Goal: Task Accomplishment & Management: Use online tool/utility

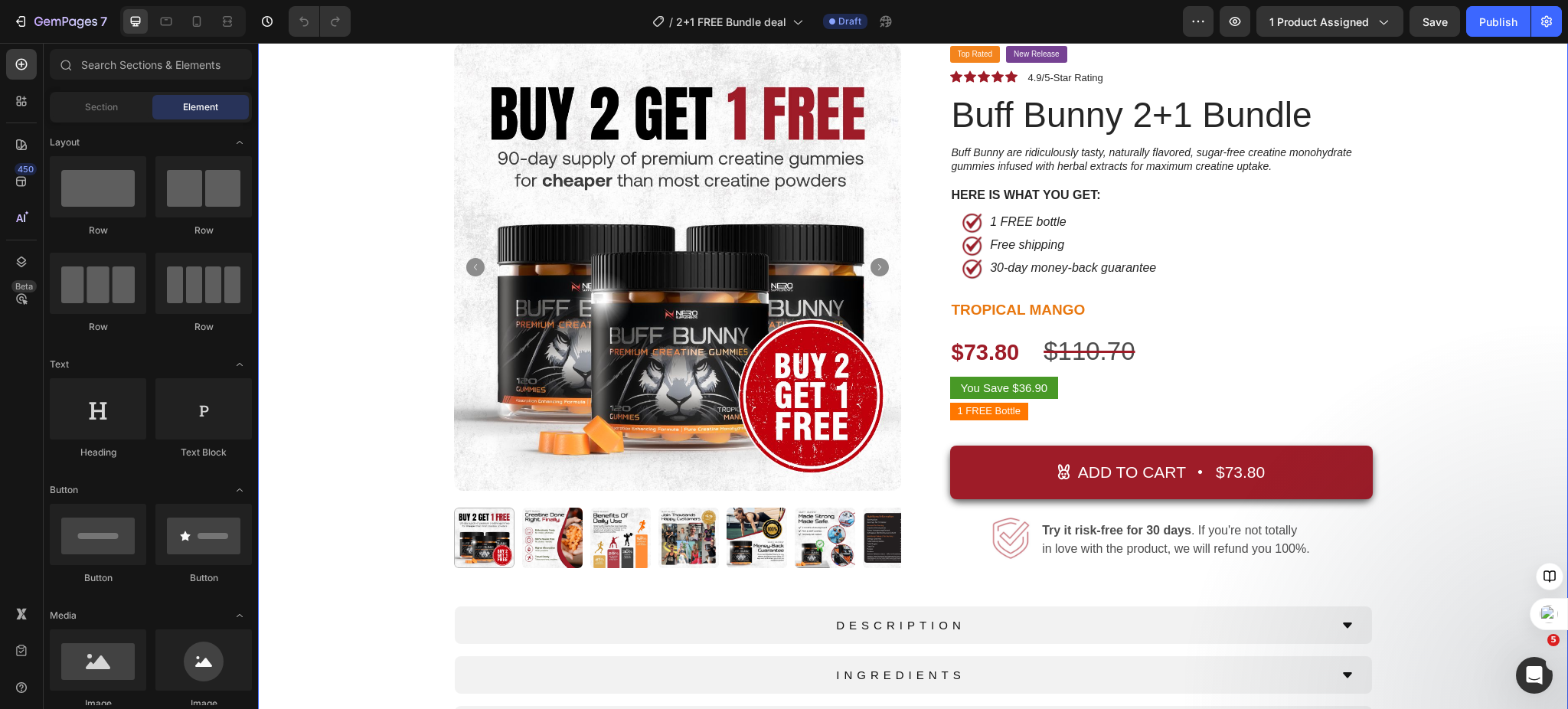
scroll to position [102, 0]
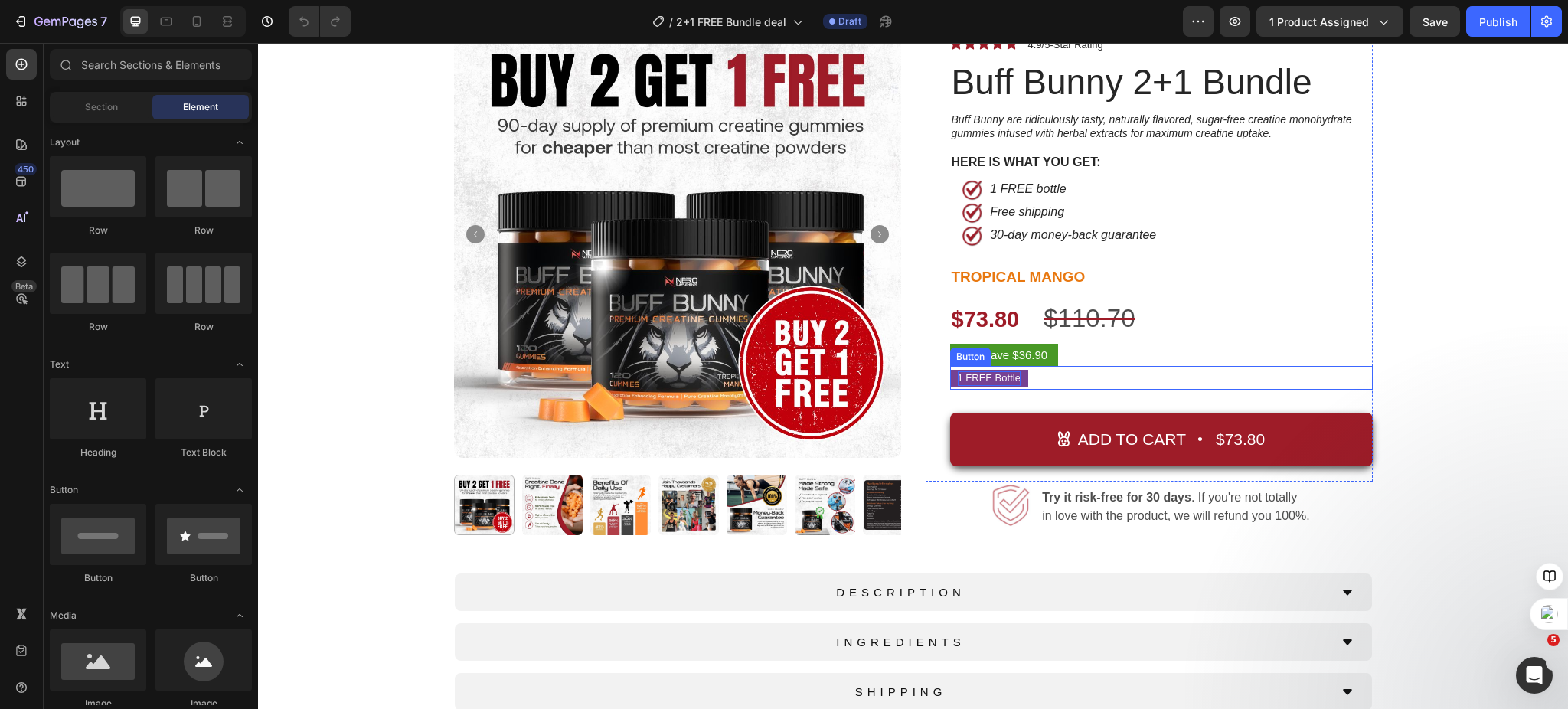
click at [961, 373] on span "1 FREE Bottle" at bounding box center [989, 377] width 63 height 12
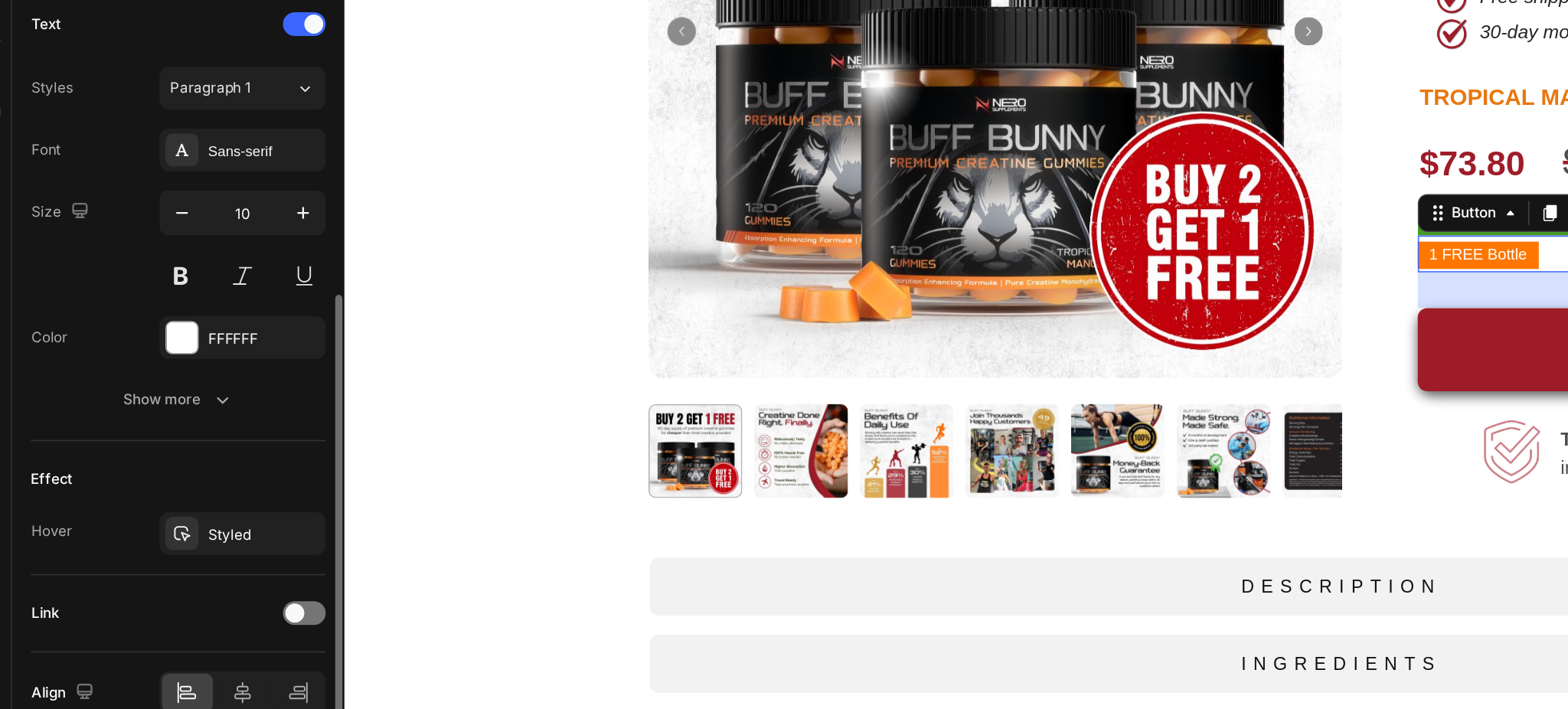
scroll to position [435, 0]
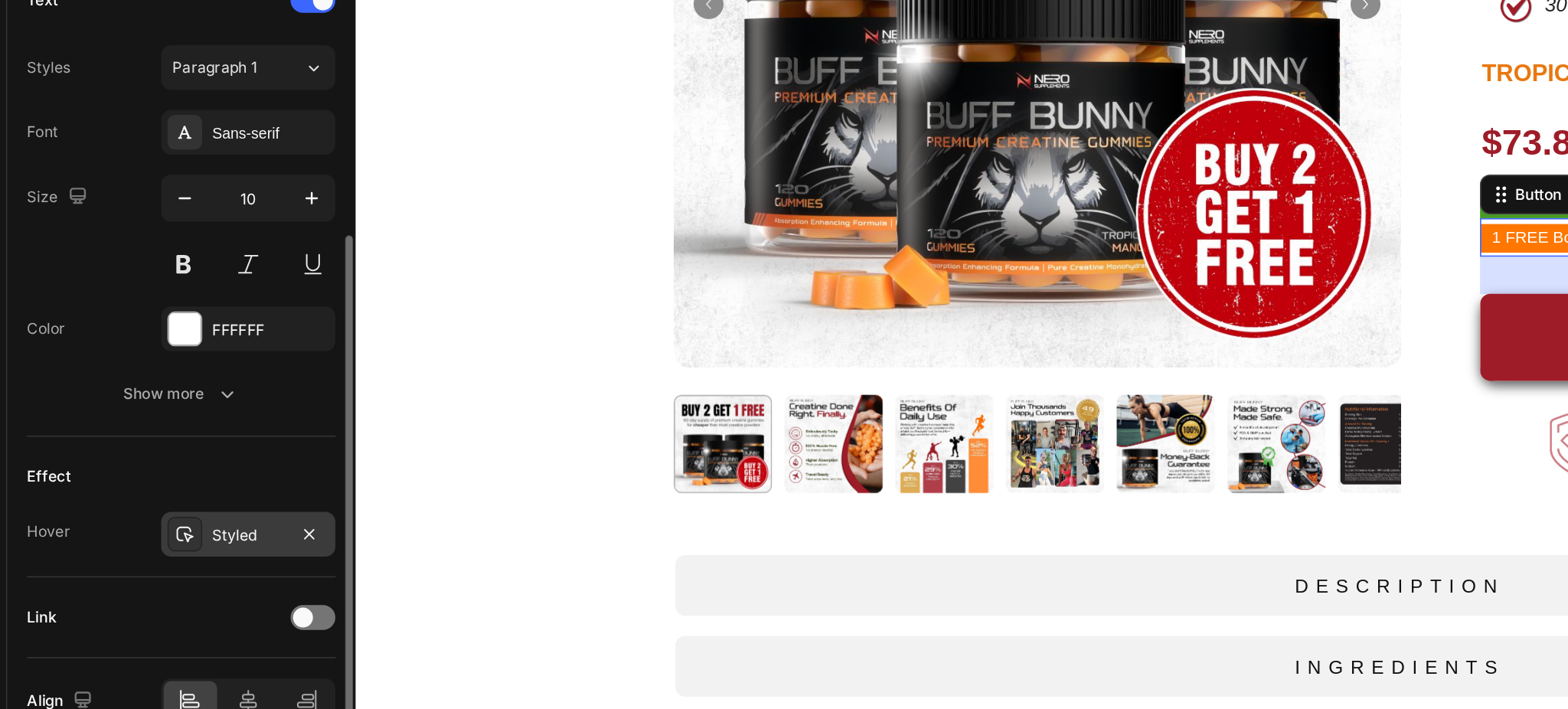
click at [186, 563] on div "Styled" at bounding box center [192, 561] width 44 height 14
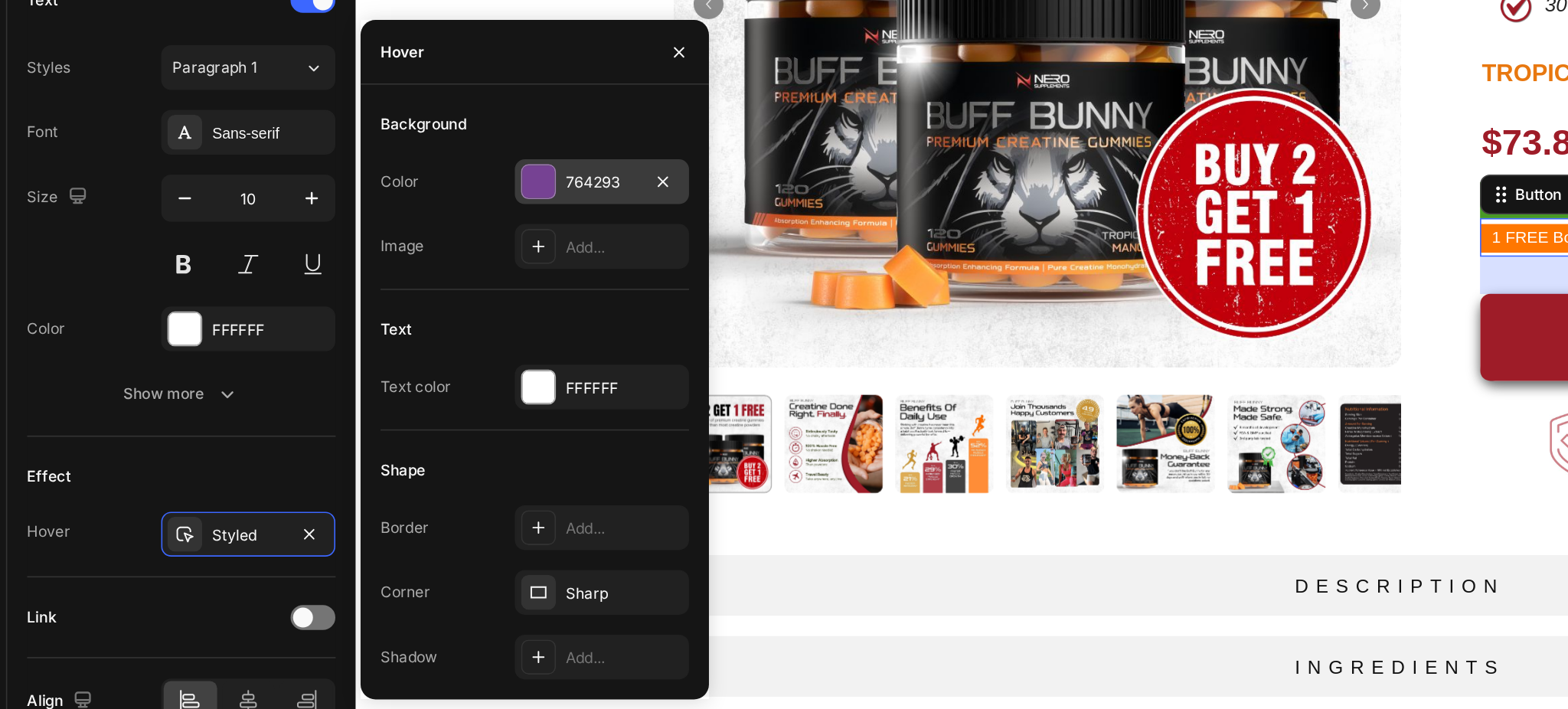
click at [380, 343] on div at bounding box center [370, 344] width 20 height 20
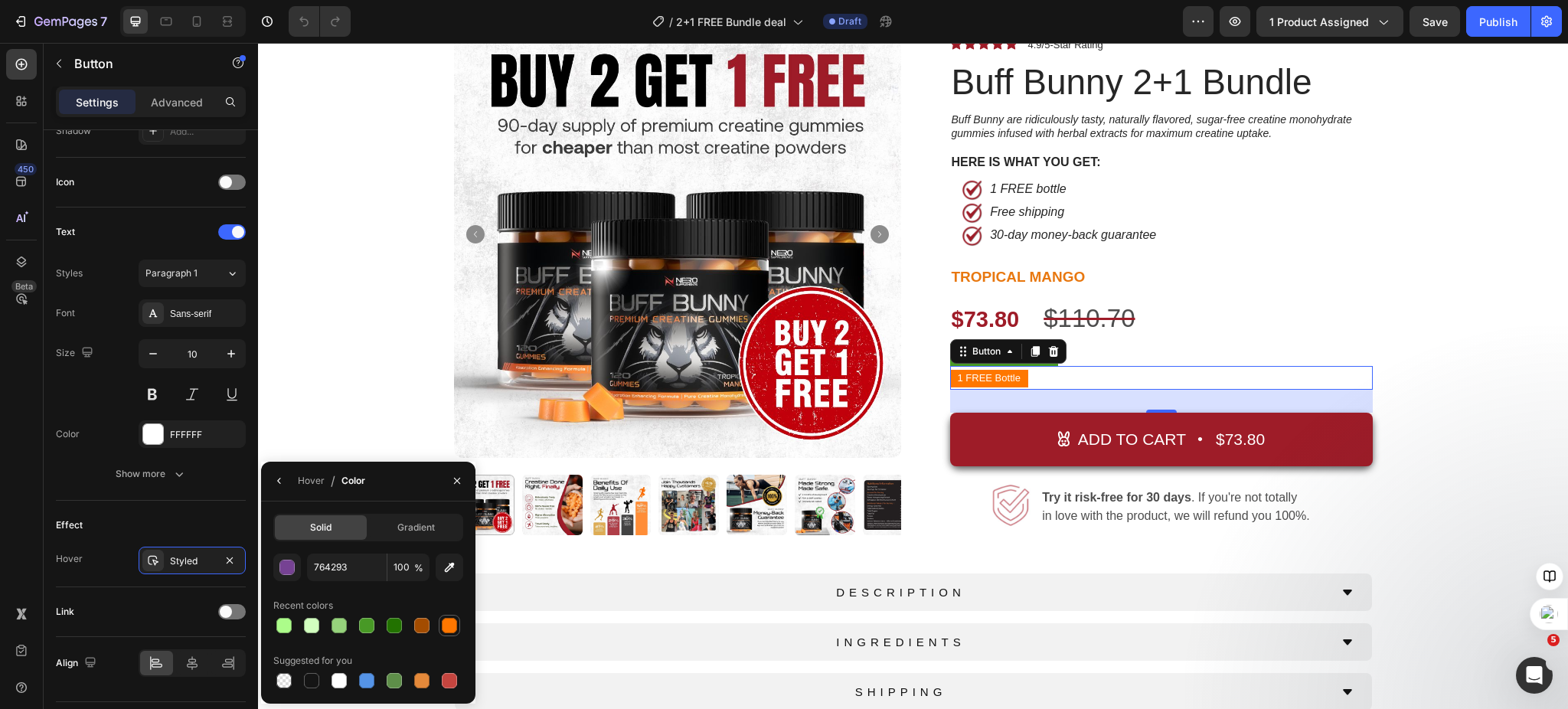
click at [445, 628] on div at bounding box center [449, 625] width 15 height 15
type input "FF7700"
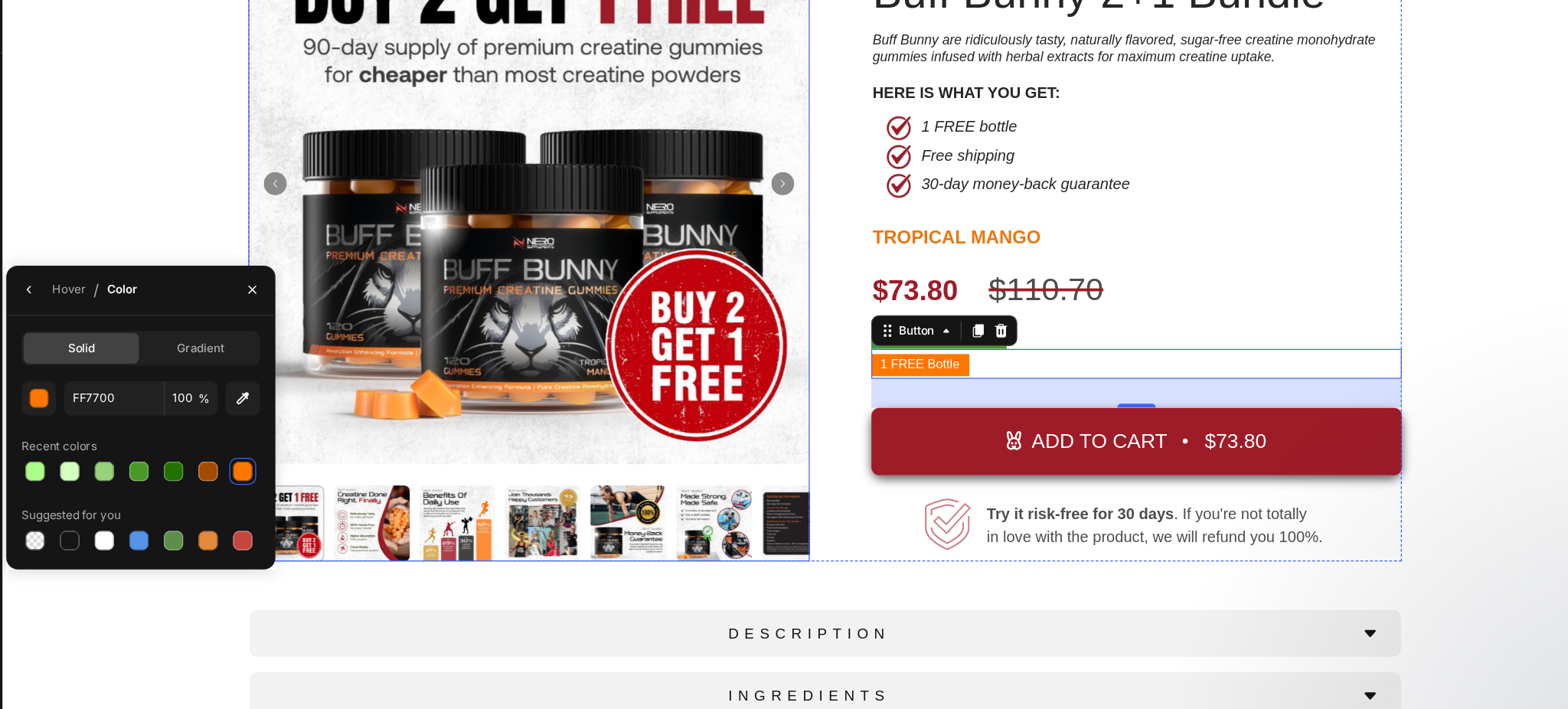
scroll to position [0, 0]
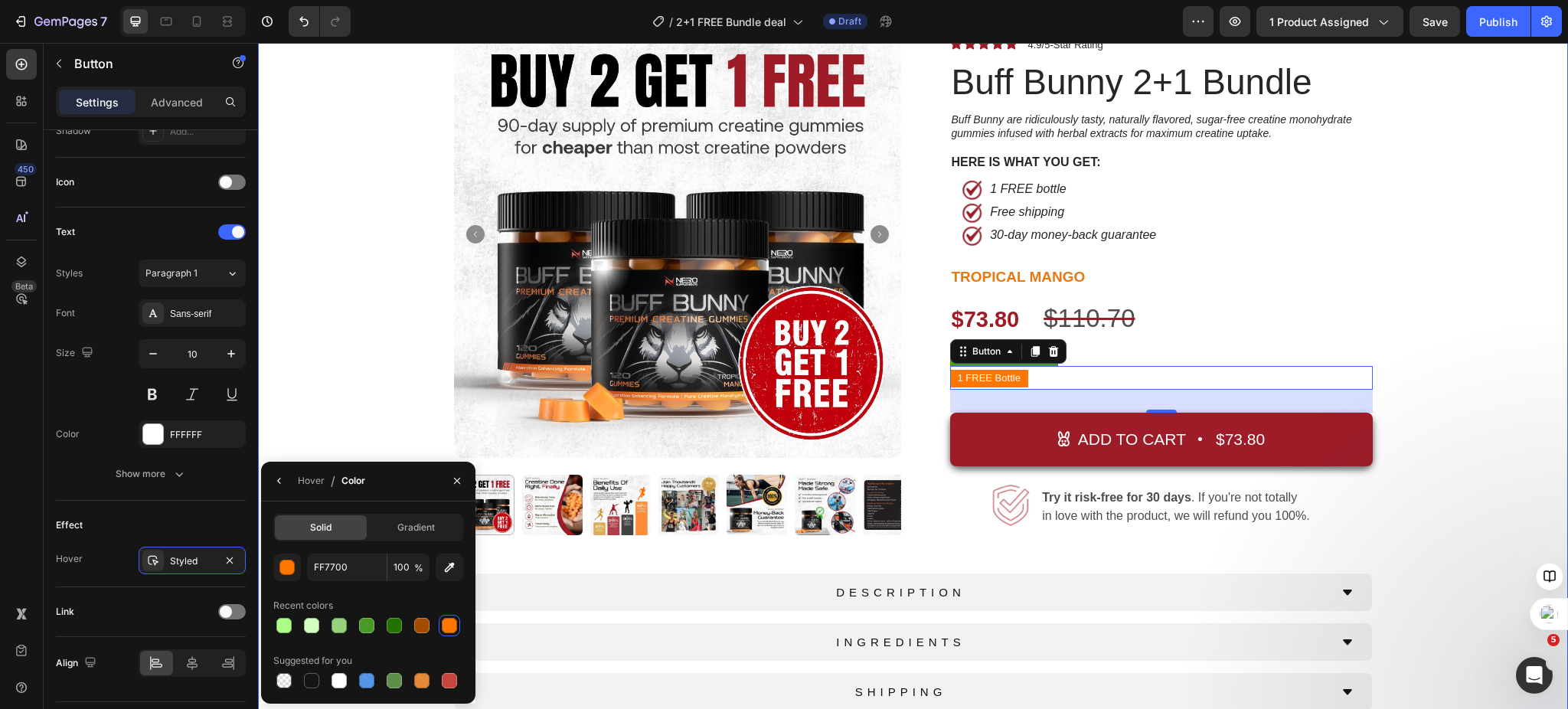
click at [1508, 349] on div "Product Images Top Rated Button New Release Button Row Icon Icon Icon Icon Icon…" at bounding box center [913, 380] width 1287 height 738
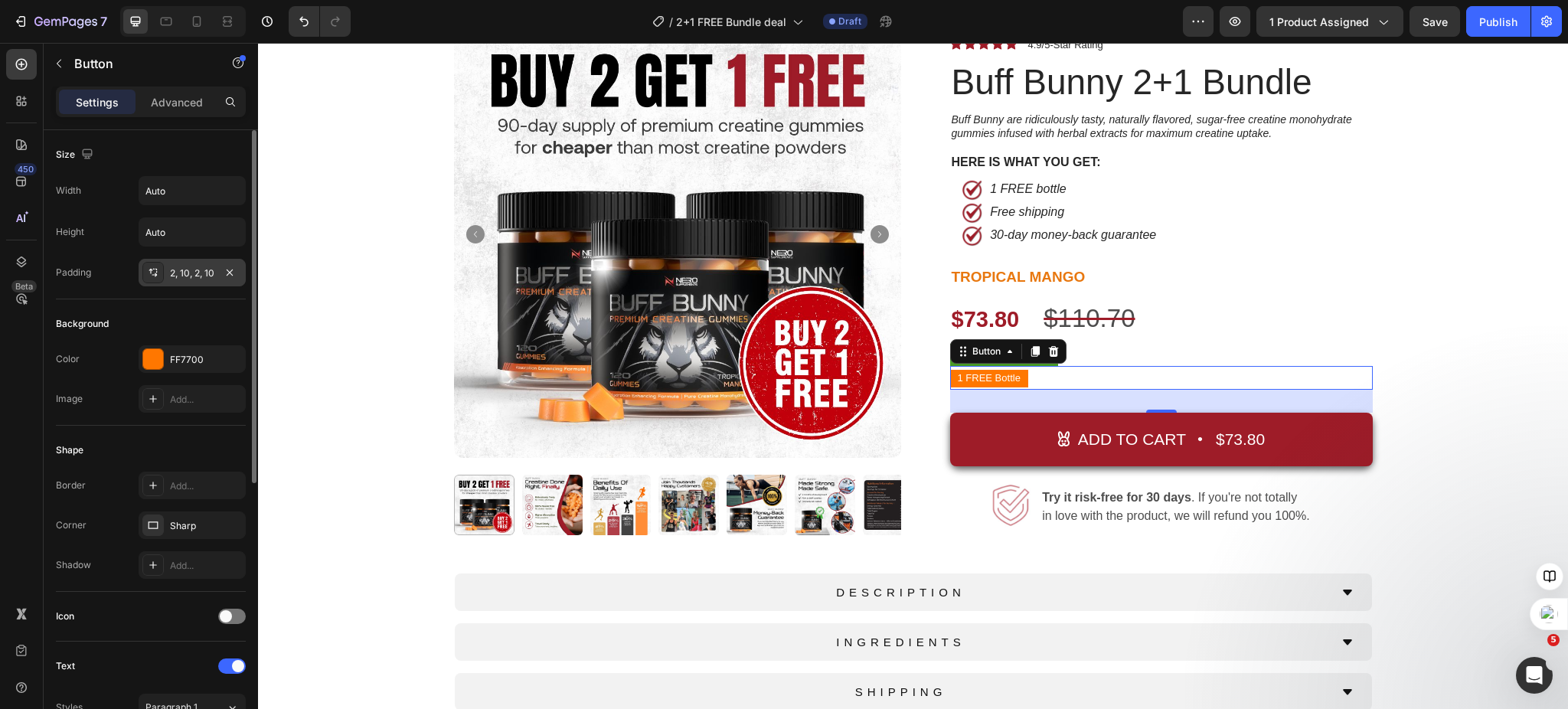
click at [192, 271] on div "2, 10, 2, 10" at bounding box center [192, 274] width 44 height 14
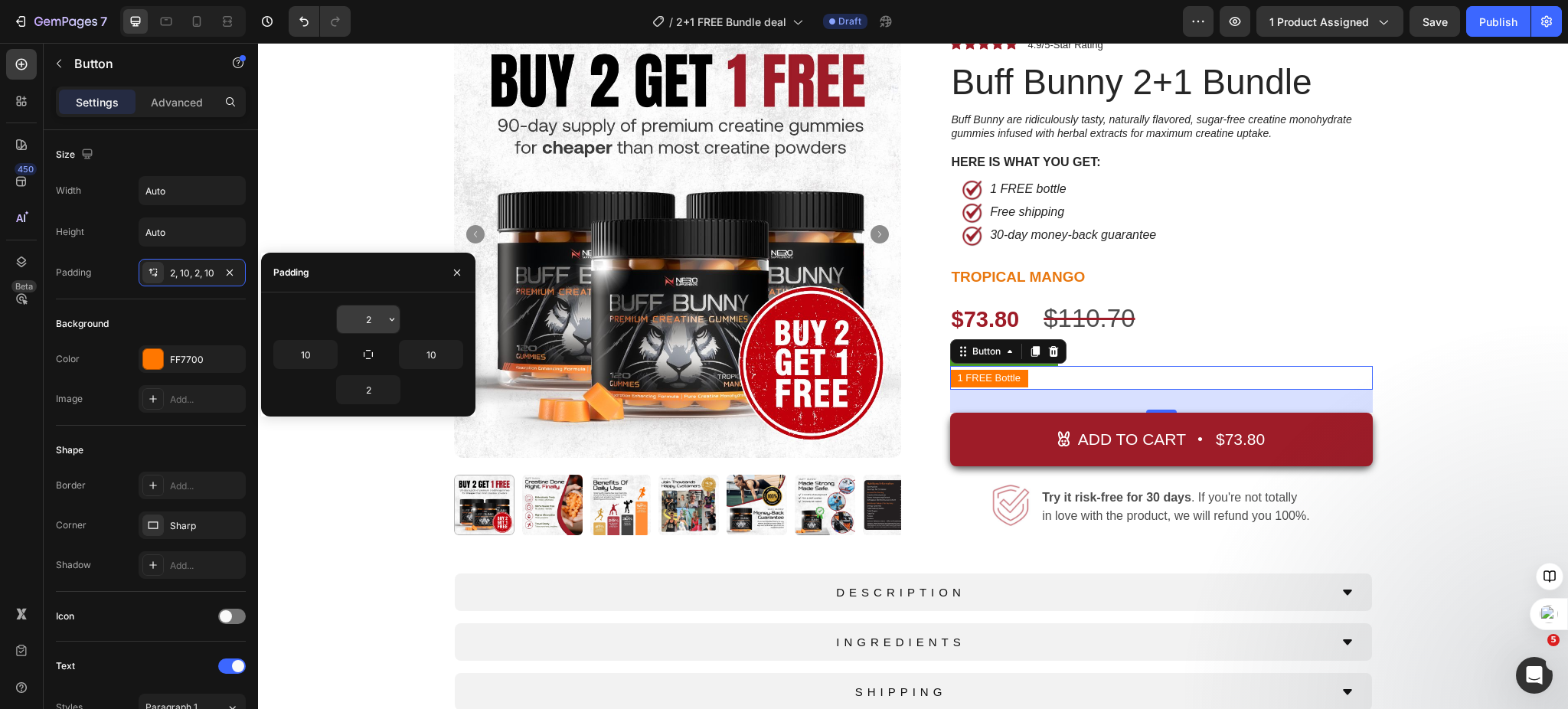
click at [377, 323] on input "2" at bounding box center [368, 319] width 63 height 28
type input "4"
click at [371, 380] on input "2" at bounding box center [368, 390] width 63 height 28
type input "4"
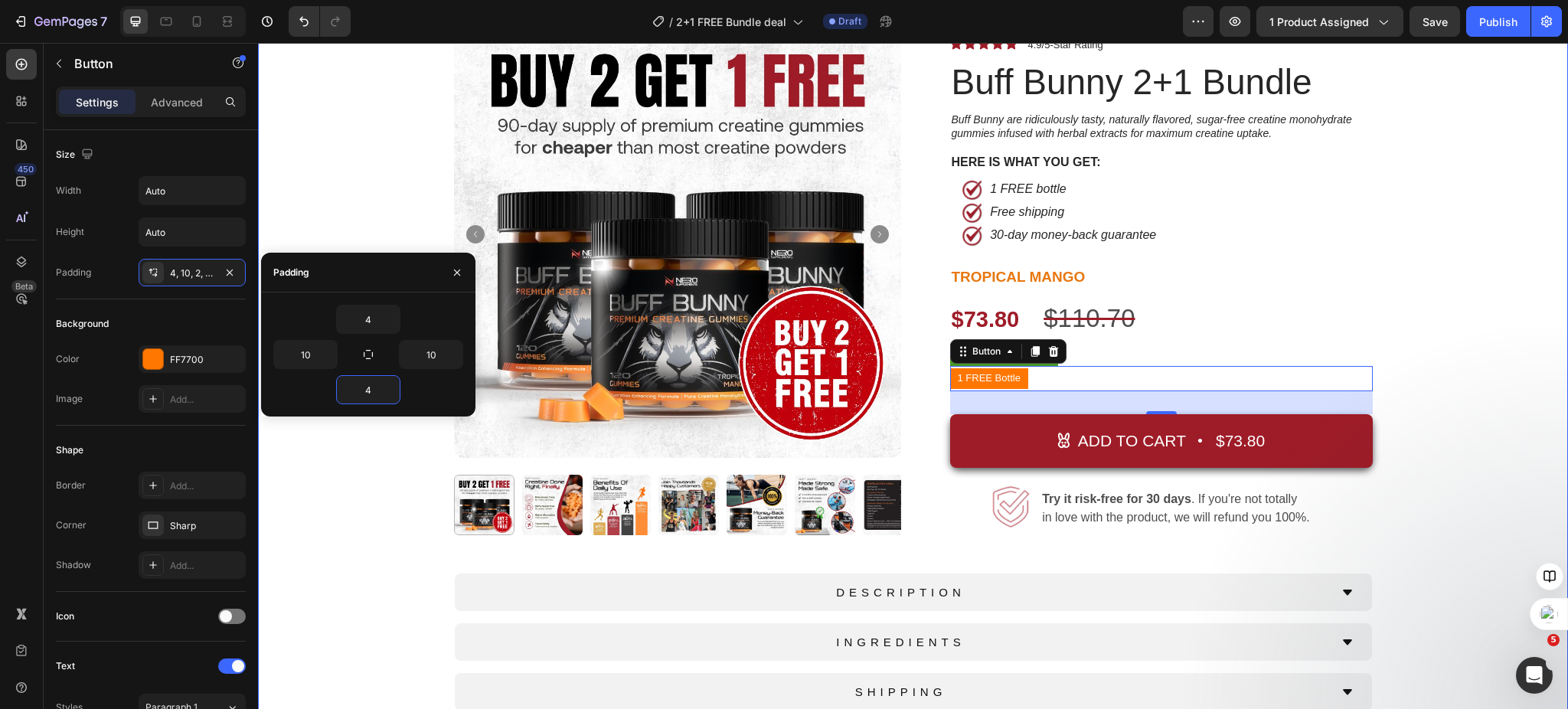
click at [1389, 274] on div "Product Images Top Rated Button New Release Button Row Icon Icon Icon Icon Icon…" at bounding box center [913, 380] width 1287 height 738
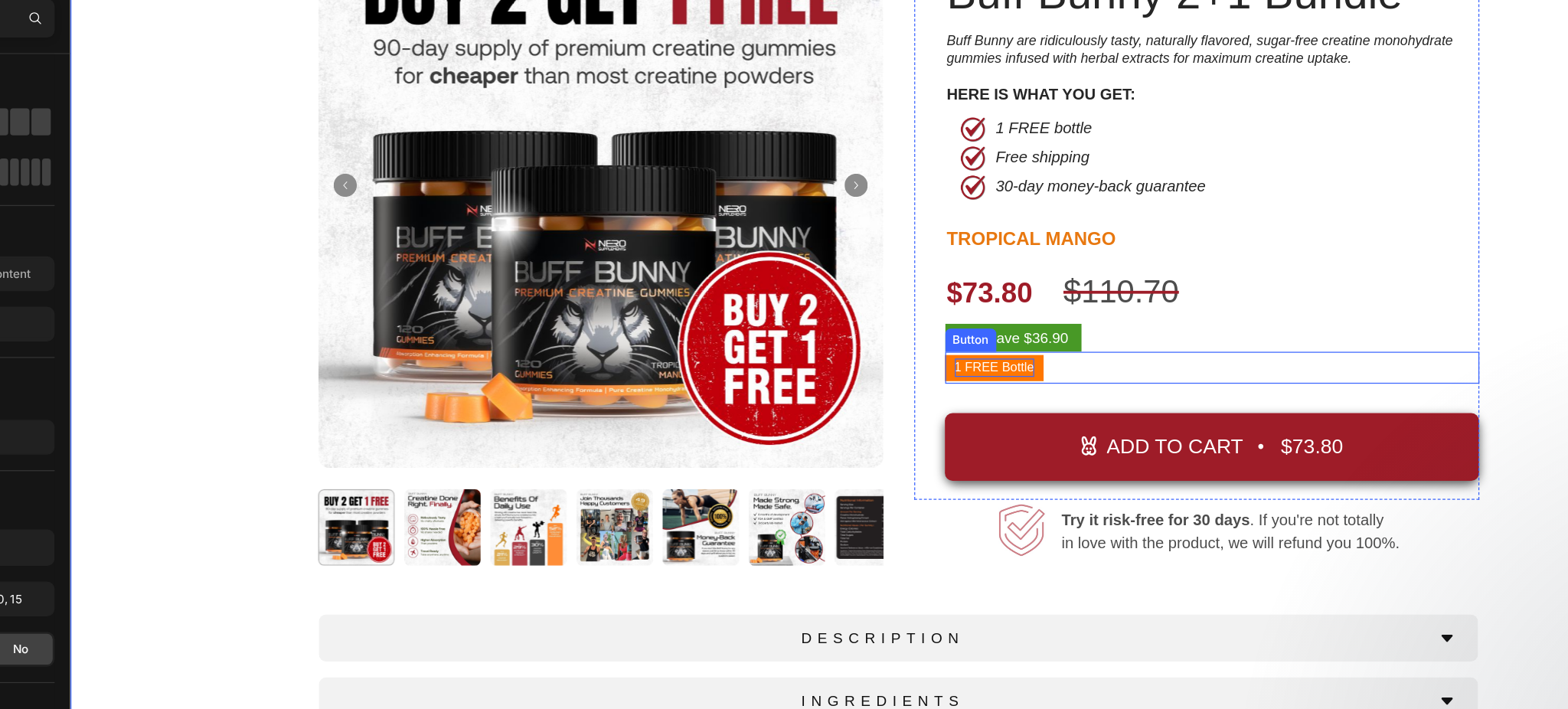
click at [796, 279] on span "1 FREE Bottle" at bounding box center [800, 279] width 63 height 12
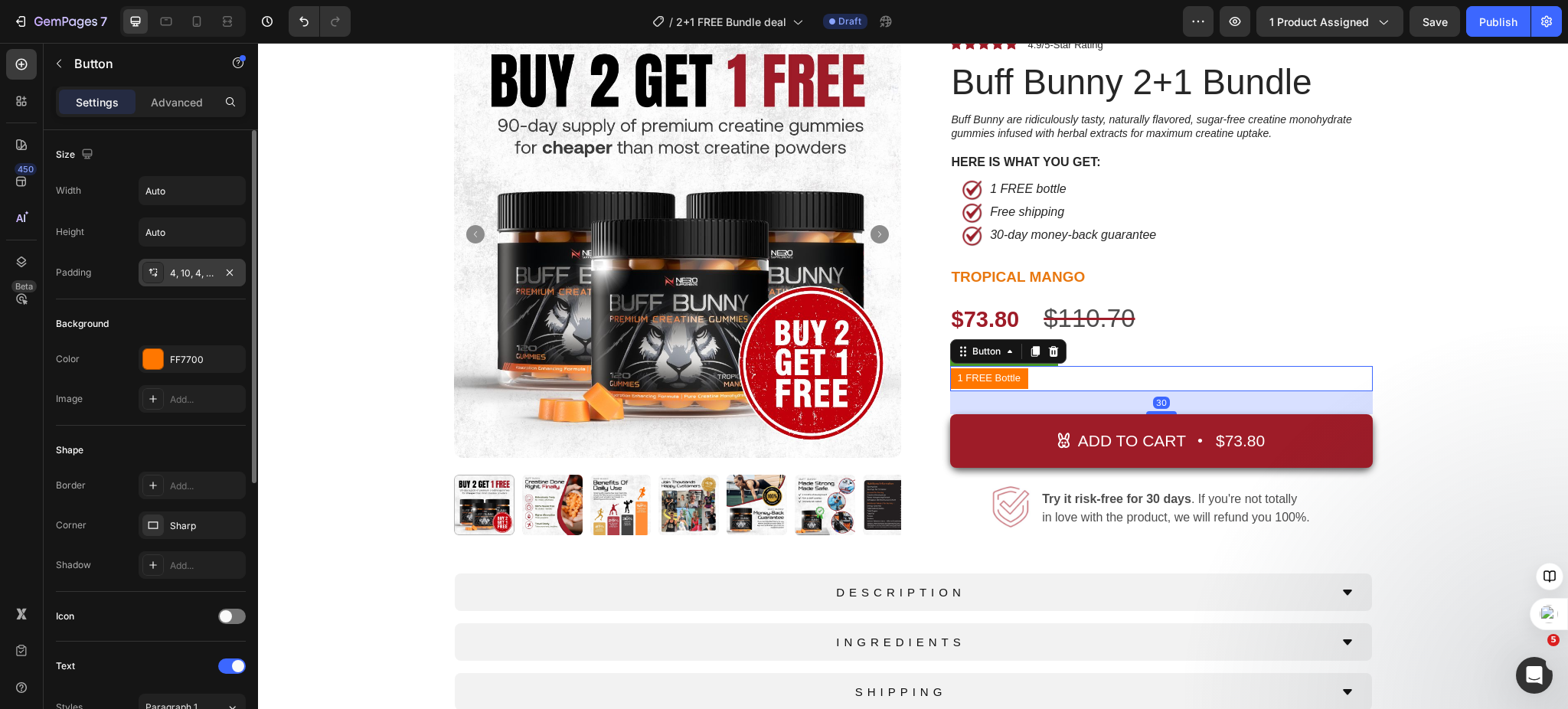
click at [198, 277] on div "4, 10, 4, 10" at bounding box center [192, 274] width 44 height 14
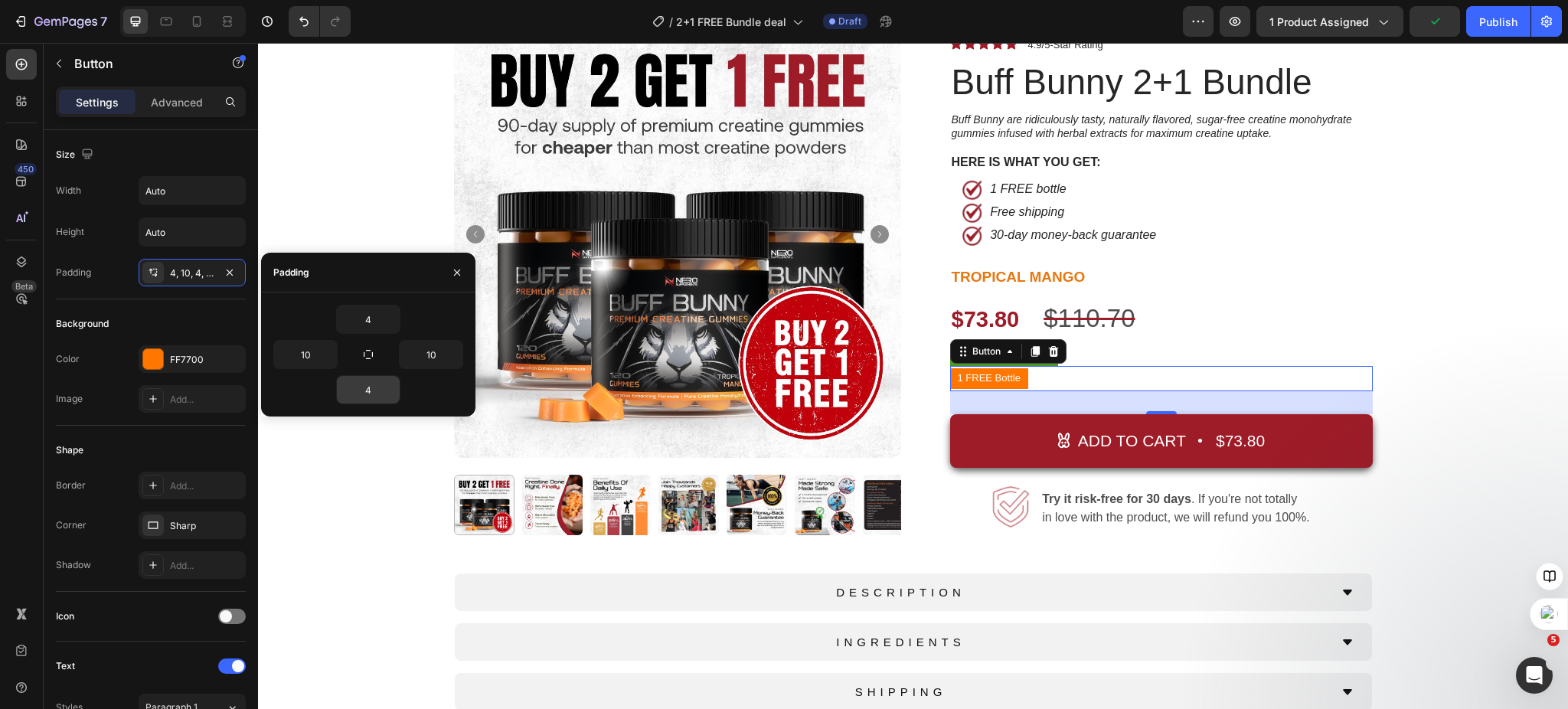
click at [371, 380] on input "4" at bounding box center [368, 390] width 63 height 28
type input "3"
click at [1432, 368] on div "Product Images Top Rated Button New Release Button Row Icon Icon Icon Icon Icon…" at bounding box center [913, 380] width 1287 height 738
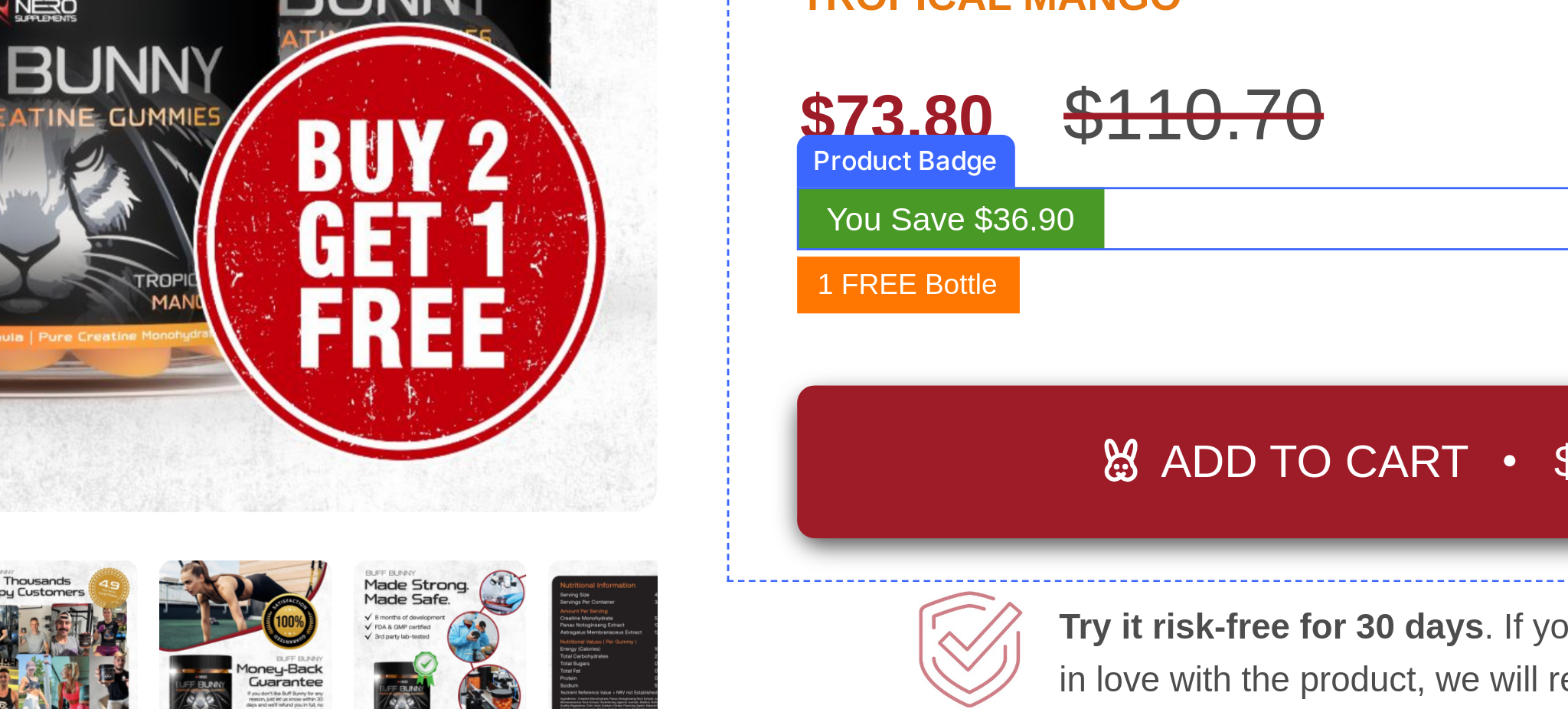
scroll to position [66, 0]
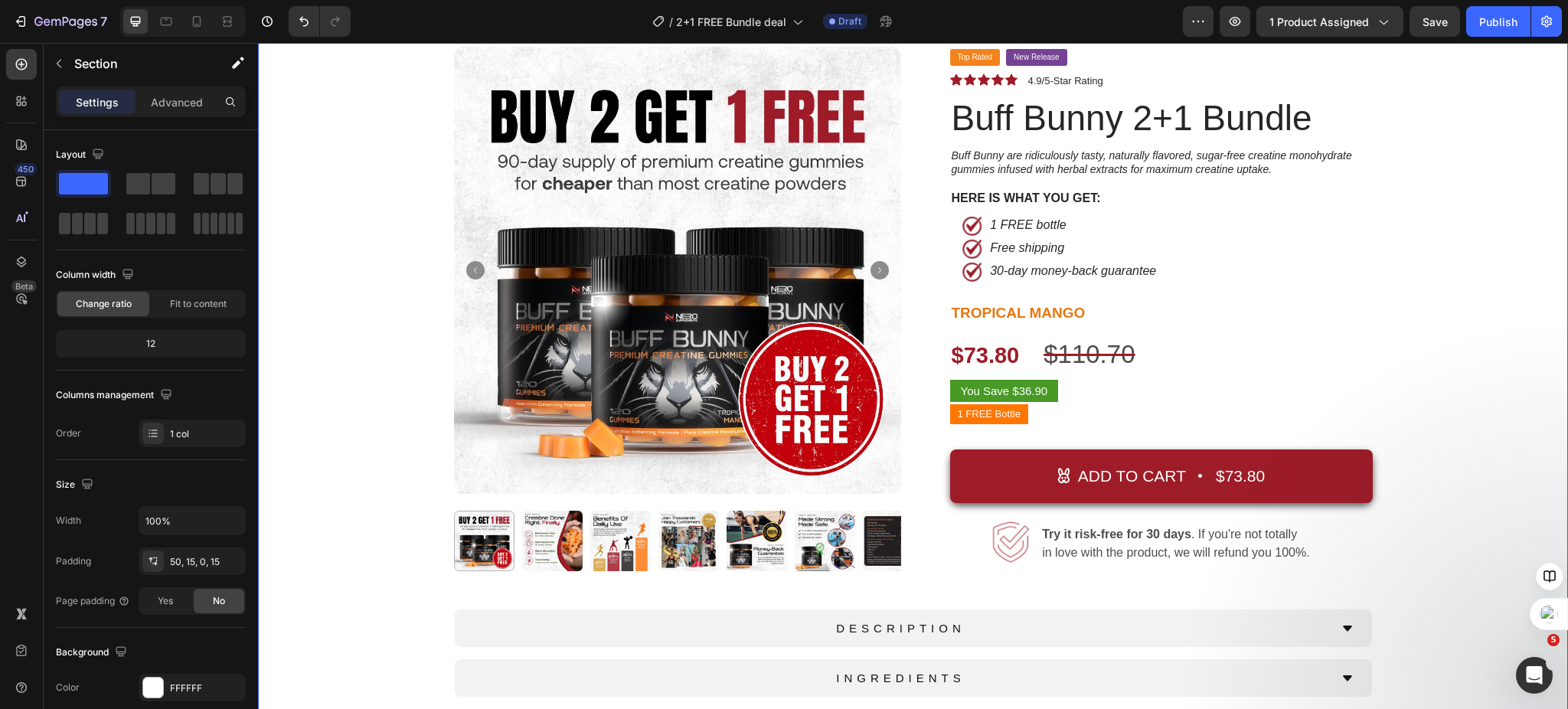
click at [1476, 438] on div "Product Images Top Rated Button New Release Button Row Icon Icon Icon Icon Icon…" at bounding box center [913, 415] width 1287 height 738
click at [1438, 387] on div "Product Images Top Rated Button New Release Button Row Icon Icon Icon Icon Icon…" at bounding box center [913, 415] width 1287 height 738
click at [238, 29] on div at bounding box center [227, 22] width 25 height 25
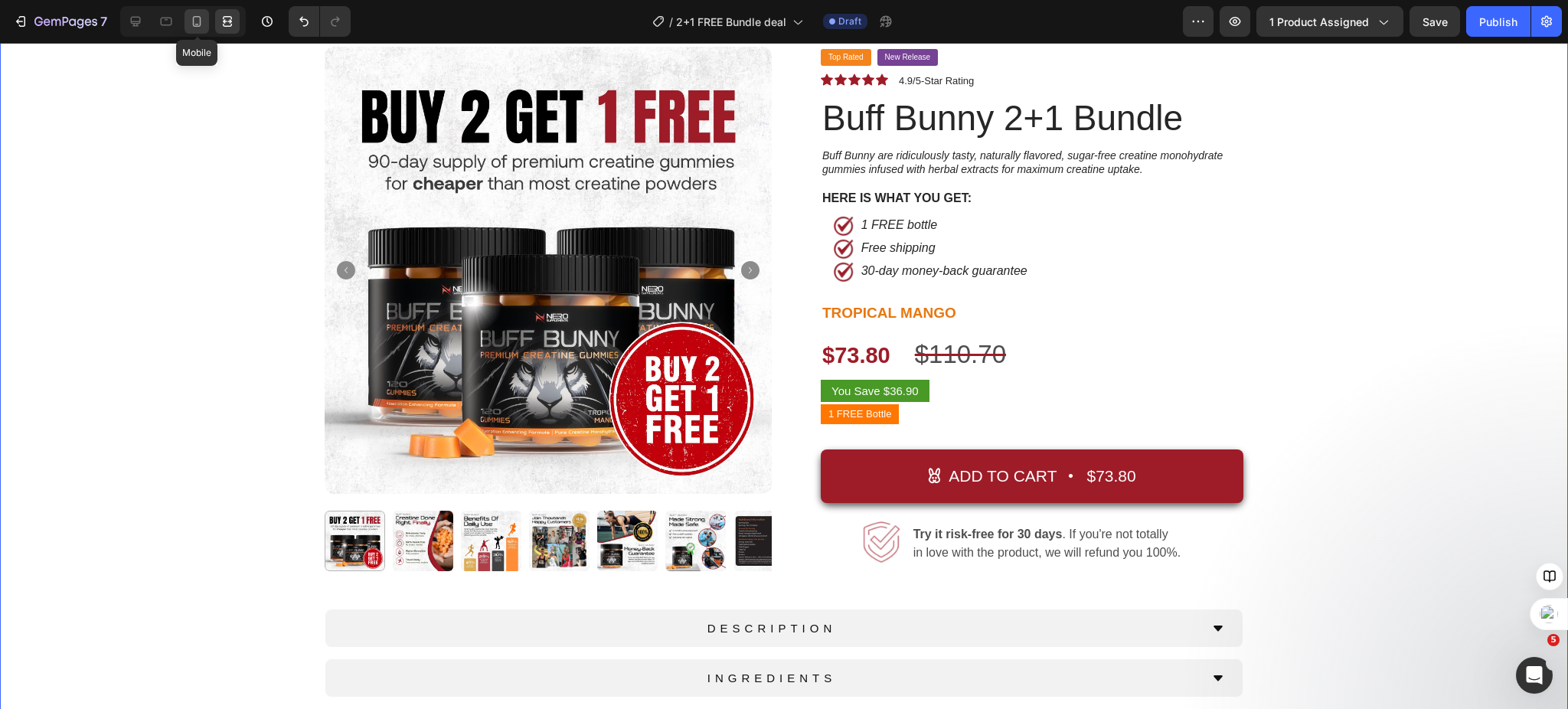
click at [190, 17] on icon at bounding box center [197, 22] width 15 height 15
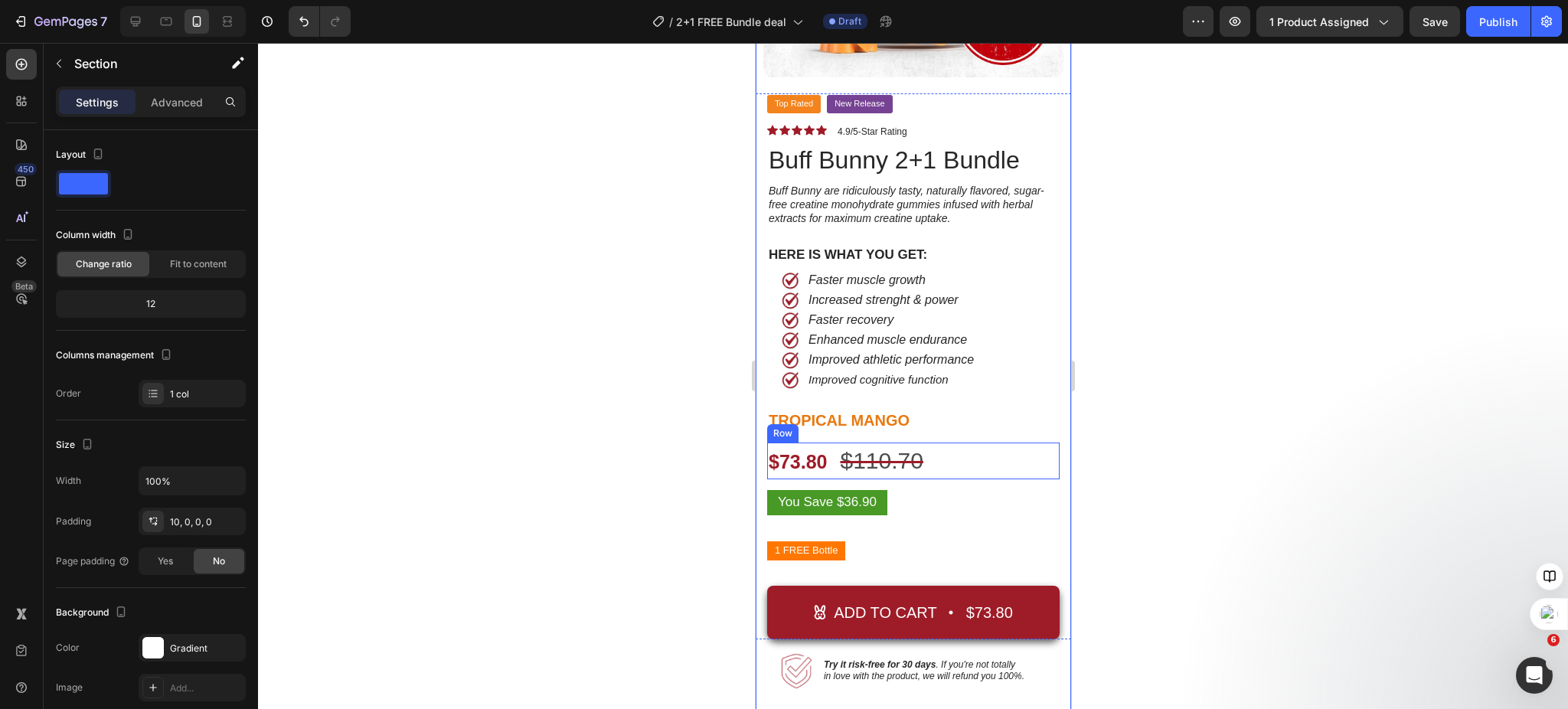
scroll to position [306, 0]
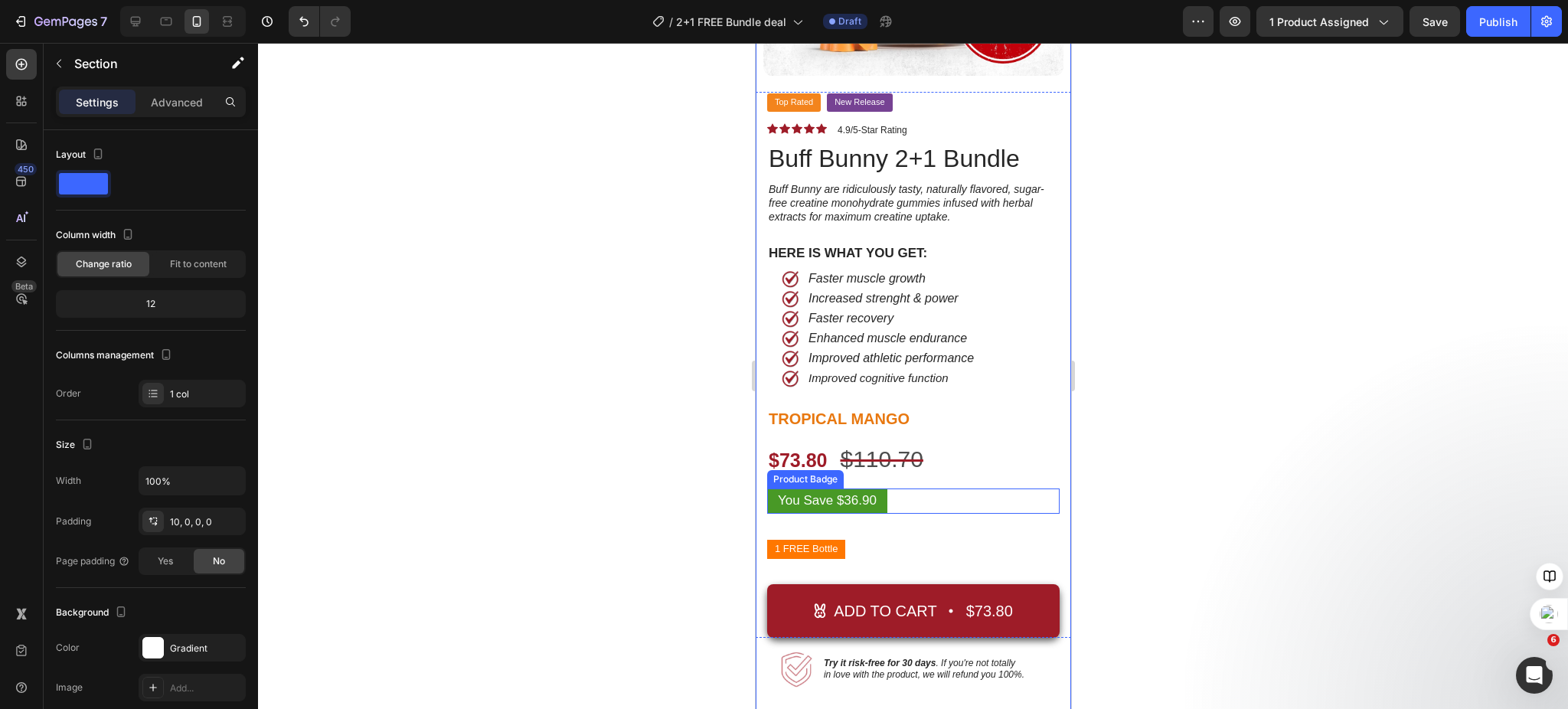
click at [955, 496] on div "You Save $36.90" at bounding box center [912, 501] width 292 height 26
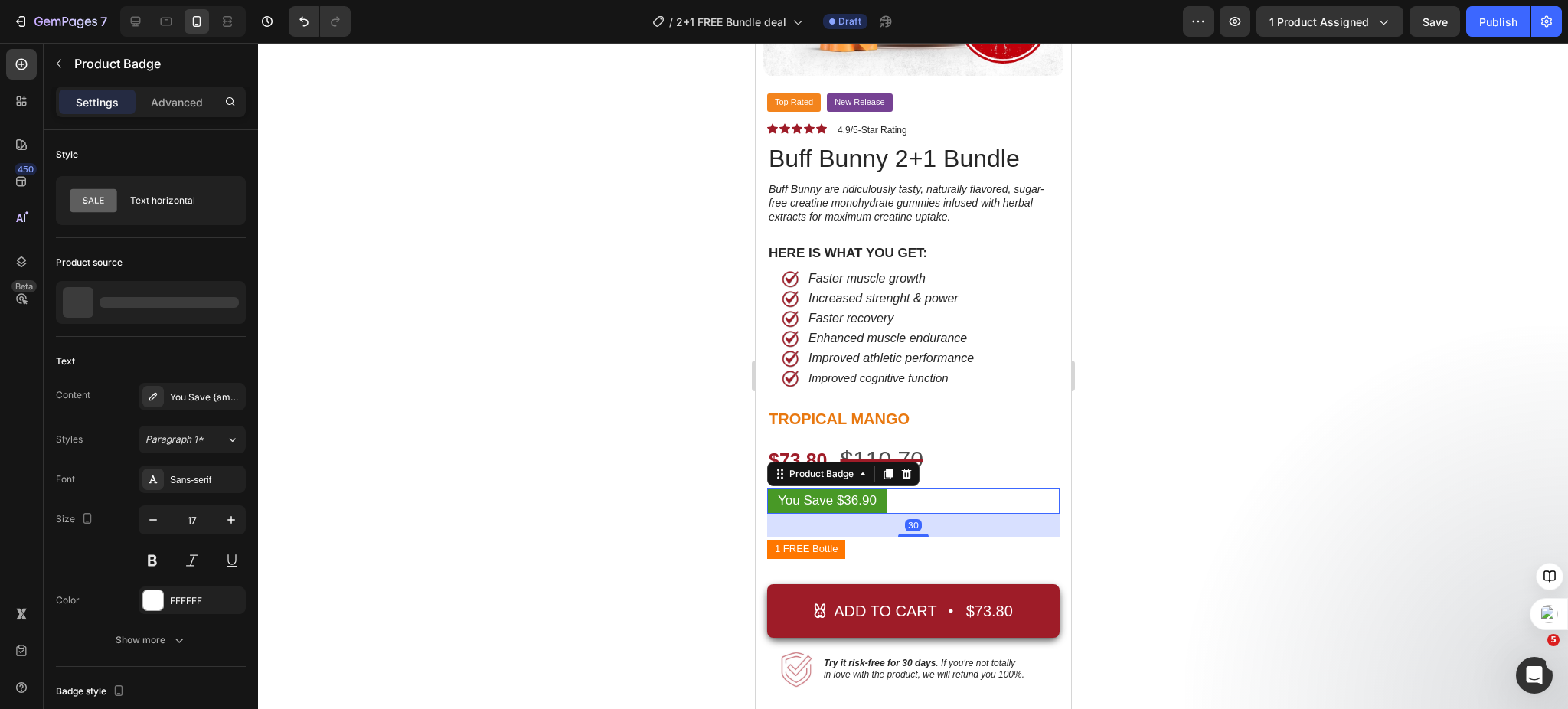
click at [1253, 452] on div at bounding box center [913, 376] width 1311 height 666
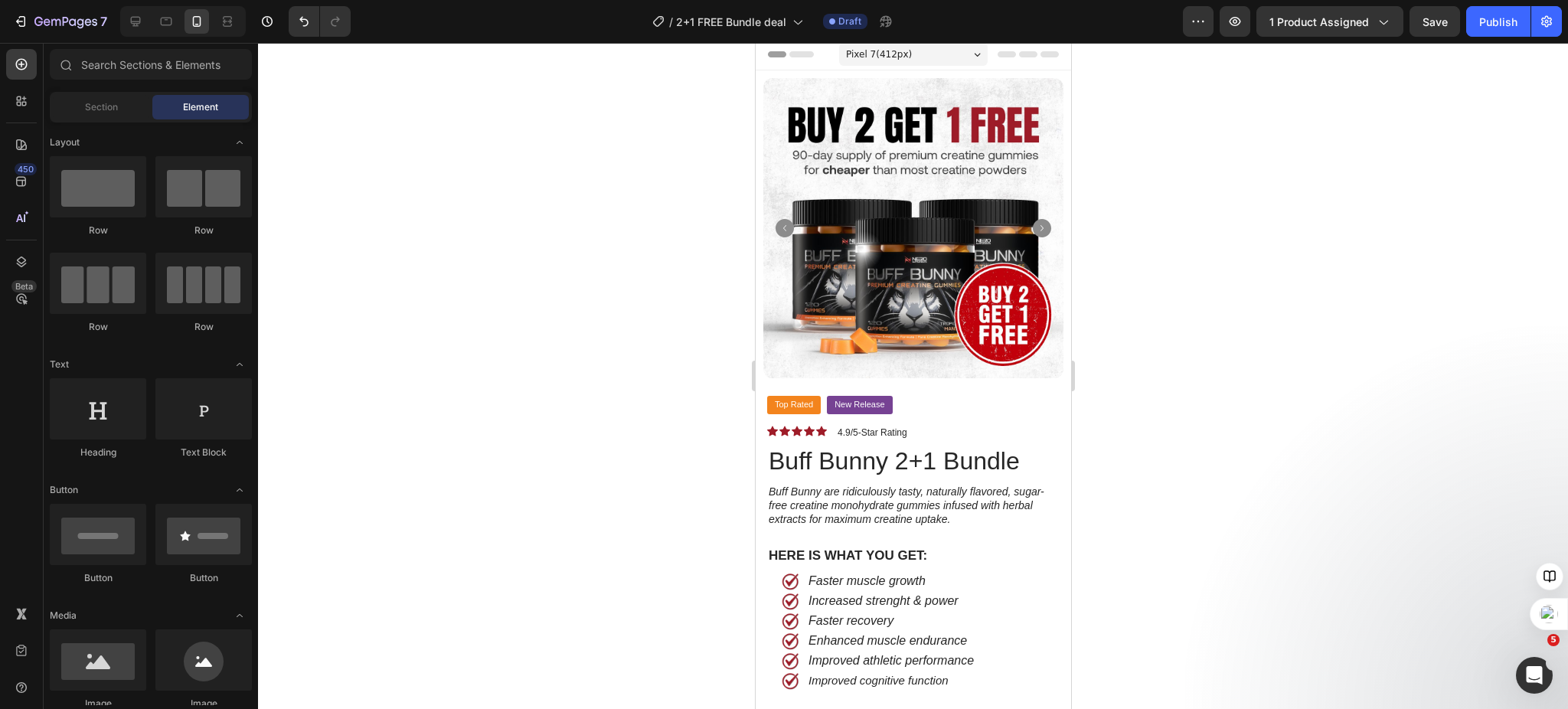
scroll to position [0, 0]
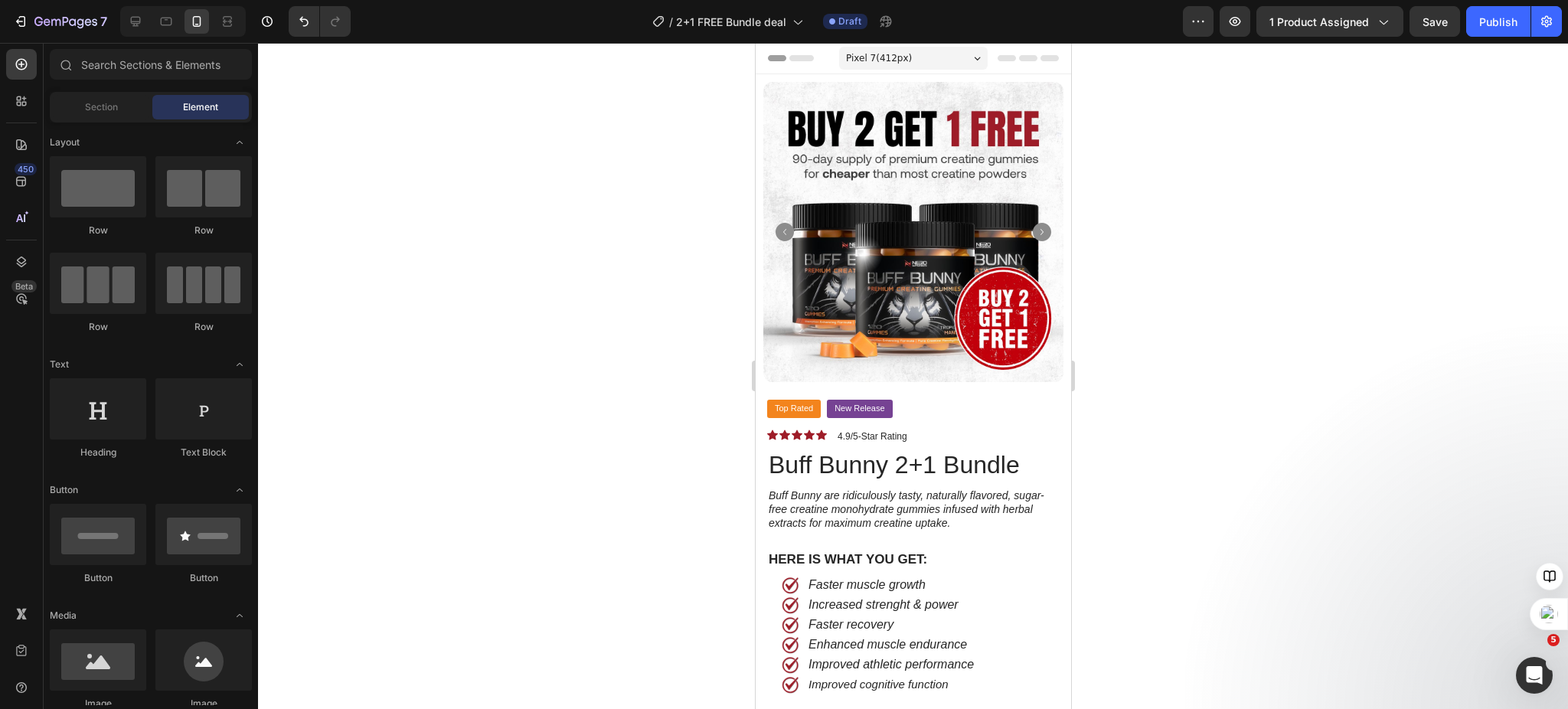
click at [1346, 354] on div at bounding box center [913, 376] width 1311 height 666
click at [135, 29] on icon at bounding box center [135, 22] width 15 height 15
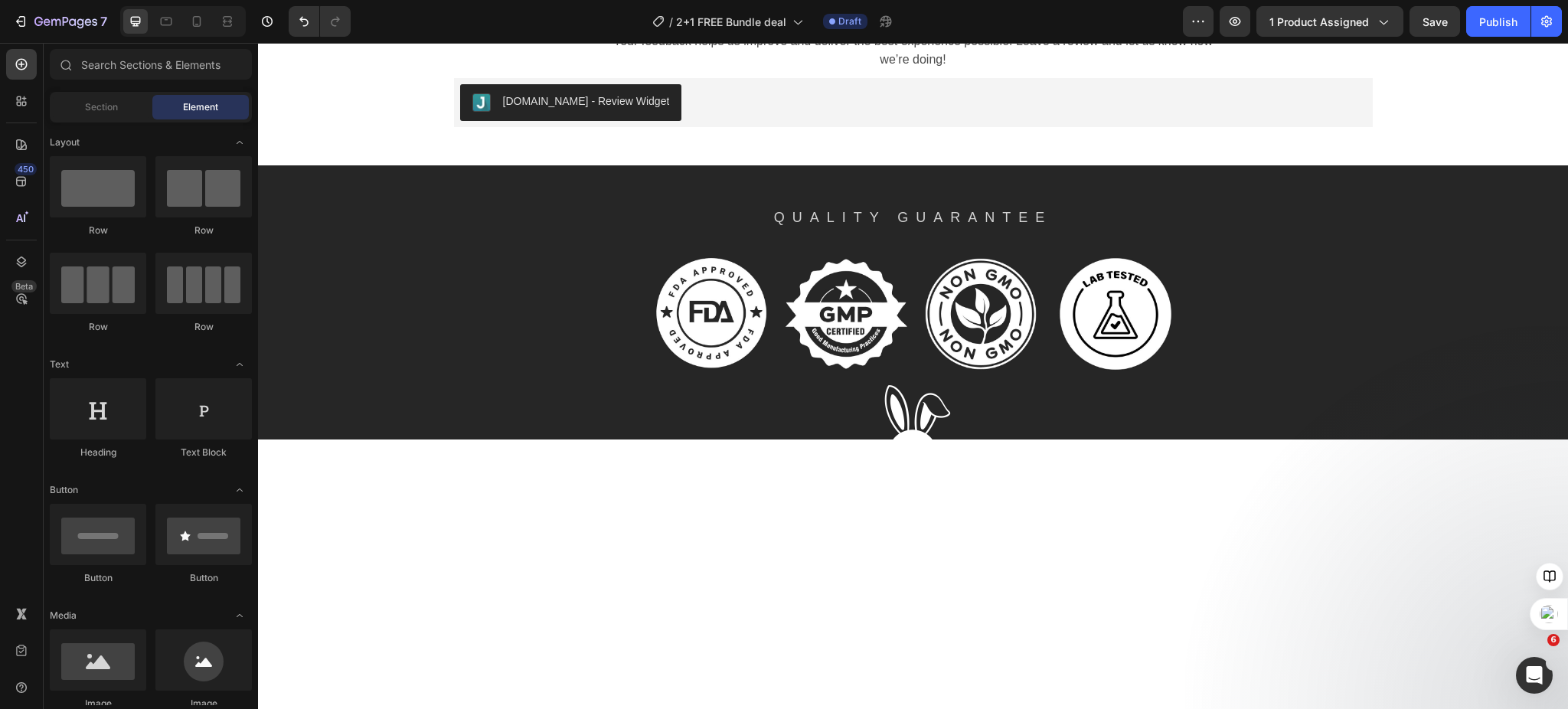
scroll to position [3928, 0]
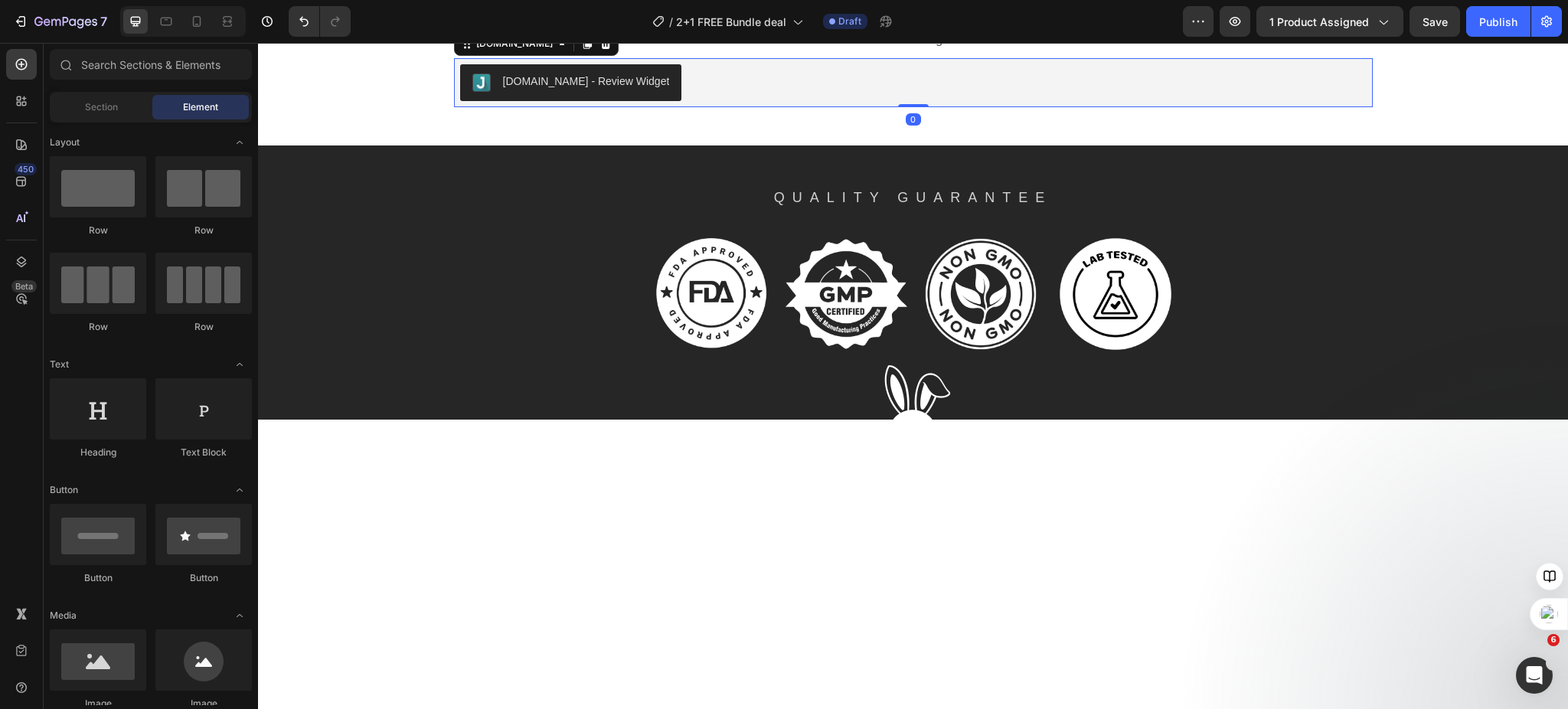
click at [561, 92] on div "[DOMAIN_NAME] - Review Widget" at bounding box center [571, 83] width 198 height 19
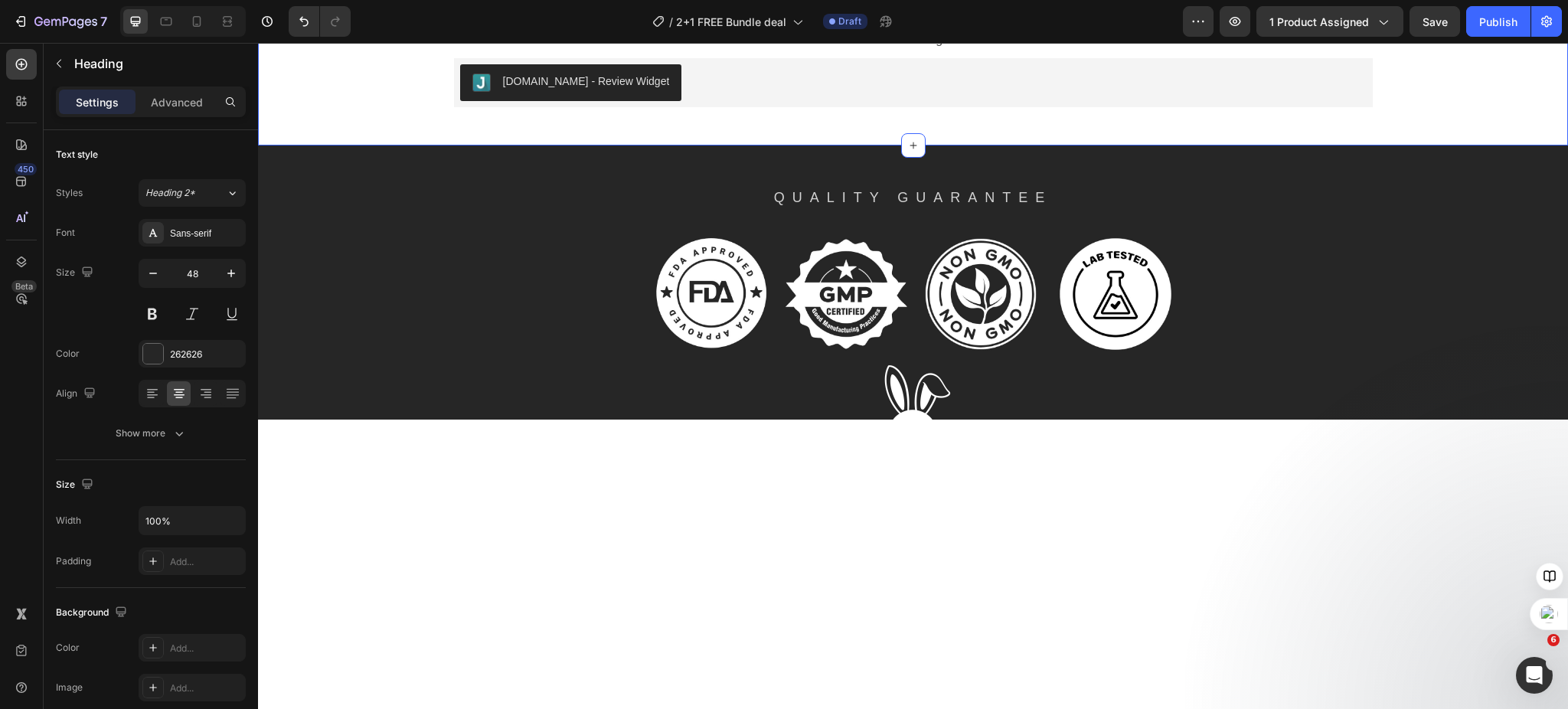
click at [1427, 107] on div "Customer Reviews Heading 0 Your feedback helps us improve and deliver the best …" at bounding box center [913, 33] width 1287 height 147
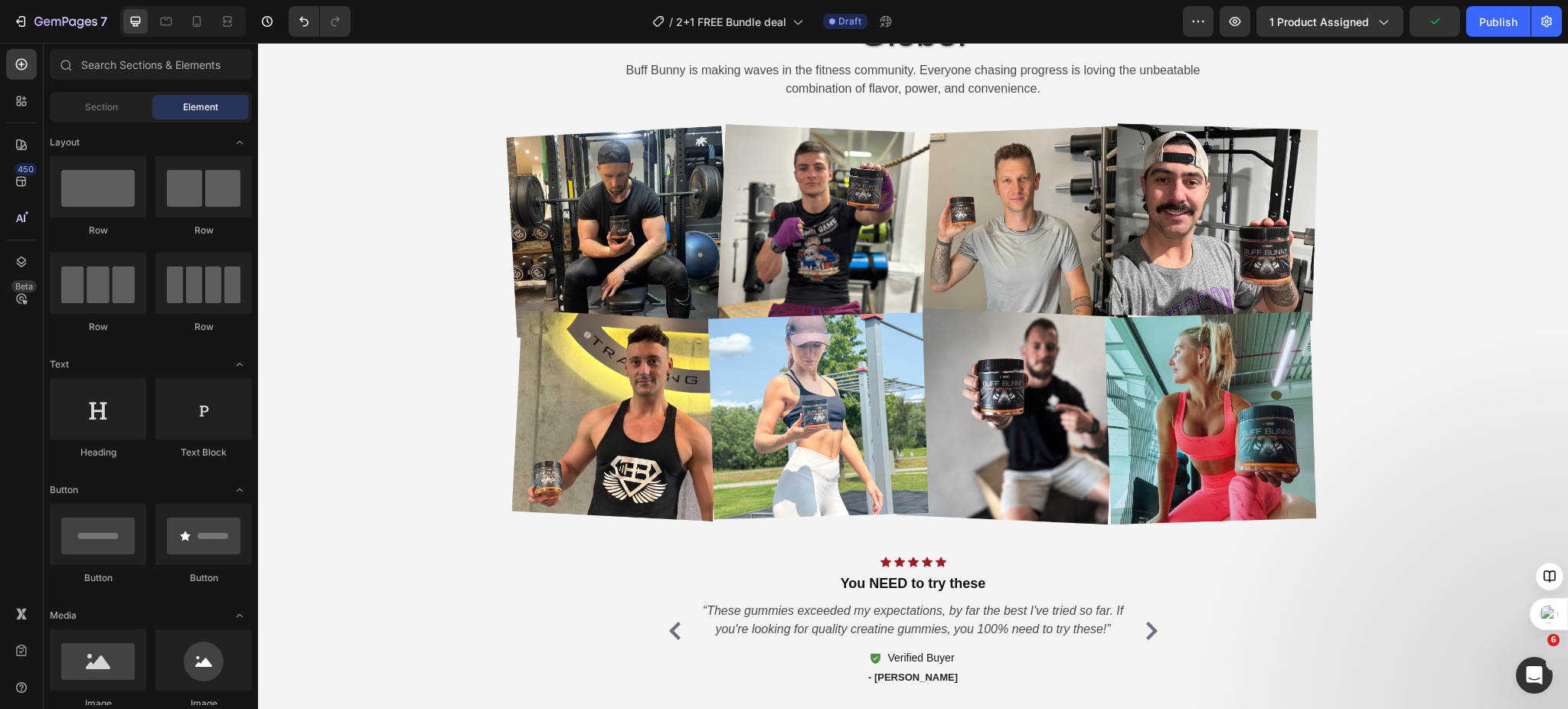
scroll to position [2033, 0]
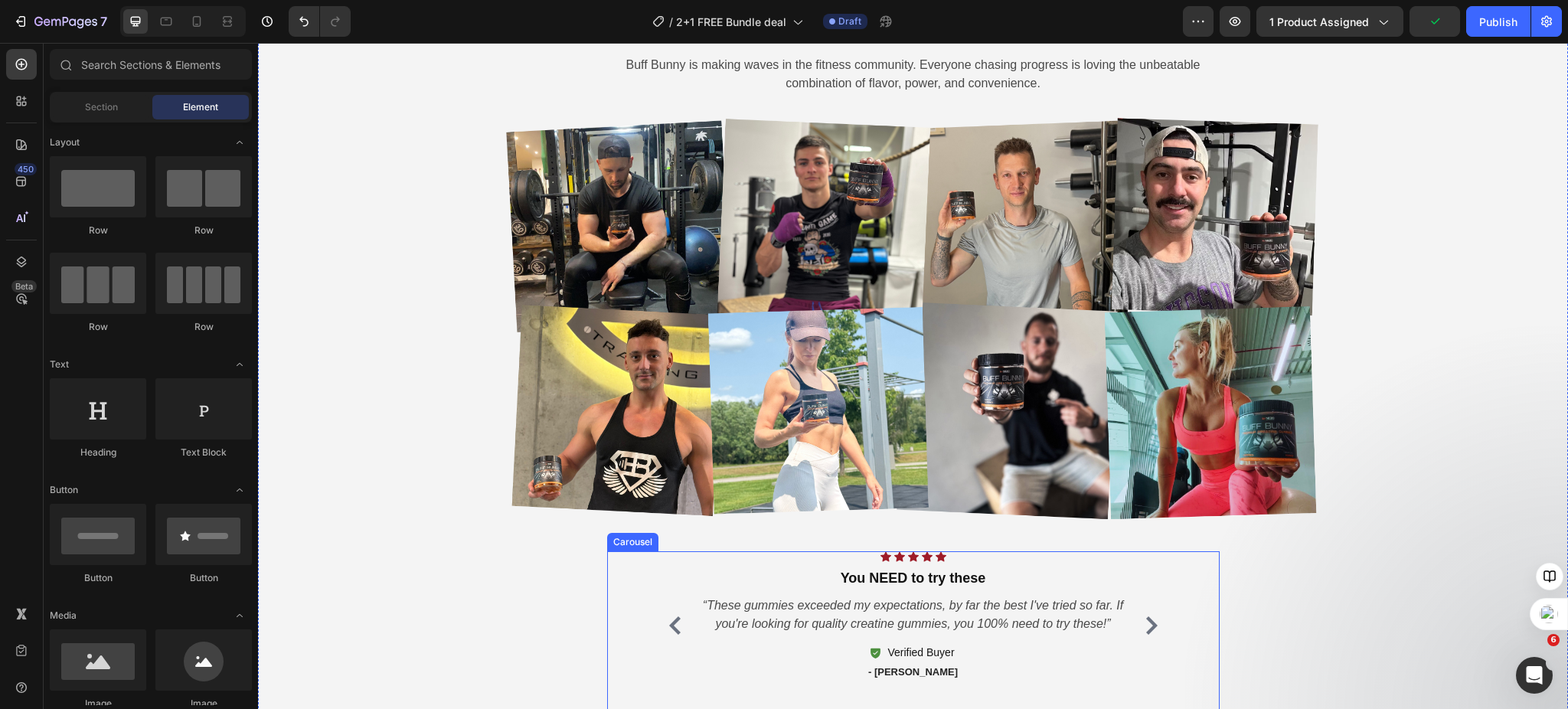
click at [1147, 625] on icon "Carousel Next Arrow" at bounding box center [1152, 625] width 12 height 19
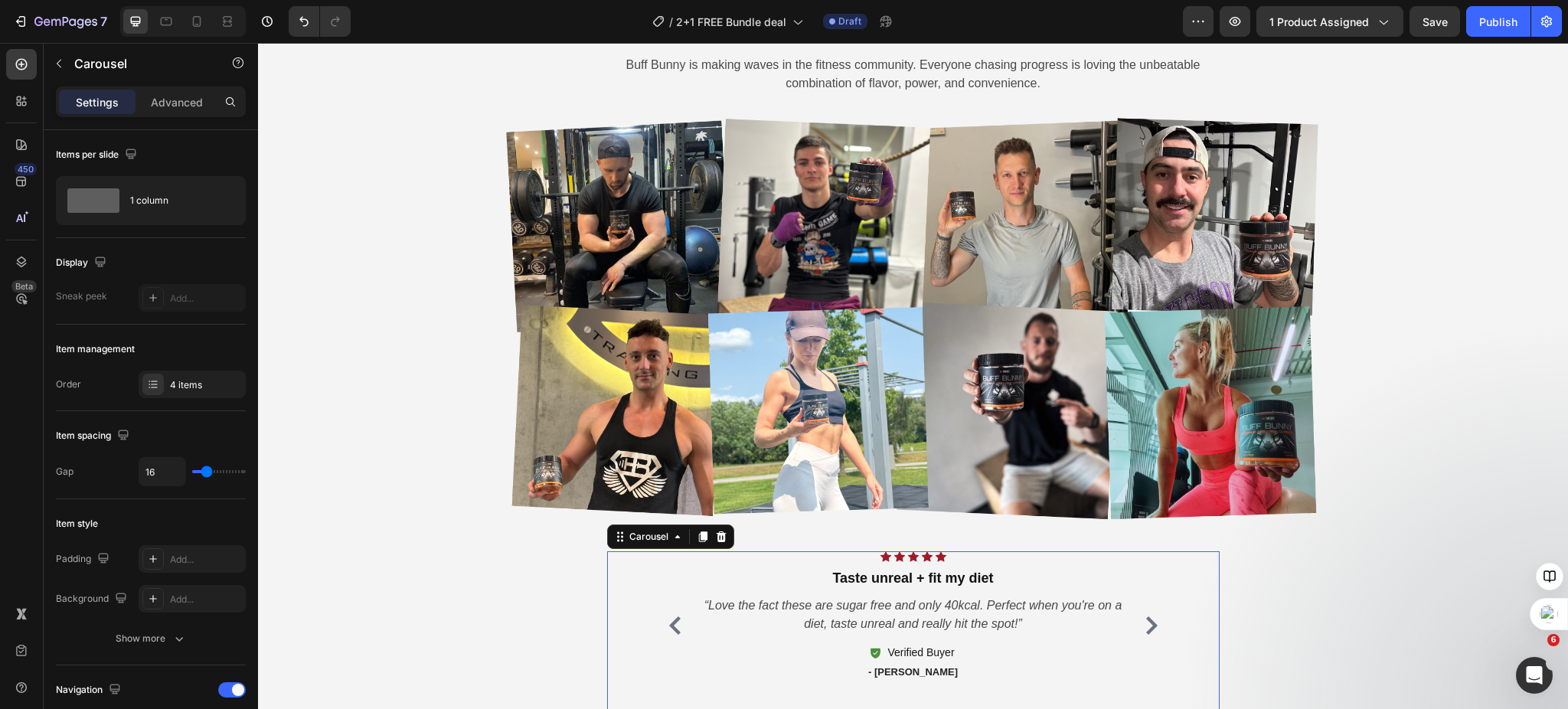
click at [1147, 624] on icon "Carousel Next Arrow" at bounding box center [1152, 625] width 12 height 19
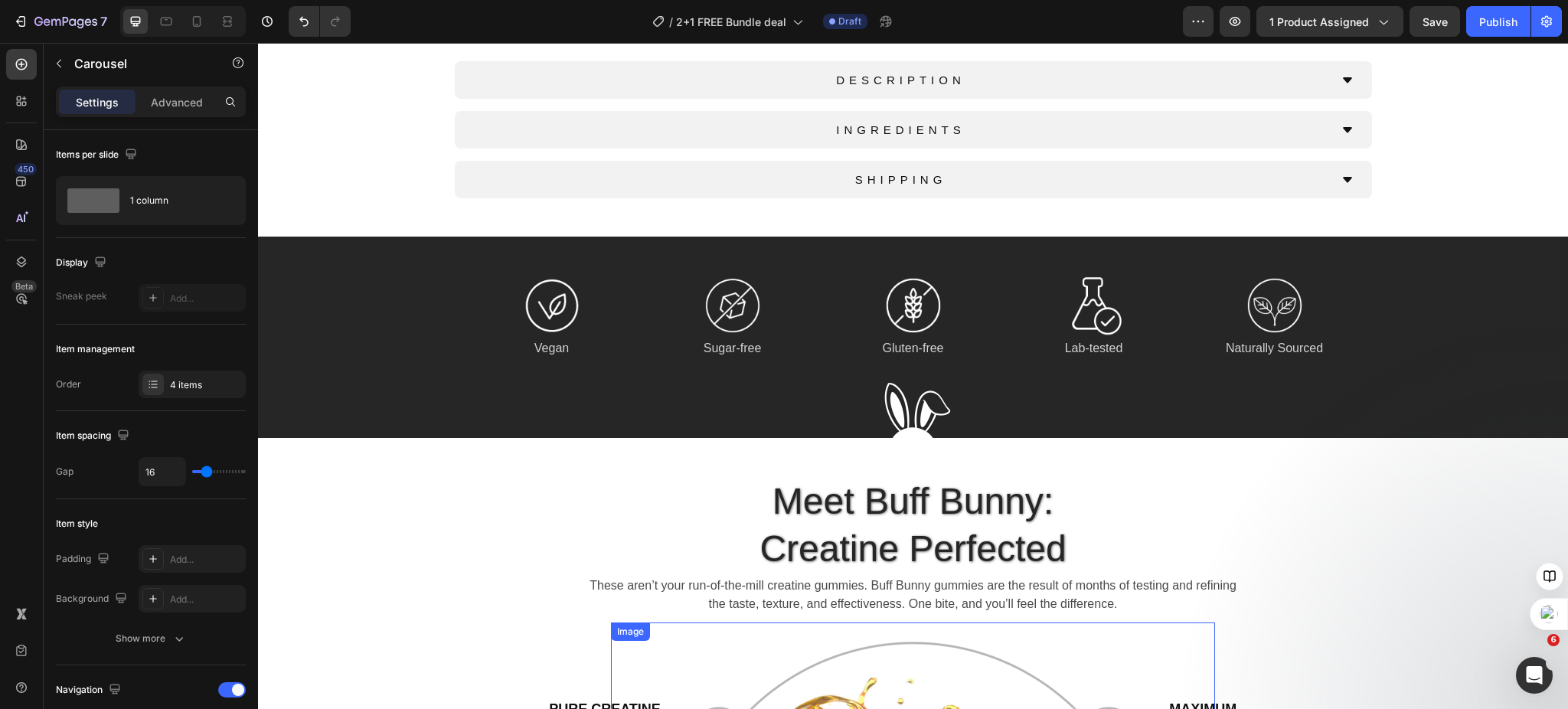
scroll to position [503, 0]
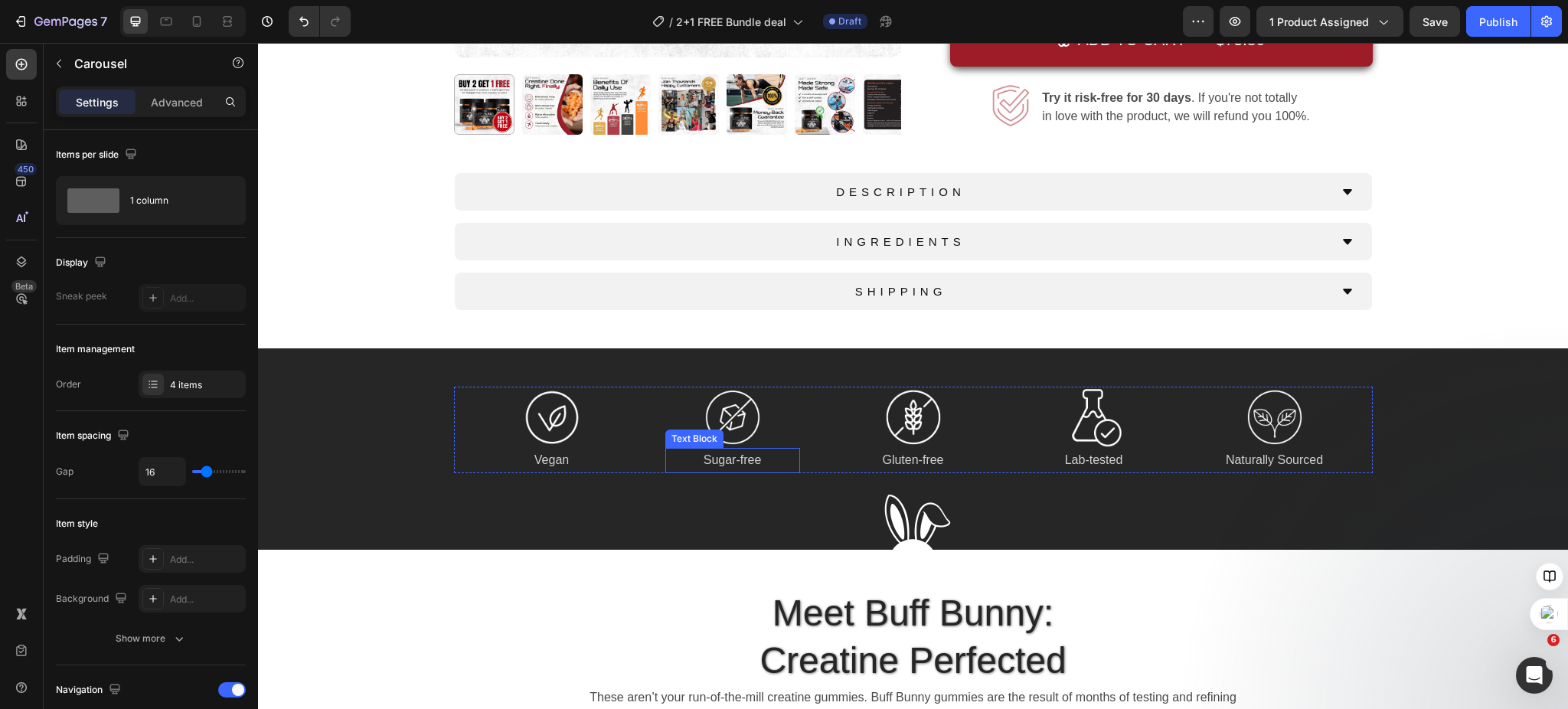
click at [735, 467] on p "Sugar-free" at bounding box center [733, 460] width 131 height 22
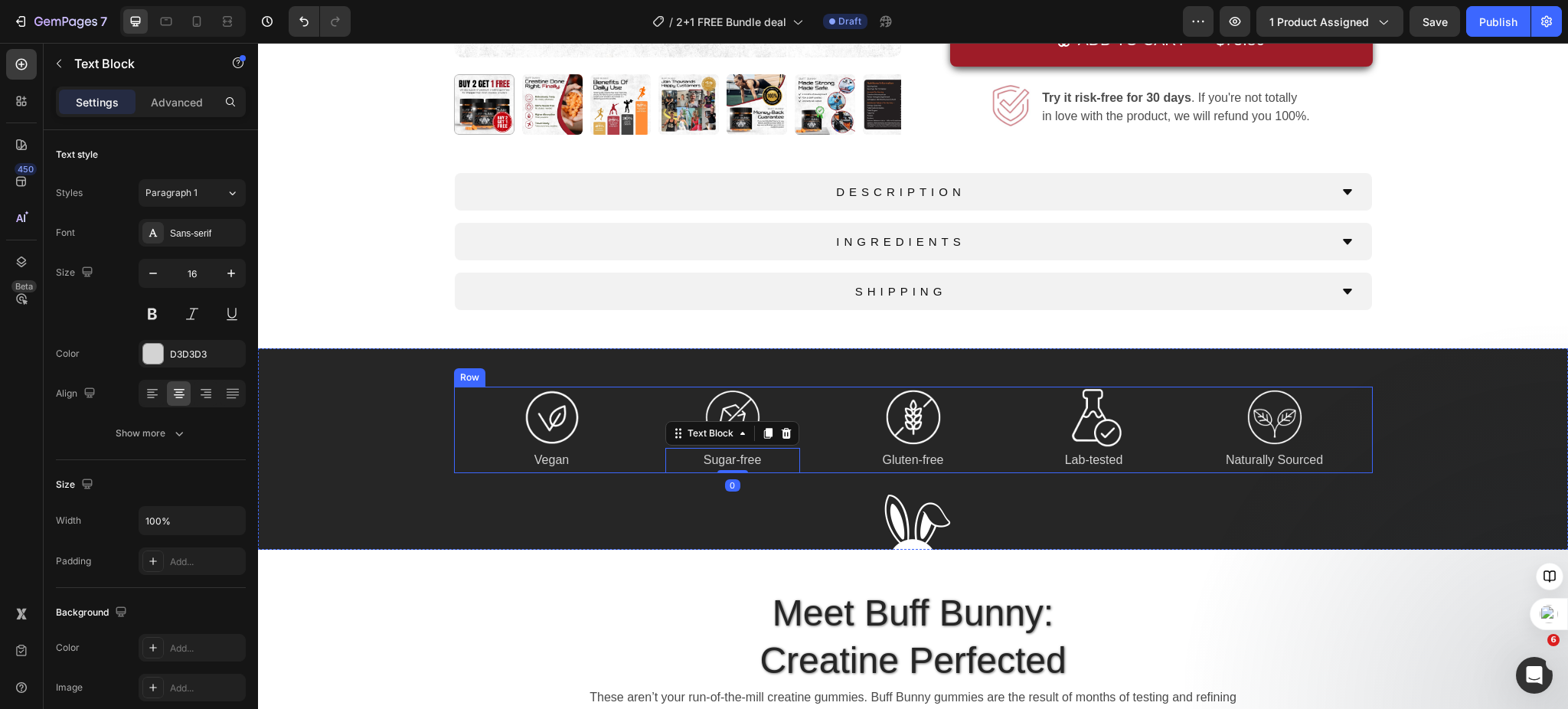
click at [814, 409] on div "Image Vegan Text Block Image Sugar-free Text Block 0 Image Gluten-free Text Blo…" at bounding box center [913, 430] width 919 height 87
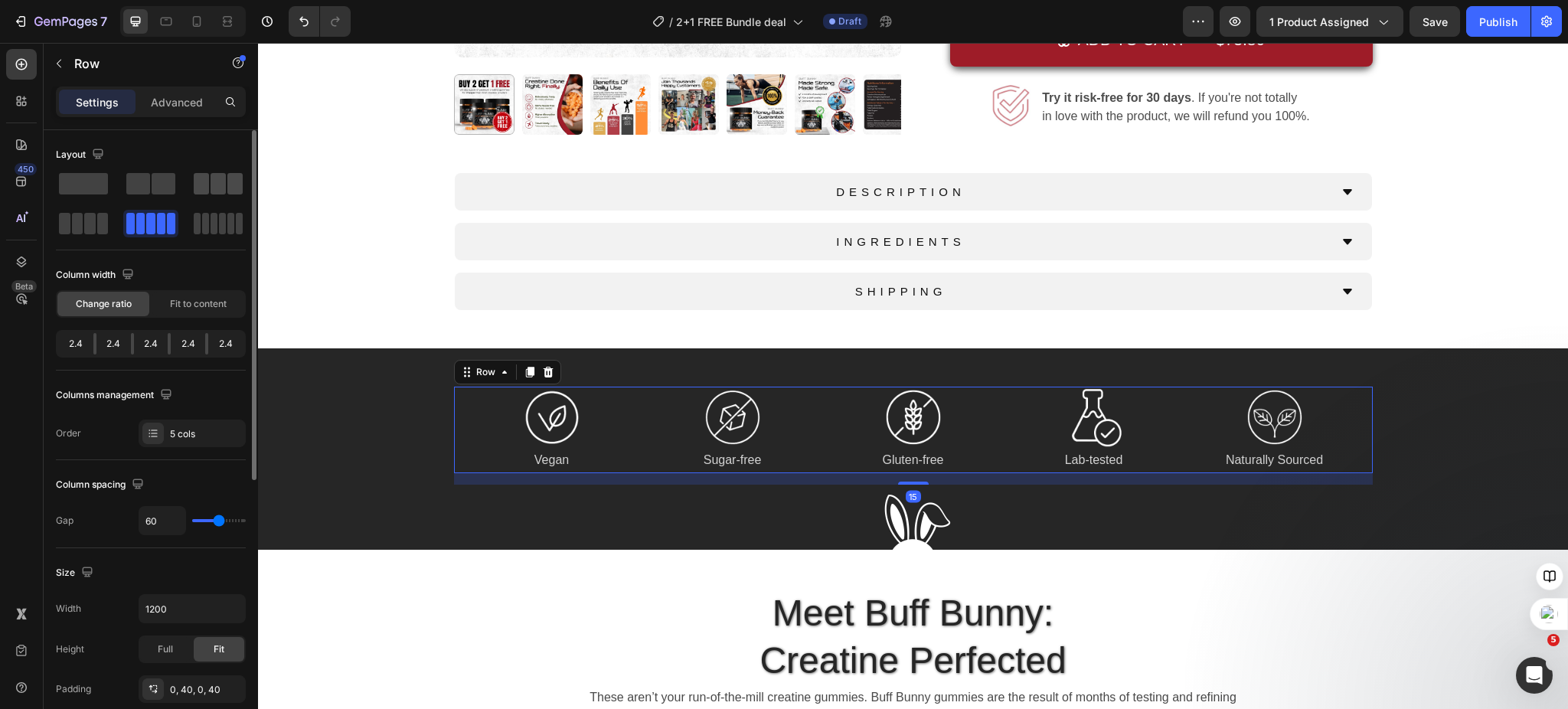
click at [209, 189] on div at bounding box center [218, 184] width 49 height 22
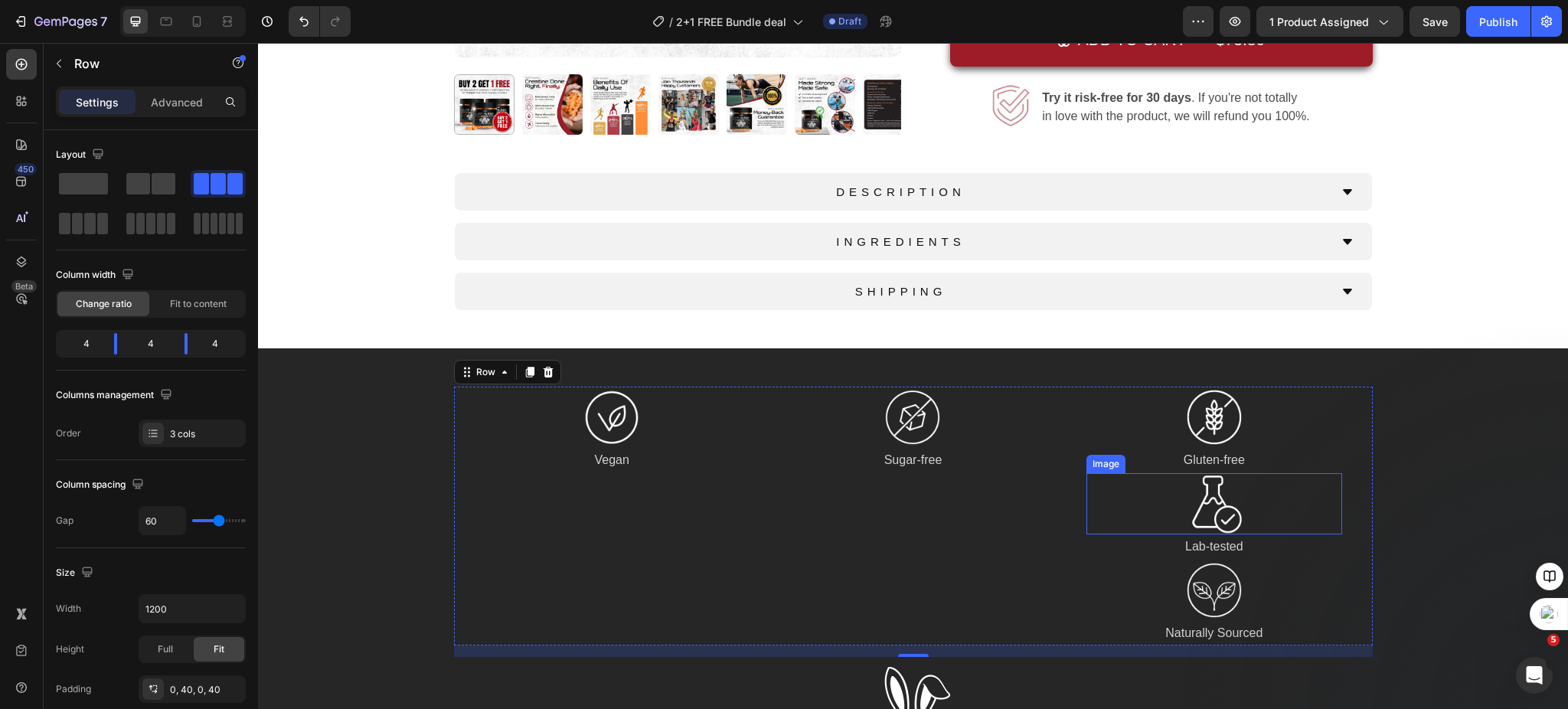
click at [1231, 503] on img at bounding box center [1214, 503] width 61 height 61
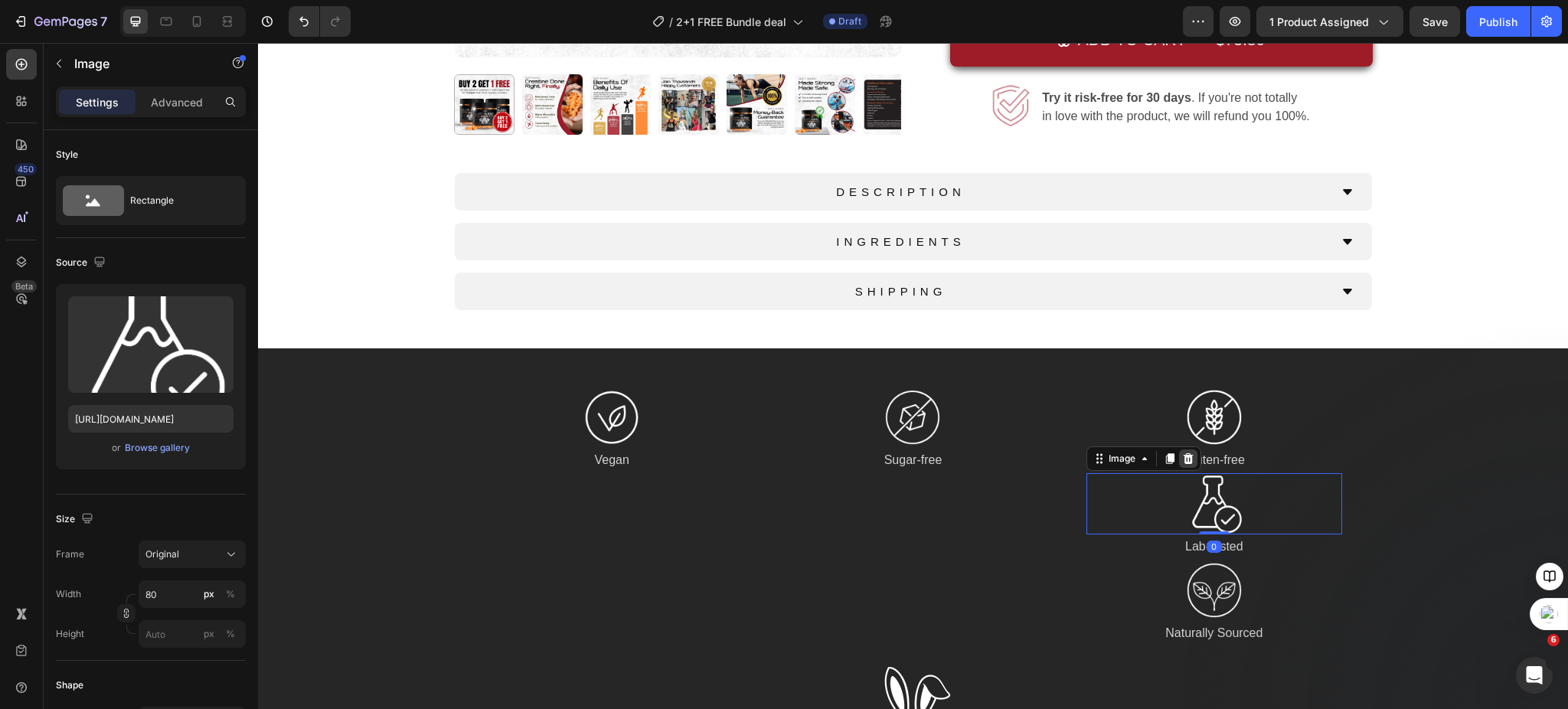
click at [1184, 459] on icon at bounding box center [1188, 458] width 10 height 11
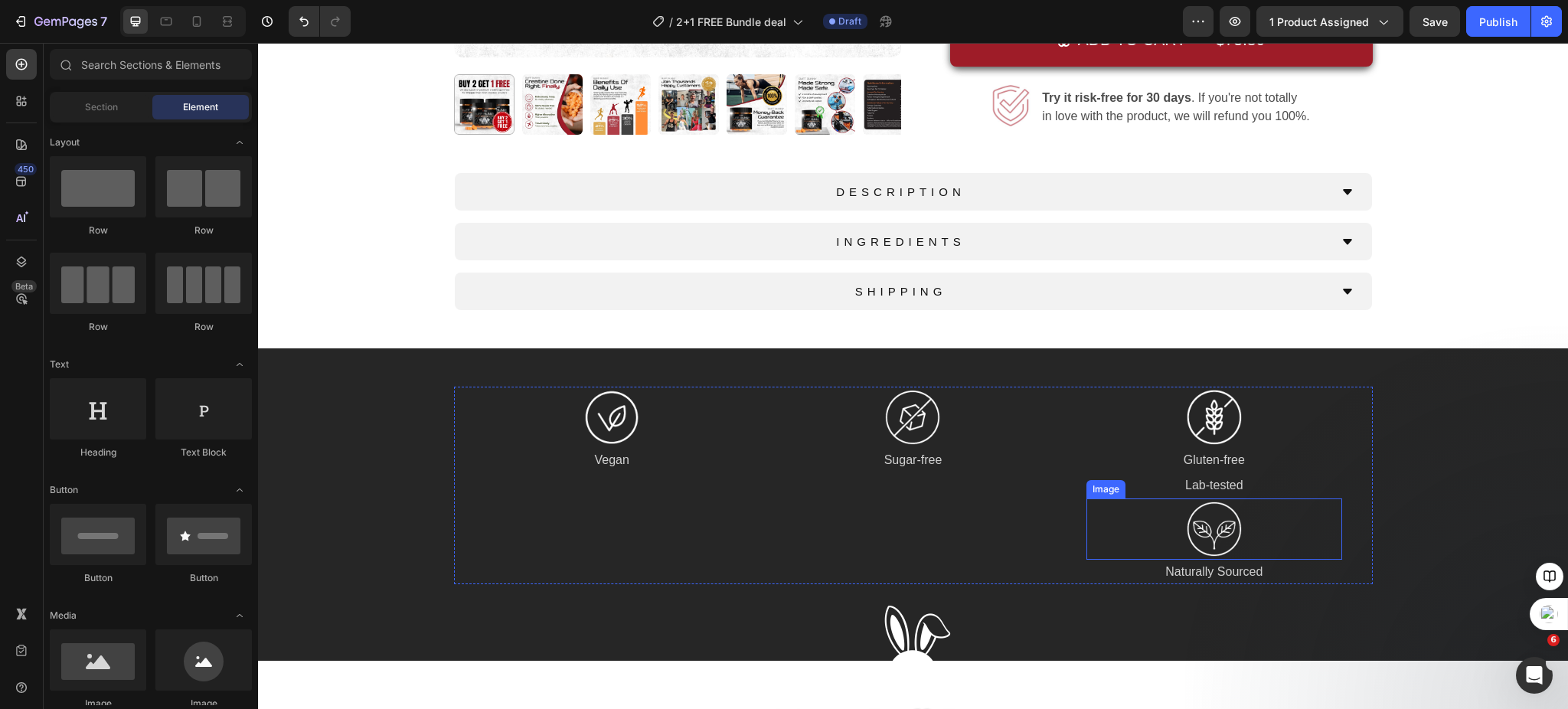
click at [1215, 516] on img at bounding box center [1214, 529] width 61 height 61
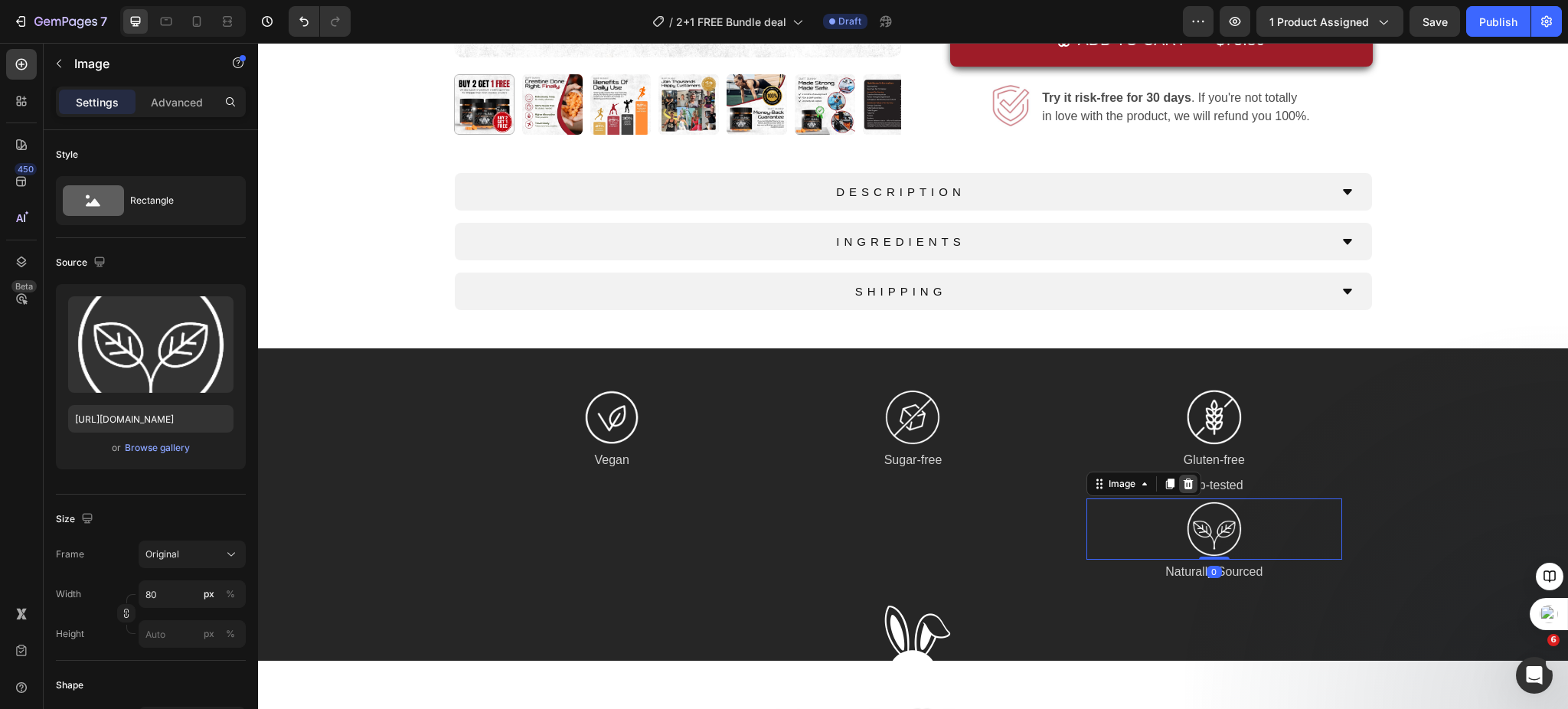
click at [1184, 486] on icon at bounding box center [1188, 484] width 10 height 11
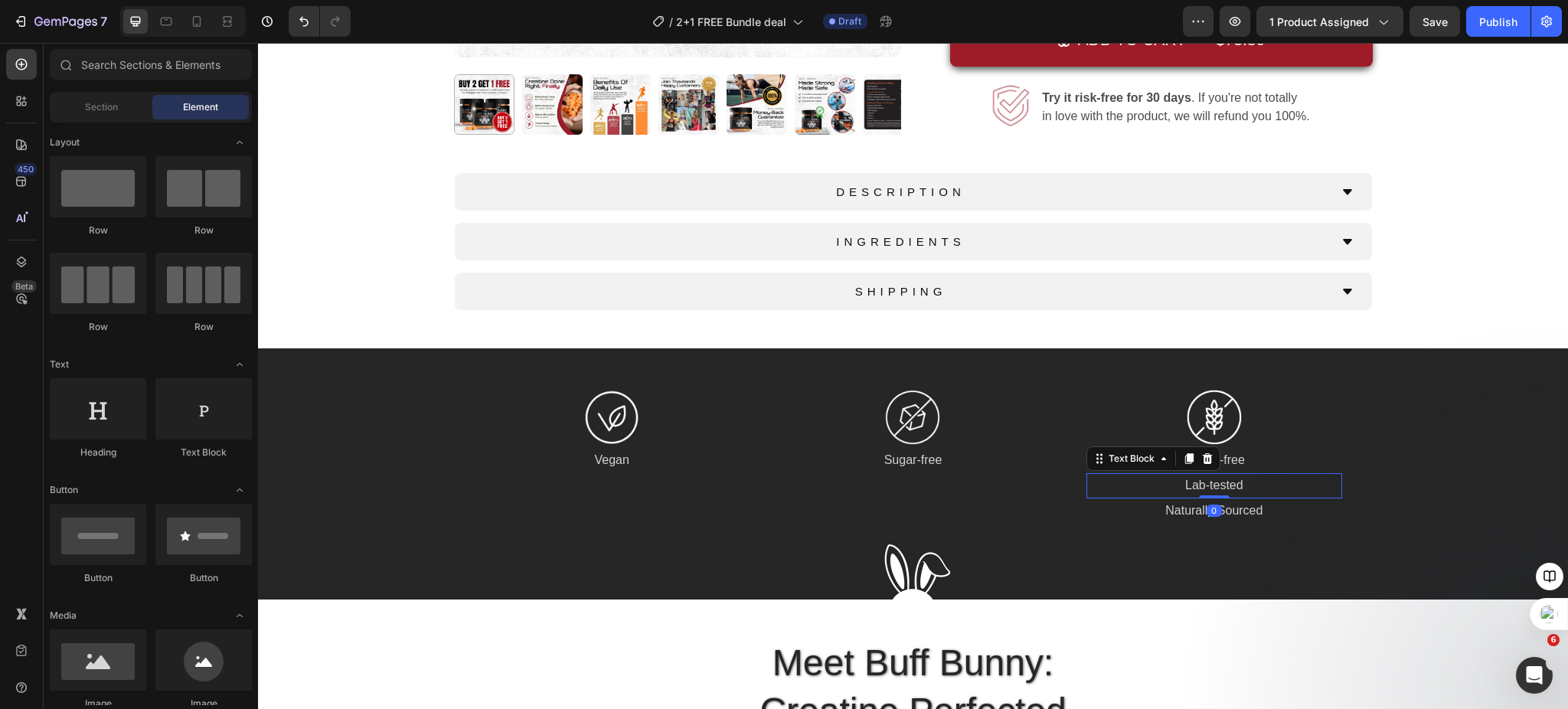
click at [1198, 491] on p "Lab-tested" at bounding box center [1214, 486] width 252 height 22
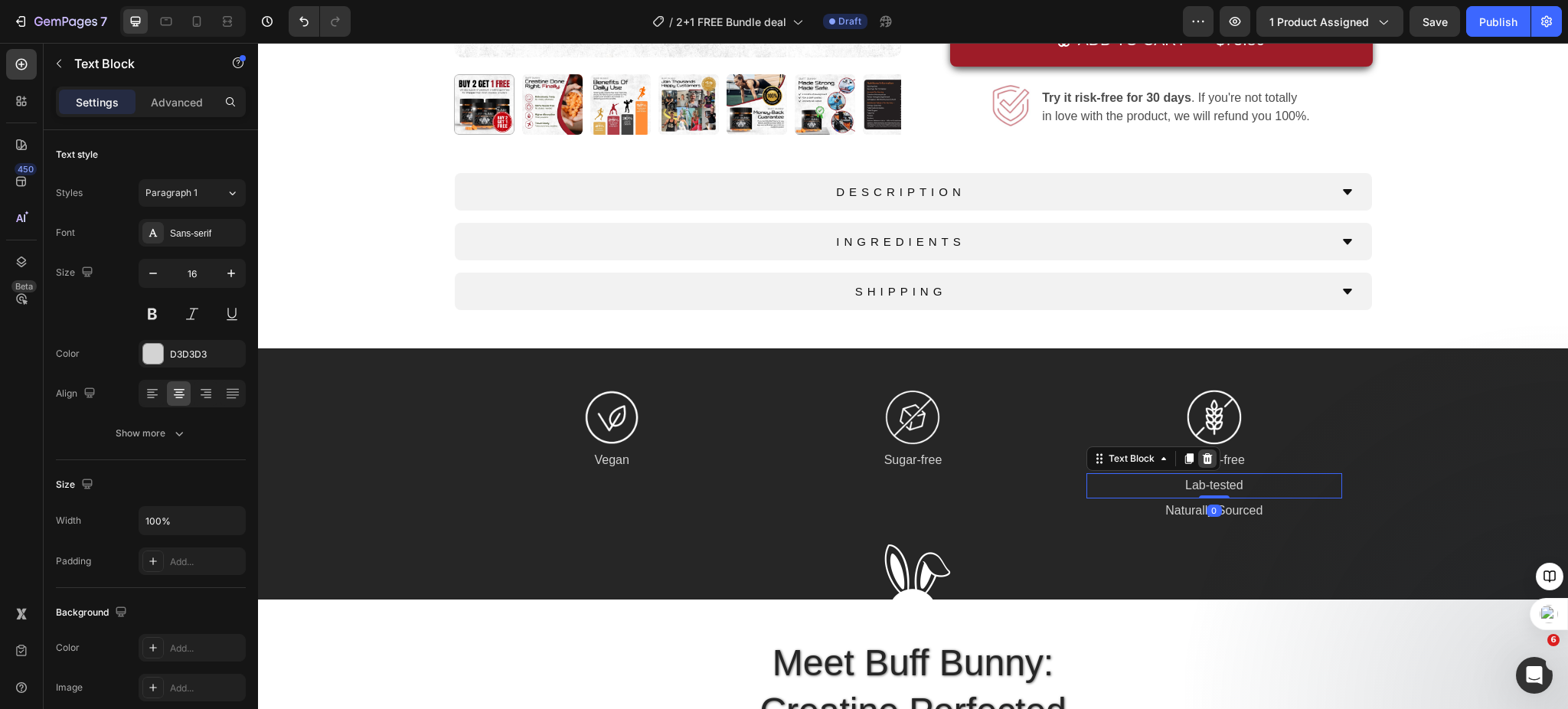
click at [1205, 458] on icon at bounding box center [1208, 458] width 12 height 12
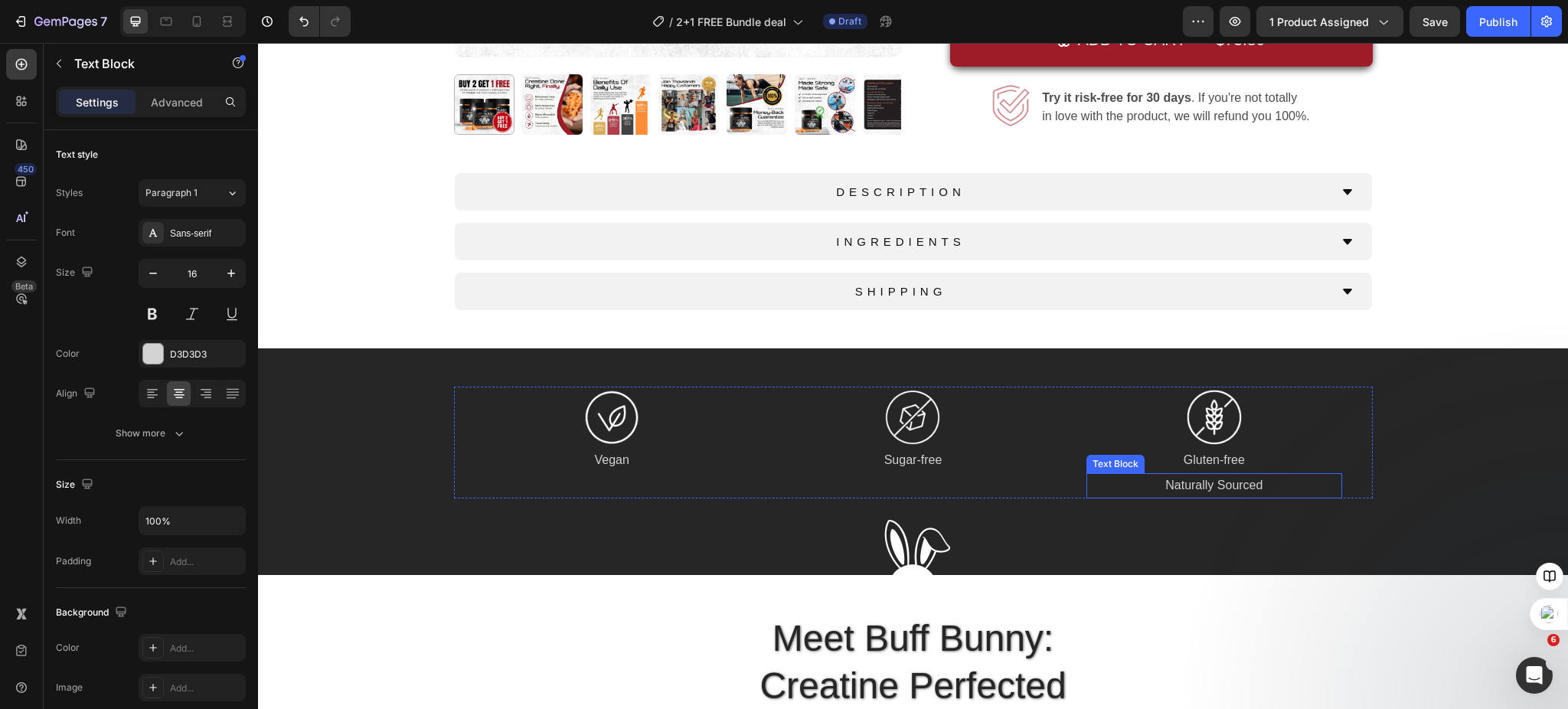
click at [1205, 488] on p "Naturally Sourced" at bounding box center [1214, 486] width 252 height 22
click at [1203, 457] on icon at bounding box center [1208, 458] width 10 height 11
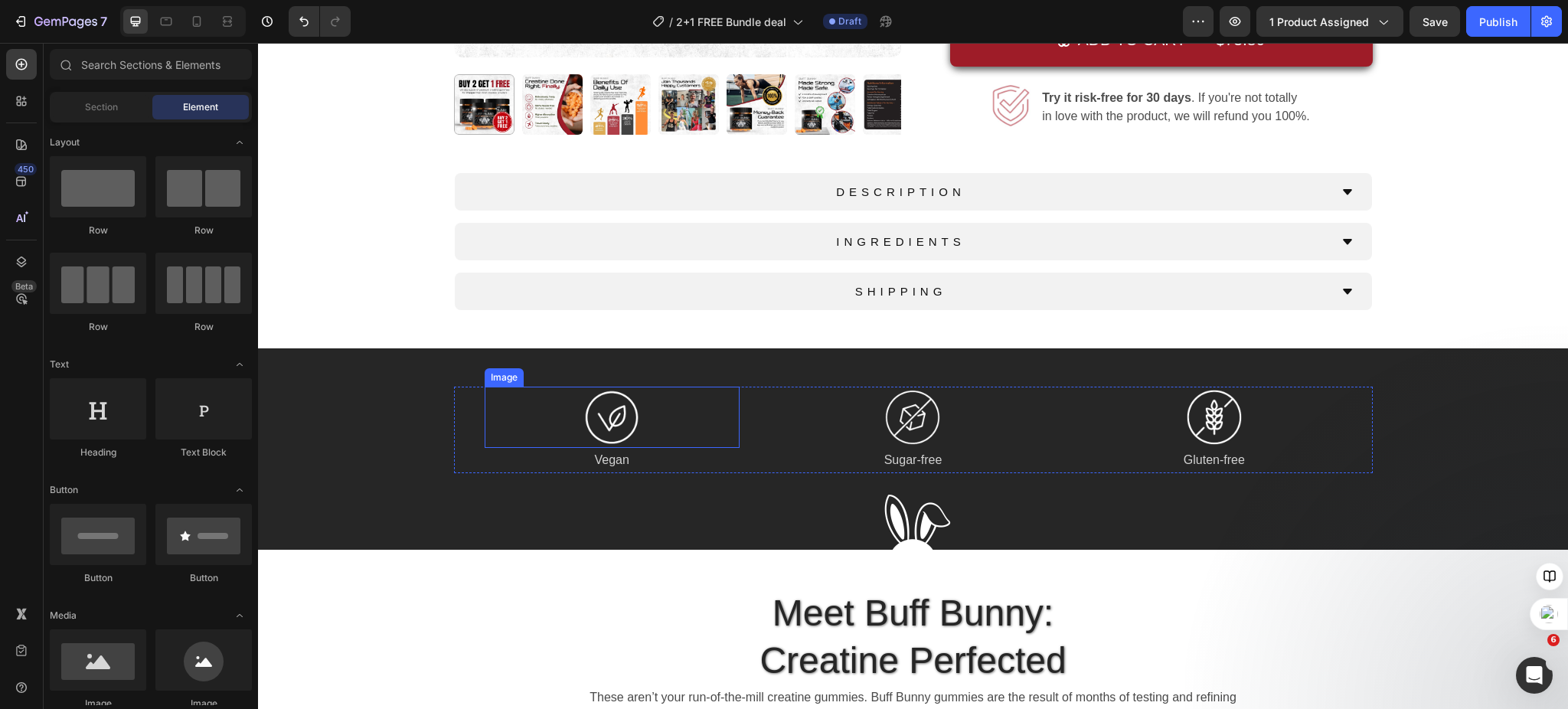
click at [589, 422] on img at bounding box center [612, 417] width 61 height 61
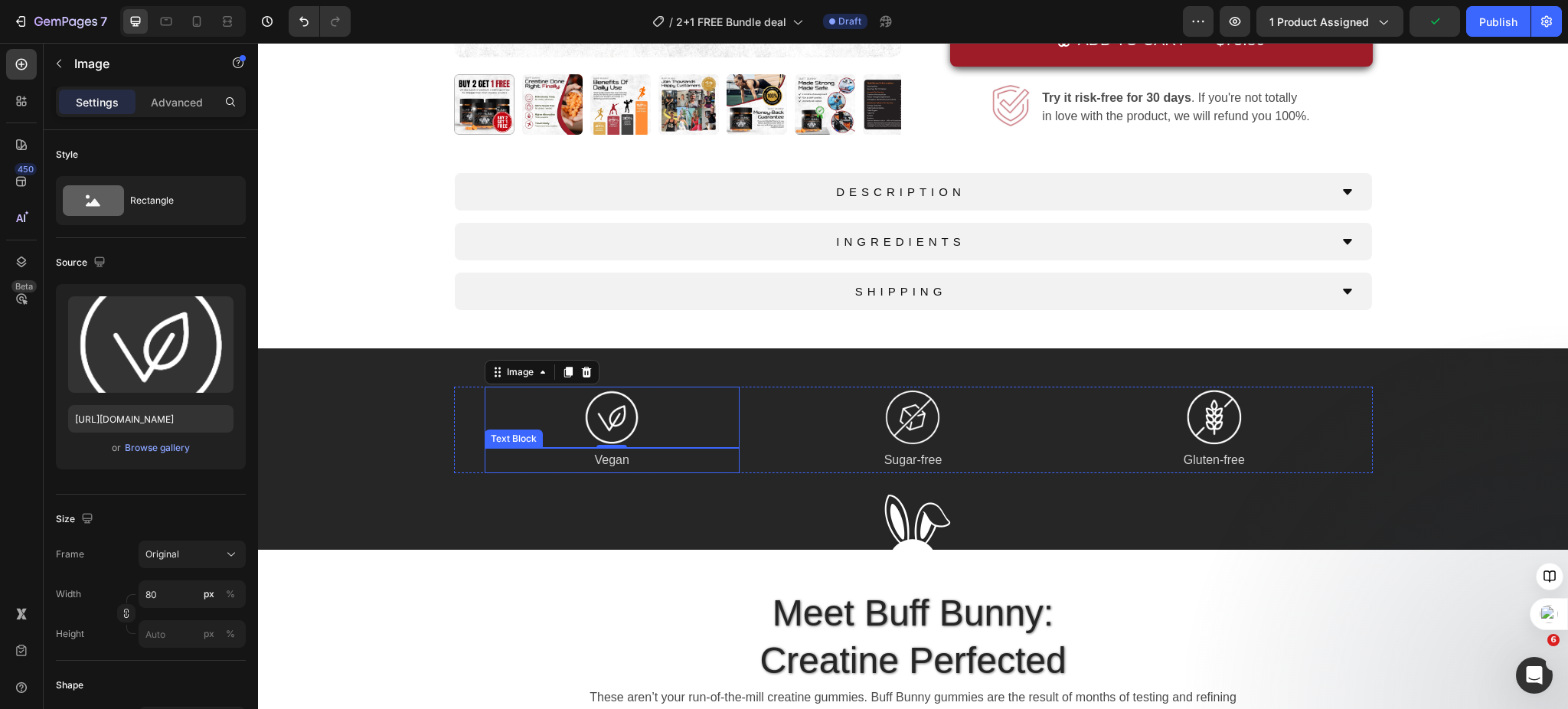
click at [589, 461] on p "Vegan" at bounding box center [612, 460] width 252 height 22
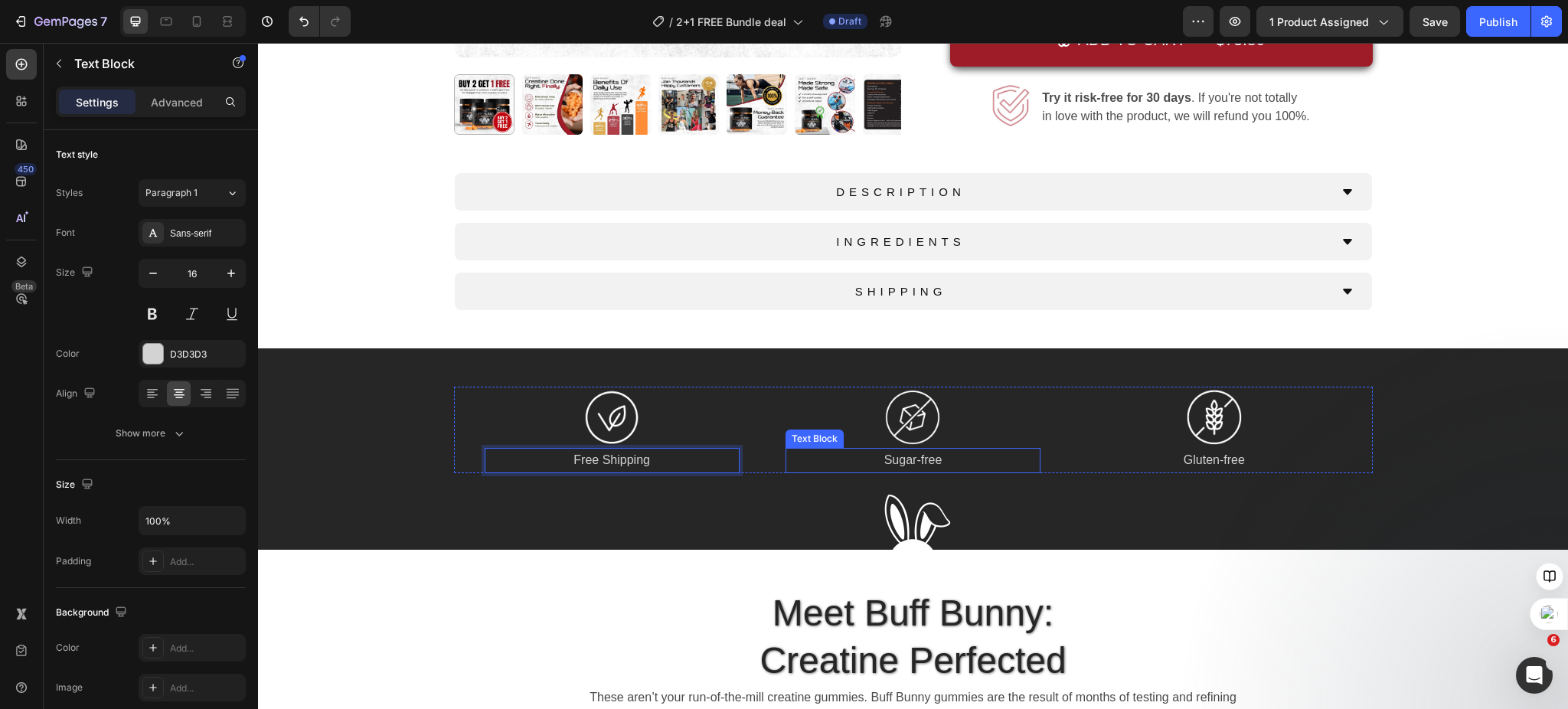
click at [907, 464] on p "Sugar-free" at bounding box center [913, 460] width 252 height 22
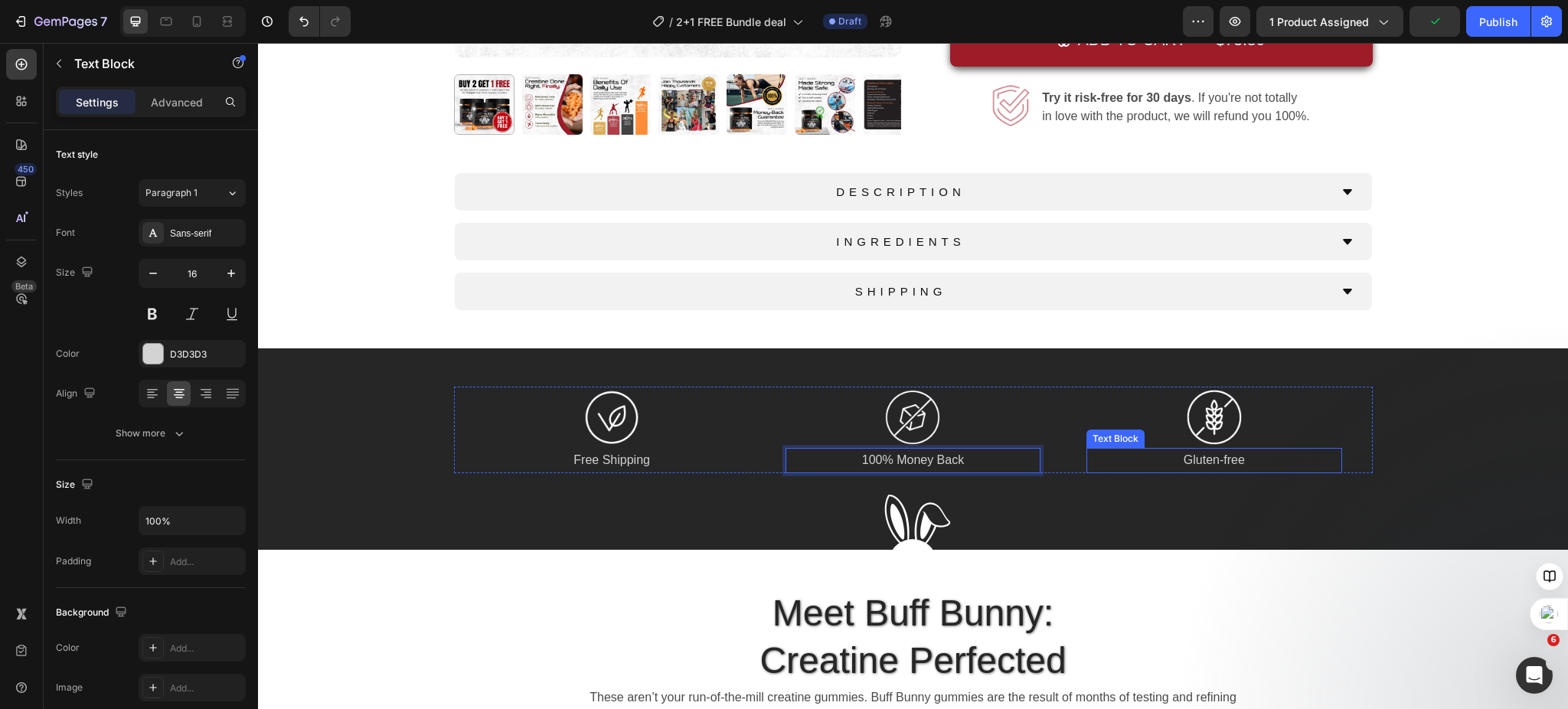
click at [1204, 462] on p "Gluten-free" at bounding box center [1214, 460] width 252 height 22
click at [1207, 458] on p "Gluten-free" at bounding box center [1214, 460] width 252 height 22
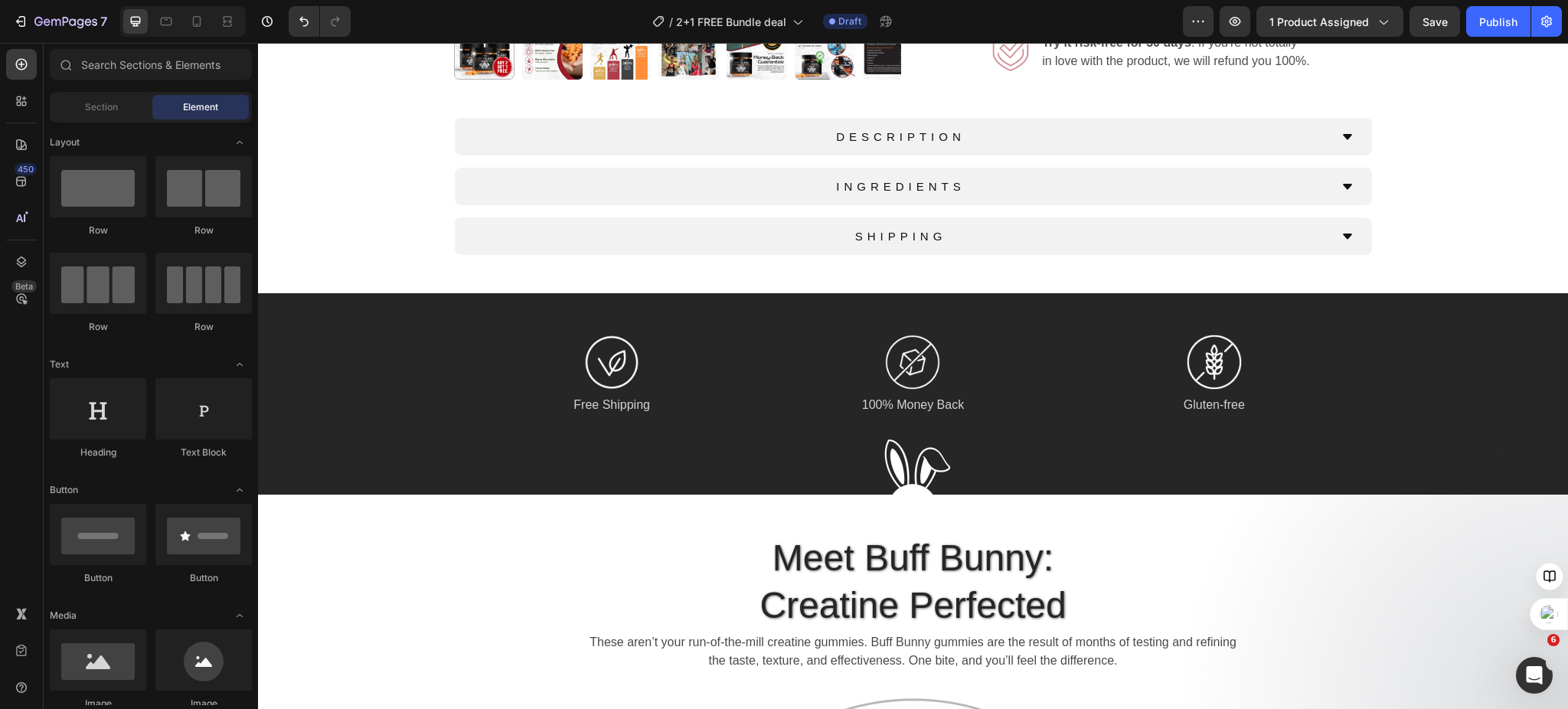
scroll to position [537, 0]
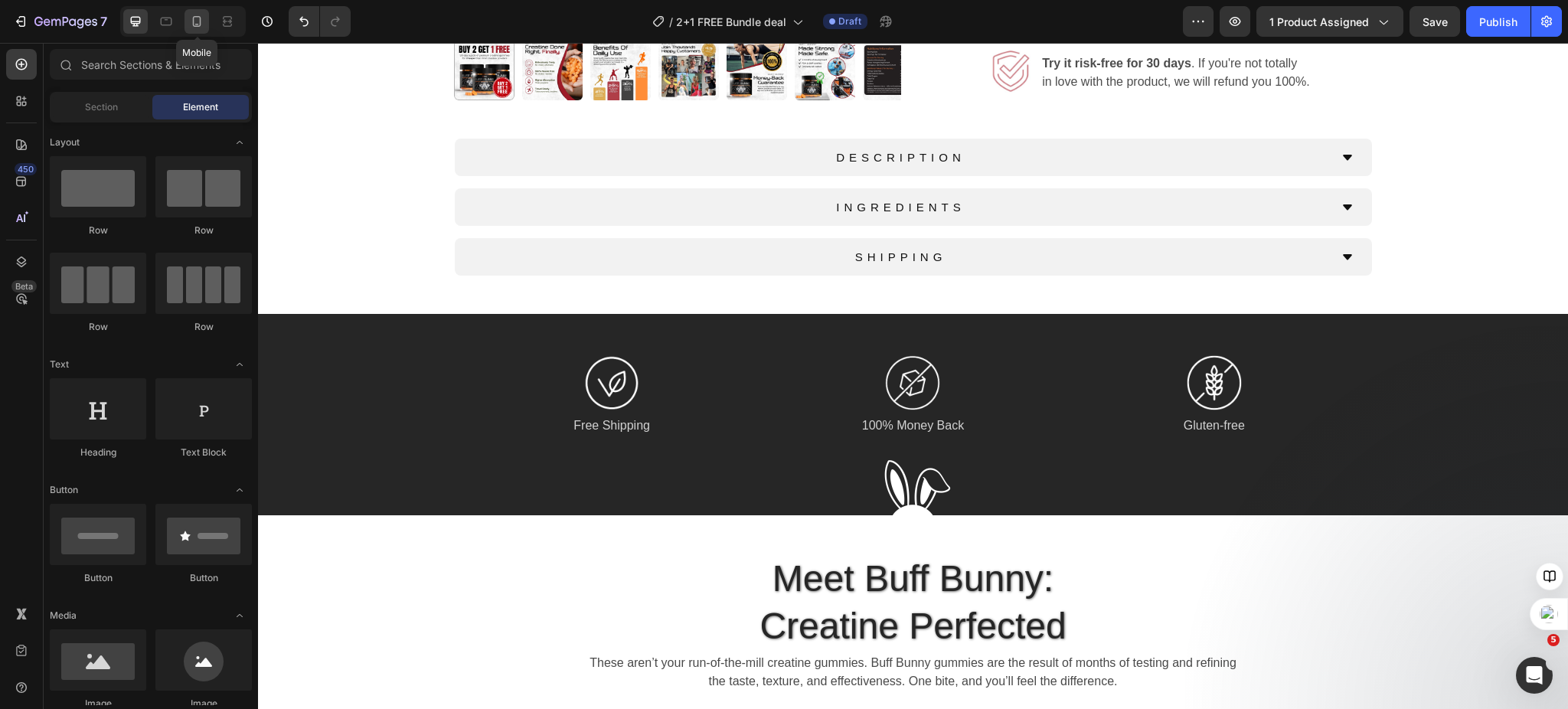
click at [200, 29] on icon at bounding box center [197, 22] width 15 height 15
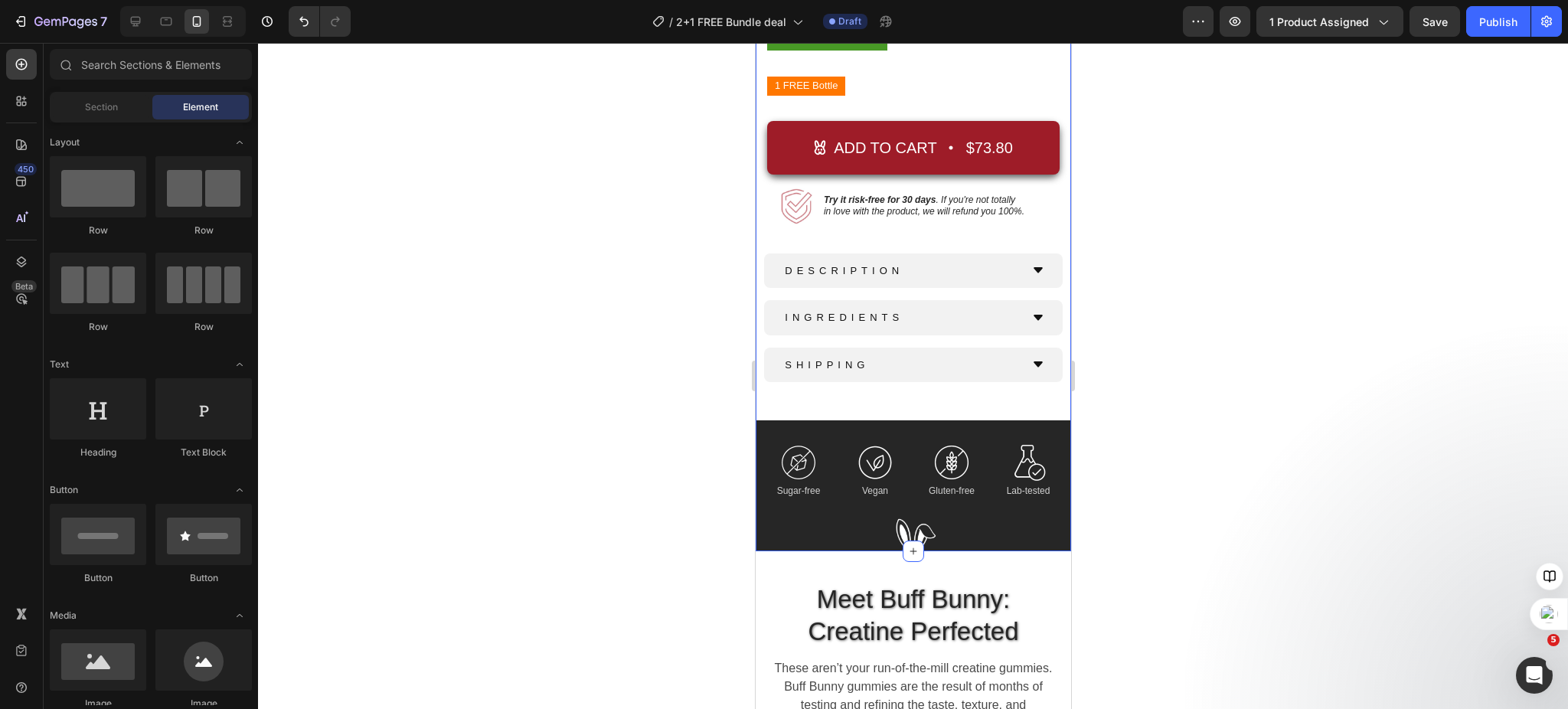
scroll to position [779, 0]
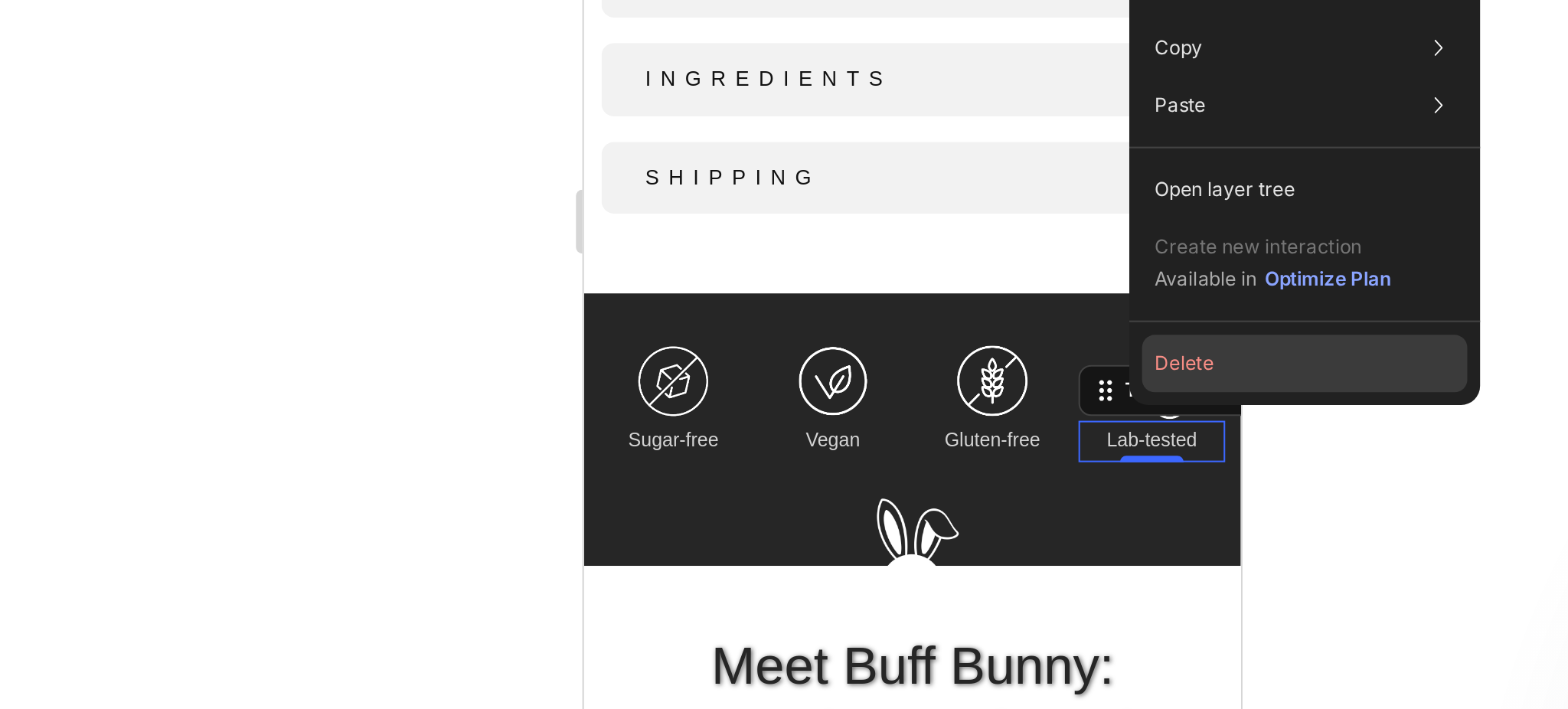
click at [1048, 445] on button "Delete" at bounding box center [1102, 445] width 156 height 28
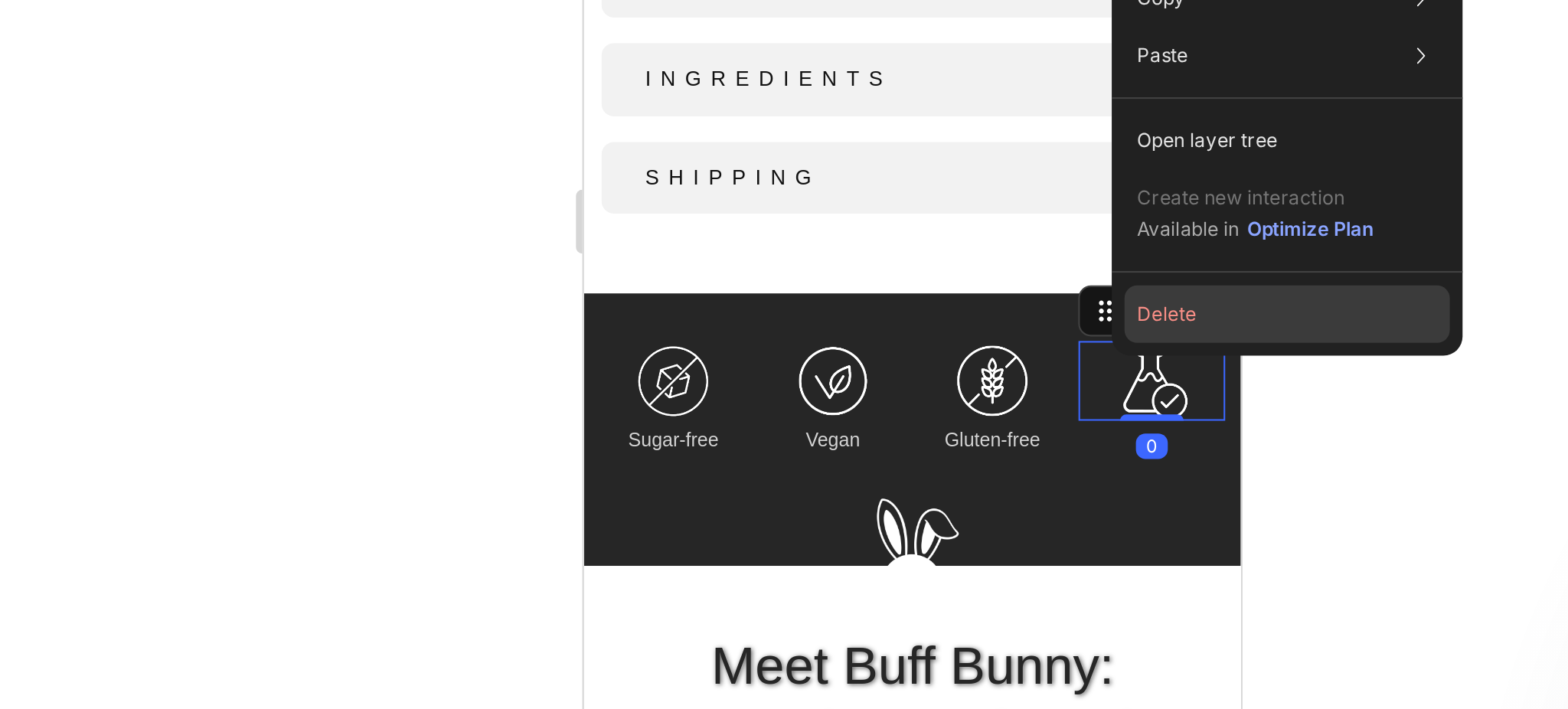
click at [1040, 423] on button "Delete" at bounding box center [1093, 421] width 156 height 28
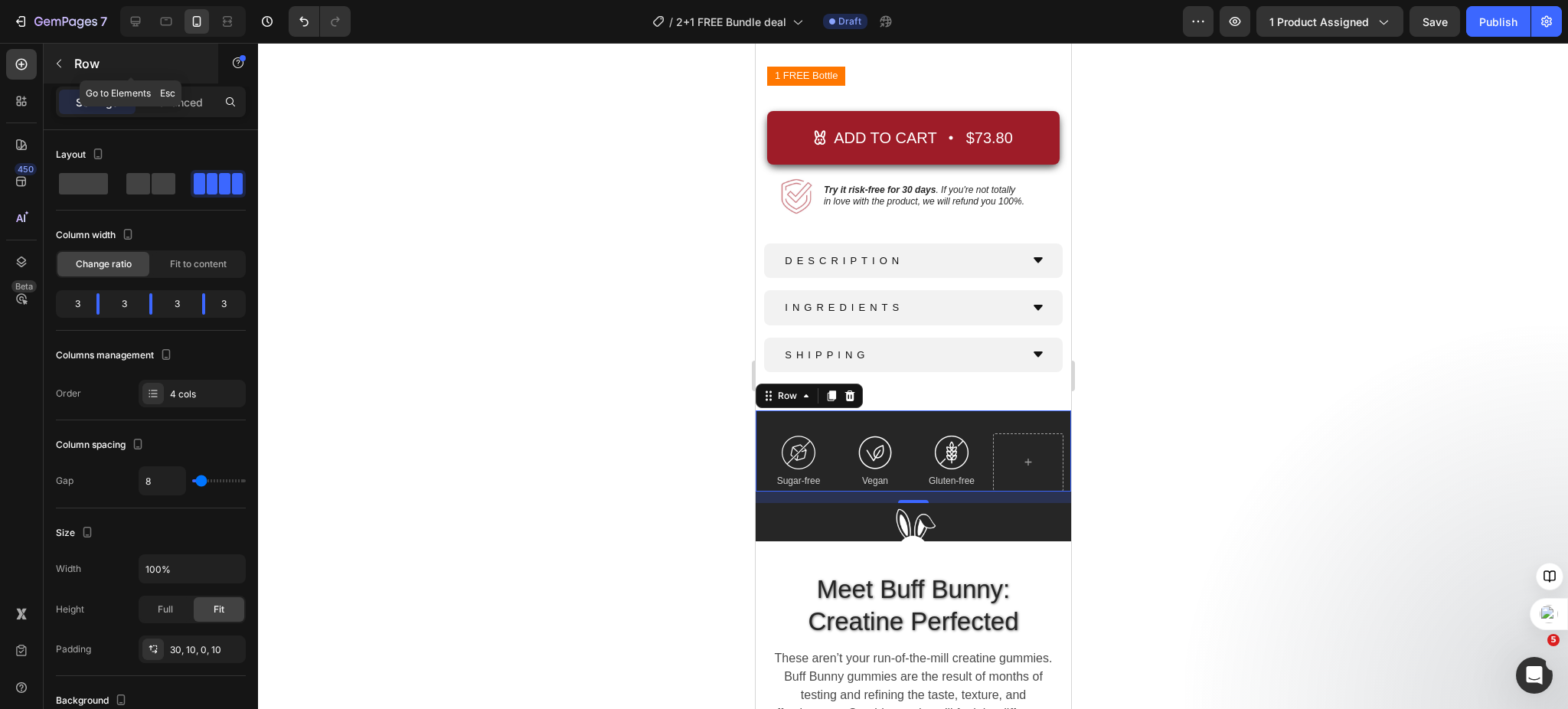
click at [57, 60] on icon "button" at bounding box center [59, 63] width 12 height 12
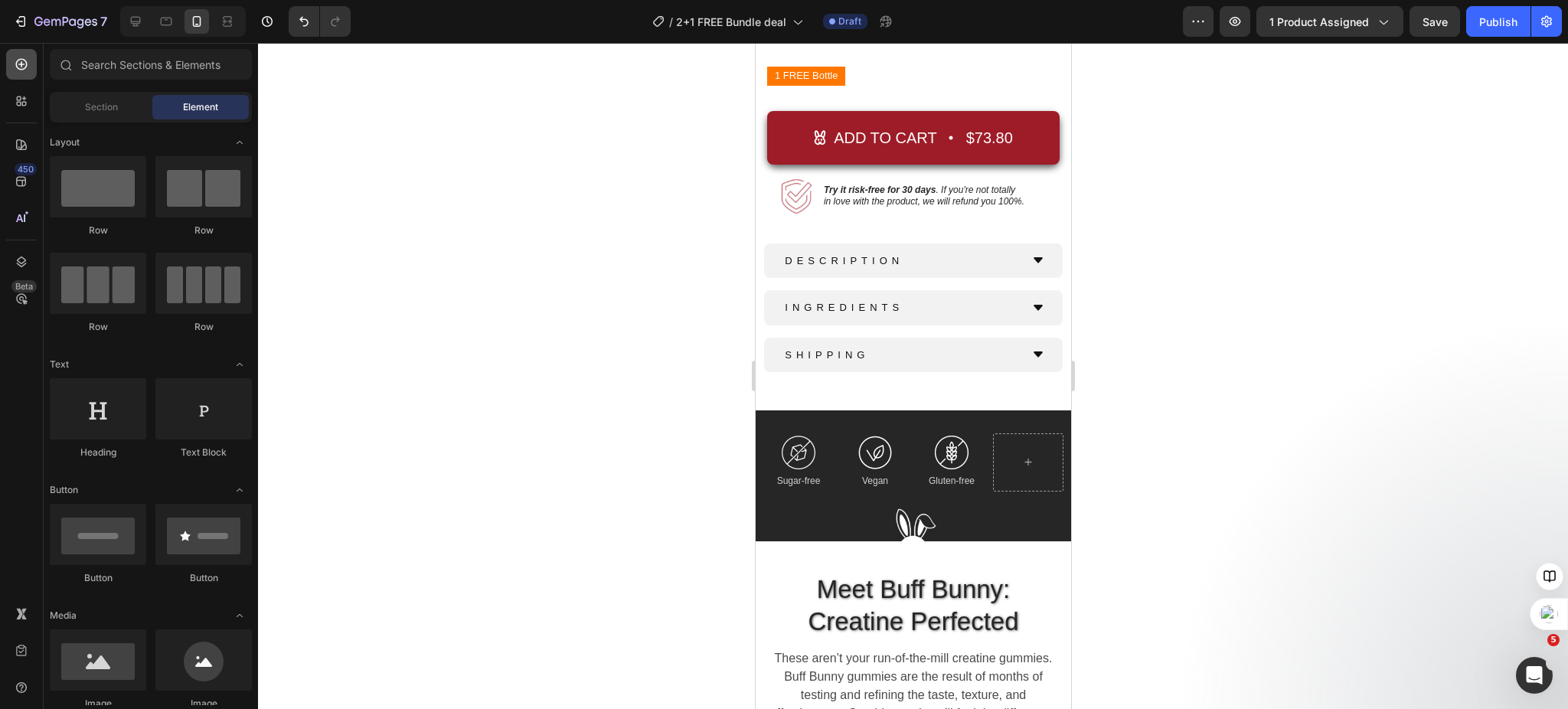
click at [20, 60] on icon at bounding box center [22, 64] width 15 height 15
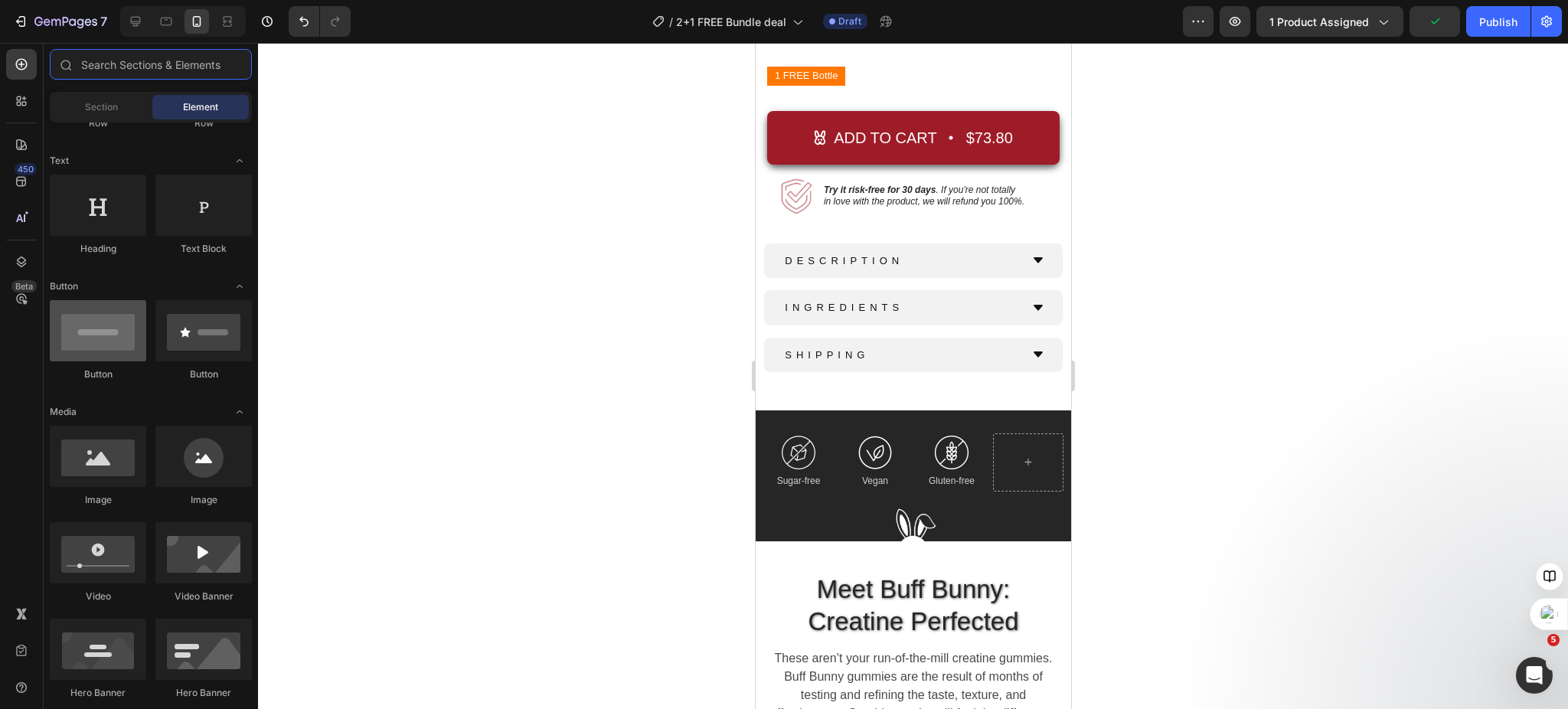
scroll to position [0, 0]
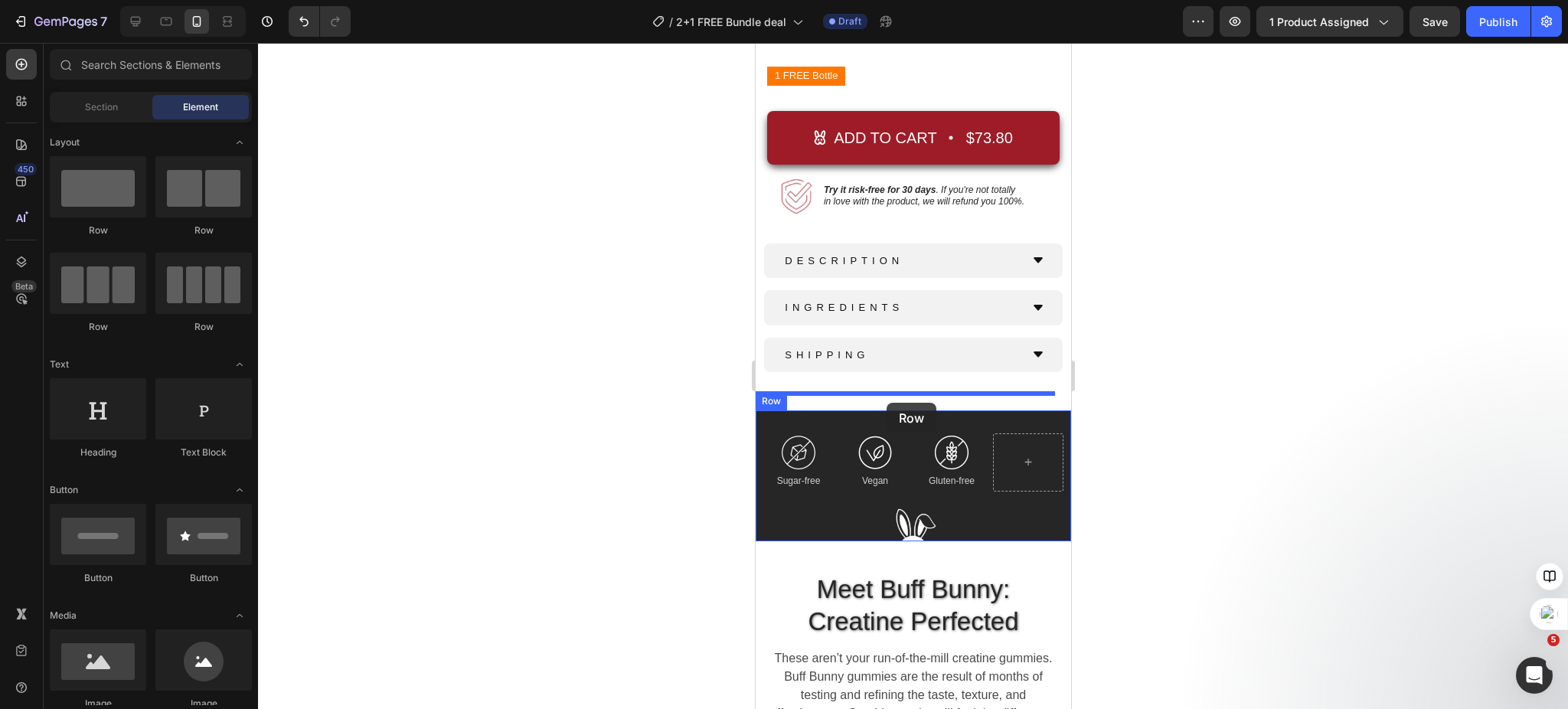
drag, startPoint x: 851, startPoint y: 338, endPoint x: 1839, endPoint y: 475, distance: 997.5
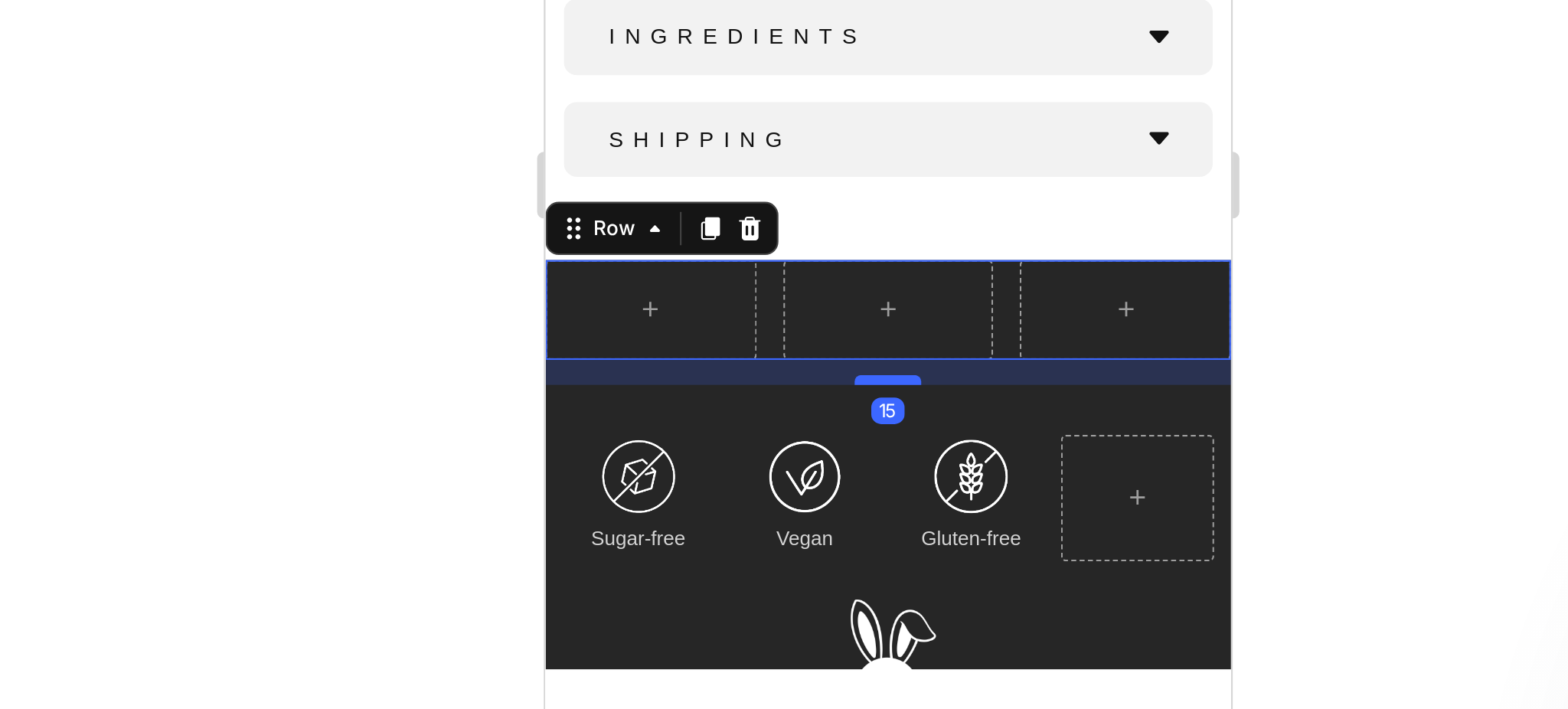
drag, startPoint x: 694, startPoint y: -143, endPoint x: 695, endPoint y: -131, distance: 12.0
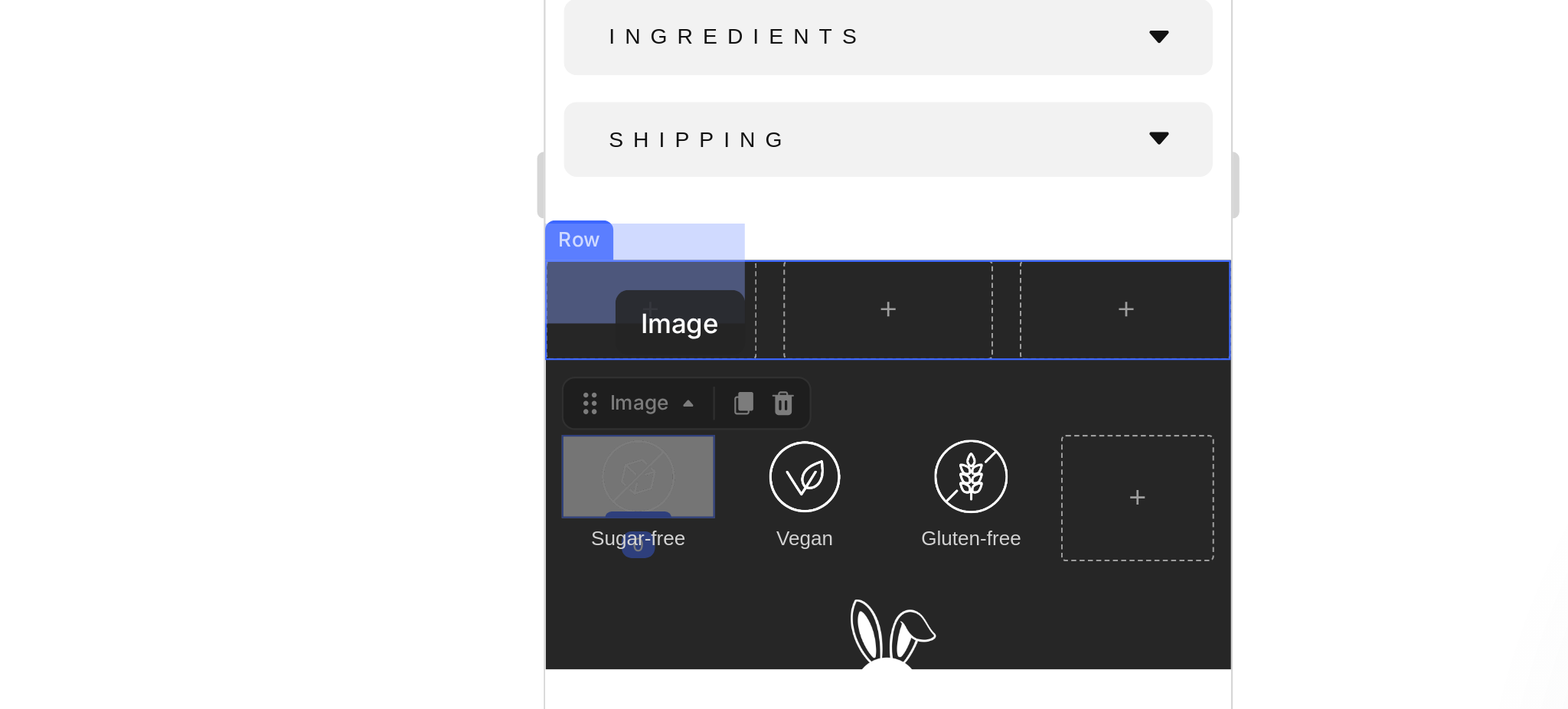
drag, startPoint x: 564, startPoint y: -118, endPoint x: 577, endPoint y: -157, distance: 41.1
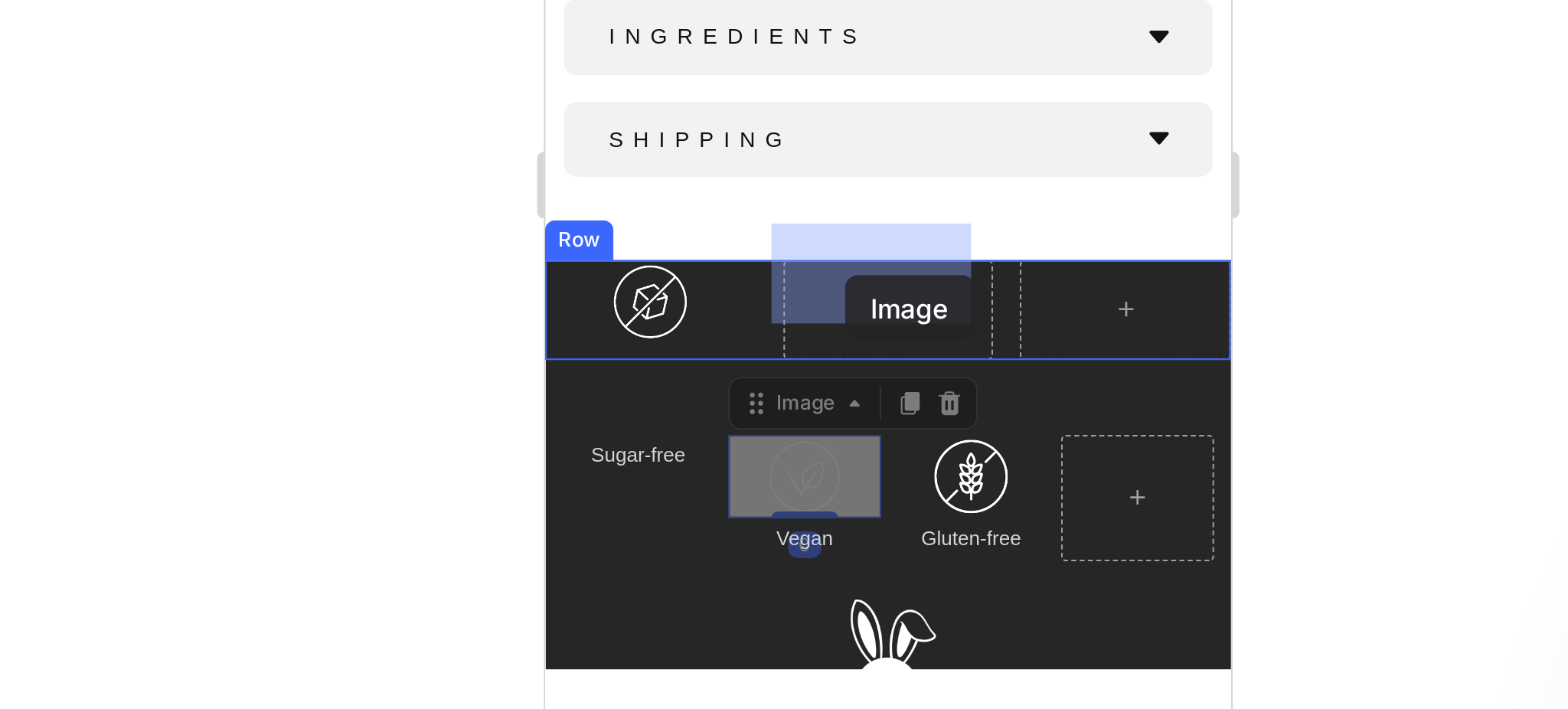
drag, startPoint x: 635, startPoint y: -118, endPoint x: 682, endPoint y: -164, distance: 65.8
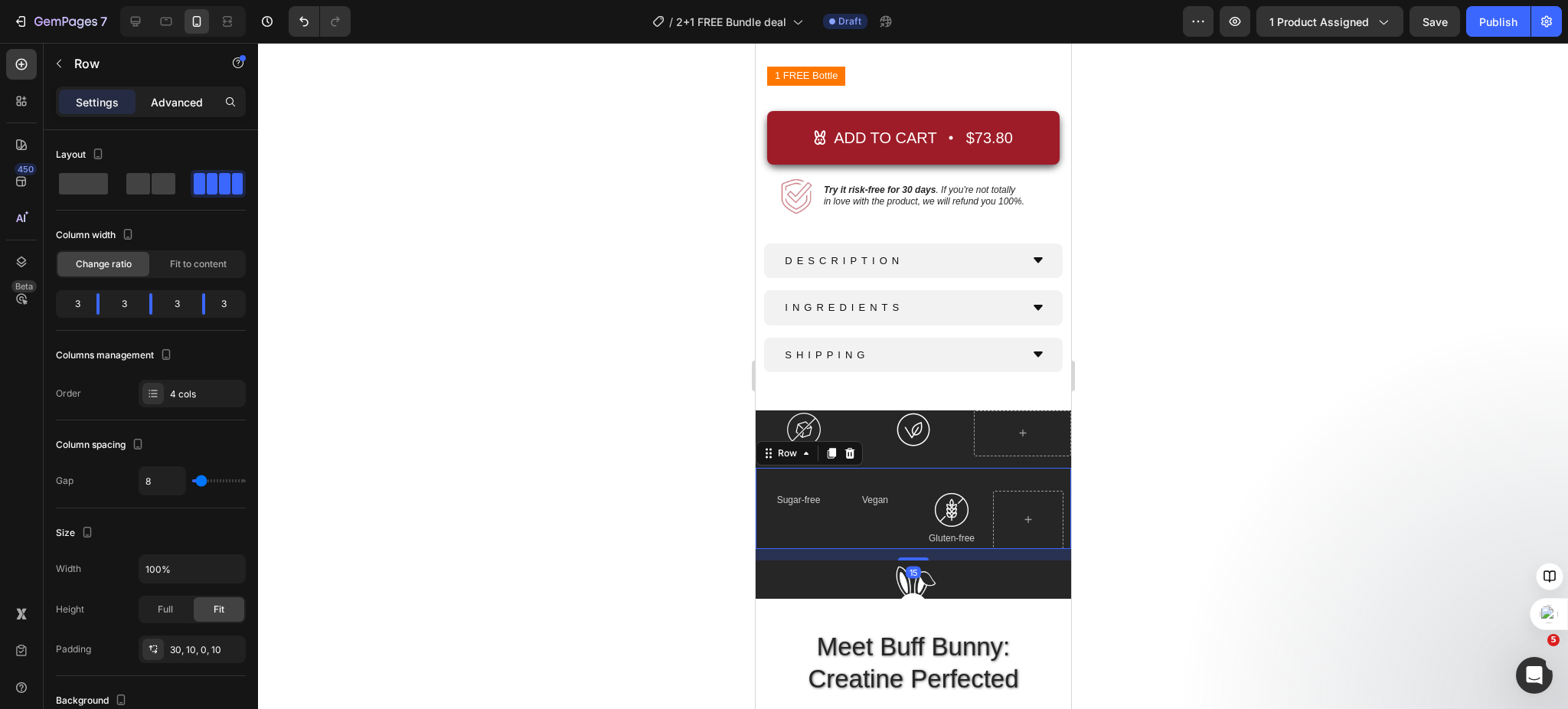
click at [170, 105] on p "Advanced" at bounding box center [176, 102] width 52 height 16
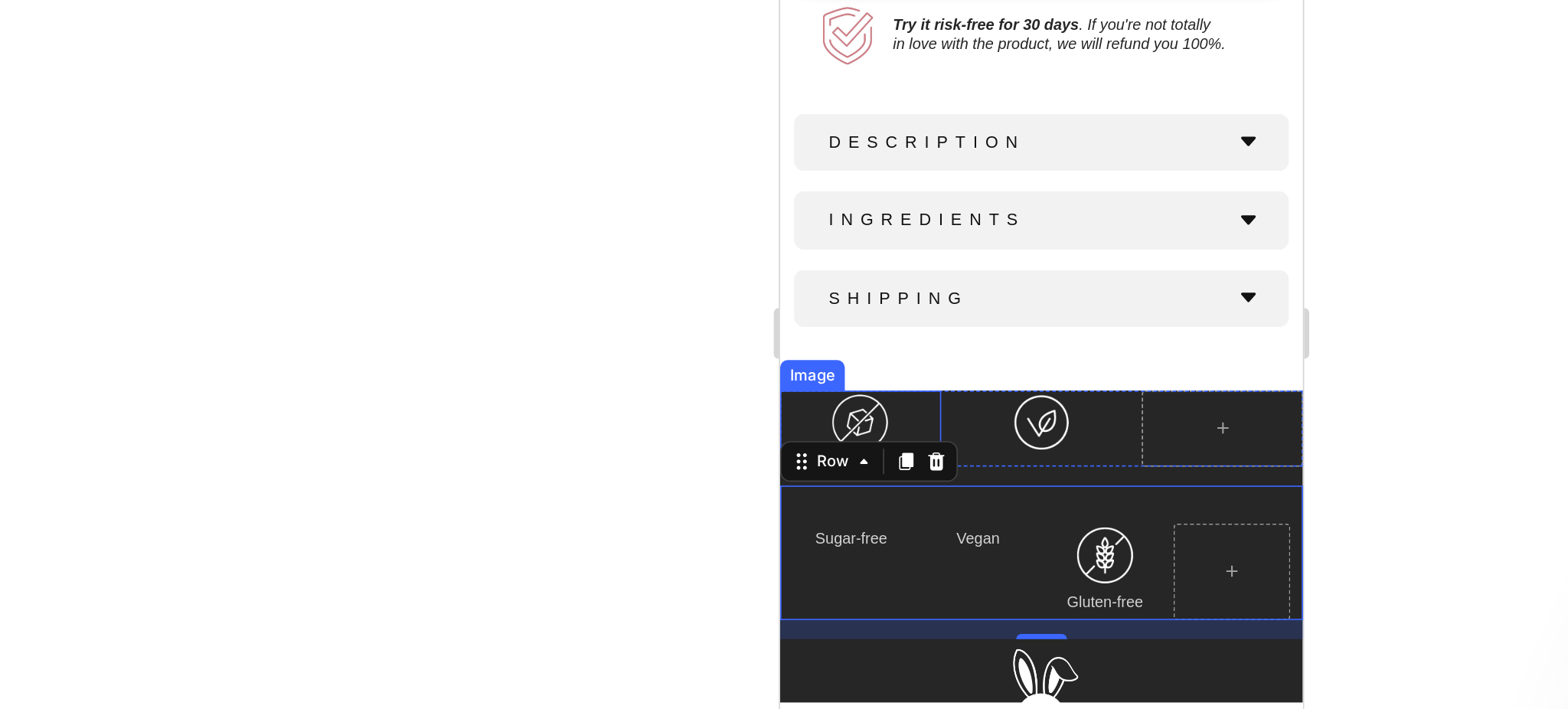
click at [870, 149] on div at bounding box center [828, 169] width 97 height 39
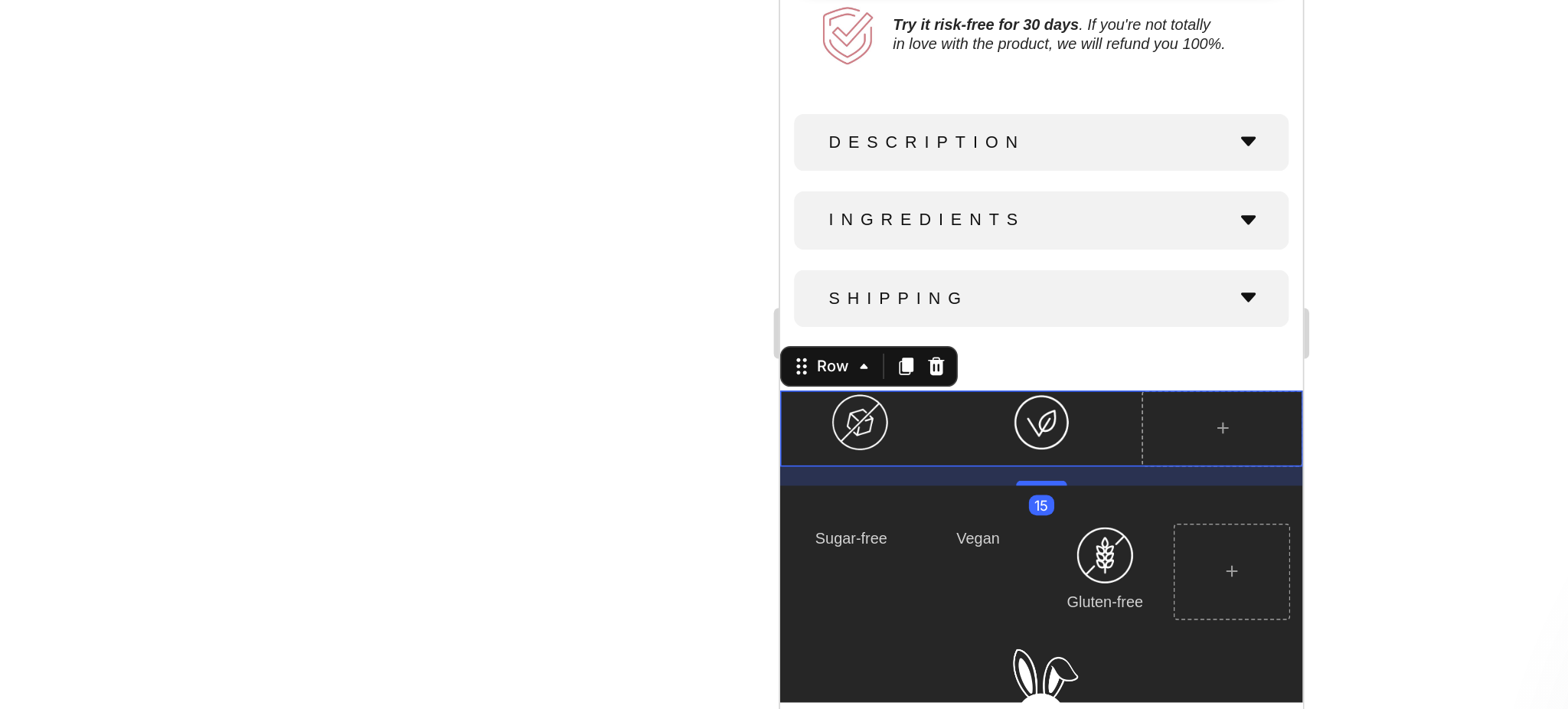
click at [894, 177] on div "Image Image Row 15" at bounding box center [937, 172] width 315 height 46
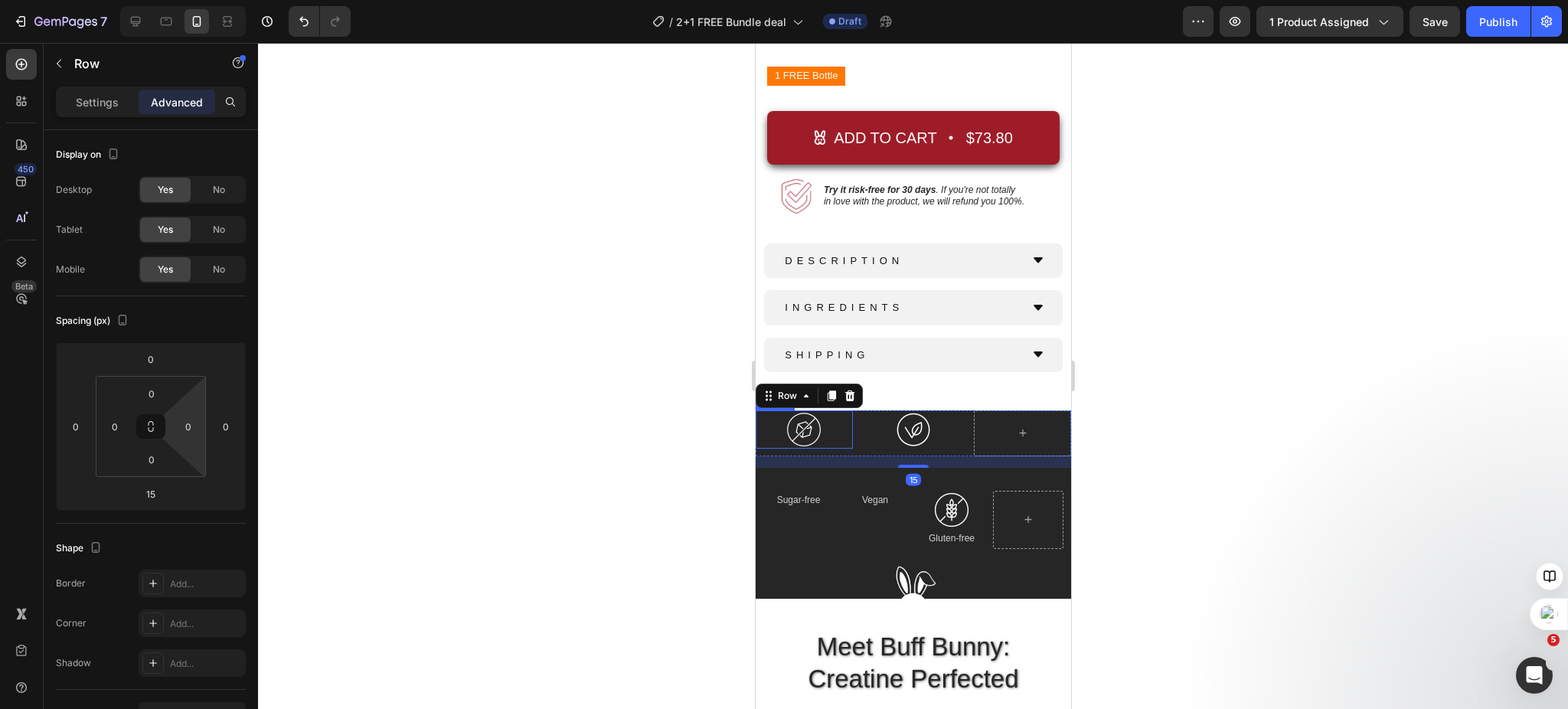
click at [158, 391] on input "0" at bounding box center [152, 394] width 31 height 23
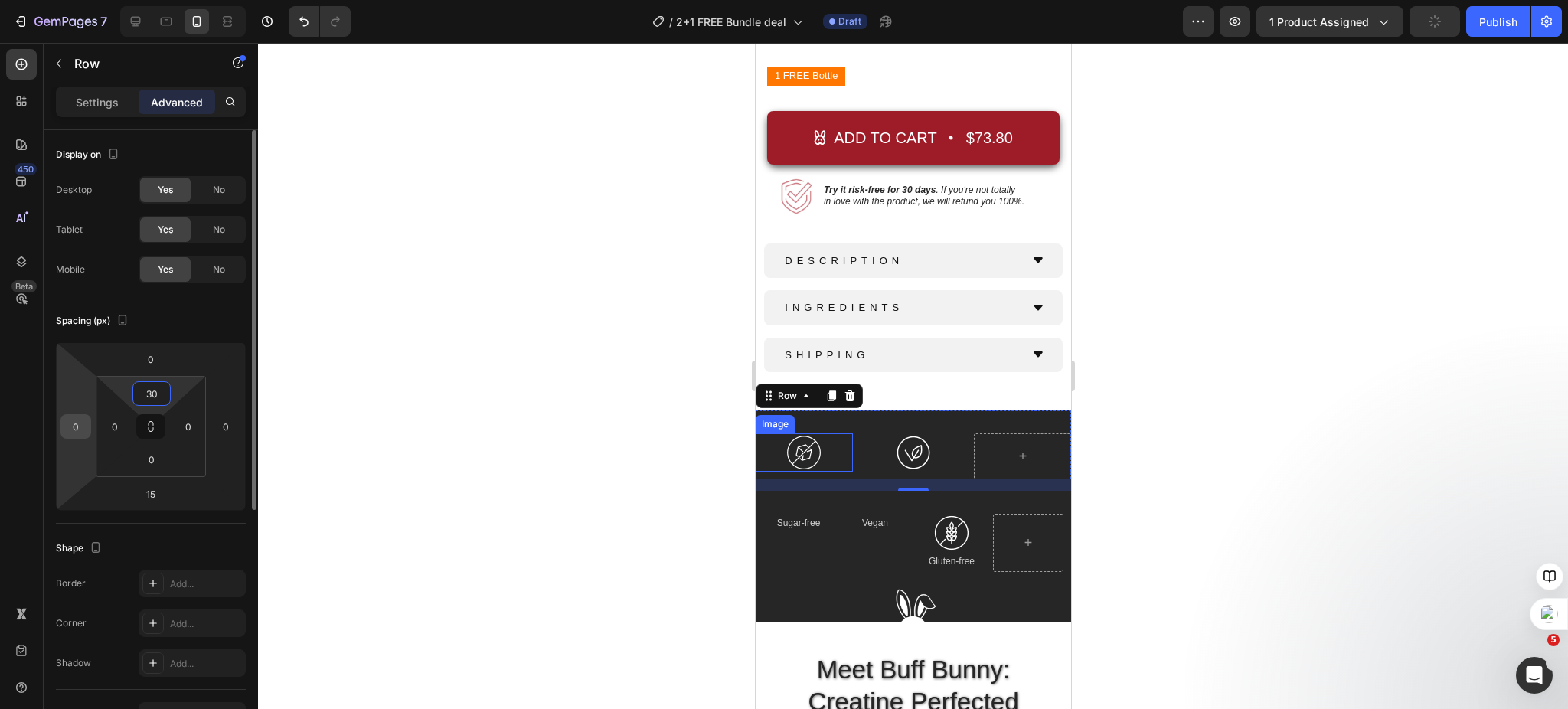
type input "30"
click at [83, 424] on input "0" at bounding box center [76, 427] width 23 height 23
type input "10"
click at [230, 426] on input "0" at bounding box center [226, 427] width 23 height 23
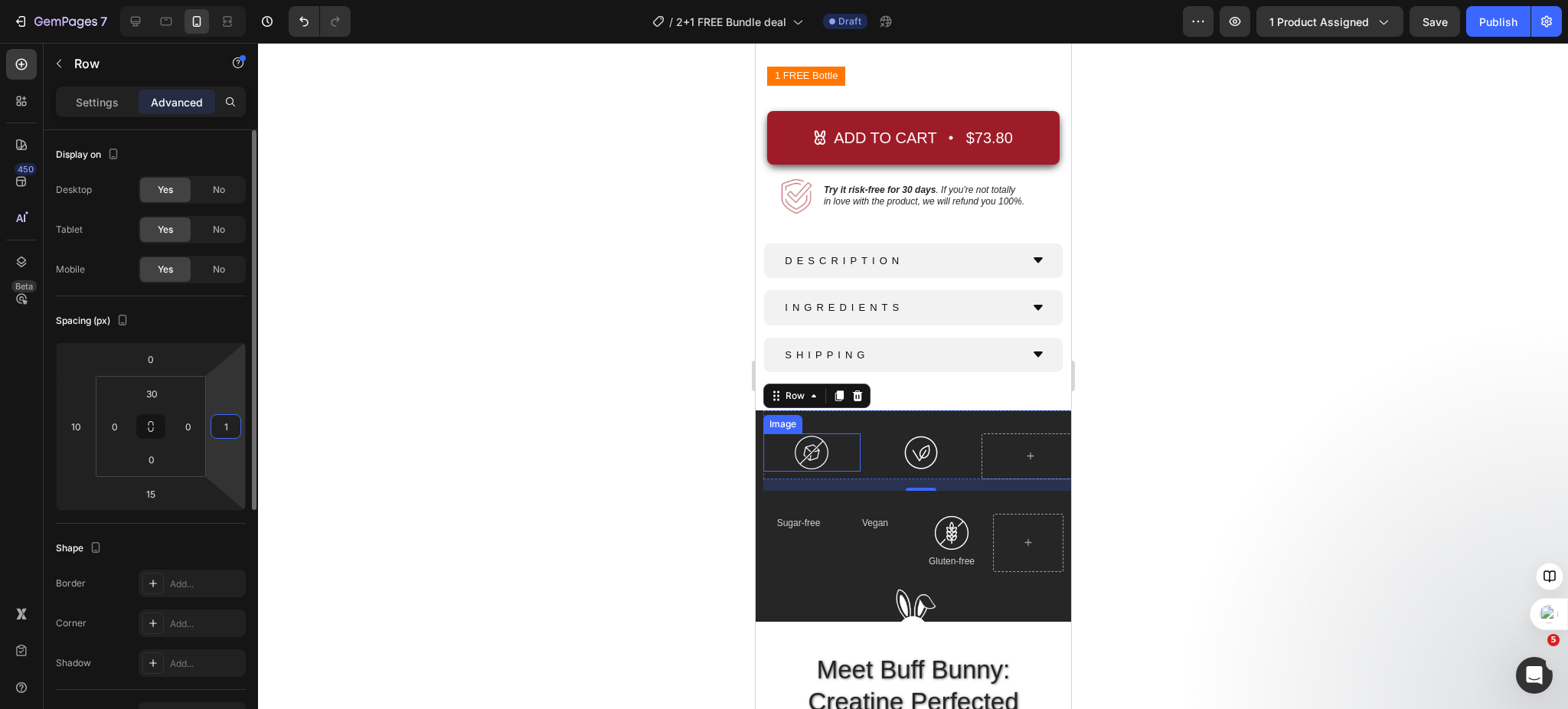
type input "10"
click at [458, 345] on div at bounding box center [913, 376] width 1311 height 666
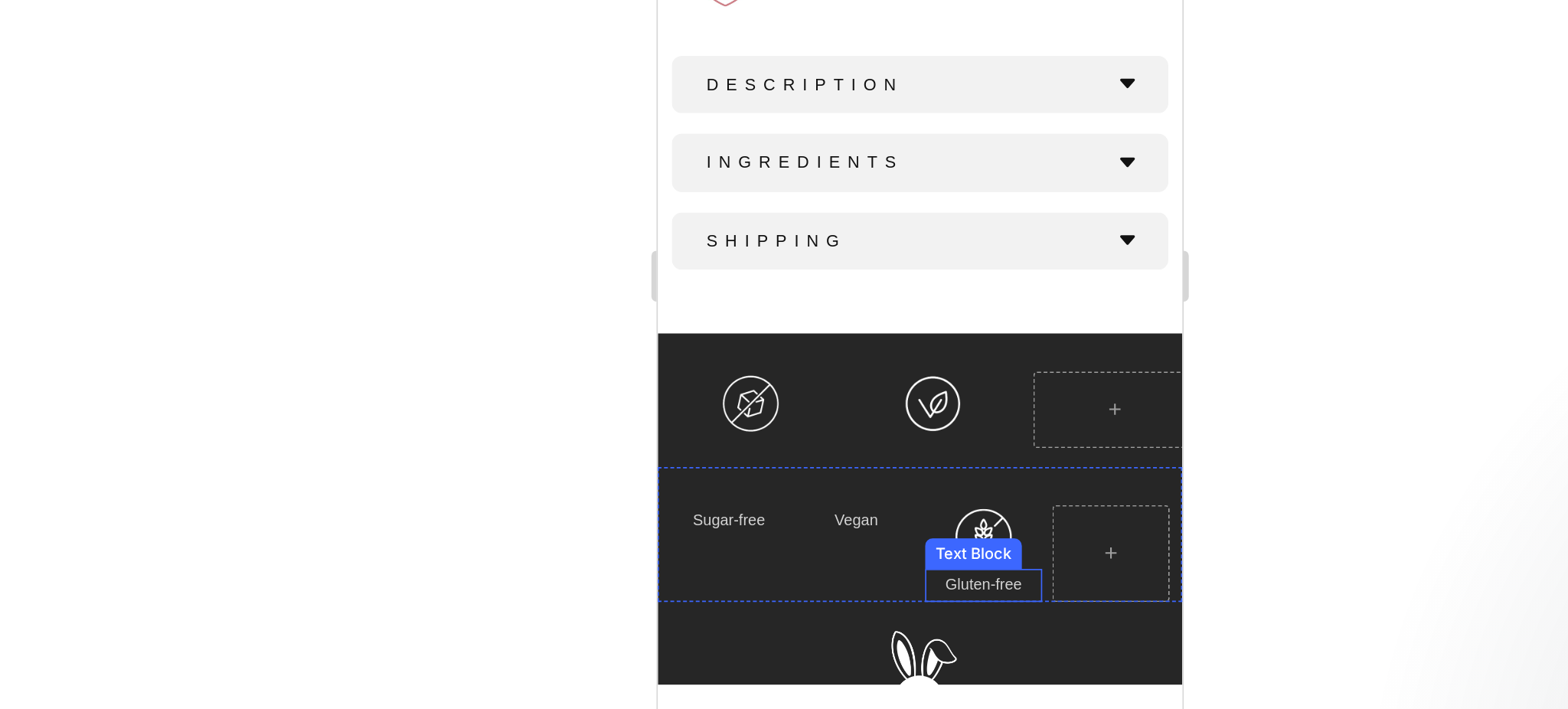
click at [840, 216] on div "Text Block" at bounding box center [847, 223] width 52 height 14
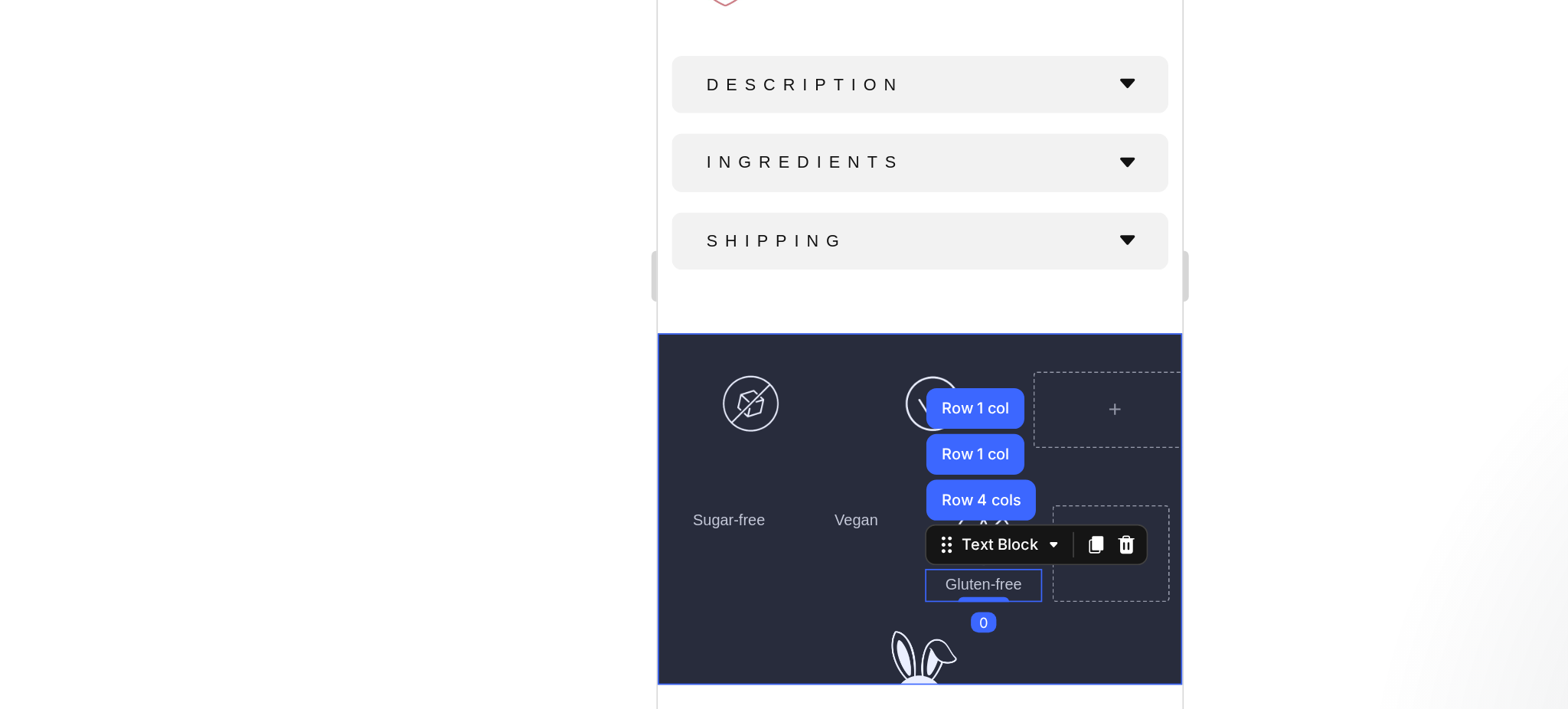
click at [1170, 464] on div at bounding box center [913, 376] width 1311 height 666
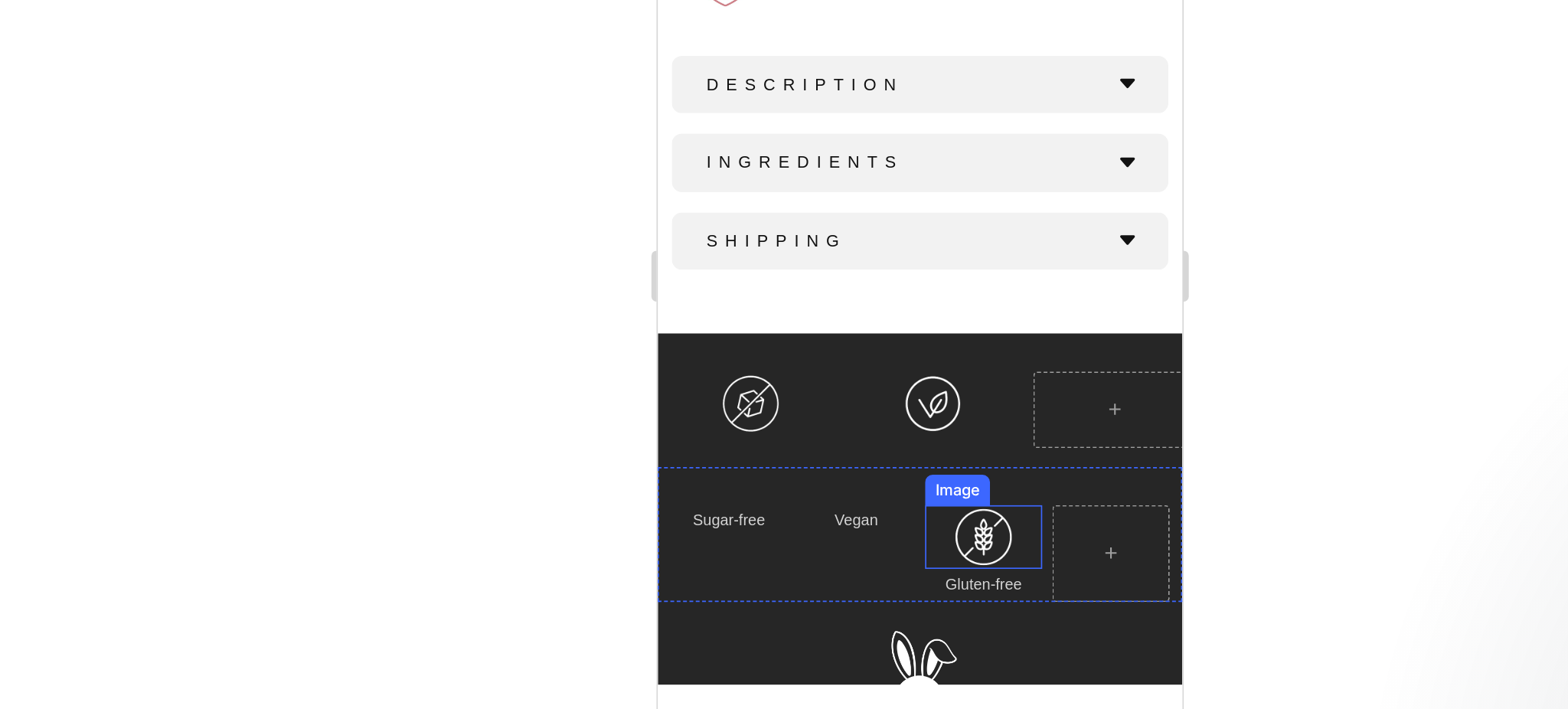
click at [854, 194] on img at bounding box center [854, 213] width 39 height 39
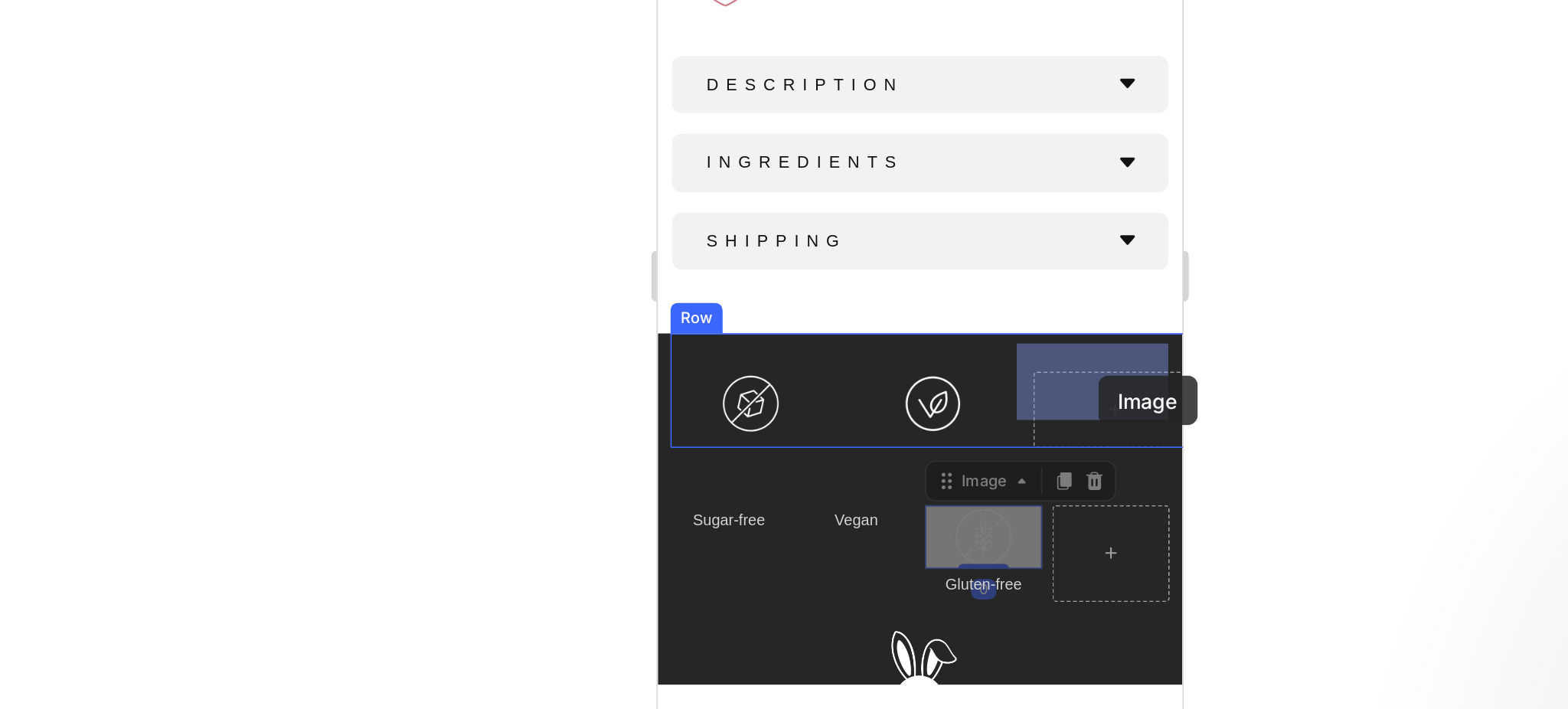
drag, startPoint x: 826, startPoint y: 167, endPoint x: 902, endPoint y: 126, distance: 86.4
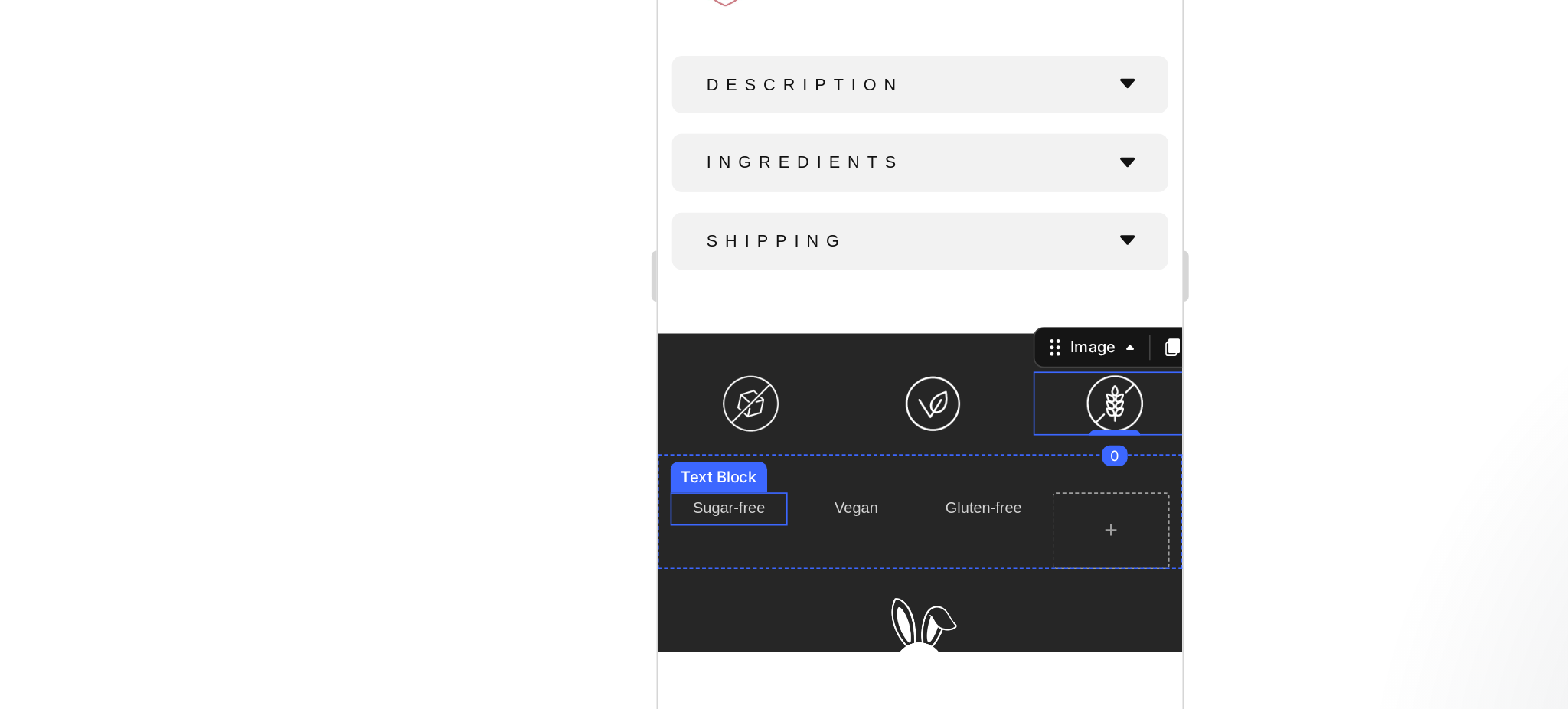
click at [706, 186] on div "Sugar-free Text Block" at bounding box center [700, 196] width 70 height 20
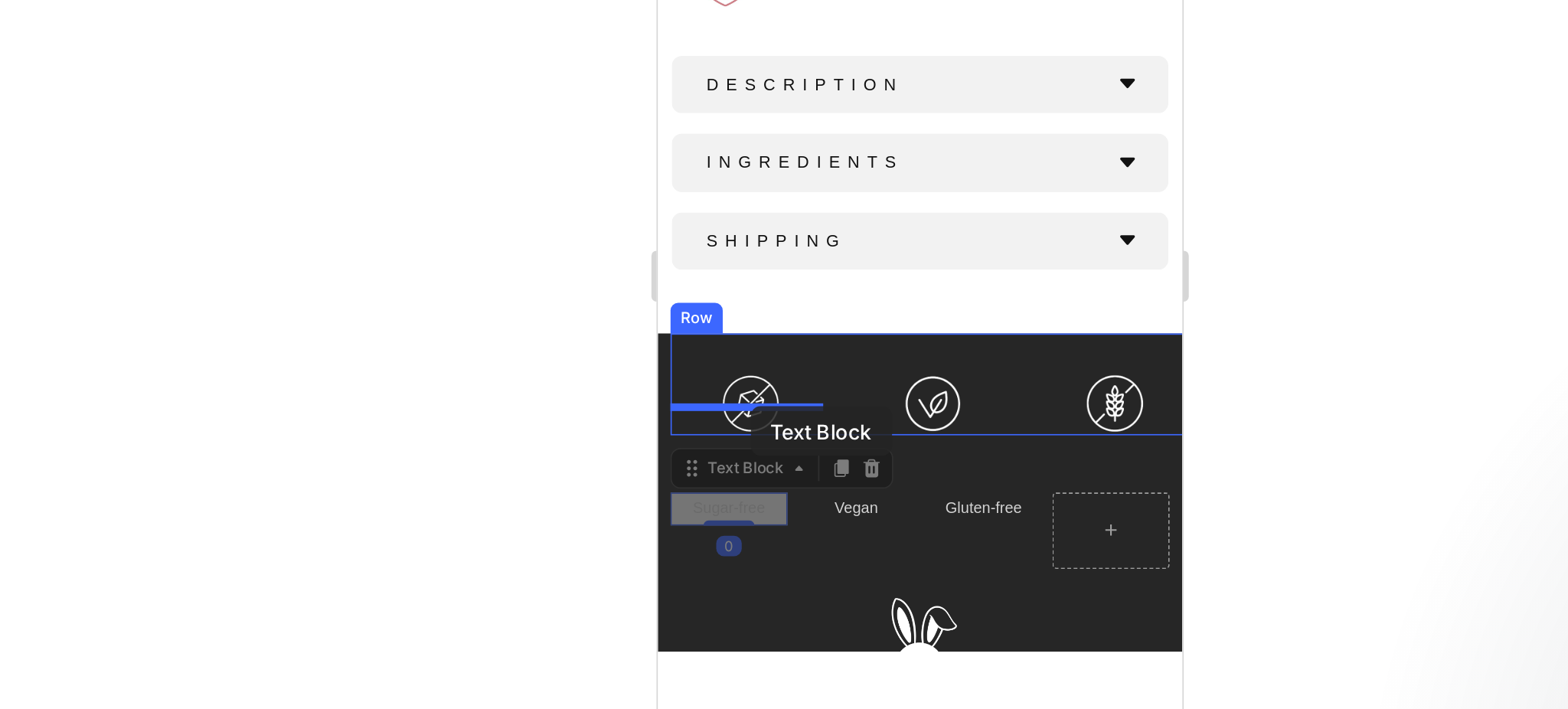
drag, startPoint x: 679, startPoint y: 157, endPoint x: 713, endPoint y: 134, distance: 41.0
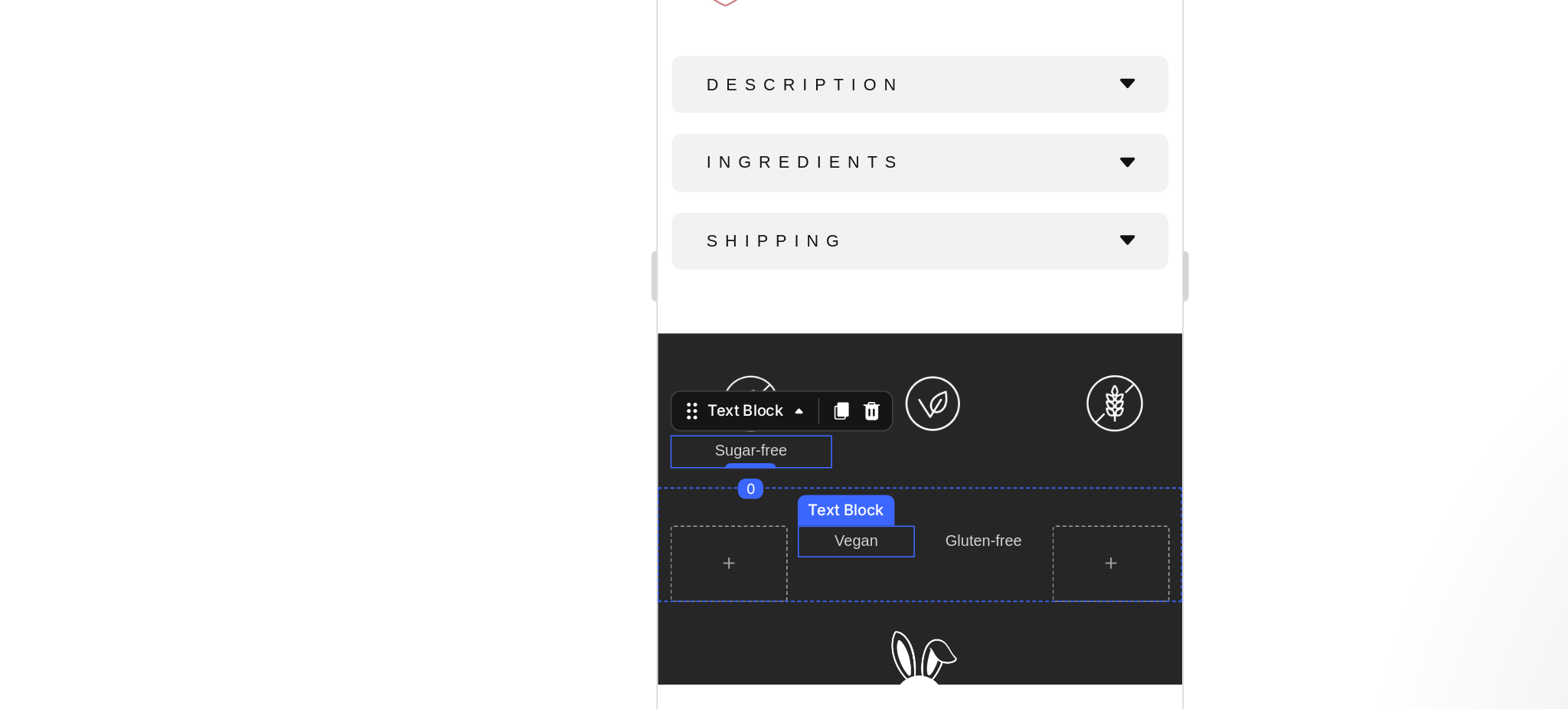
click at [778, 207] on p "Vegan" at bounding box center [776, 216] width 67 height 17
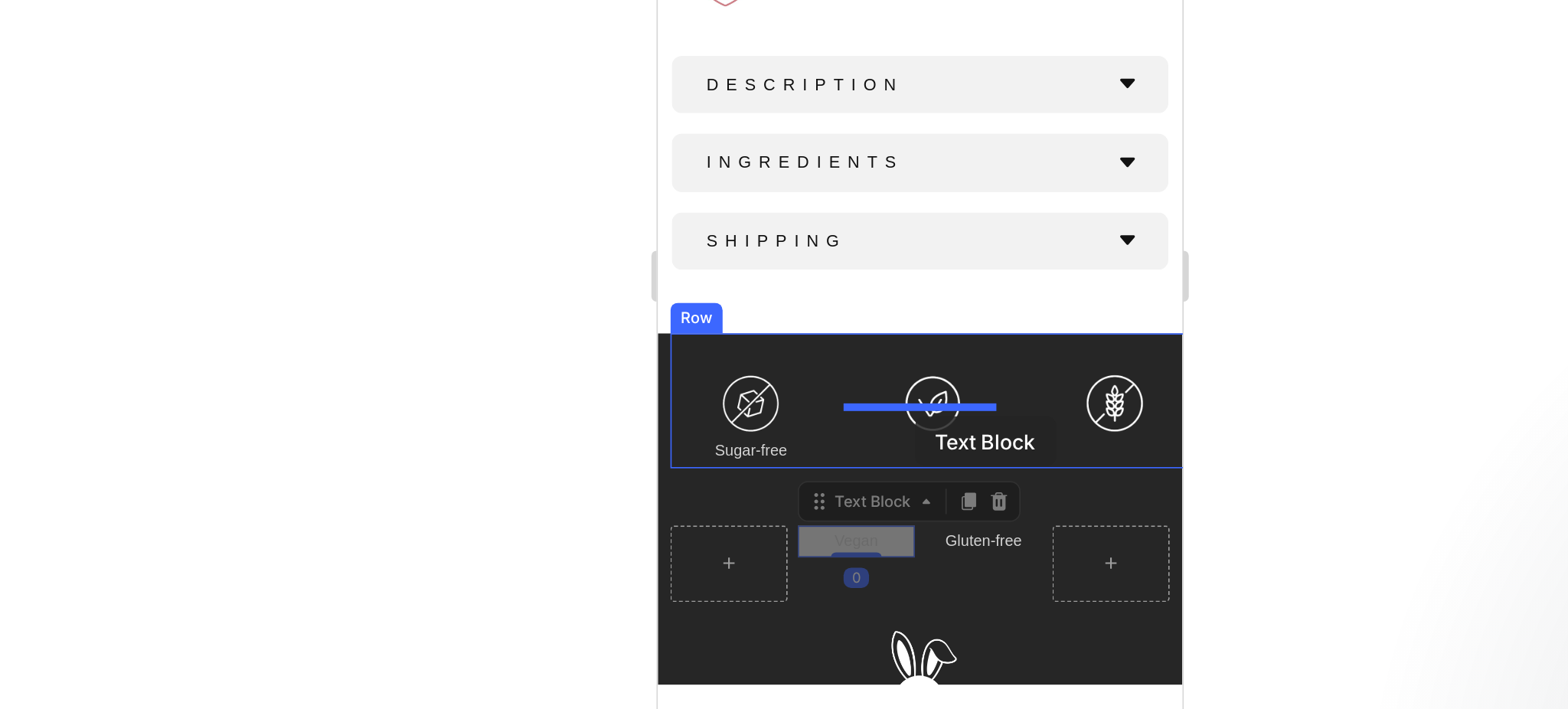
drag, startPoint x: 752, startPoint y: 177, endPoint x: 812, endPoint y: 140, distance: 70.5
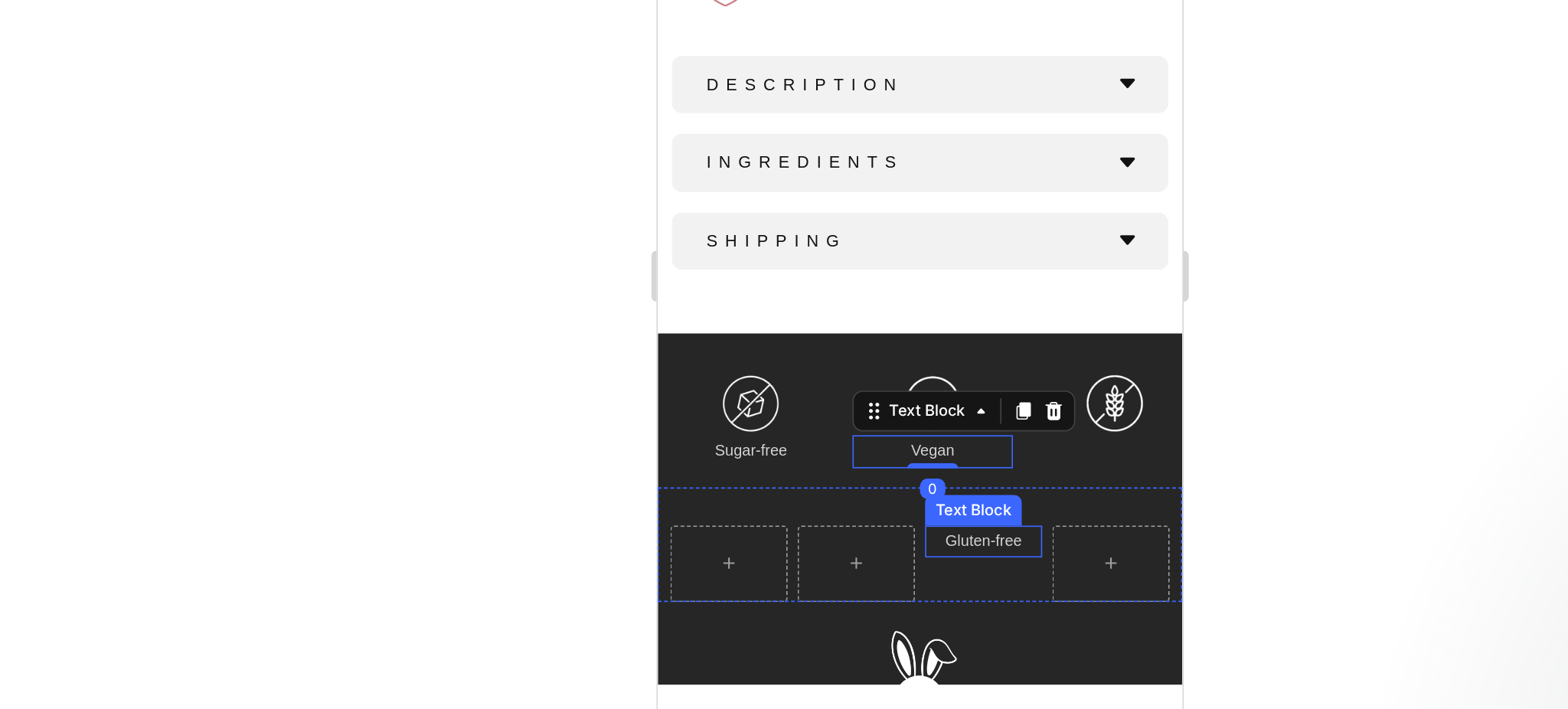
click at [840, 207] on p "Gluten-free" at bounding box center [853, 216] width 67 height 17
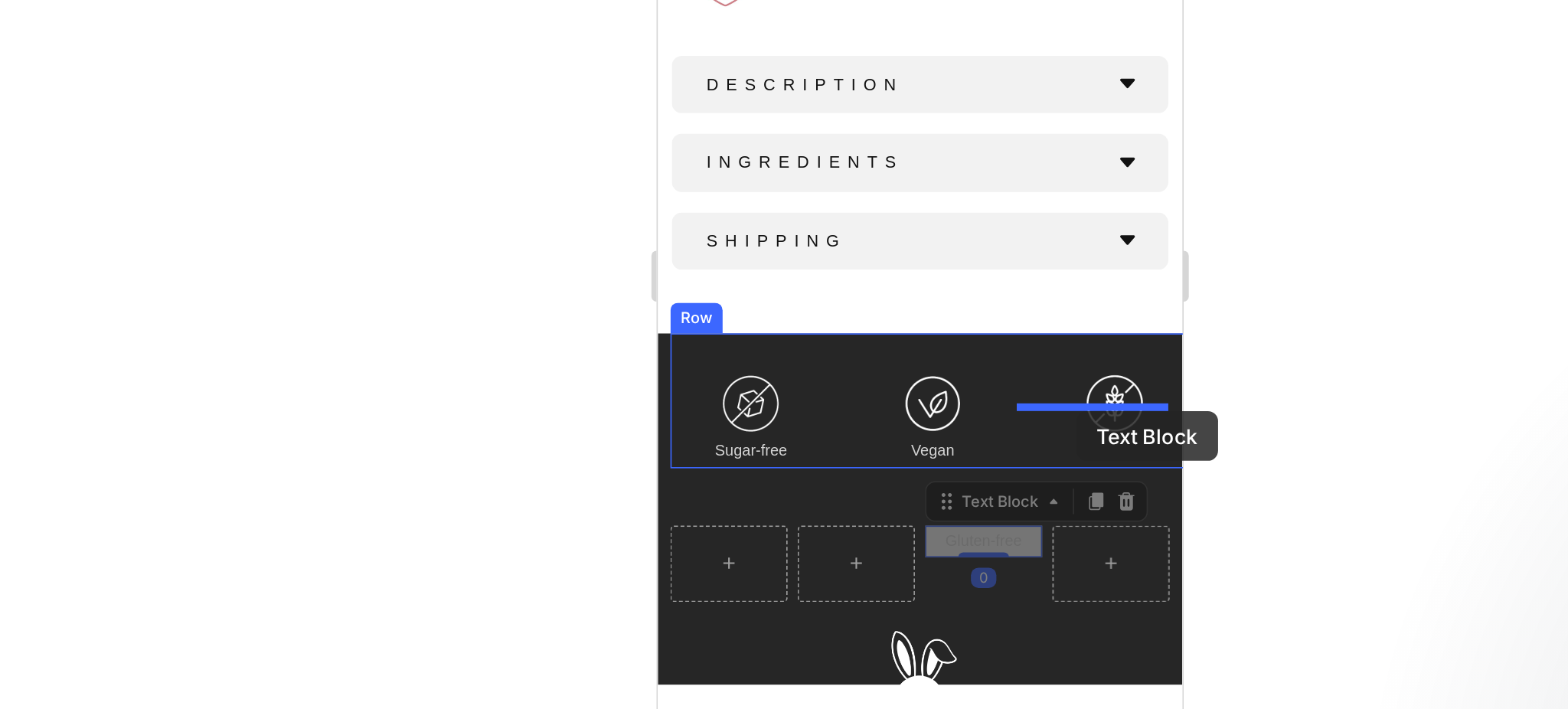
drag, startPoint x: 823, startPoint y: 175, endPoint x: 909, endPoint y: 137, distance: 94.0
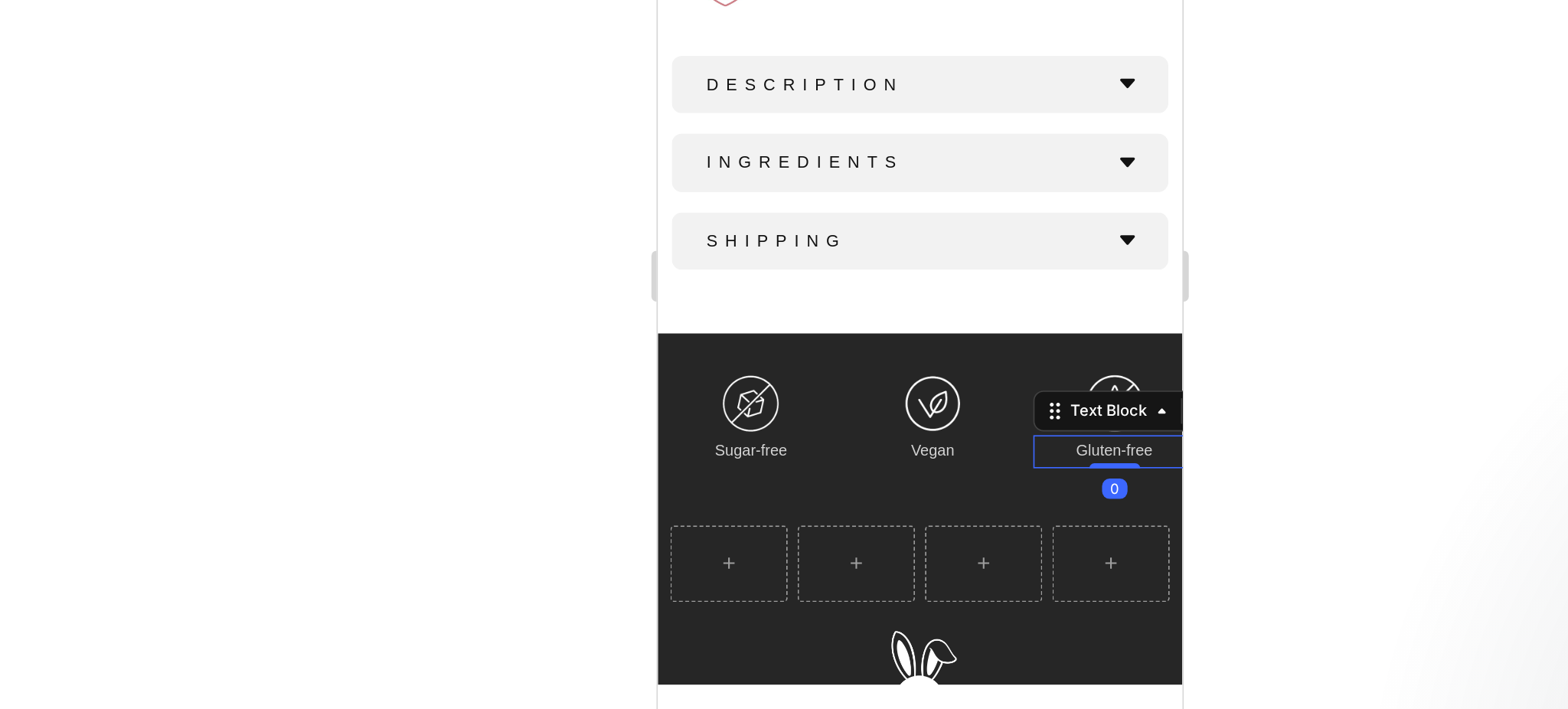
click at [1179, 458] on div at bounding box center [913, 376] width 1311 height 666
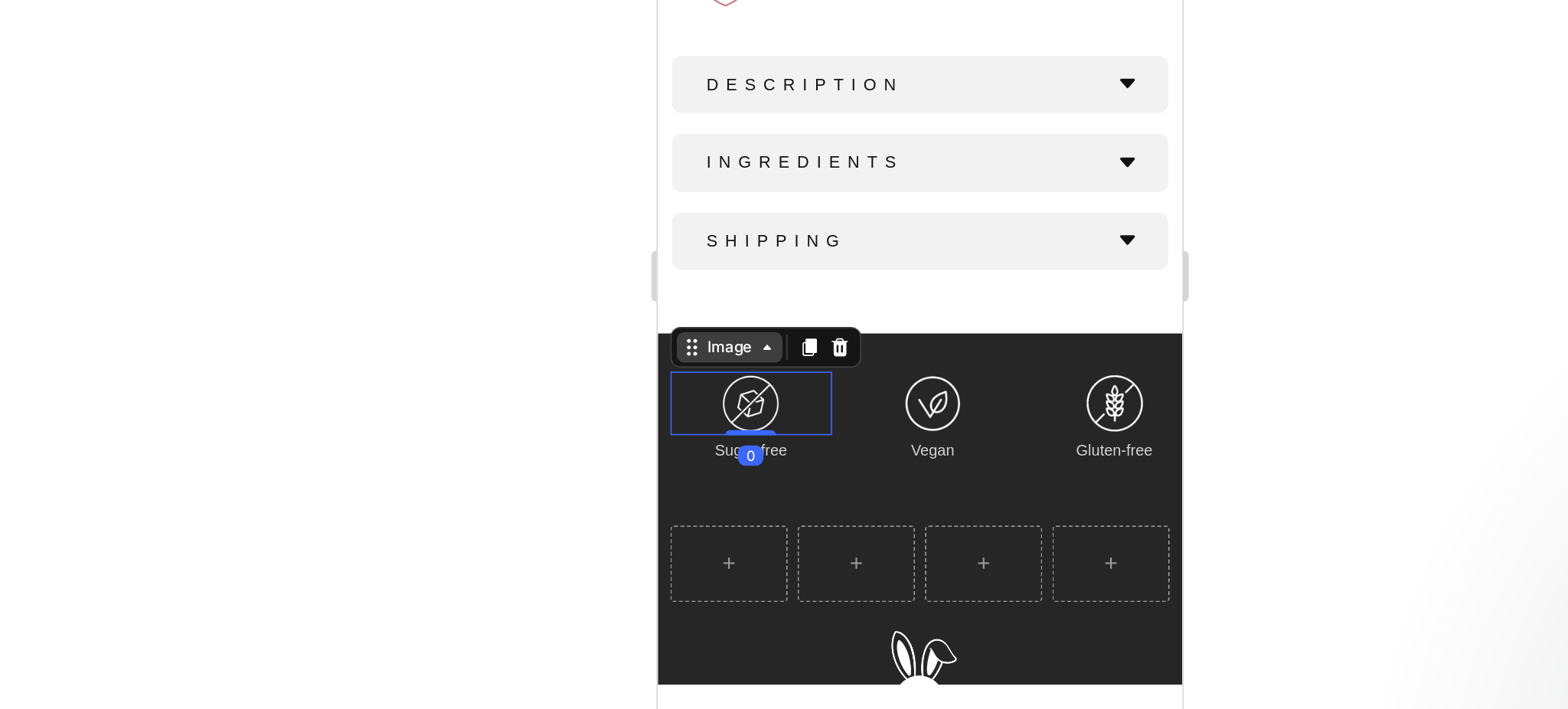
click at [688, 92] on div "Image" at bounding box center [700, 99] width 33 height 14
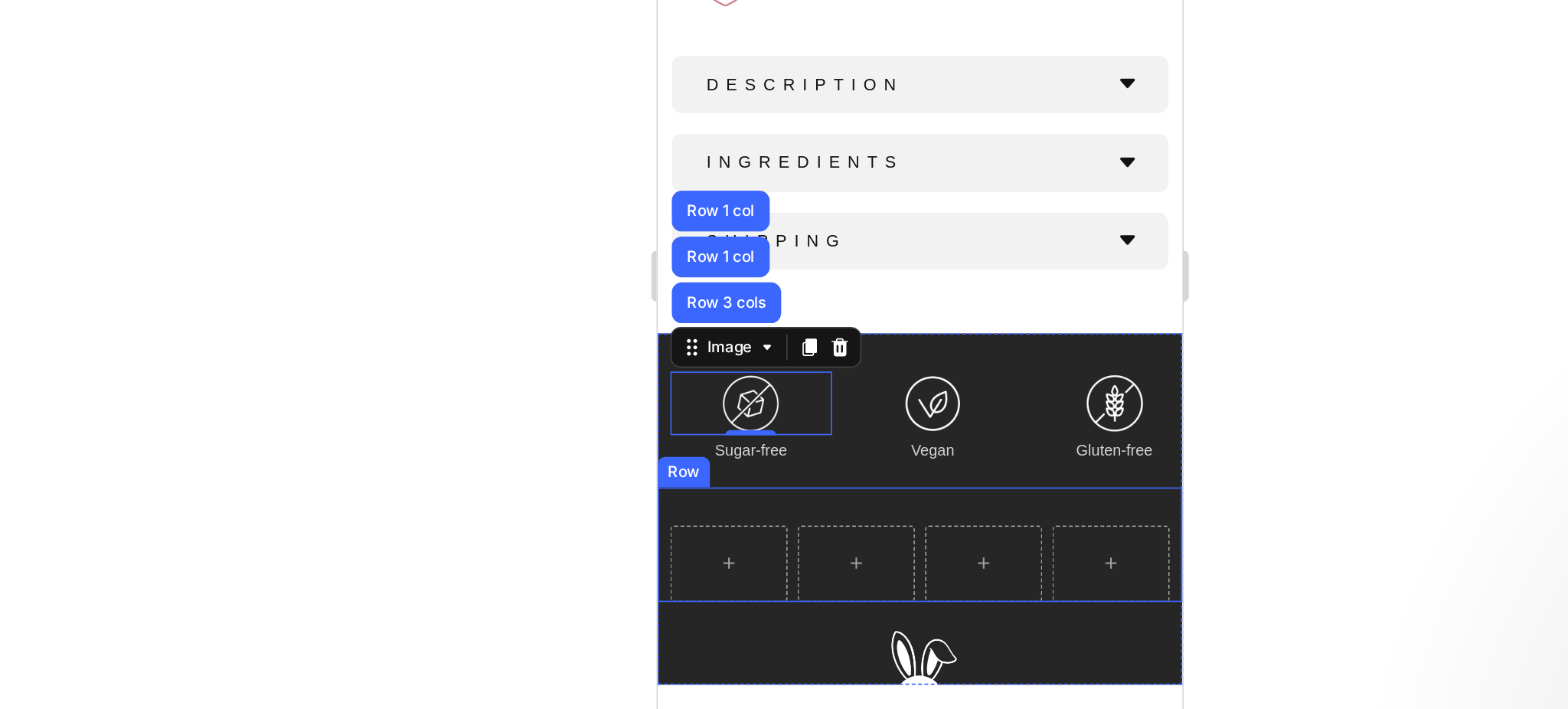
click at [744, 183] on div "Row" at bounding box center [815, 217] width 315 height 69
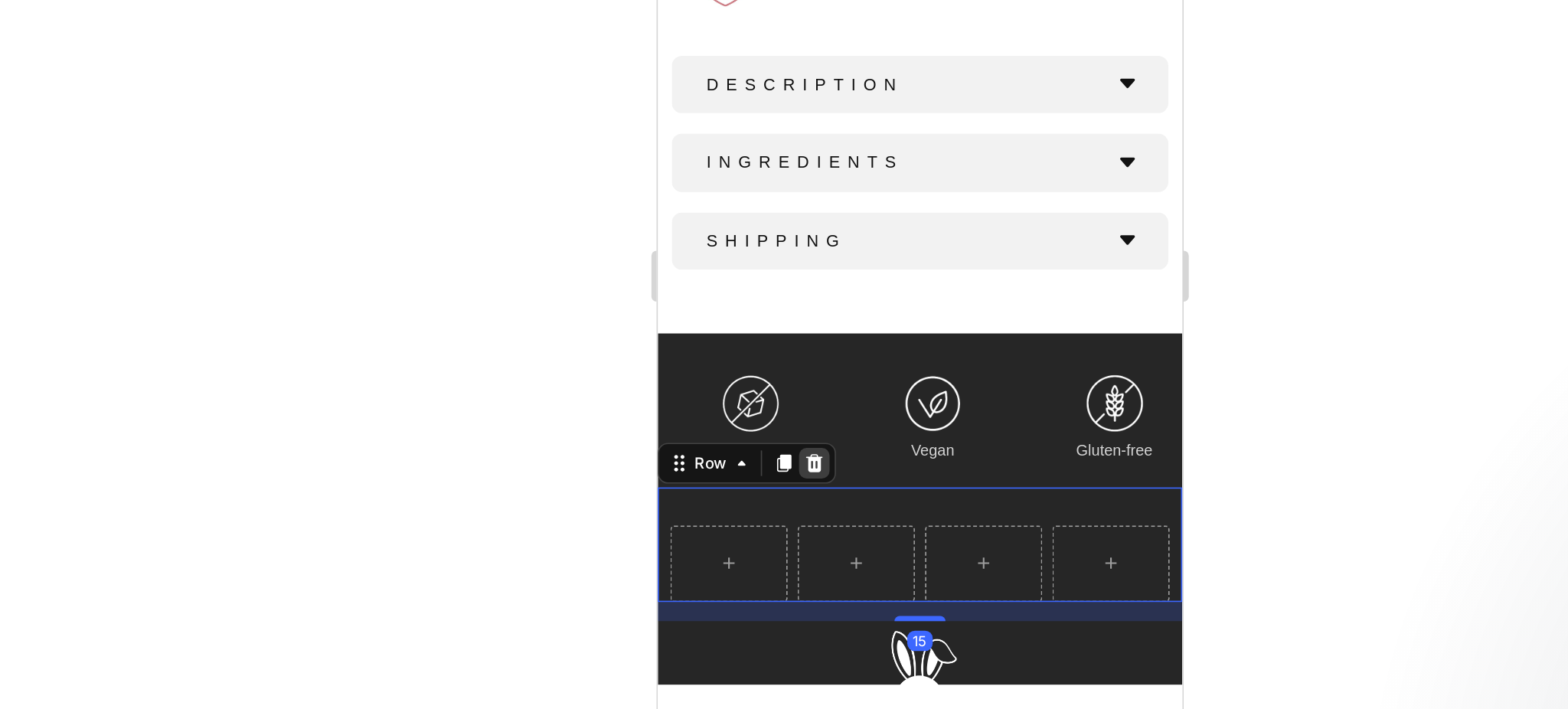
click at [749, 162] on icon at bounding box center [752, 169] width 12 height 12
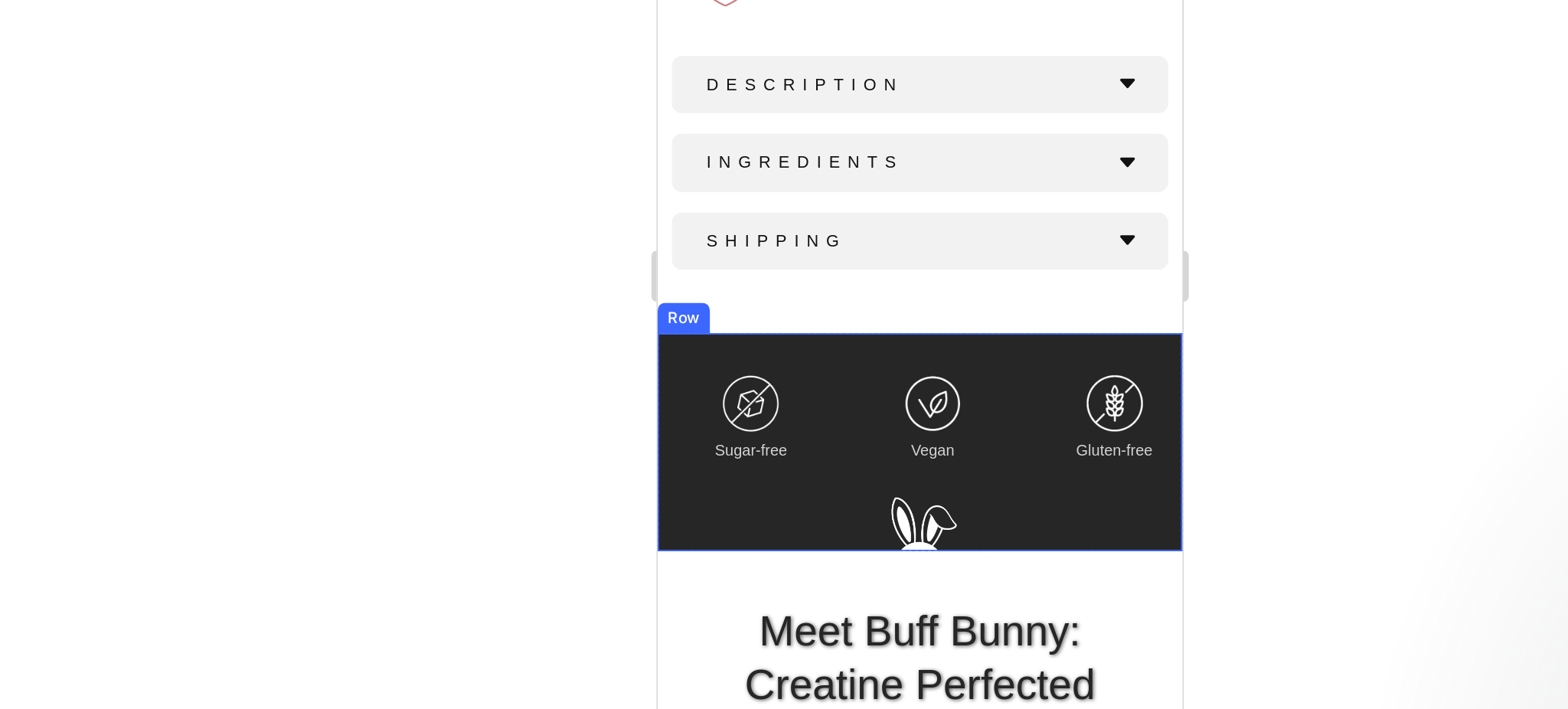
click at [686, 464] on div at bounding box center [913, 376] width 1311 height 666
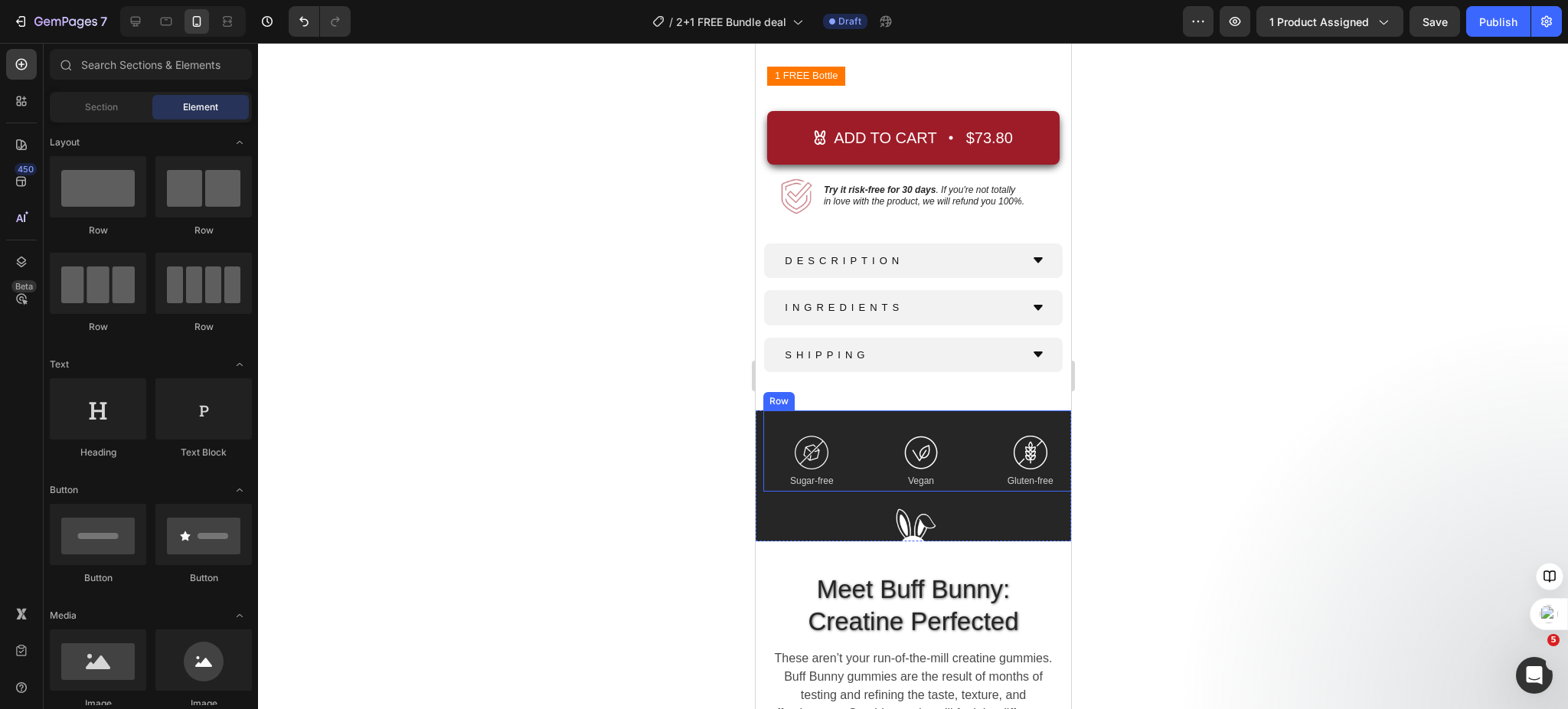
click at [879, 411] on div "Image Sugar-free Text Block Image Vegan Text Block Image Gluten-free Text Block…" at bounding box center [920, 451] width 315 height 81
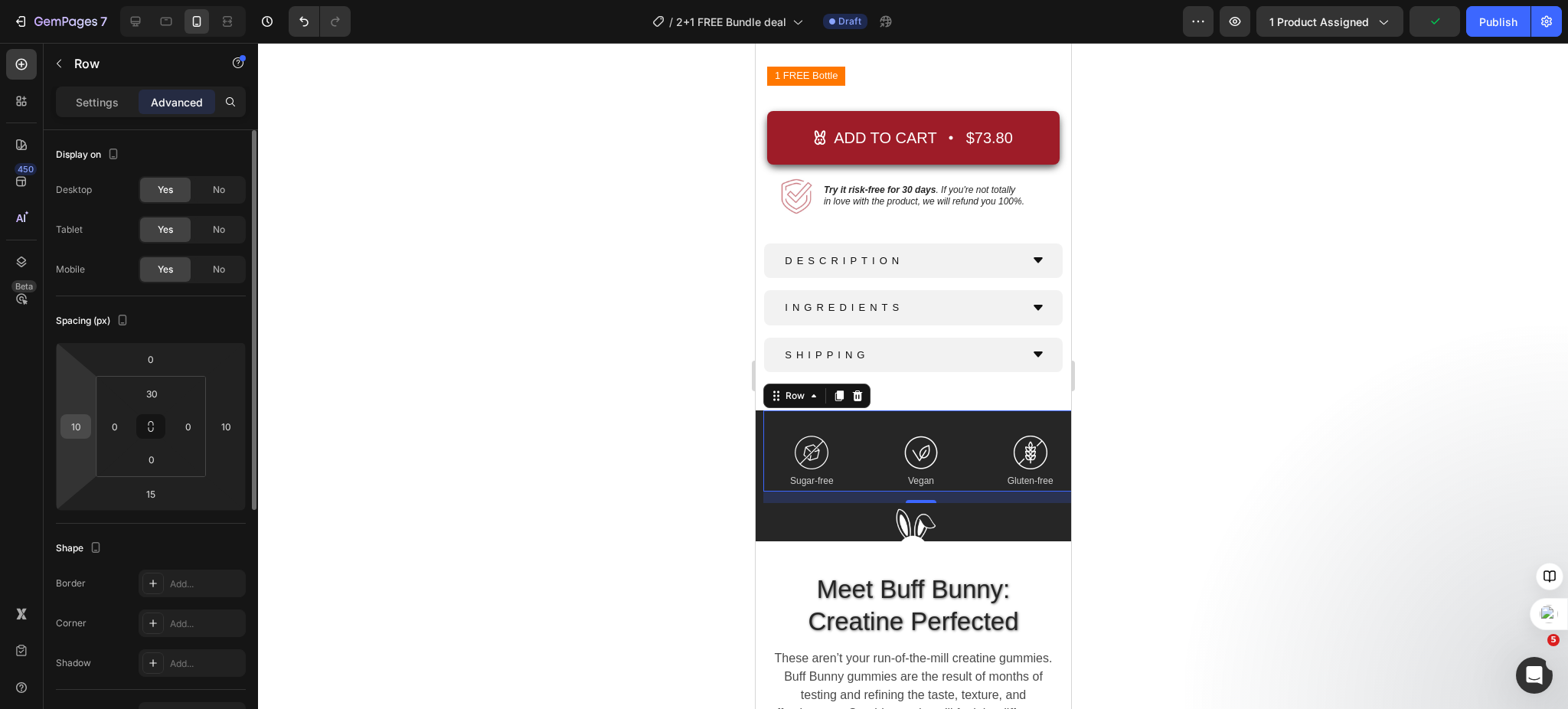
click at [77, 428] on input "10" at bounding box center [76, 427] width 23 height 23
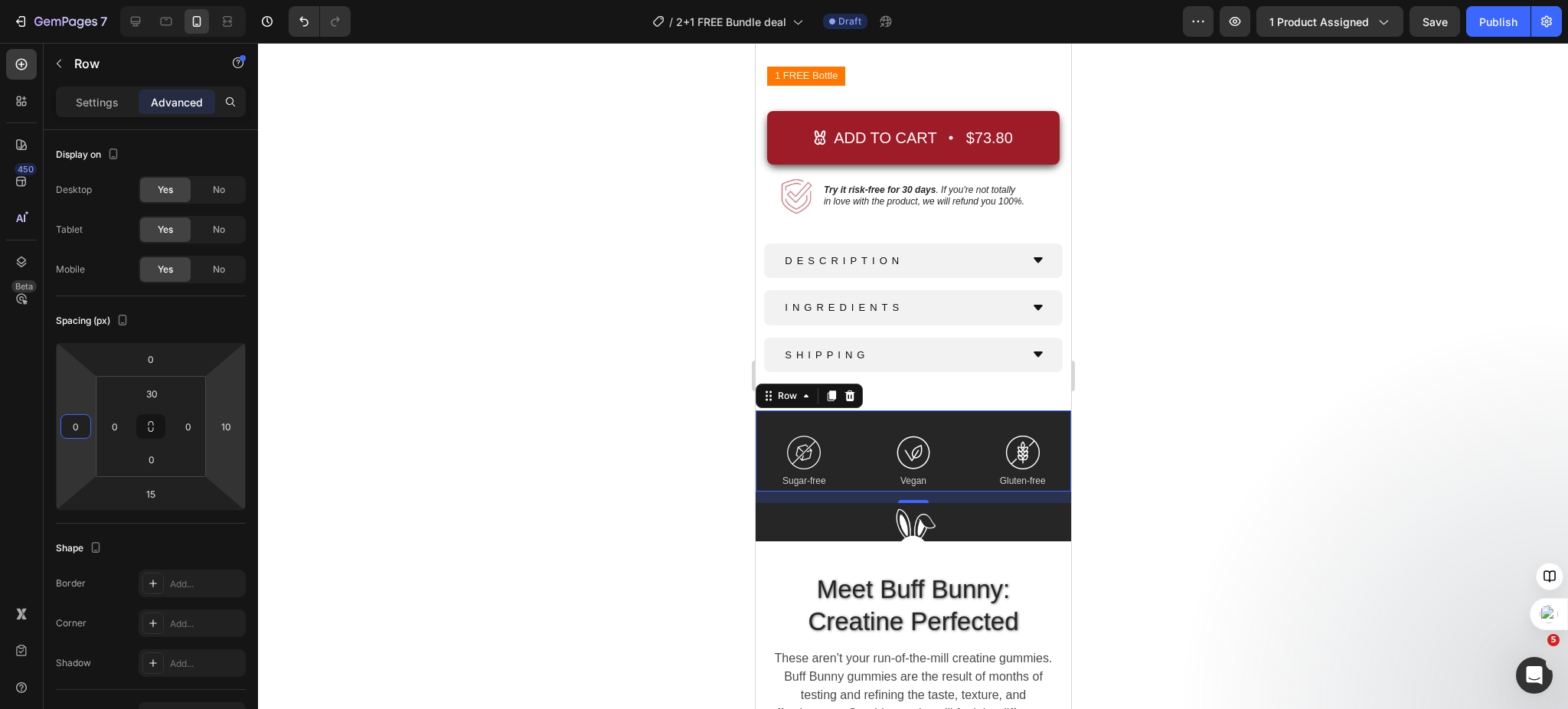
type input "0"
click at [224, 424] on input "10" at bounding box center [226, 427] width 23 height 23
type input "0"
click at [191, 429] on input "0" at bounding box center [189, 427] width 23 height 23
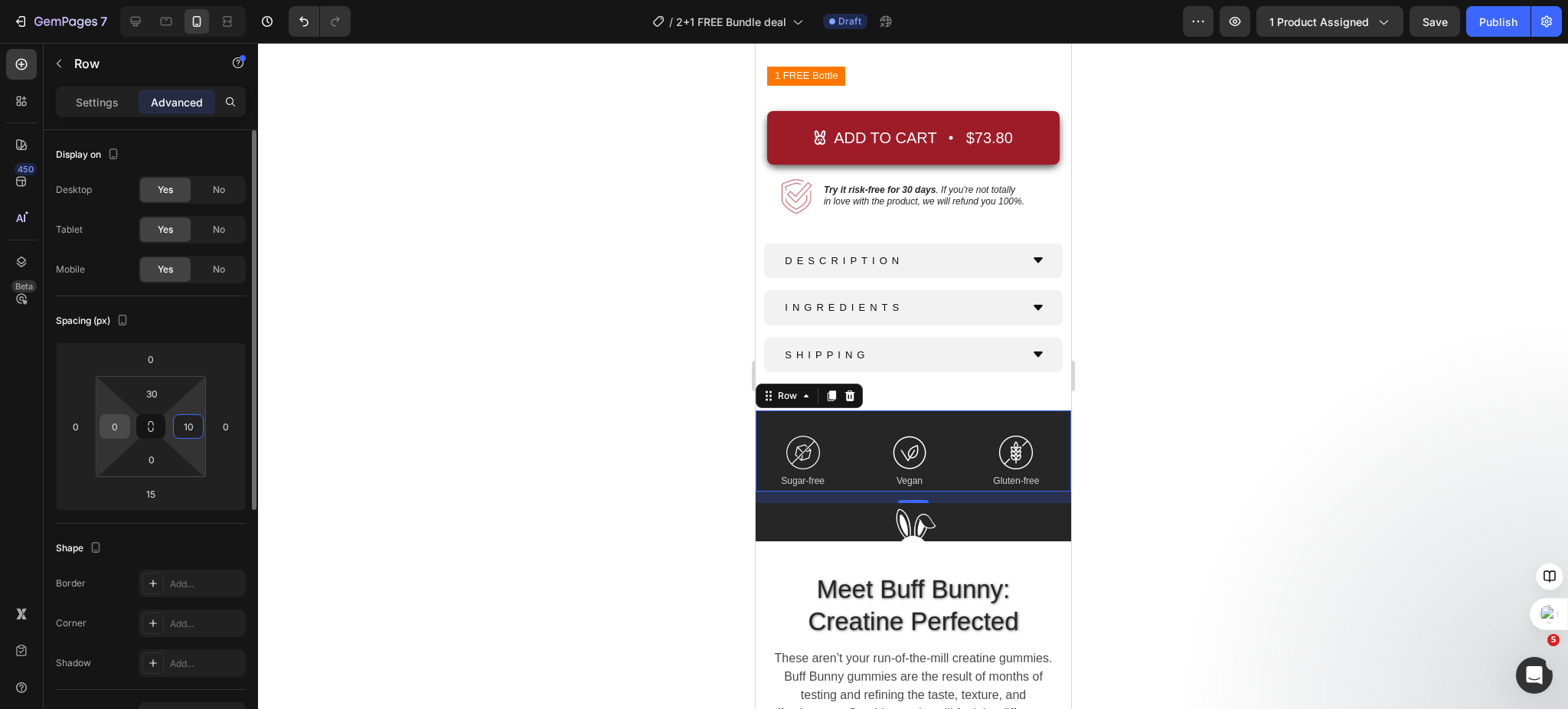
type input "10"
click at [118, 422] on input "0" at bounding box center [115, 427] width 23 height 23
type input "10"
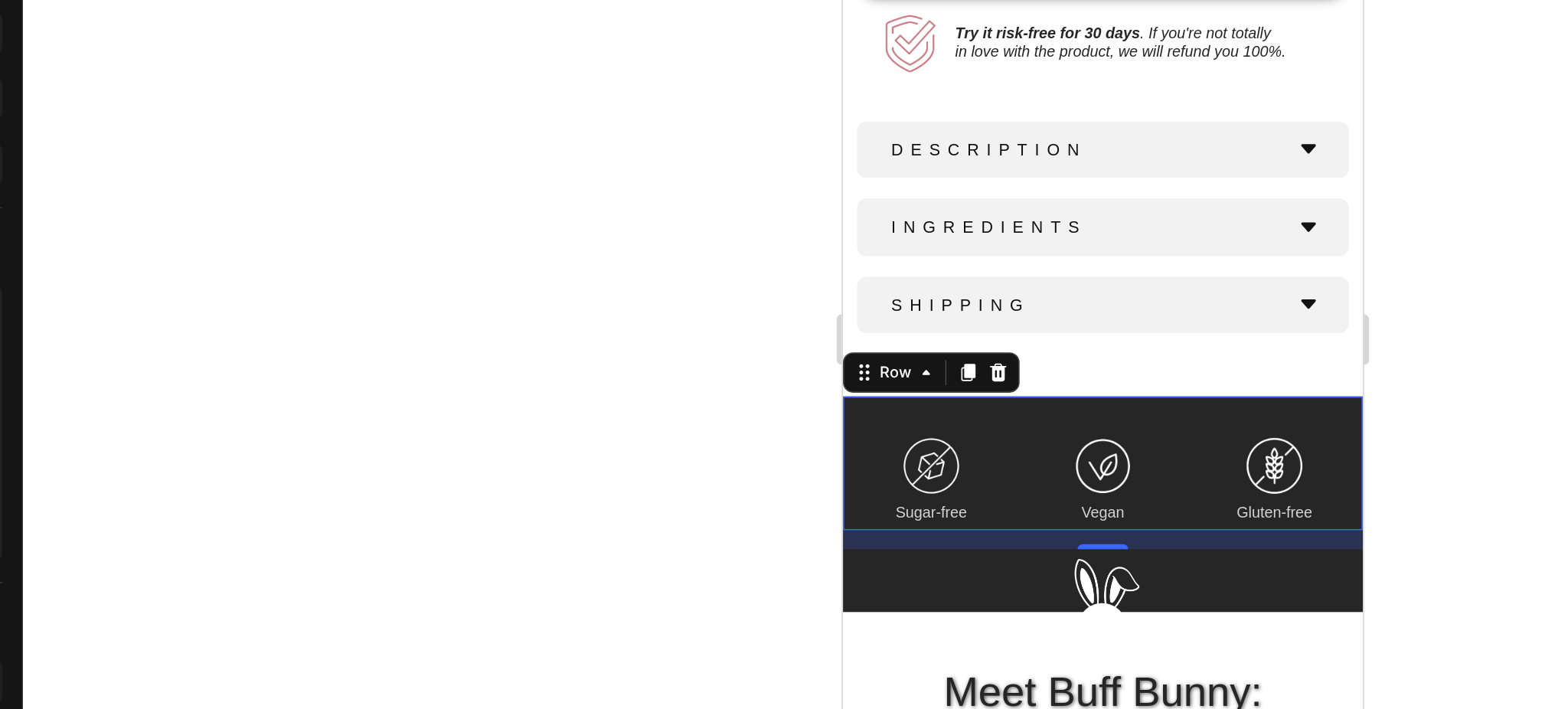
click at [623, 432] on div at bounding box center [913, 376] width 1311 height 666
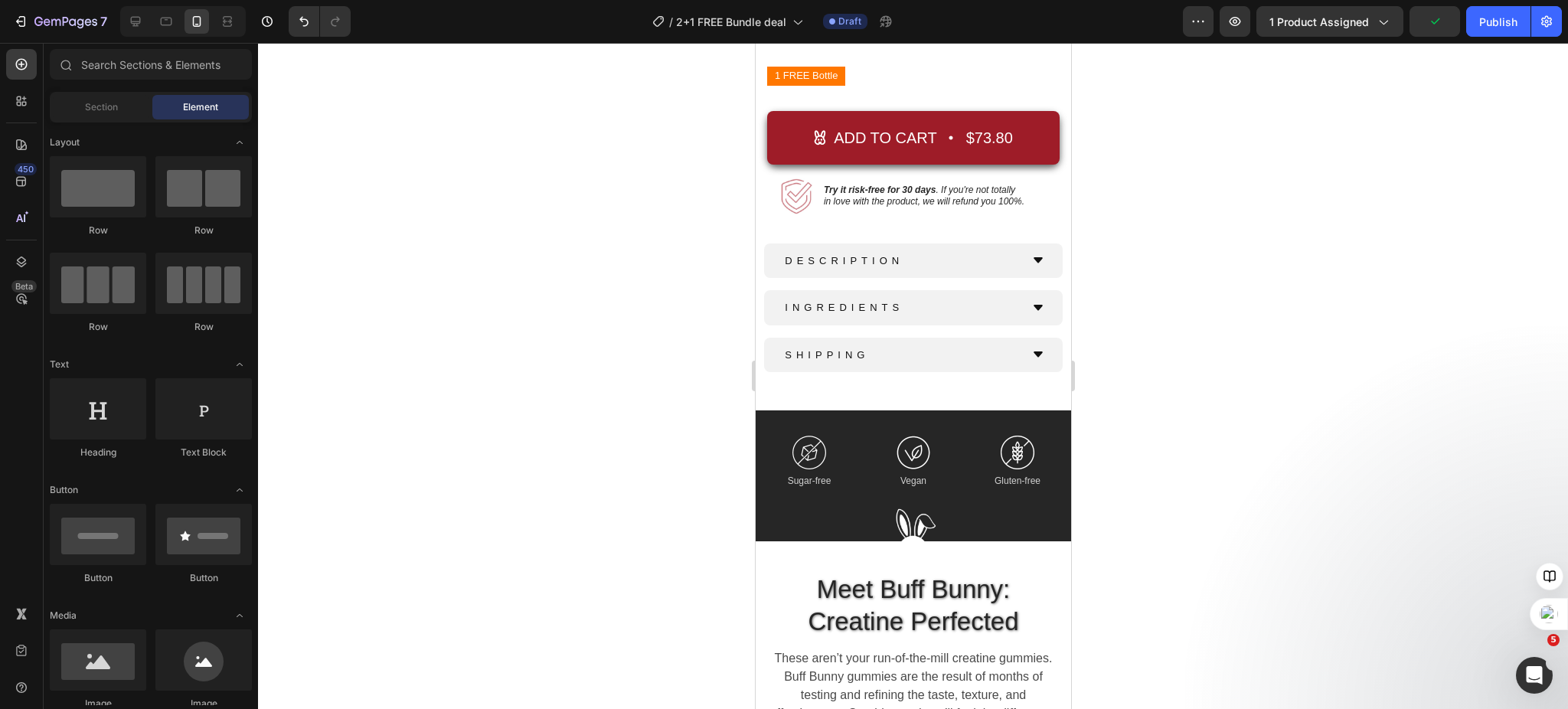
click at [1281, 425] on div at bounding box center [913, 376] width 1311 height 666
click at [135, 17] on icon at bounding box center [135, 22] width 10 height 10
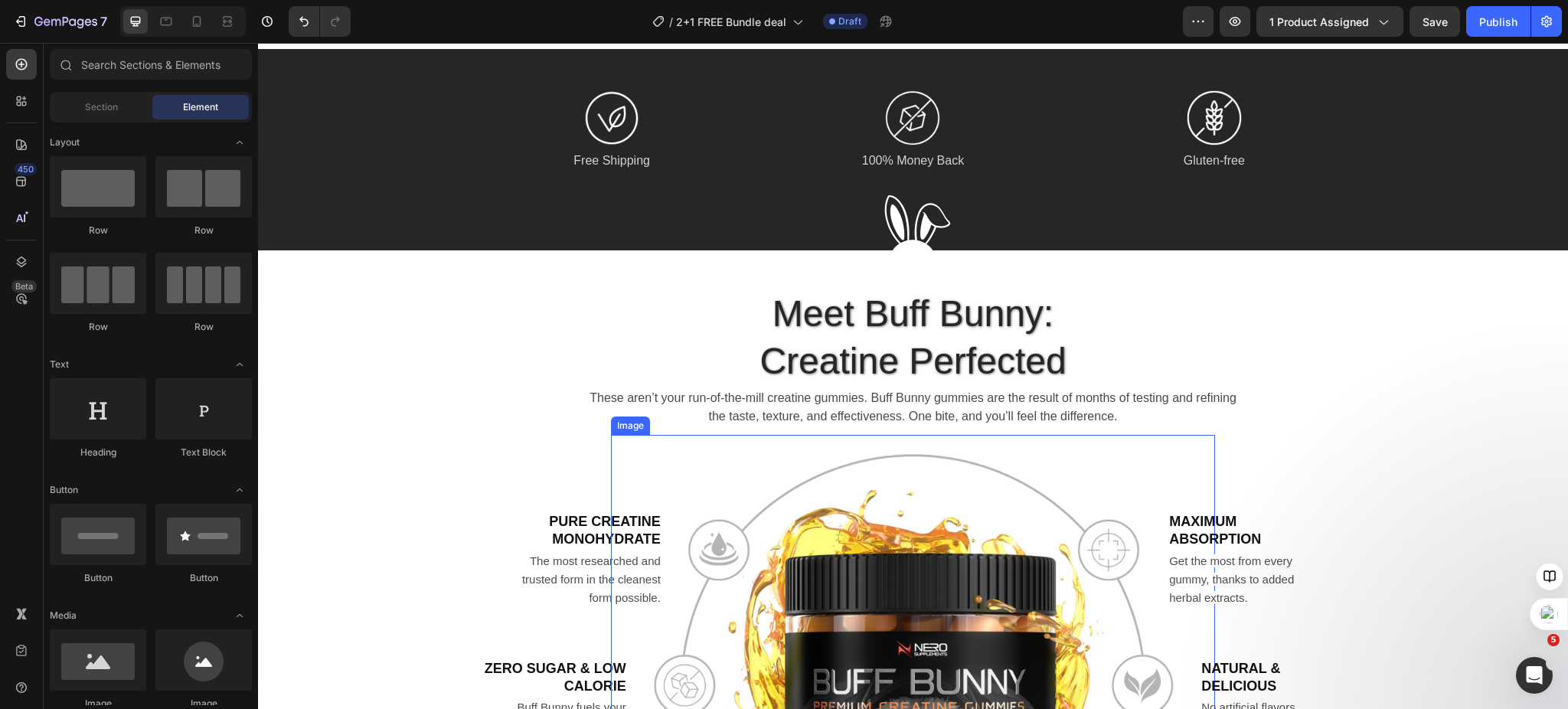
scroll to position [592, 0]
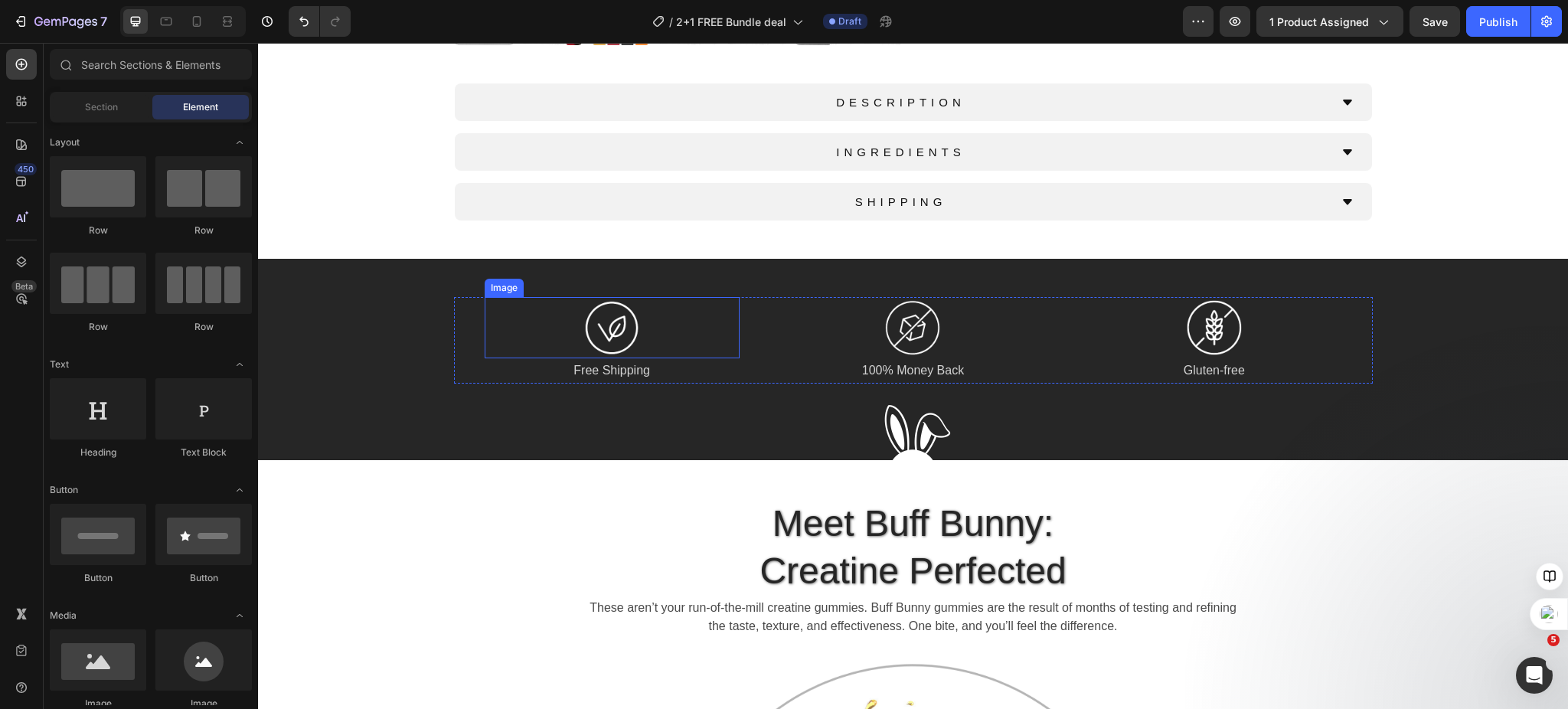
click at [600, 322] on img at bounding box center [612, 327] width 61 height 61
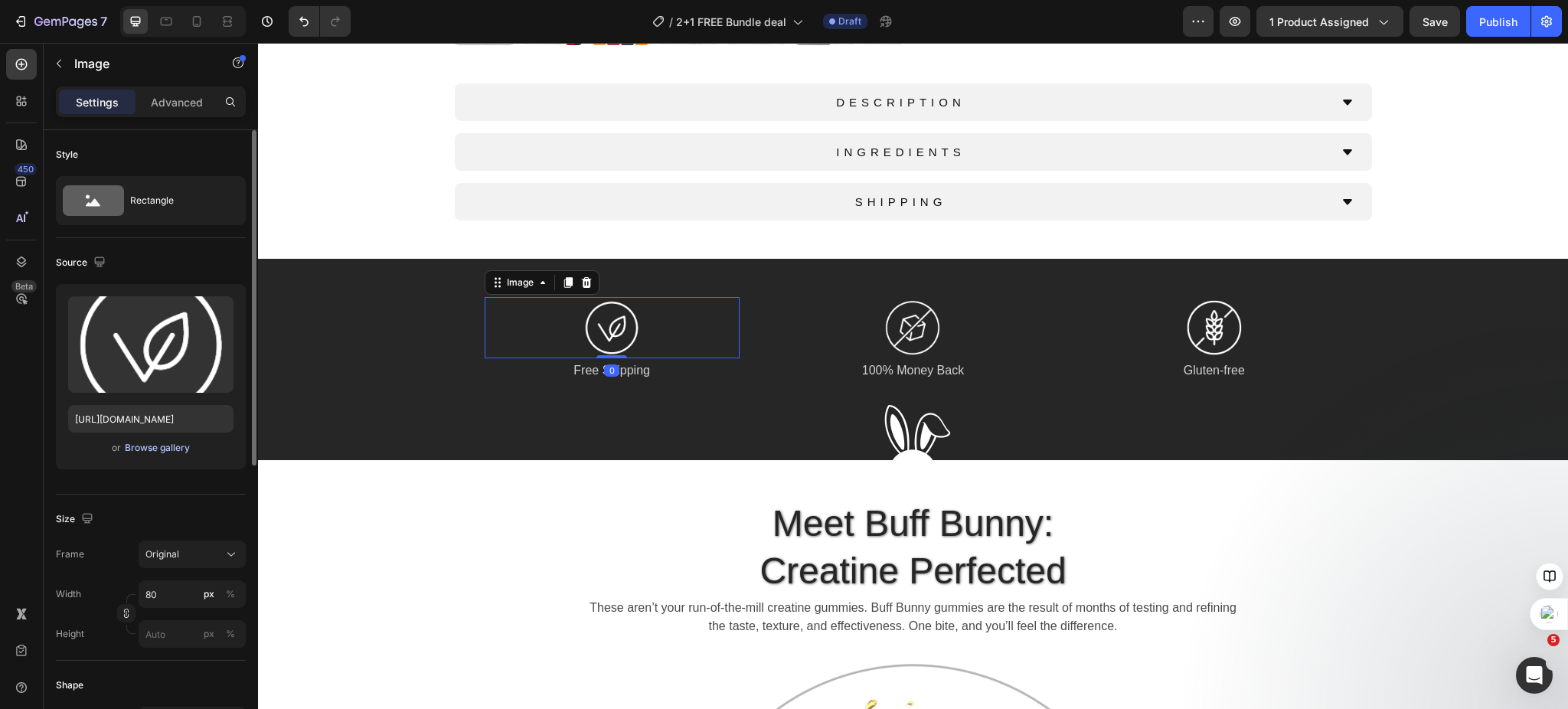
click at [150, 452] on div "Browse gallery" at bounding box center [157, 448] width 65 height 14
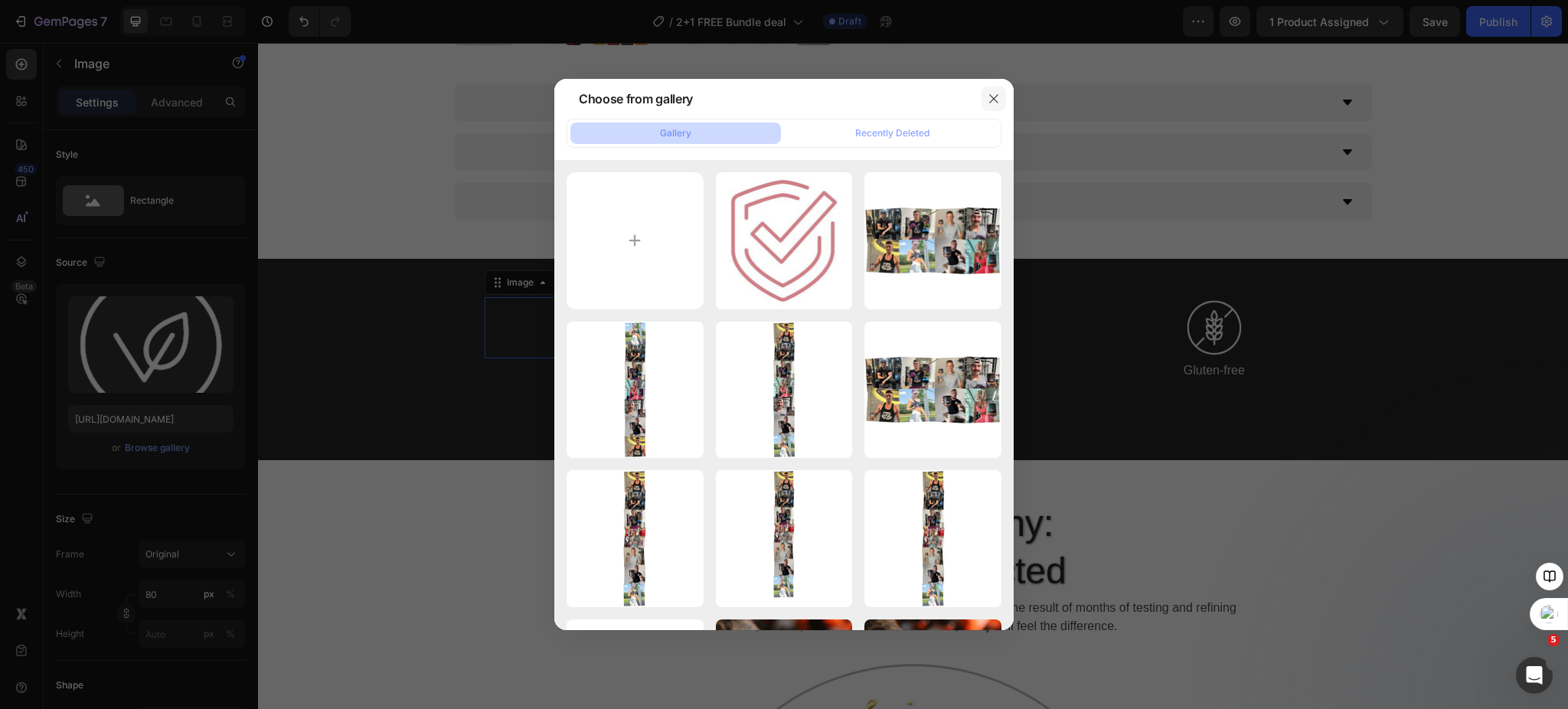
click at [987, 100] on button "button" at bounding box center [994, 99] width 25 height 25
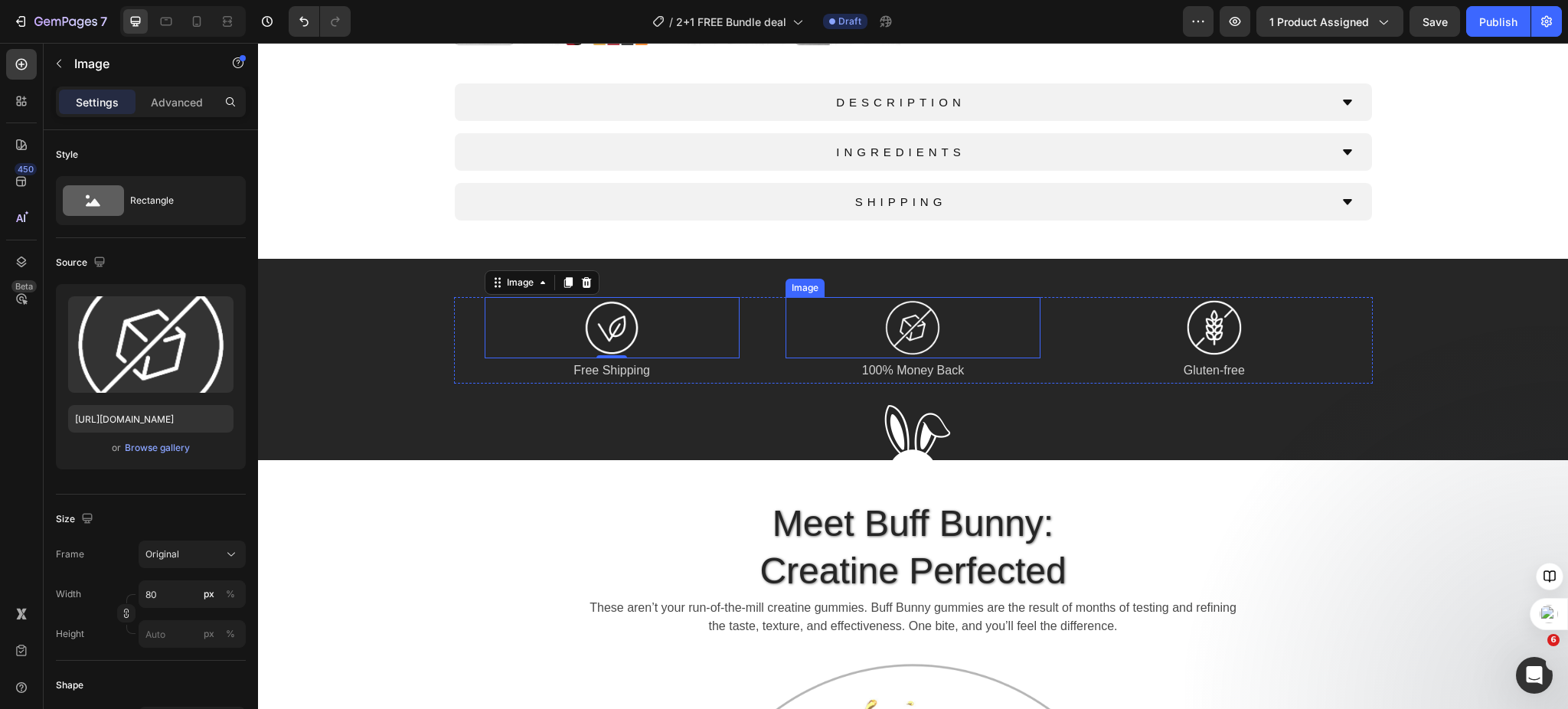
click at [900, 324] on img at bounding box center [912, 327] width 61 height 61
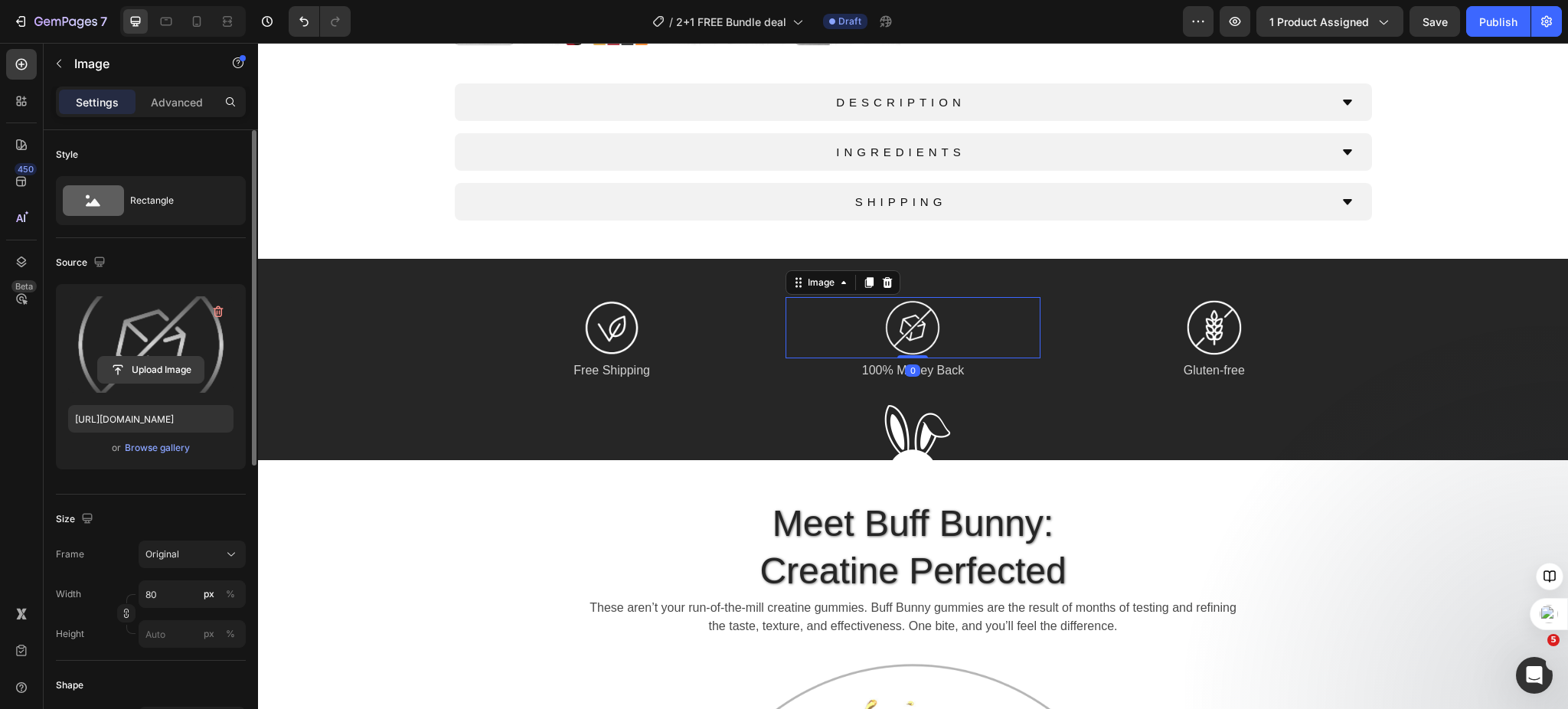
click at [145, 368] on input "file" at bounding box center [151, 370] width 106 height 26
click at [141, 453] on div "Browse gallery" at bounding box center [157, 448] width 65 height 14
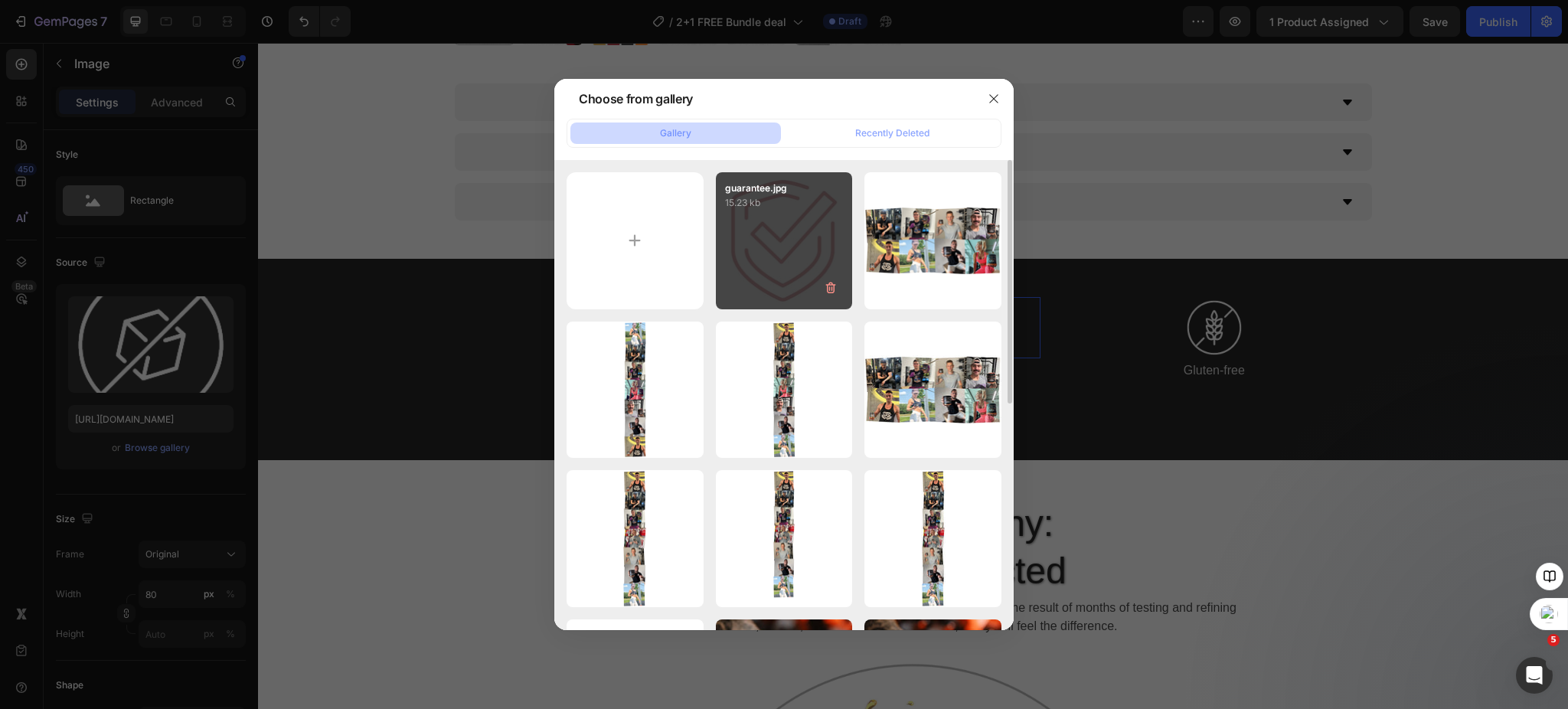
click at [765, 224] on div "guarantee.jpg 15.23 kb" at bounding box center [784, 240] width 137 height 137
type input "[URL][DOMAIN_NAME]"
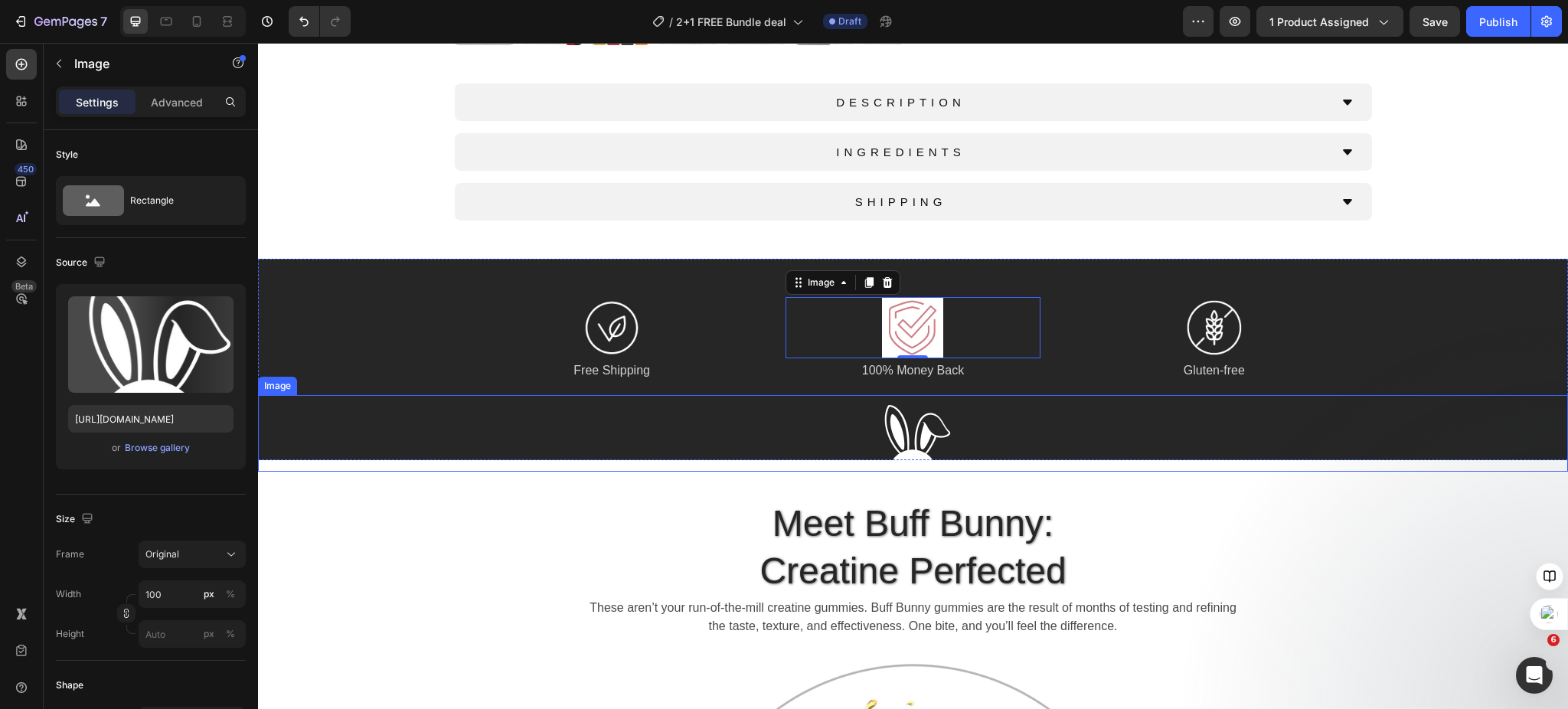
click at [765, 411] on div at bounding box center [913, 433] width 1311 height 77
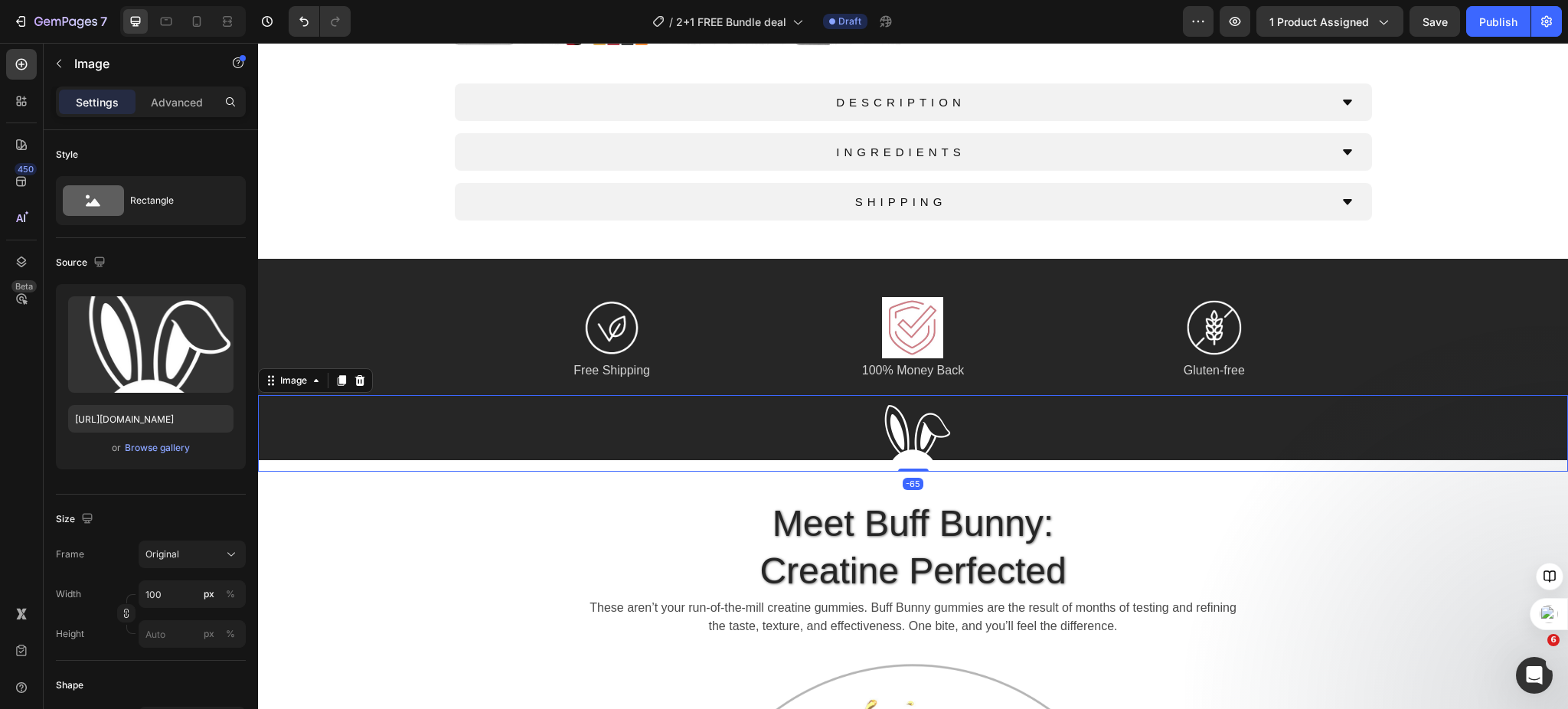
click at [762, 440] on div at bounding box center [913, 433] width 1311 height 77
click at [792, 301] on div at bounding box center [913, 327] width 255 height 61
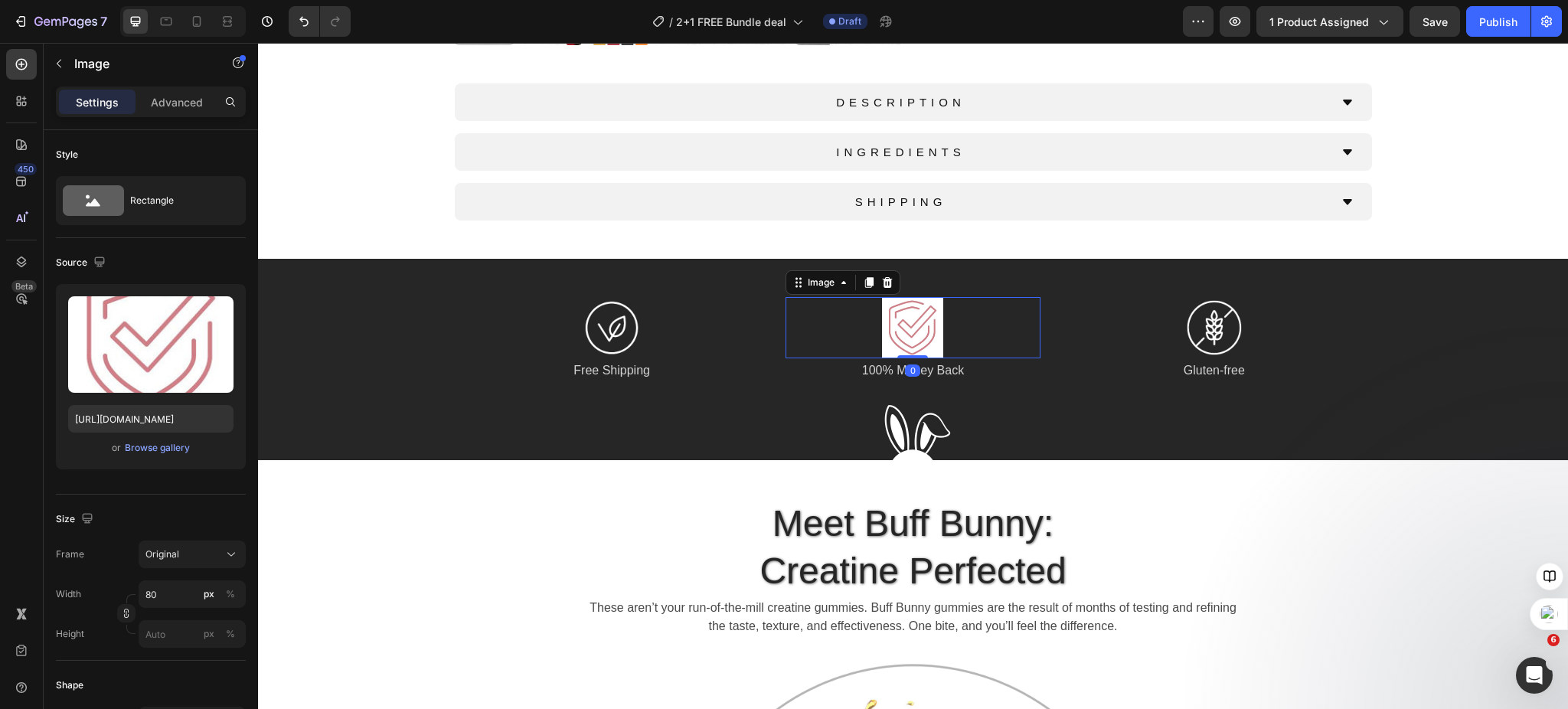
click at [790, 318] on div at bounding box center [913, 327] width 255 height 61
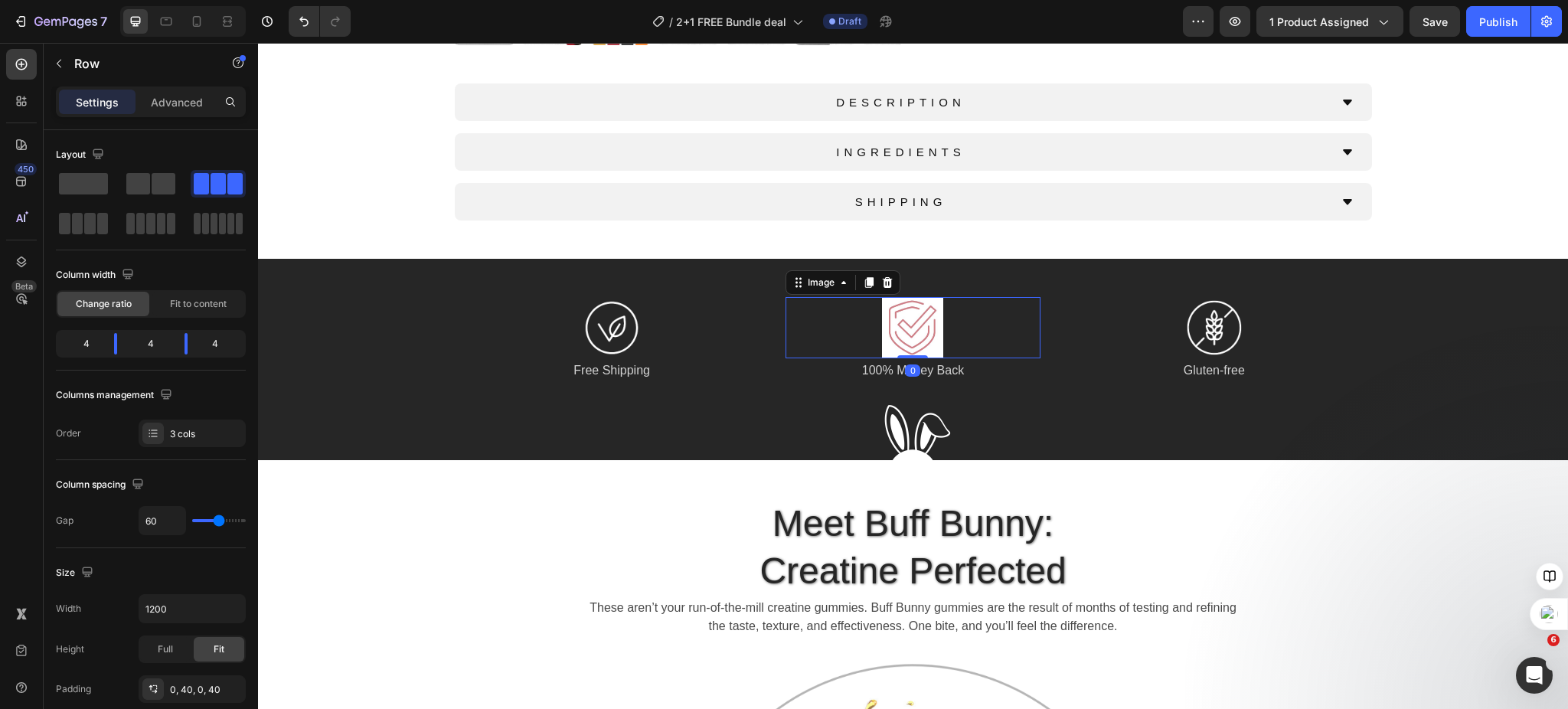
click at [765, 366] on div "Image Free Shipping Text Block Image 0 100% Money Back Text Block Image Gluten-…" at bounding box center [913, 340] width 919 height 87
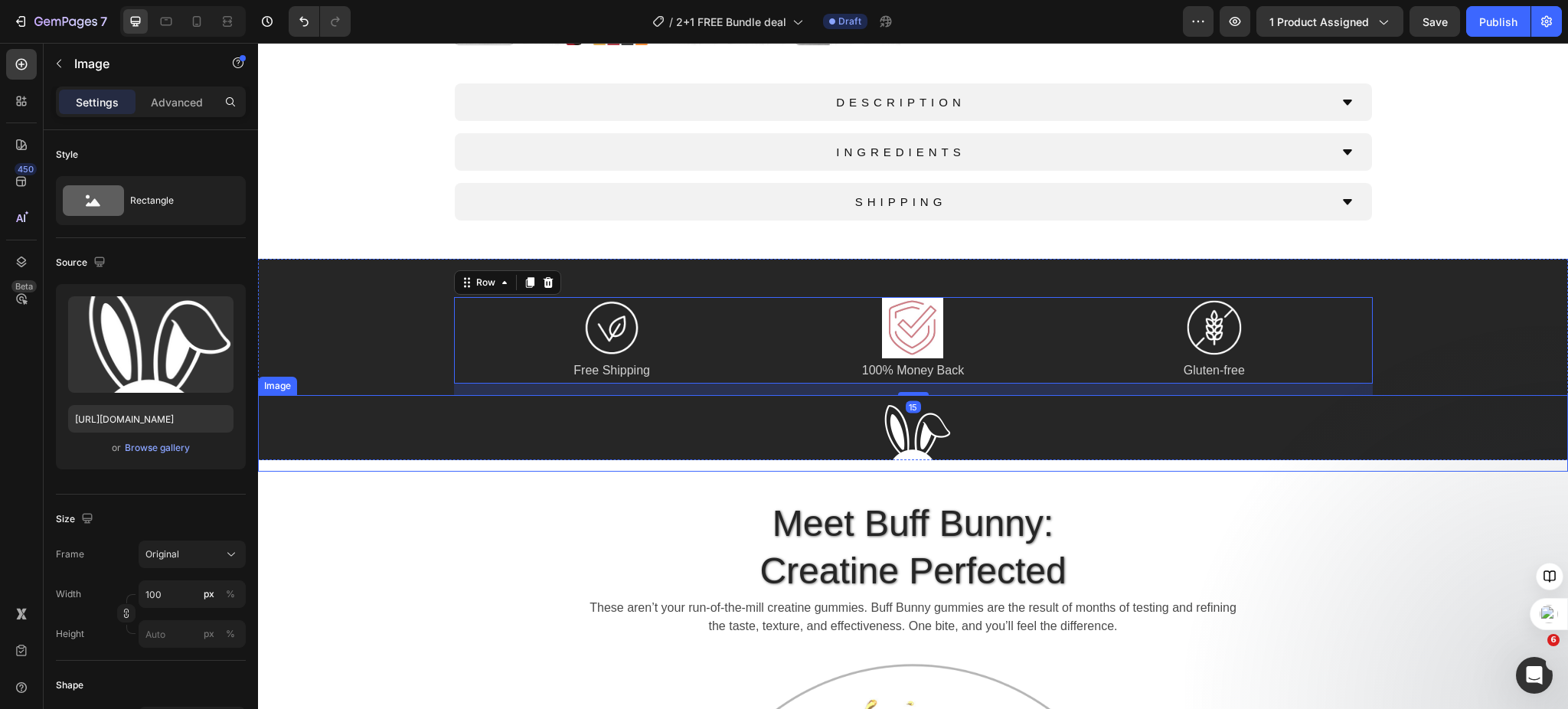
click at [736, 431] on div at bounding box center [913, 433] width 1311 height 77
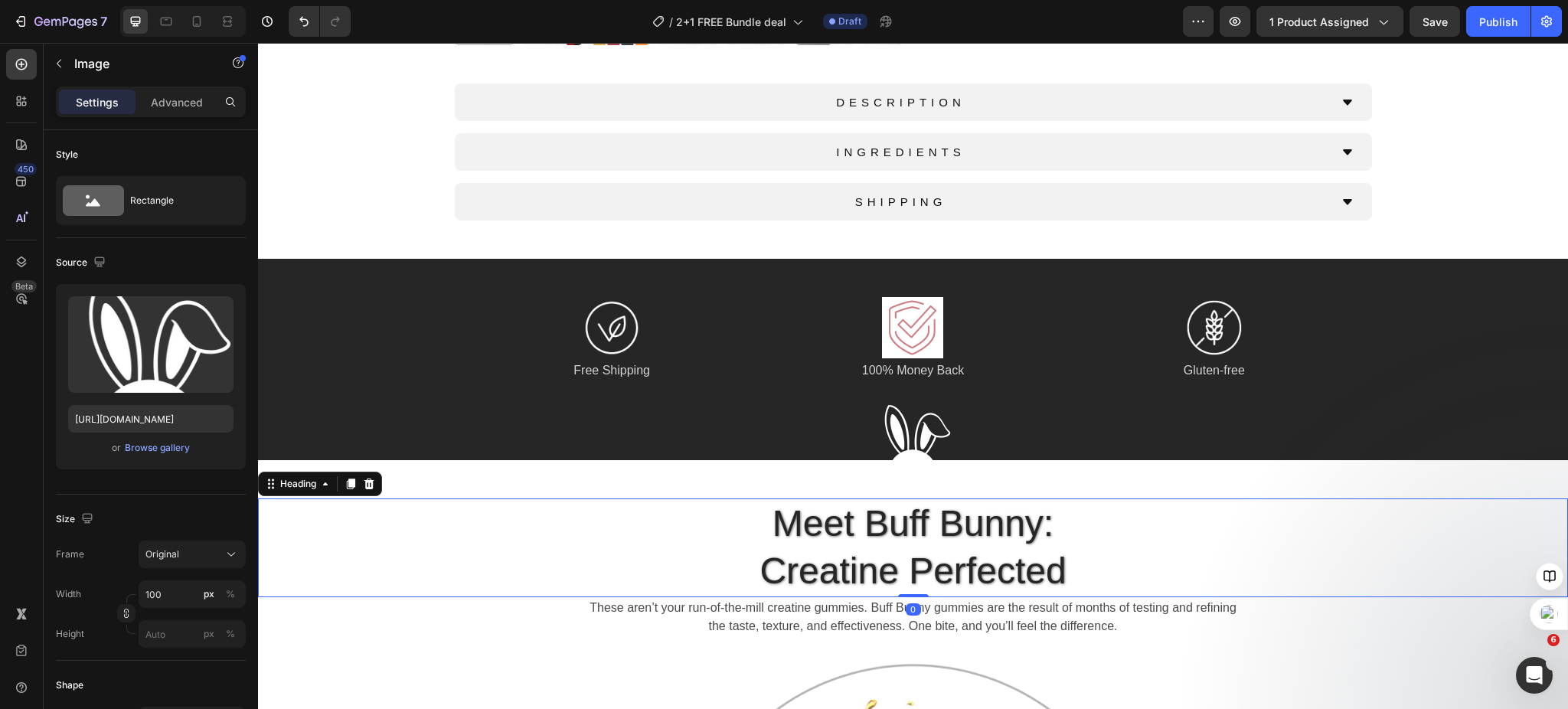
click at [674, 501] on h2 "Meet Buff Bunny: Creatine Perfected" at bounding box center [912, 548] width 1249 height 99
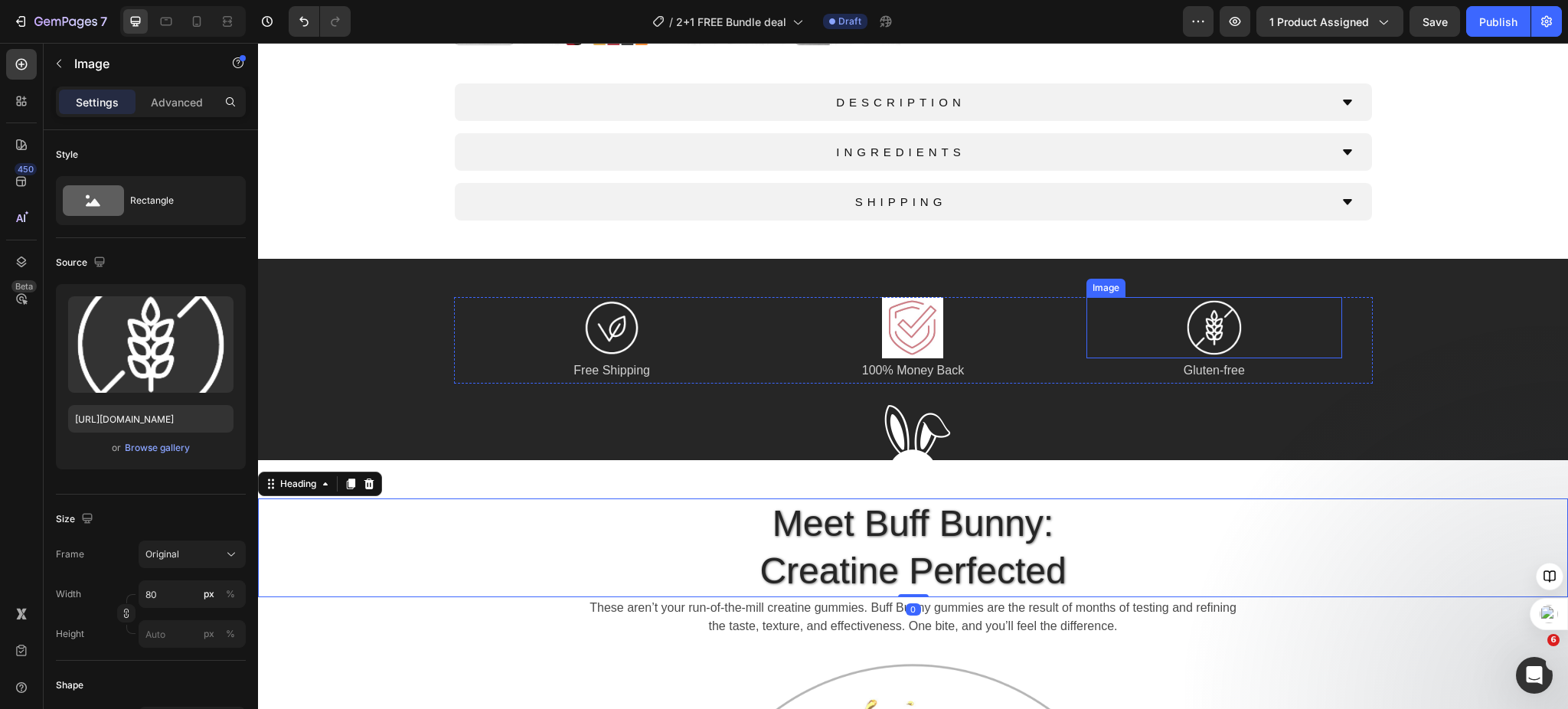
click at [1167, 312] on div at bounding box center [1214, 327] width 255 height 61
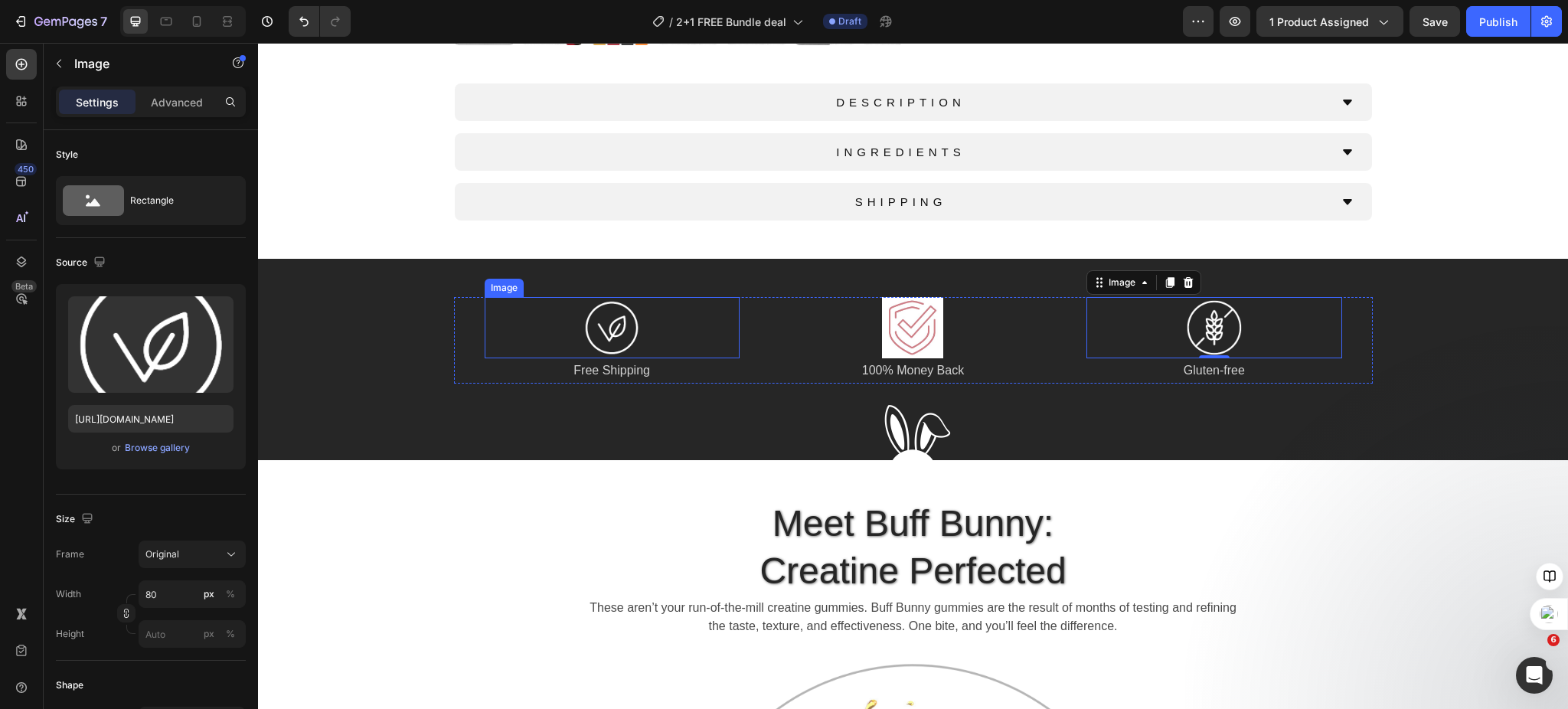
drag, startPoint x: 600, startPoint y: 318, endPoint x: 544, endPoint y: 319, distance: 56.0
click at [601, 317] on img at bounding box center [612, 327] width 61 height 61
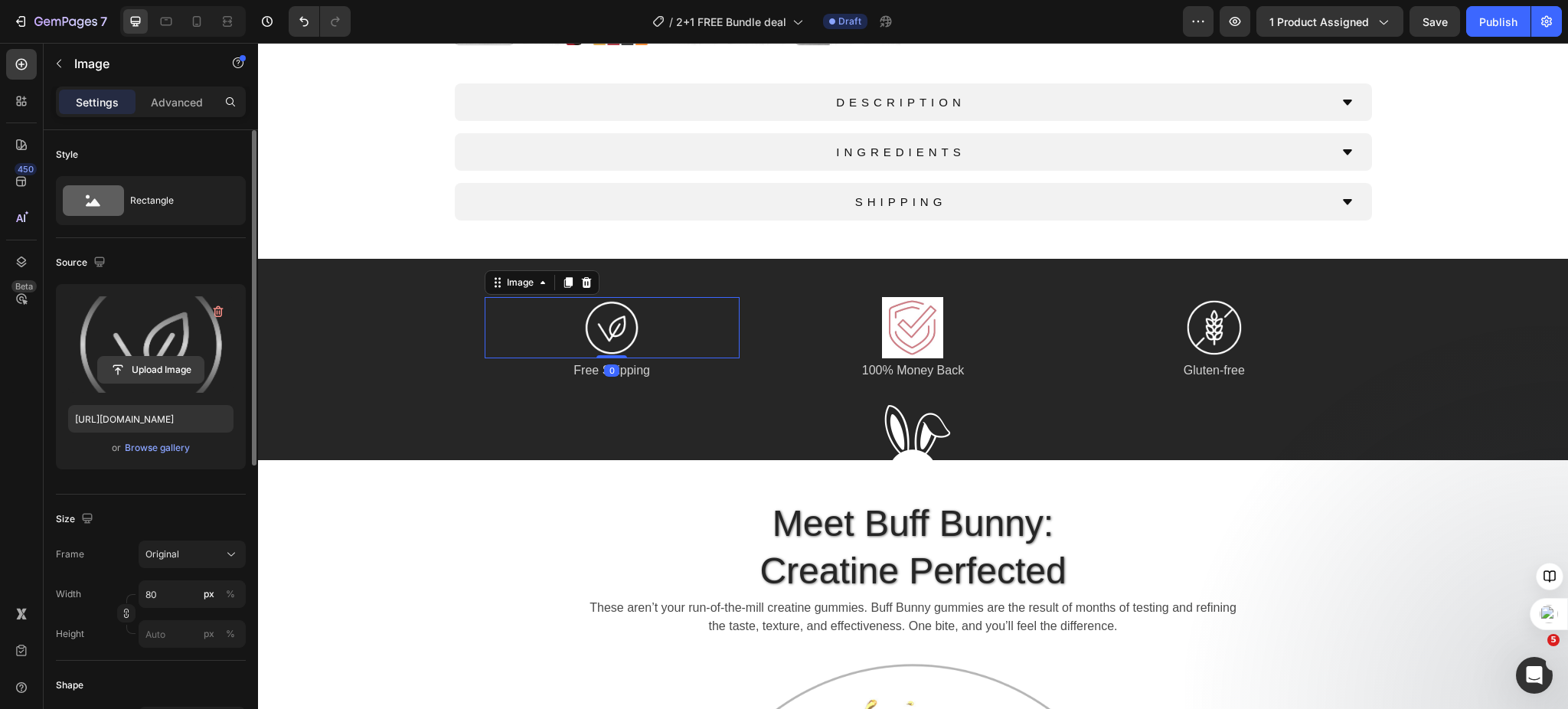
click at [159, 376] on input "file" at bounding box center [151, 370] width 106 height 26
click at [154, 372] on input "file" at bounding box center [151, 370] width 106 height 26
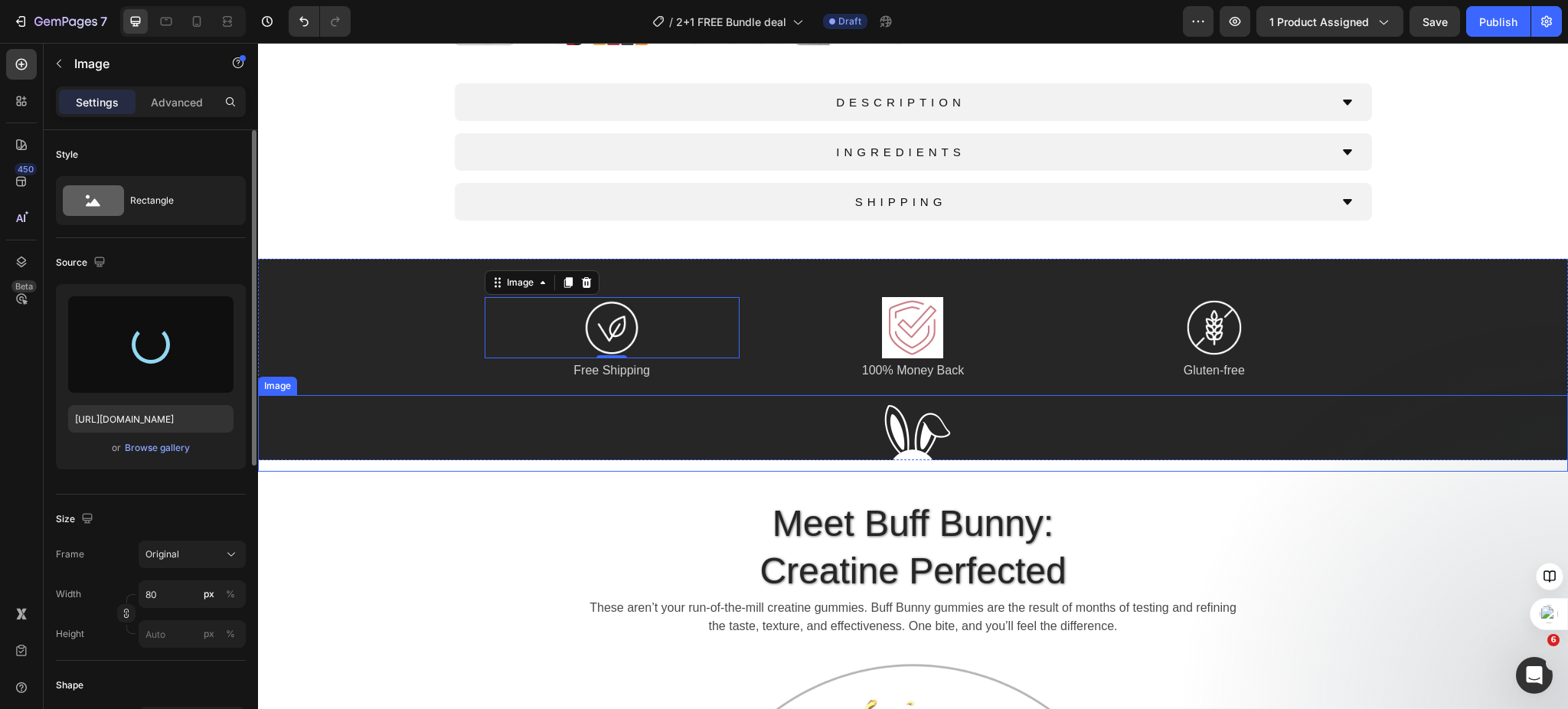
type input "[URL][DOMAIN_NAME]"
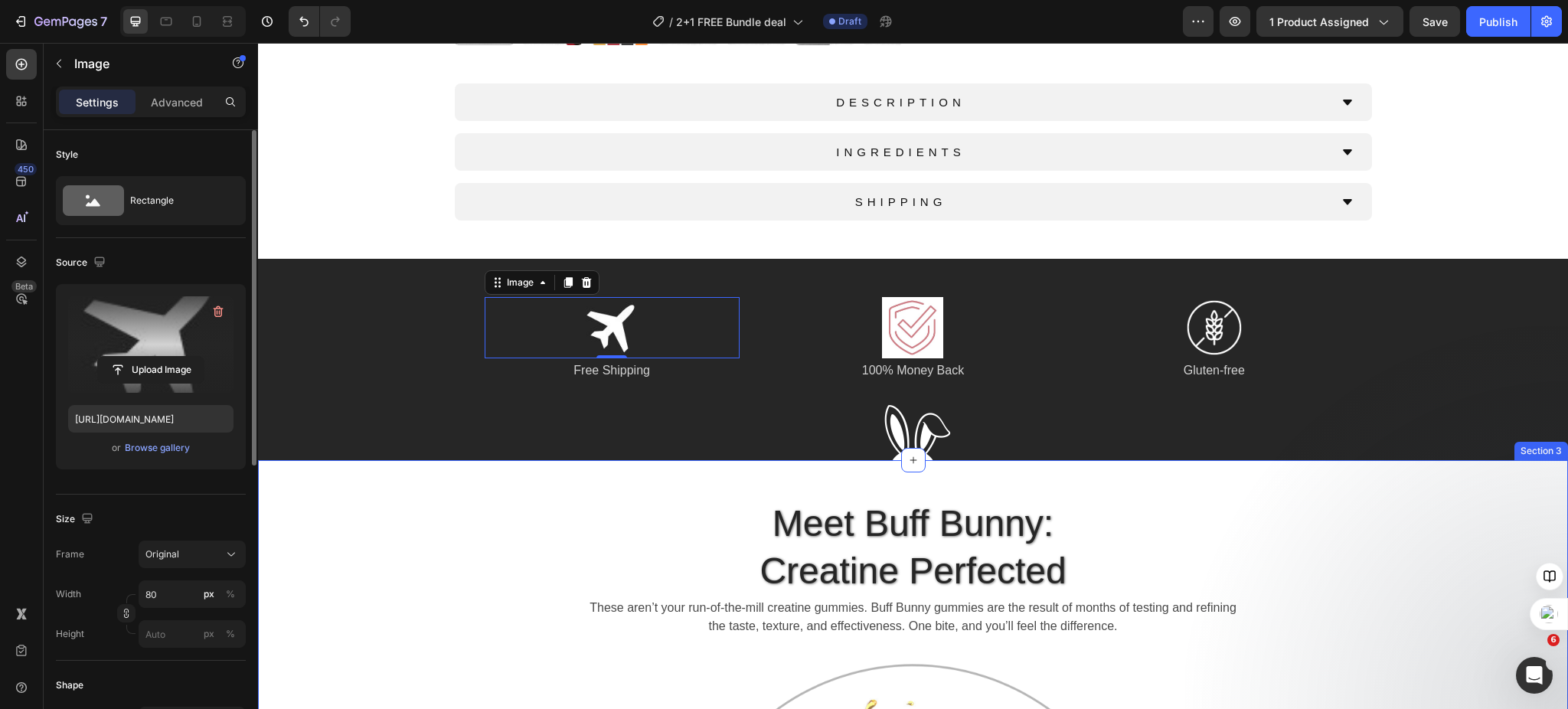
click at [611, 503] on h2 "Meet Buff Bunny: Creatine Perfected" at bounding box center [912, 548] width 1249 height 99
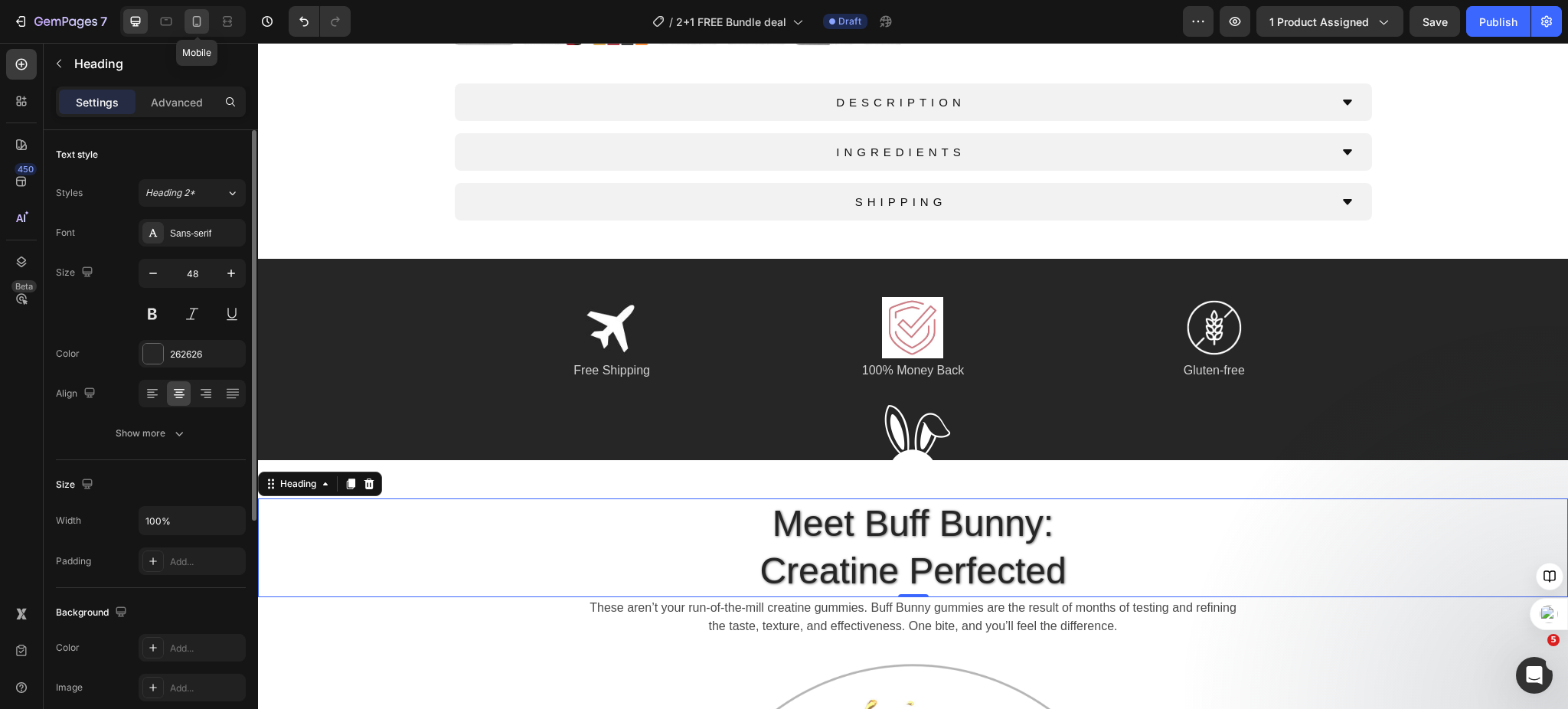
click at [195, 20] on icon at bounding box center [197, 22] width 15 height 15
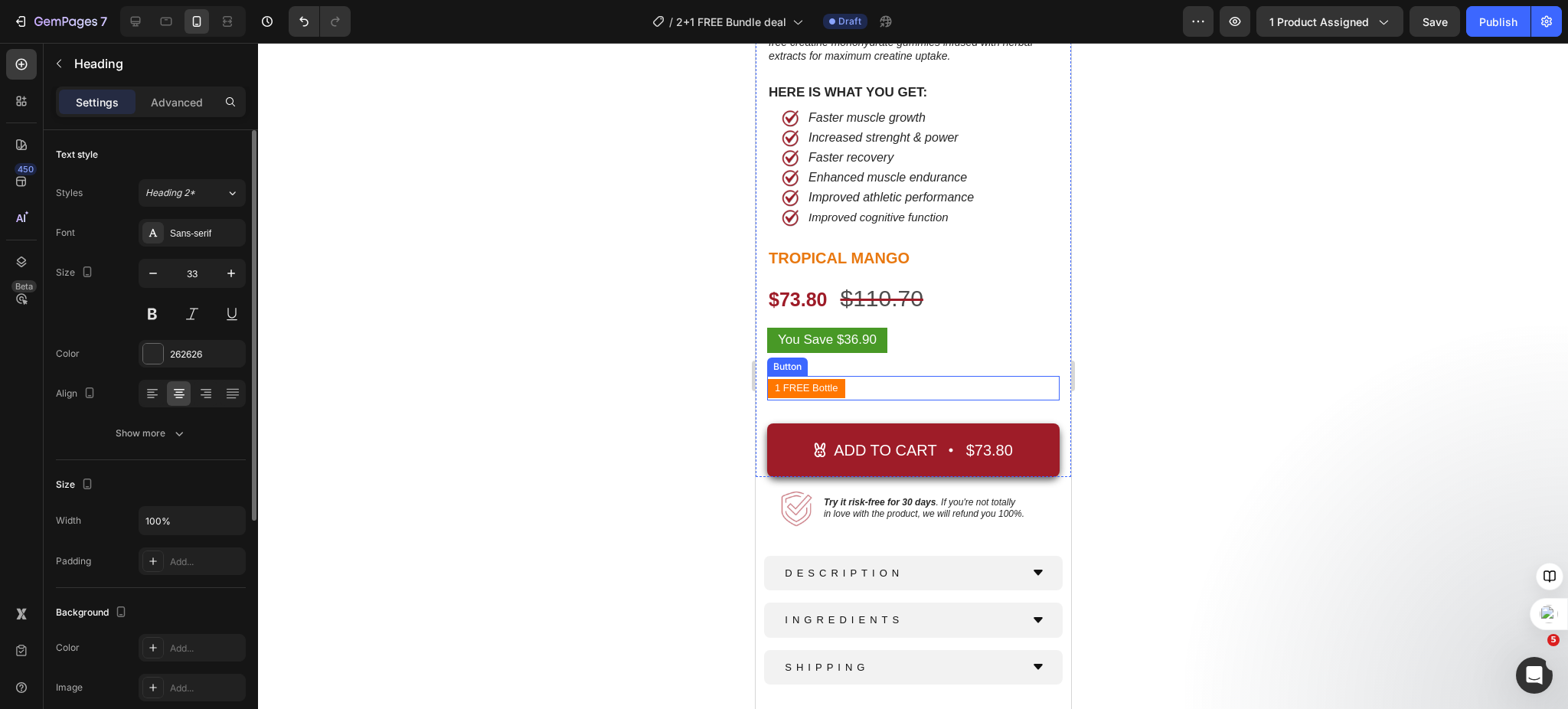
scroll to position [797, 0]
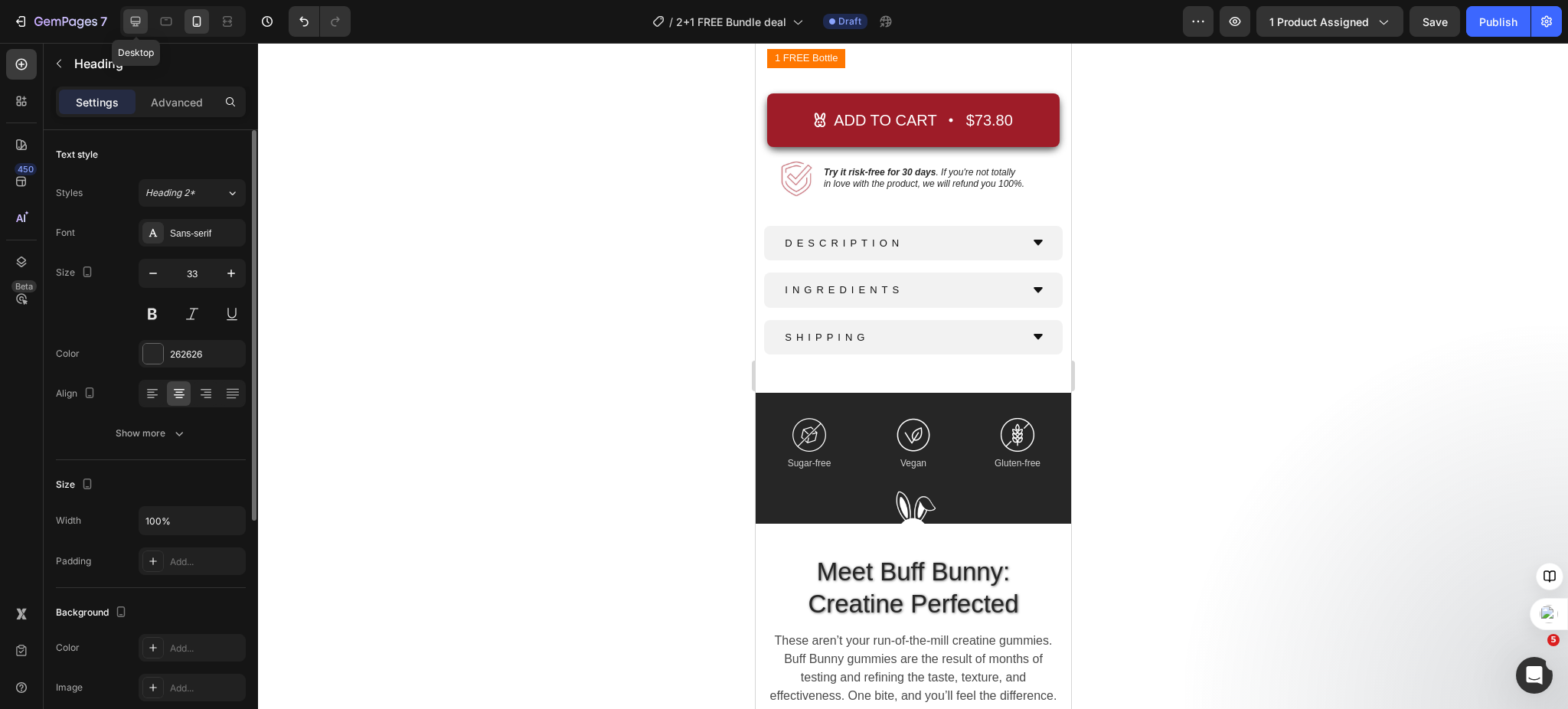
click at [141, 15] on icon at bounding box center [135, 22] width 15 height 15
type input "48"
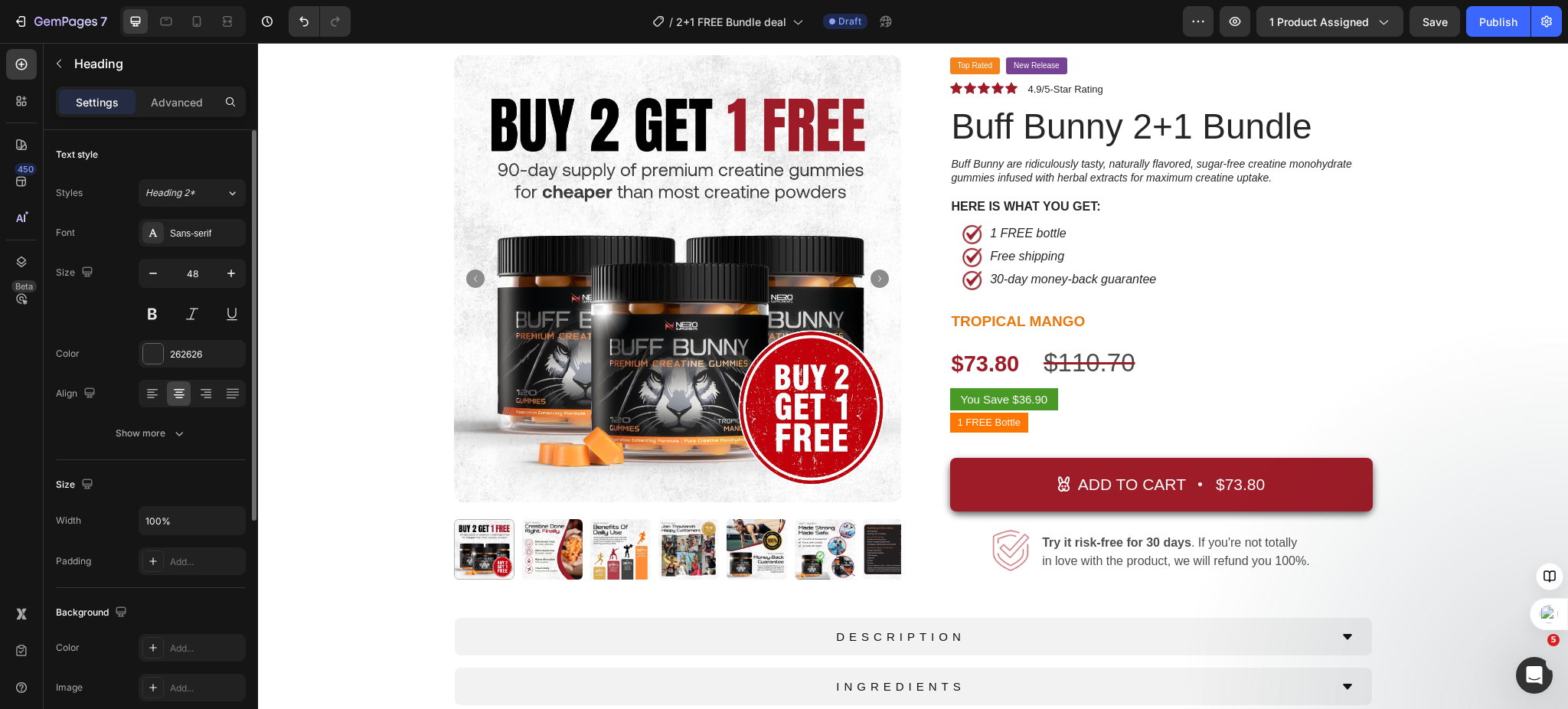
scroll to position [408, 0]
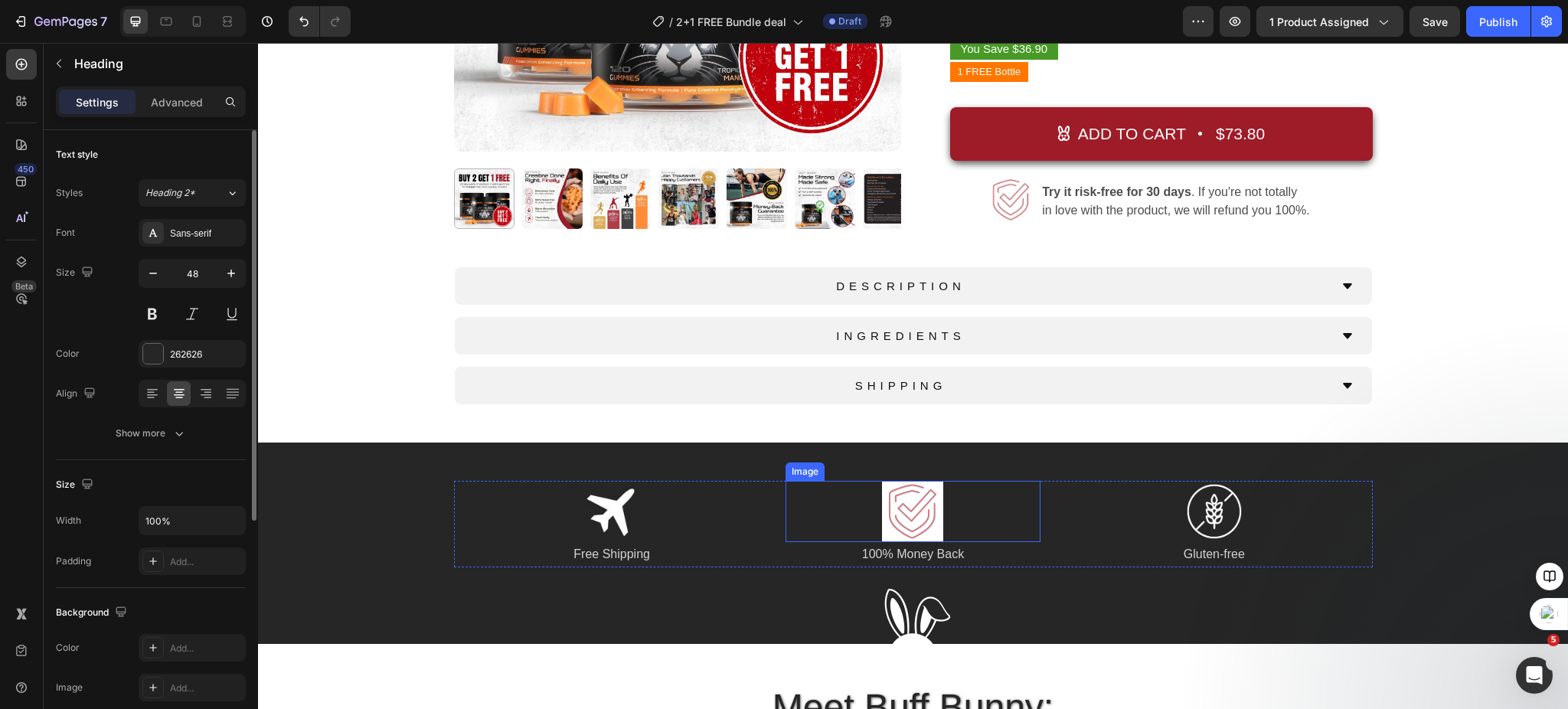
click at [905, 516] on img at bounding box center [912, 511] width 61 height 61
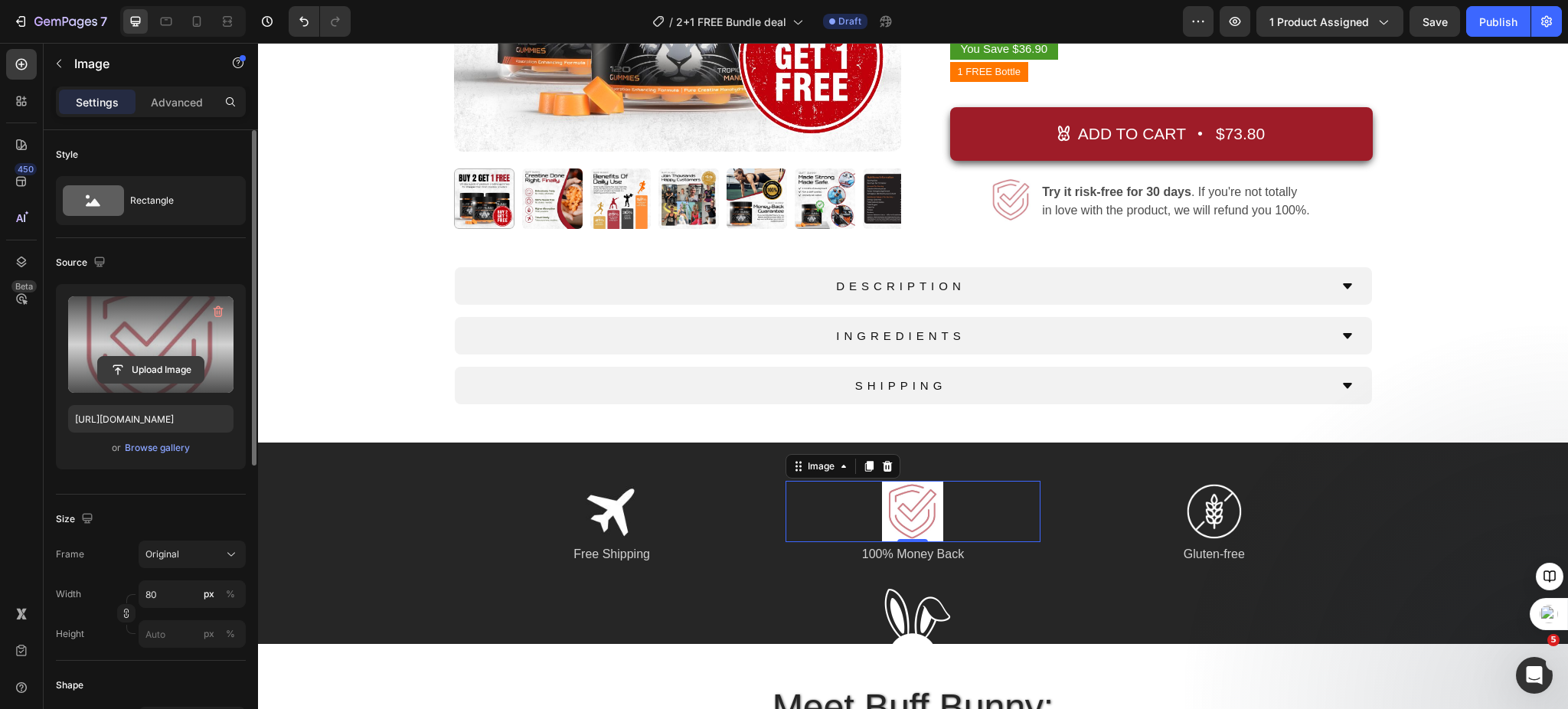
click at [150, 375] on input "file" at bounding box center [151, 370] width 106 height 26
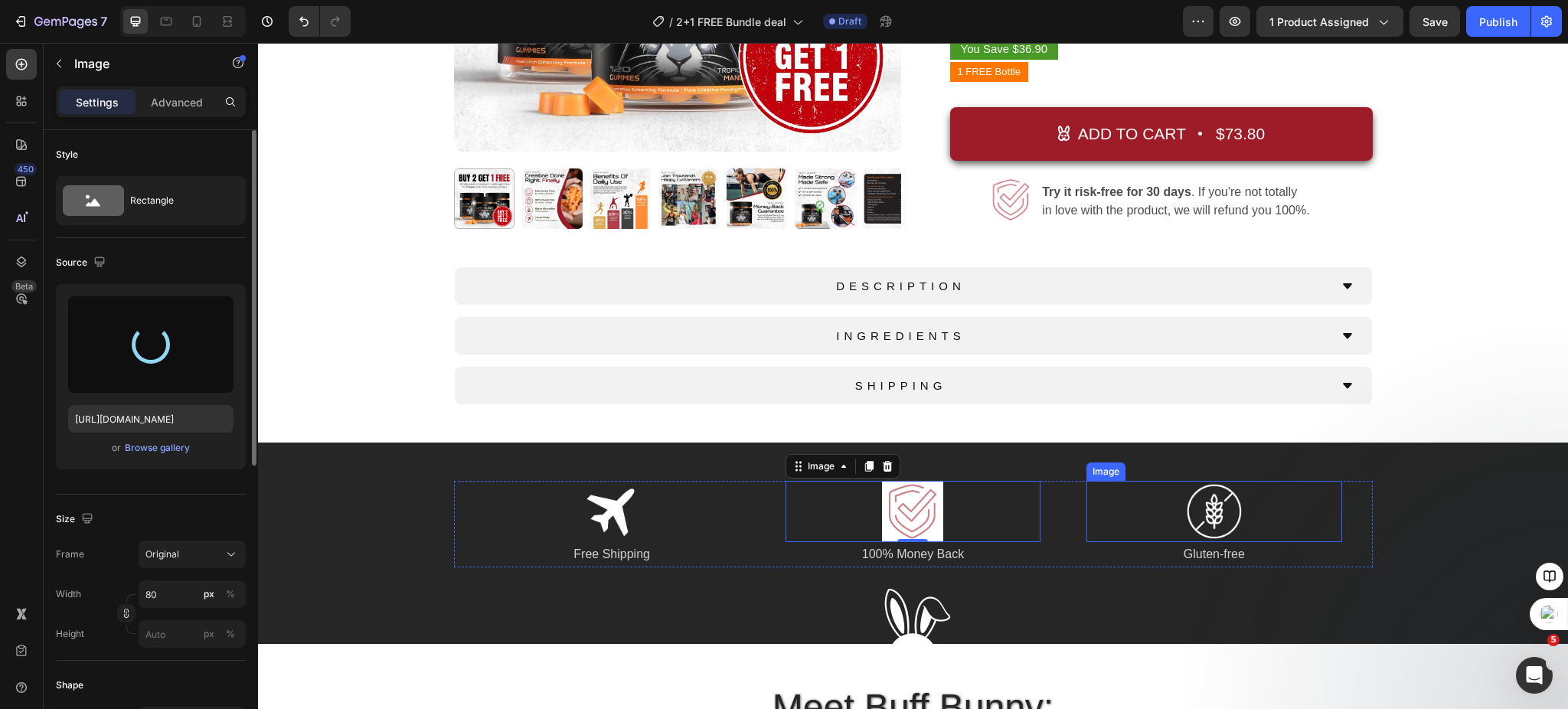
click at [1215, 516] on img at bounding box center [1214, 511] width 61 height 61
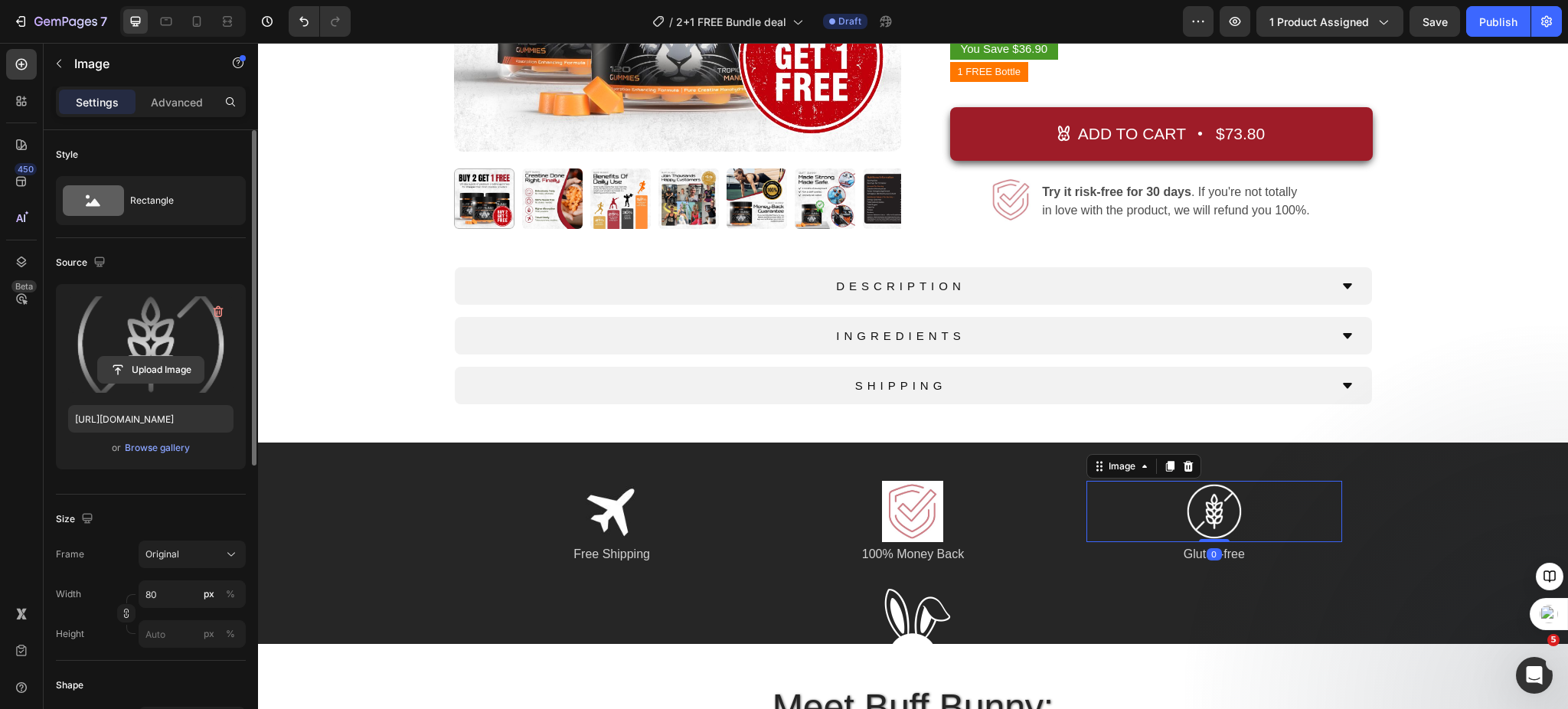
click at [151, 360] on input "file" at bounding box center [151, 370] width 106 height 26
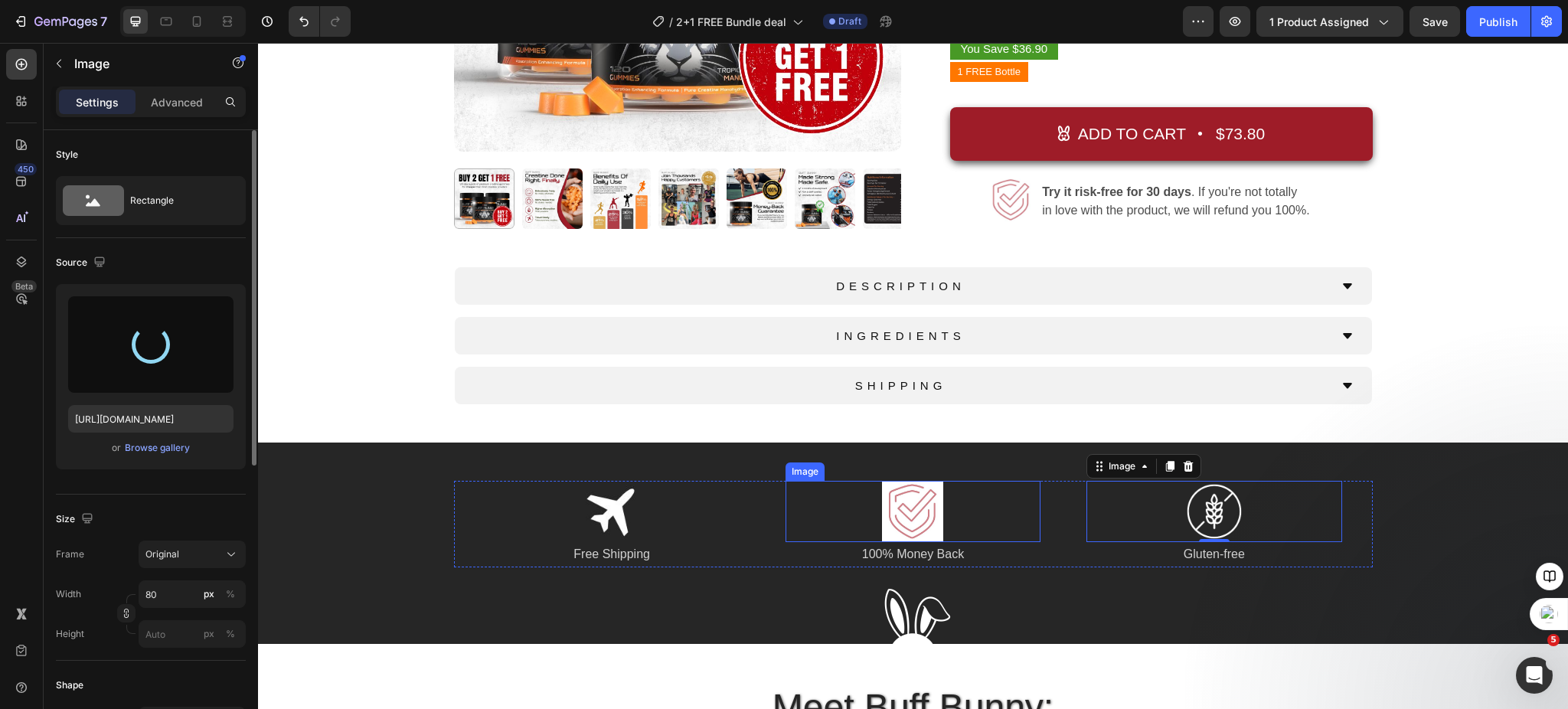
type input "[URL][DOMAIN_NAME]"
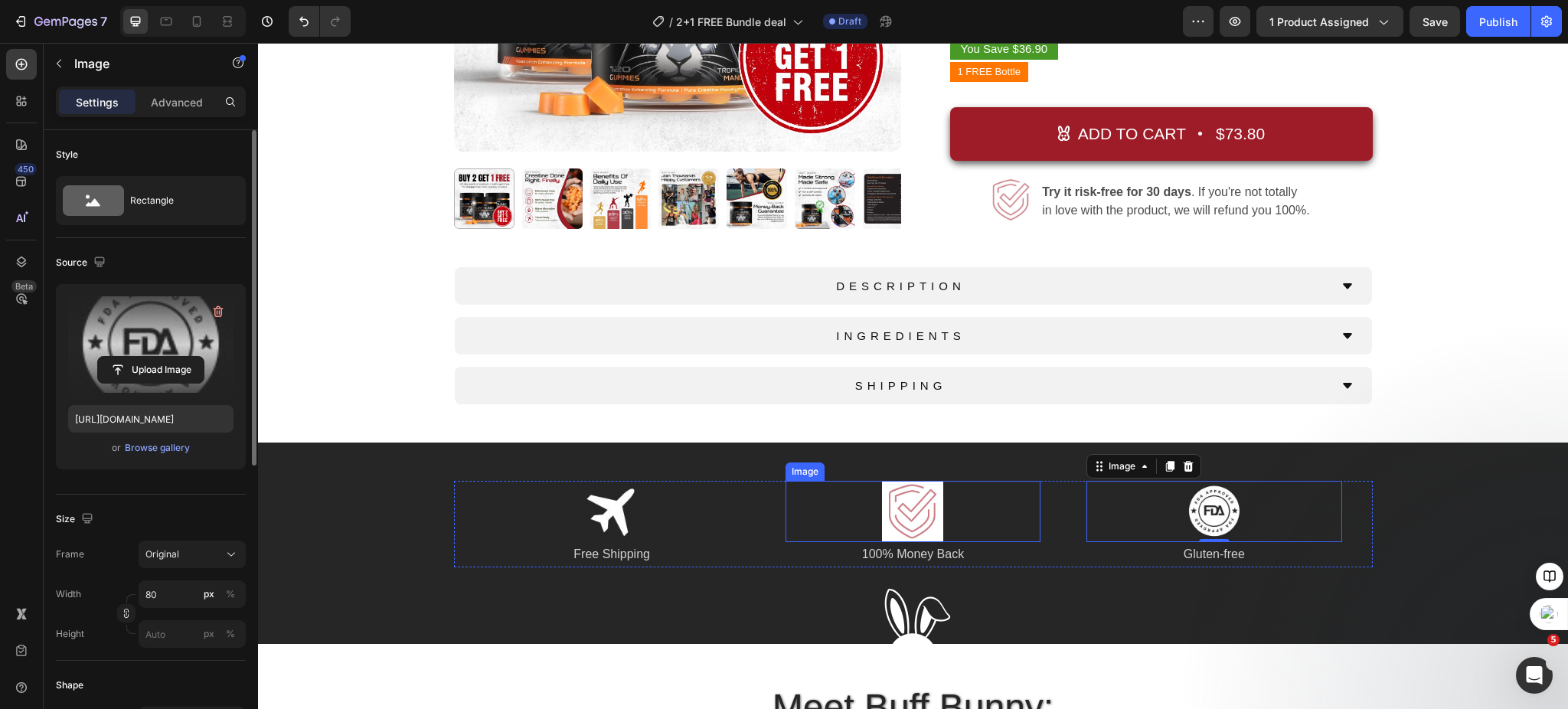
click at [912, 512] on img at bounding box center [912, 511] width 61 height 61
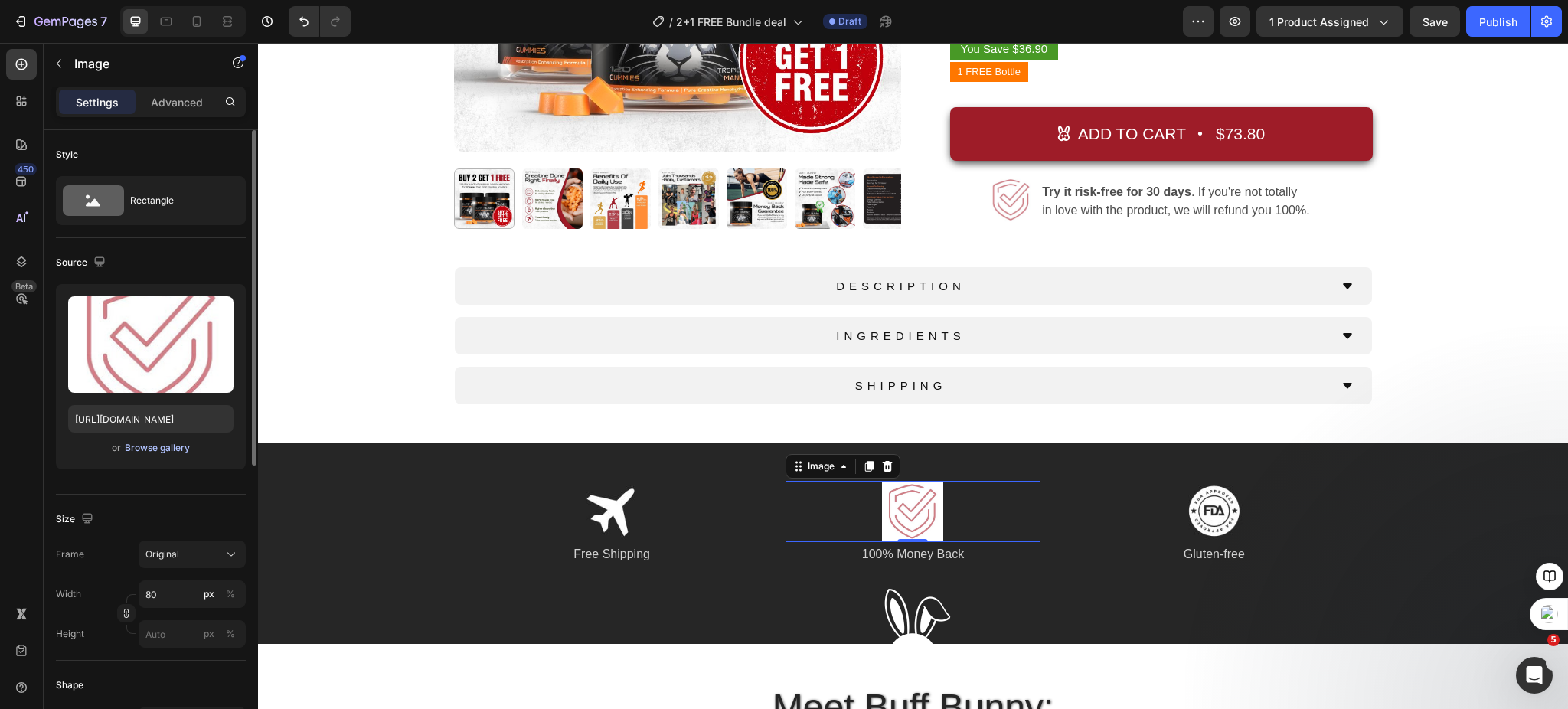
click at [162, 445] on div "Browse gallery" at bounding box center [157, 448] width 65 height 14
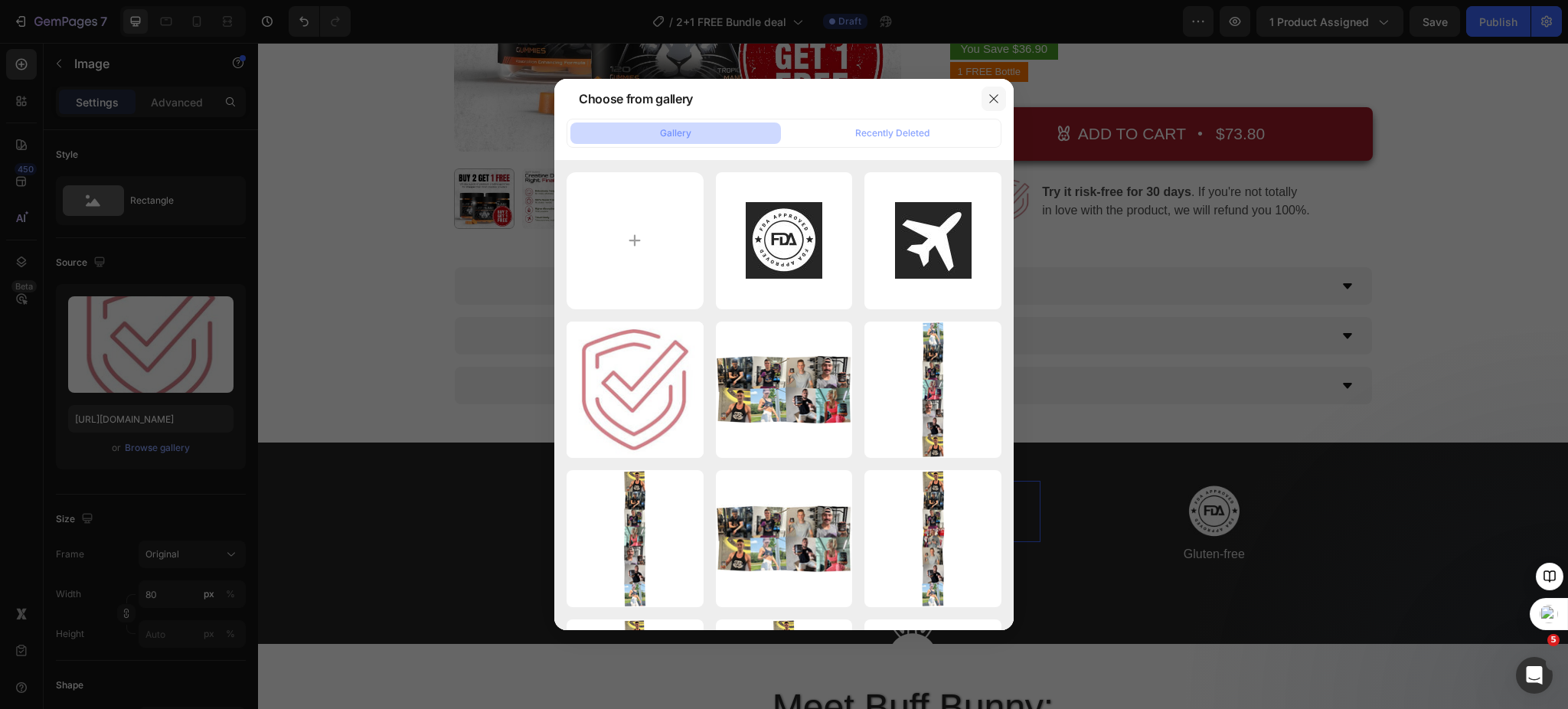
click at [988, 99] on icon "button" at bounding box center [994, 99] width 12 height 12
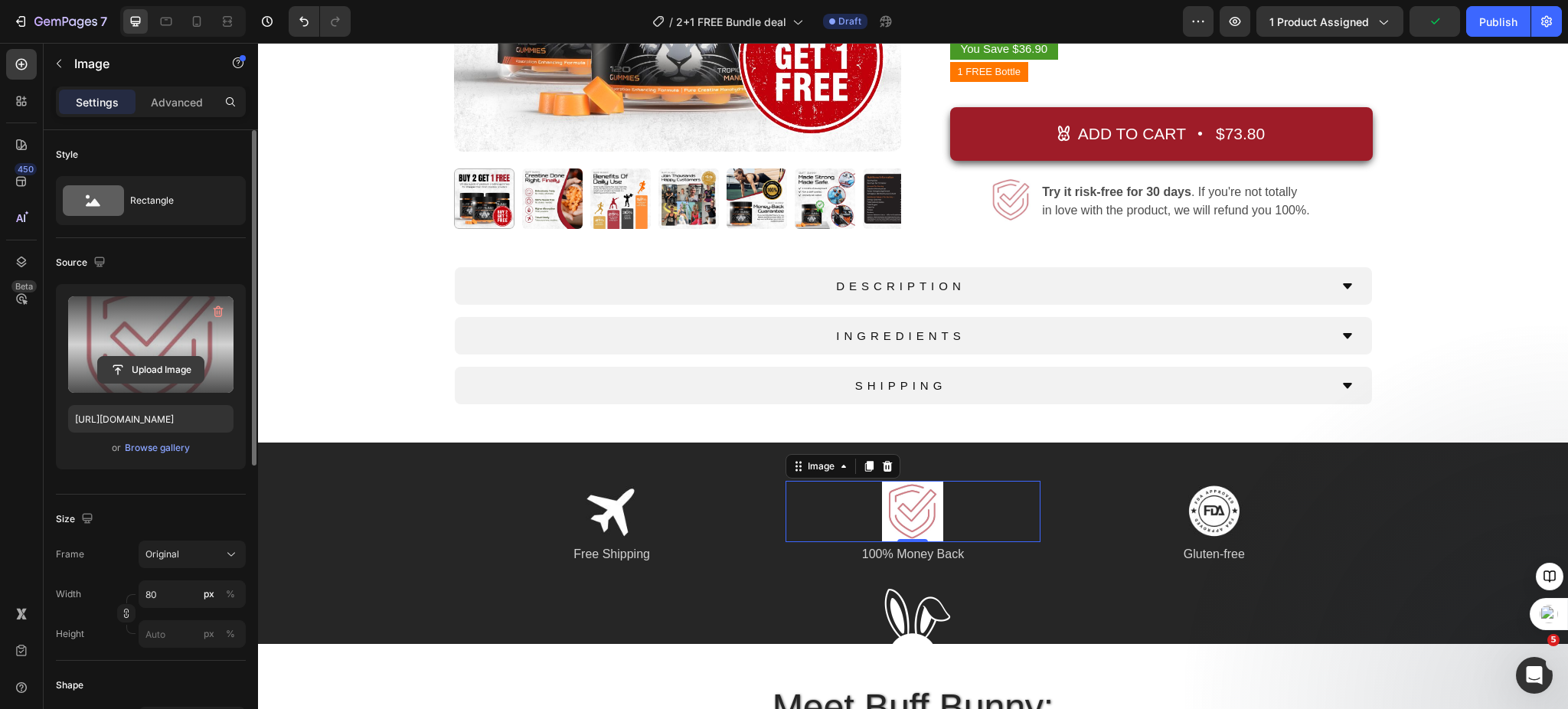
click at [165, 366] on input "file" at bounding box center [151, 370] width 106 height 26
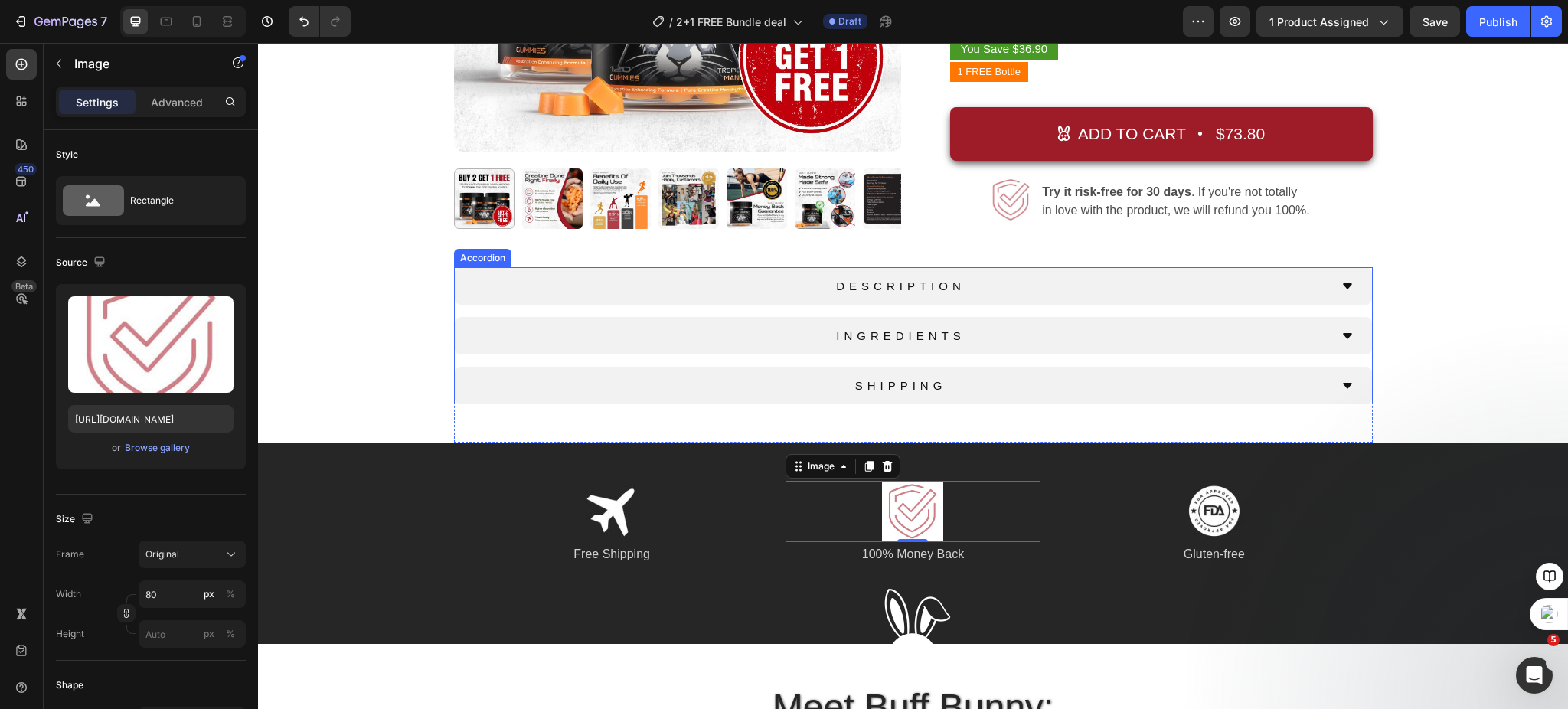
type input "[URL][DOMAIN_NAME]"
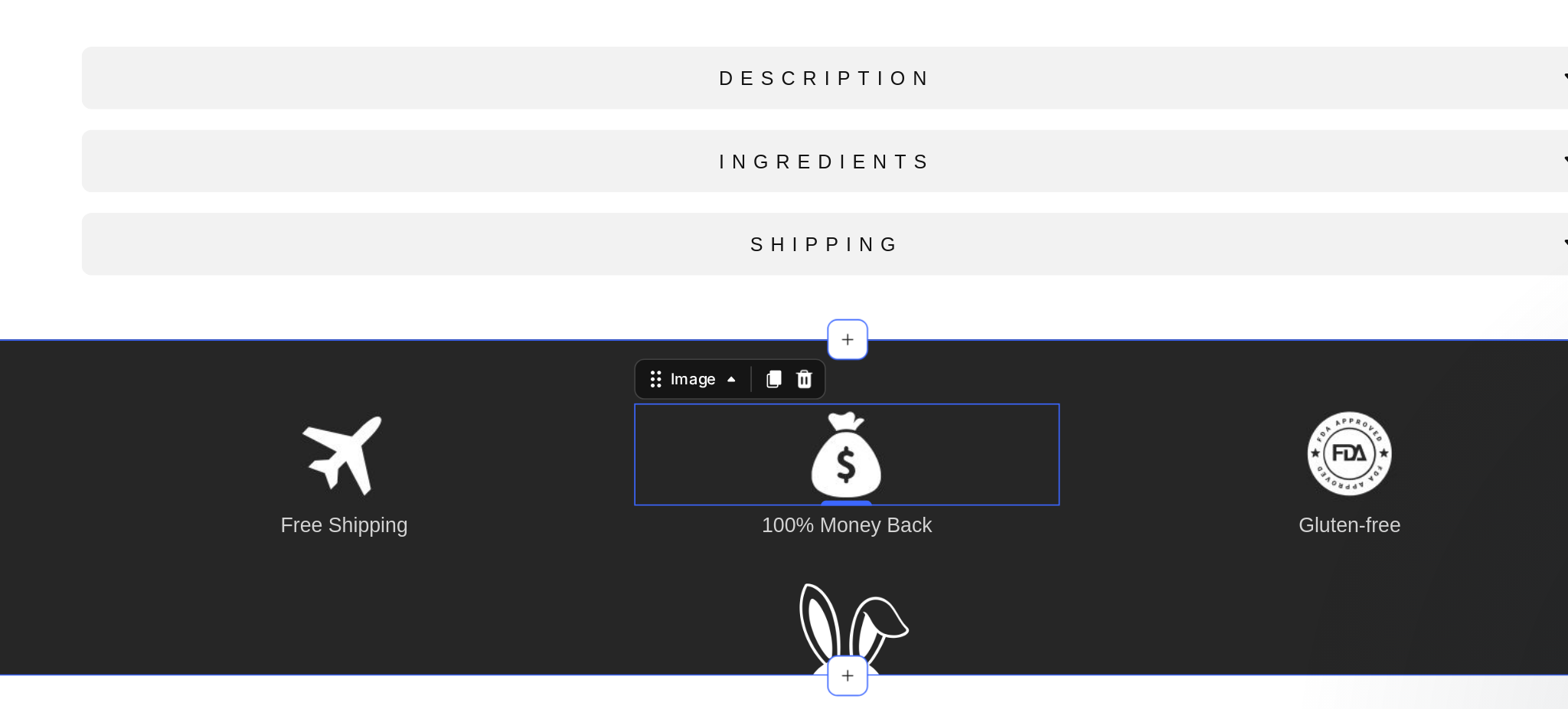
click at [271, 225] on div at bounding box center [408, 246] width 1311 height 77
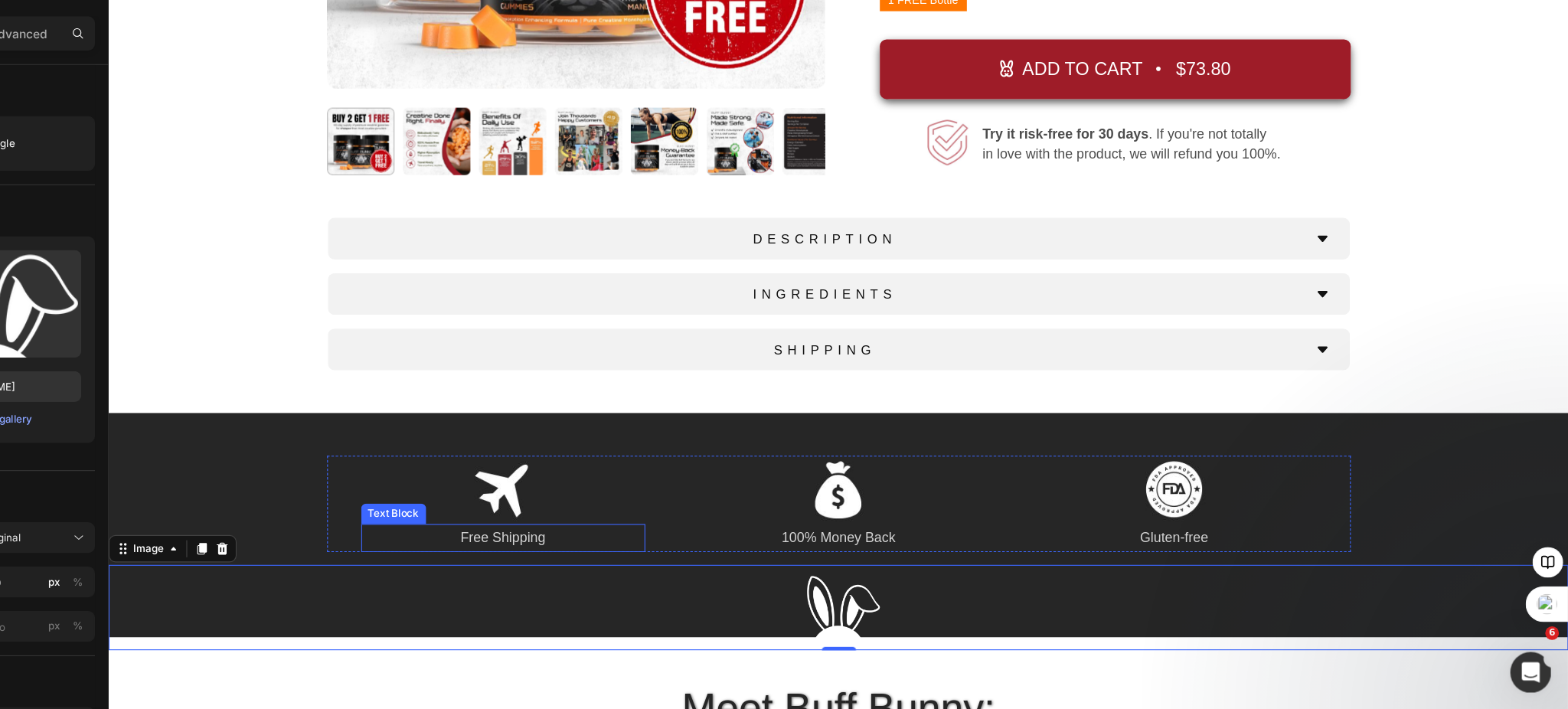
scroll to position [0, 0]
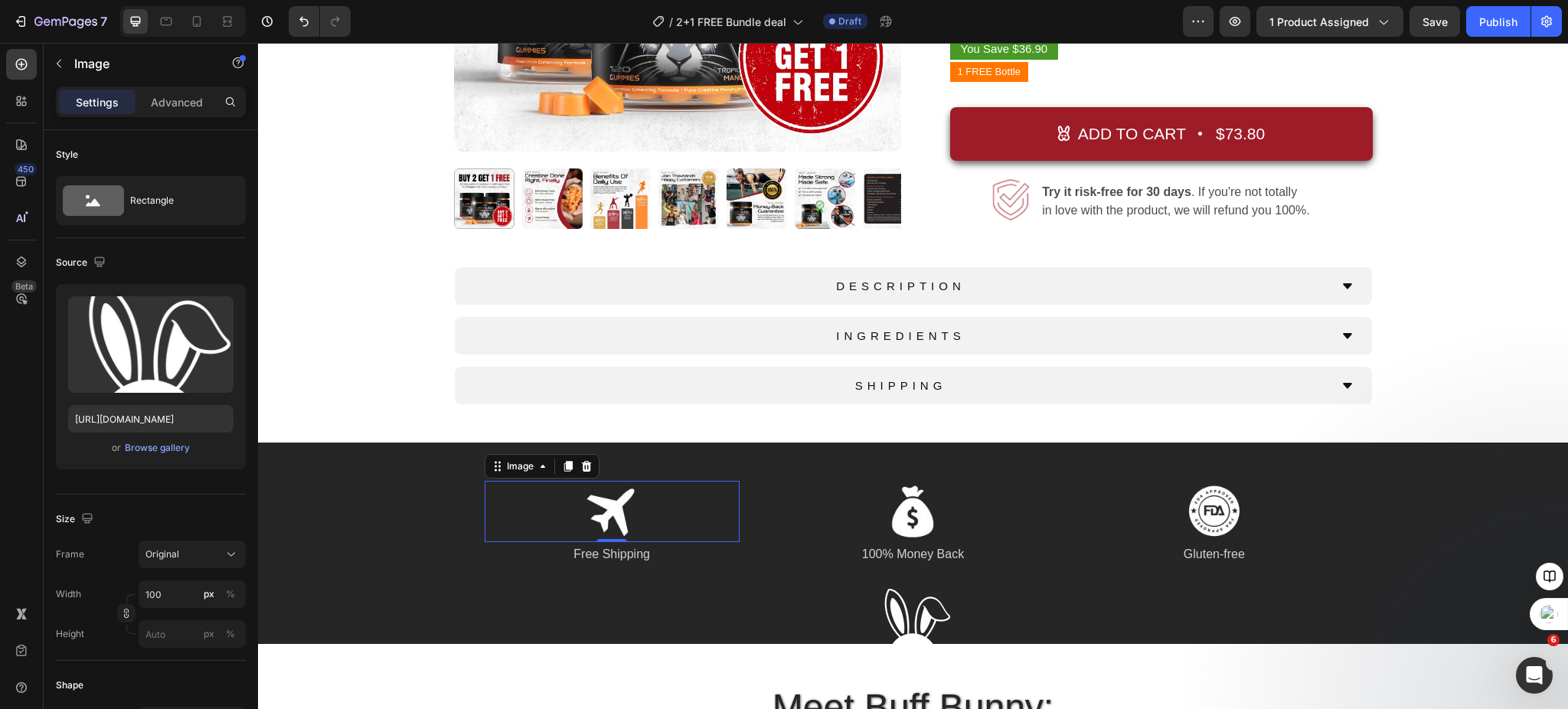
click at [627, 520] on img at bounding box center [612, 511] width 61 height 61
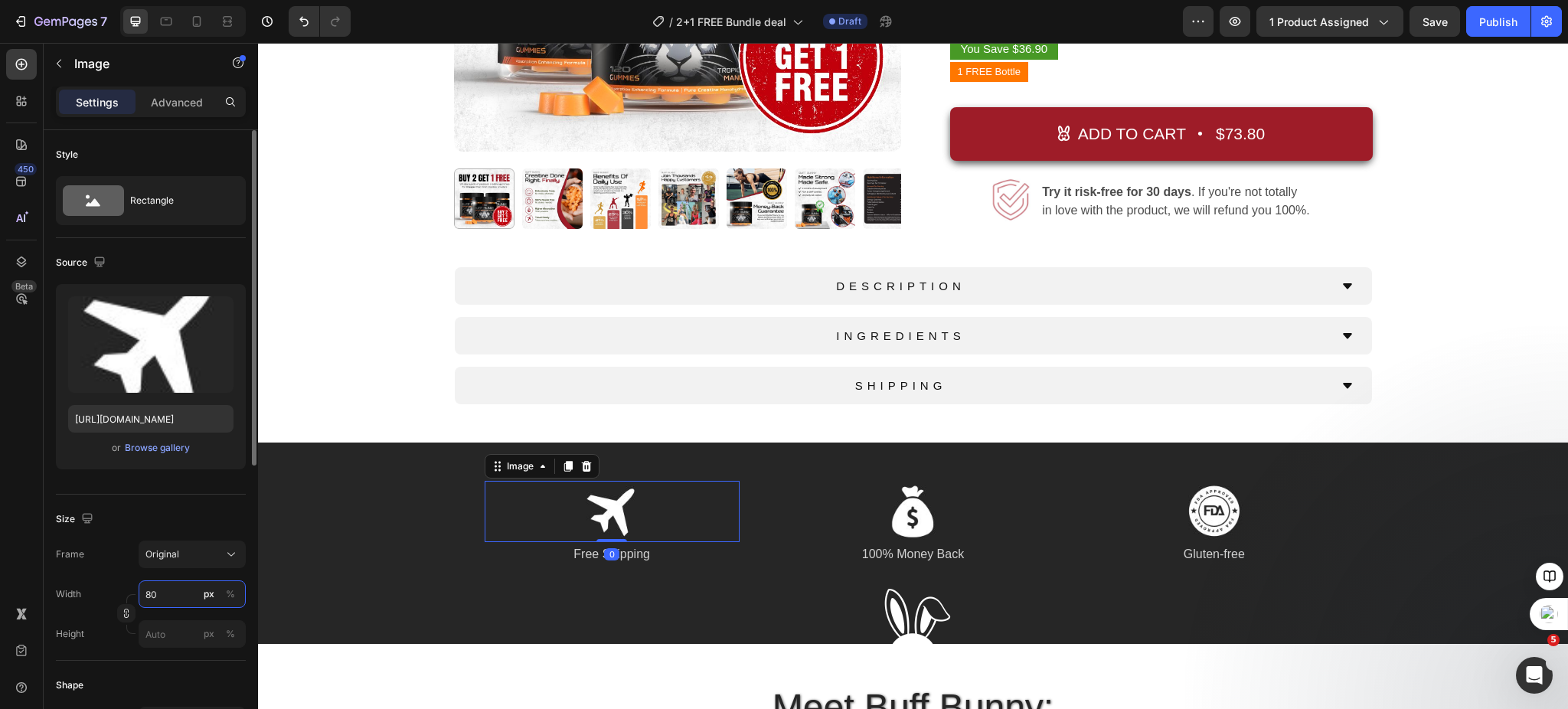
click at [170, 600] on input "80" at bounding box center [192, 595] width 107 height 28
type input "1"
type input "100"
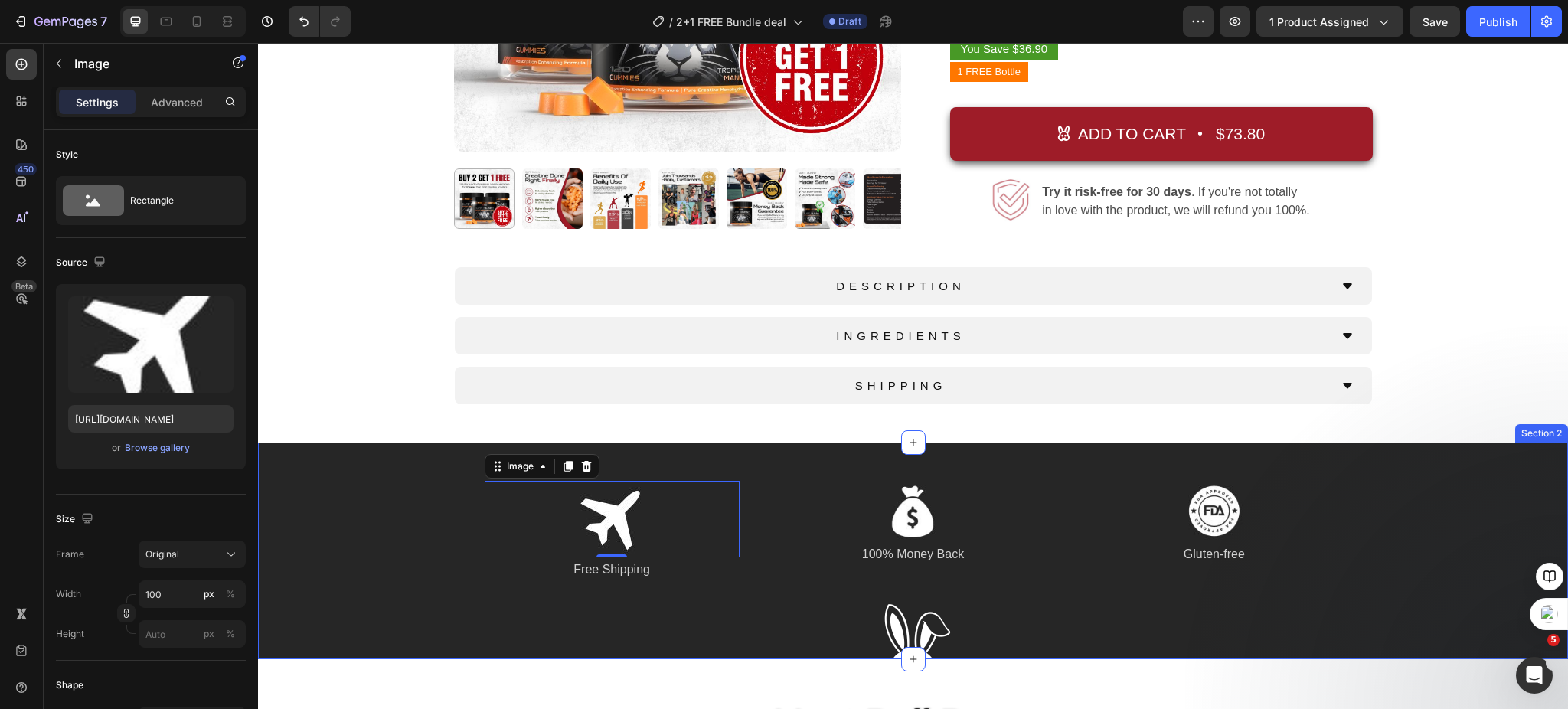
click at [389, 584] on div "Image 0 Free Shipping Text Block Image 100% Money Back Text Block Image Gluten-…" at bounding box center [913, 550] width 1311 height 140
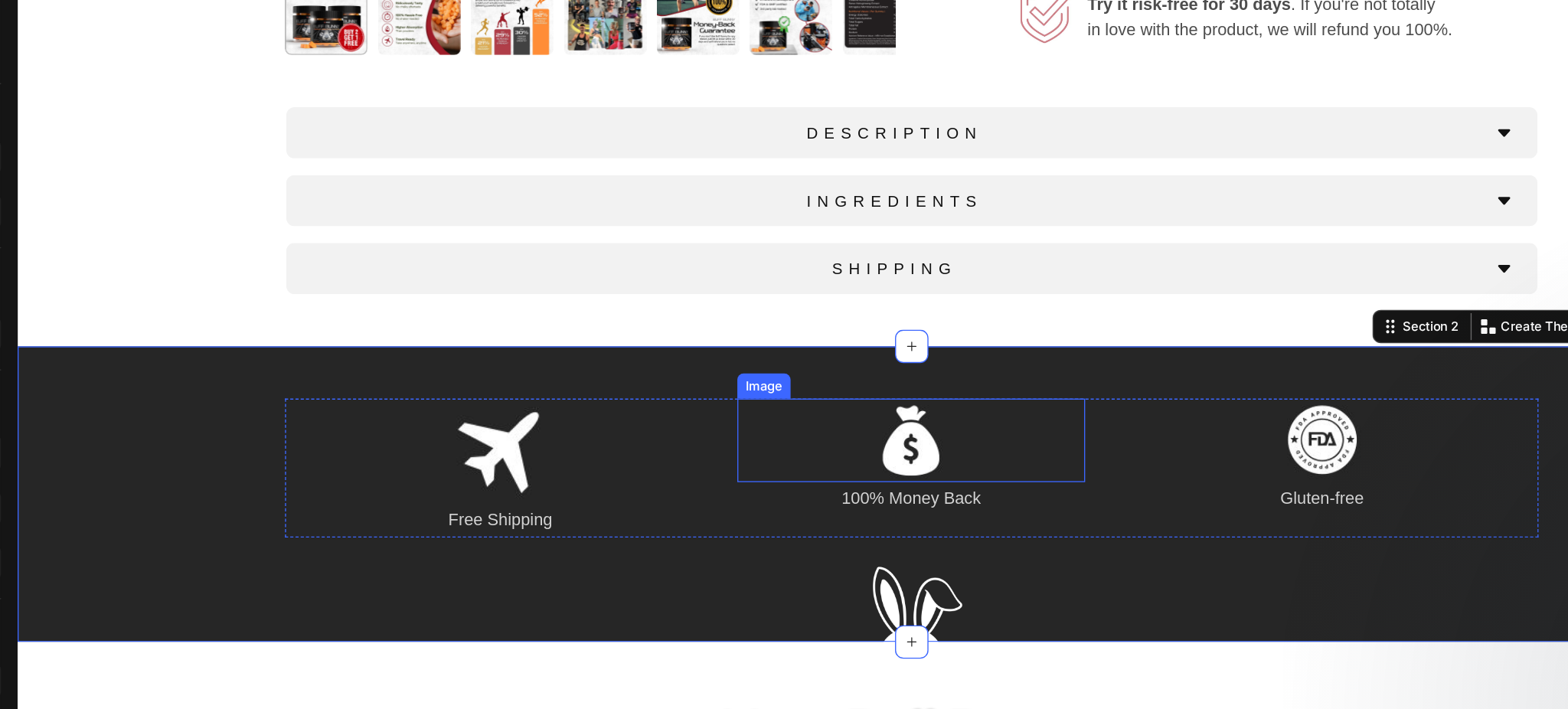
click at [666, 278] on img at bounding box center [672, 270] width 61 height 61
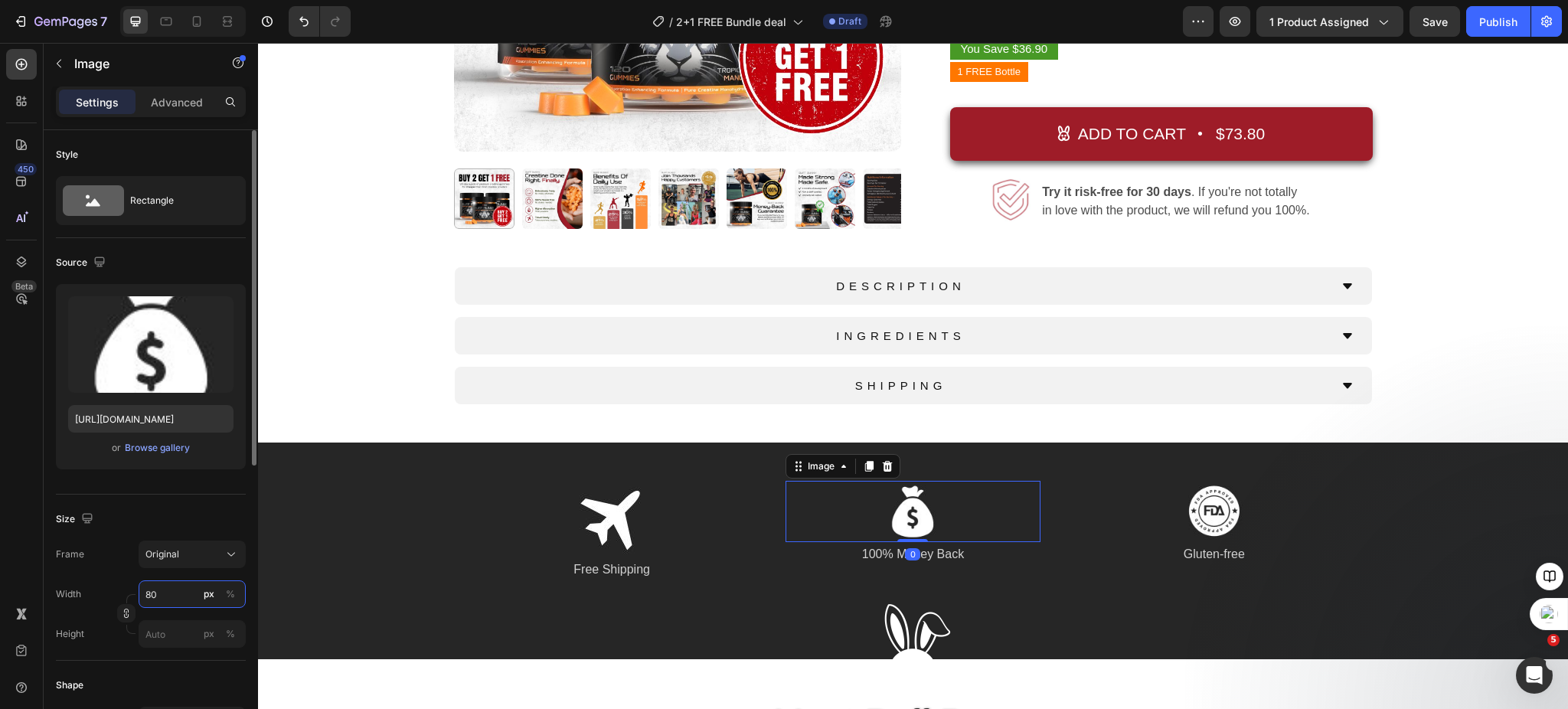
click at [167, 595] on input "80" at bounding box center [192, 595] width 107 height 28
type input "100"
click at [1225, 510] on img at bounding box center [1214, 511] width 61 height 61
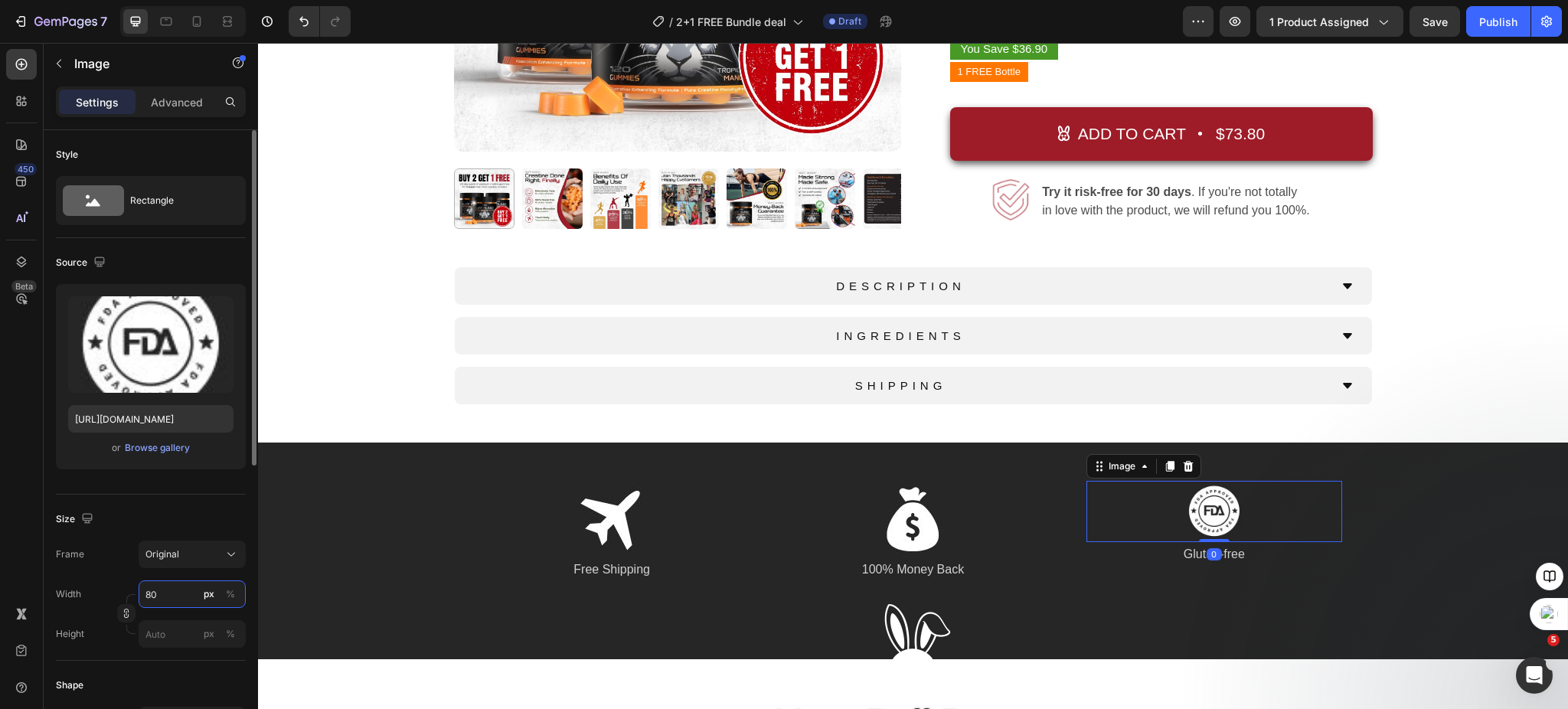
click at [165, 595] on input "80" at bounding box center [192, 595] width 107 height 28
type input "100"
click at [598, 624] on div at bounding box center [913, 632] width 1311 height 77
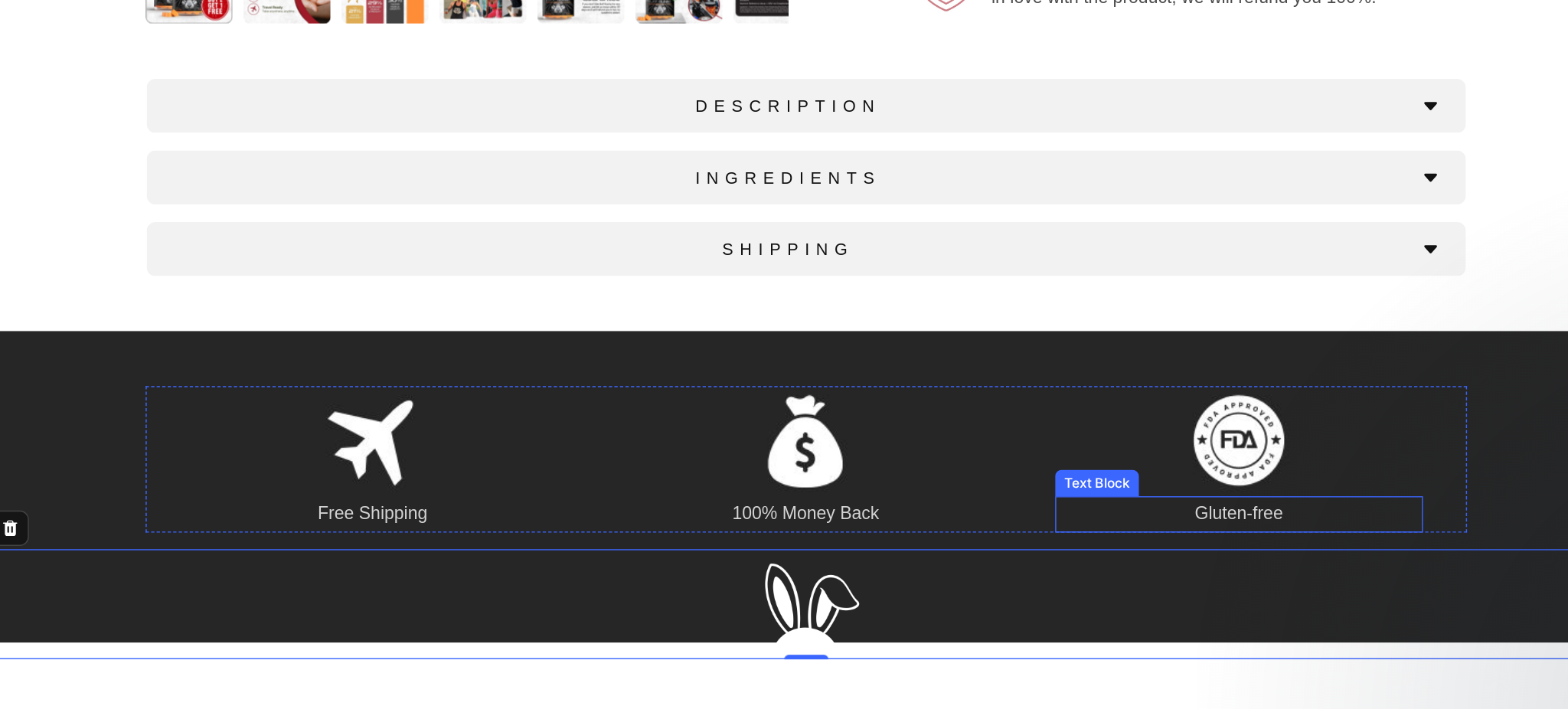
click at [817, 282] on p "Gluten-free" at bounding box center [820, 284] width 252 height 22
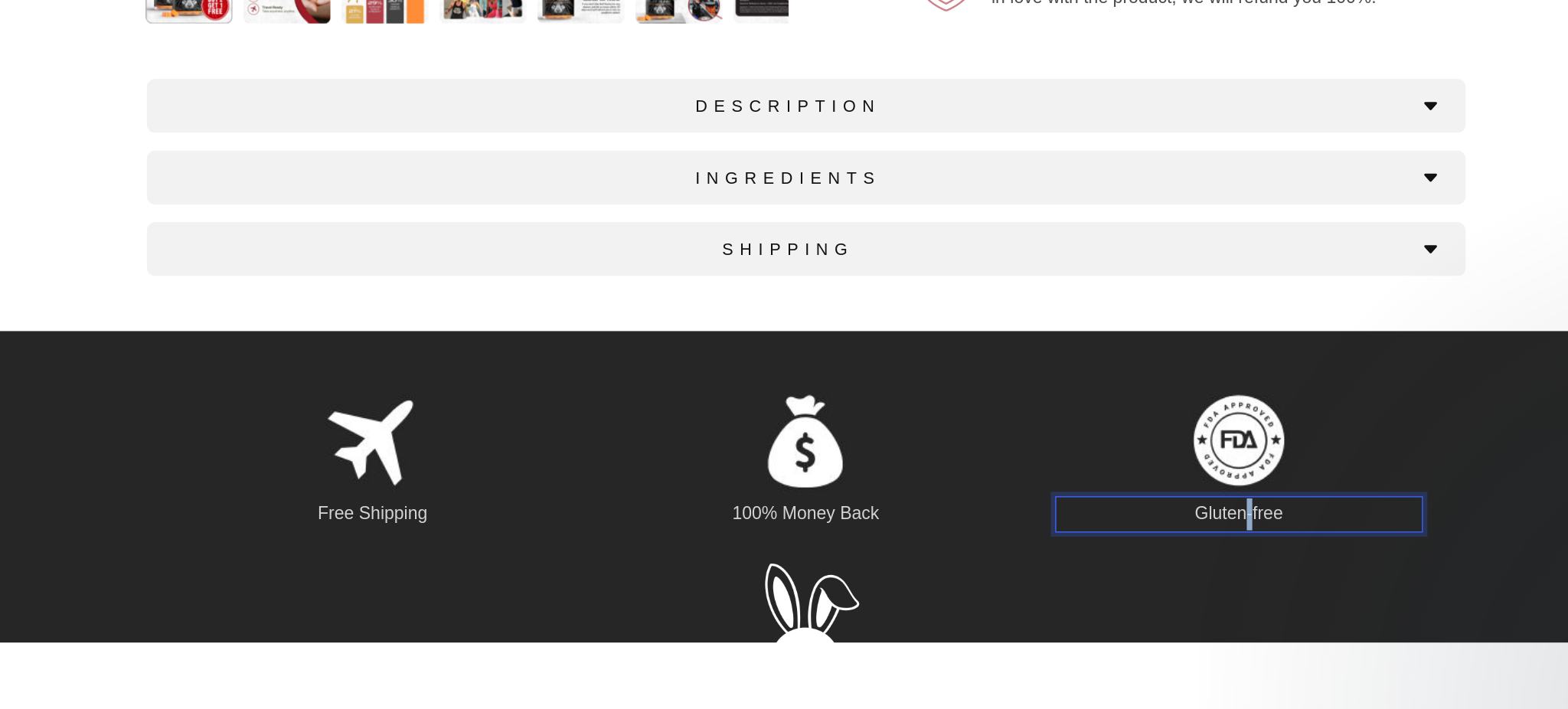
click at [817, 282] on p "Gluten-free" at bounding box center [820, 284] width 252 height 22
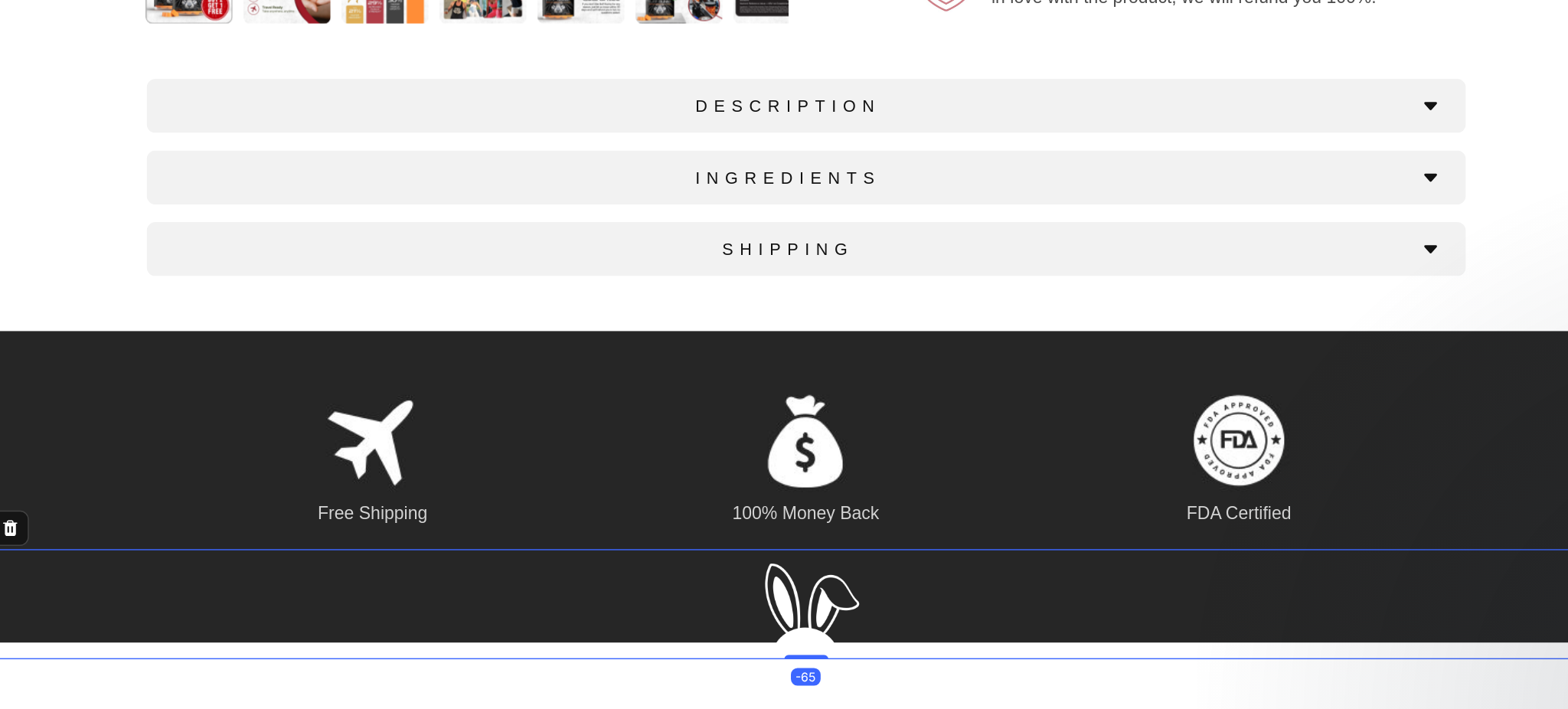
click at [690, 339] on div at bounding box center [519, 346] width 1311 height 77
click at [739, 344] on div at bounding box center [519, 346] width 1311 height 77
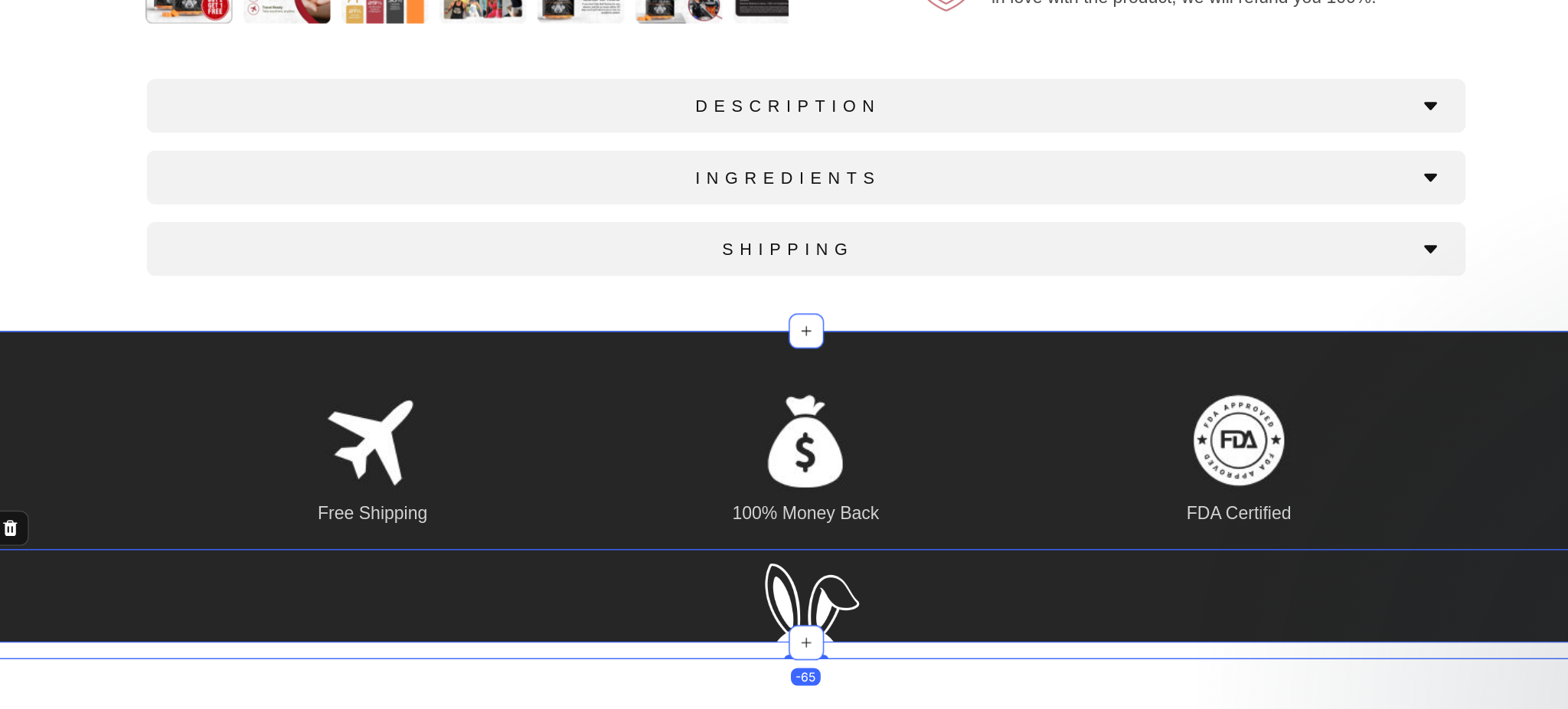
click at [641, 159] on div "Image Free Shipping Text Block Image 100% Money Back Text Block Image FDA Certi…" at bounding box center [519, 264] width 1311 height 216
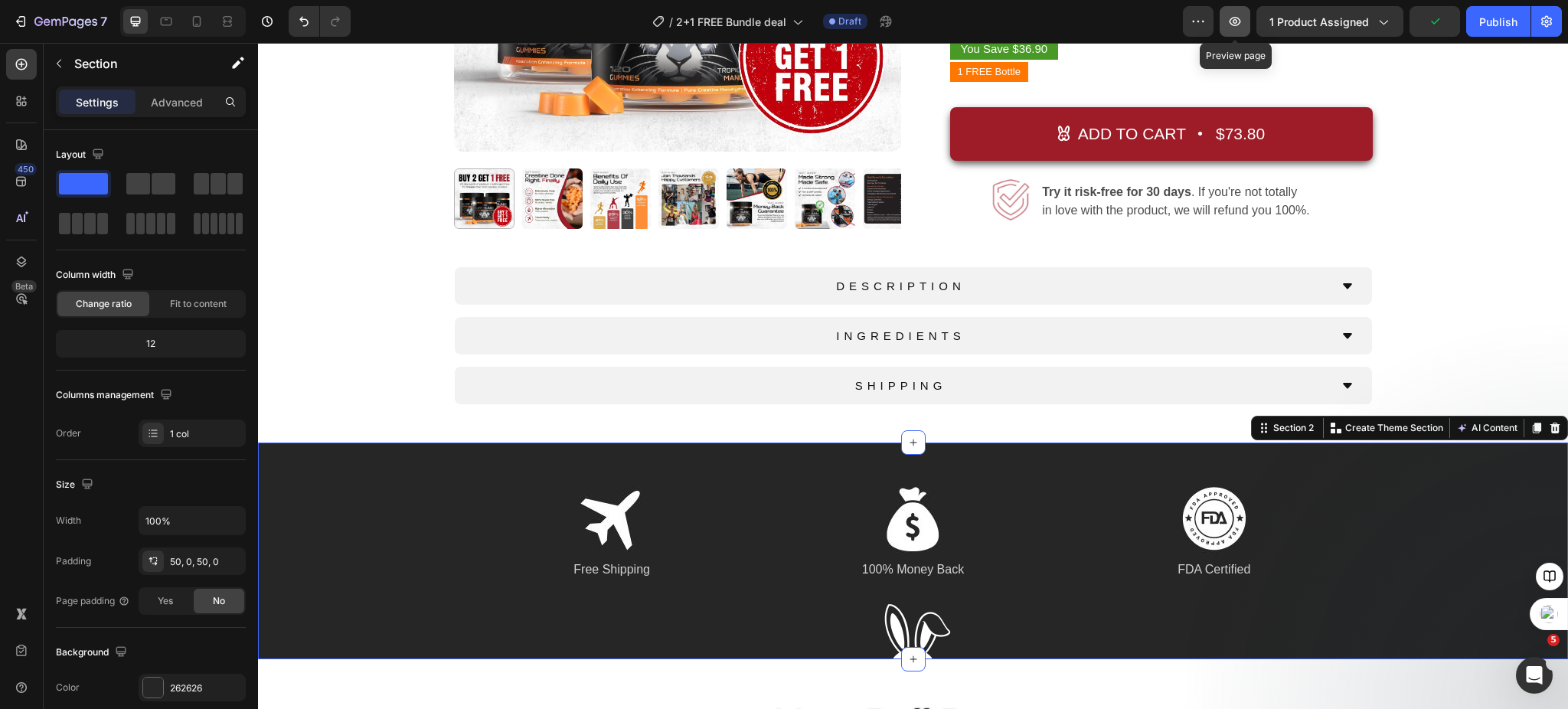
click at [1242, 28] on icon "button" at bounding box center [1236, 22] width 15 height 15
click at [190, 23] on icon at bounding box center [197, 22] width 15 height 15
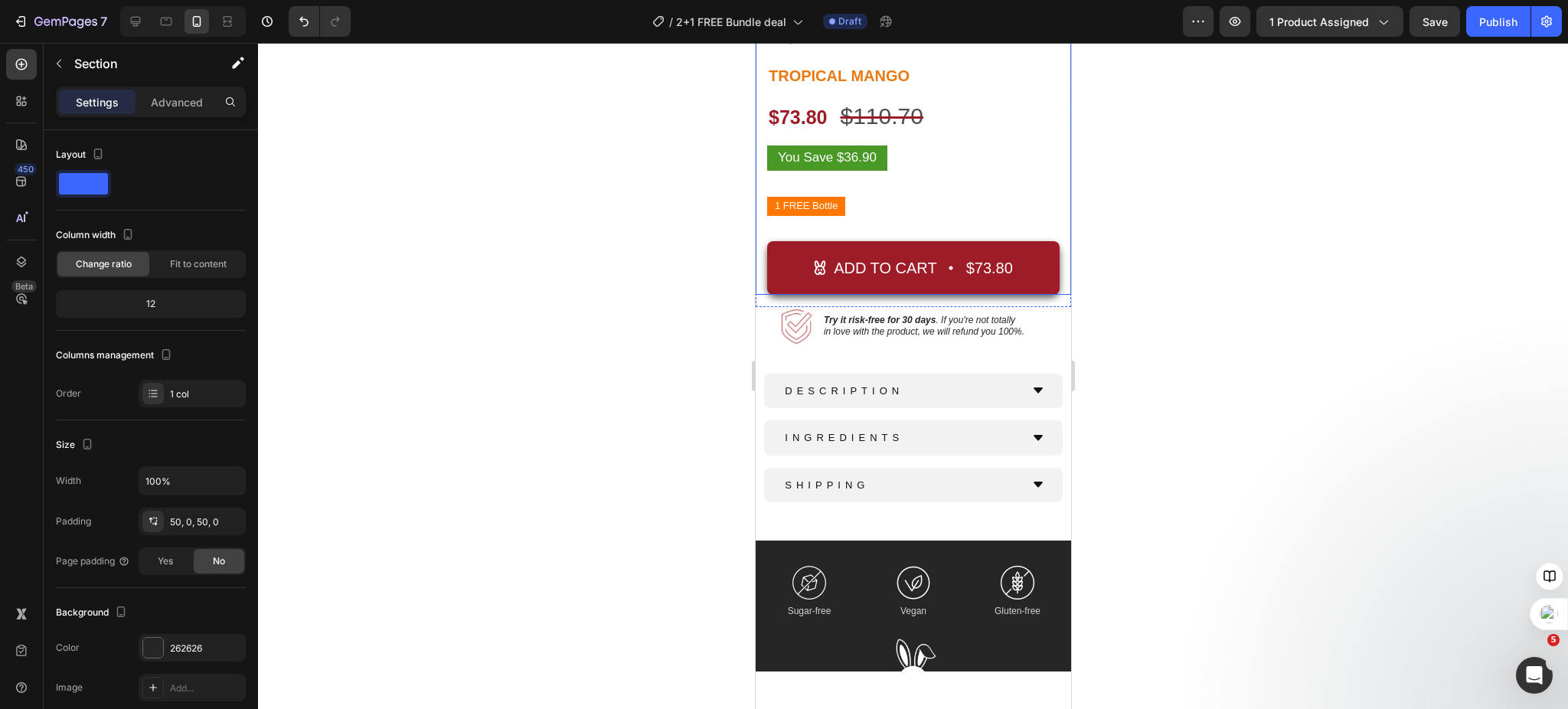
scroll to position [762, 0]
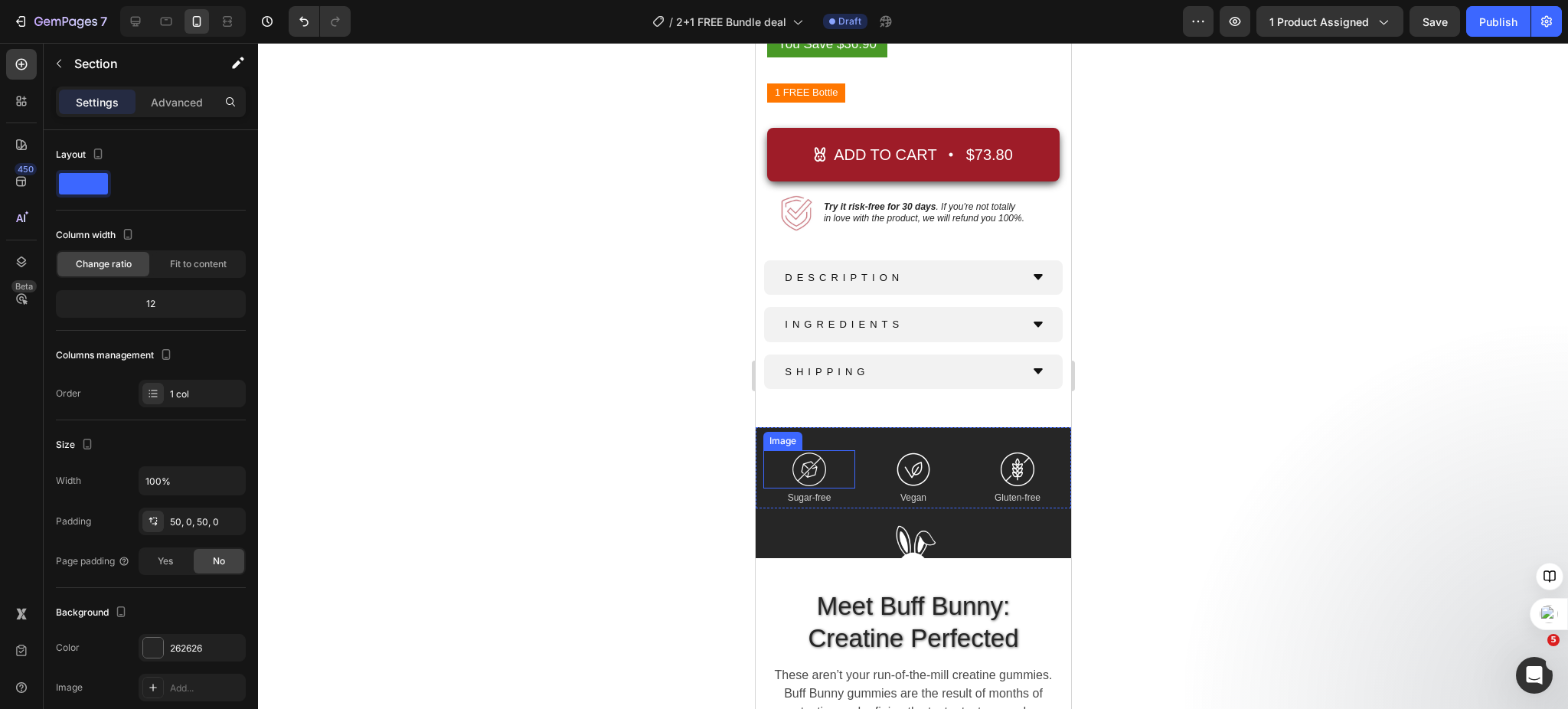
click at [799, 451] on img at bounding box center [809, 469] width 39 height 39
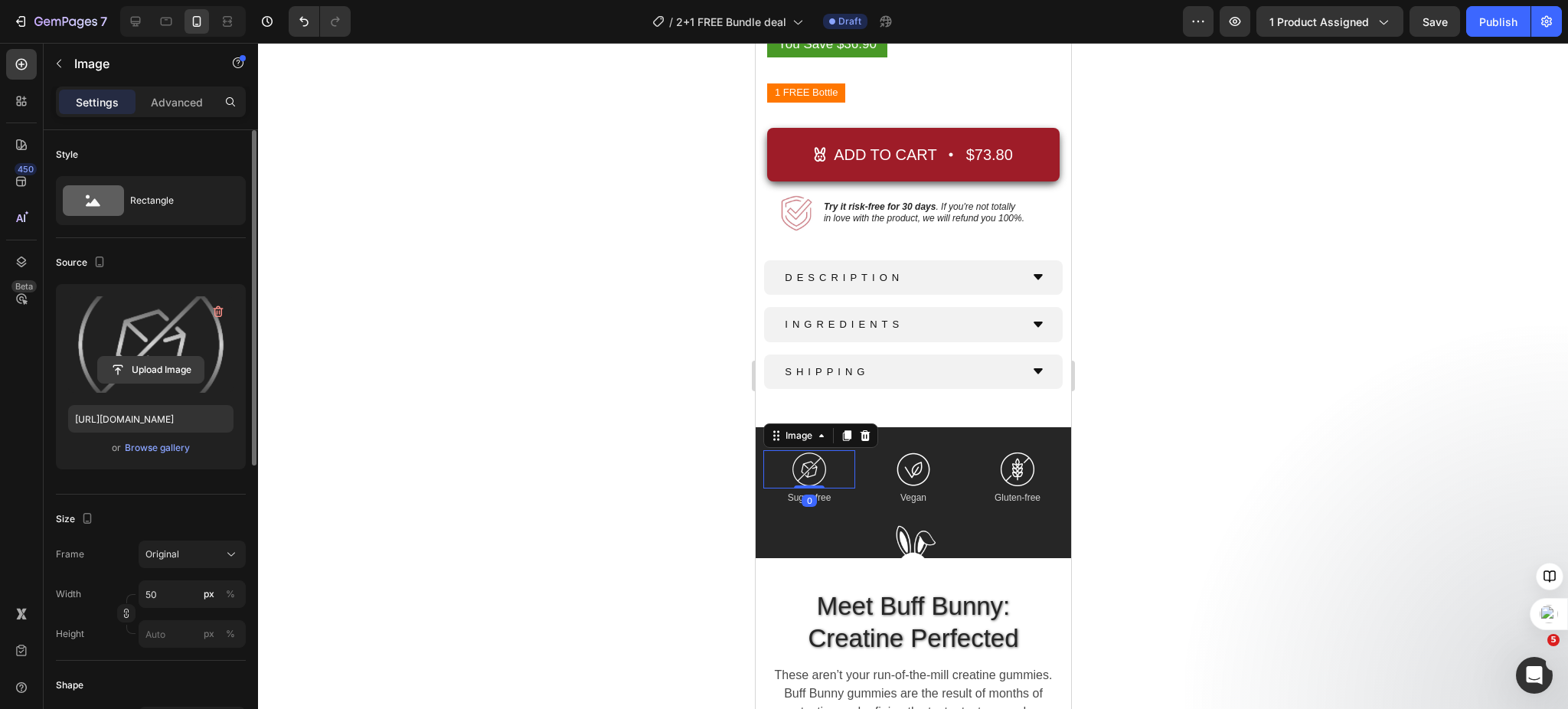
click at [155, 370] on input "file" at bounding box center [151, 370] width 106 height 26
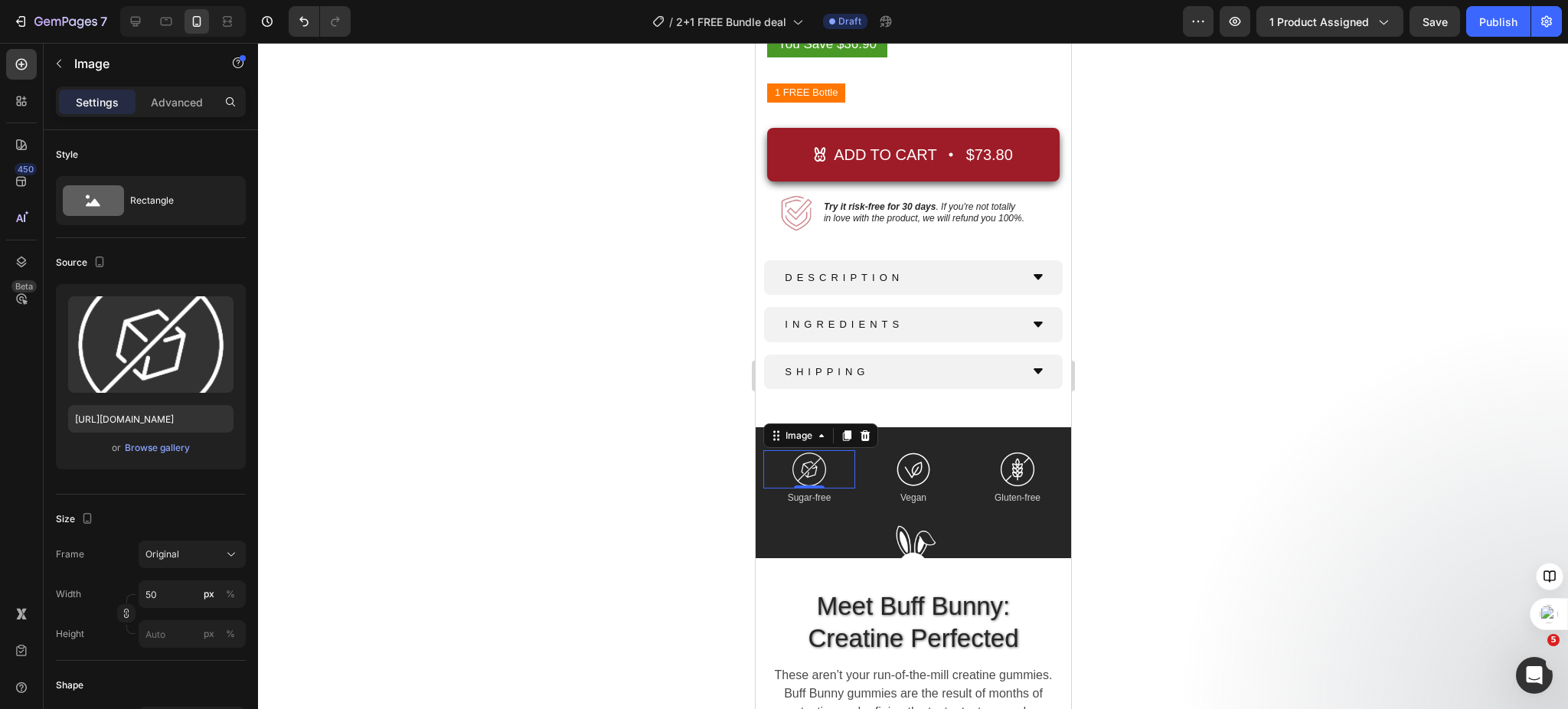
type input "[URL][DOMAIN_NAME]"
click at [907, 452] on img at bounding box center [913, 469] width 39 height 39
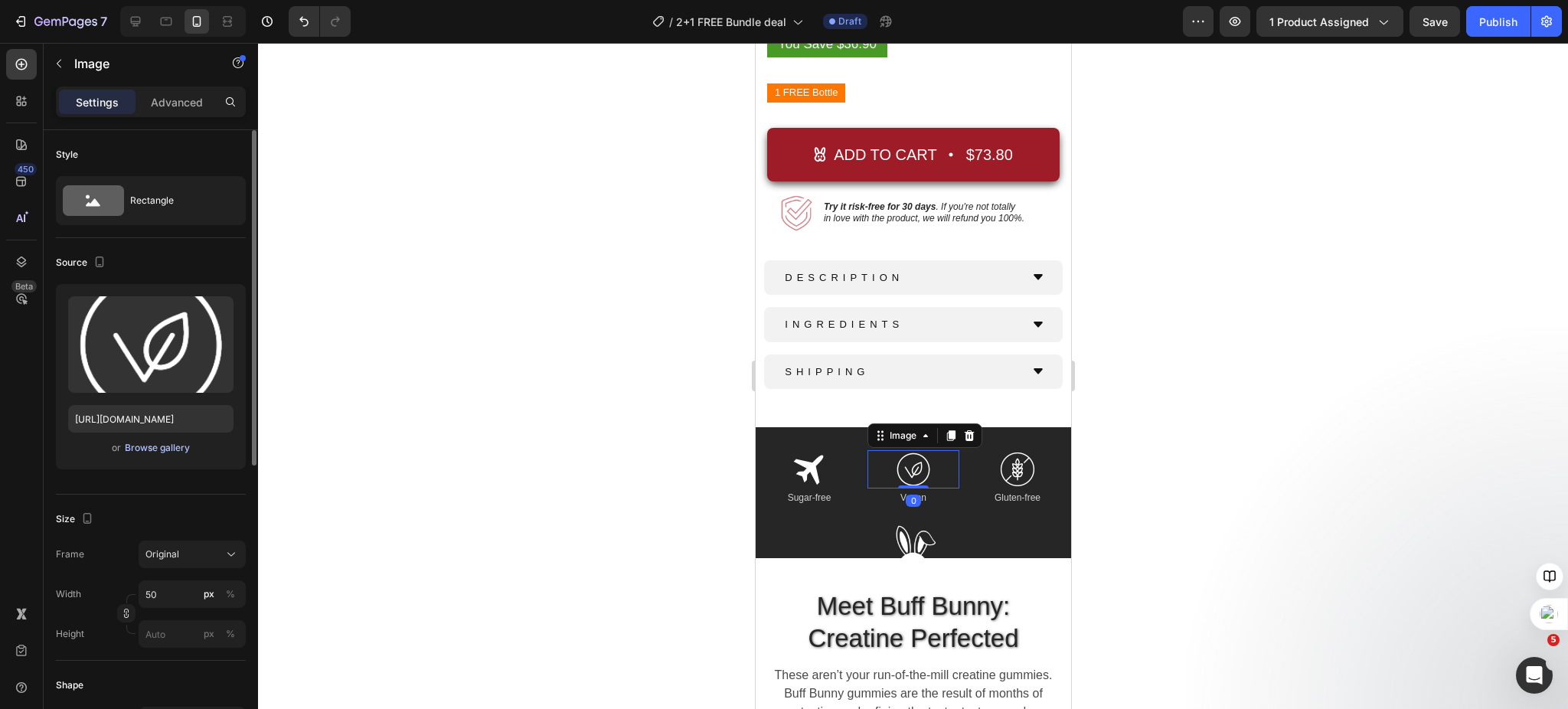
click at [153, 447] on div "Browse gallery" at bounding box center [157, 448] width 65 height 14
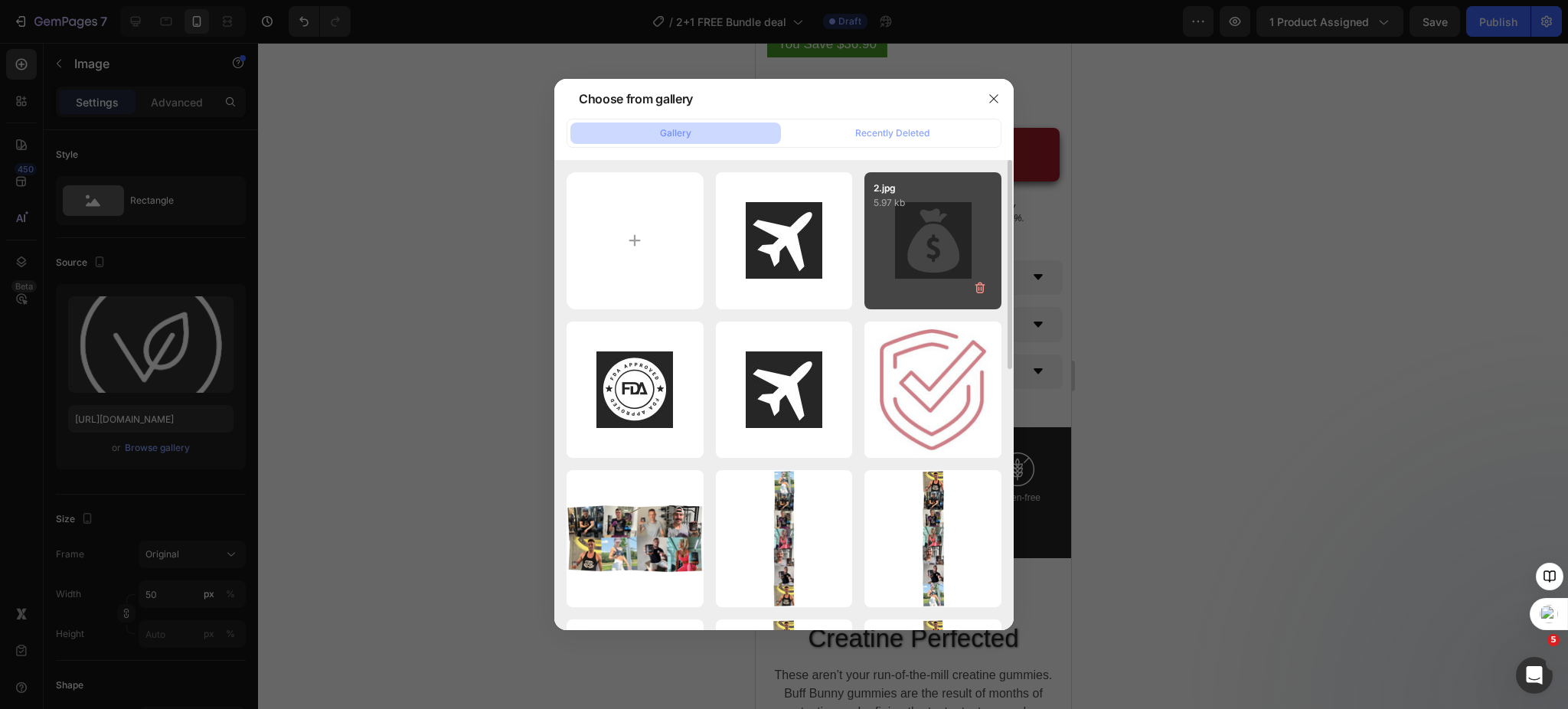
click at [916, 254] on div "2.jpg 5.97 kb" at bounding box center [932, 240] width 137 height 137
type input "[URL][DOMAIN_NAME]"
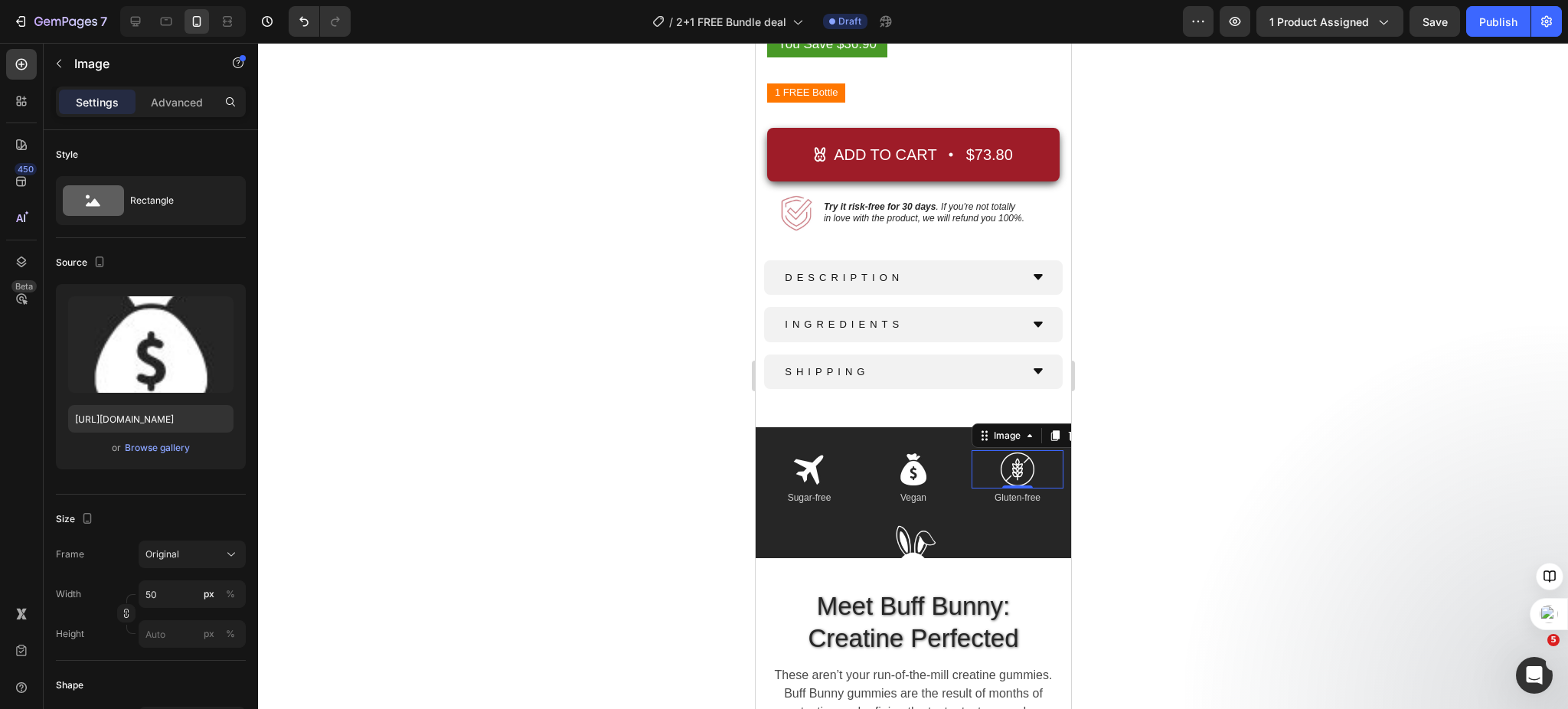
click at [999, 458] on img at bounding box center [1017, 469] width 39 height 39
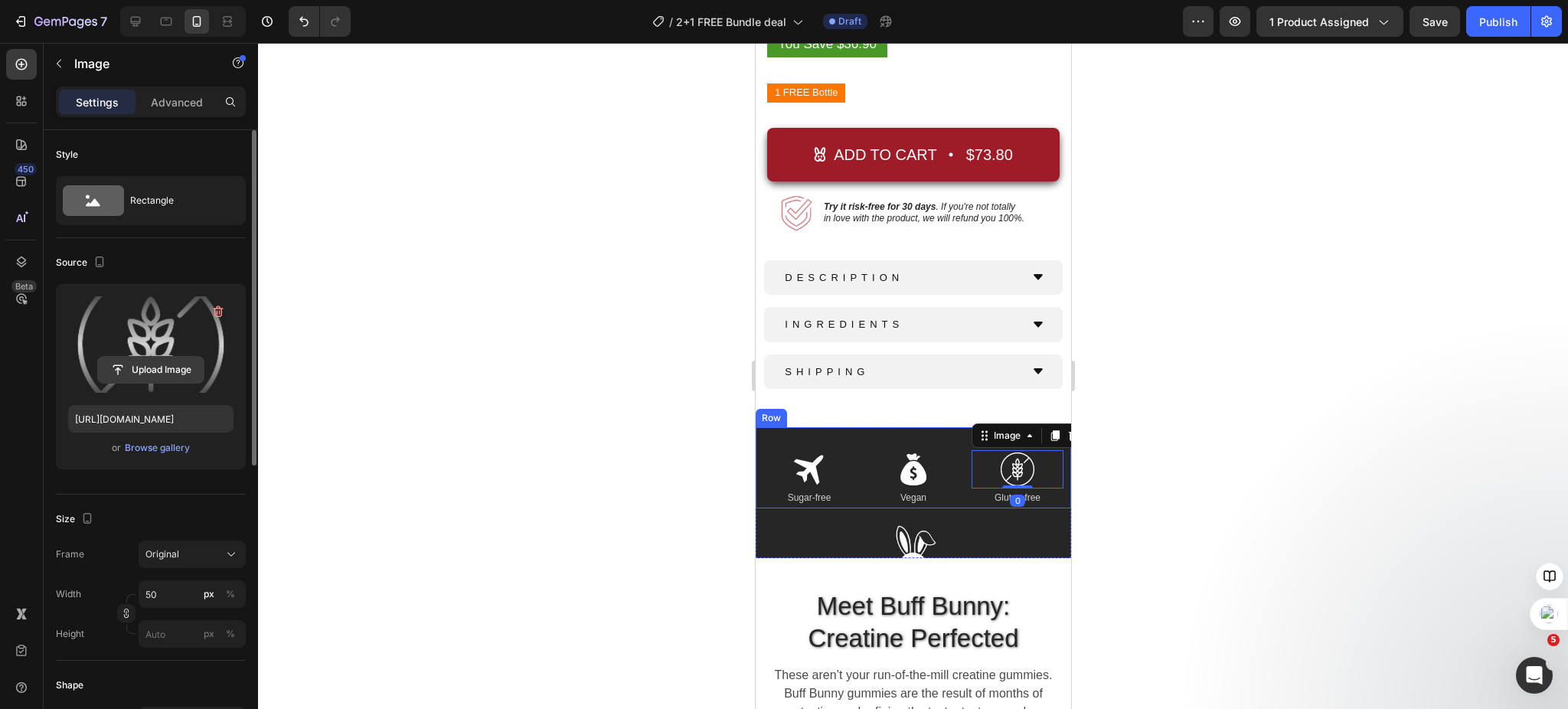
click at [143, 371] on input "file" at bounding box center [151, 370] width 106 height 26
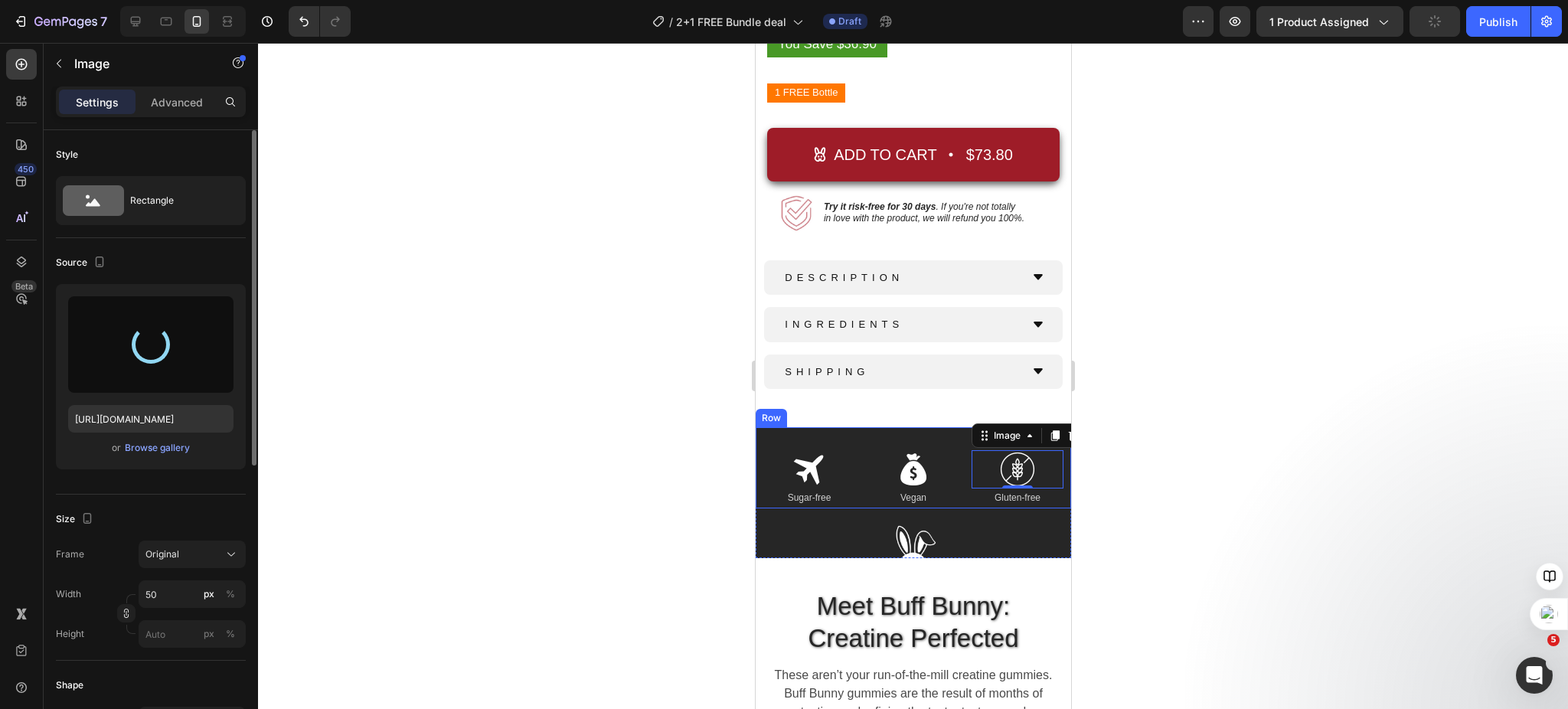
type input "[URL][DOMAIN_NAME]"
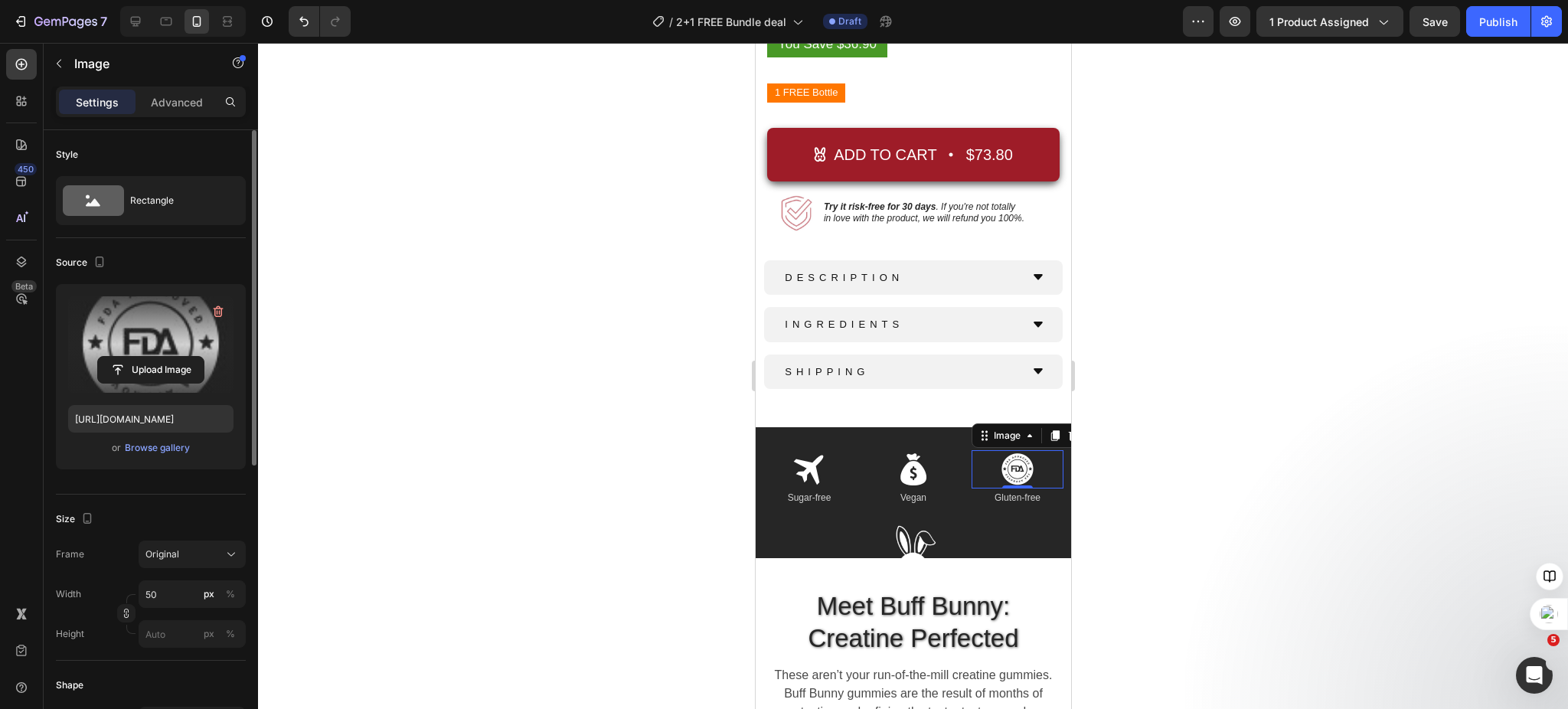
click at [1167, 507] on div at bounding box center [913, 376] width 1311 height 666
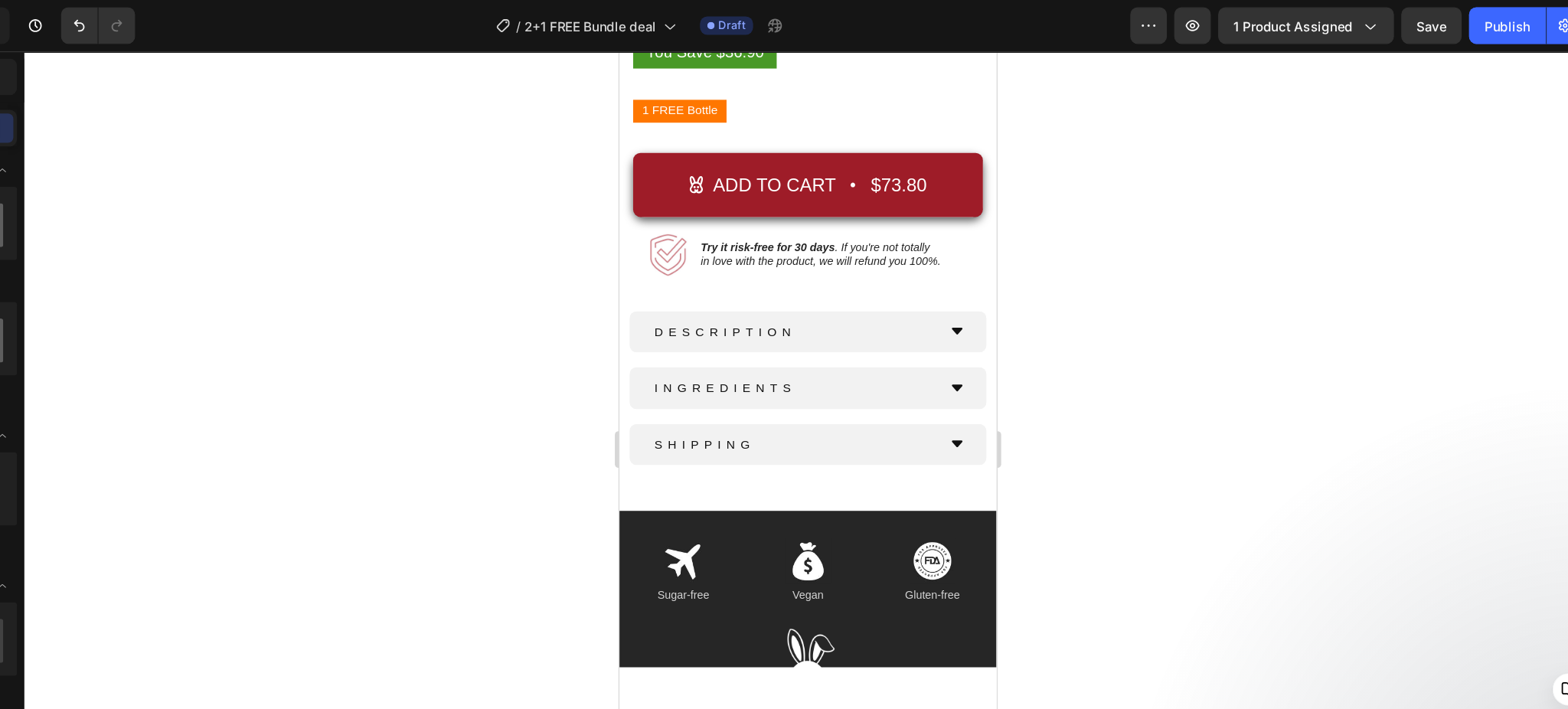
click at [556, 428] on div at bounding box center [913, 376] width 1311 height 666
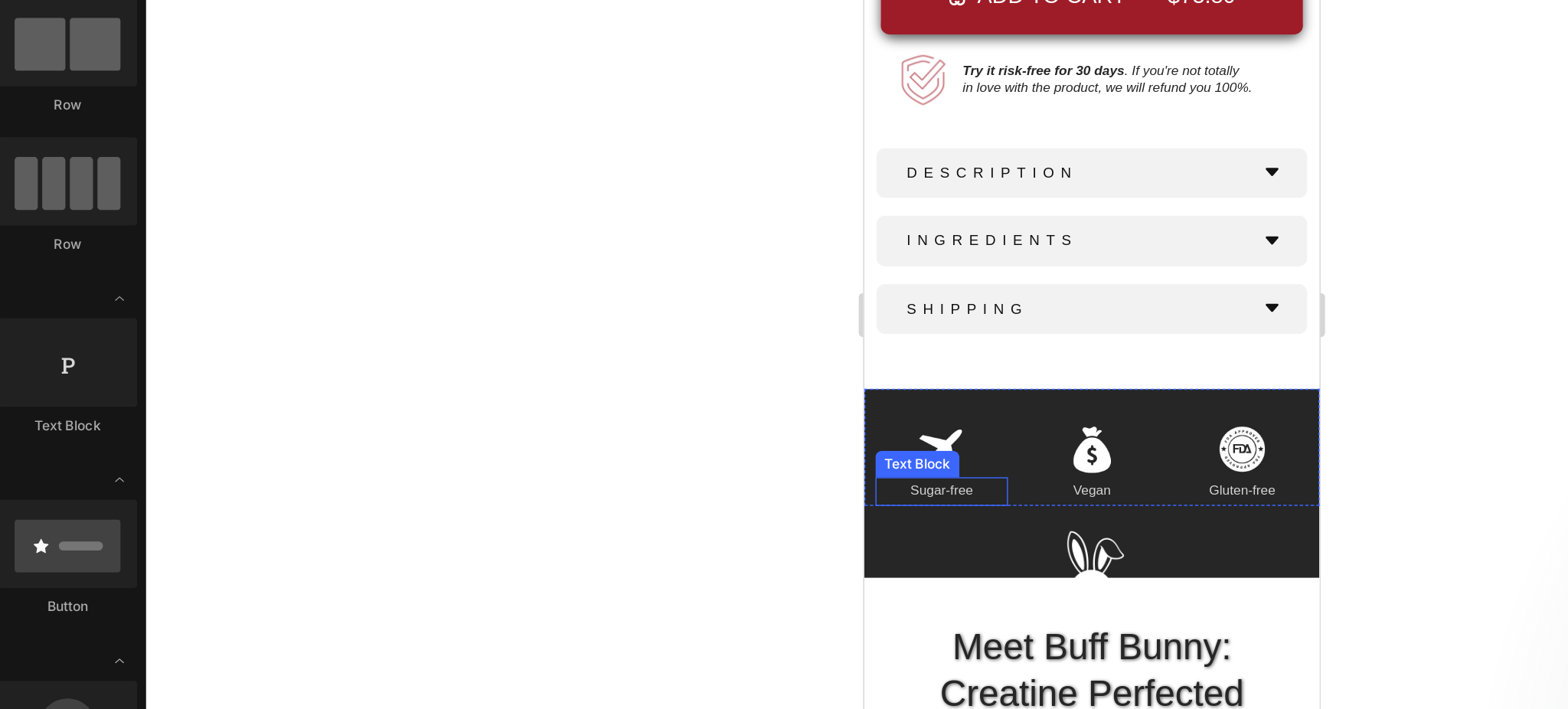
click at [919, 264] on div "Text Block" at bounding box center [900, 271] width 52 height 14
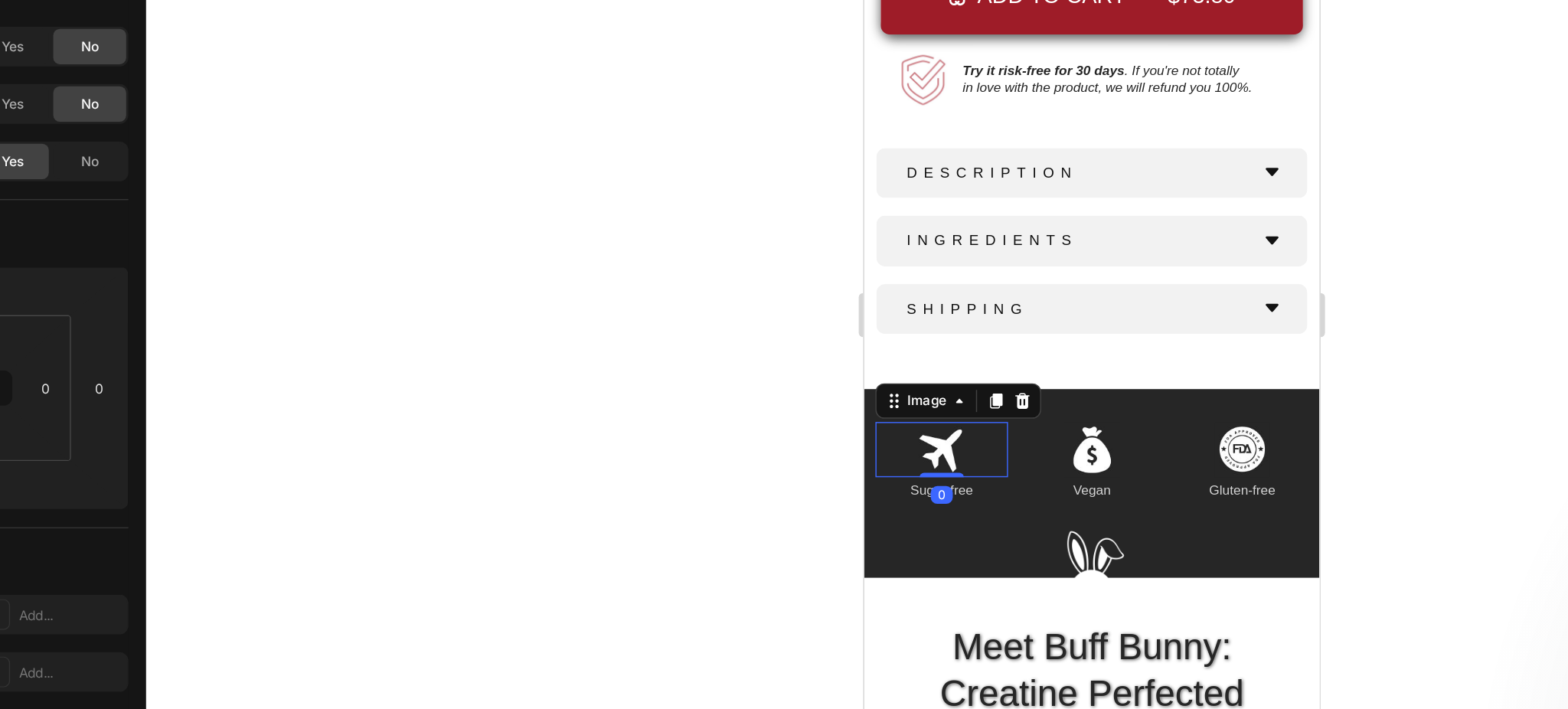
click at [922, 242] on img at bounding box center [918, 261] width 39 height 39
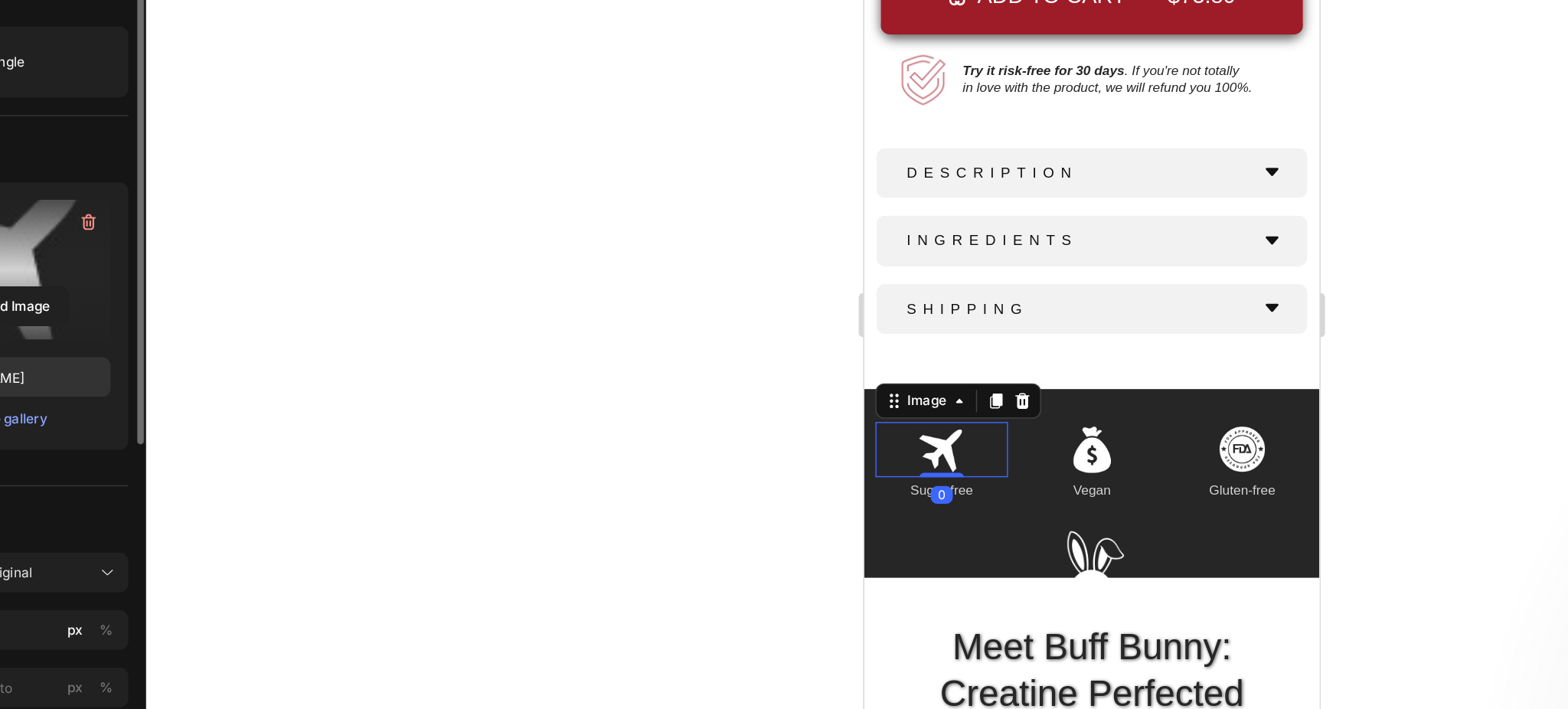
scroll to position [23, 0]
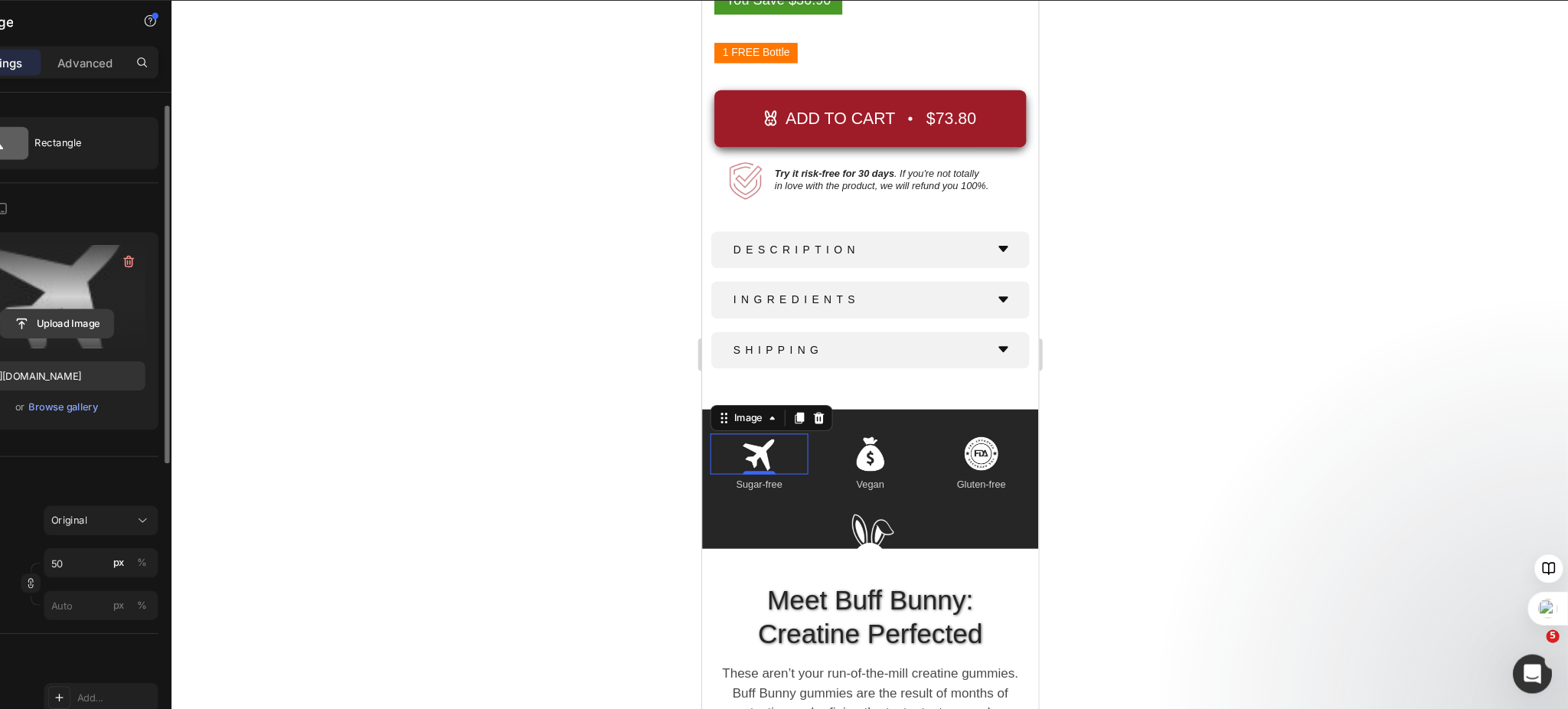
click at [153, 346] on input "file" at bounding box center [151, 347] width 106 height 26
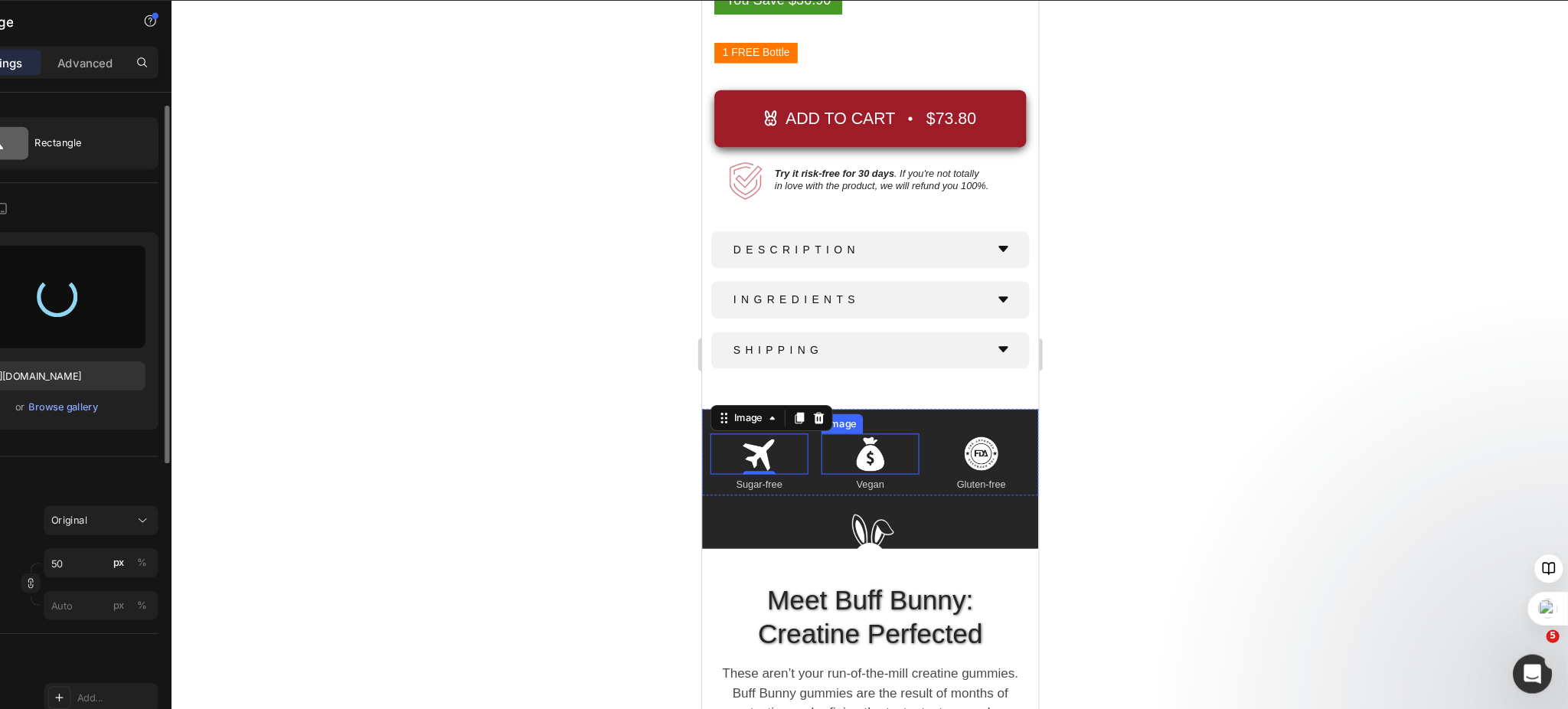
type input "[URL][DOMAIN_NAME]"
click at [855, 414] on img at bounding box center [859, 427] width 39 height 39
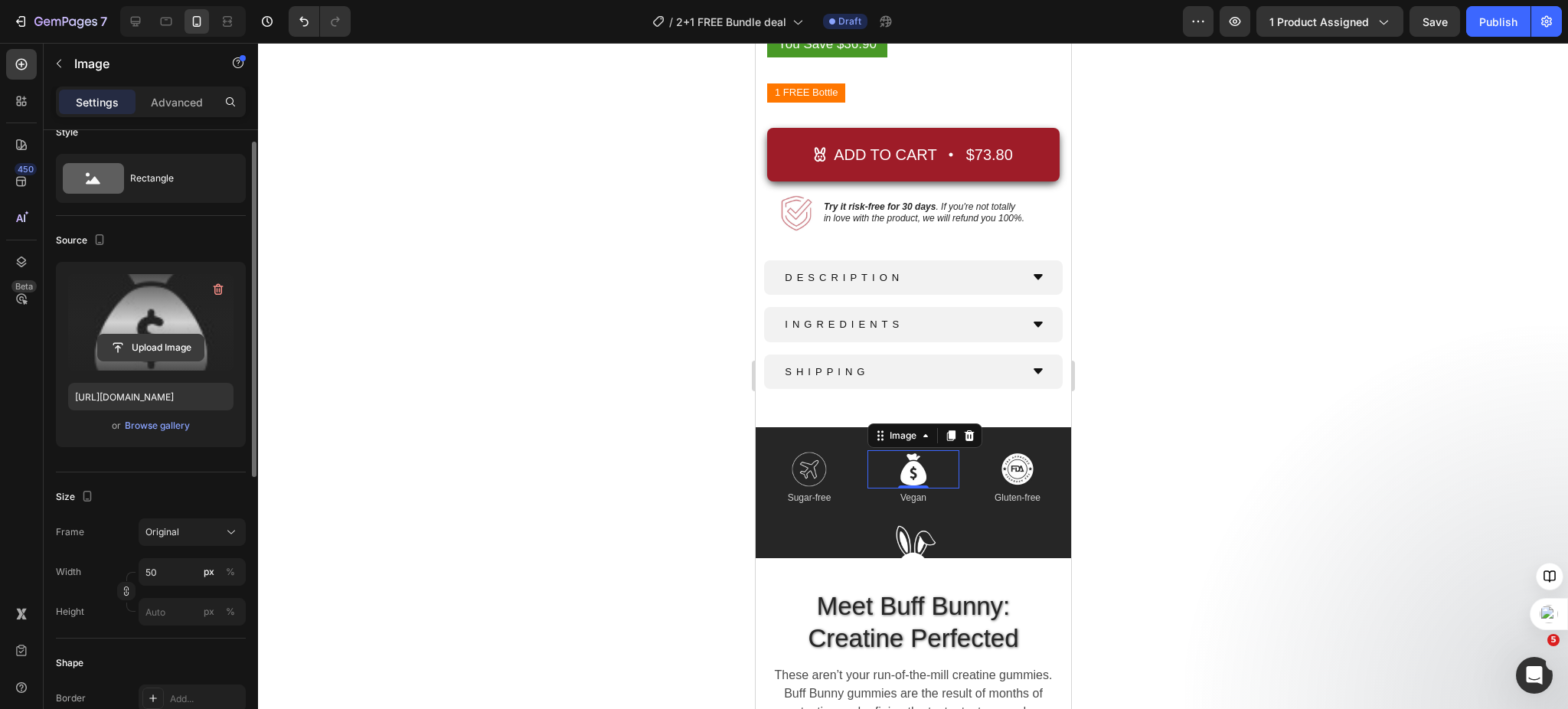
click at [150, 353] on input "file" at bounding box center [151, 348] width 106 height 26
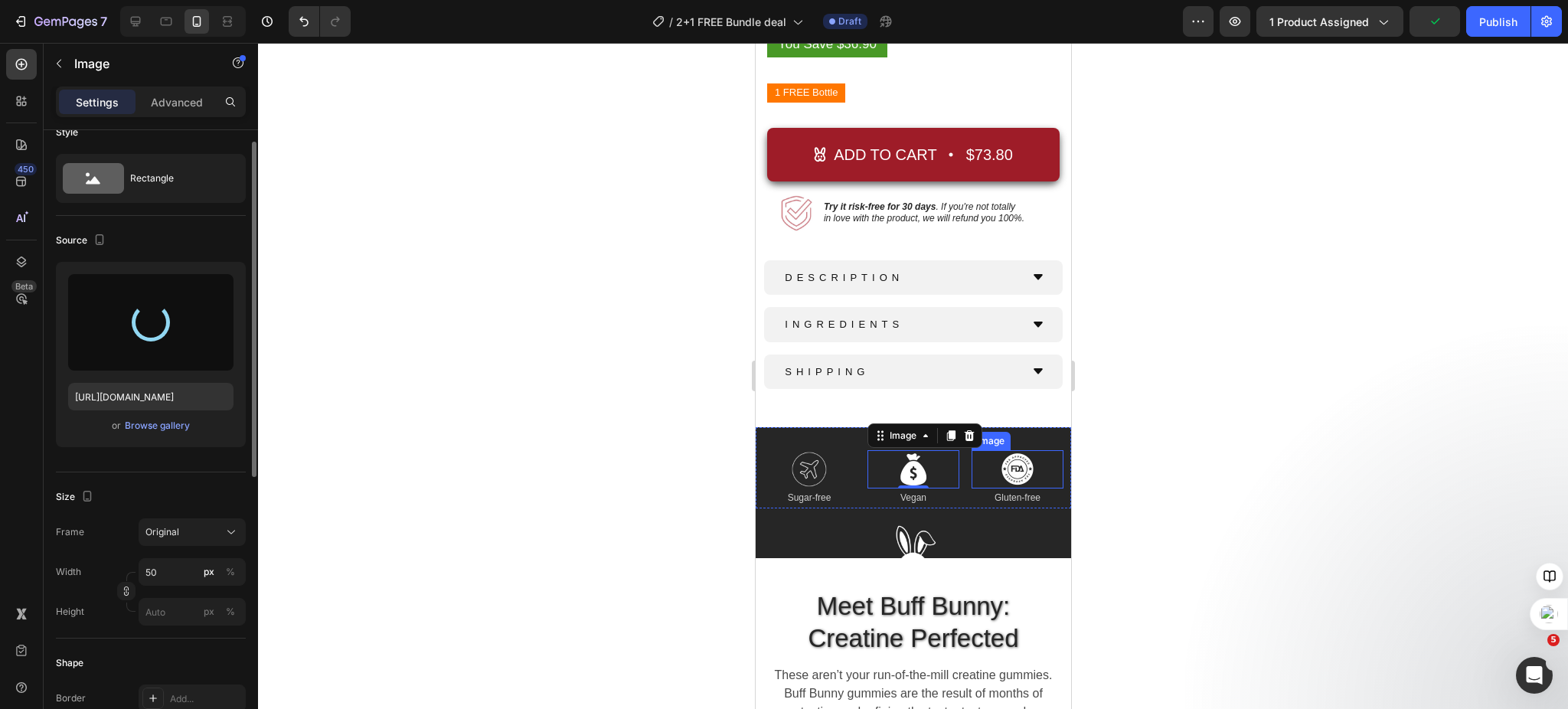
type input "[URL][DOMAIN_NAME]"
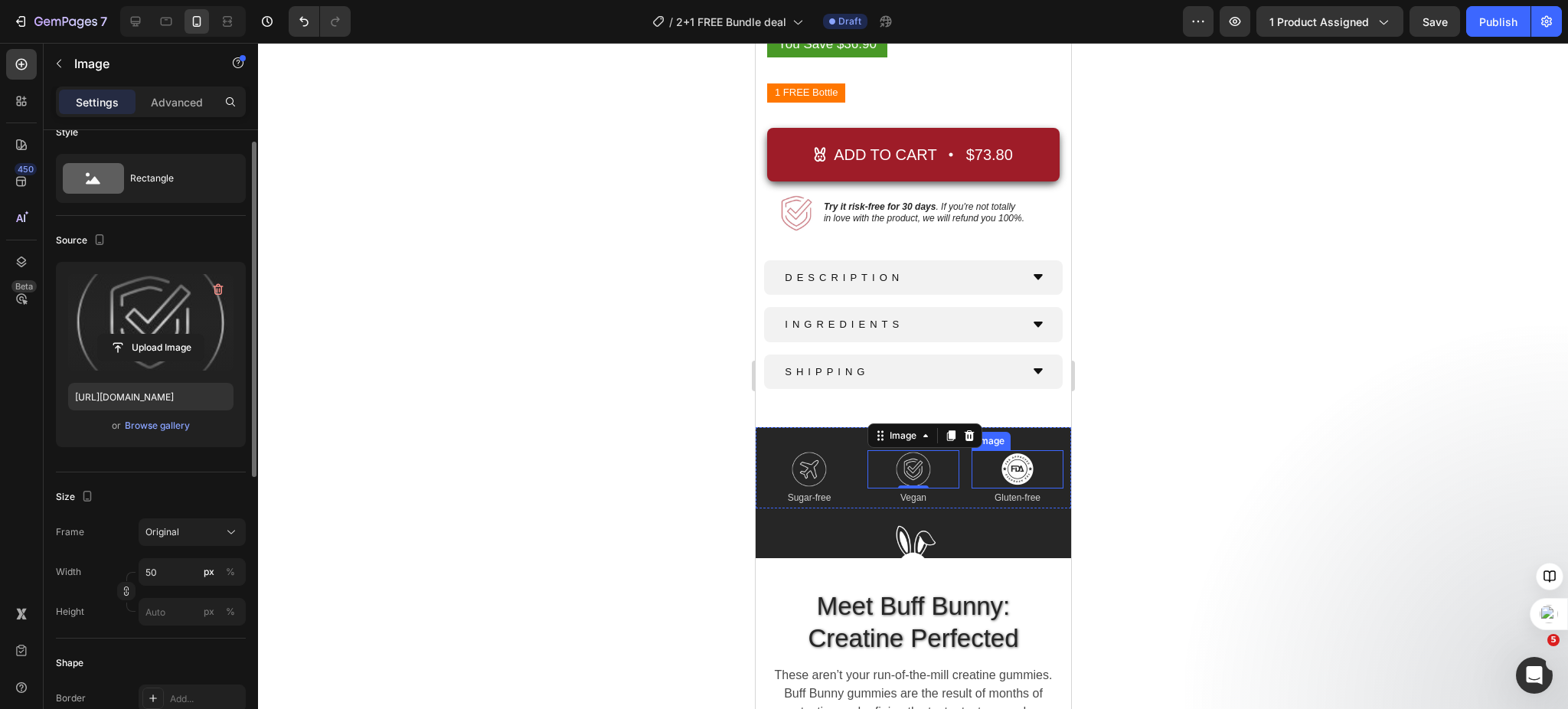
click at [1007, 456] on img at bounding box center [1017, 469] width 39 height 39
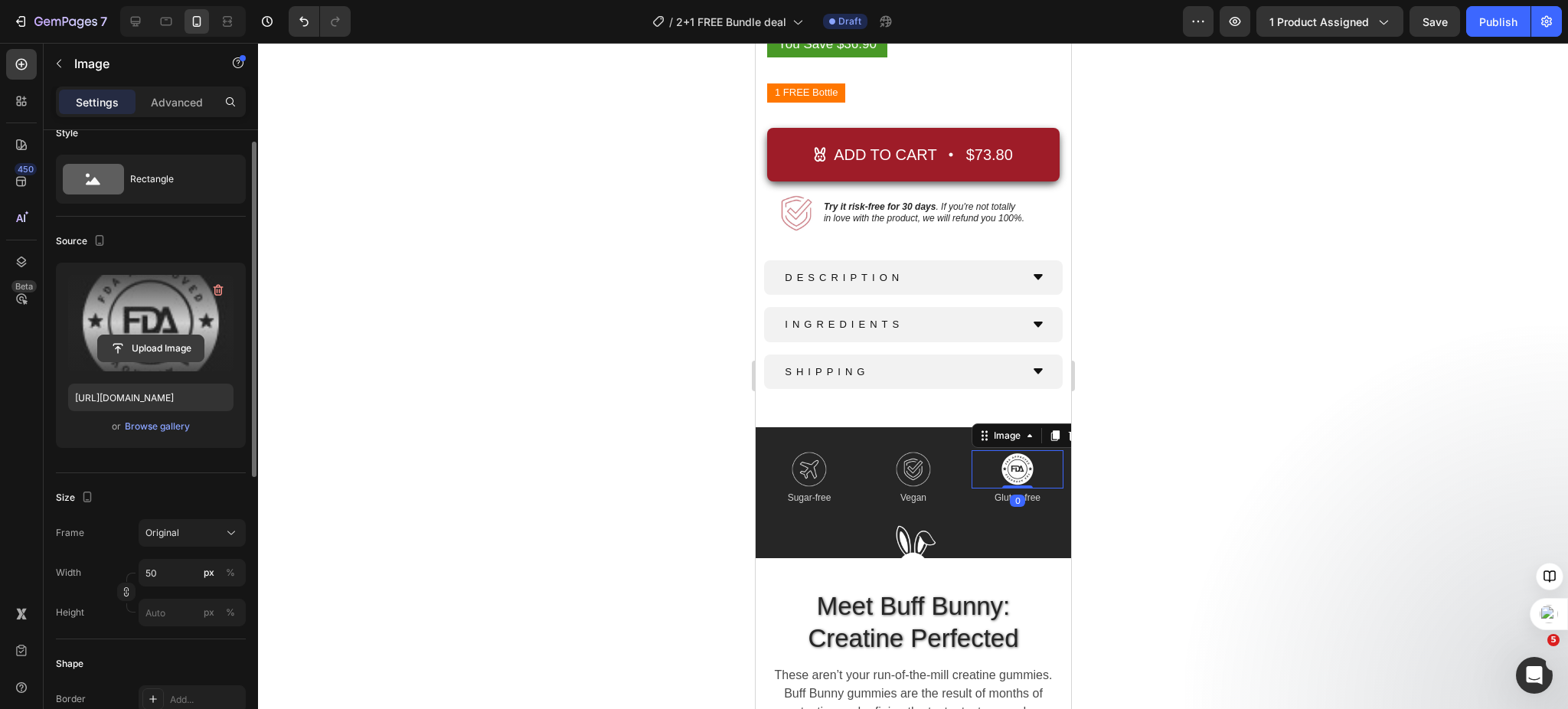
click at [129, 349] on input "file" at bounding box center [151, 349] width 106 height 26
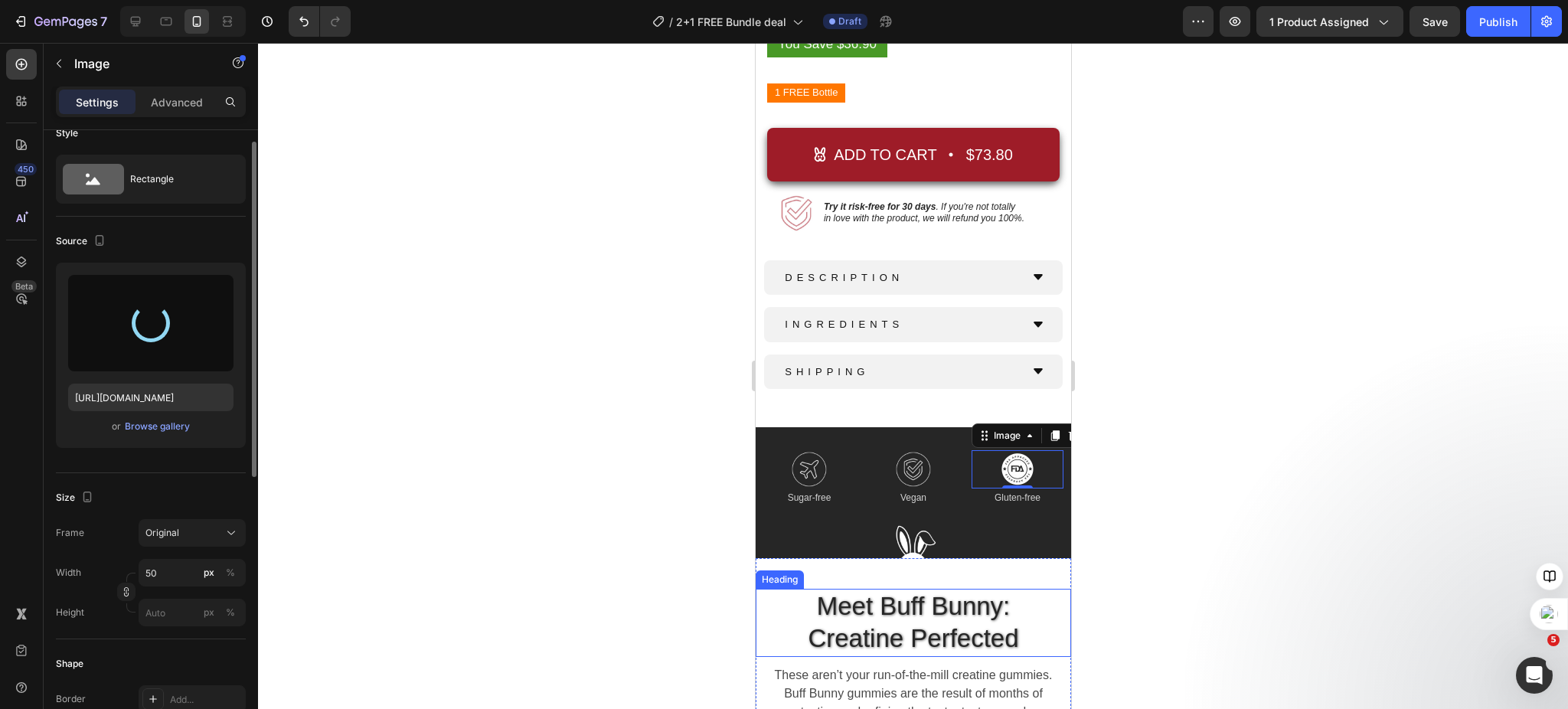
type input "[URL][DOMAIN_NAME]"
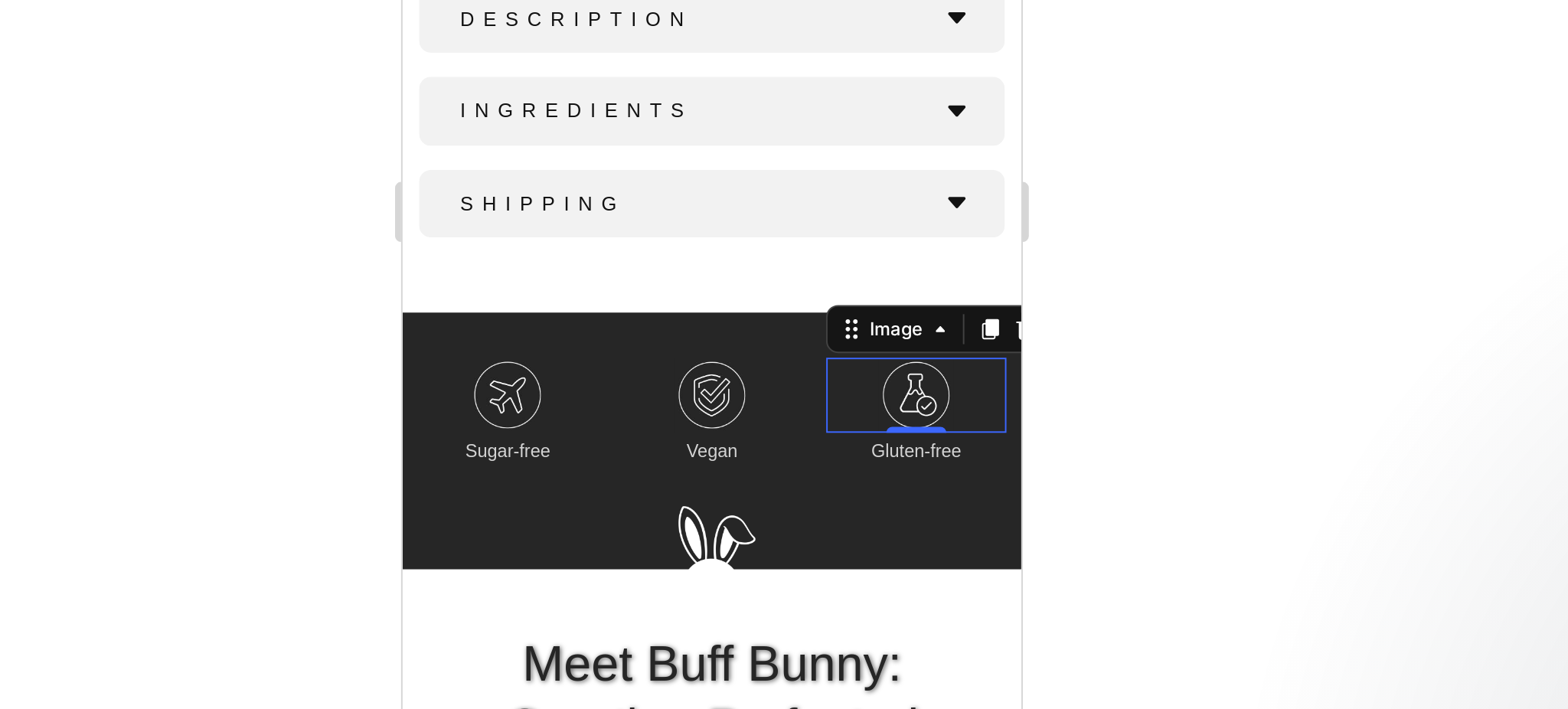
click at [1136, 550] on div at bounding box center [913, 376] width 1311 height 666
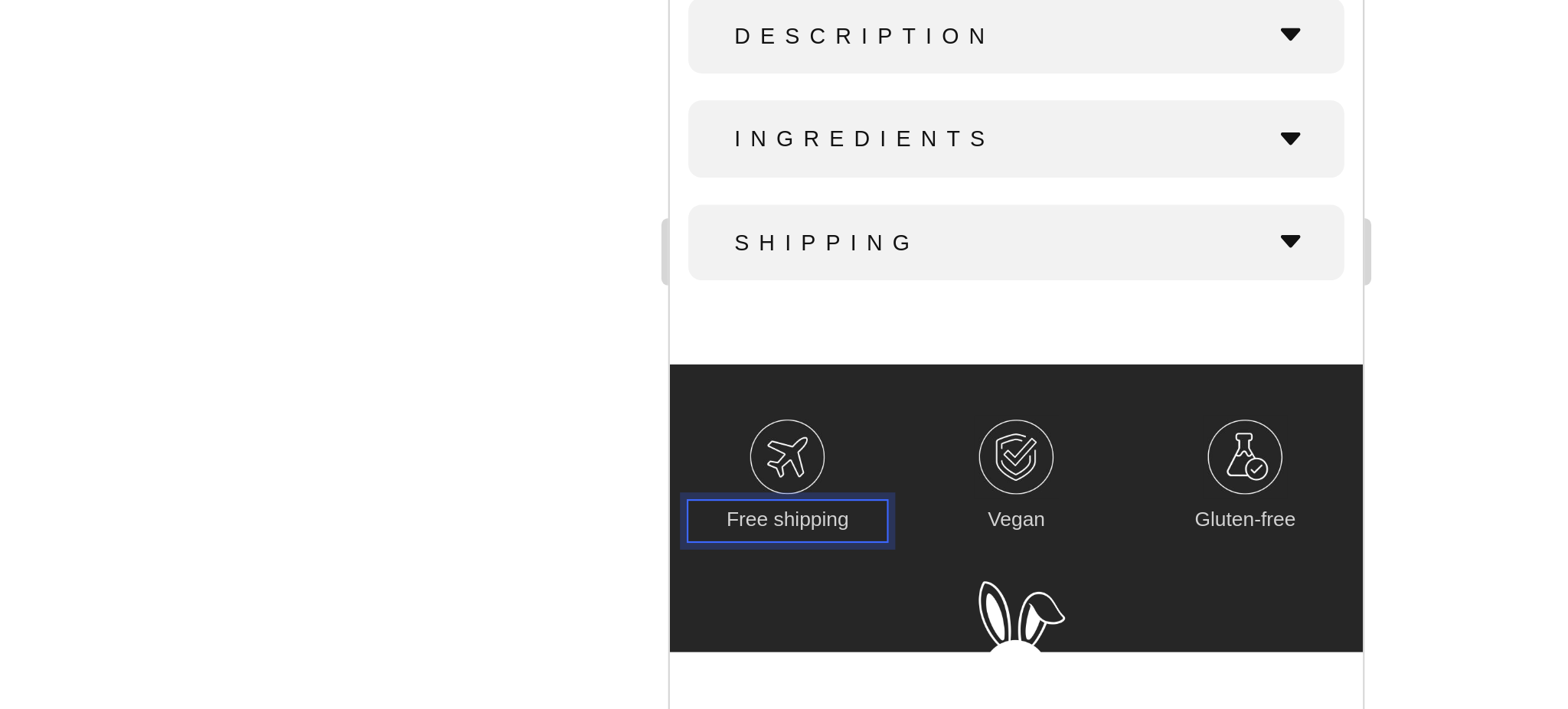
click at [666, 438] on div at bounding box center [913, 376] width 1311 height 666
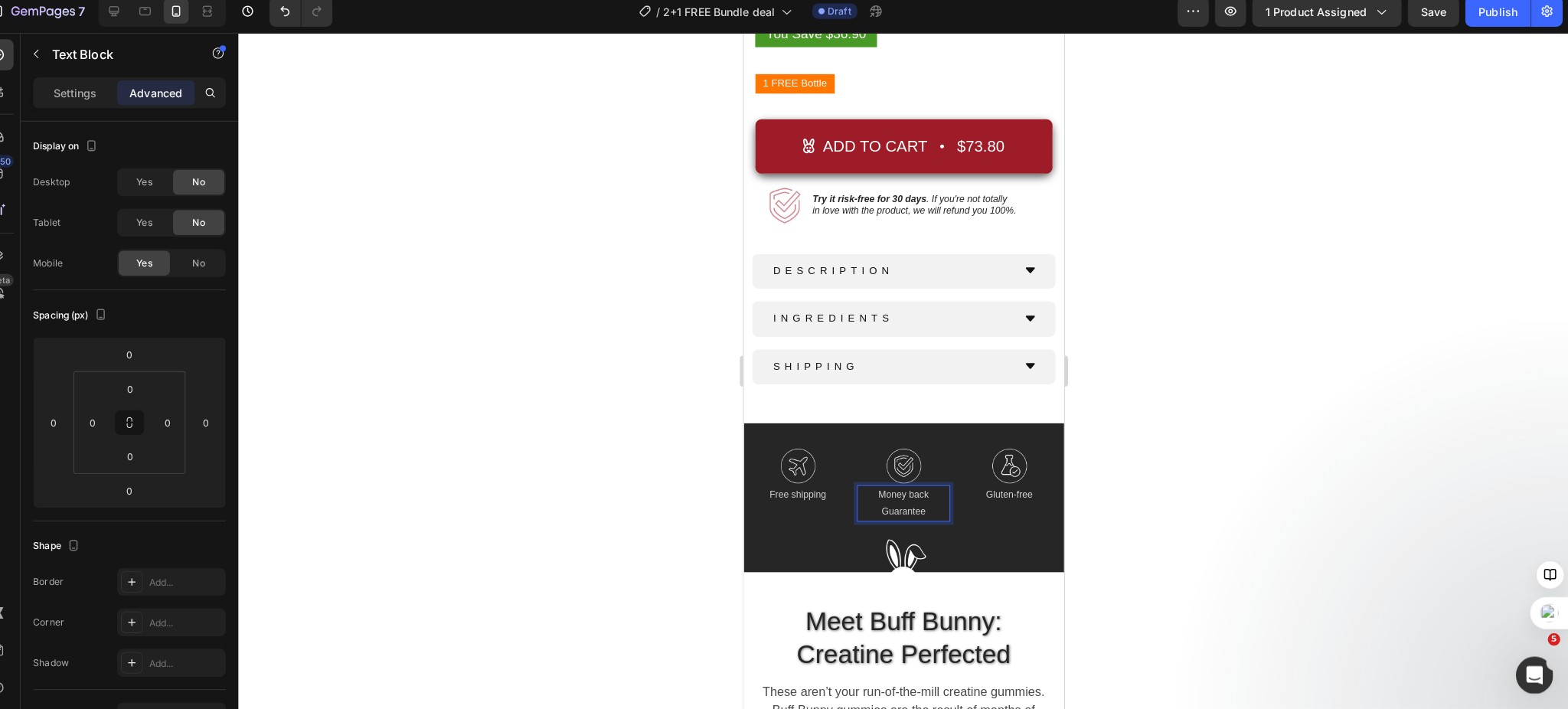
scroll to position [0, 0]
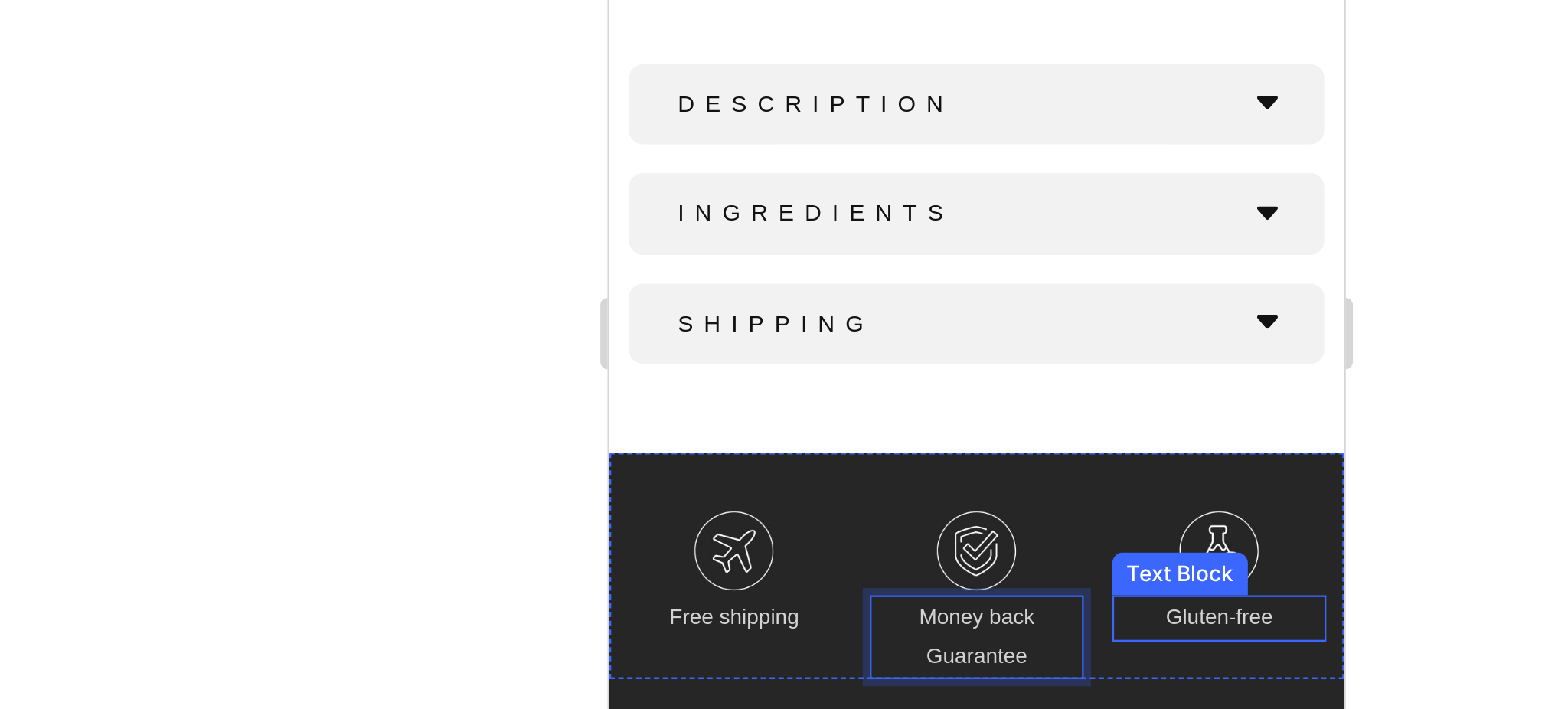
click at [861, 5] on p "Gluten-free" at bounding box center [870, 14] width 89 height 17
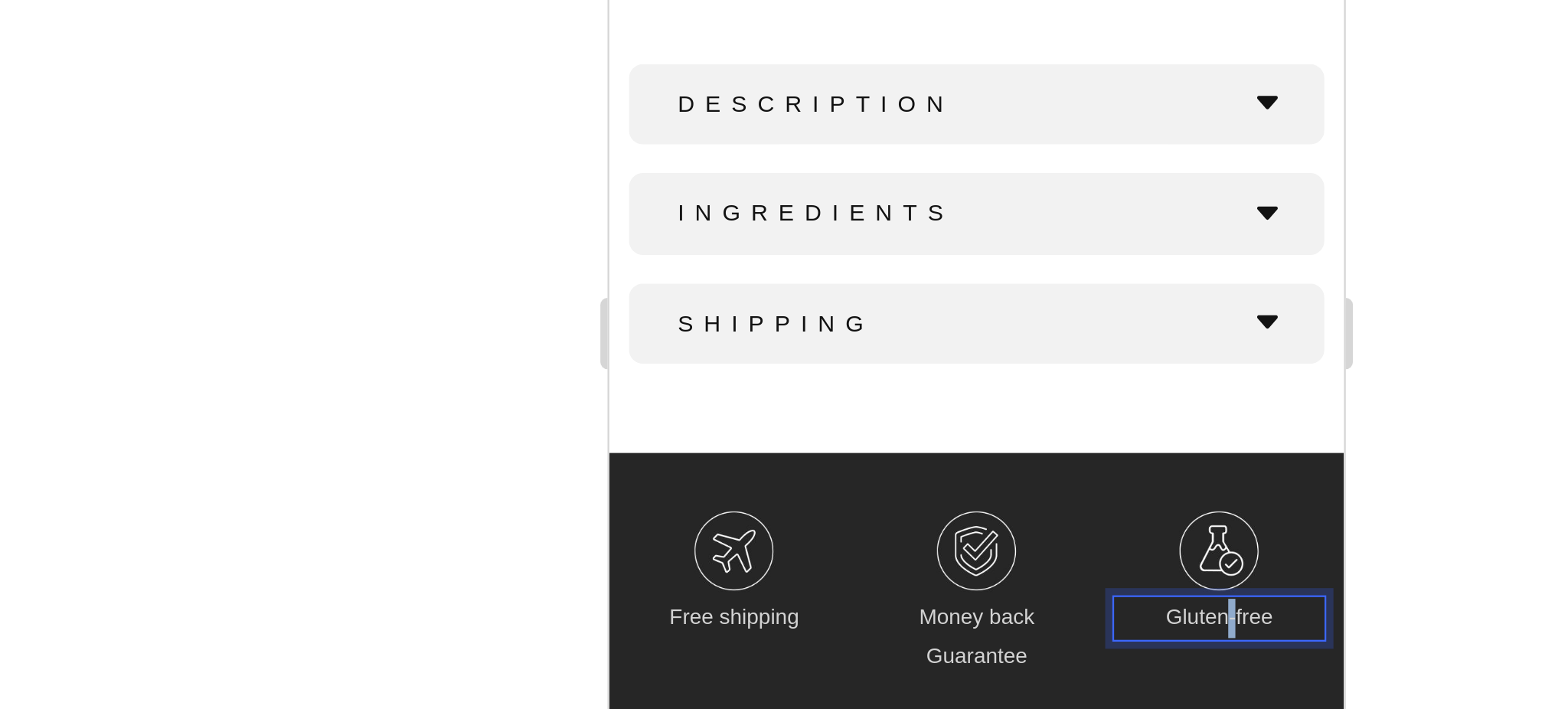
click at [861, 5] on p "Gluten-free" at bounding box center [870, 14] width 89 height 17
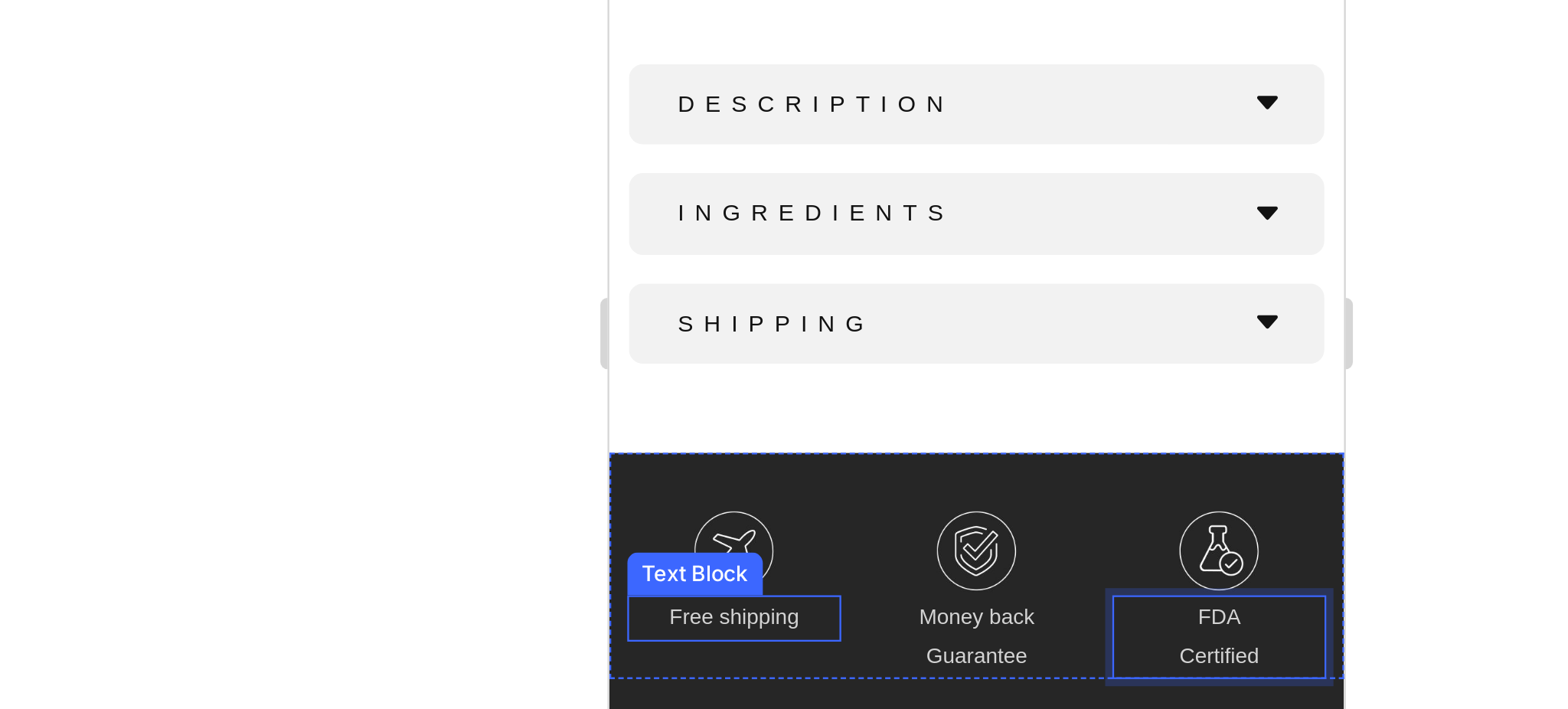
click at [680, 5] on p "Free shipping" at bounding box center [661, 14] width 89 height 17
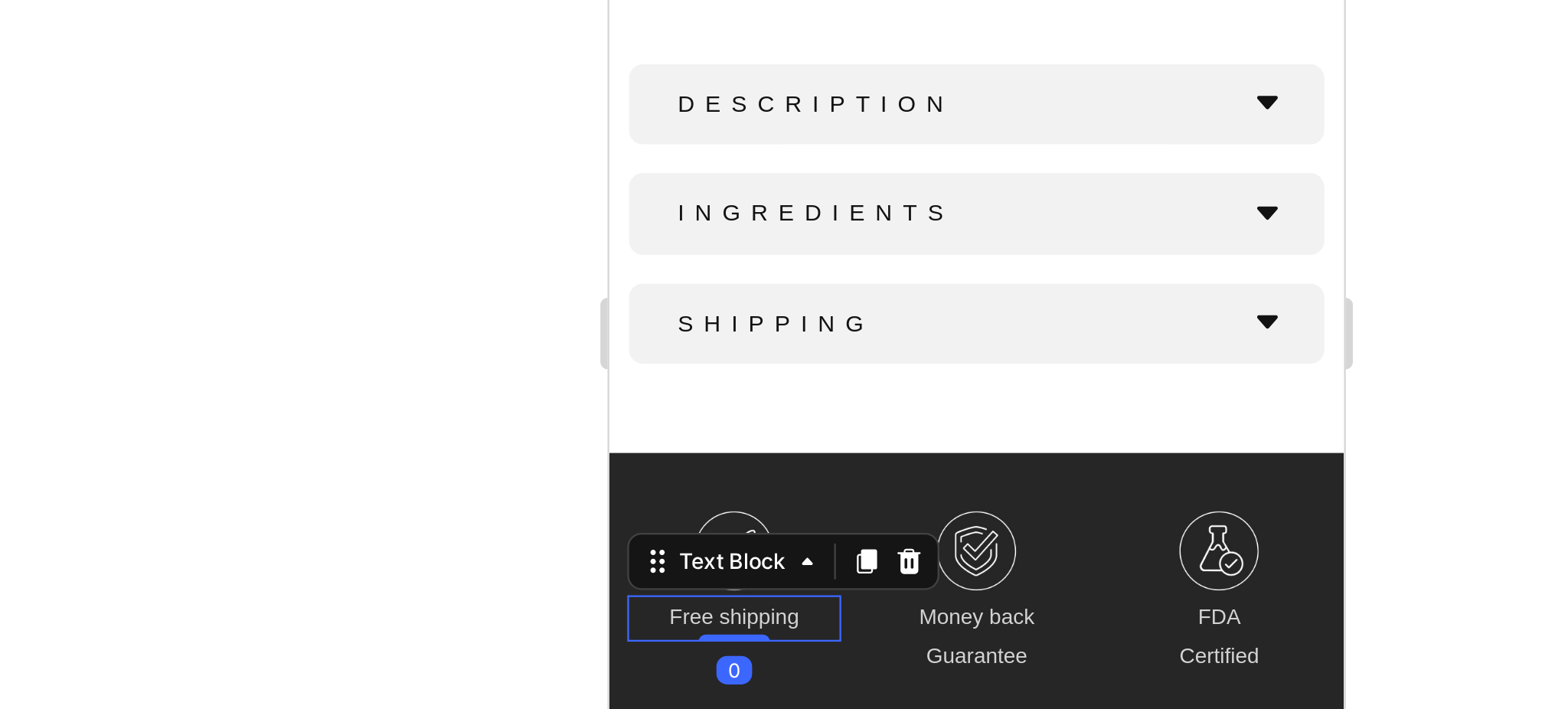
scroll to position [20, 0]
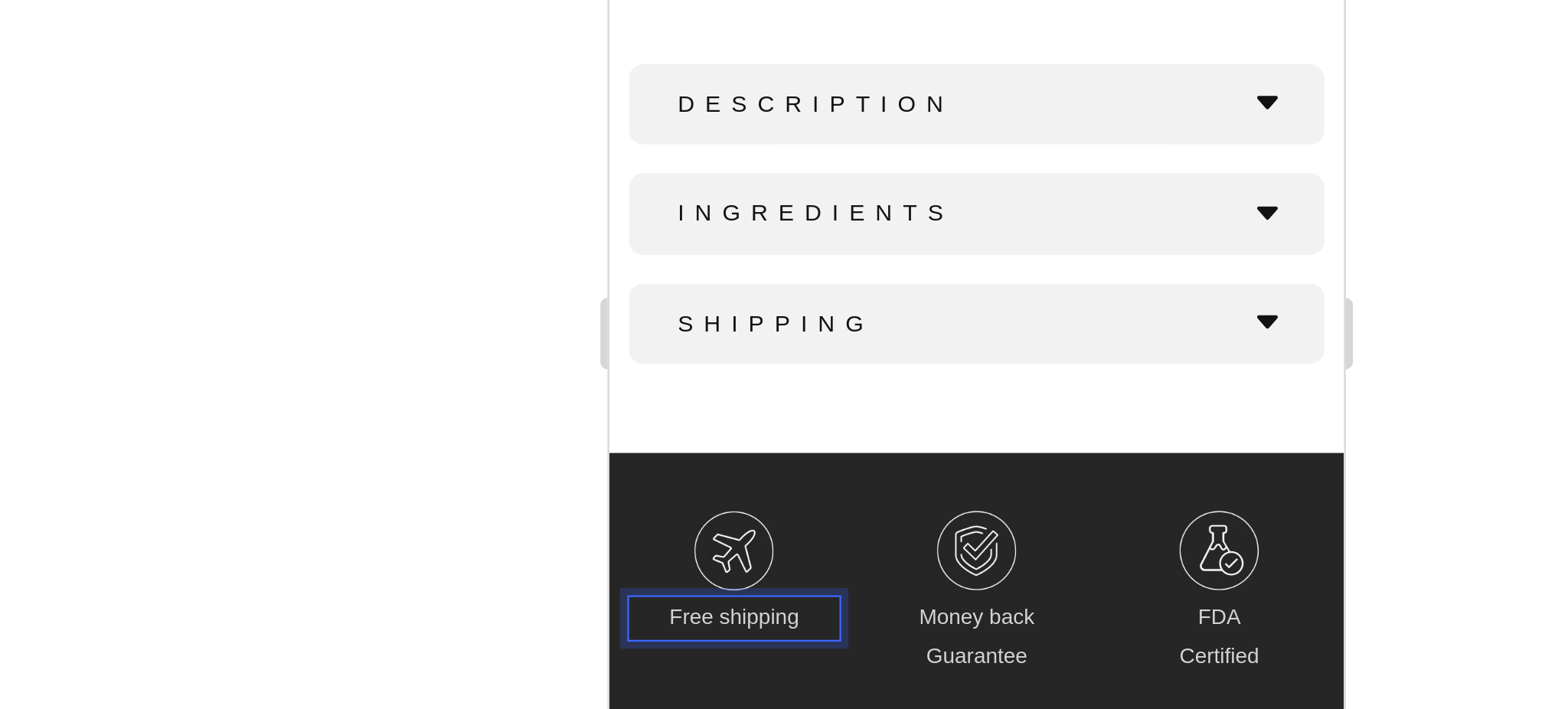
click at [653, 5] on p "Free shipping" at bounding box center [661, 14] width 89 height 17
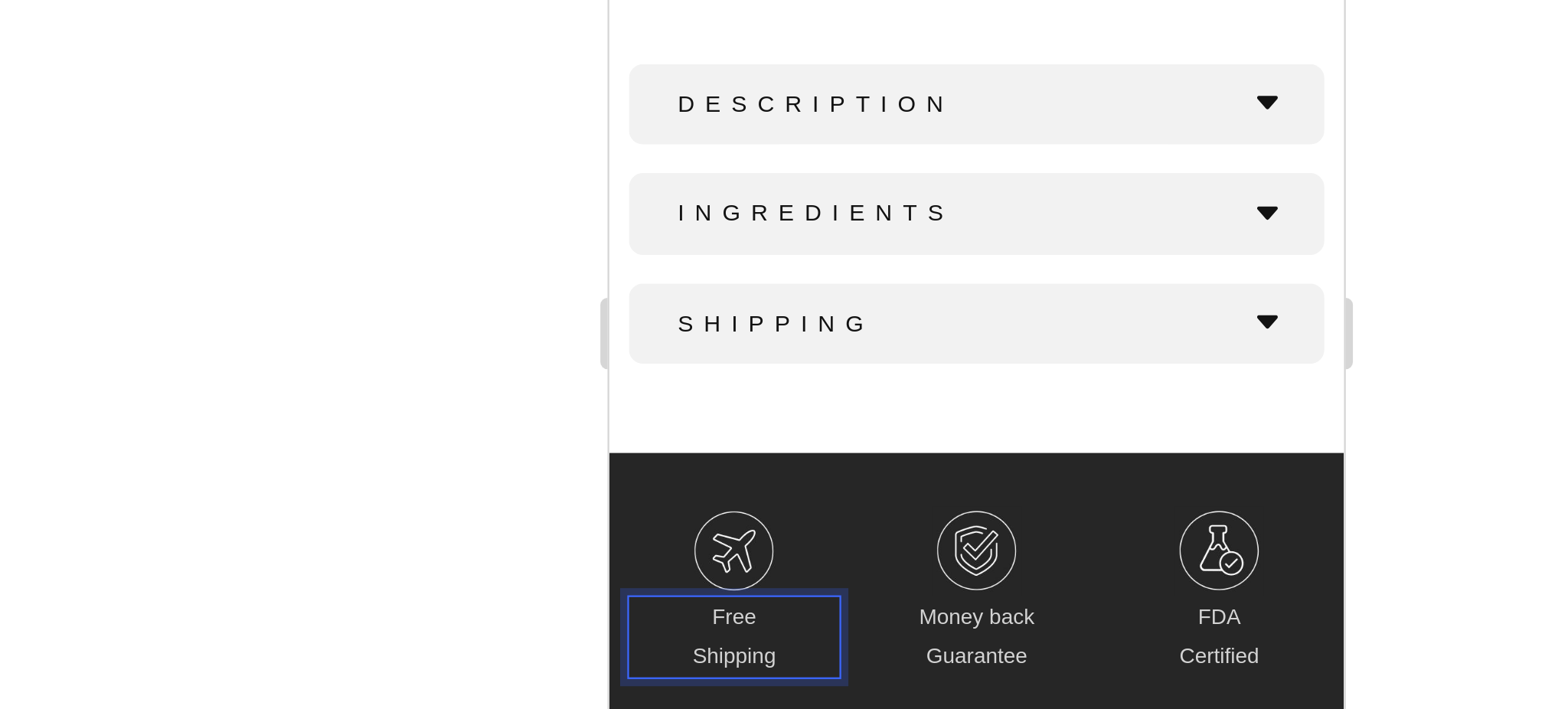
scroll to position [0, 0]
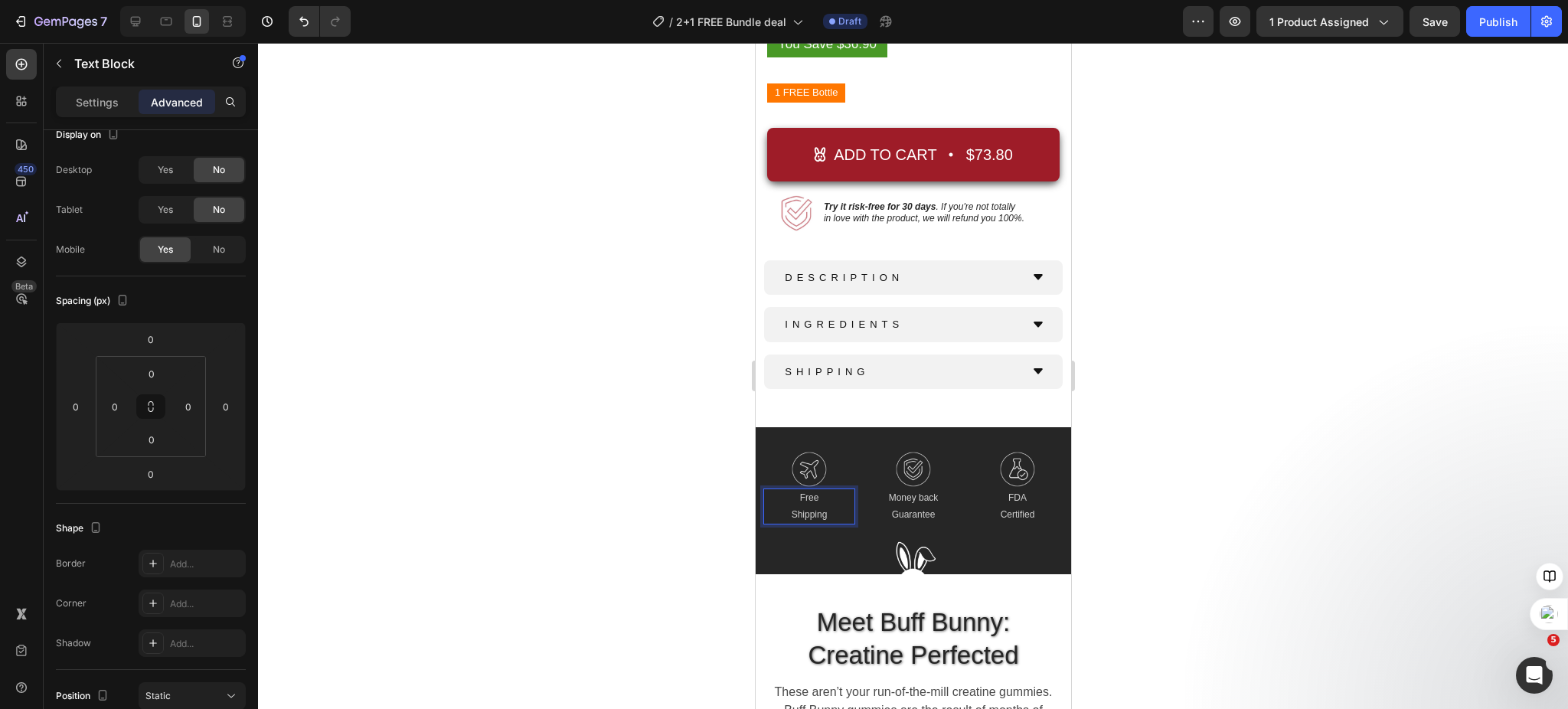
click at [564, 489] on div at bounding box center [913, 376] width 1311 height 666
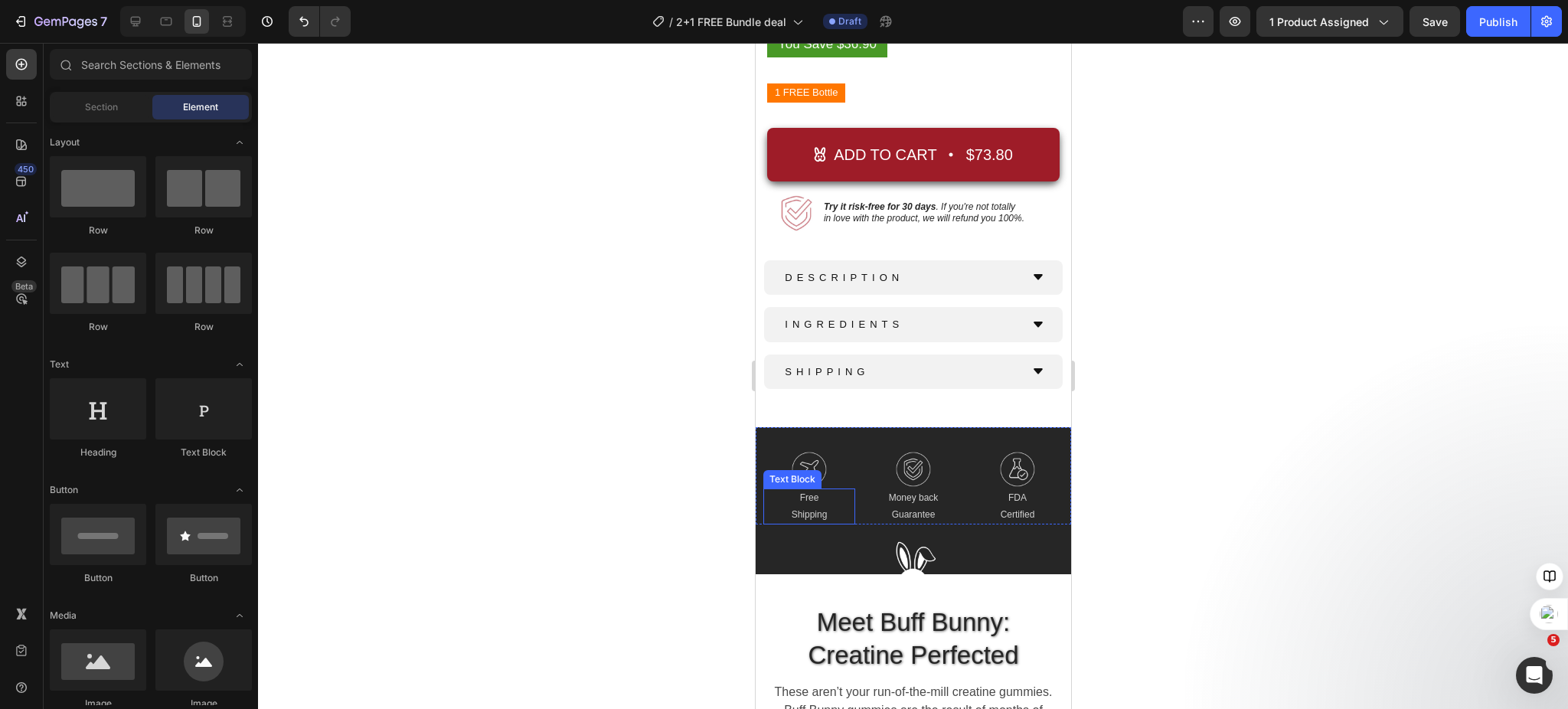
click at [803, 507] on p "Shipping" at bounding box center [808, 516] width 89 height 17
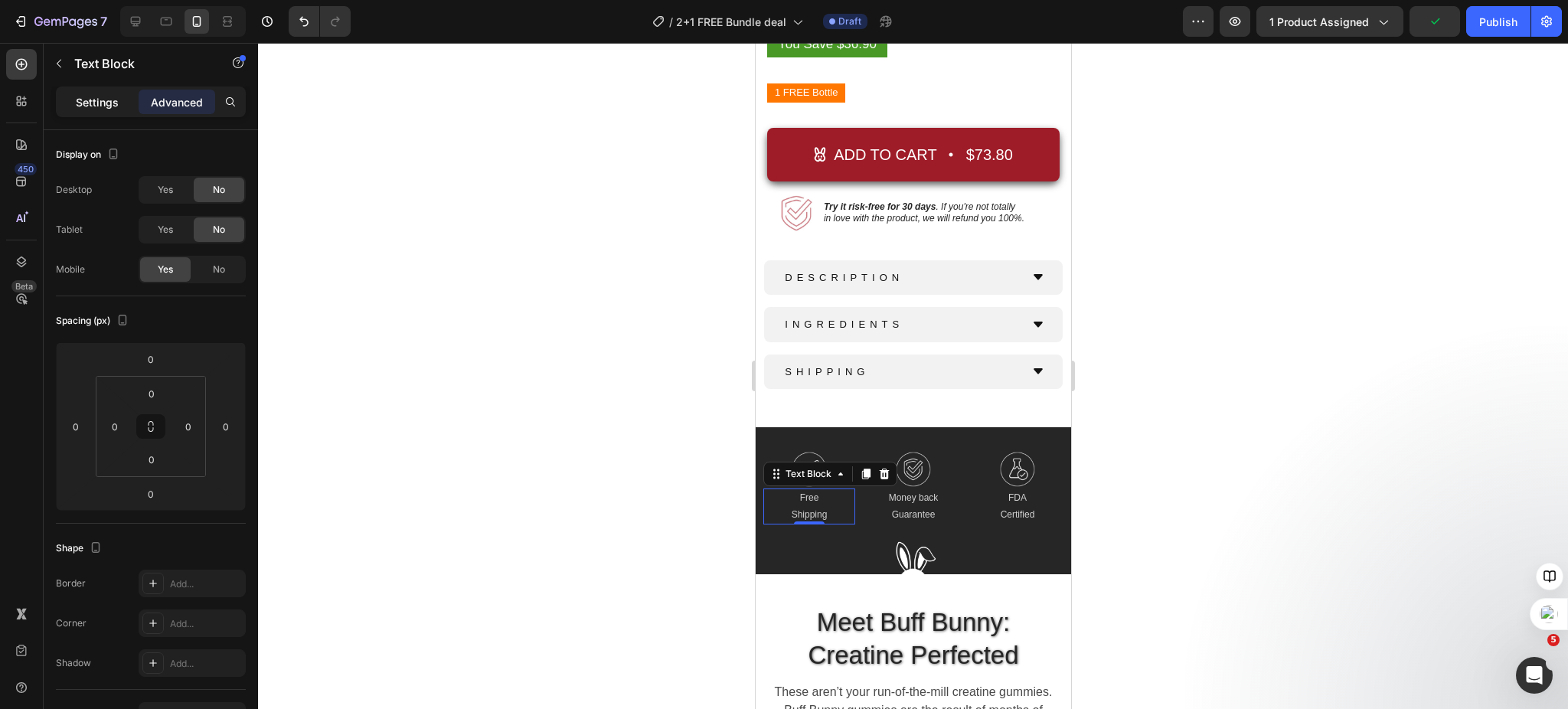
click at [95, 111] on div "Settings" at bounding box center [97, 102] width 77 height 25
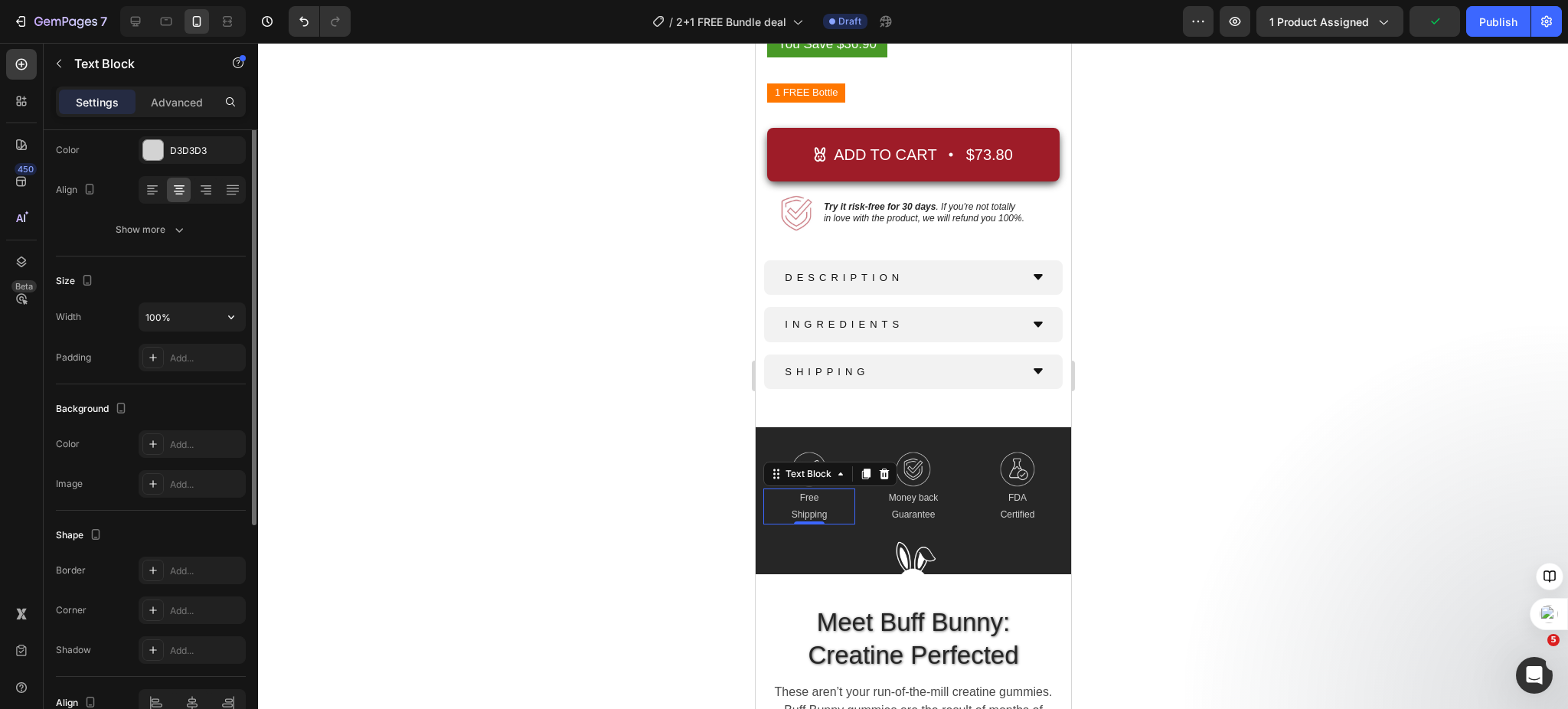
scroll to position [102, 0]
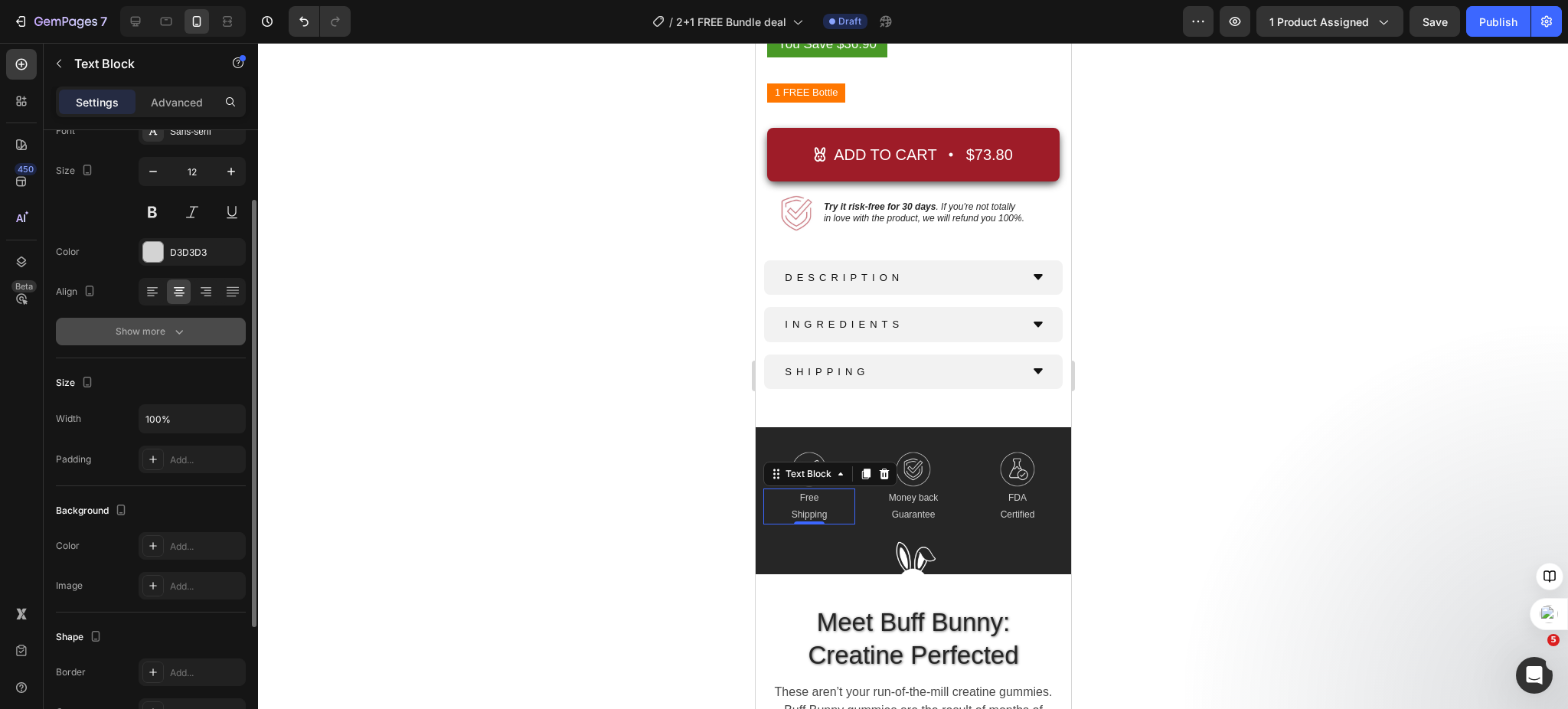
click at [174, 332] on icon "button" at bounding box center [179, 332] width 15 height 15
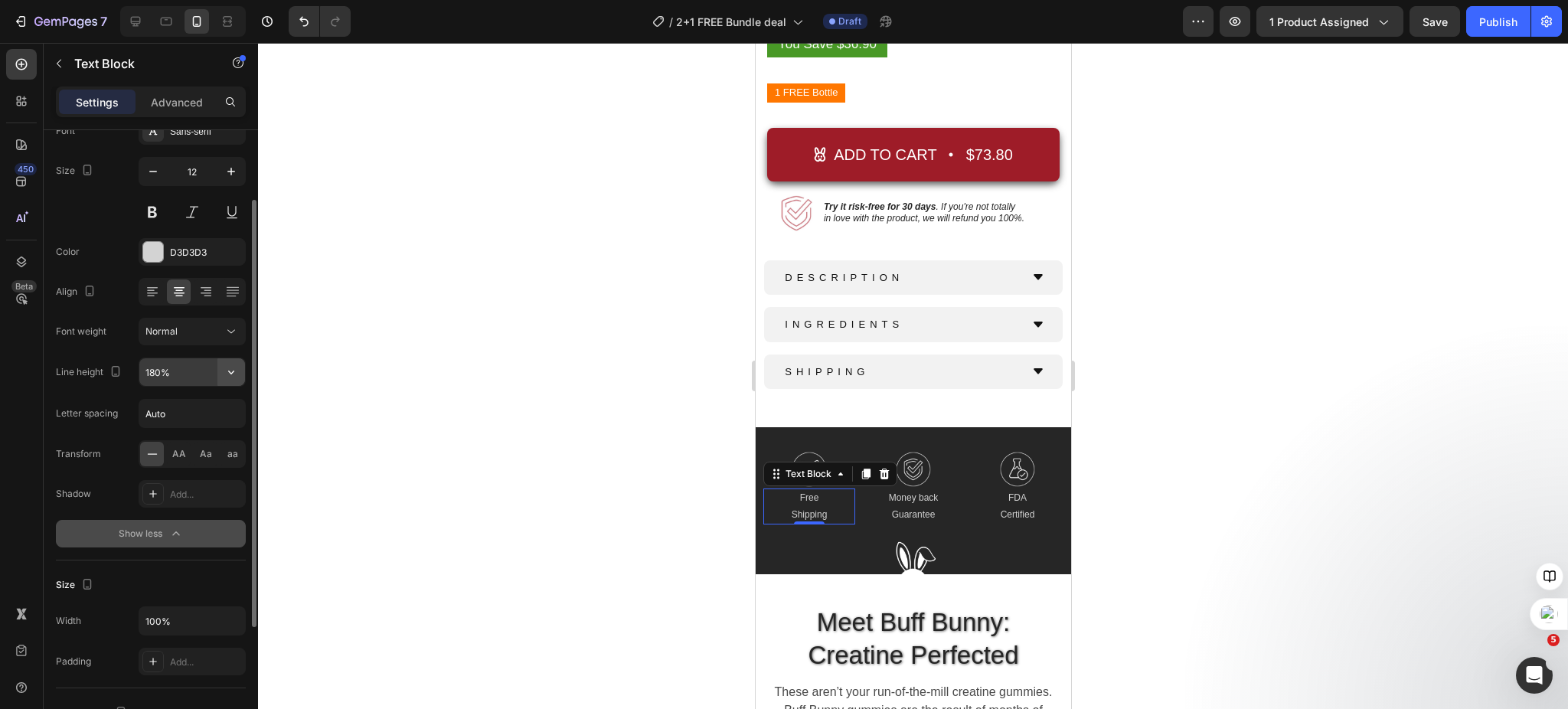
click at [230, 377] on icon "button" at bounding box center [231, 372] width 15 height 15
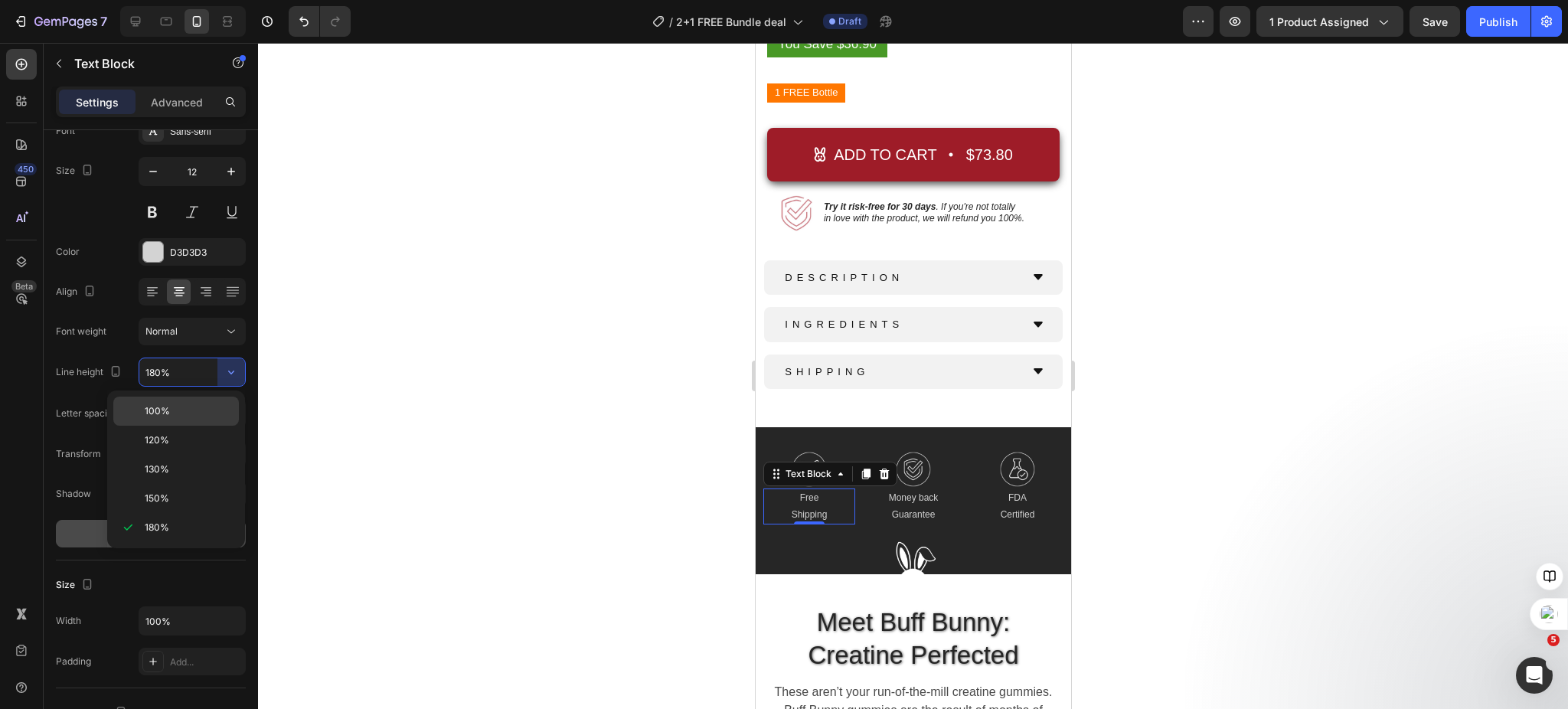
click at [188, 412] on p "100%" at bounding box center [188, 411] width 87 height 14
type input "100%"
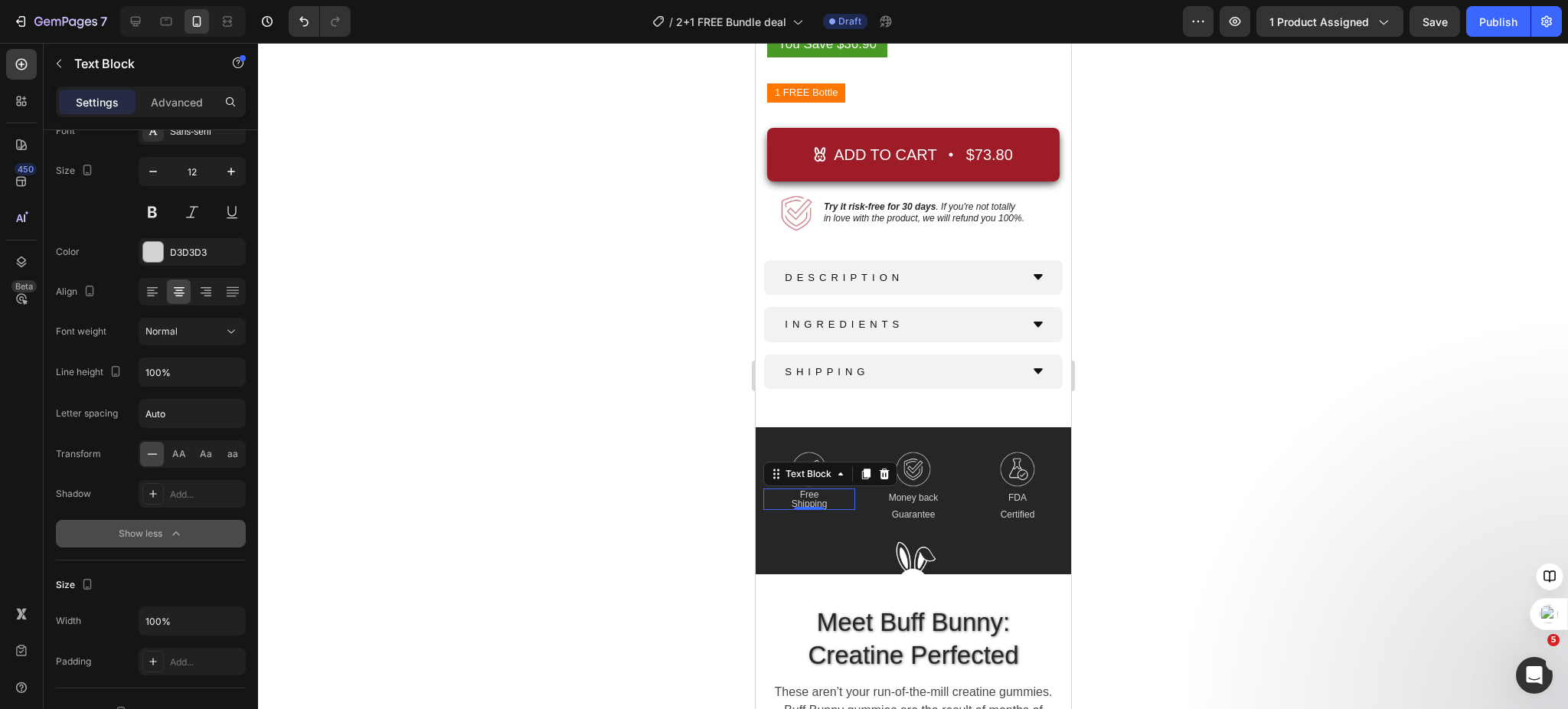
click at [567, 503] on div at bounding box center [913, 376] width 1311 height 666
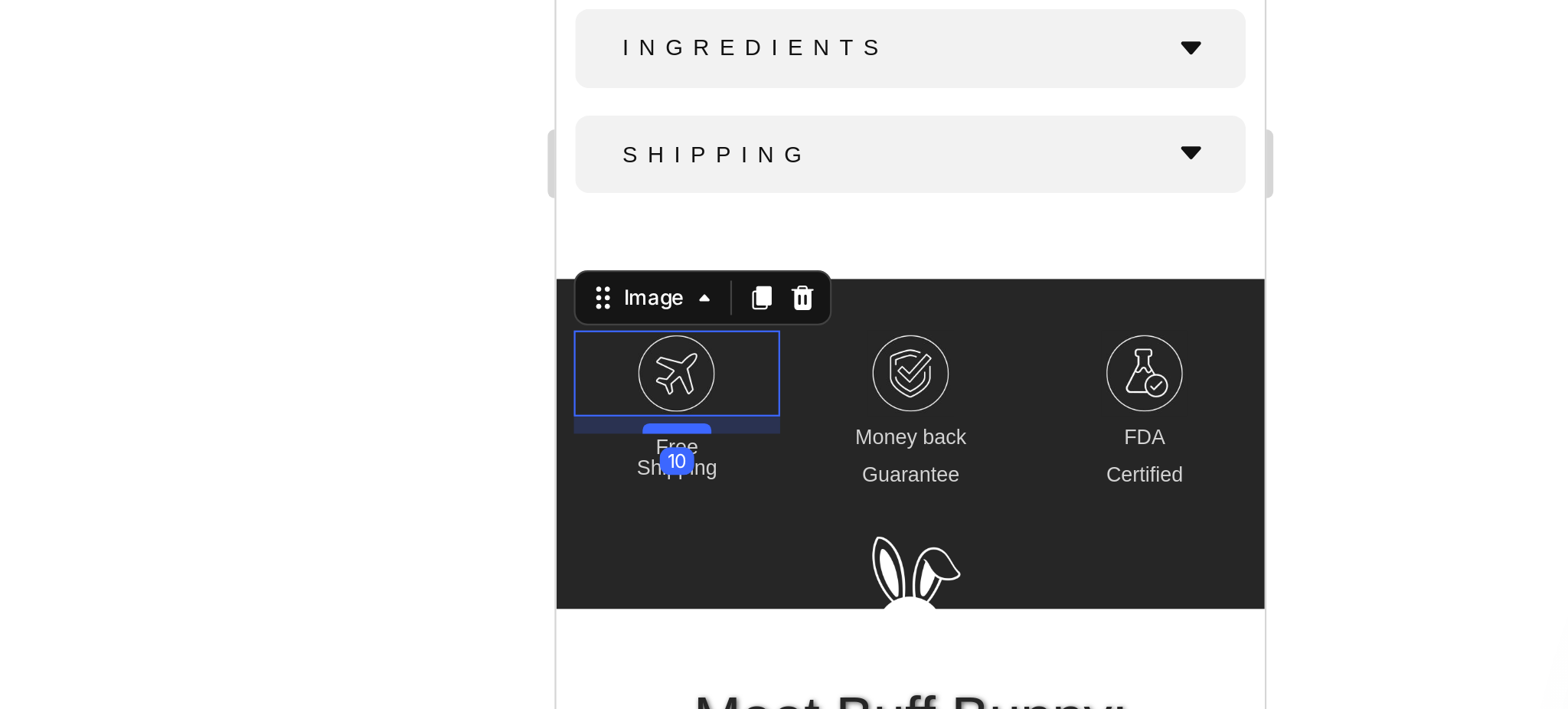
drag, startPoint x: 603, startPoint y: -157, endPoint x: 605, endPoint y: -149, distance: 8.2
click at [688, 476] on div at bounding box center [913, 376] width 1311 height 666
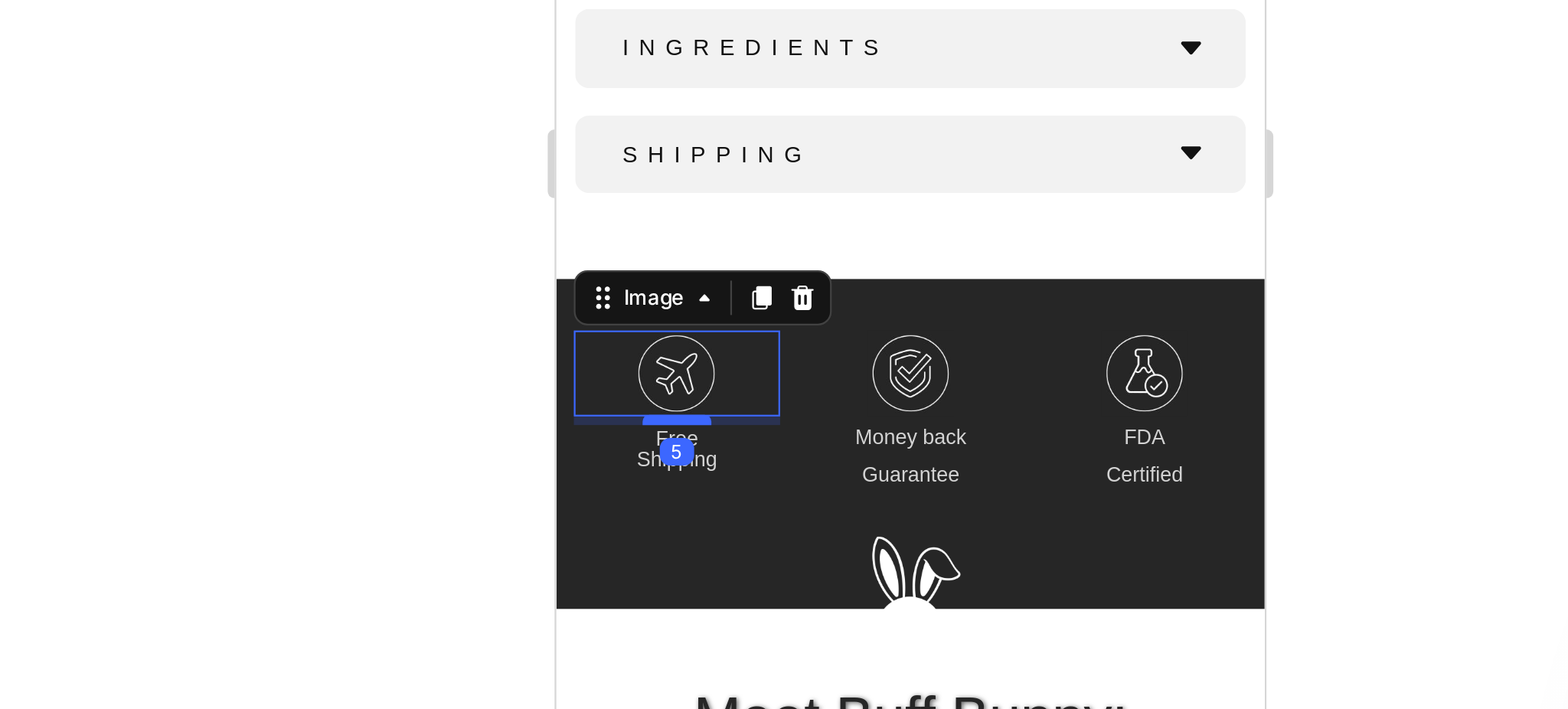
type input "5"
click at [675, 473] on div at bounding box center [913, 376] width 1311 height 666
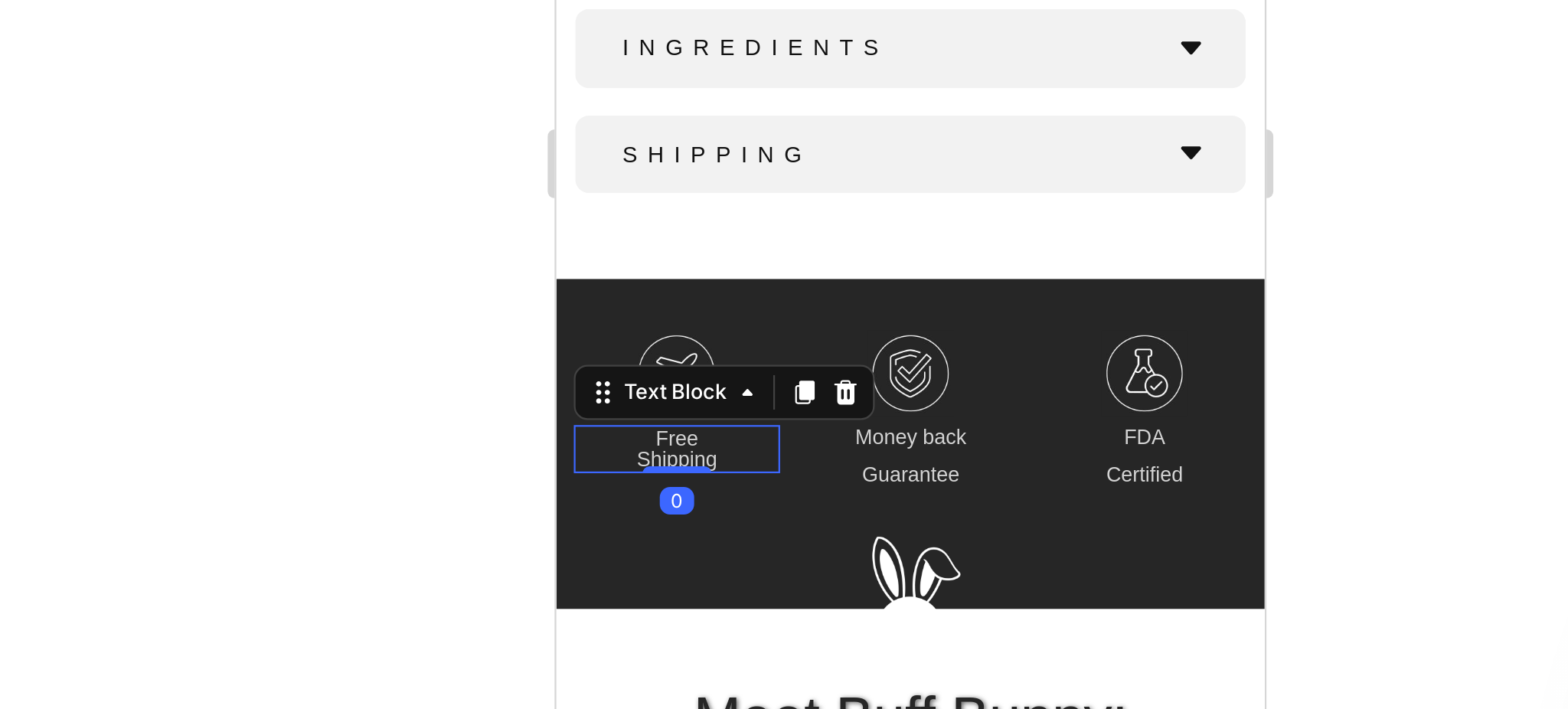
scroll to position [0, 0]
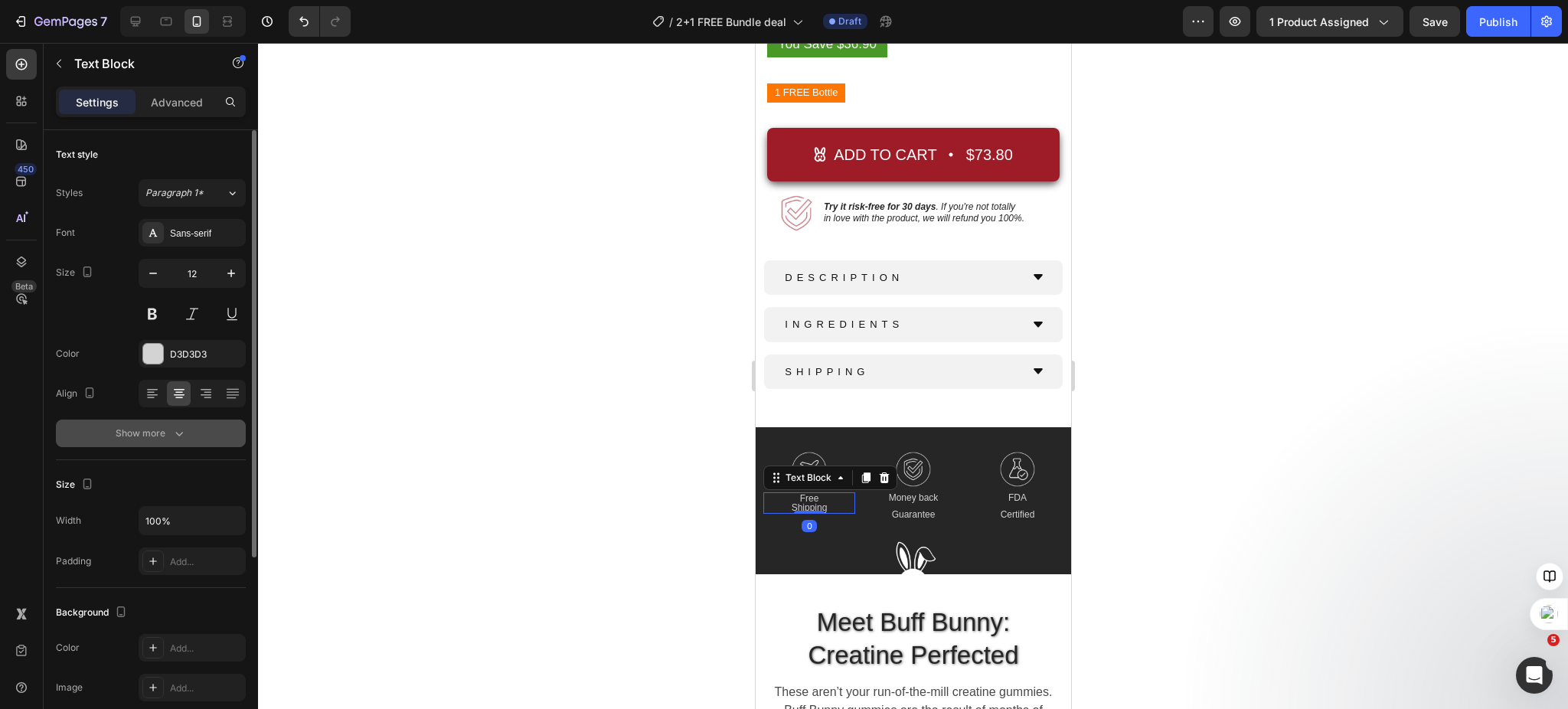
click at [193, 427] on button "Show more" at bounding box center [151, 434] width 190 height 28
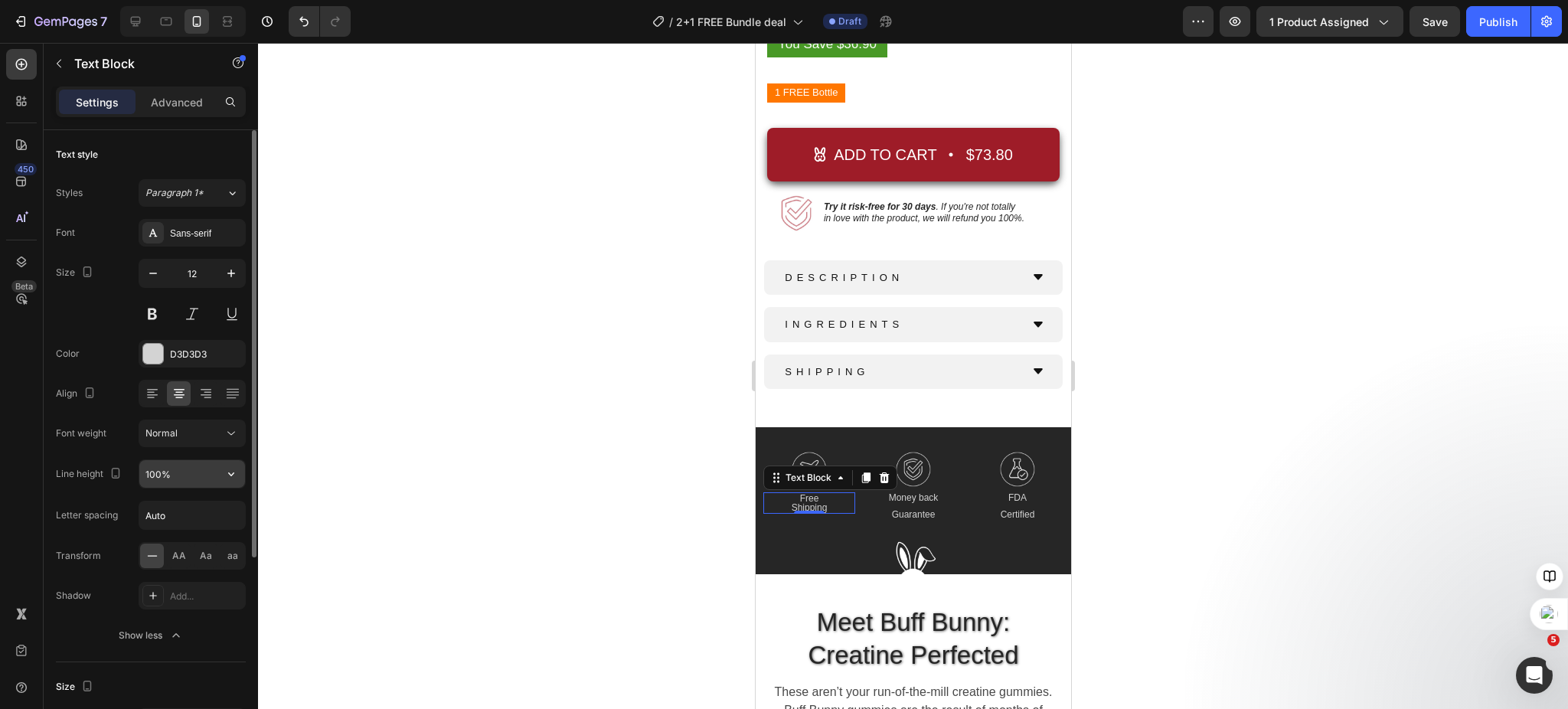
click at [213, 475] on input "100%" at bounding box center [192, 474] width 106 height 28
click at [240, 472] on button "button" at bounding box center [231, 474] width 28 height 28
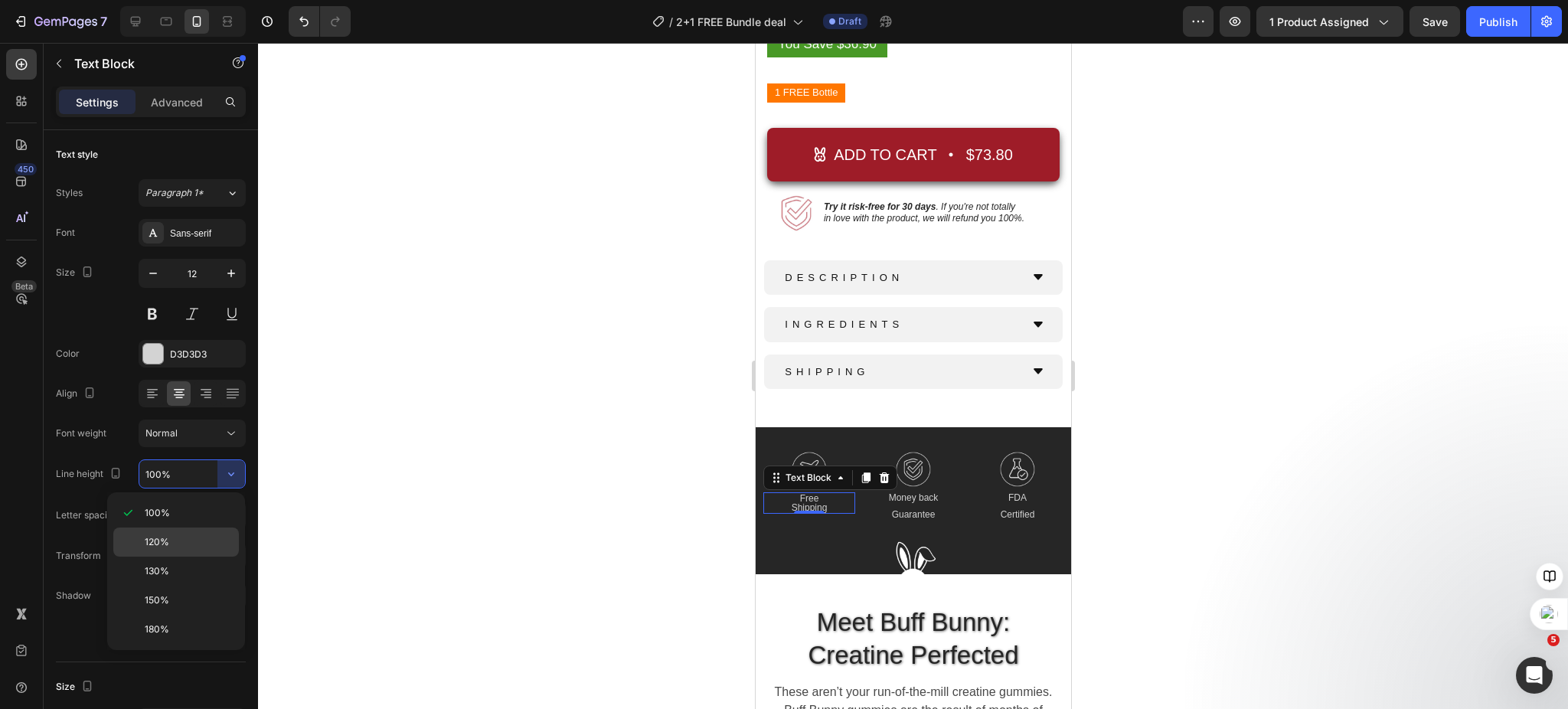
click at [206, 539] on p "120%" at bounding box center [188, 542] width 87 height 14
type input "120%"
click at [583, 441] on div at bounding box center [913, 376] width 1311 height 666
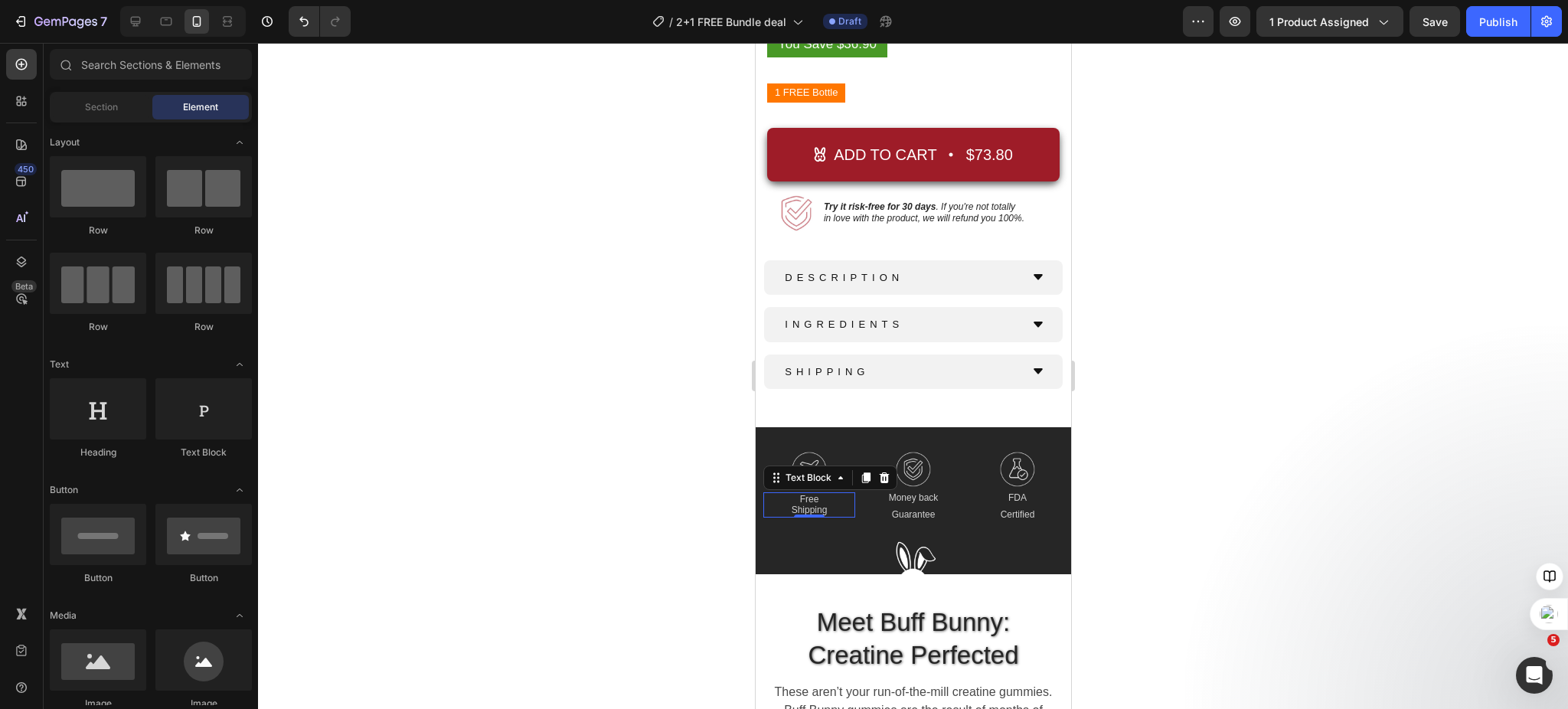
click at [583, 441] on div at bounding box center [913, 376] width 1311 height 666
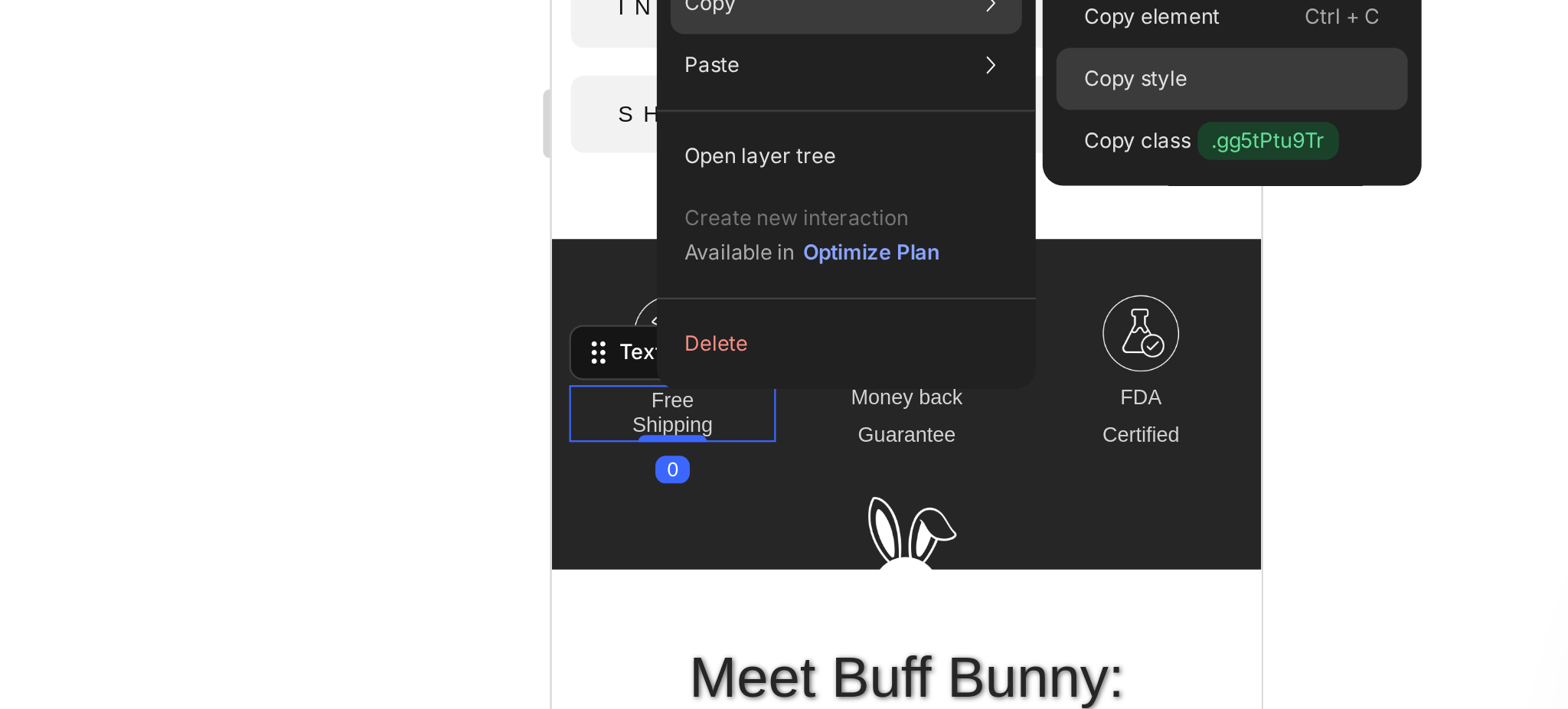
click at [1028, 357] on p "Copy style" at bounding box center [1015, 356] width 46 height 14
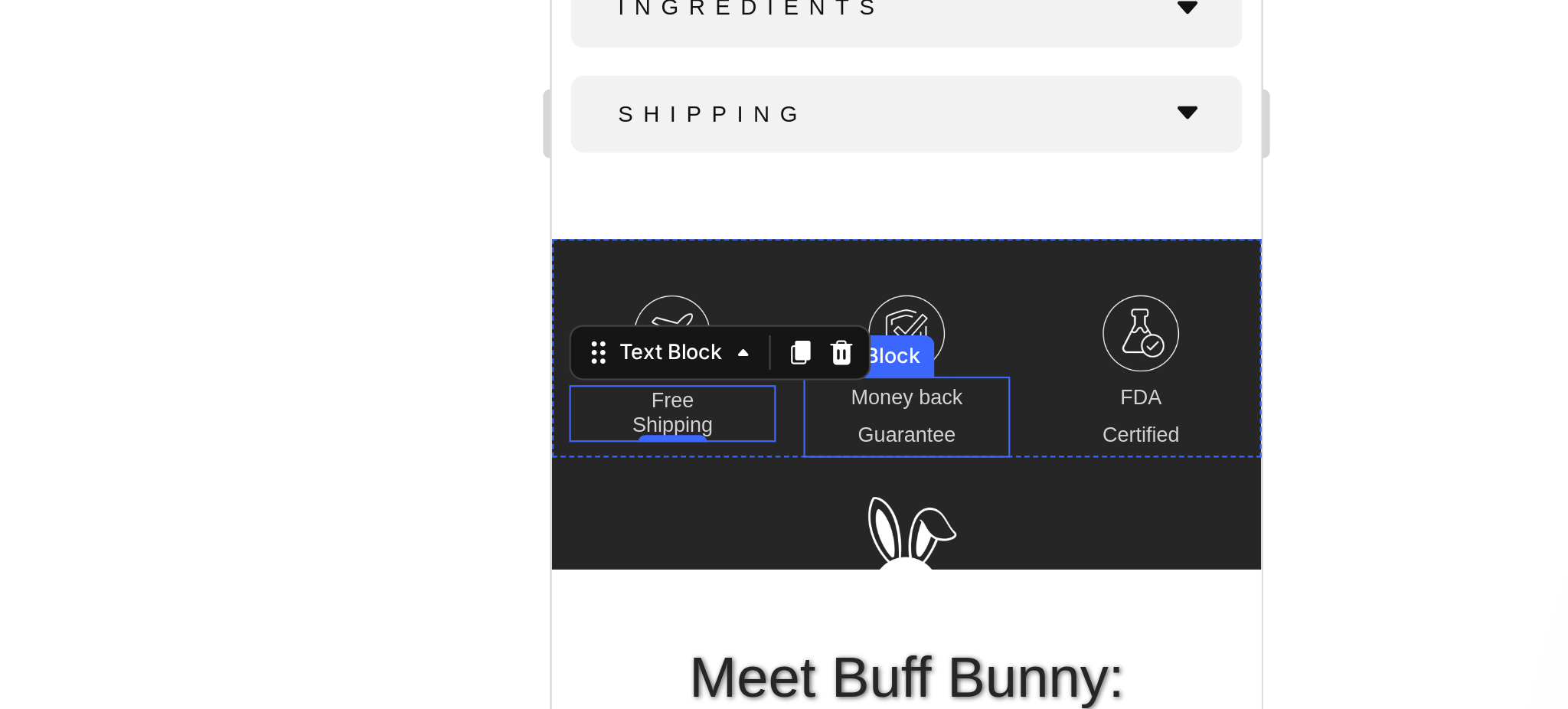
scroll to position [102, 0]
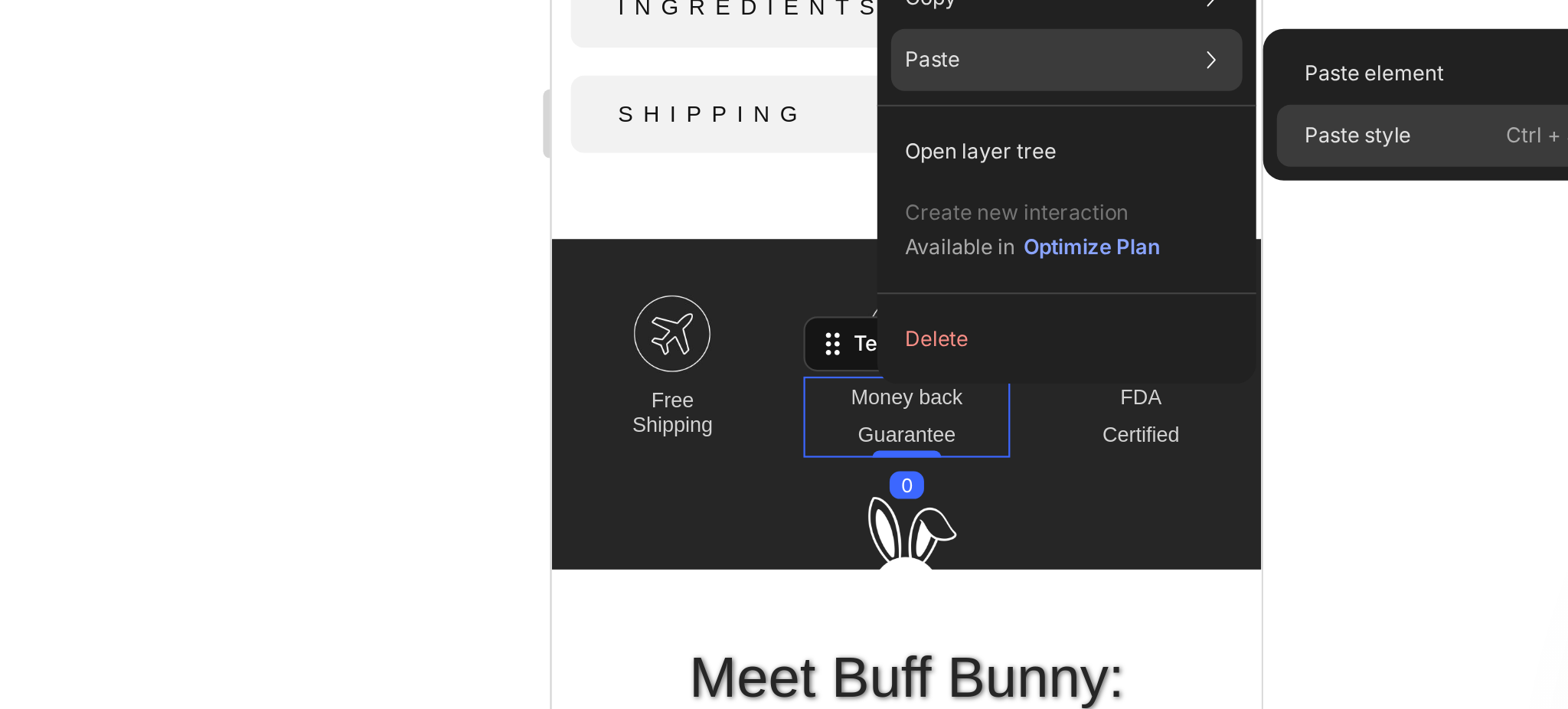
click at [1126, 377] on p "Paste style" at bounding box center [1113, 381] width 47 height 14
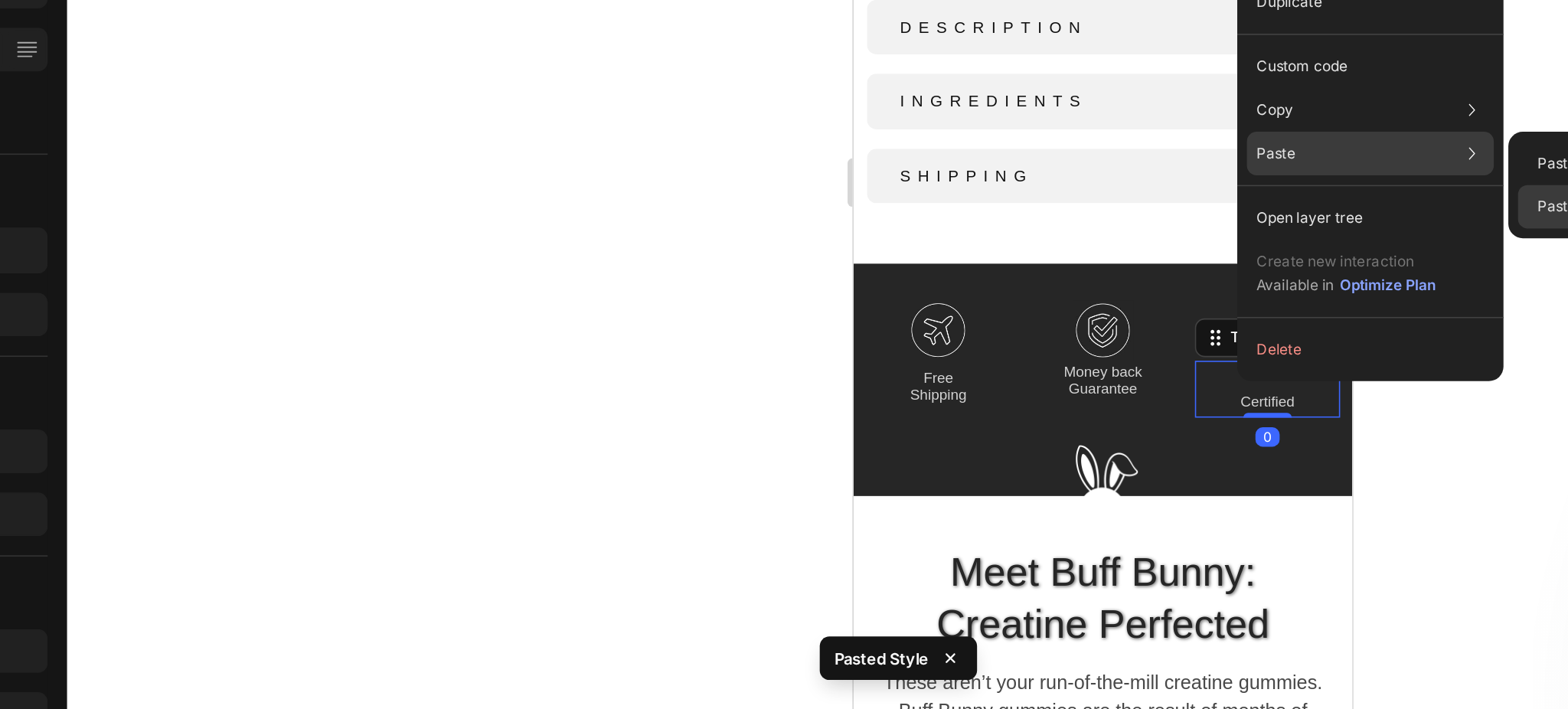
scroll to position [0, 0]
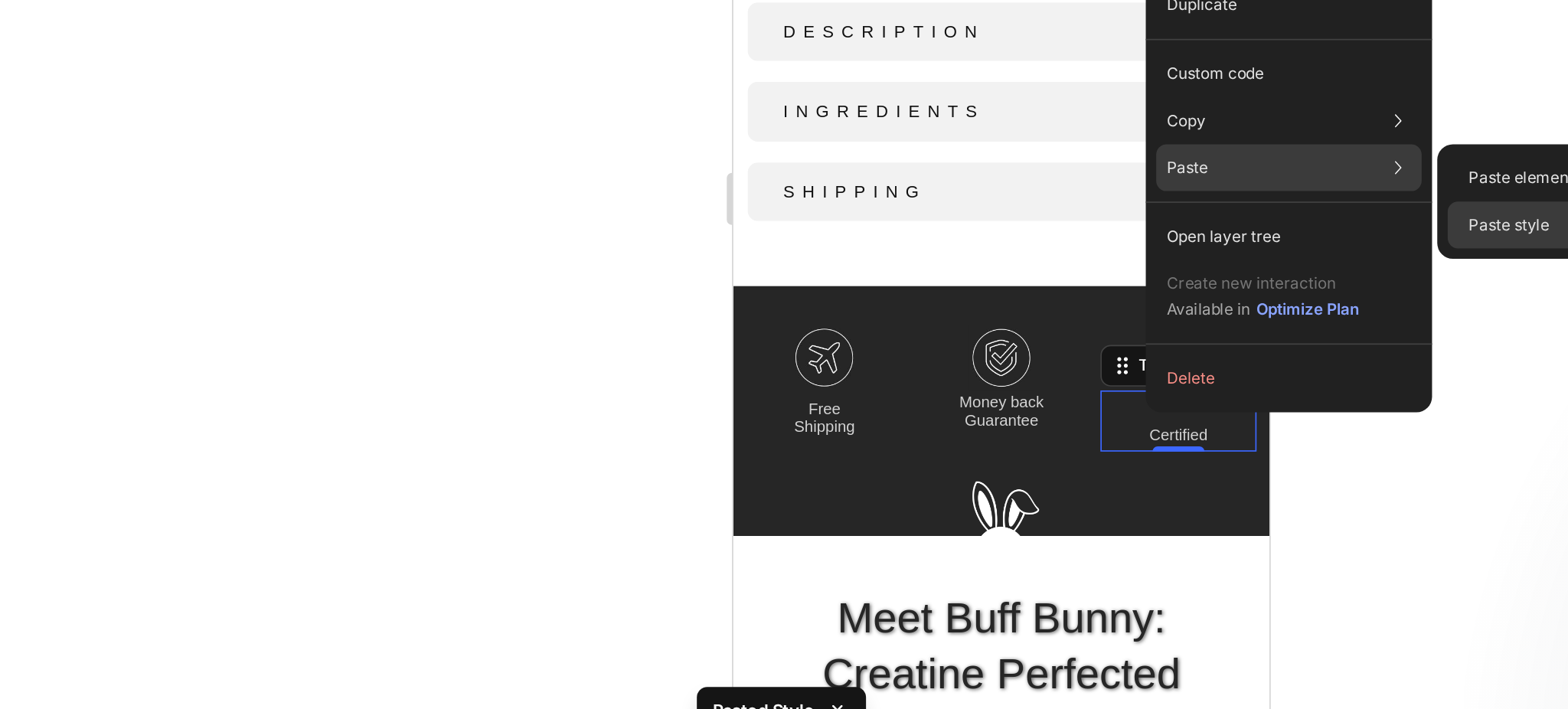
click at [1213, 392] on p "Paste style" at bounding box center [1212, 391] width 47 height 14
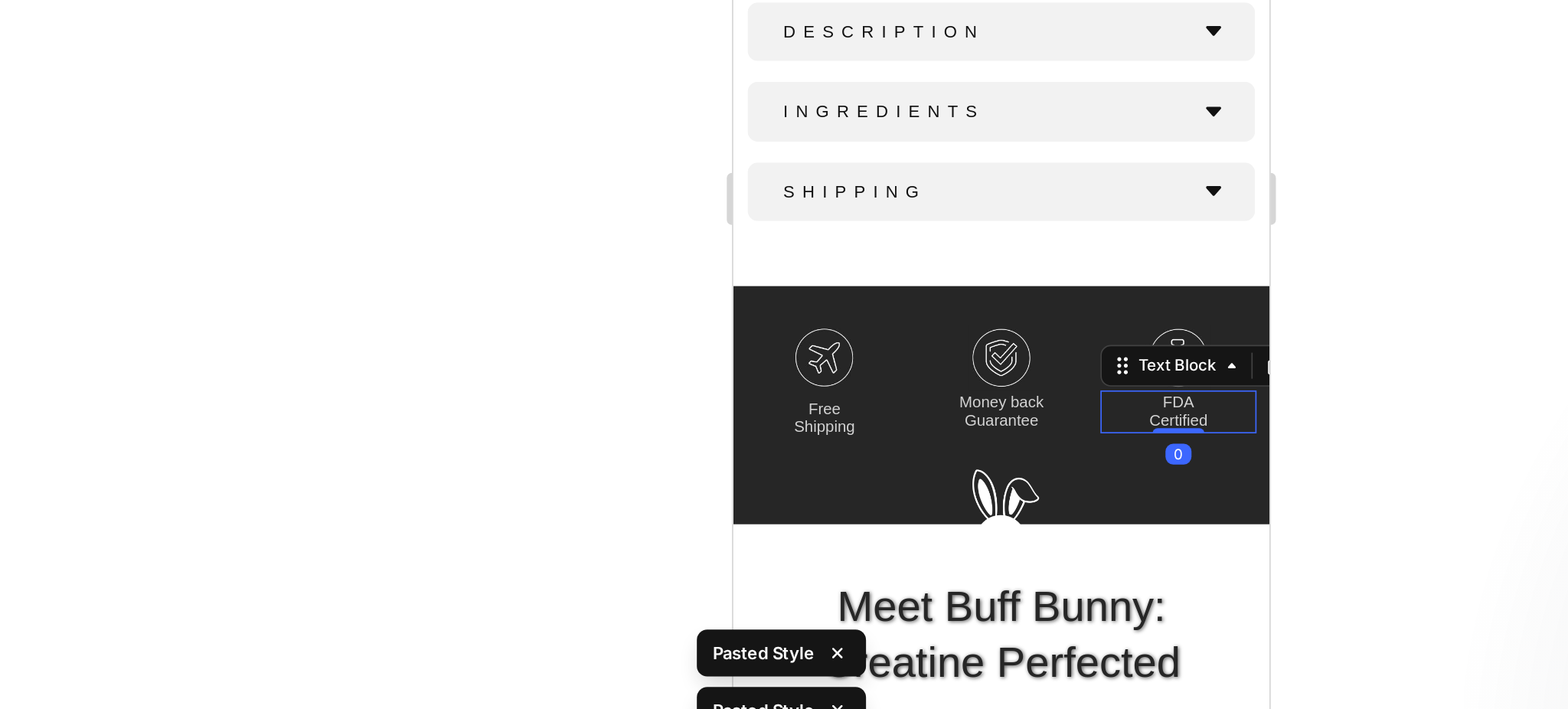
click at [1159, 524] on div at bounding box center [913, 376] width 1311 height 666
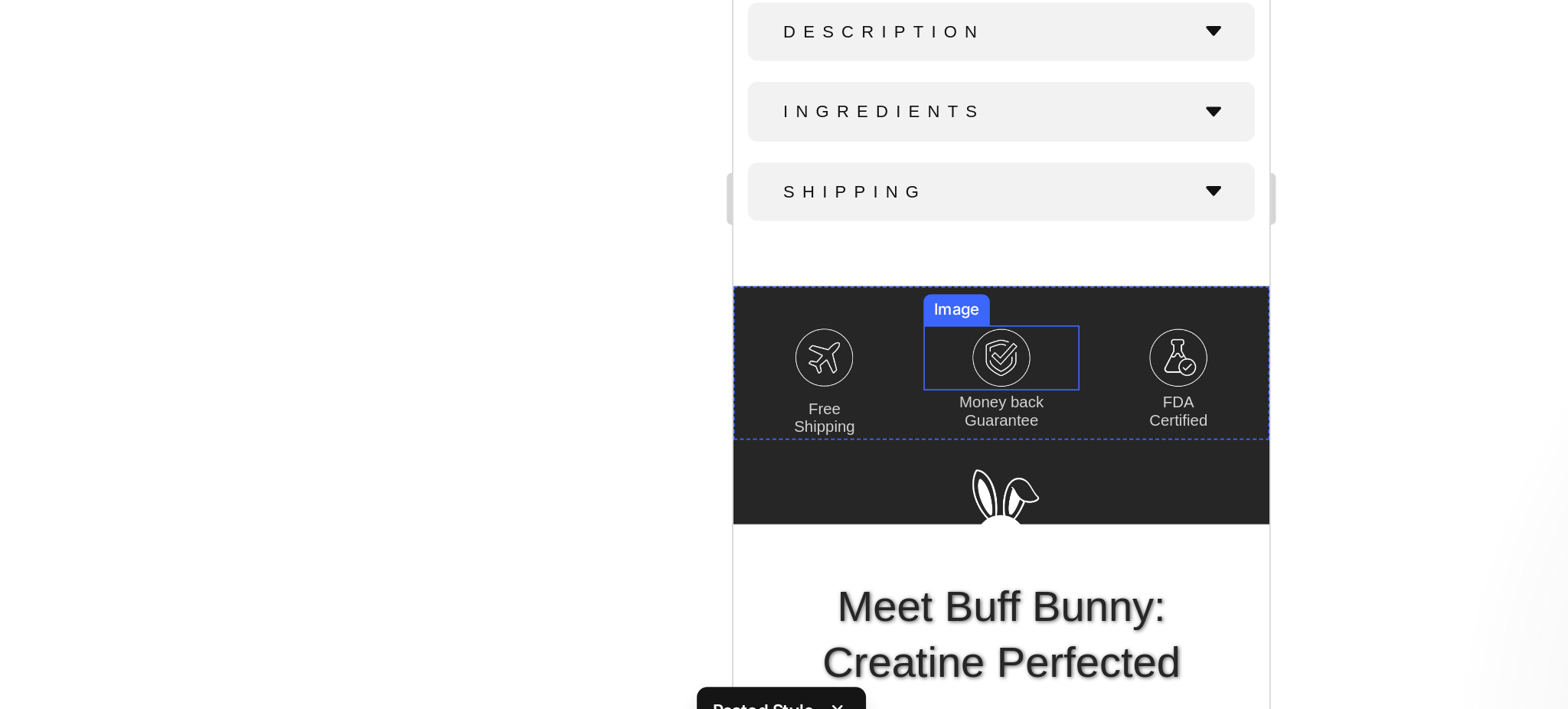
click at [888, 45] on img at bounding box center [890, 60] width 39 height 39
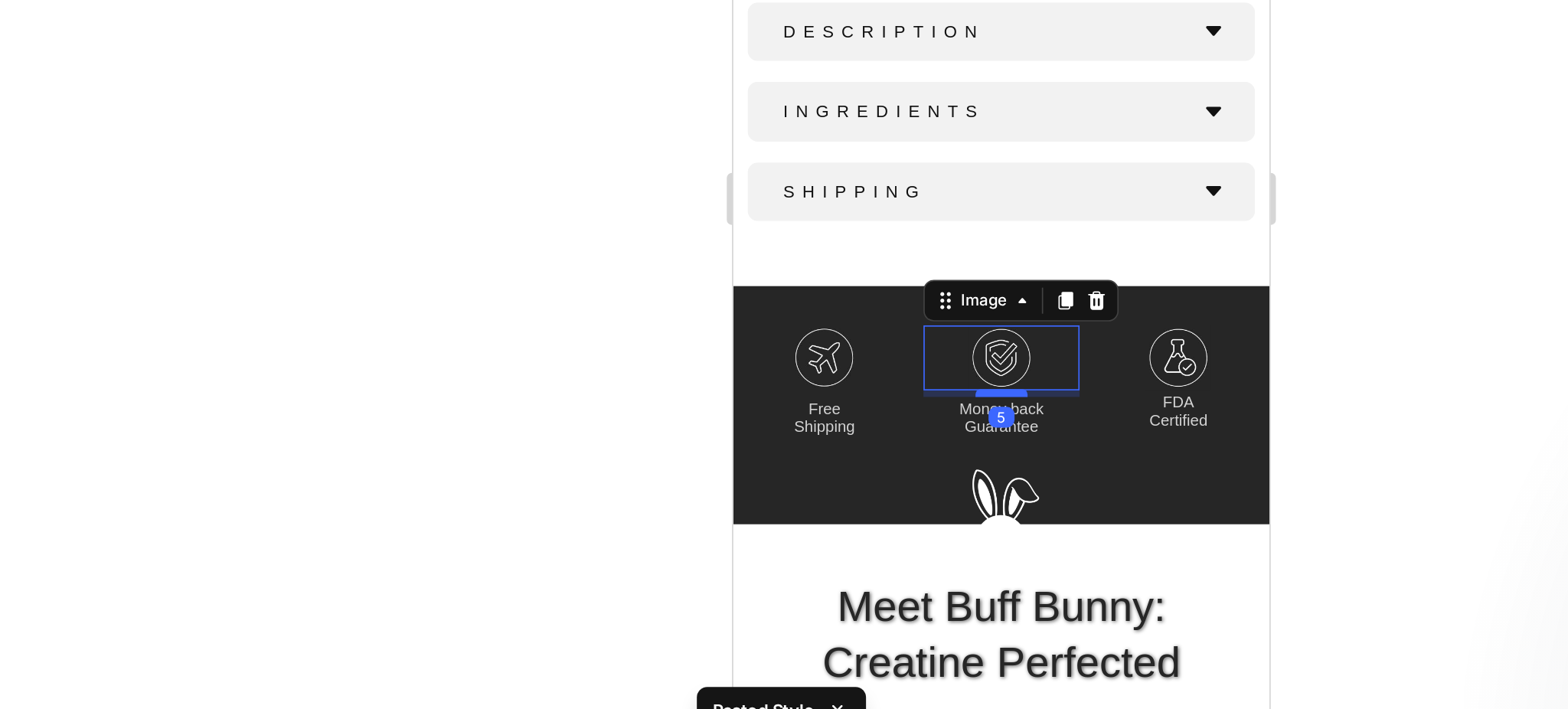
click at [888, 78] on div at bounding box center [890, 80] width 31 height 5
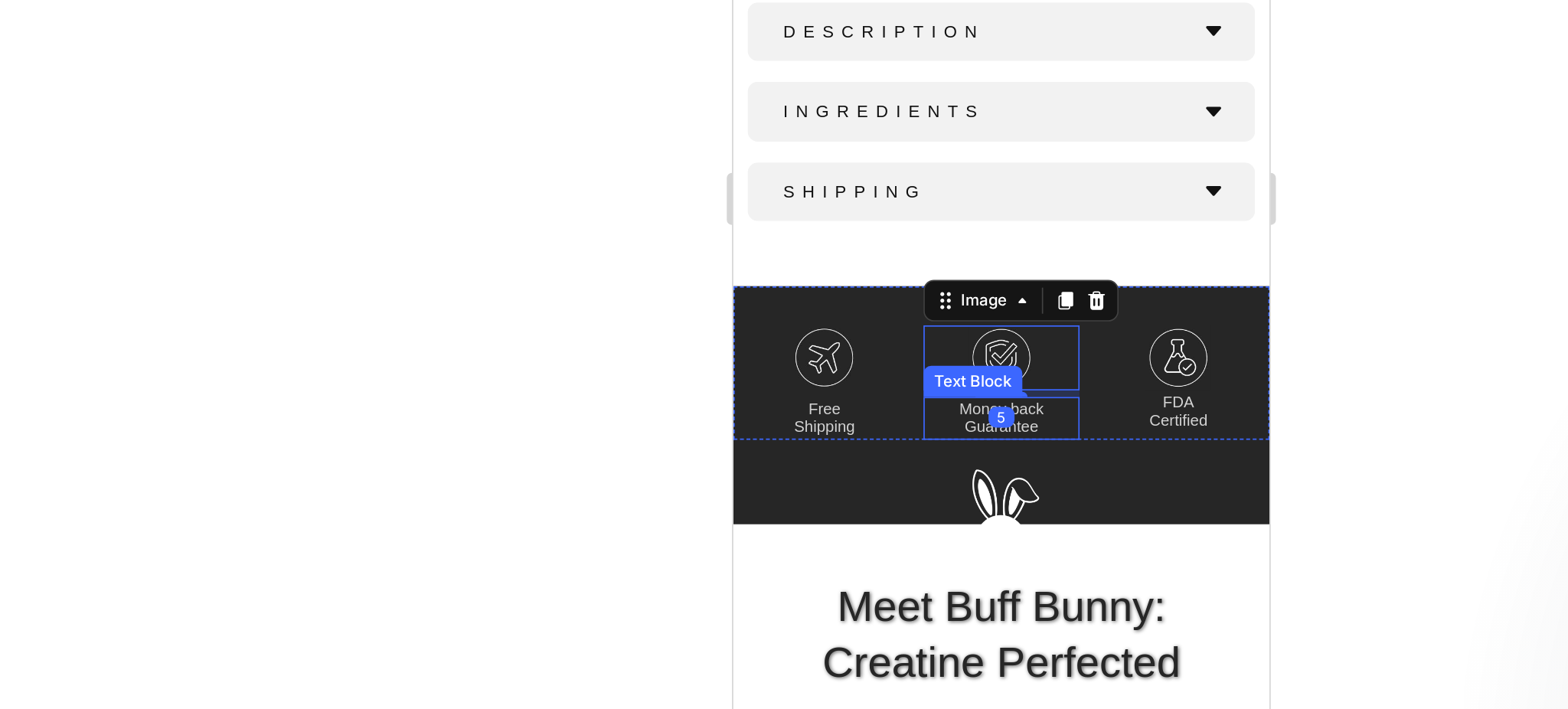
click at [1123, 489] on div at bounding box center [913, 376] width 1311 height 666
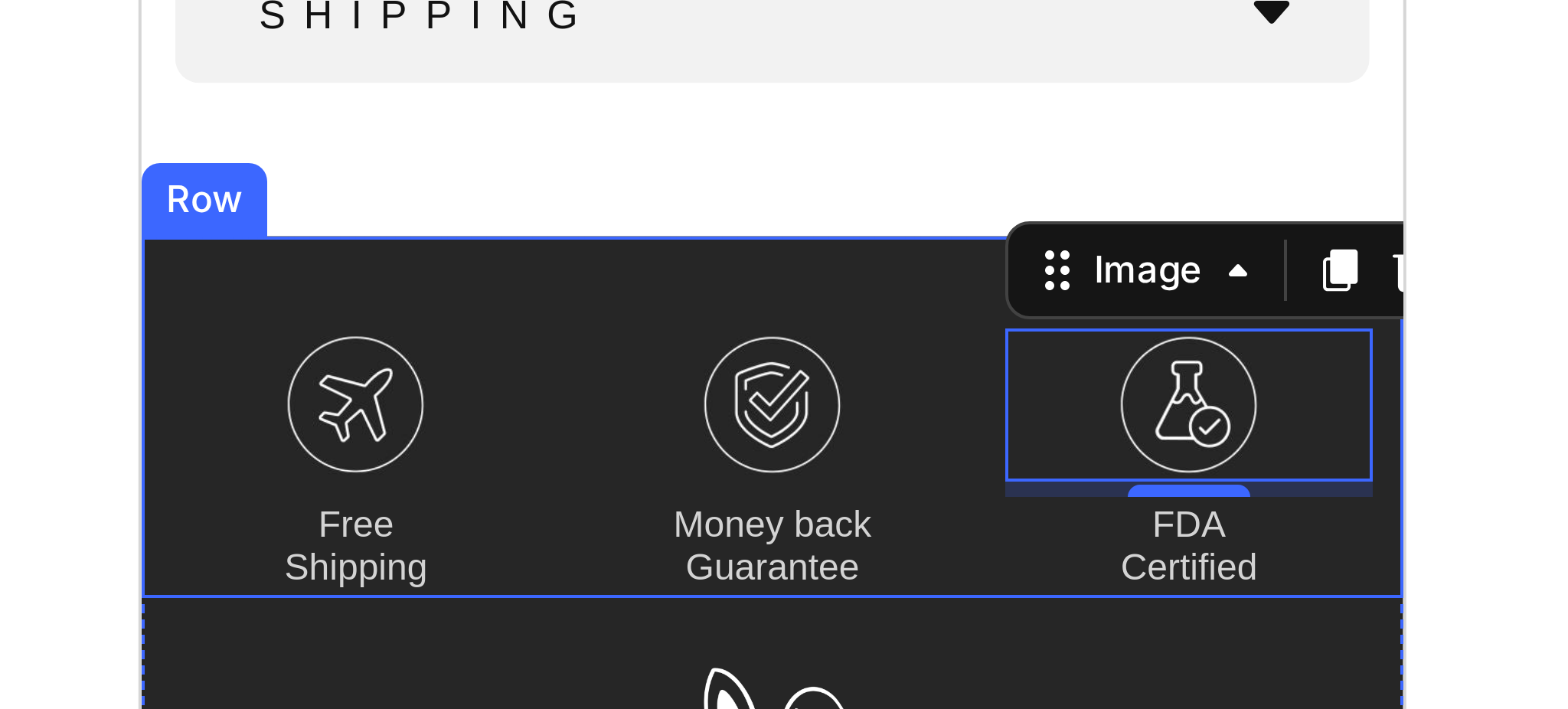
scroll to position [714, 0]
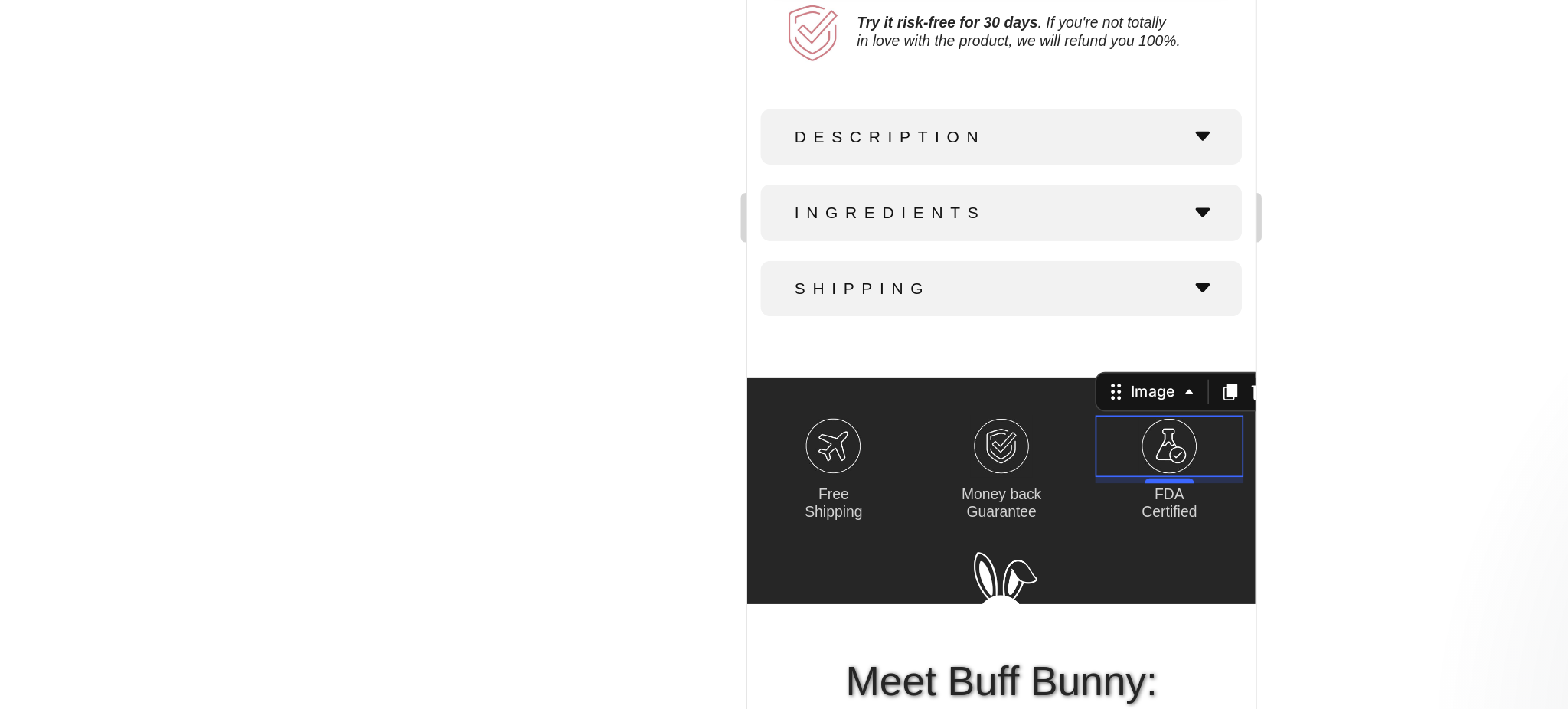
click at [1167, 568] on div at bounding box center [913, 376] width 1311 height 666
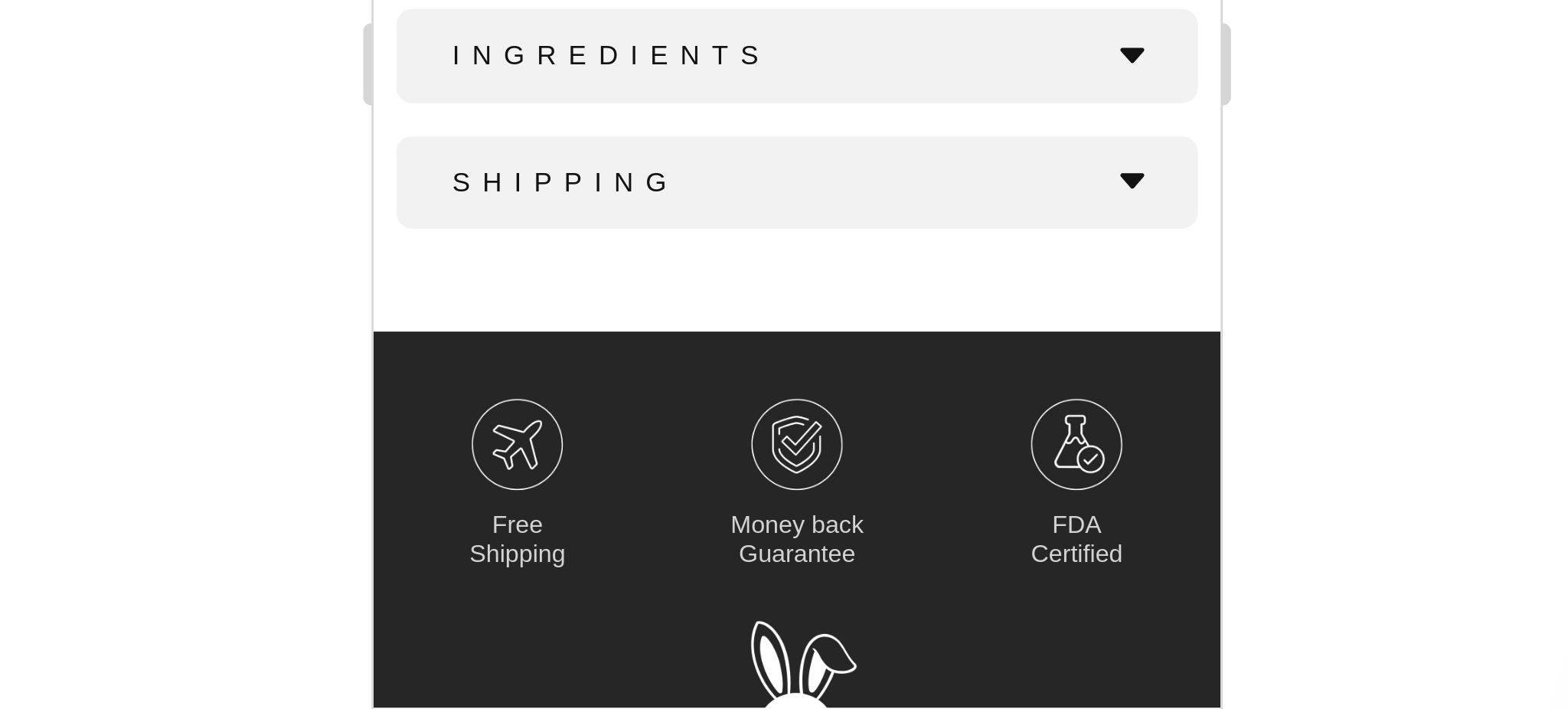
click at [1117, 521] on div at bounding box center [913, 376] width 1311 height 666
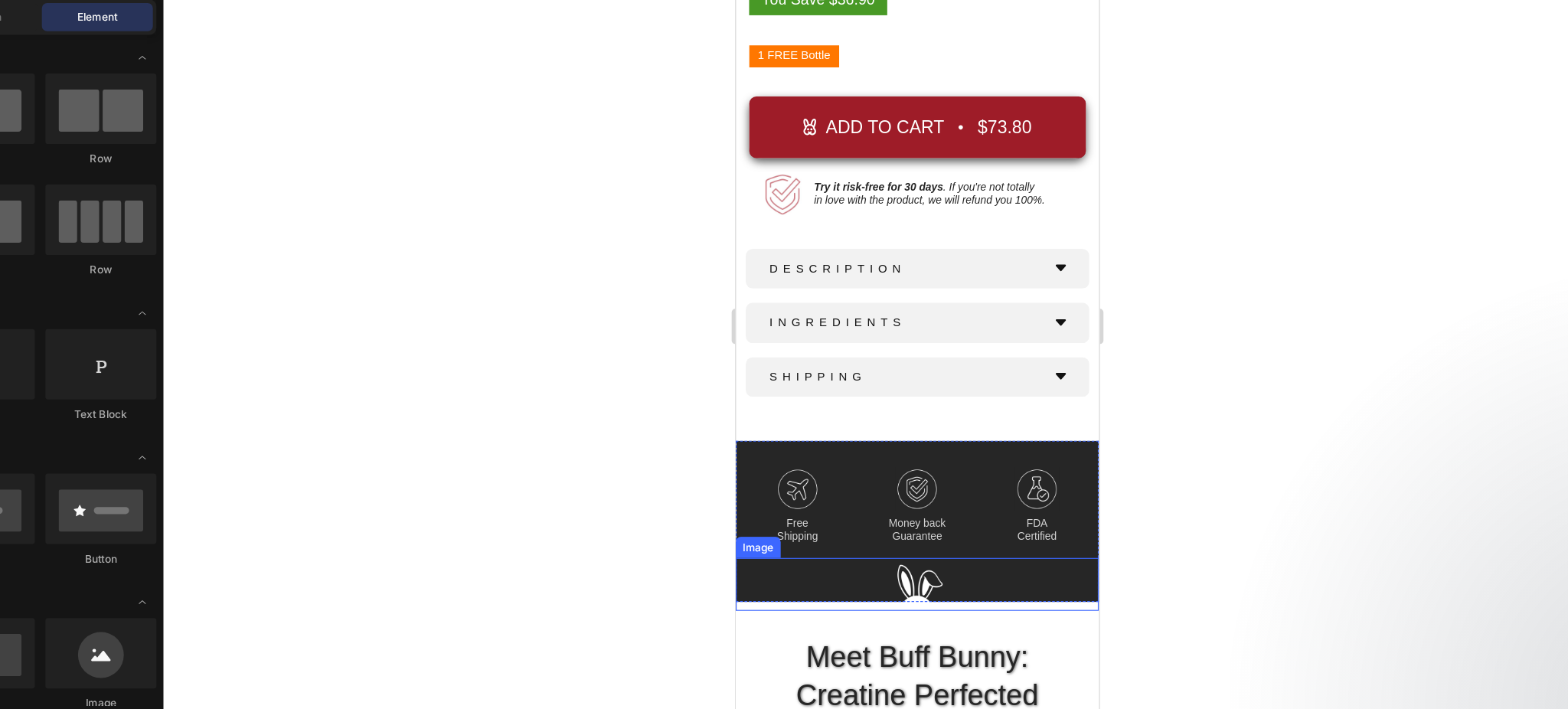
scroll to position [0, 0]
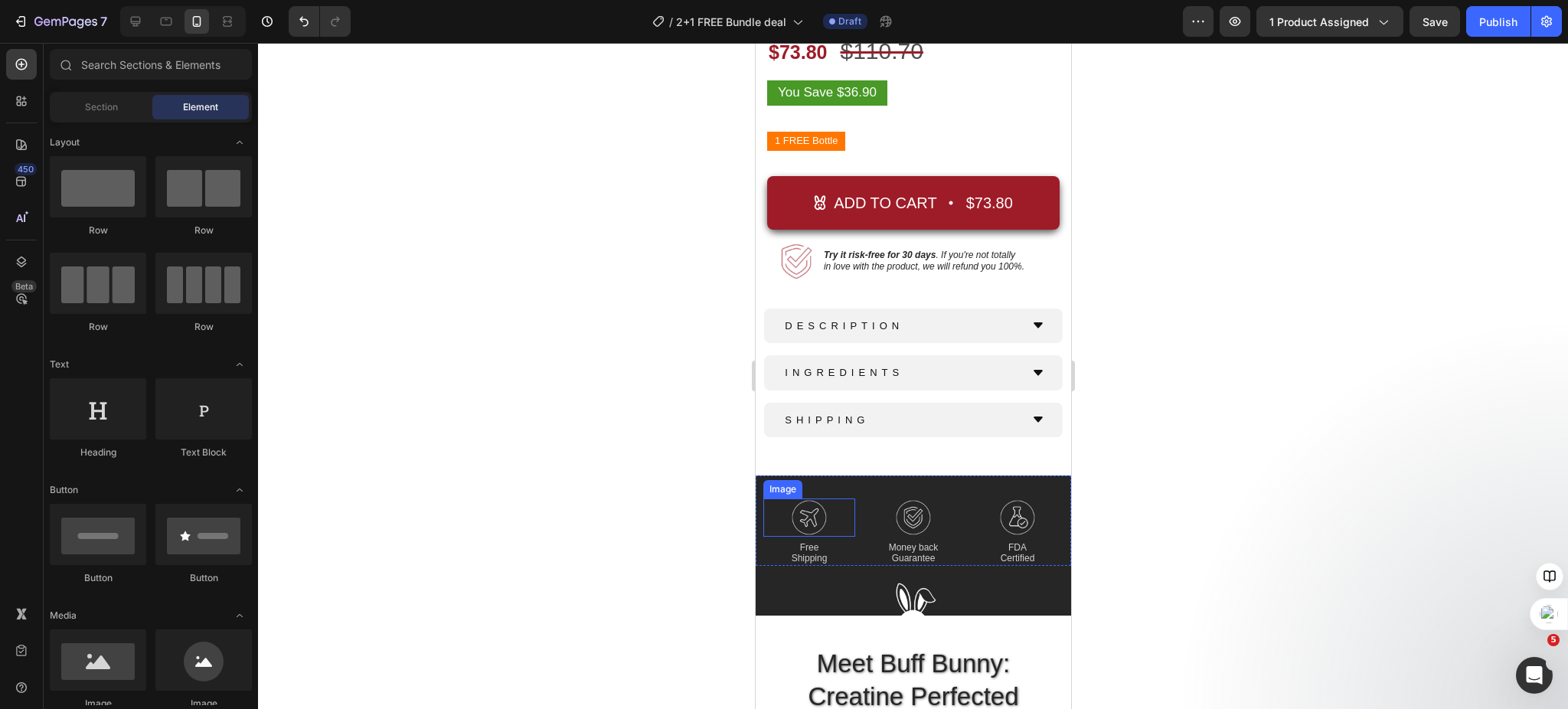
click at [801, 504] on img at bounding box center [809, 518] width 39 height 39
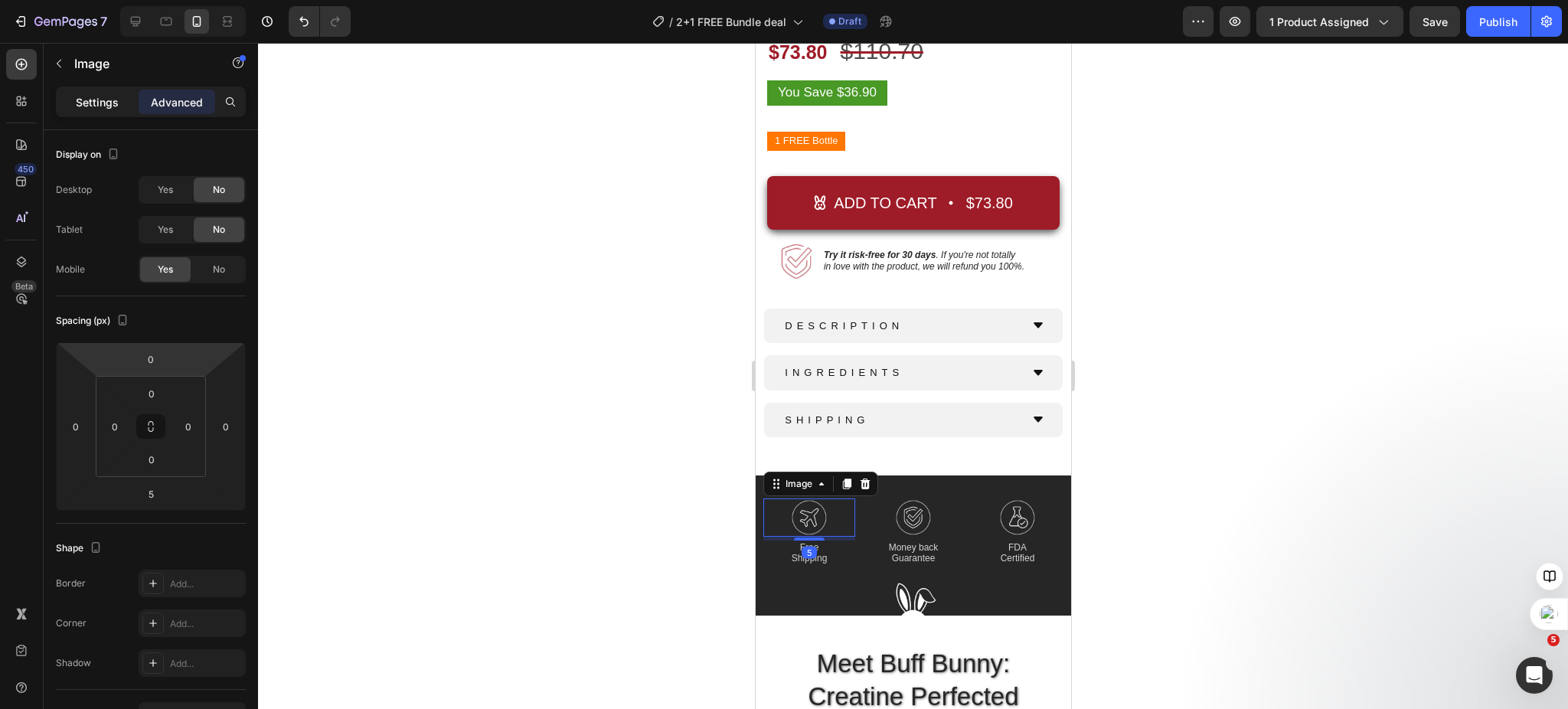
click at [101, 100] on p "Settings" at bounding box center [97, 102] width 43 height 16
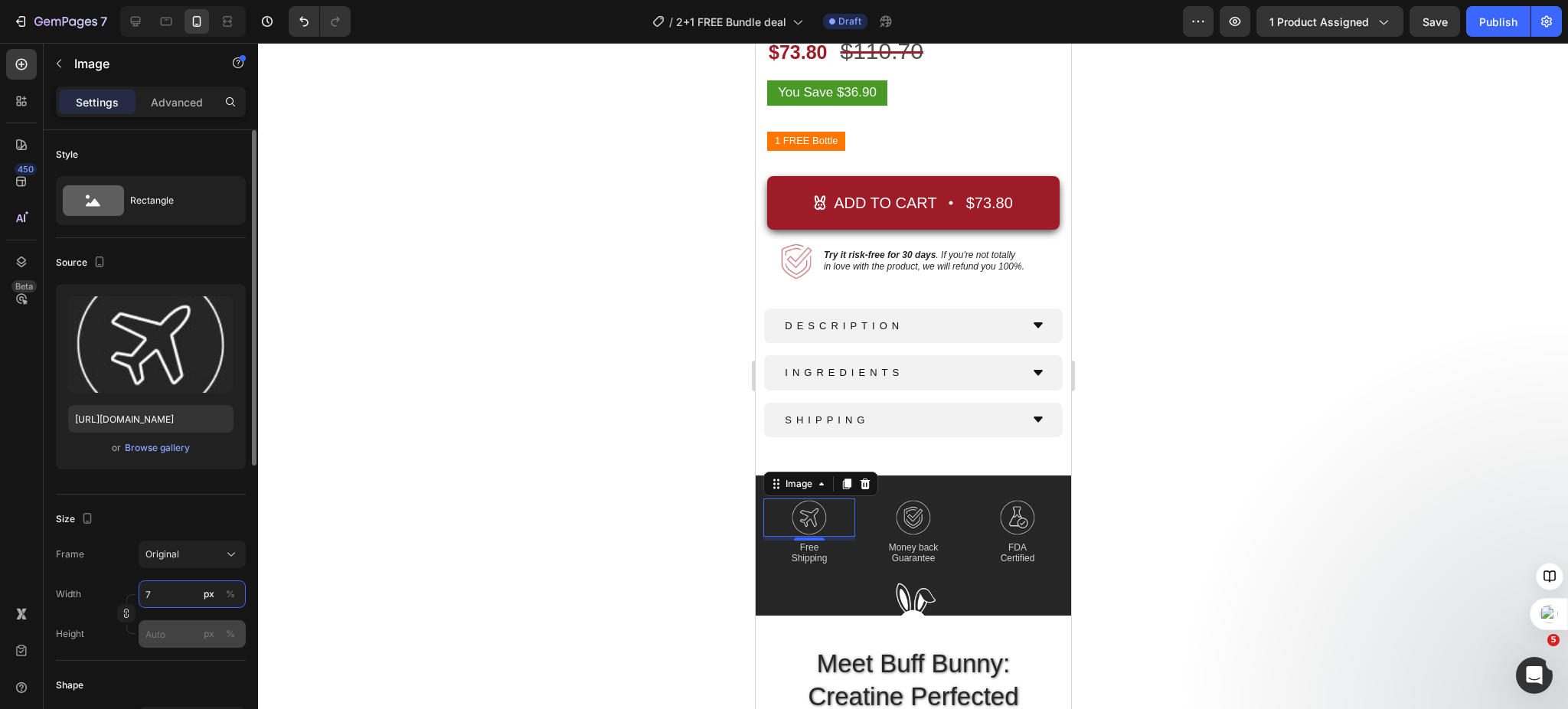
type input "70"
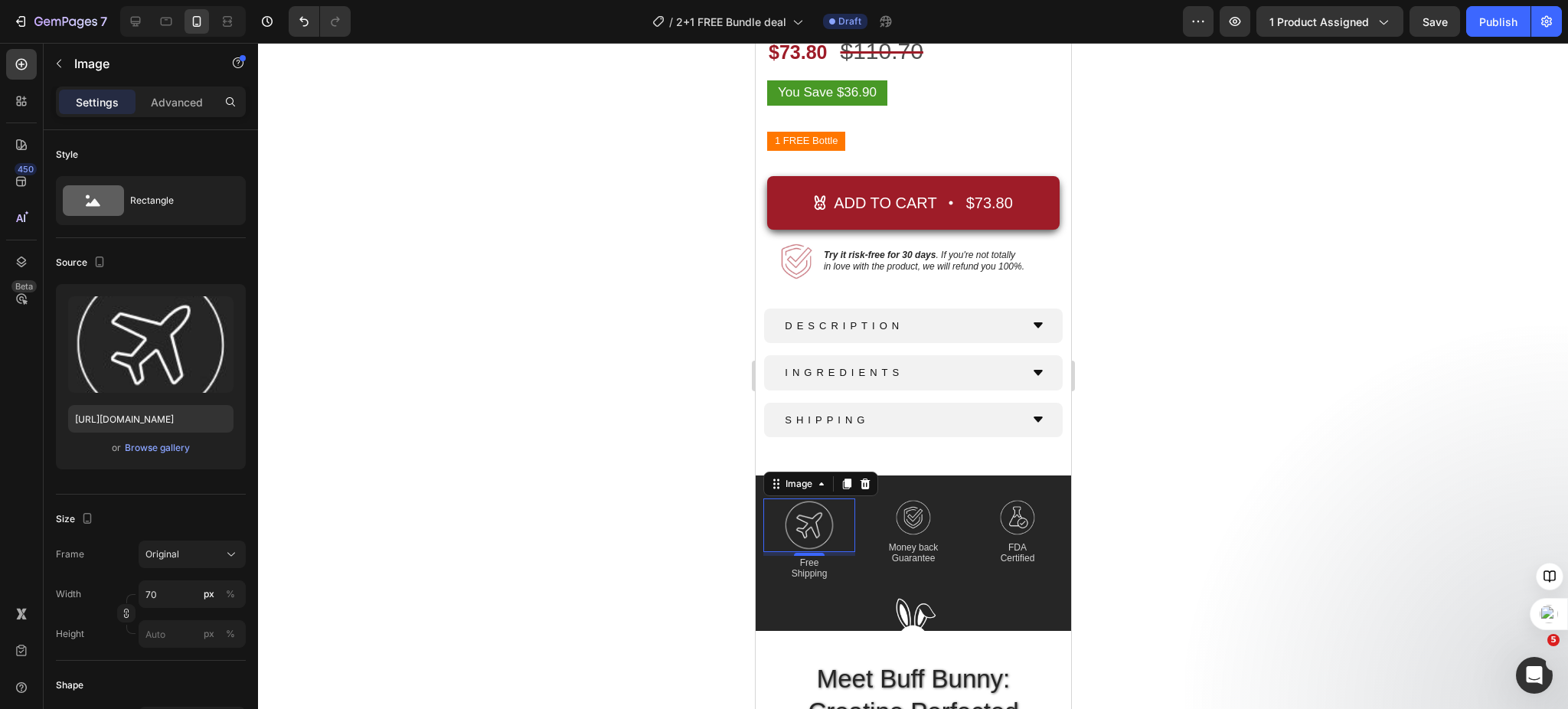
click at [591, 500] on div at bounding box center [913, 376] width 1311 height 666
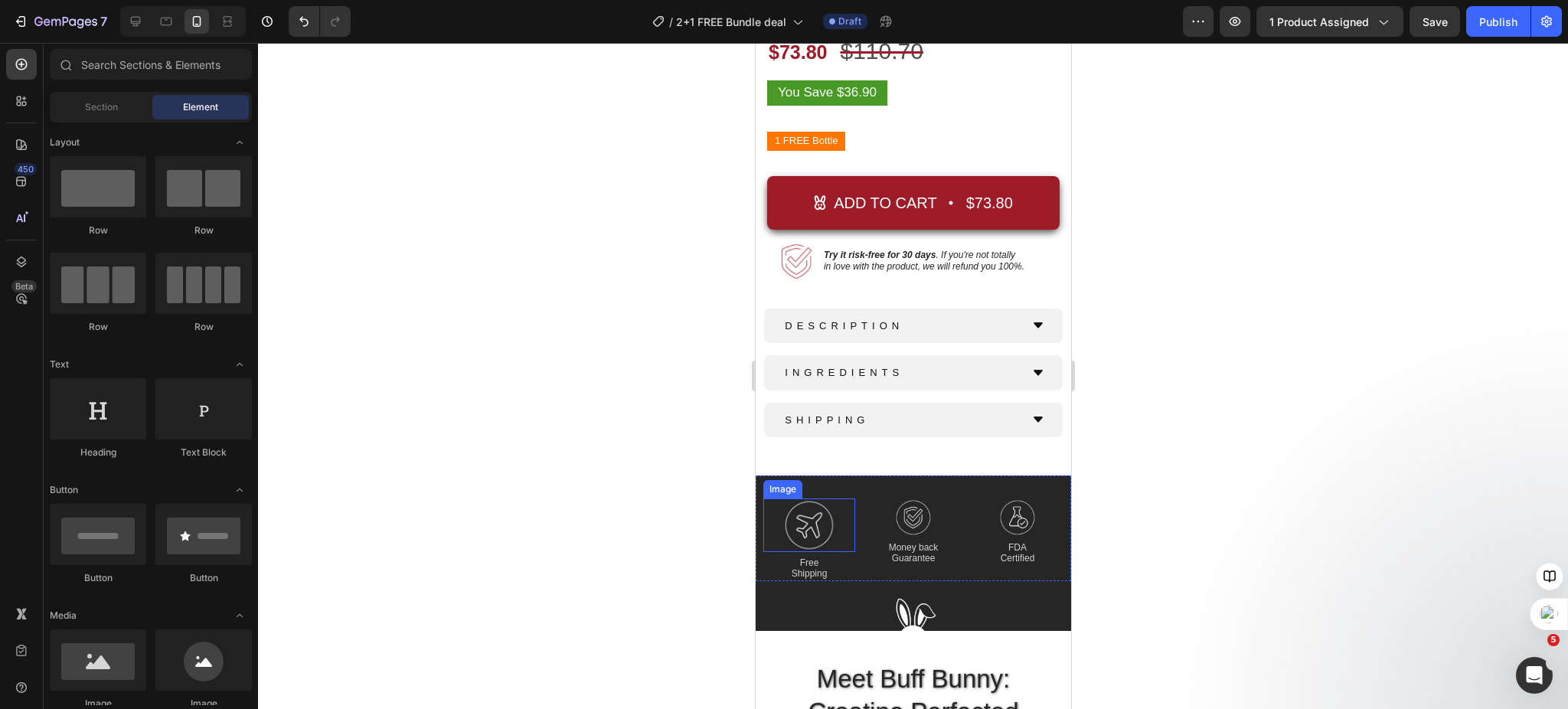
click at [803, 508] on img at bounding box center [808, 525] width 53 height 53
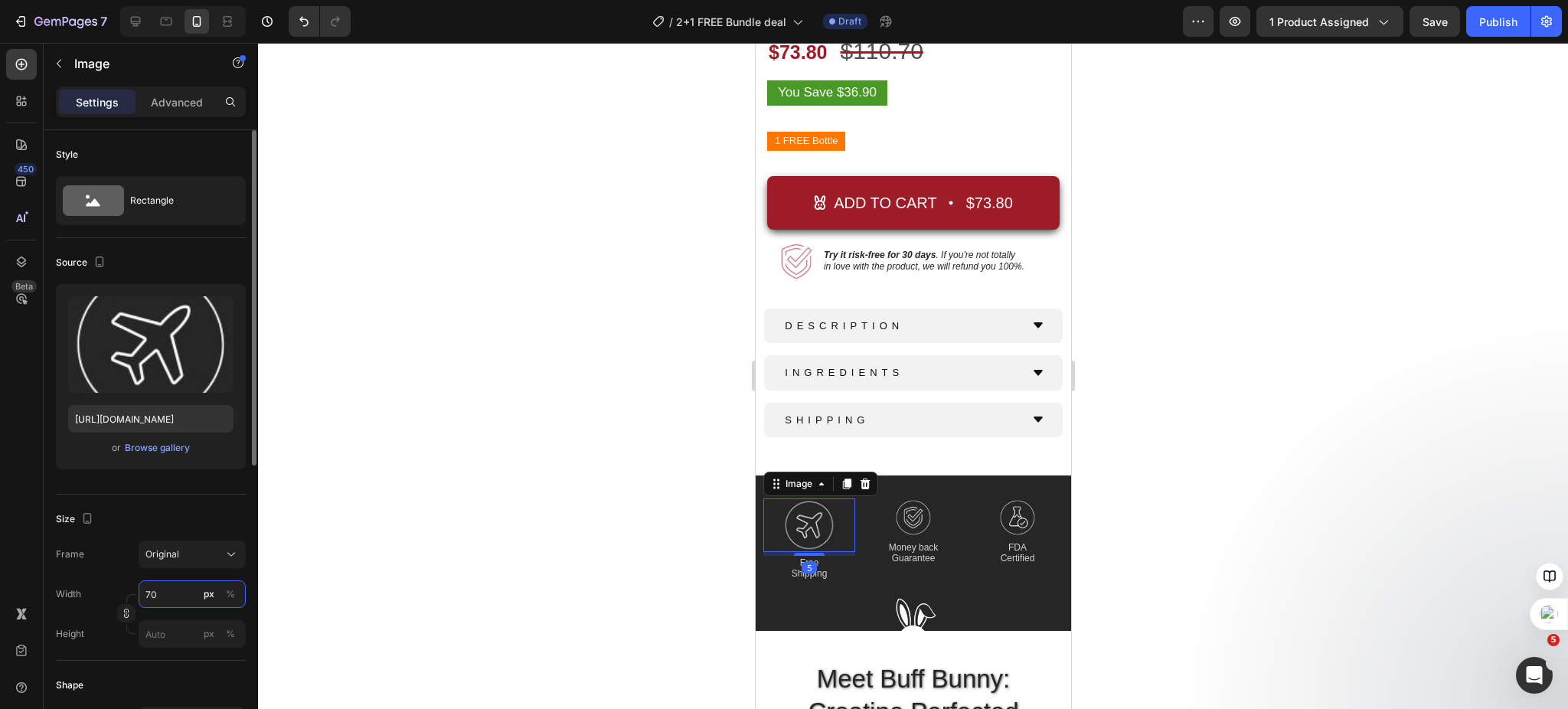
click at [159, 598] on input "70" at bounding box center [192, 595] width 107 height 28
type input "60"
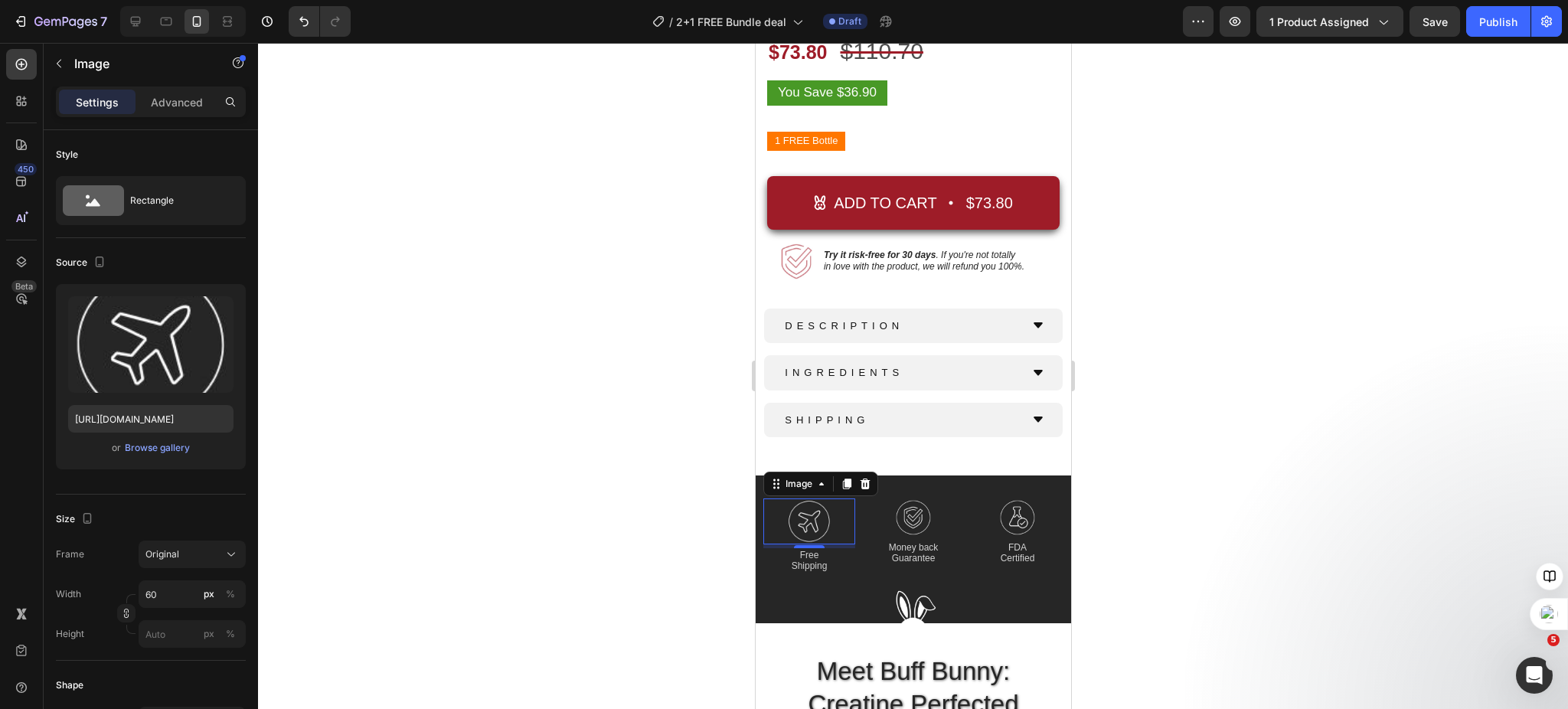
click at [647, 487] on div at bounding box center [913, 376] width 1311 height 666
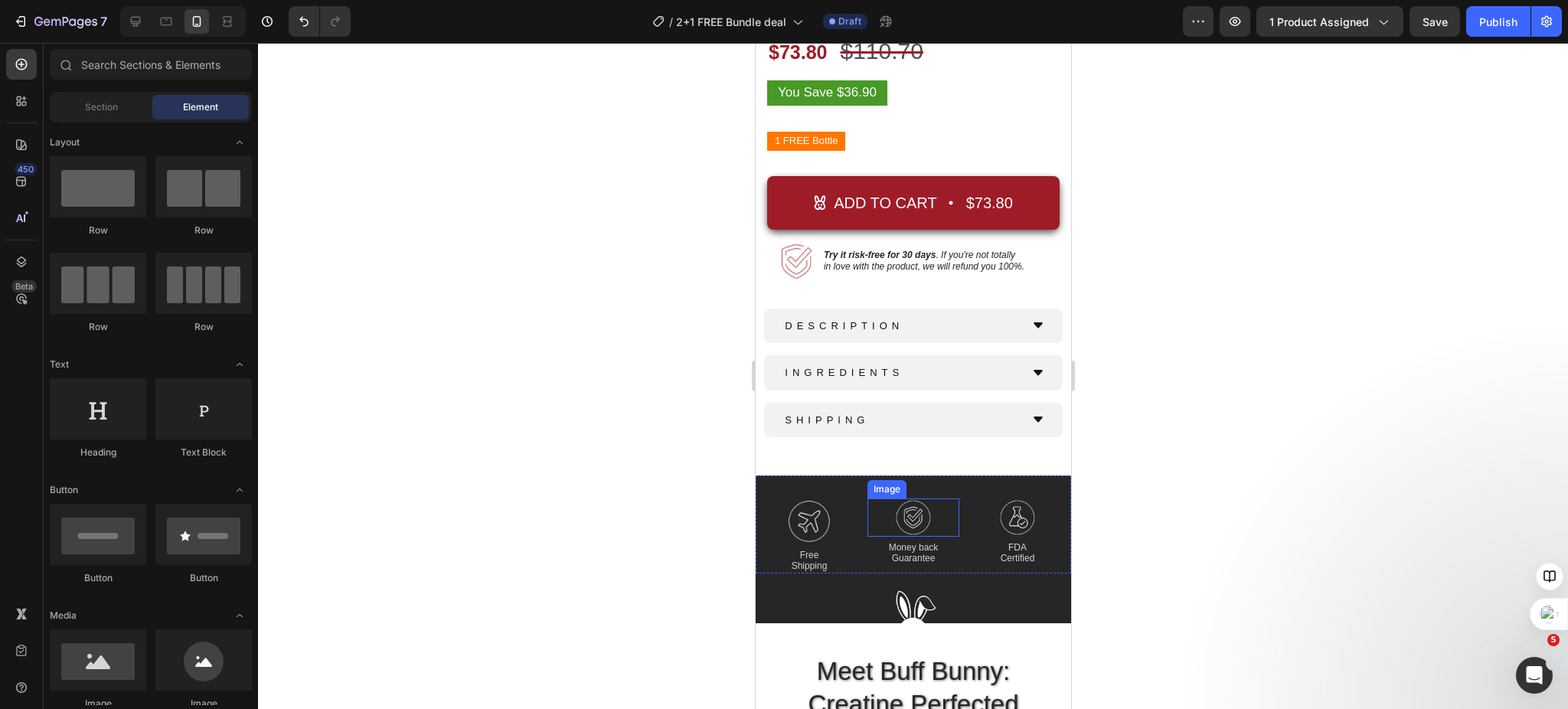
click at [915, 499] on img at bounding box center [913, 518] width 39 height 39
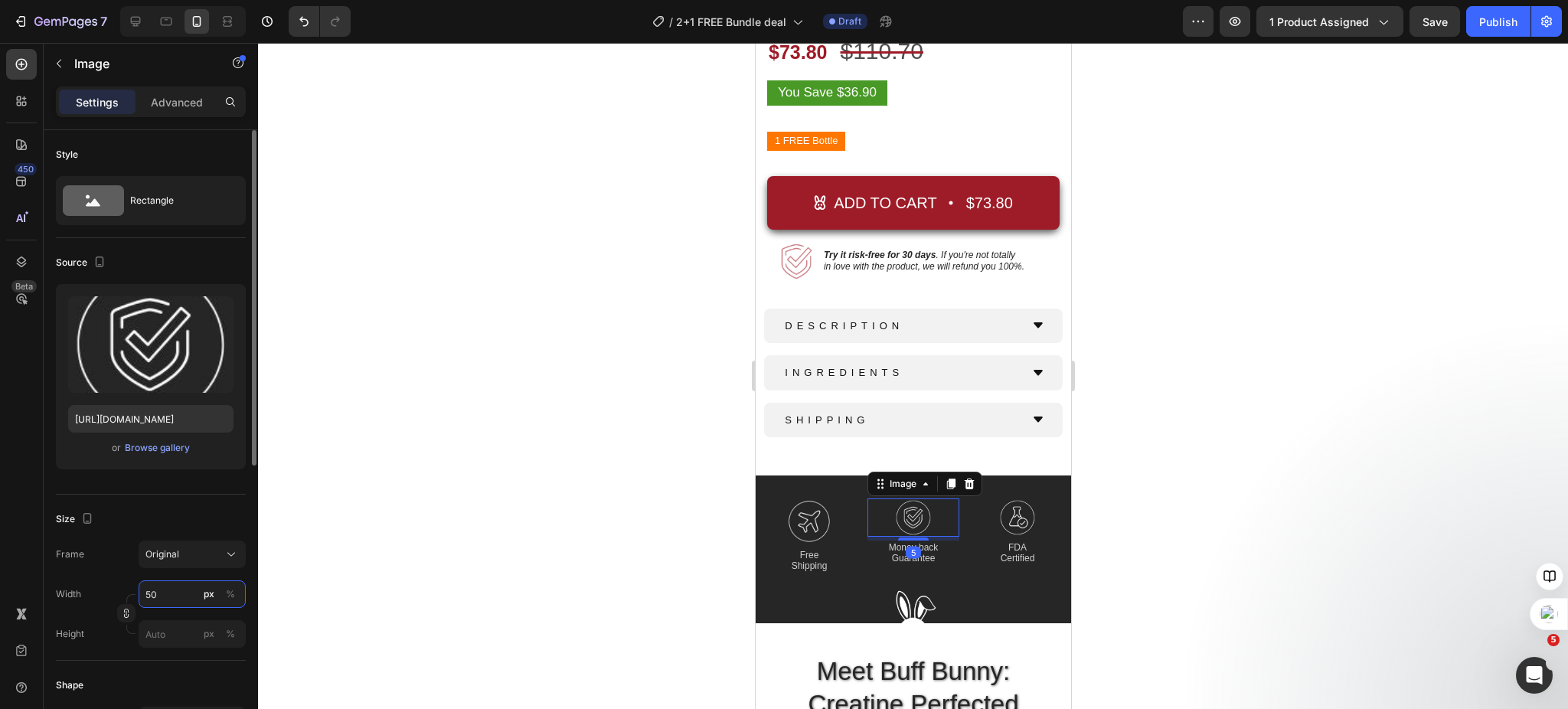
click at [153, 591] on input "50" at bounding box center [192, 595] width 107 height 28
type input "60"
click at [561, 473] on div at bounding box center [913, 376] width 1311 height 666
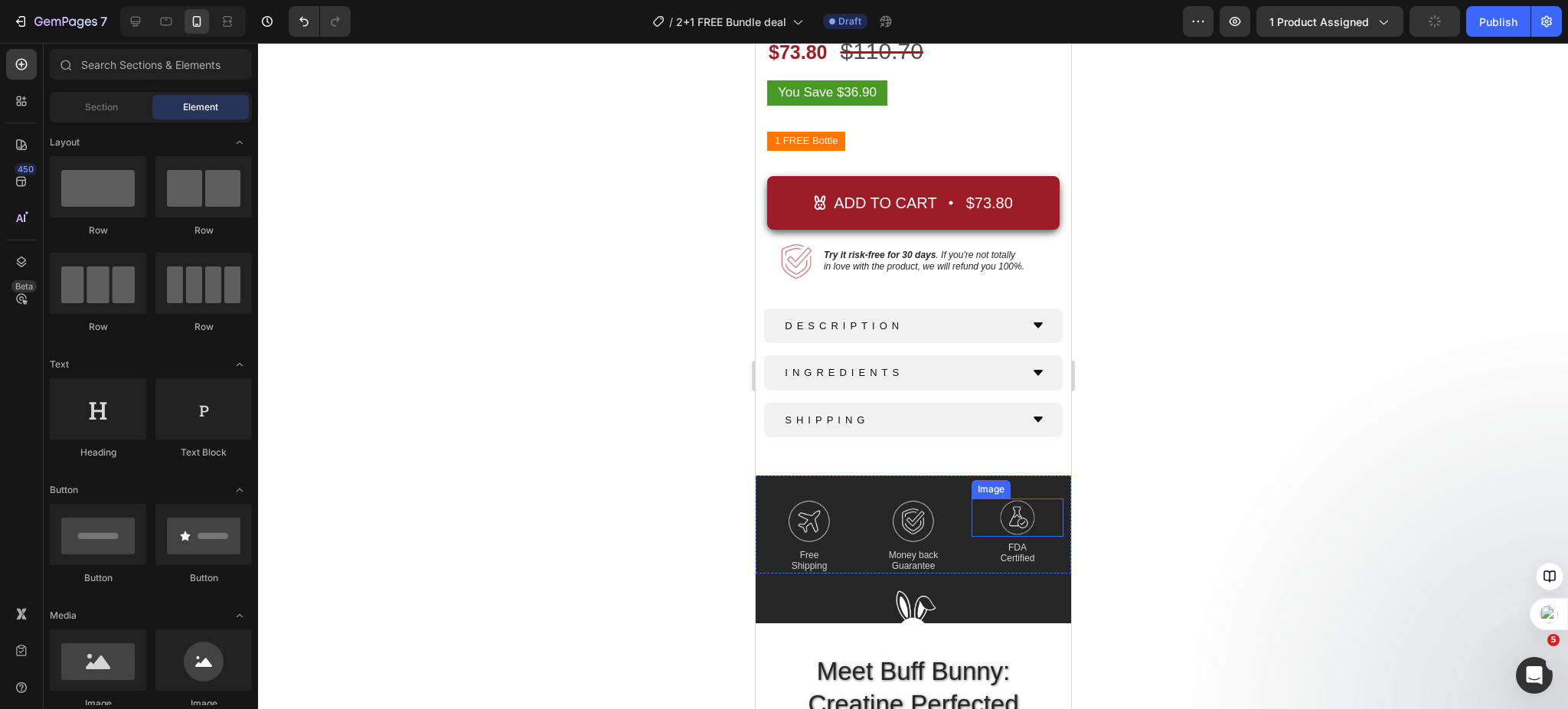
click at [1012, 499] on img at bounding box center [1017, 518] width 39 height 39
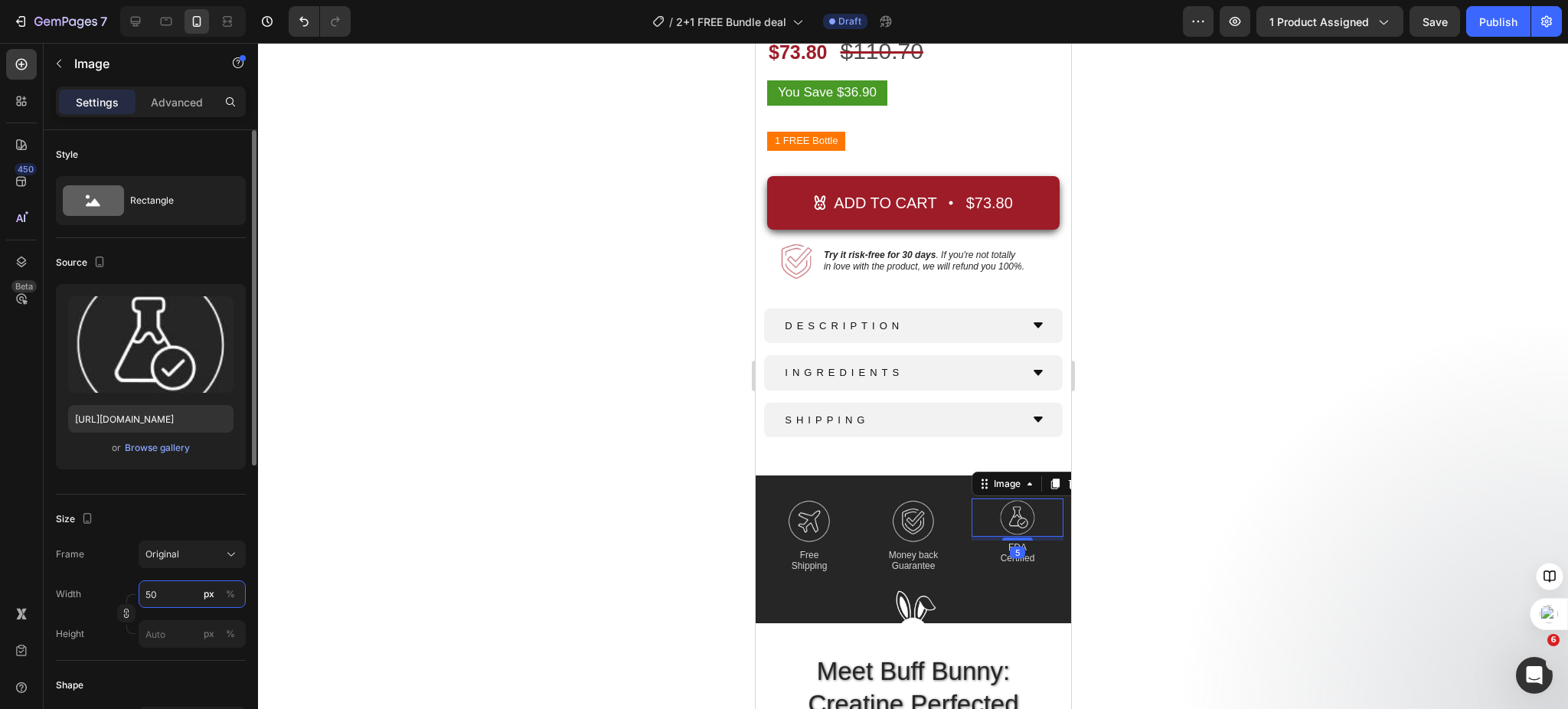
click at [157, 593] on input "50" at bounding box center [192, 595] width 107 height 28
type input "60"
click at [615, 404] on div at bounding box center [913, 376] width 1311 height 666
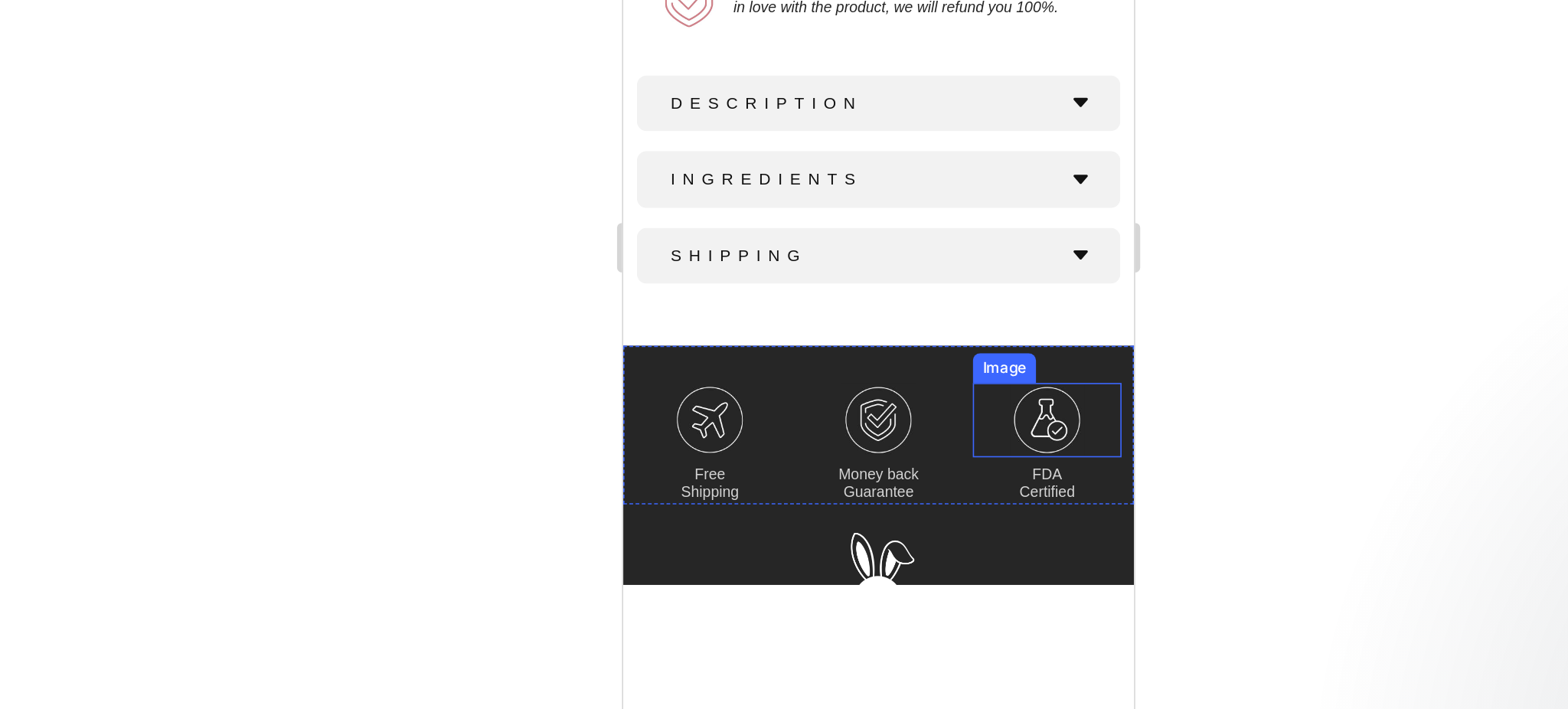
scroll to position [793, 0]
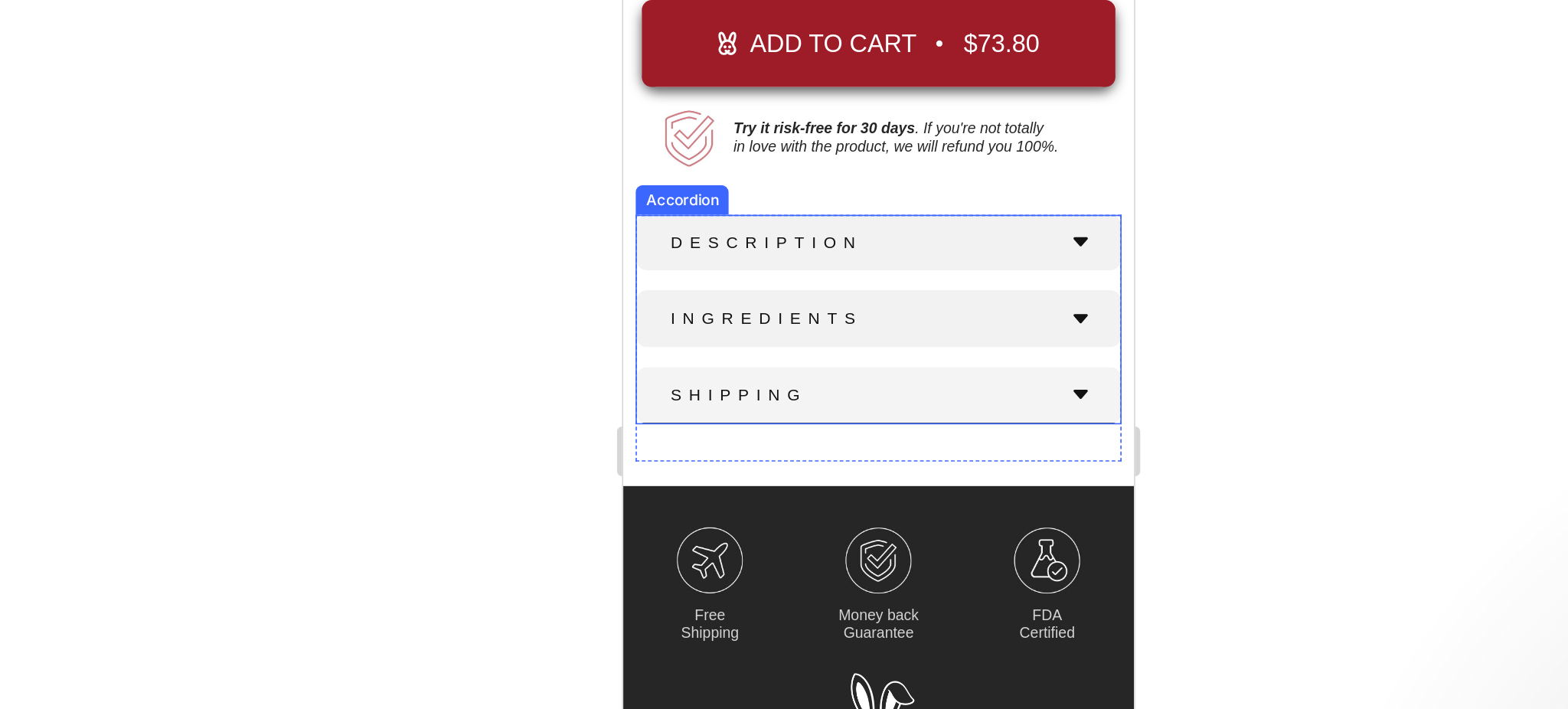
click at [899, 204] on icon at bounding box center [905, 210] width 12 height 12
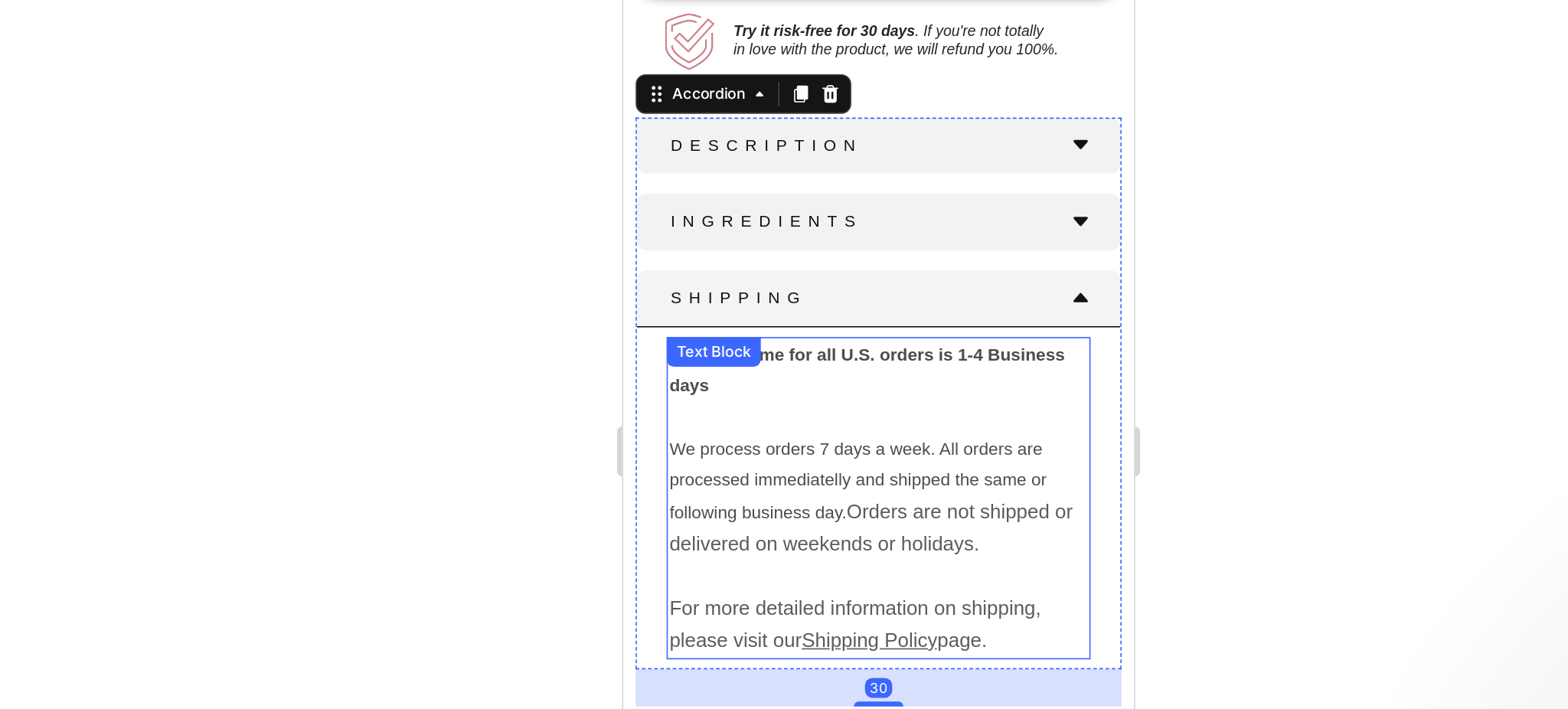
scroll to position [857, 0]
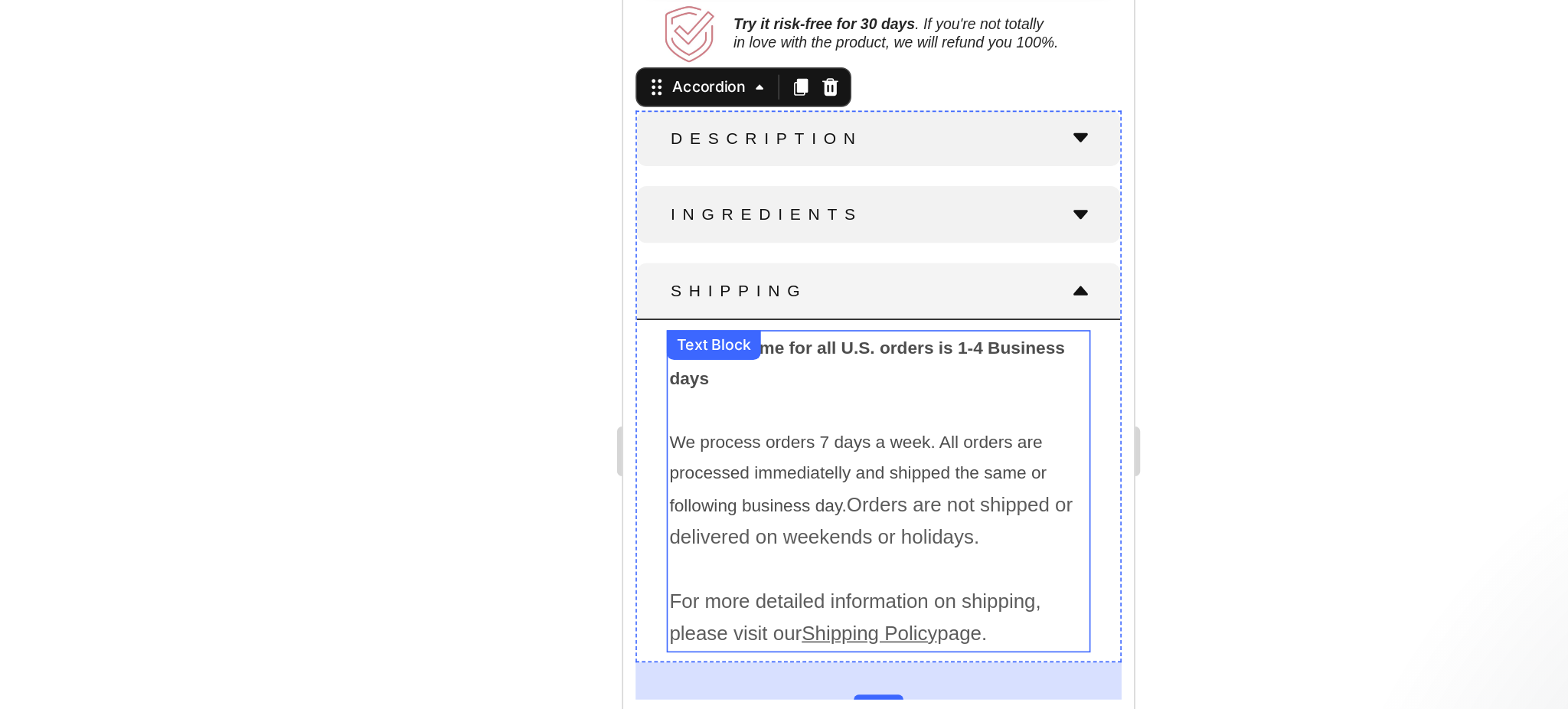
click at [740, 268] on p "We process orders 7 days a week. All orders are processed immediatelly and ship…" at bounding box center [780, 270] width 258 height 79
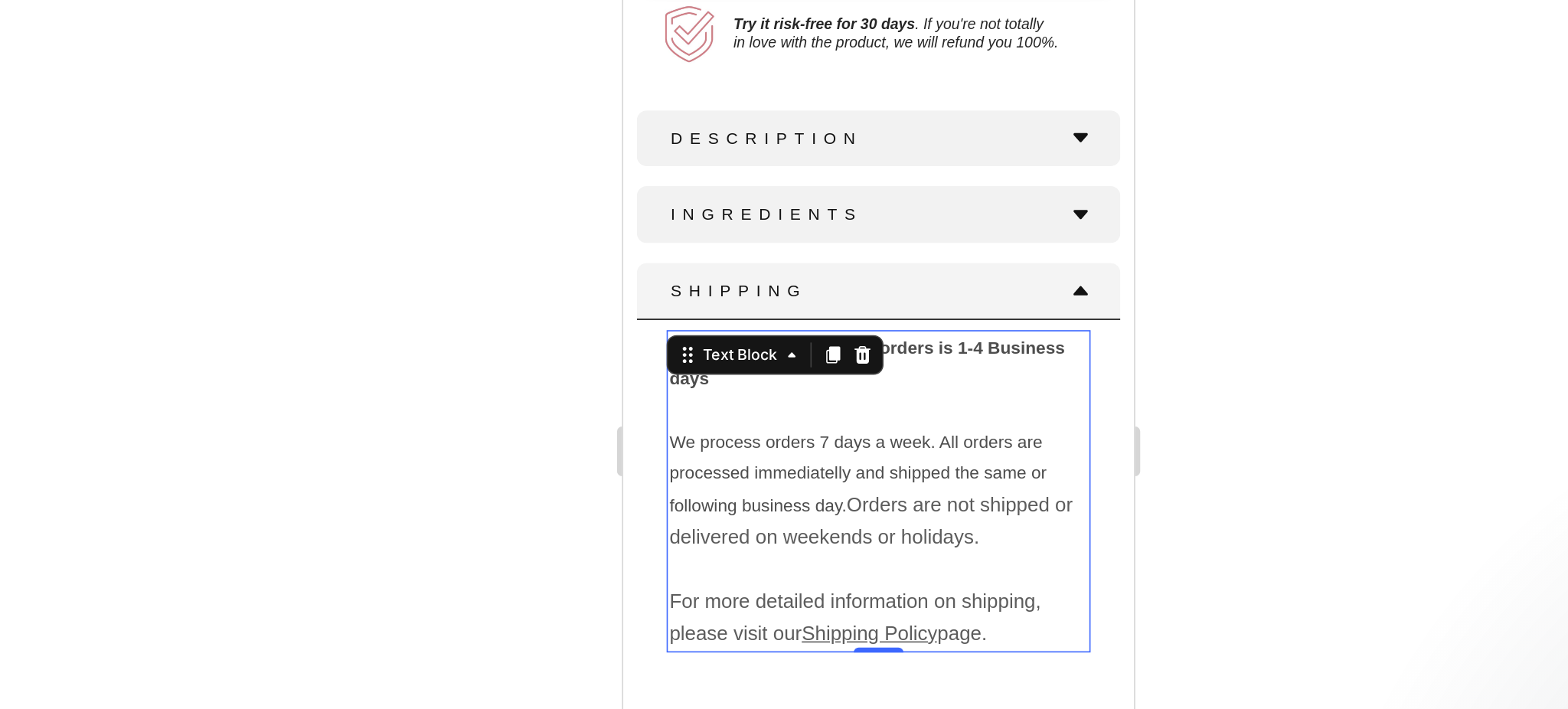
click at [740, 268] on p "We process orders 7 days a week. All orders are processed immediatelly and ship…" at bounding box center [780, 270] width 258 height 79
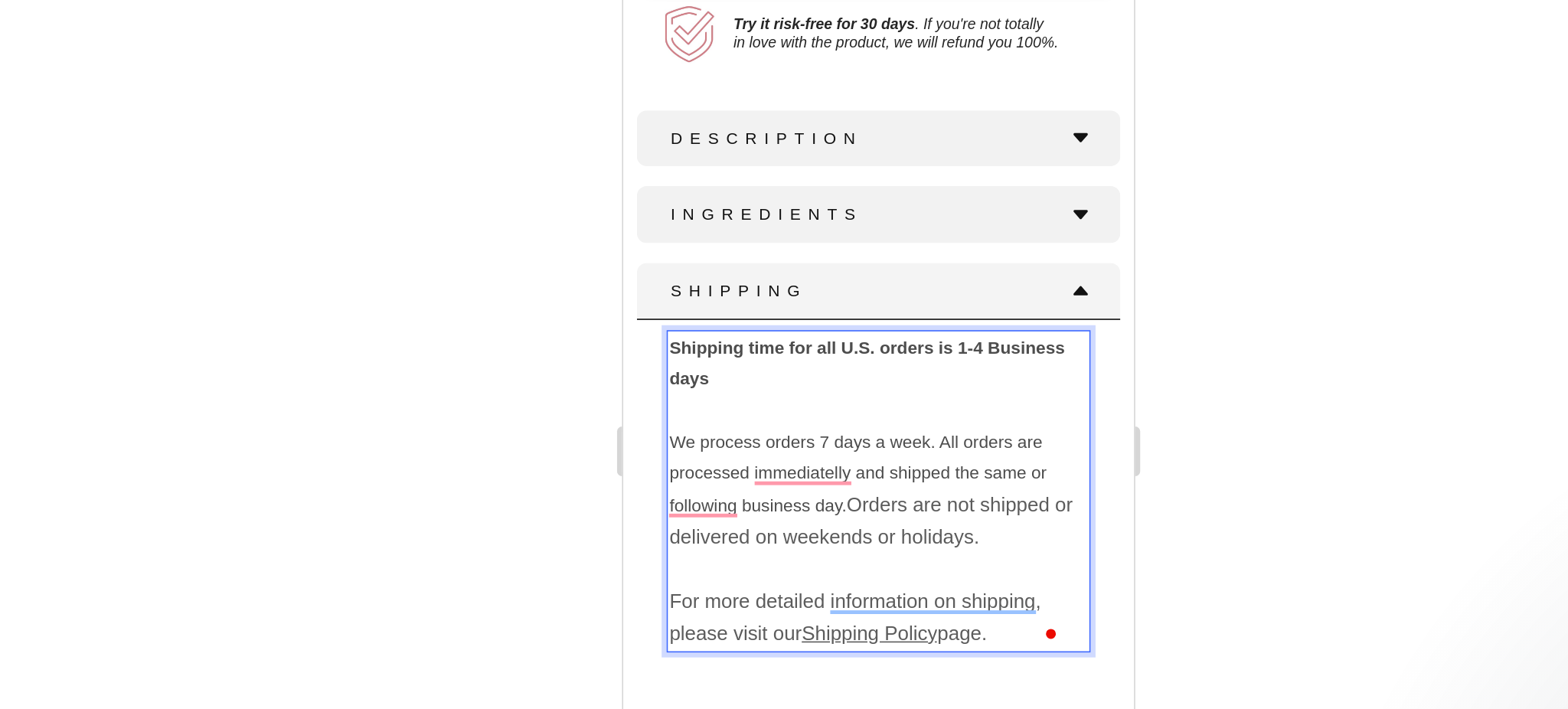
click at [787, 308] on p "To enrich screen reader interactions, please activate Accessibility in Grammarl…" at bounding box center [780, 318] width 258 height 19
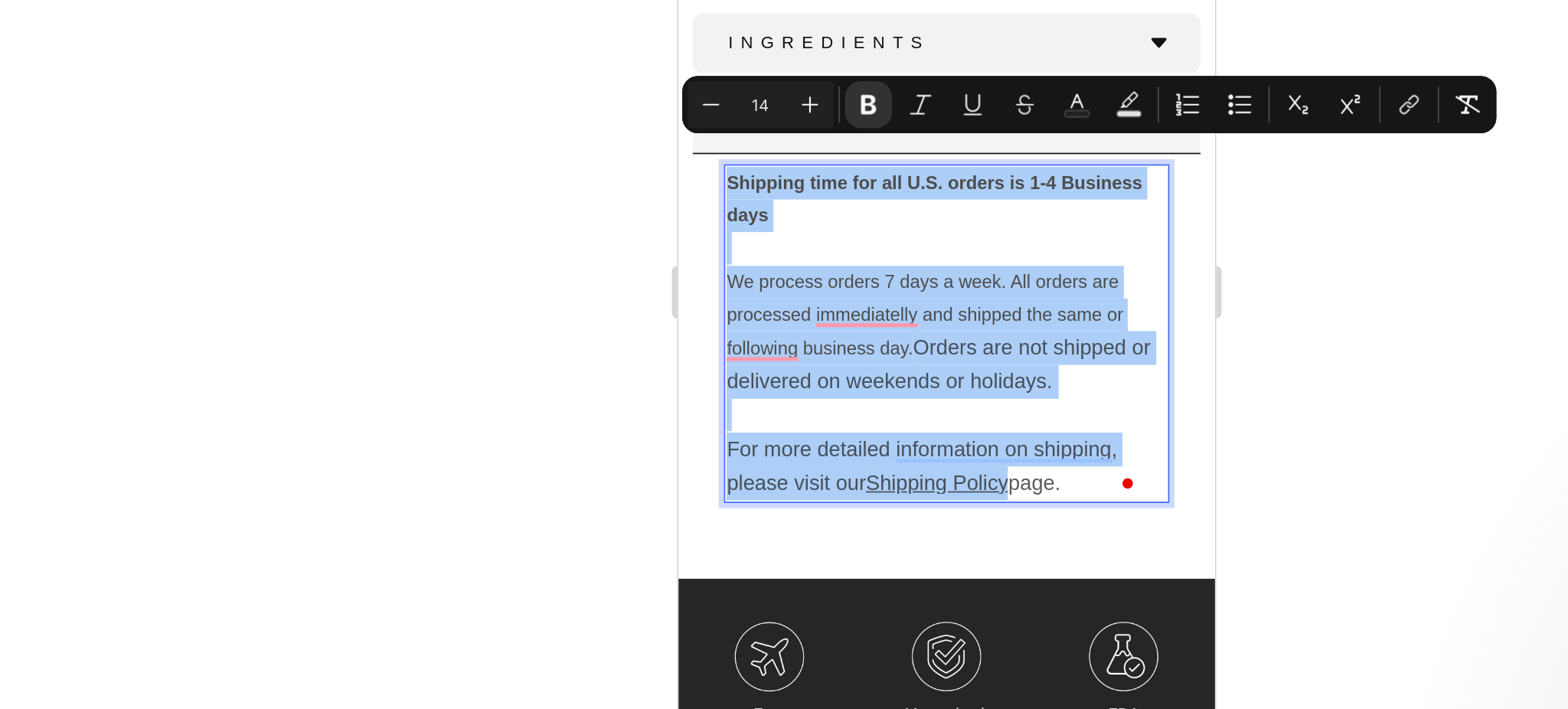
drag, startPoint x: 806, startPoint y: 271, endPoint x: 59, endPoint y: 241, distance: 747.6
click at [806, 271] on input "14" at bounding box center [804, 266] width 31 height 19
click at [799, 263] on input "14" at bounding box center [804, 266] width 31 height 19
type input "14"
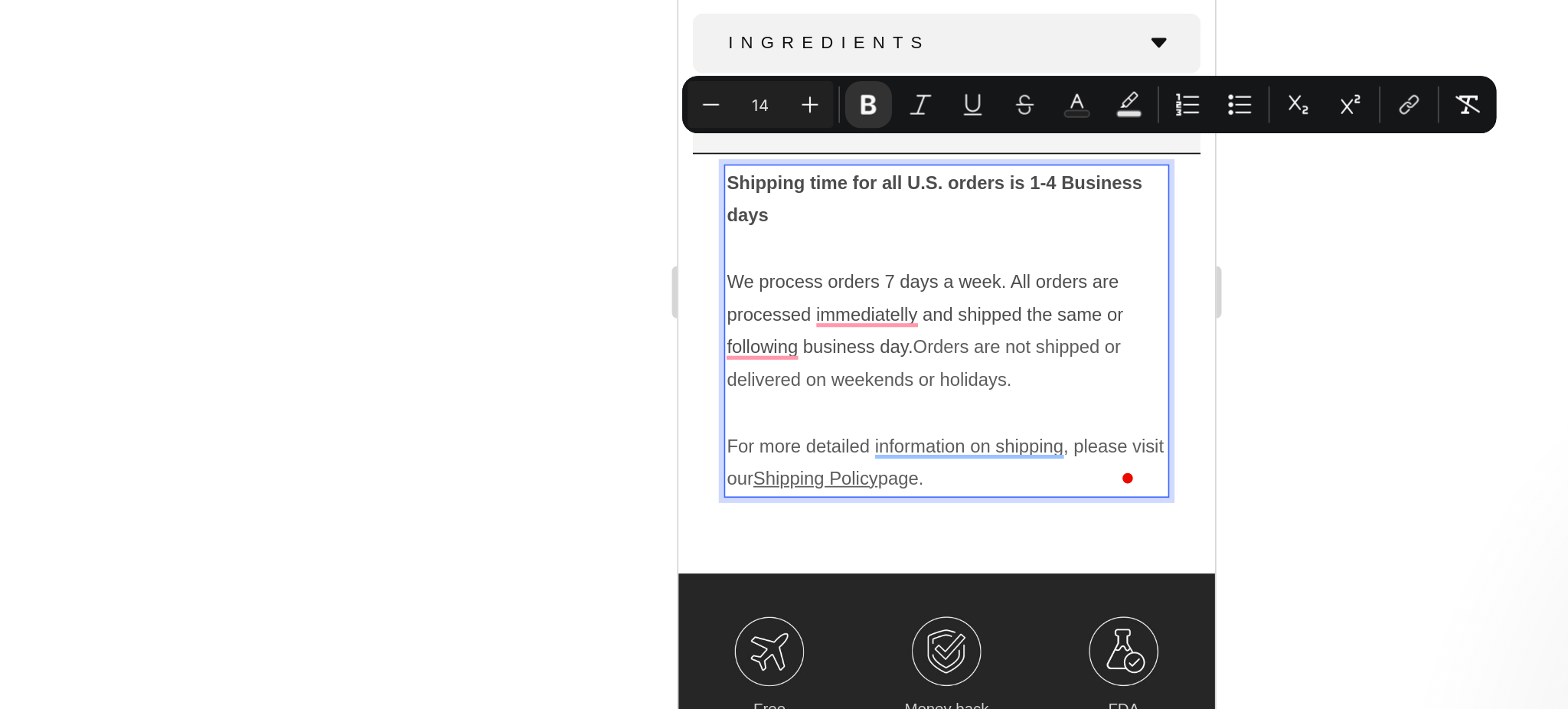
click at [694, 355] on div at bounding box center [913, 376] width 1311 height 666
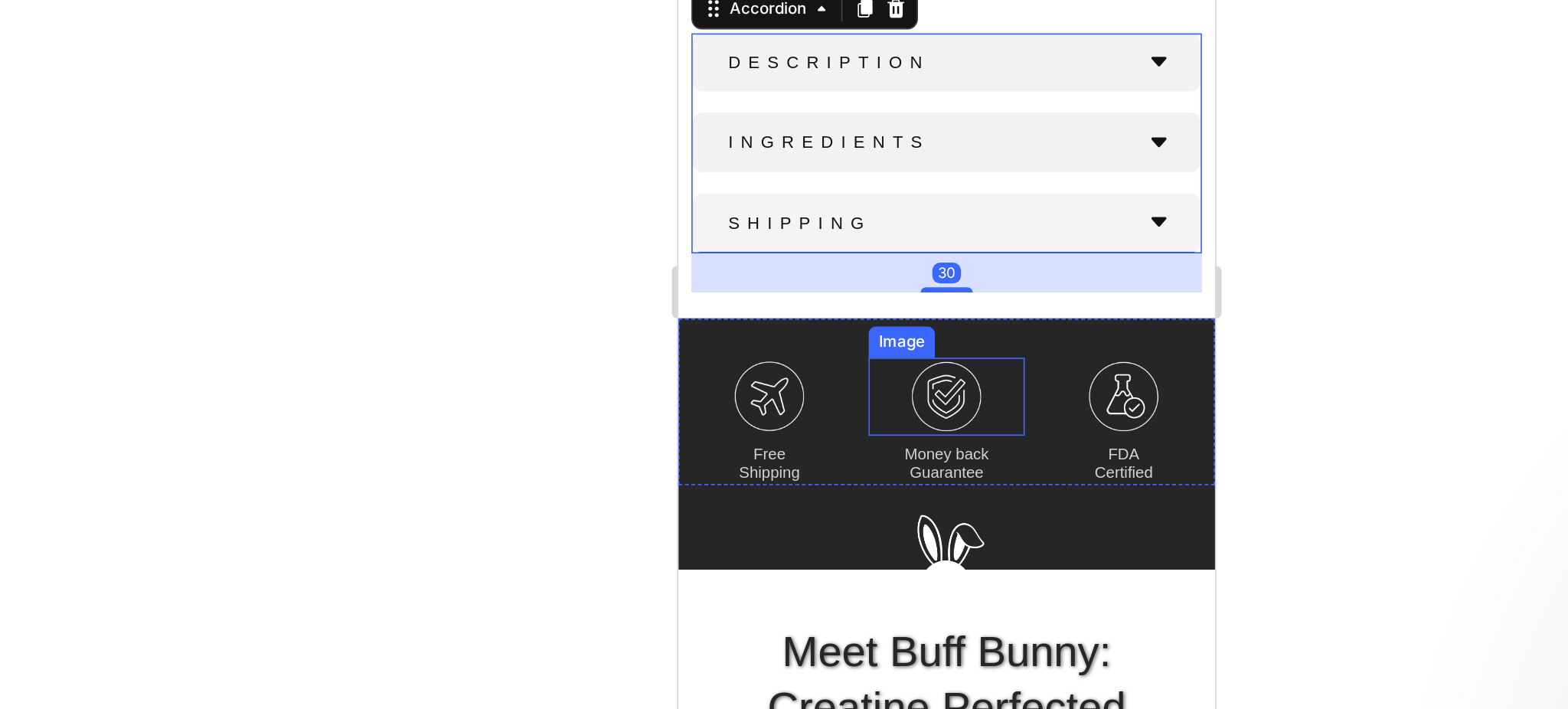
scroll to position [797, 0]
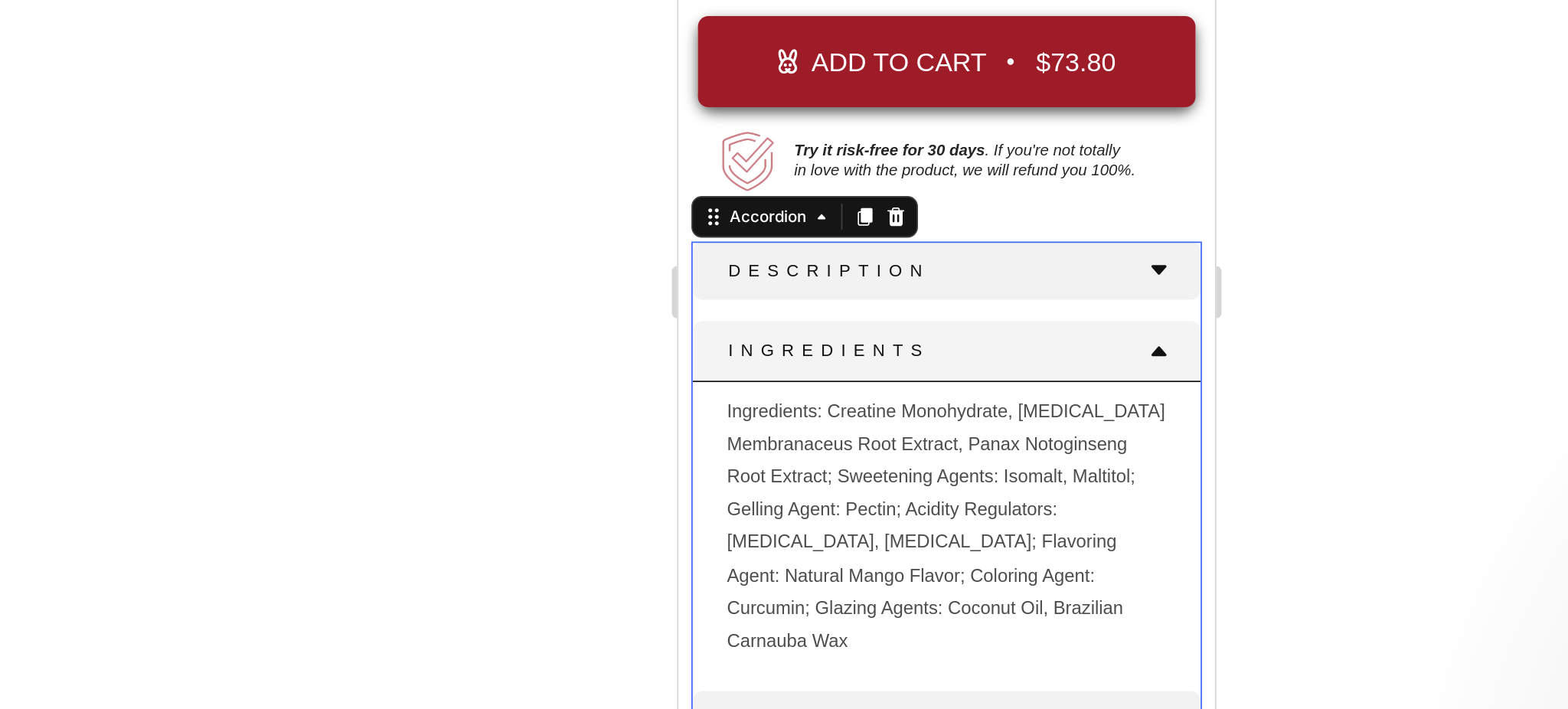
click at [954, 87] on icon at bounding box center [960, 94] width 12 height 12
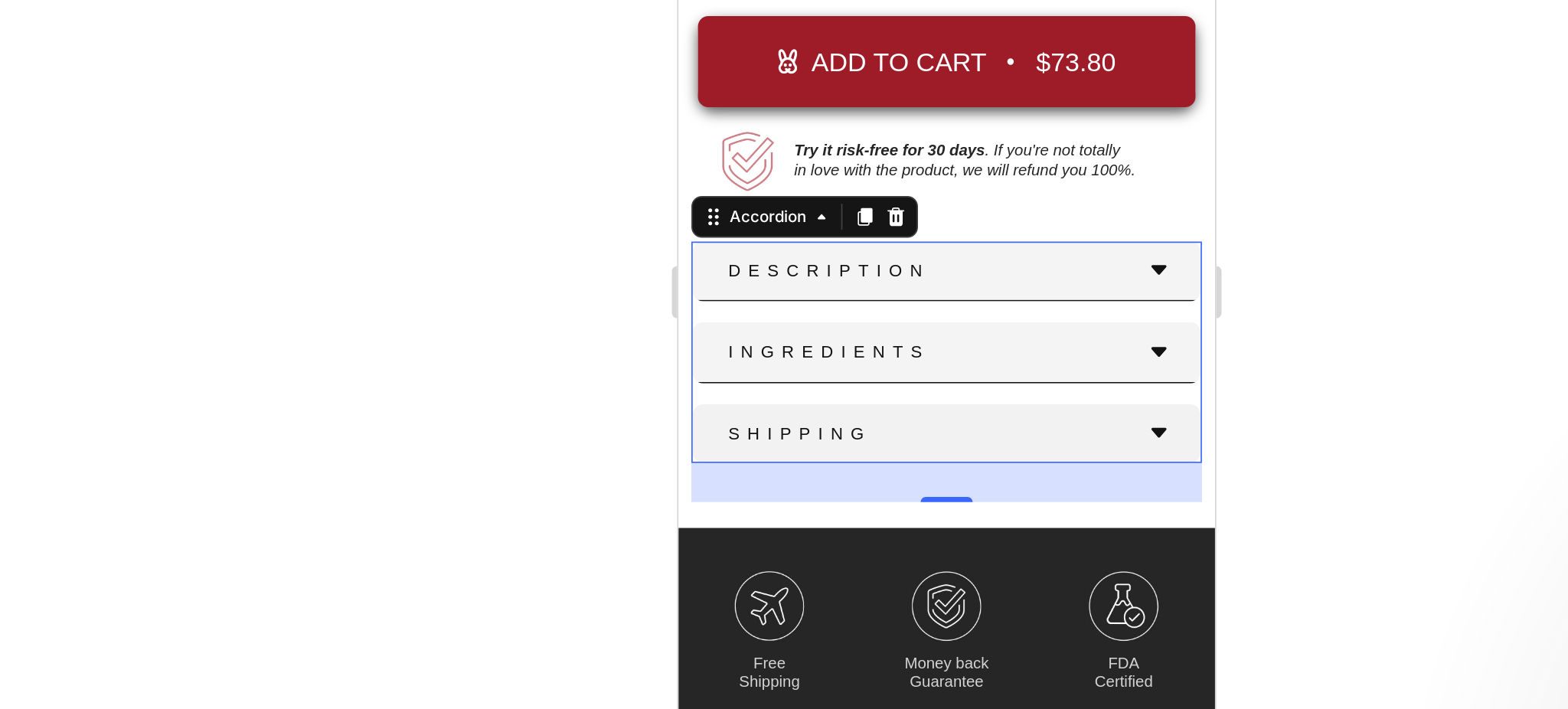
click at [956, 43] on icon at bounding box center [960, 45] width 9 height 5
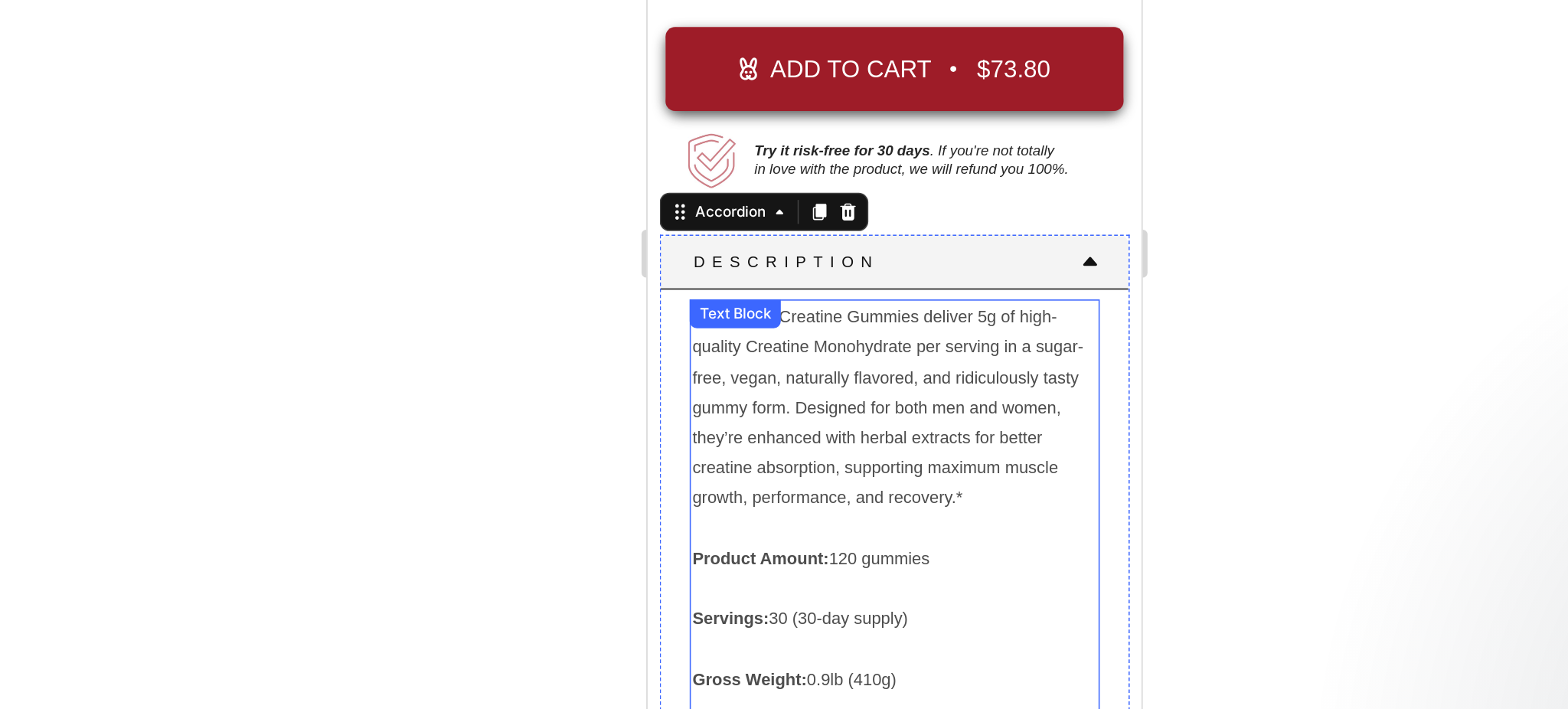
scroll to position [633, 0]
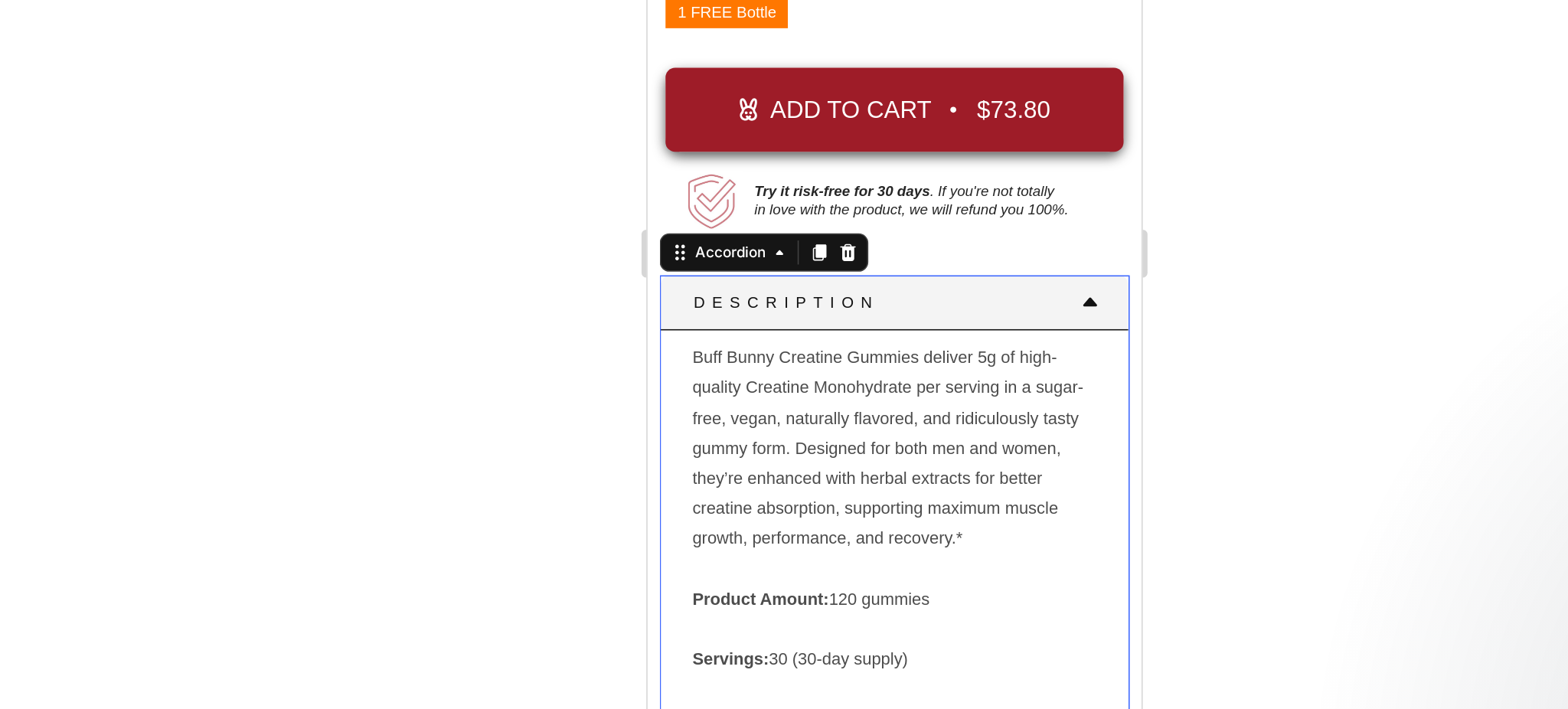
click at [922, 90] on icon at bounding box center [929, 97] width 12 height 12
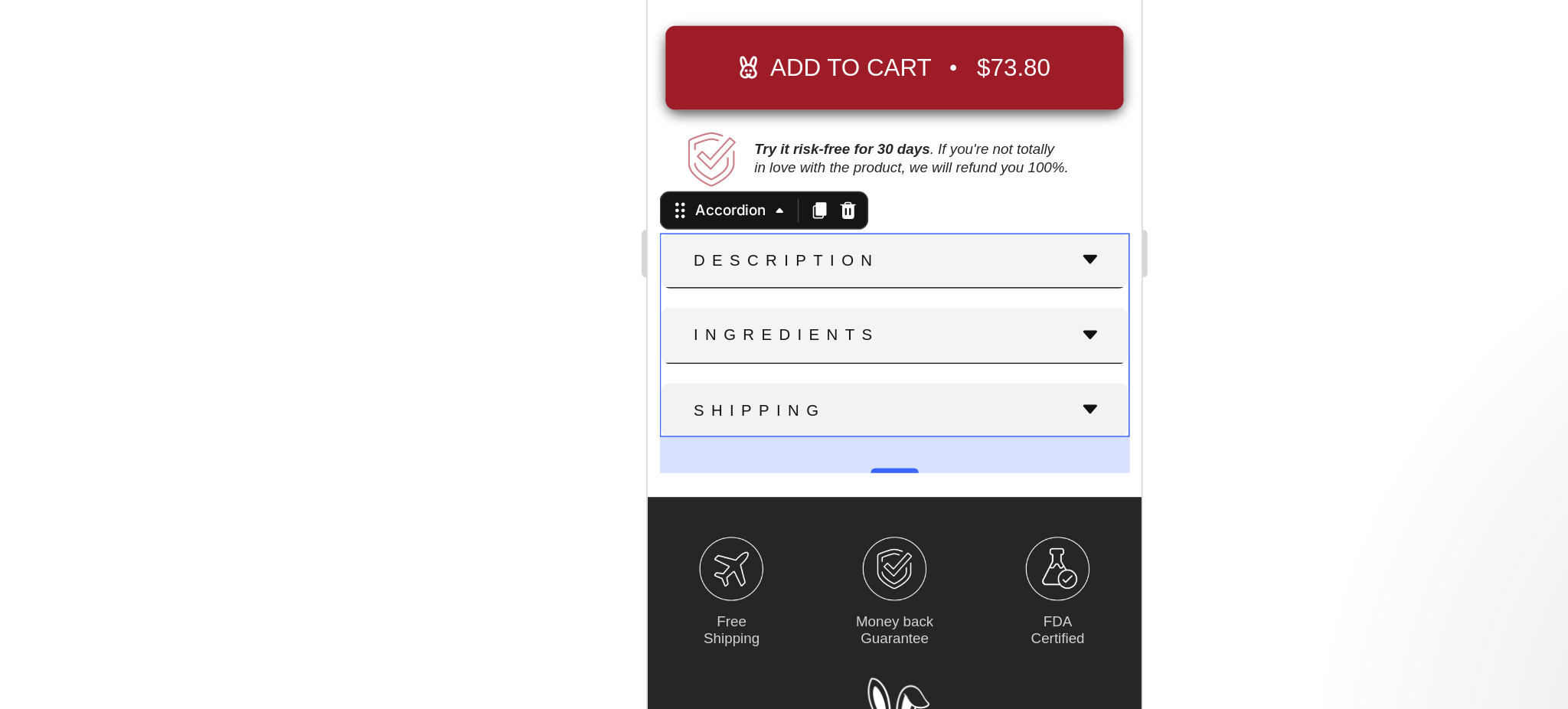
scroll to position [698, 0]
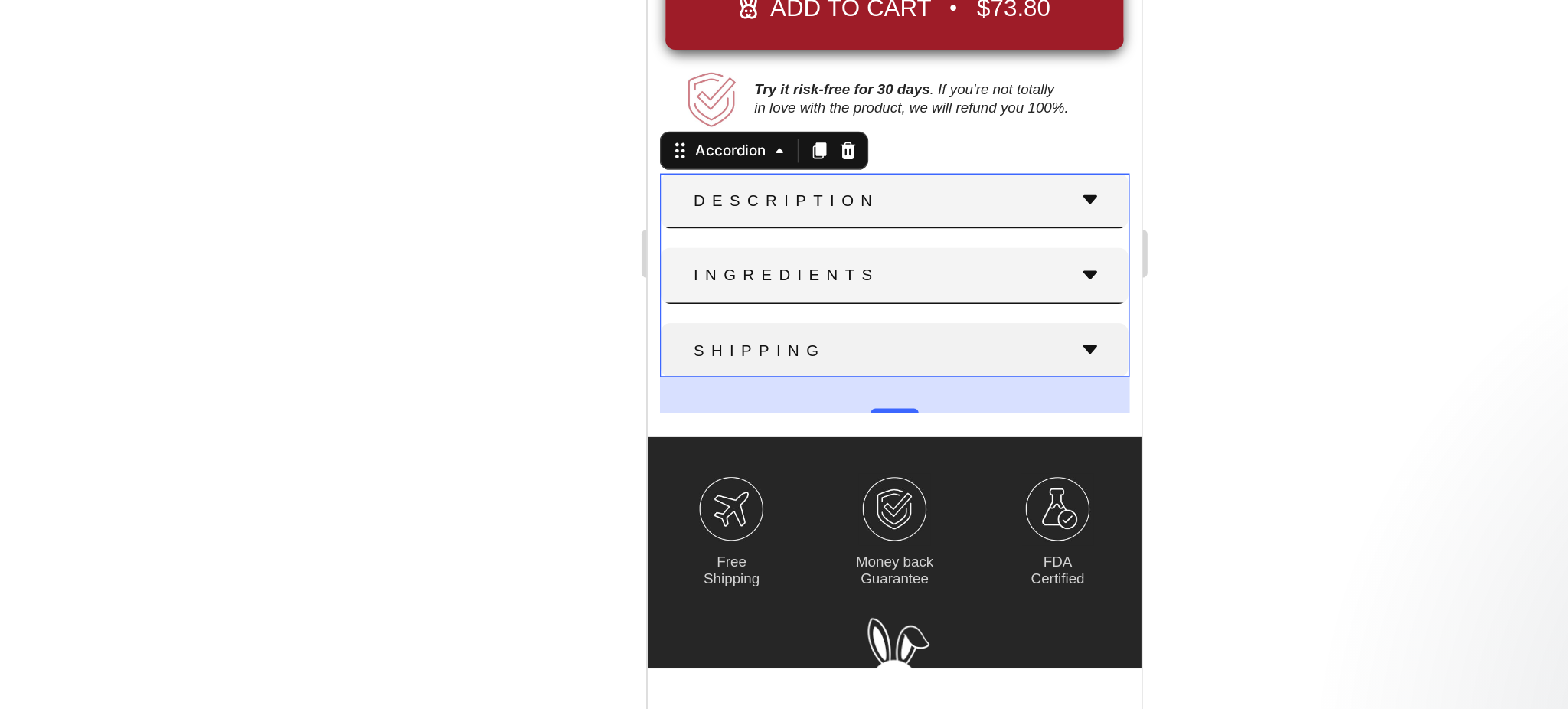
click at [1144, 463] on div at bounding box center [913, 376] width 1311 height 666
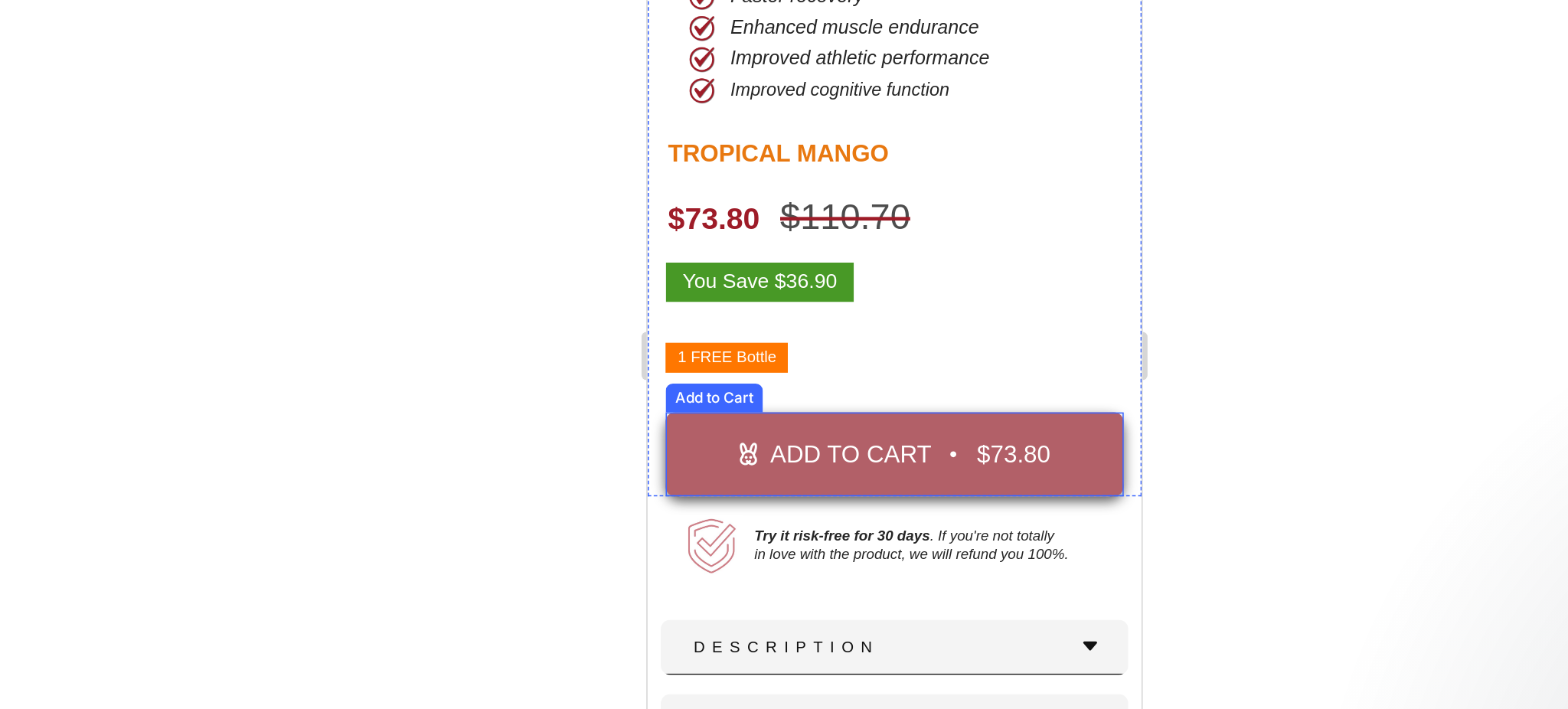
scroll to position [437, 0]
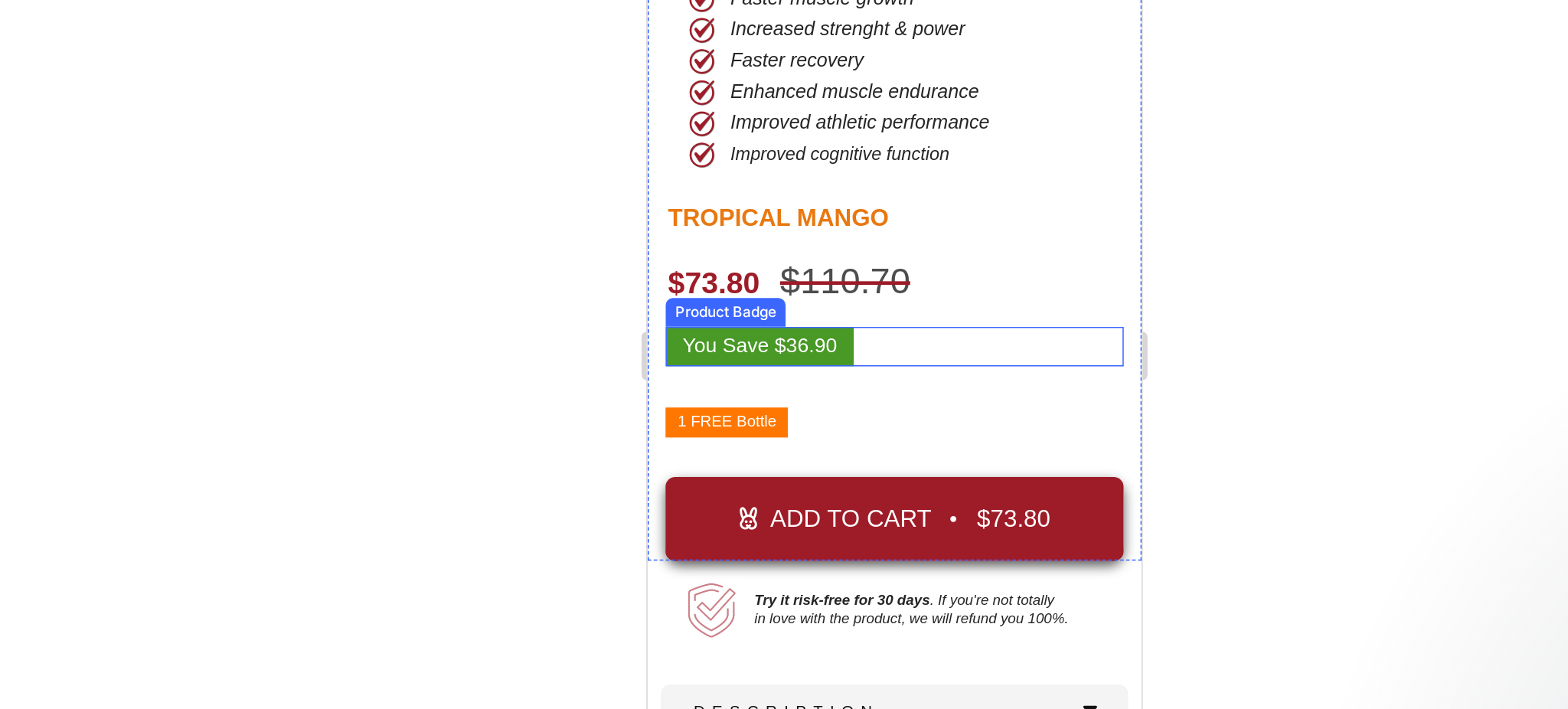
click at [793, 149] on div "You Save $36.90" at bounding box center [804, 162] width 292 height 26
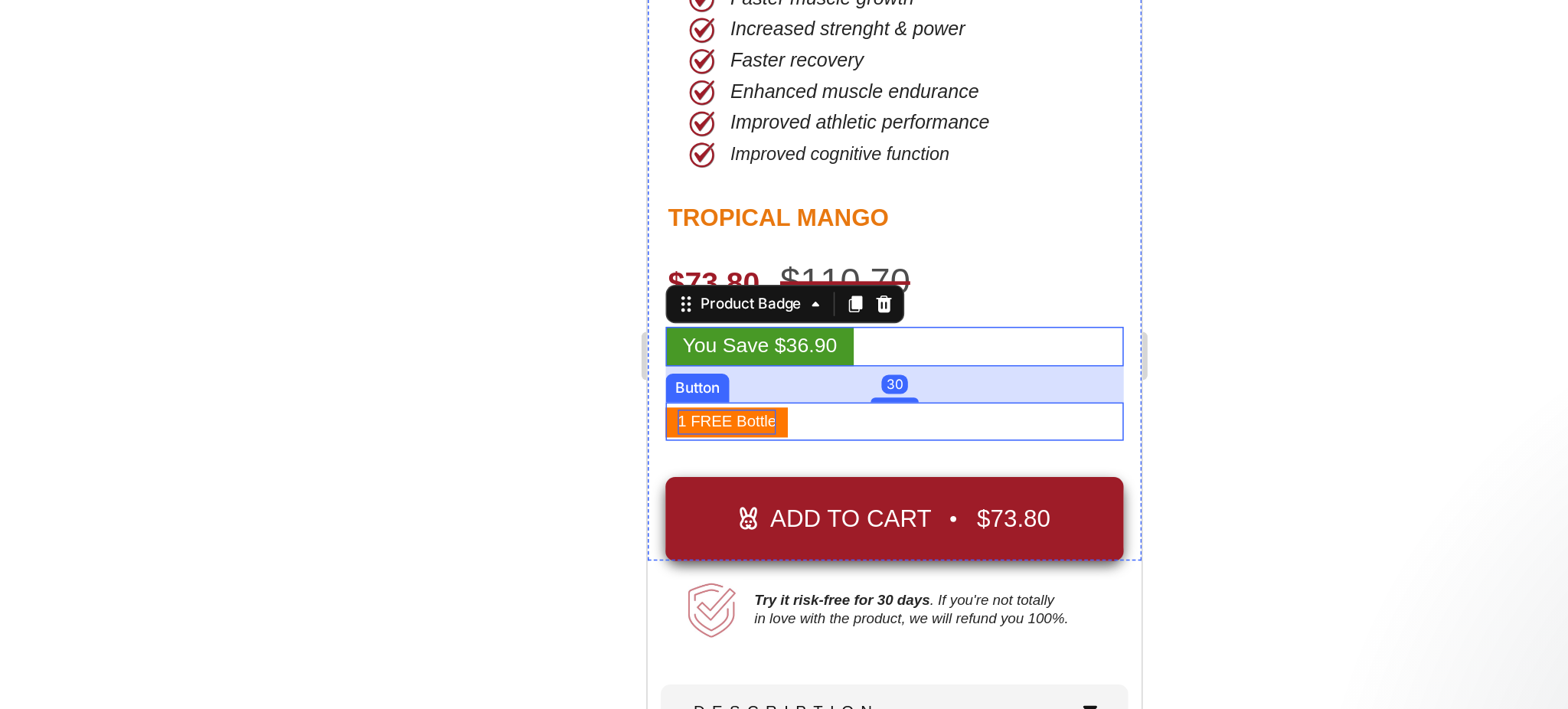
click at [670, 203] on span "1 FREE Bottle" at bounding box center [697, 209] width 63 height 12
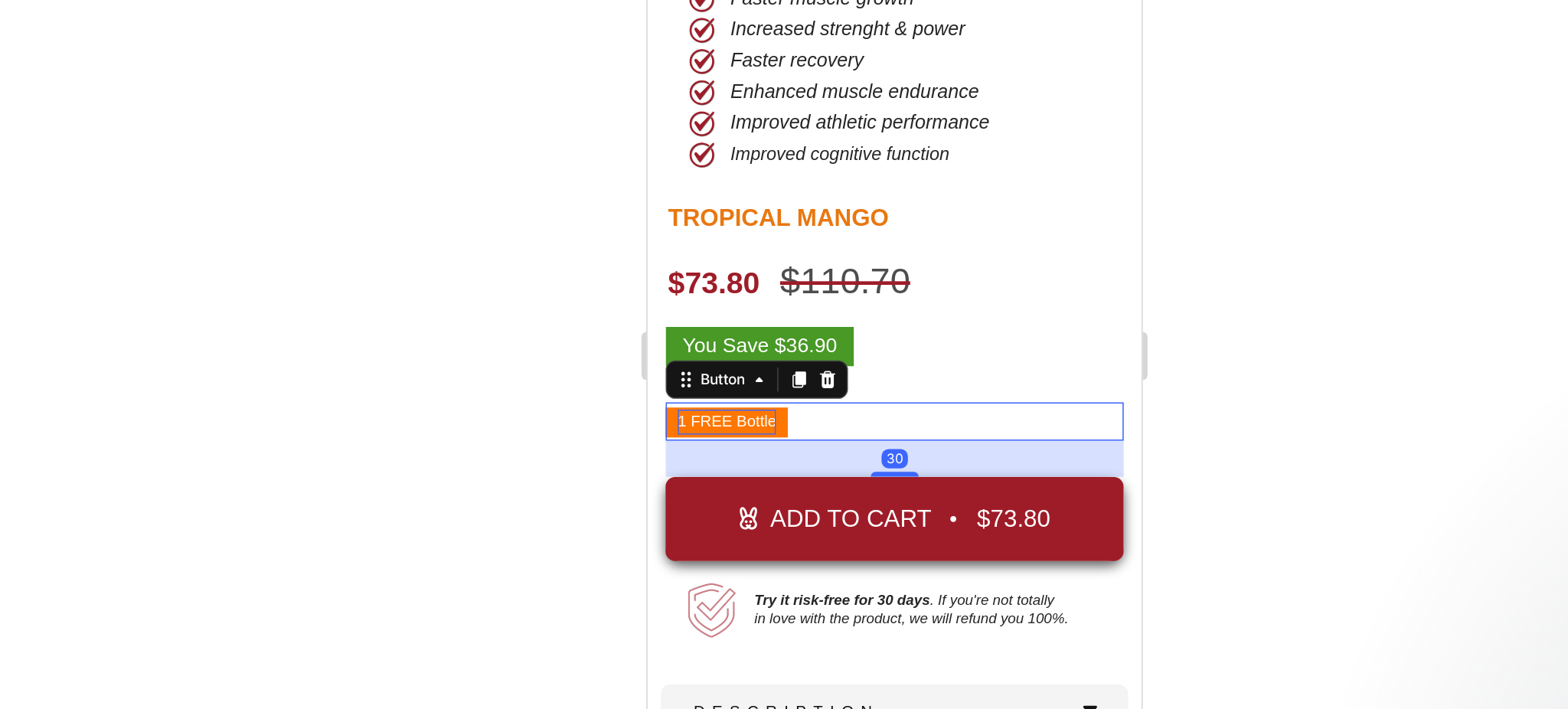
click at [666, 203] on span "1 FREE Bottle" at bounding box center [697, 209] width 63 height 12
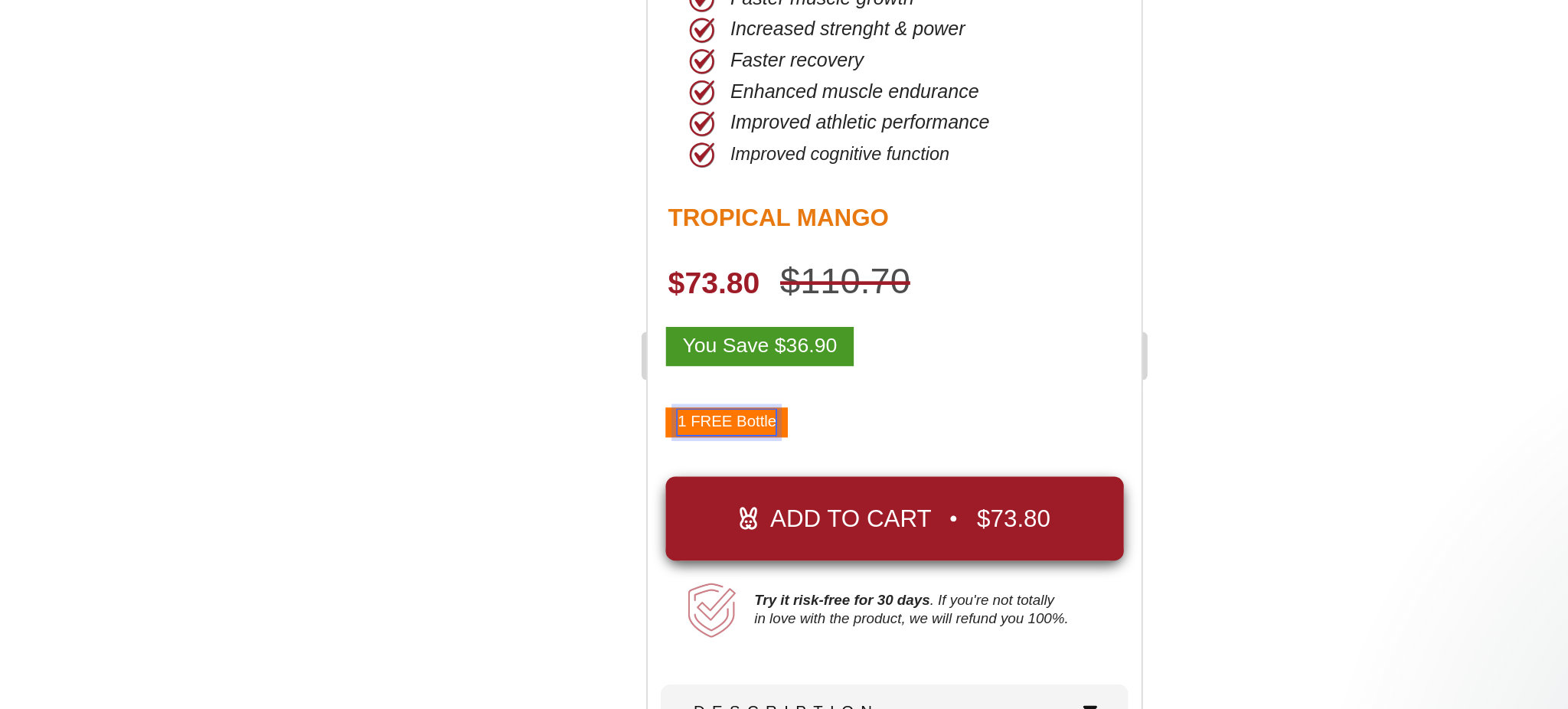
click at [663, 200] on button "1 FREE Bottle" at bounding box center [697, 210] width 78 height 19
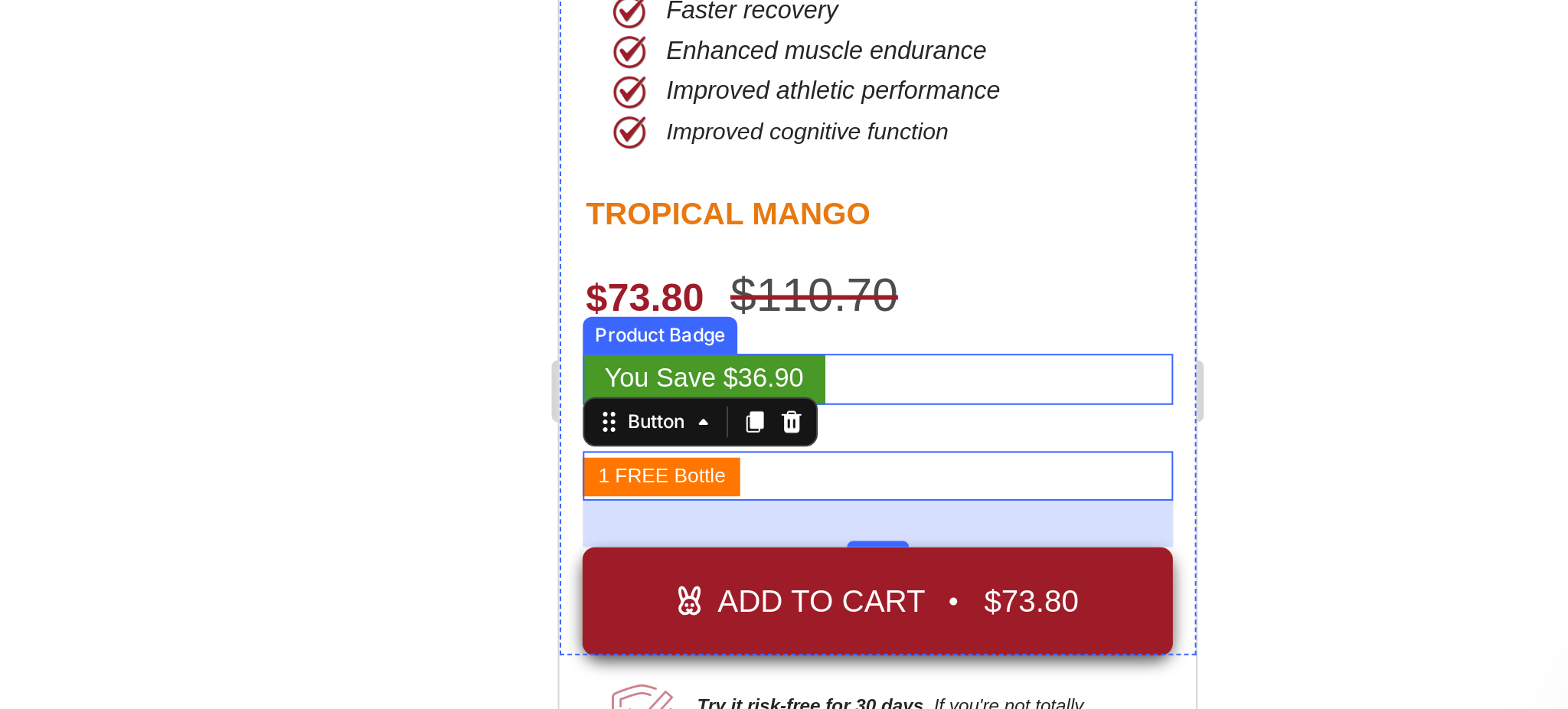
click at [737, 34] on div "You Save $36.90" at bounding box center [716, 46] width 292 height 26
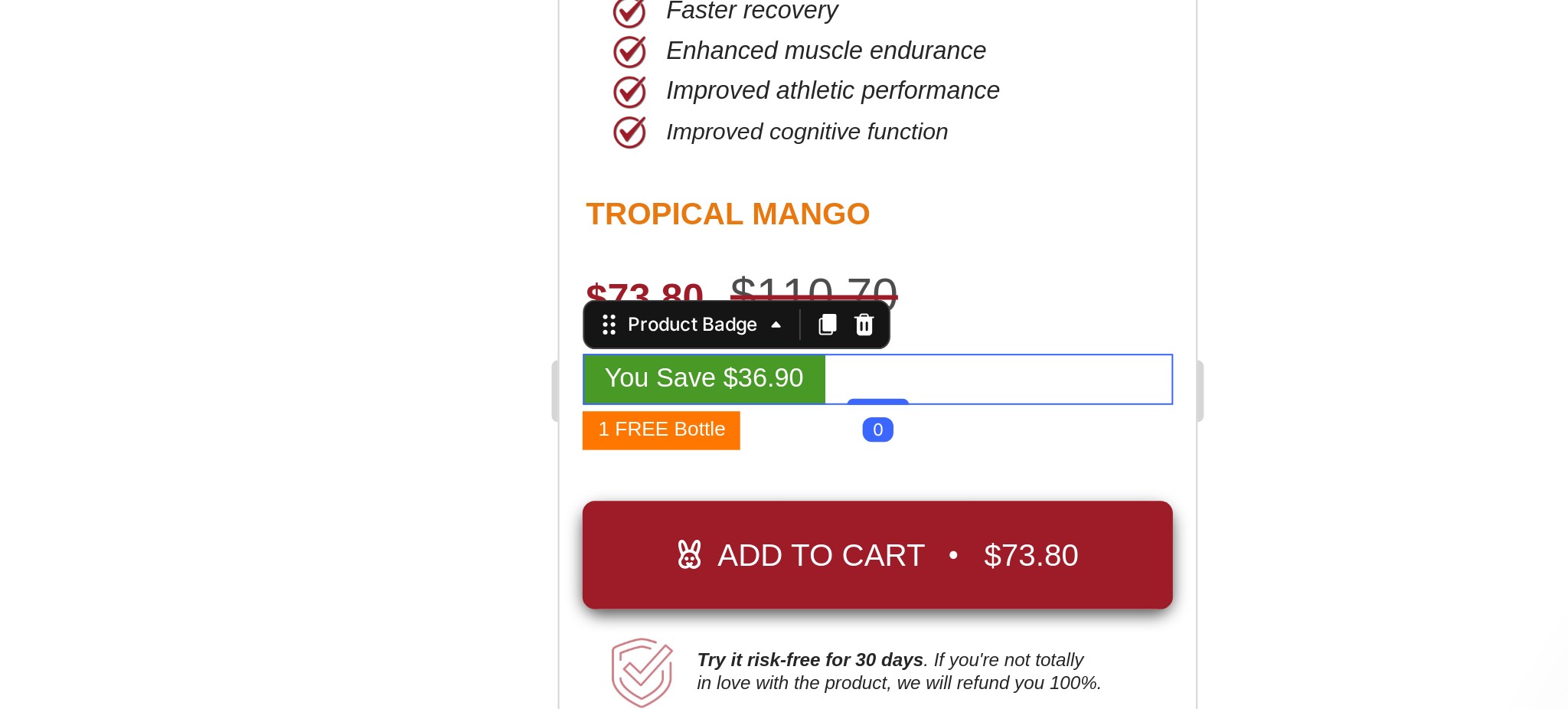
drag, startPoint x: 708, startPoint y: 64, endPoint x: 764, endPoint y: -12, distance: 94.4
click at [716, 34] on div "You Save $36.90 Product Badge 0" at bounding box center [716, 46] width 292 height 26
click at [1111, 327] on div at bounding box center [913, 376] width 1311 height 666
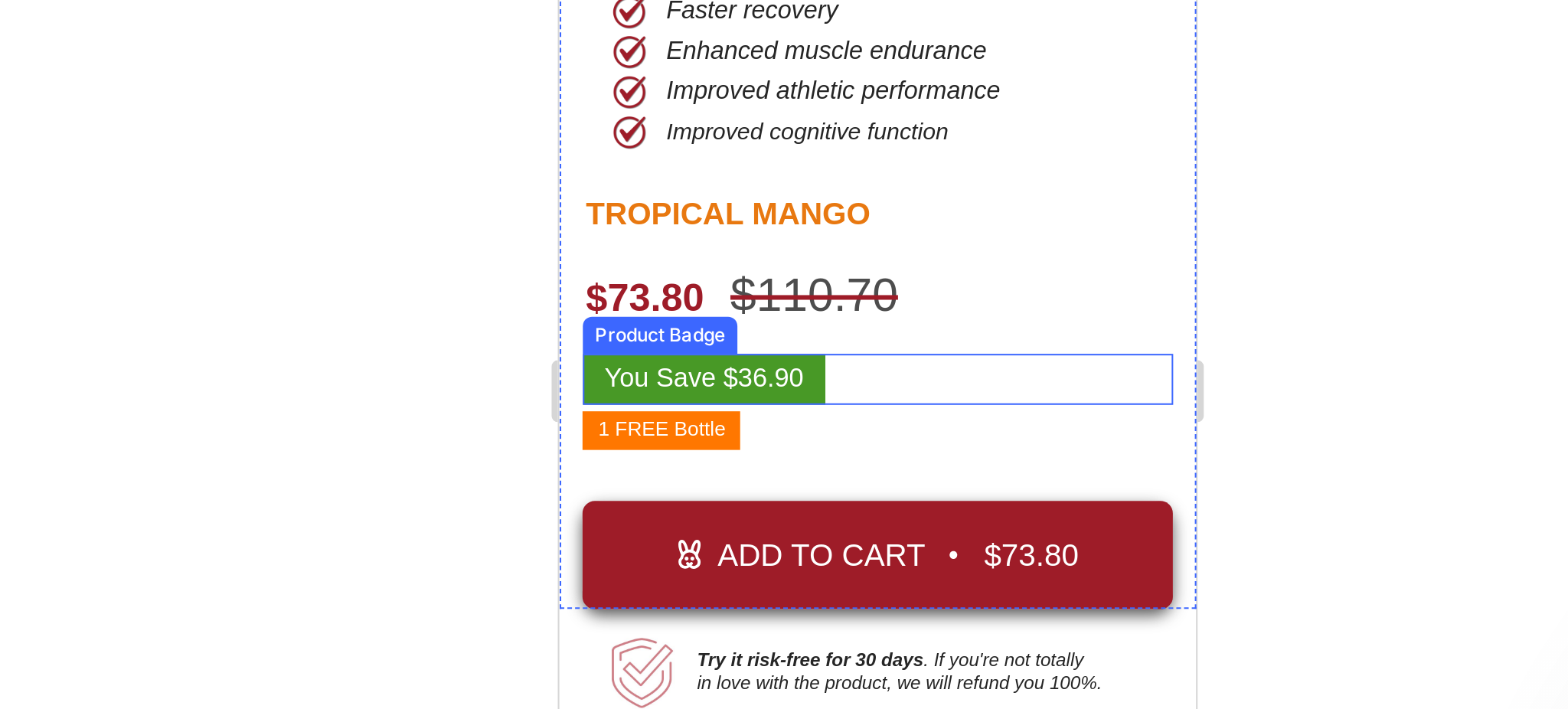
click at [718, 34] on div "You Save $36.90" at bounding box center [716, 46] width 292 height 26
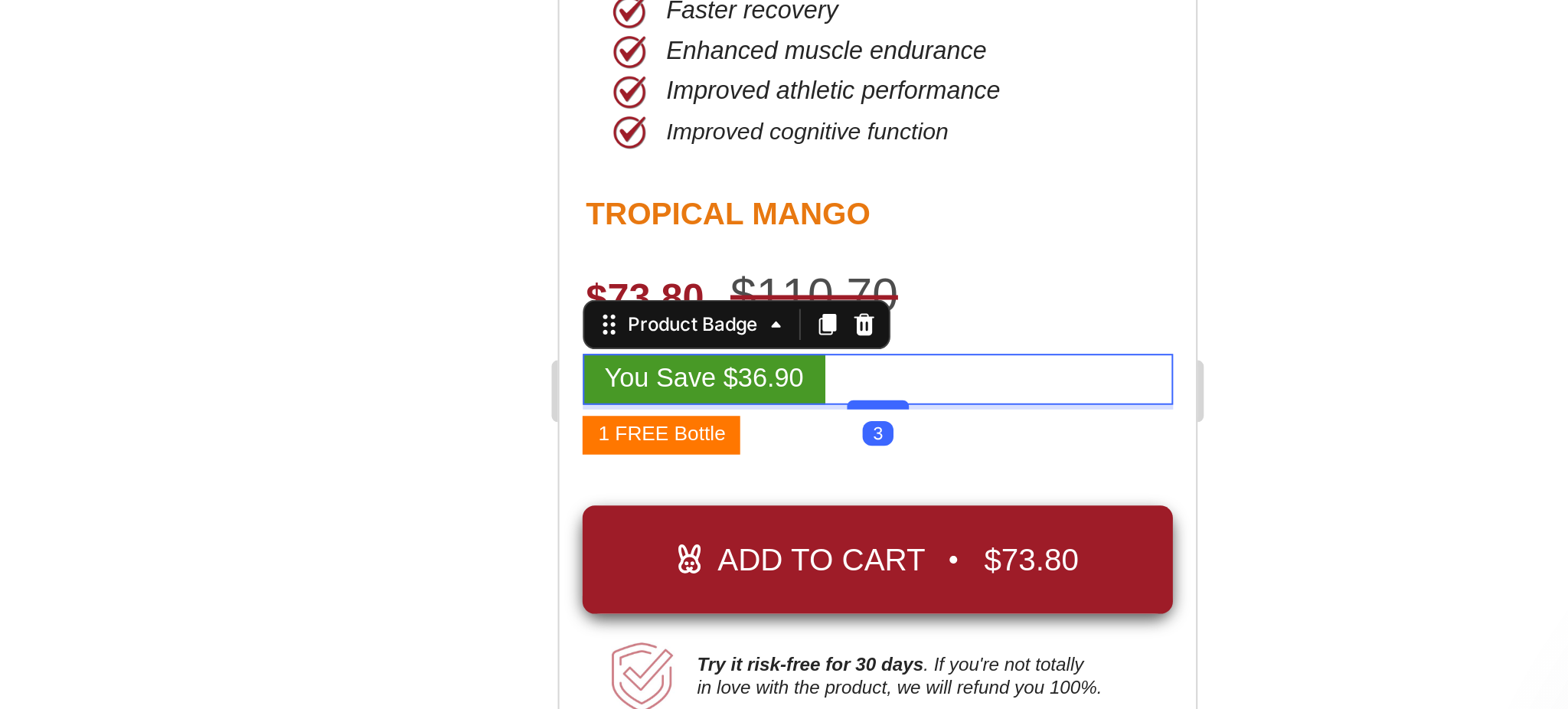
click at [710, 56] on div at bounding box center [716, 59] width 31 height 5
type input "3"
click at [1083, 345] on div at bounding box center [913, 376] width 1311 height 666
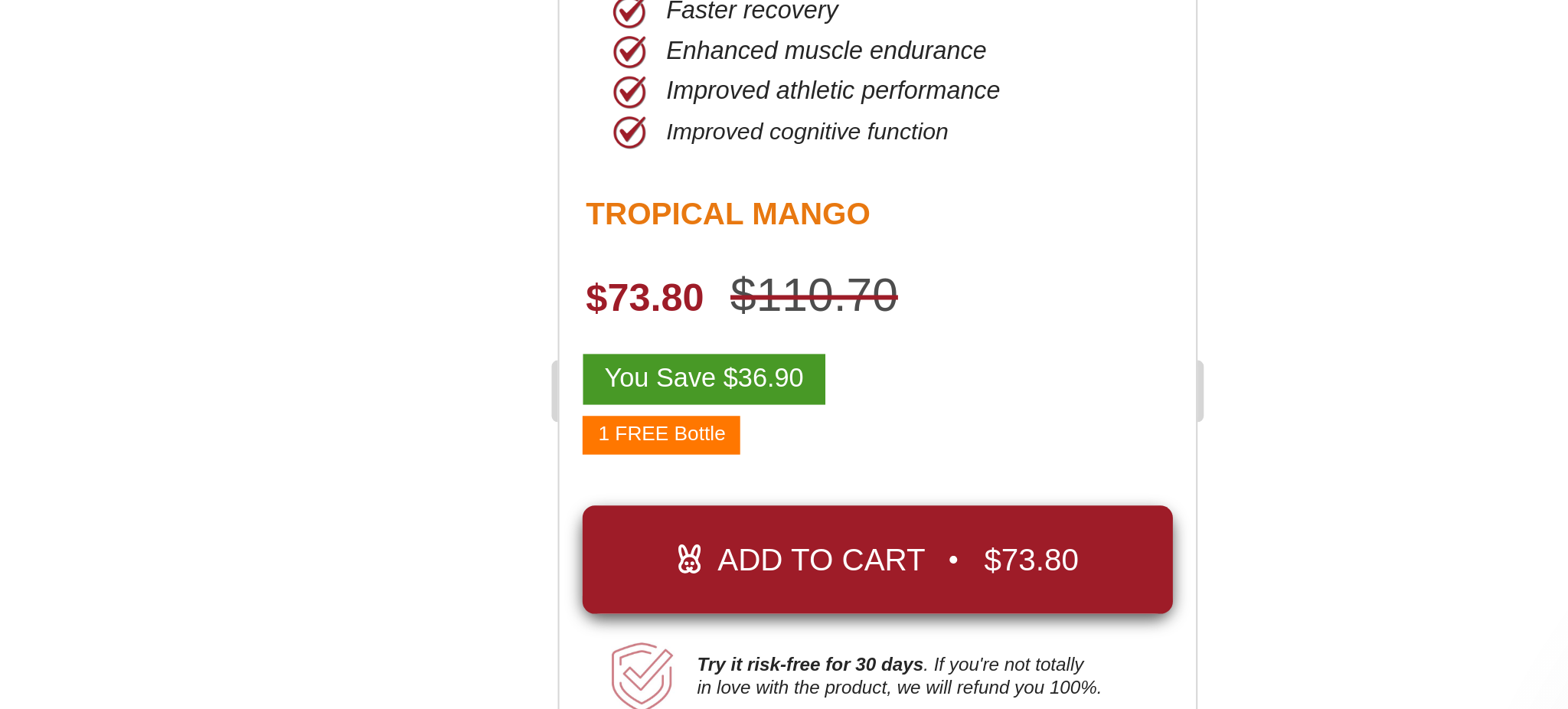
click at [1102, 401] on div at bounding box center [913, 376] width 1311 height 666
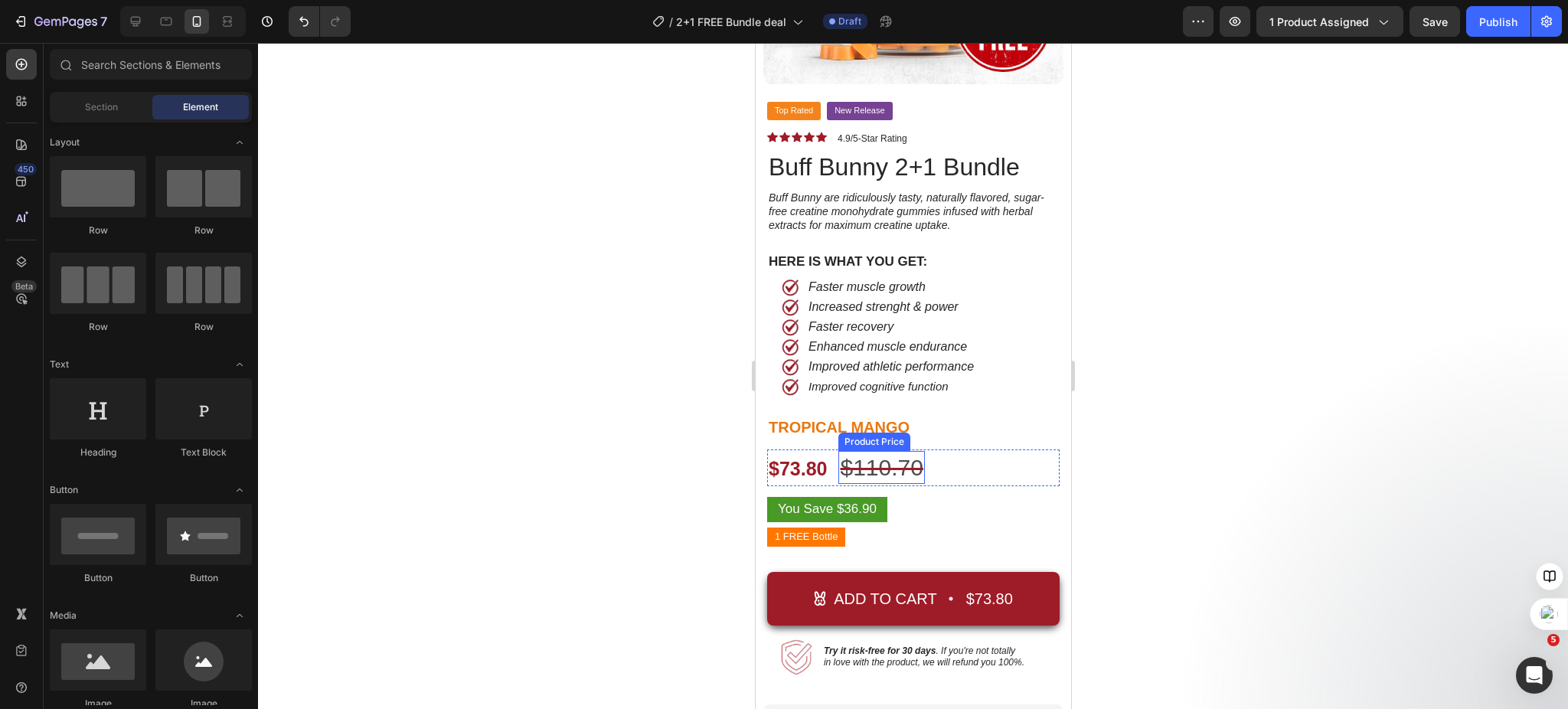
scroll to position [234, 0]
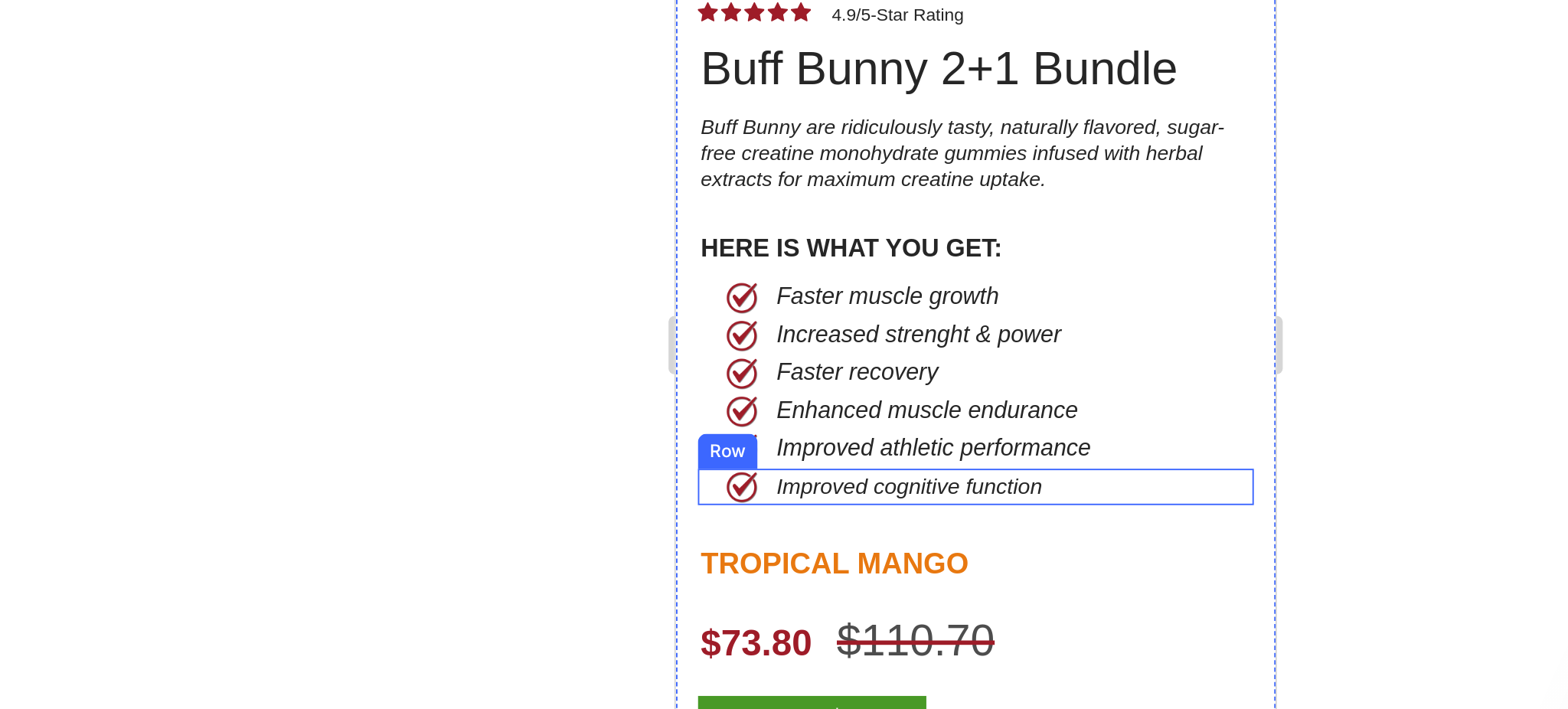
click at [956, 111] on div "Improved cognitive function Text Block" at bounding box center [862, 120] width 233 height 19
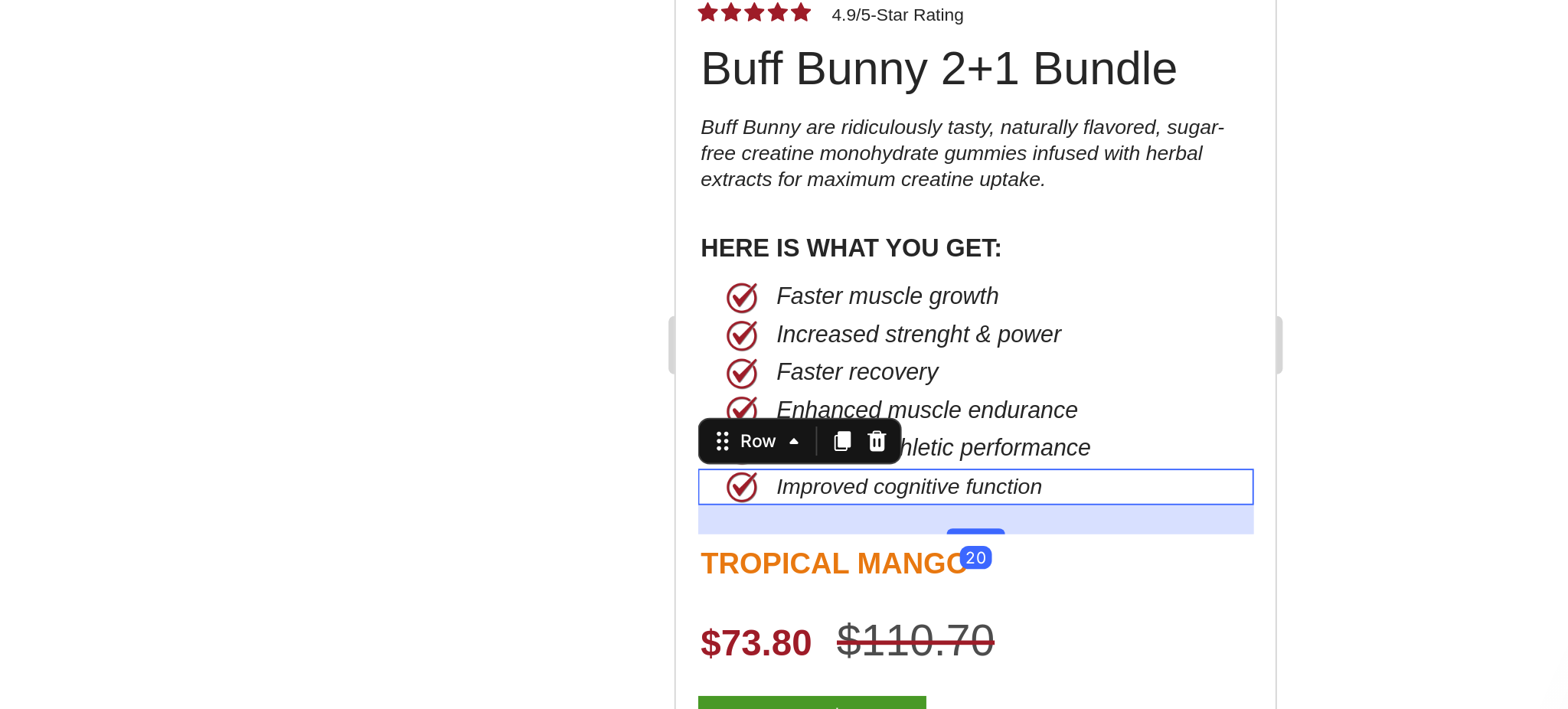
click at [783, 90] on icon at bounding box center [780, 96] width 10 height 11
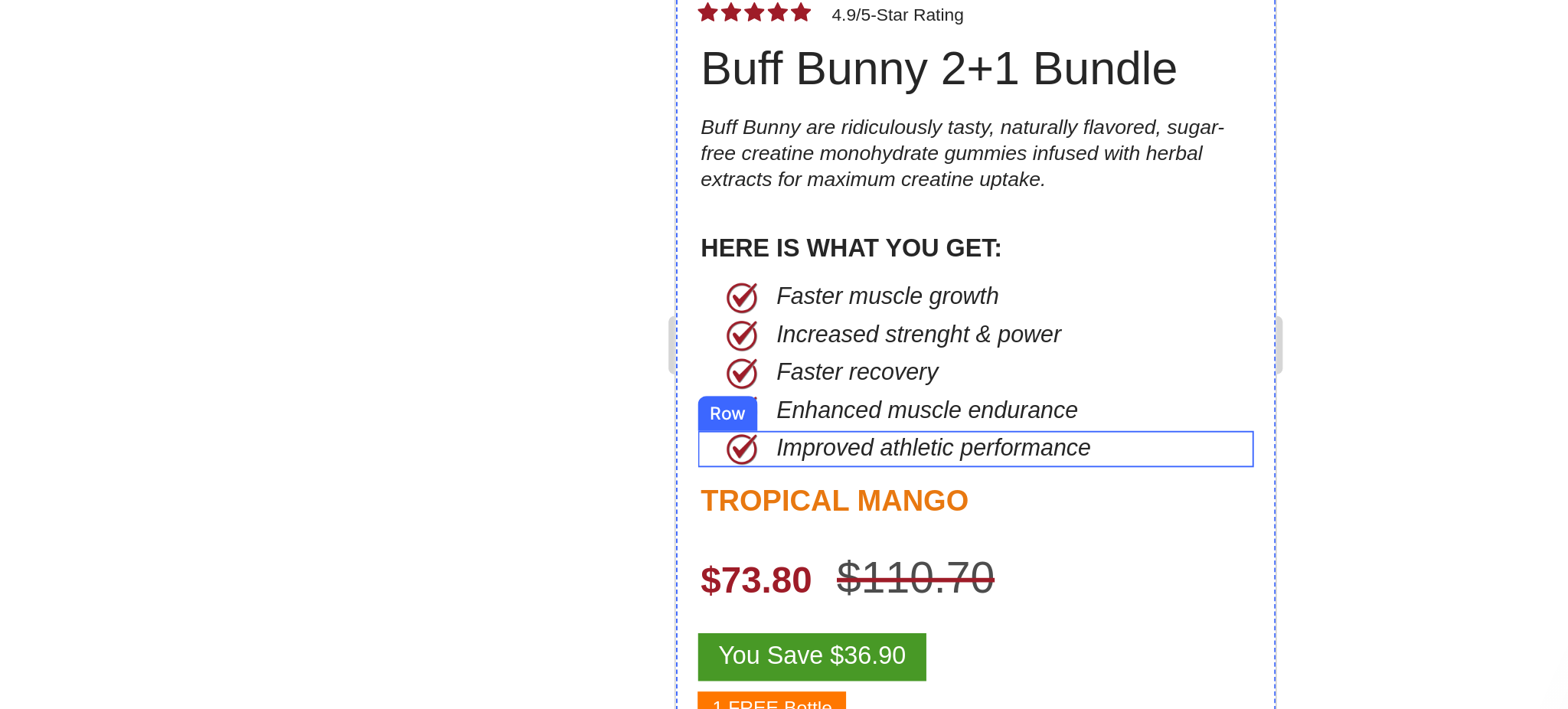
click at [948, 90] on div "Improved athletic performance Text Block" at bounding box center [862, 100] width 233 height 19
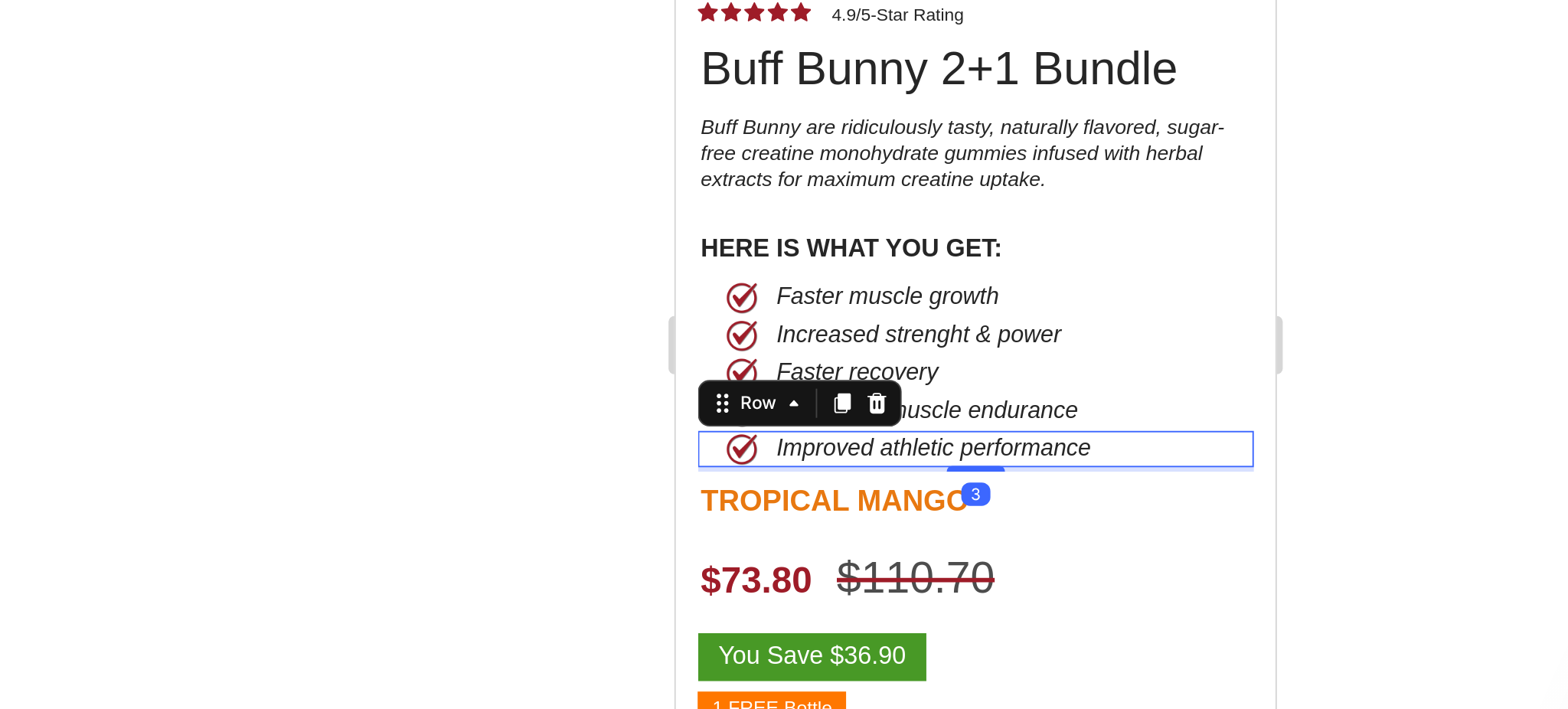
click at [785, 70] on icon at bounding box center [780, 76] width 12 height 12
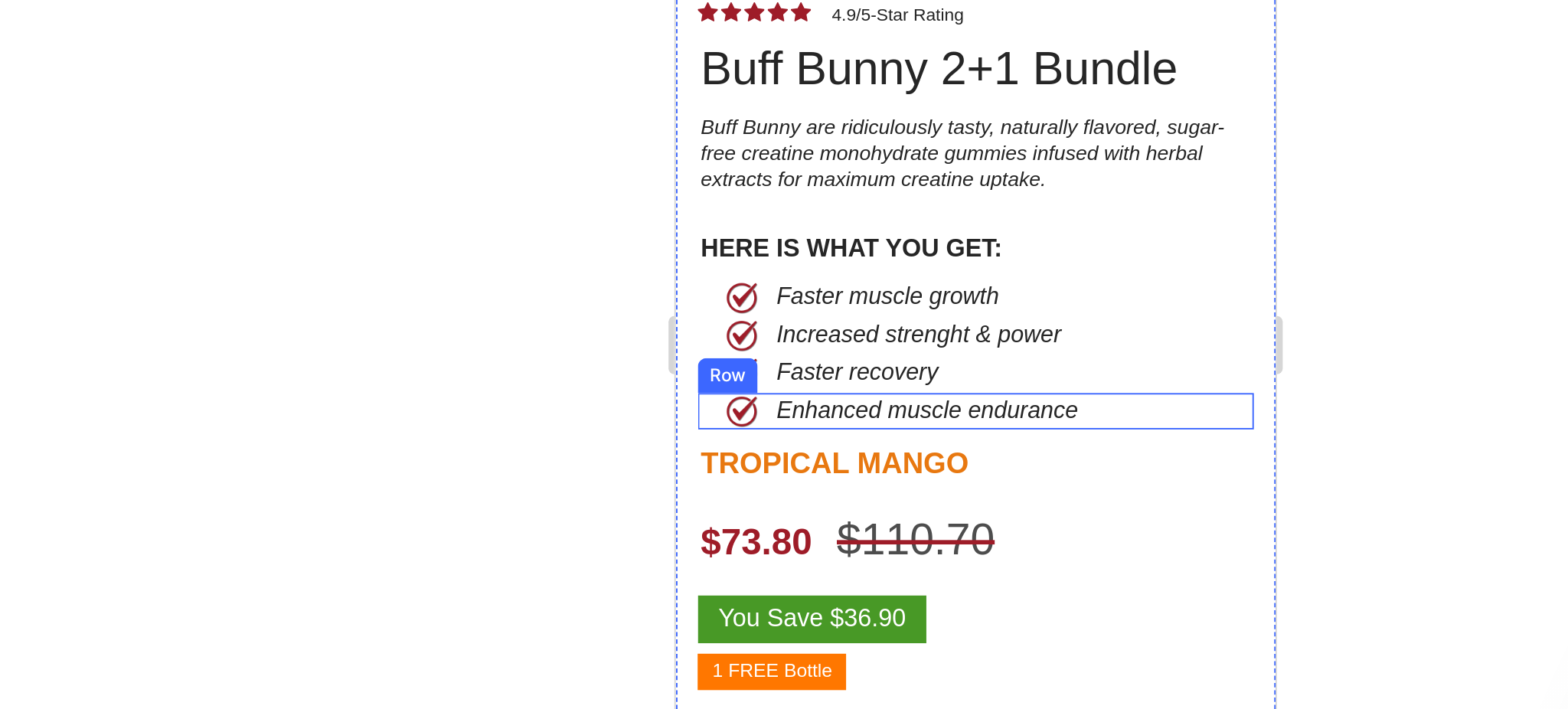
click at [950, 70] on div "Enhanced muscle endurance Text Block" at bounding box center [862, 80] width 233 height 19
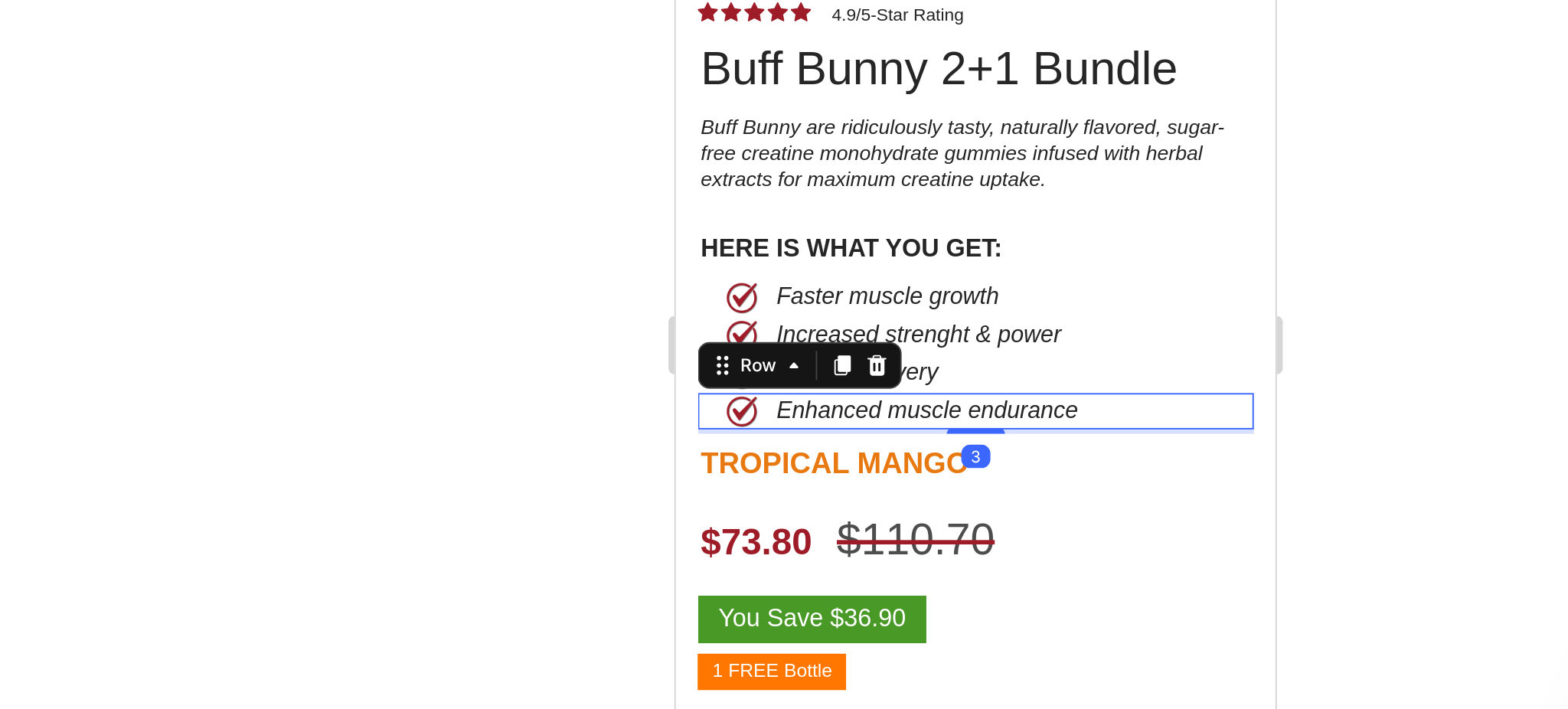
click at [784, 49] on icon at bounding box center [780, 56] width 12 height 12
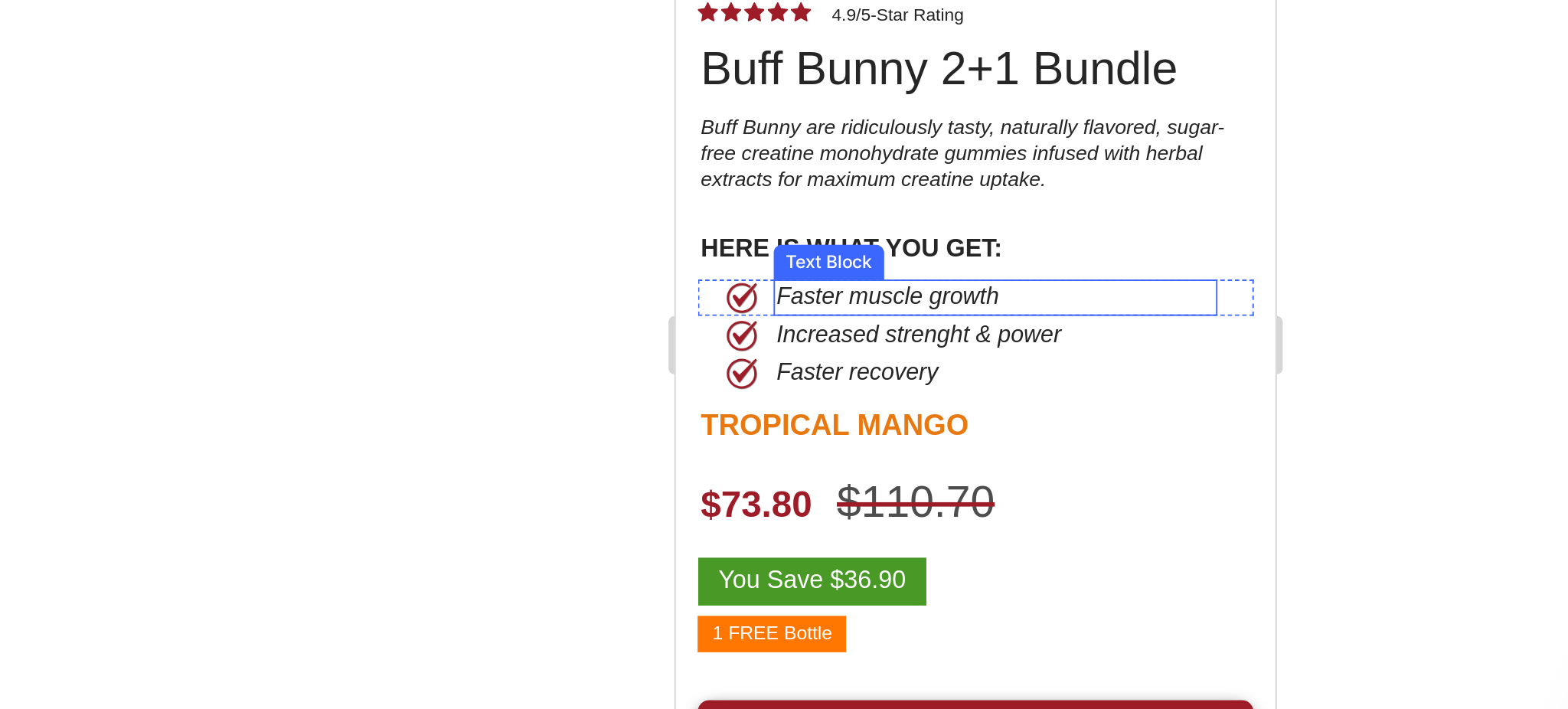
click at [794, 12] on p "Faster muscle growth" at bounding box center [843, 20] width 230 height 16
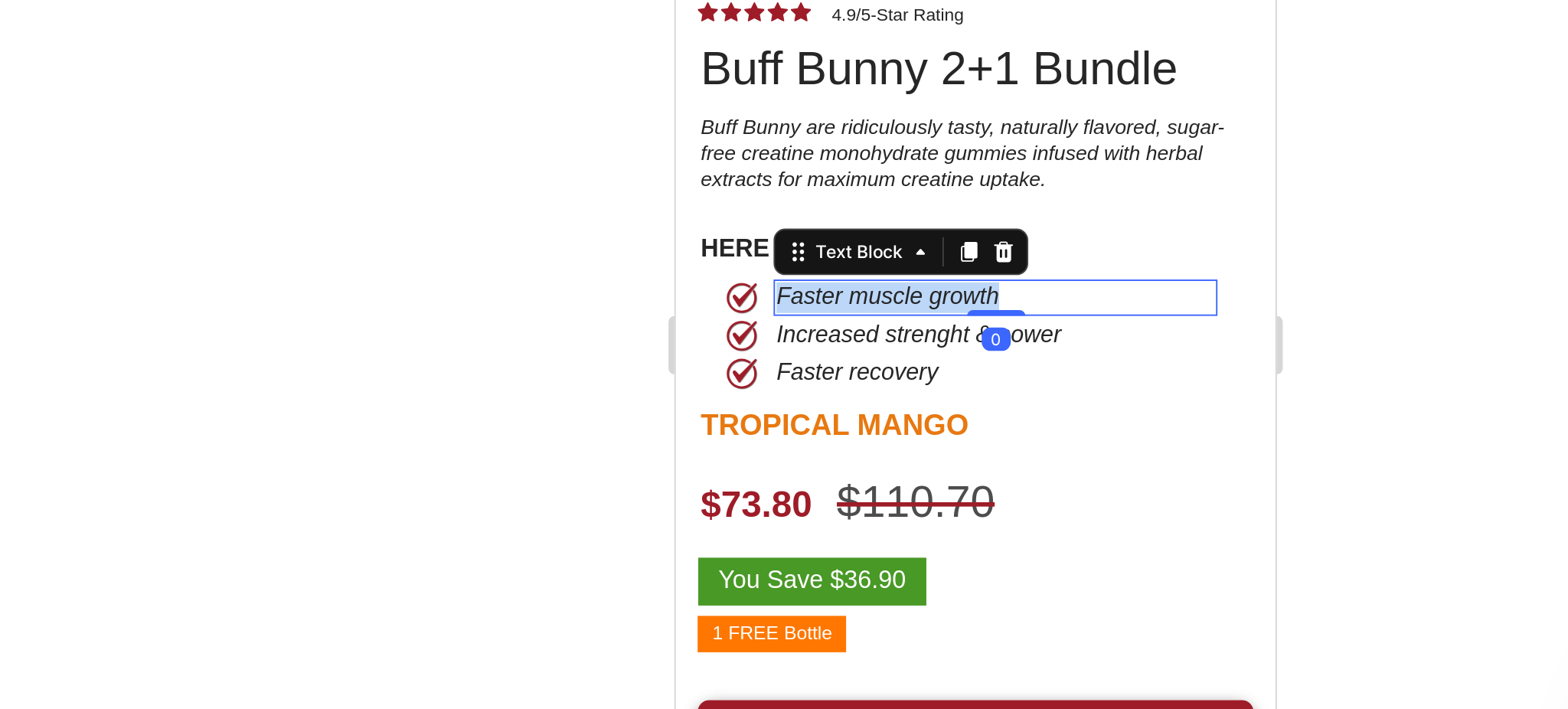
click at [794, 12] on p "Faster muscle growth" at bounding box center [843, 20] width 230 height 16
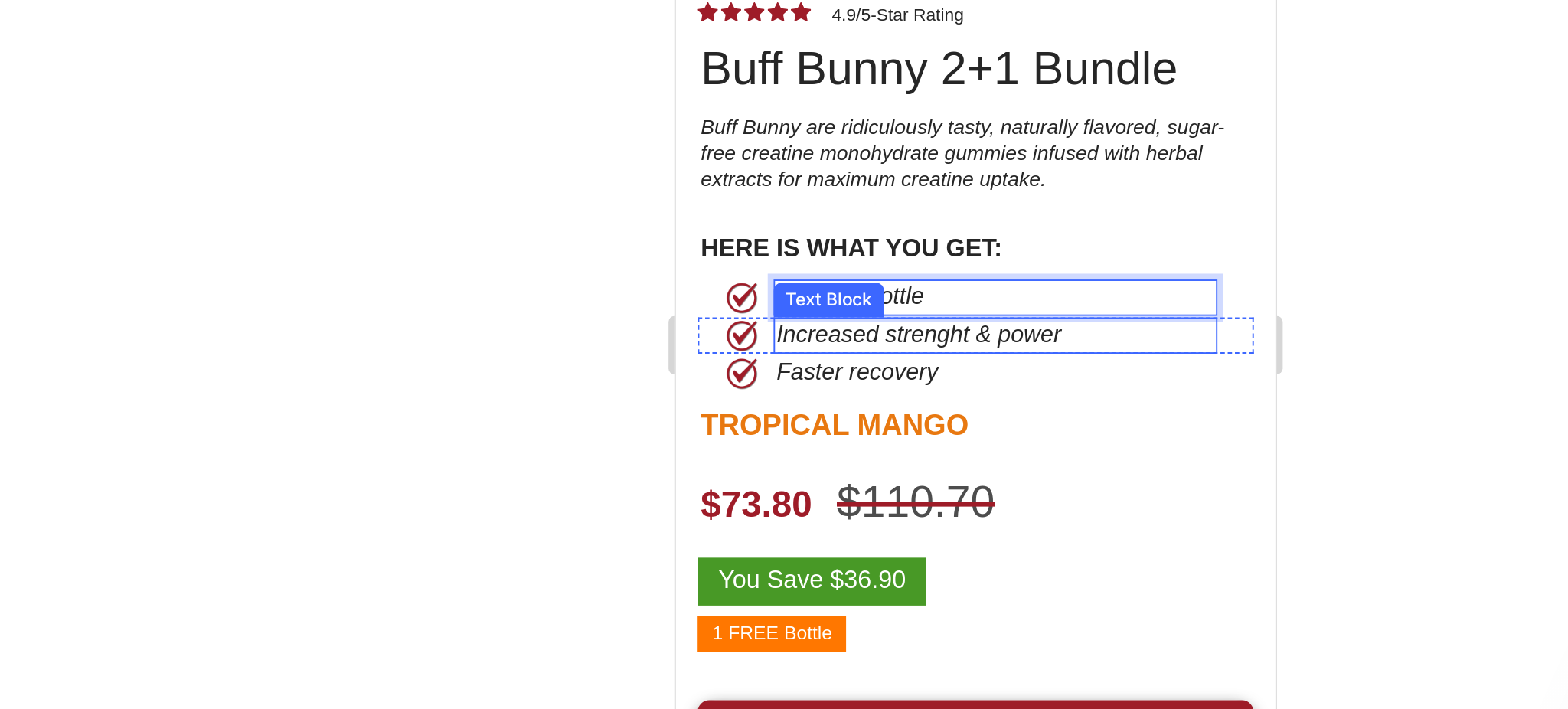
click at [762, 32] on p "Increased strenght & power" at bounding box center [843, 40] width 230 height 16
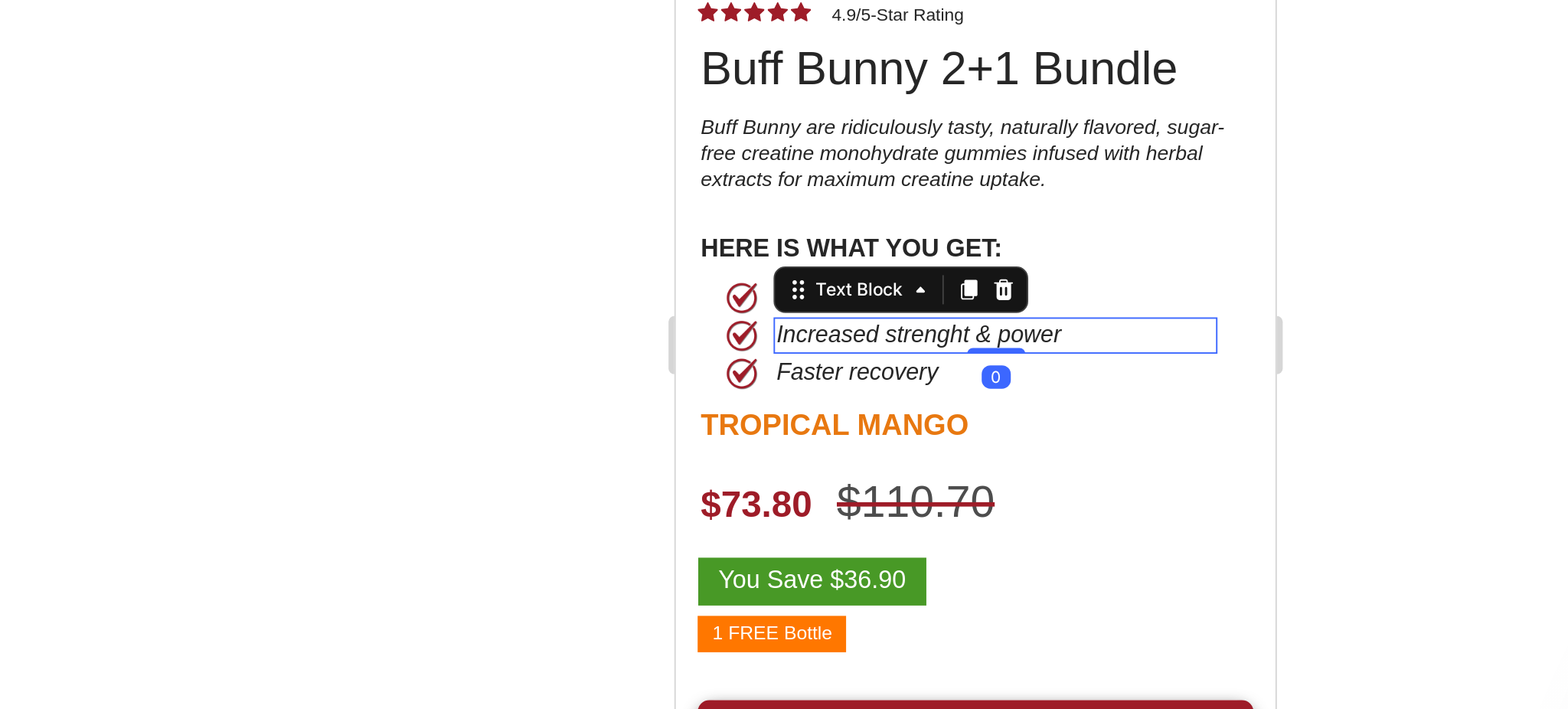
click at [762, 32] on p "Increased strenght & power" at bounding box center [843, 40] width 230 height 16
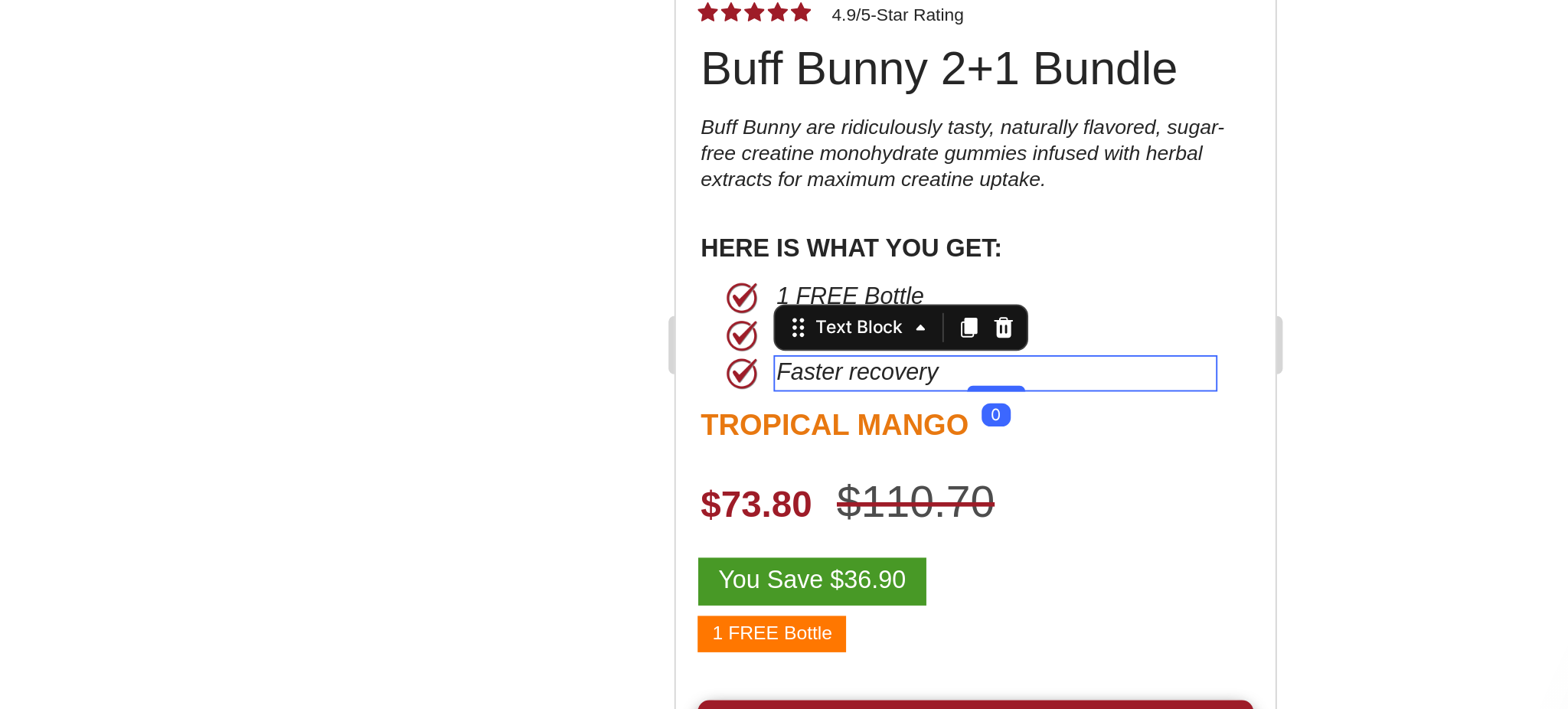
click at [754, 52] on p "Faster recovery" at bounding box center [843, 60] width 230 height 16
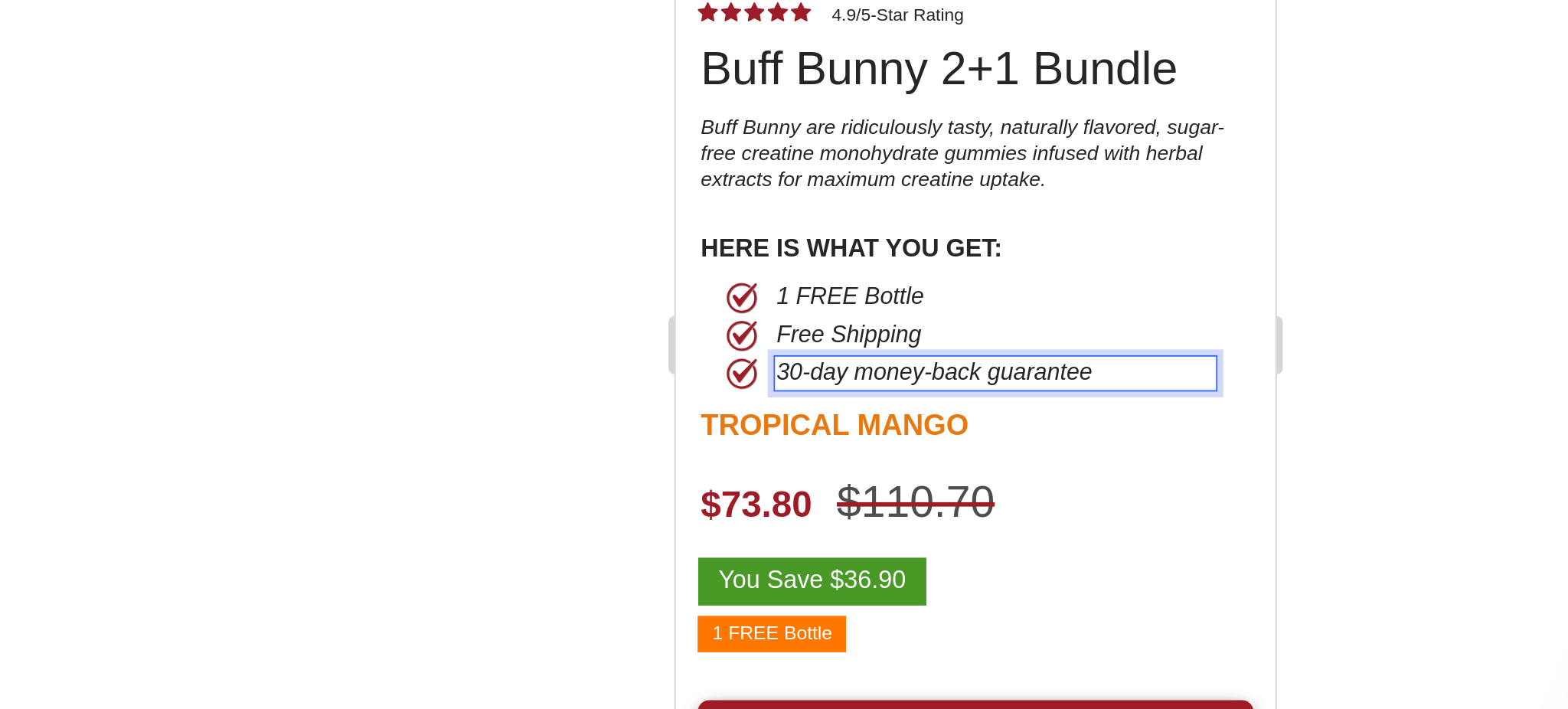
click at [1138, 373] on div at bounding box center [913, 376] width 1311 height 666
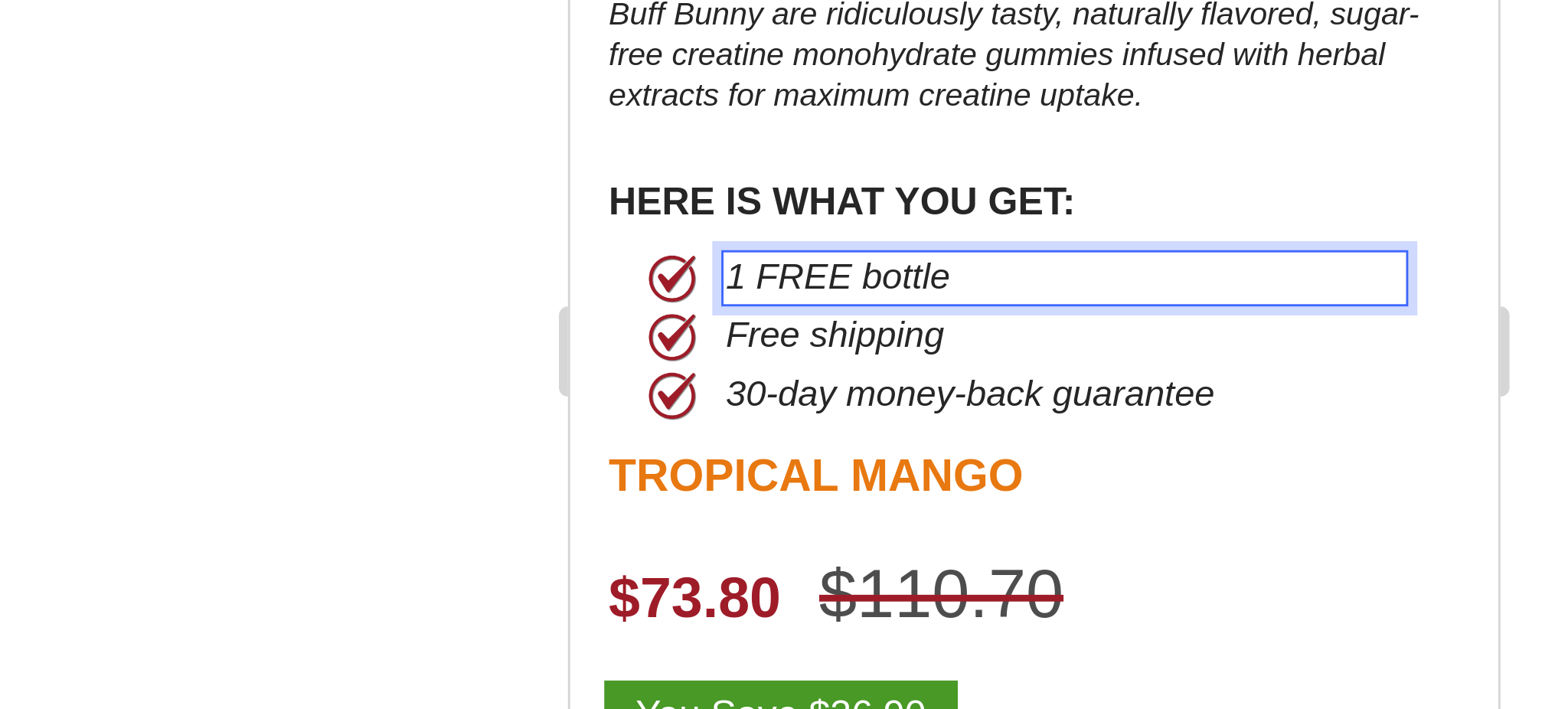
click at [701, 360] on div at bounding box center [913, 376] width 1311 height 666
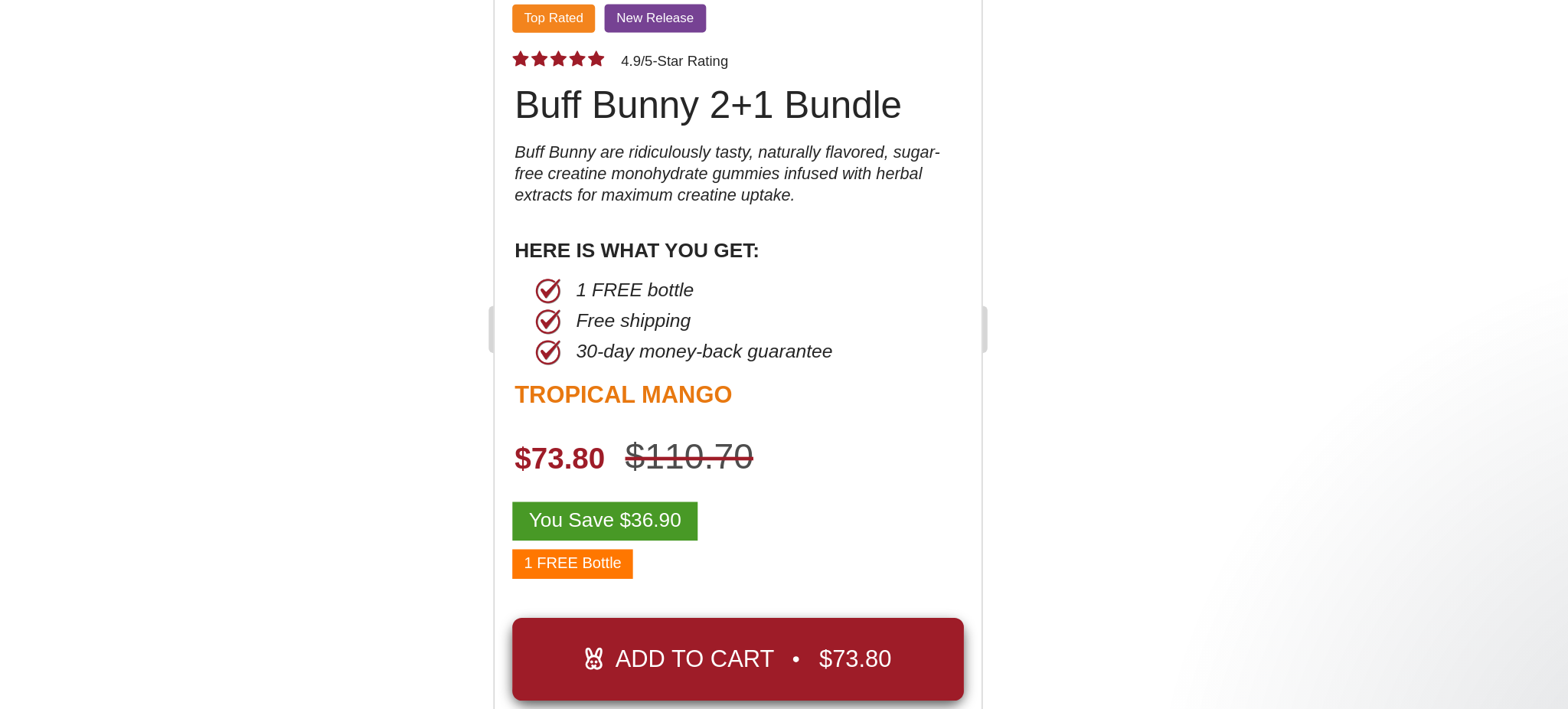
scroll to position [0, 0]
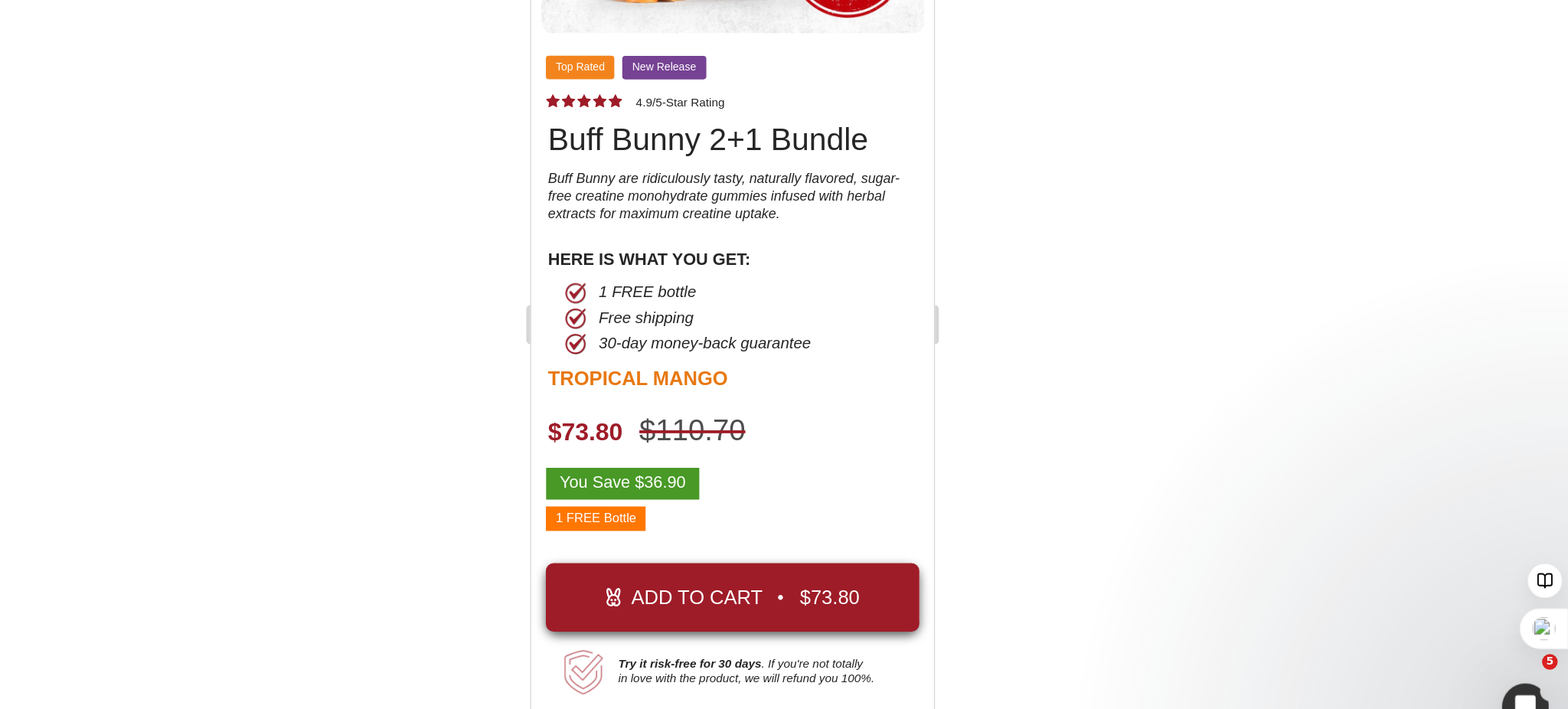
click at [1284, 458] on div at bounding box center [913, 376] width 1311 height 666
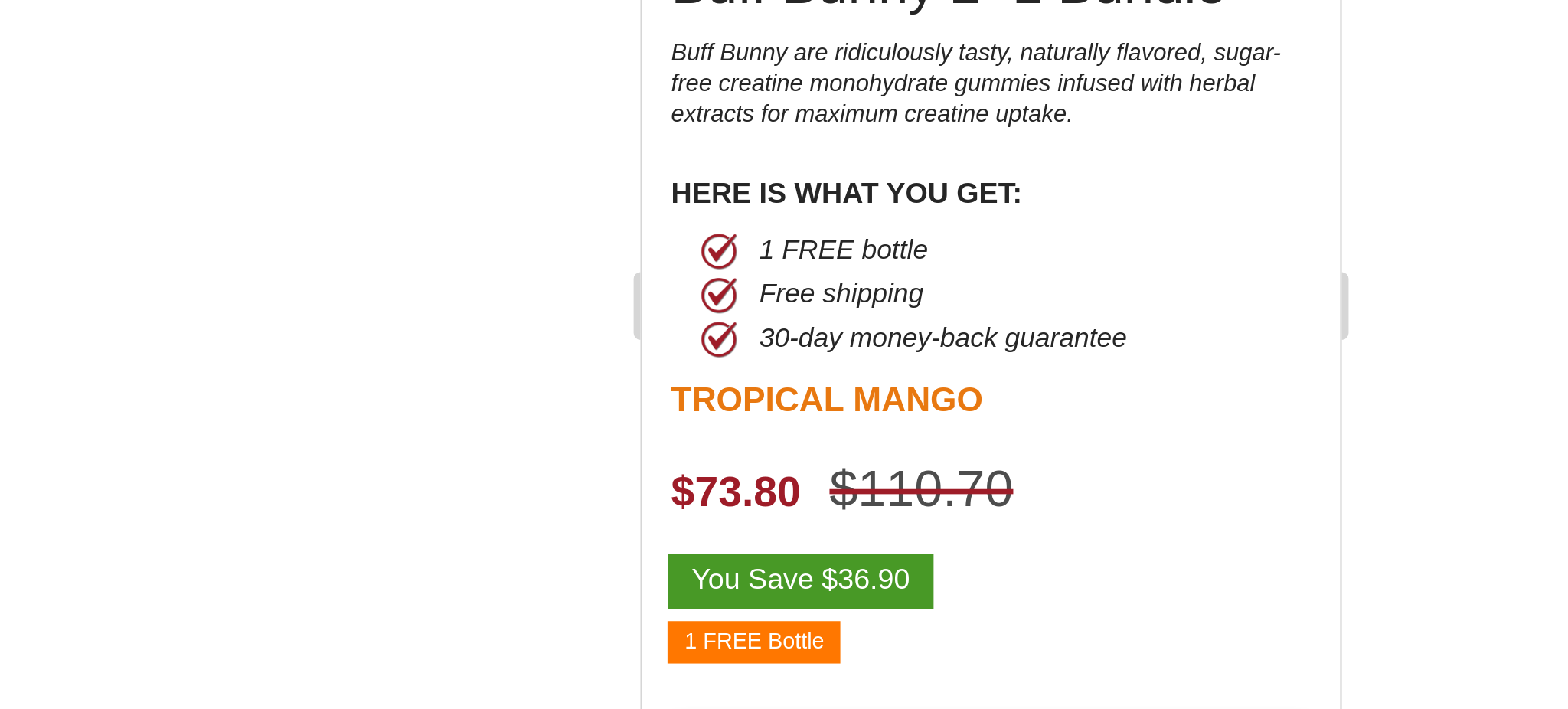
click at [1100, 422] on div at bounding box center [913, 376] width 1311 height 666
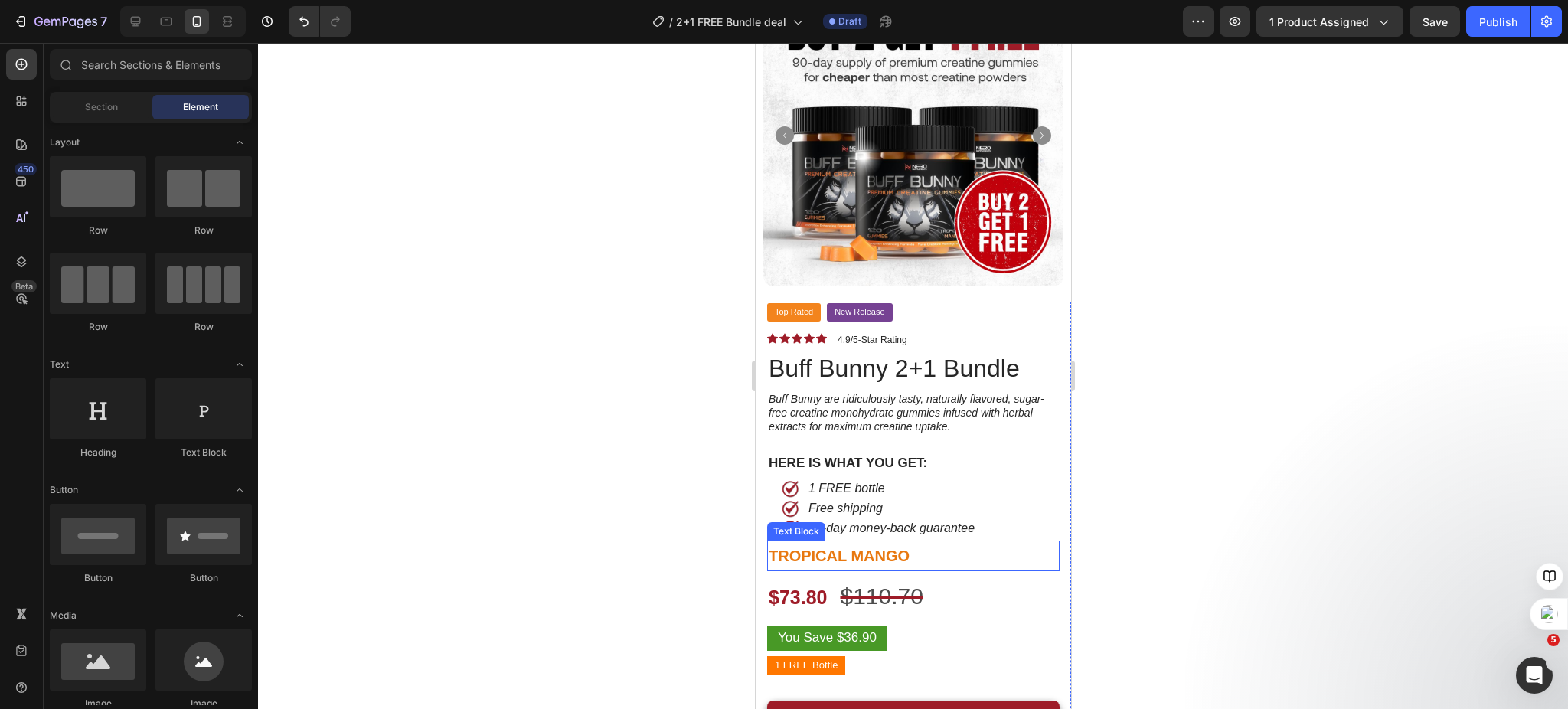
scroll to position [102, 0]
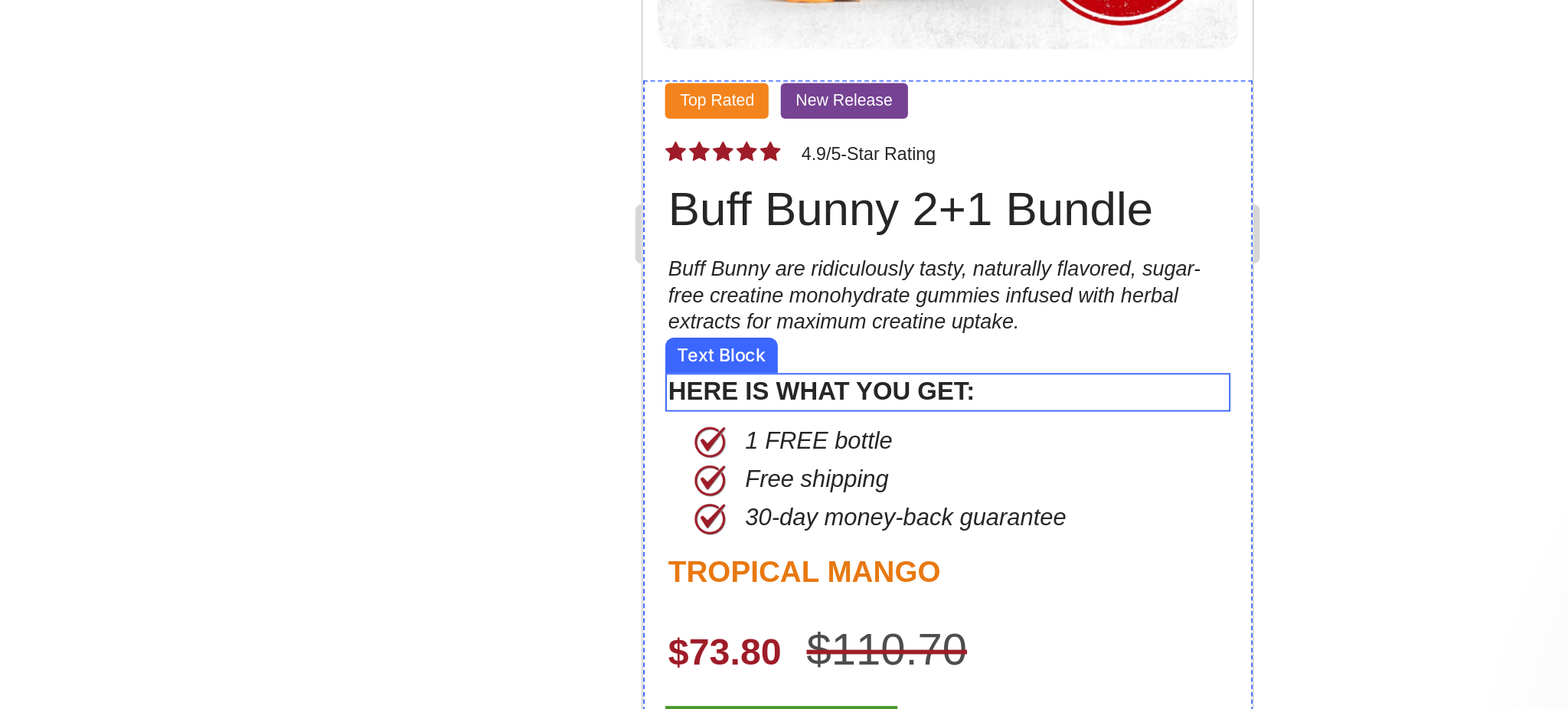
click at [745, 0] on p "HERE IS WHAT YOU GET:" at bounding box center [799, 6] width 289 height 17
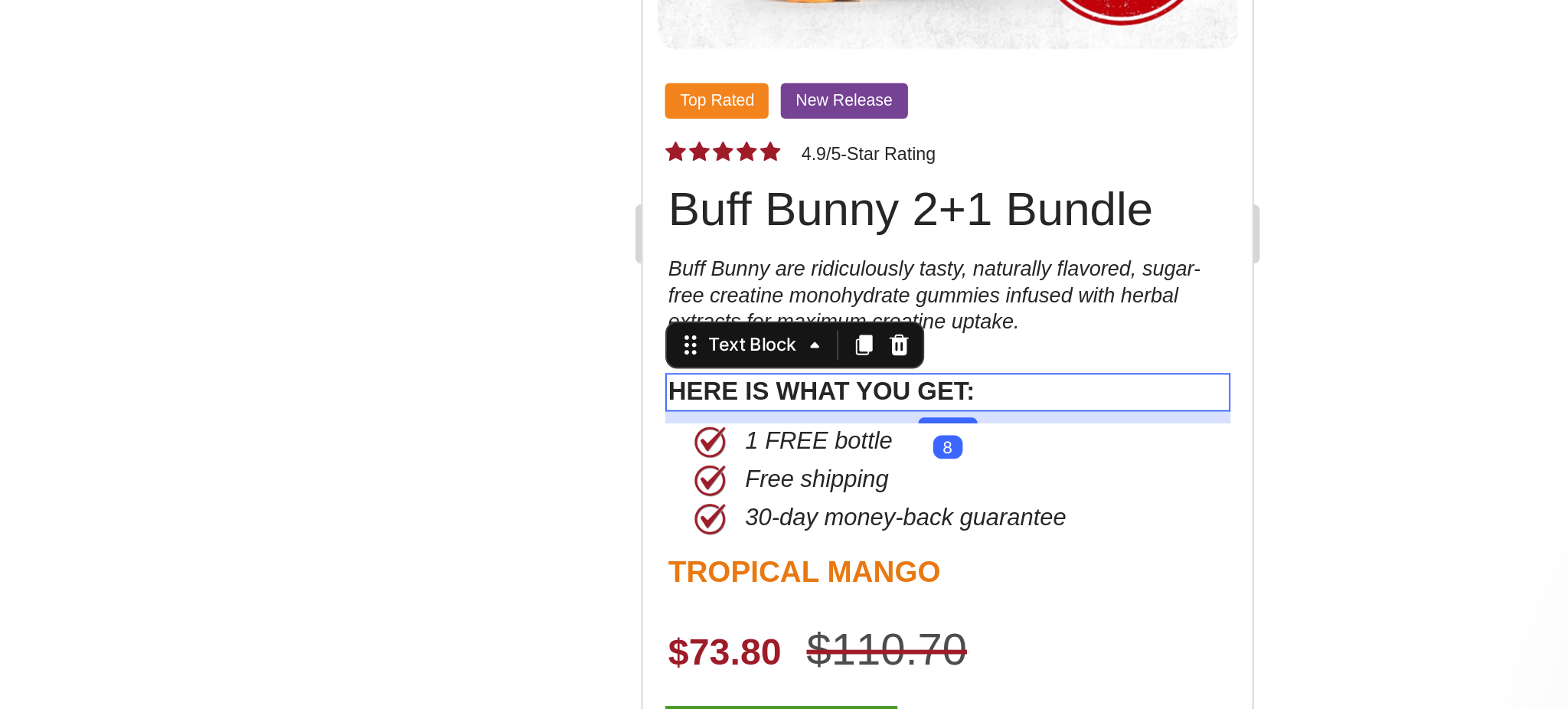
click at [745, 0] on p "HERE IS WHAT YOU GET:" at bounding box center [799, 6] width 289 height 17
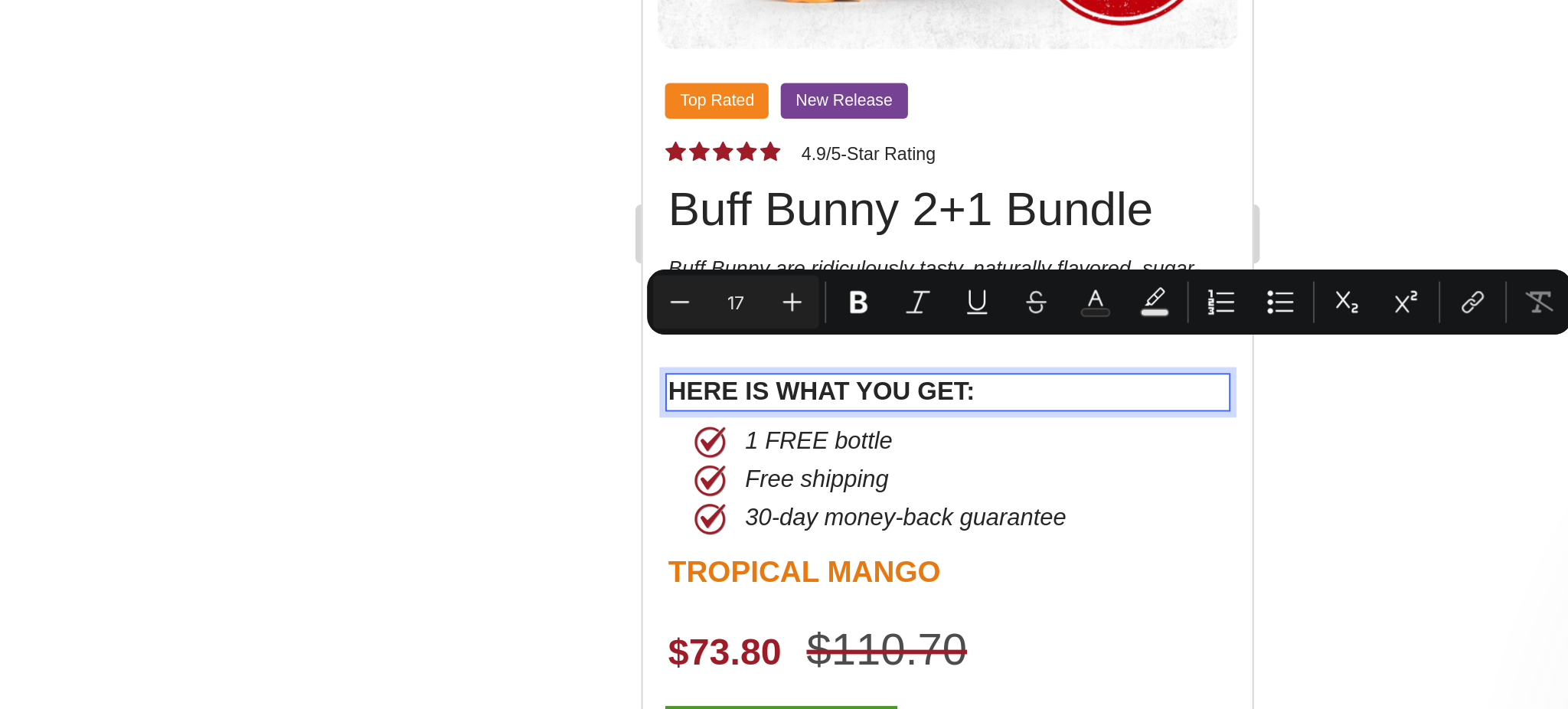
click at [777, 0] on p "HERE IS WHAT YOU GET:" at bounding box center [799, 6] width 289 height 17
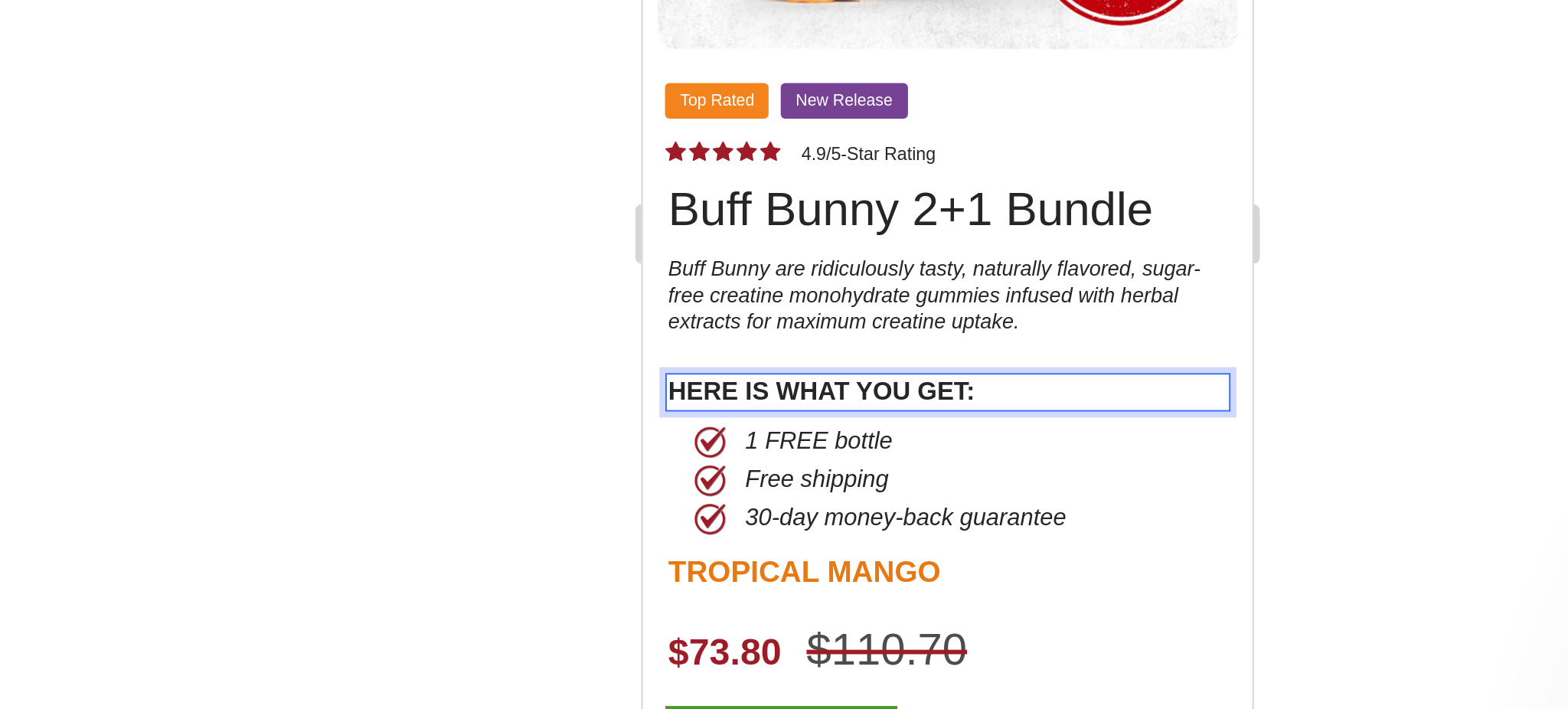
click at [1140, 466] on div at bounding box center [913, 376] width 1311 height 666
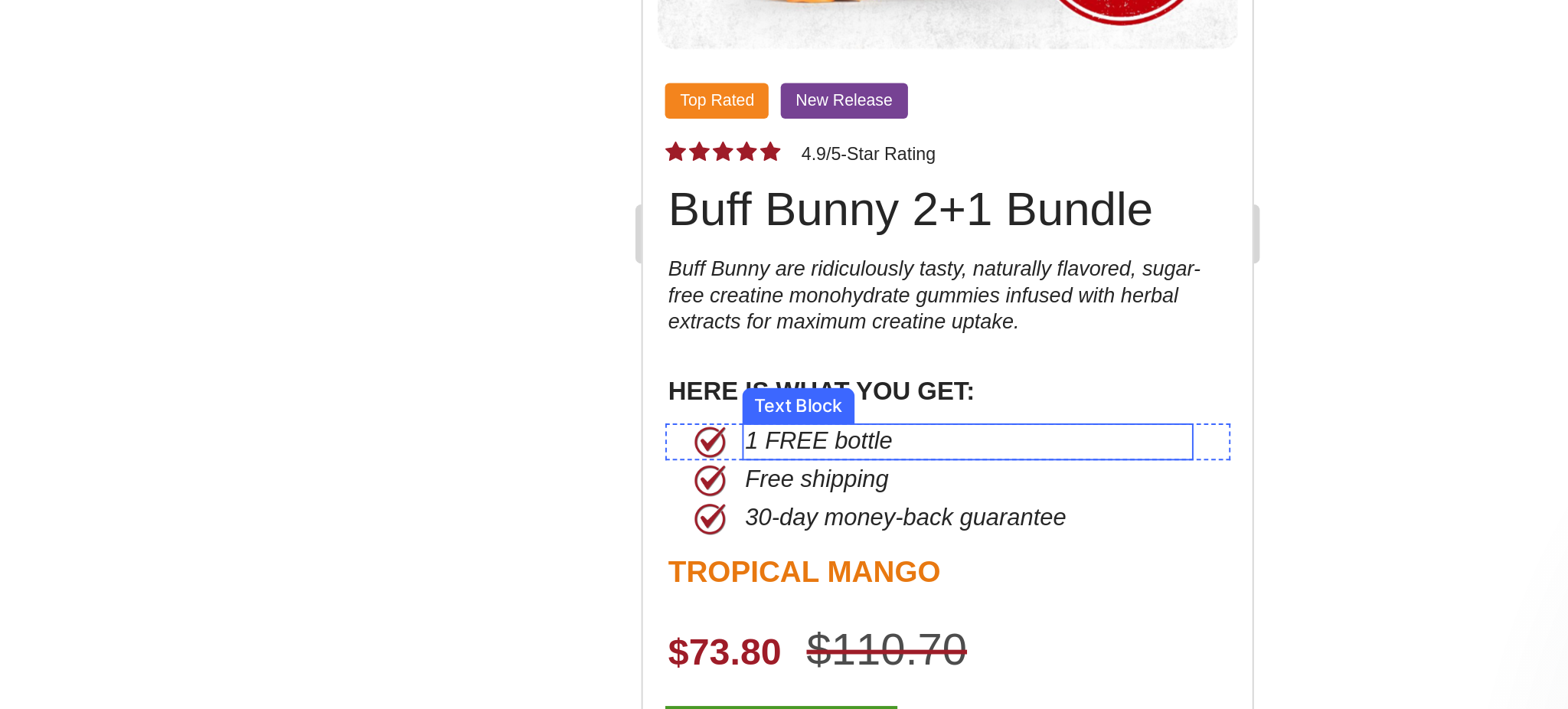
click at [732, 24] on p "1 FREE bottle" at bounding box center [810, 32] width 230 height 16
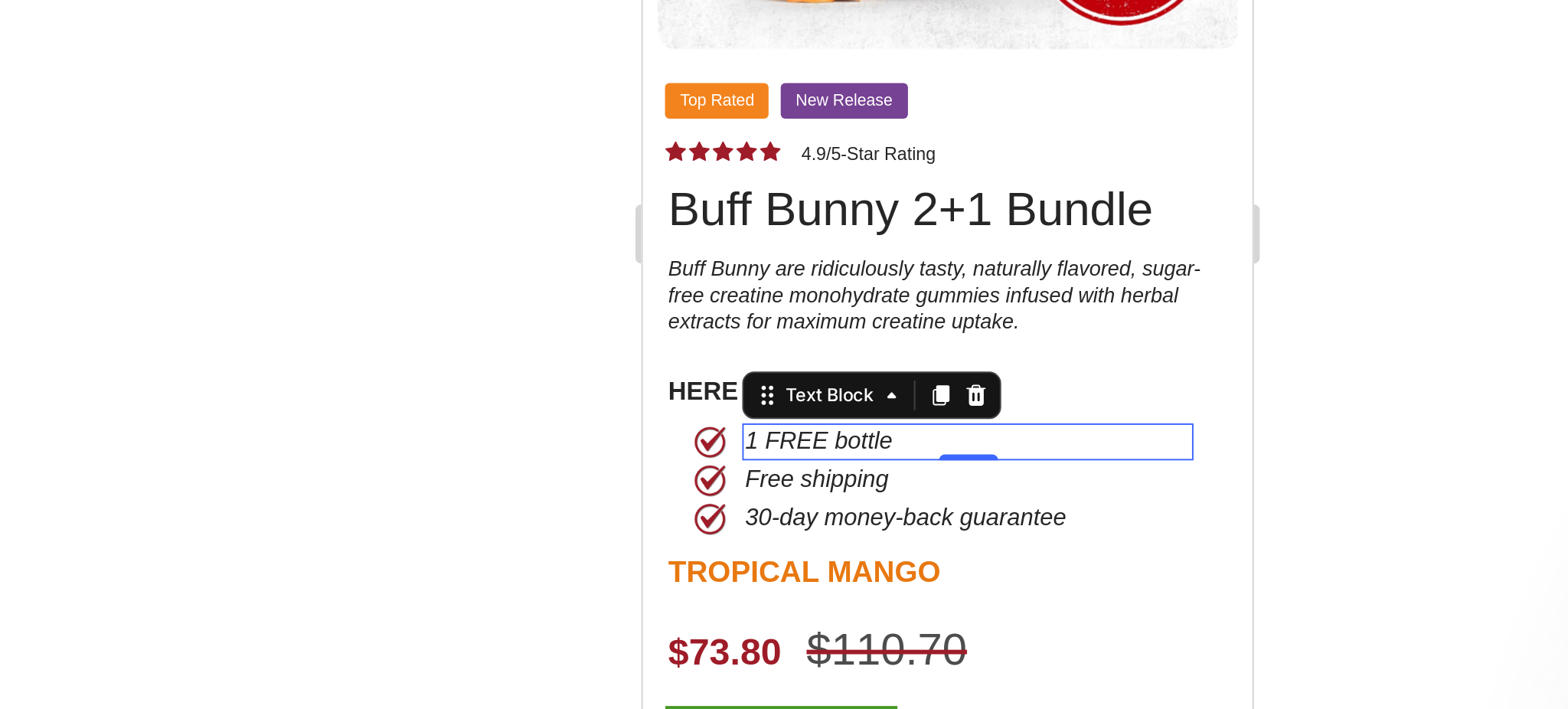
click at [1154, 479] on div at bounding box center [913, 376] width 1311 height 666
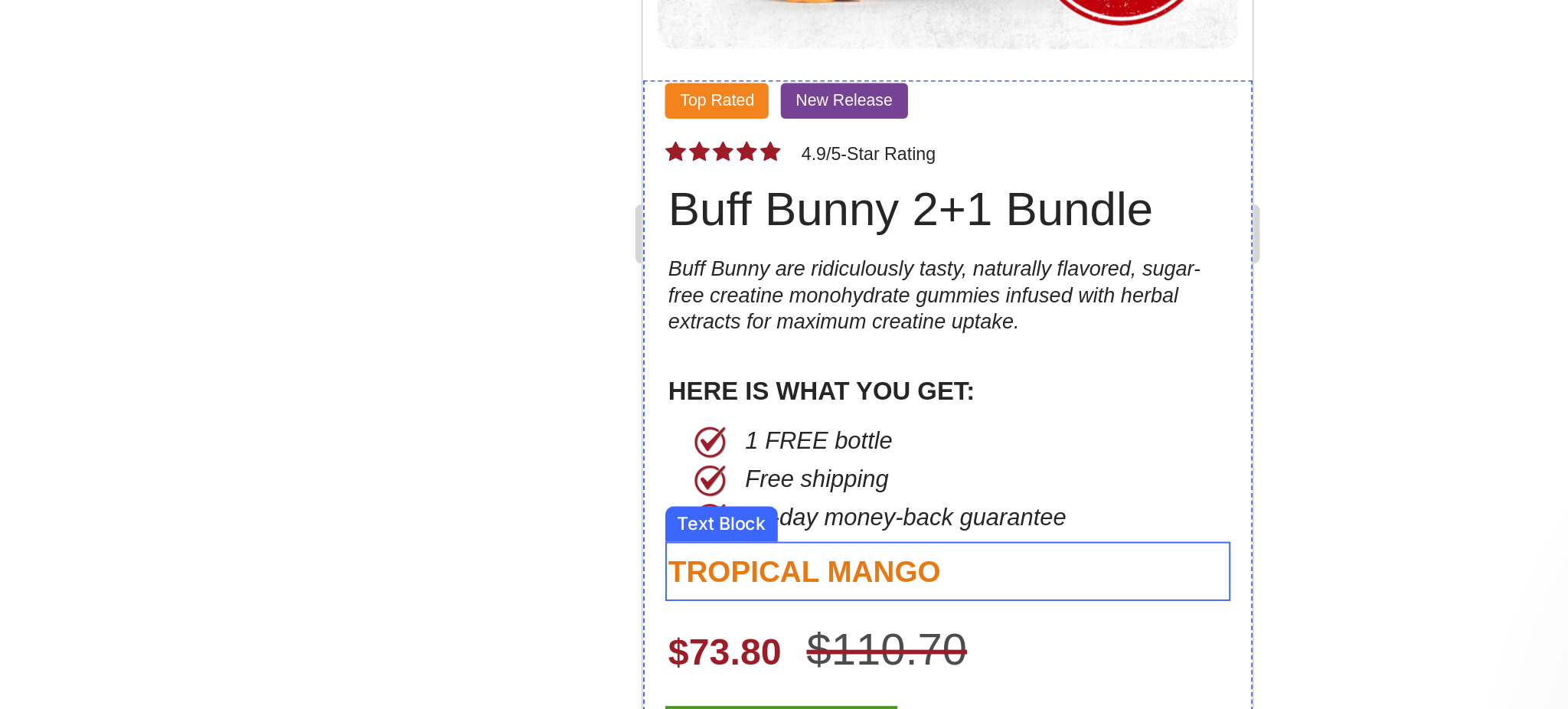
click at [786, 85] on p "TROPICAL MANGO" at bounding box center [799, 99] width 289 height 28
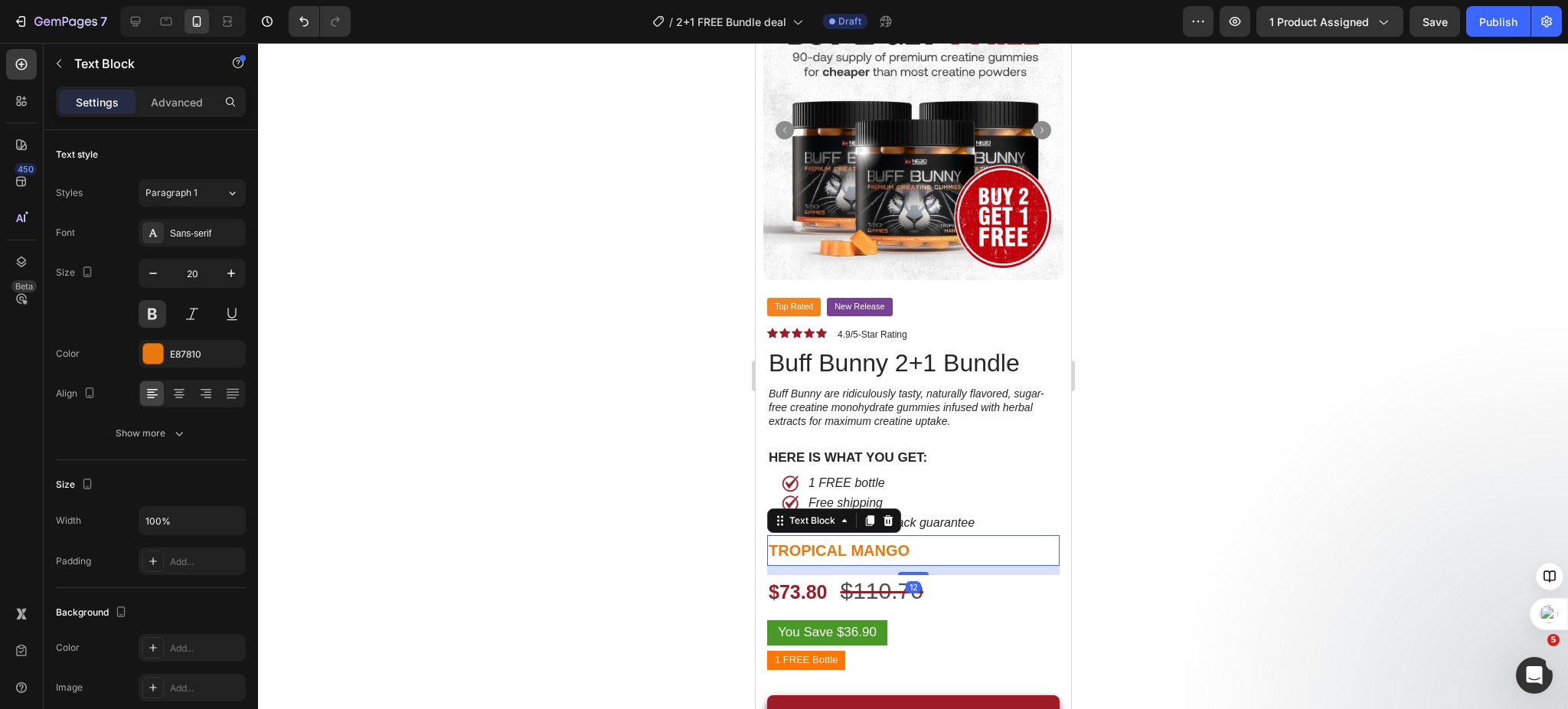
click at [1239, 487] on div at bounding box center [913, 376] width 1311 height 666
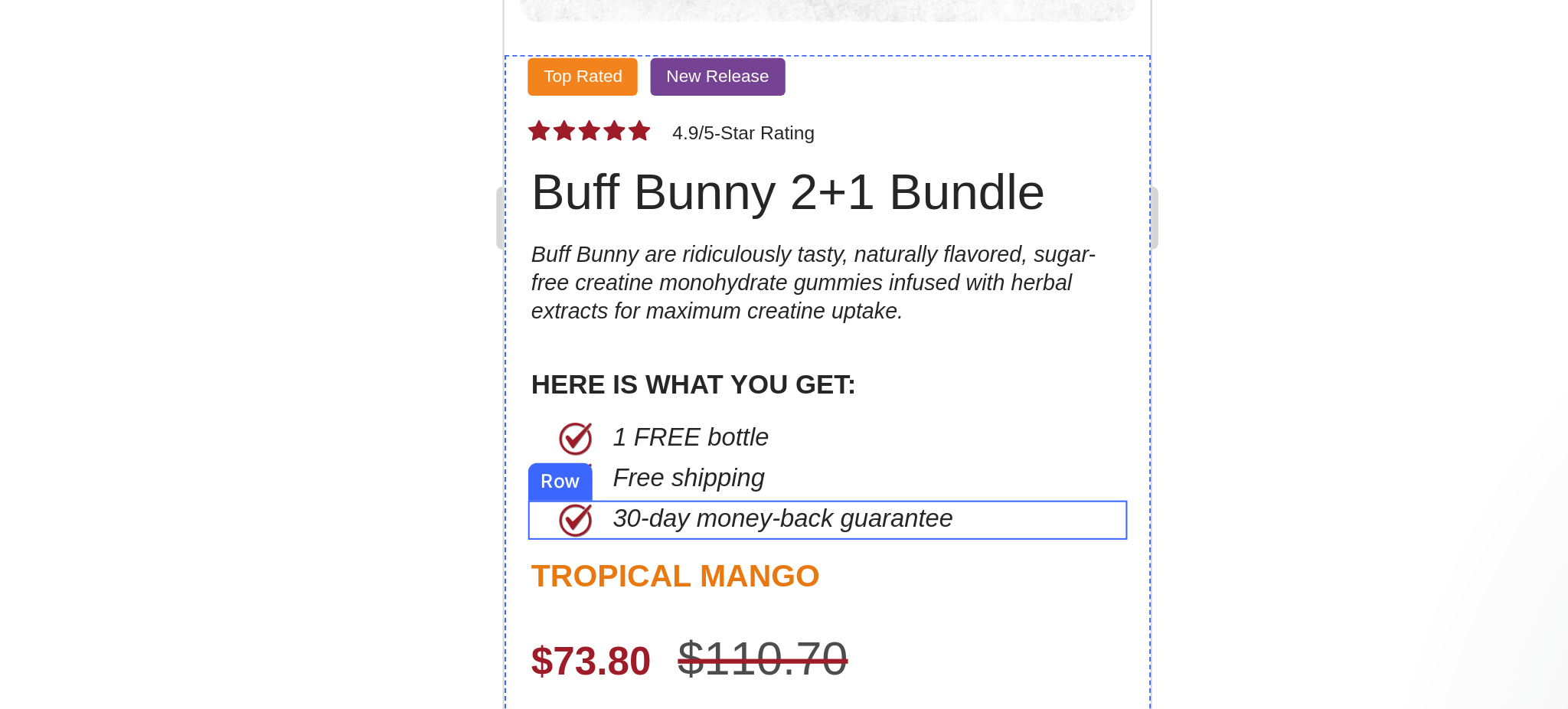
click at [776, 7] on div "30-day money-back guarantee Text Block" at bounding box center [690, 16] width 233 height 19
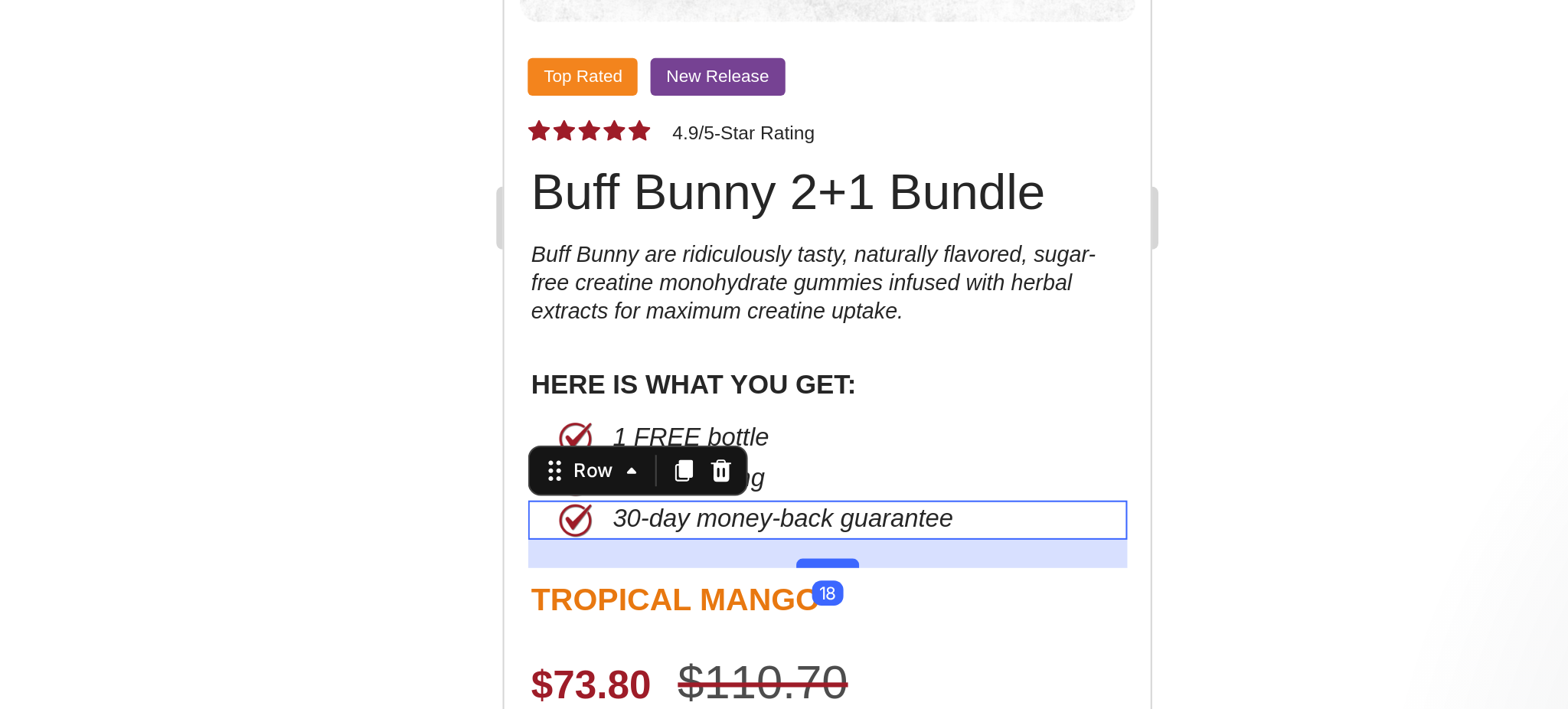
drag, startPoint x: 656, startPoint y: 12, endPoint x: 657, endPoint y: 22, distance: 10.0
click at [657, 36] on div at bounding box center [661, 38] width 31 height 5
click at [1124, 500] on div at bounding box center [913, 376] width 1311 height 666
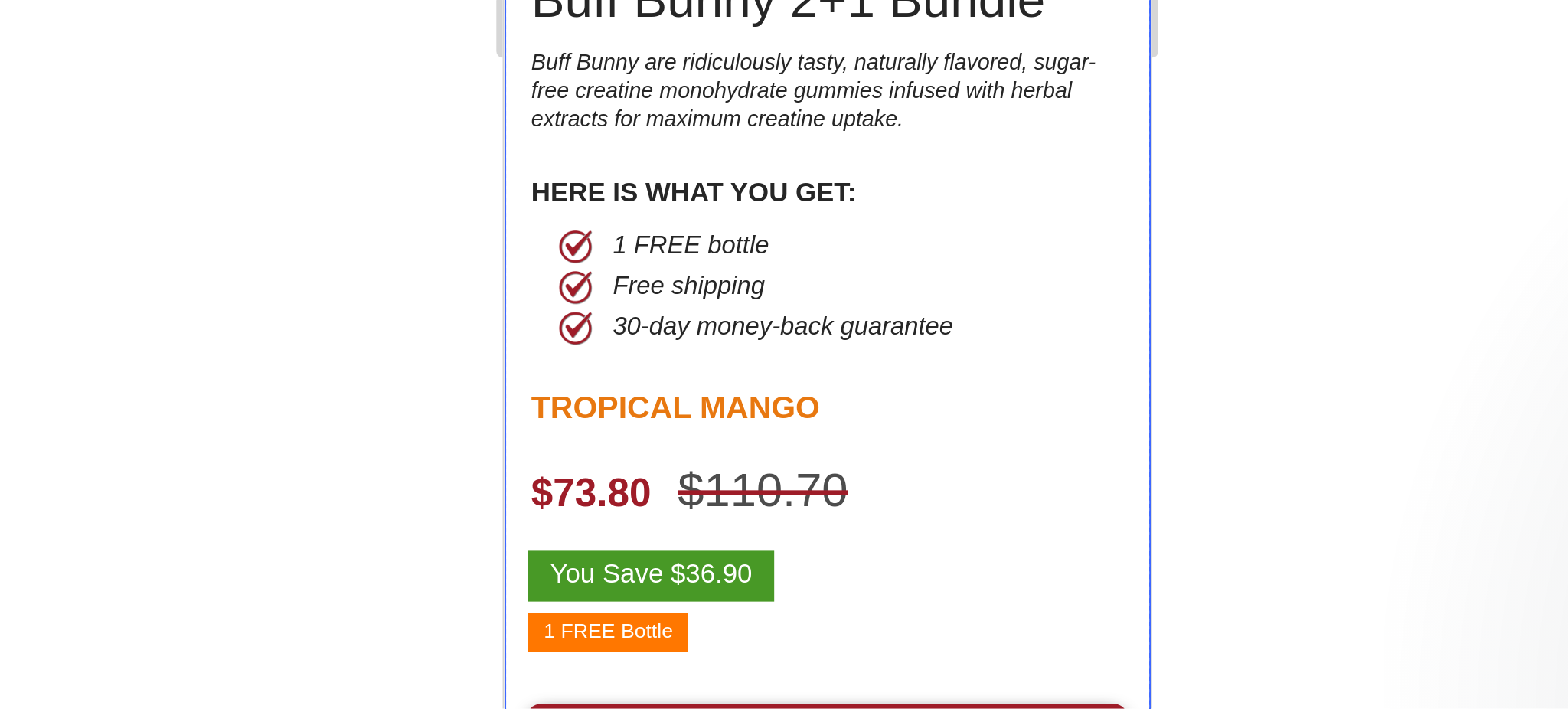
scroll to position [0, 0]
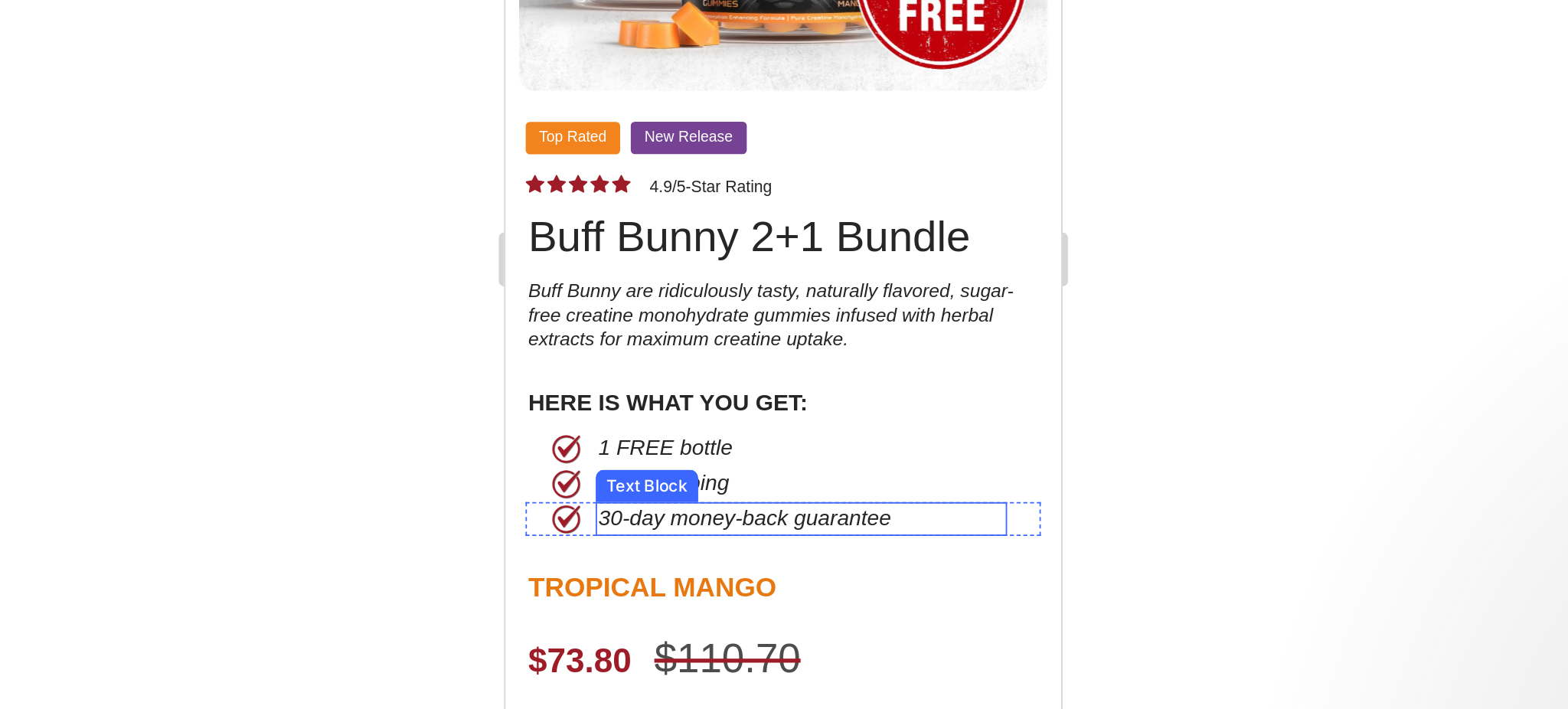
click at [735, 145] on p "30-day money-back guarantee" at bounding box center [673, 153] width 230 height 16
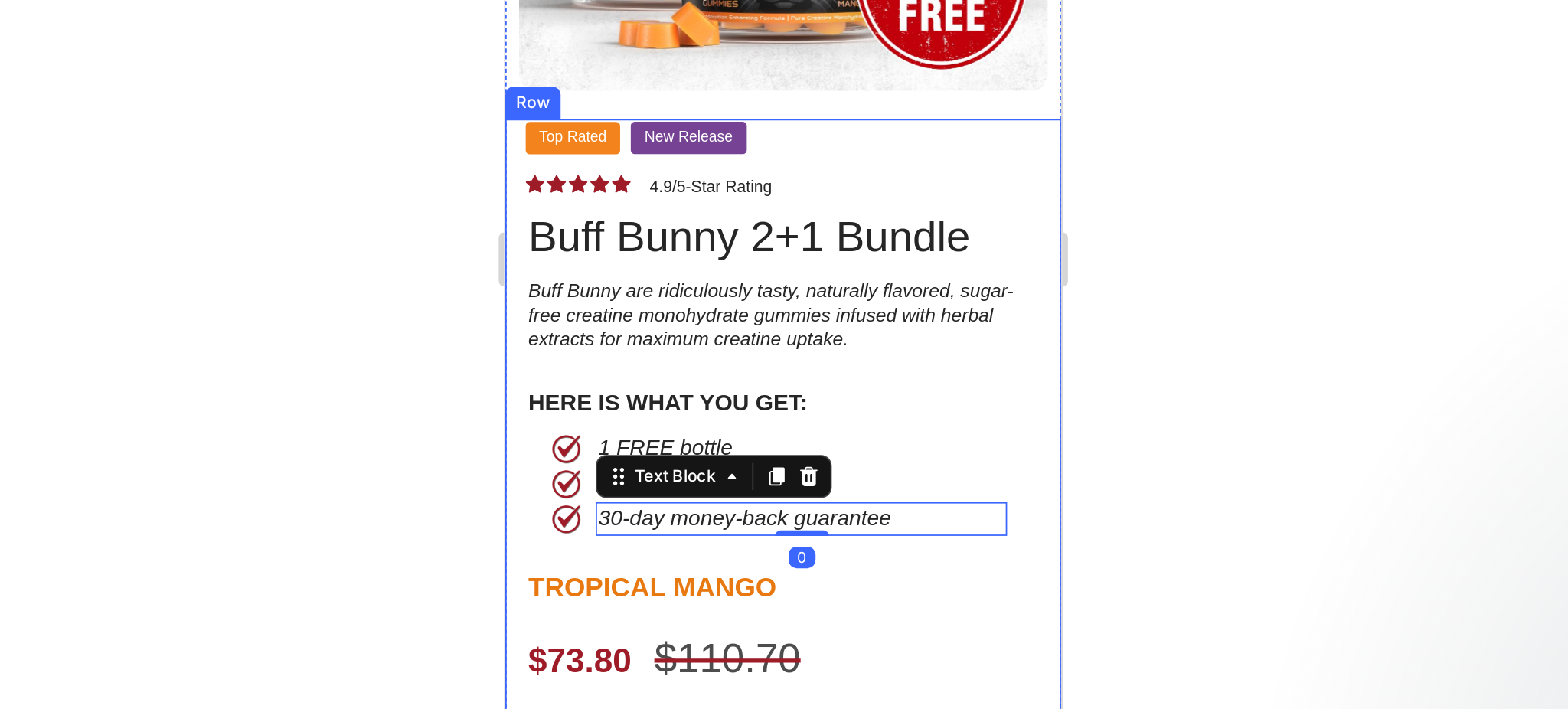
click at [738, 153] on div "Top Rated Button New Release Button Row Icon Icon Icon Icon Icon Icon List 4.9/…" at bounding box center [663, 159] width 292 height 464
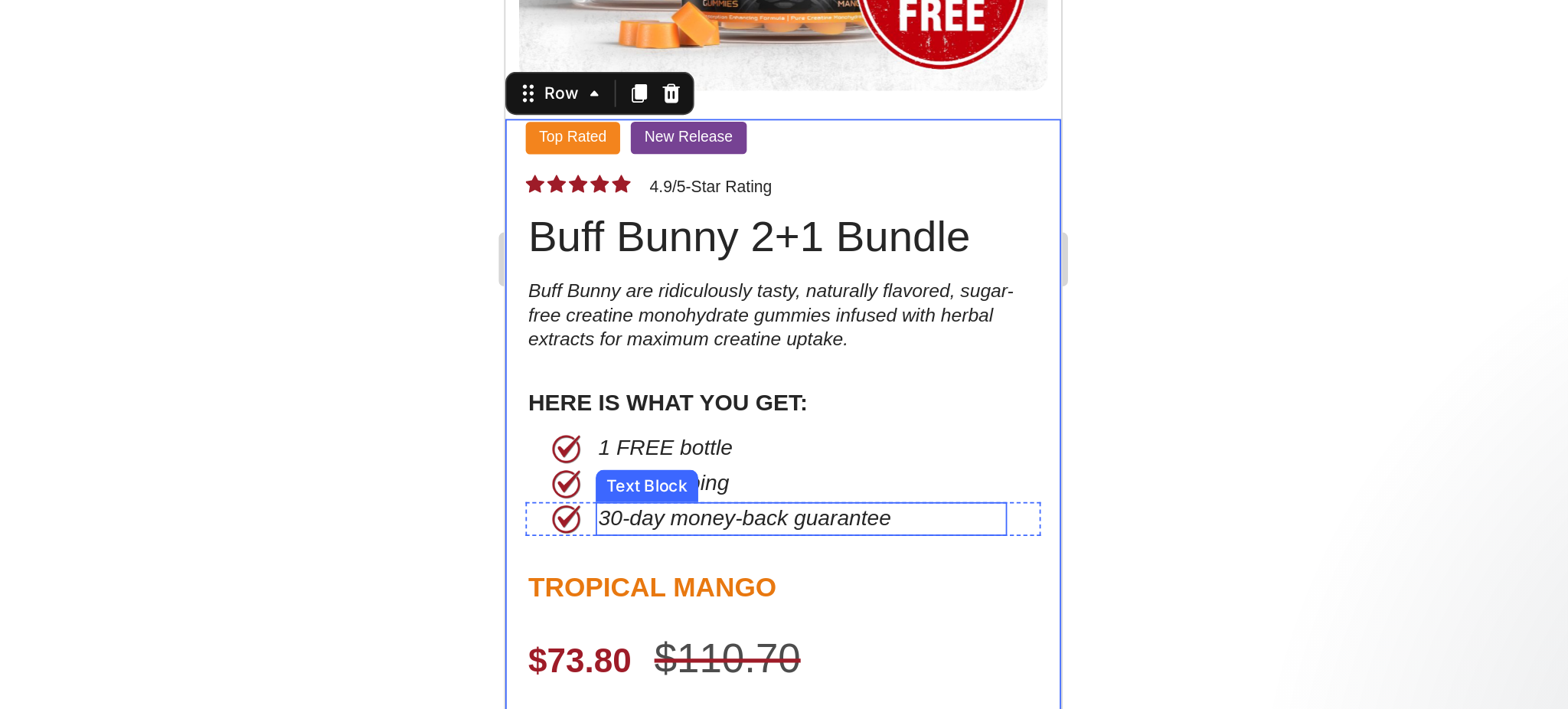
click at [781, 144] on div "30-day money-back guarantee Text Block" at bounding box center [692, 153] width 233 height 19
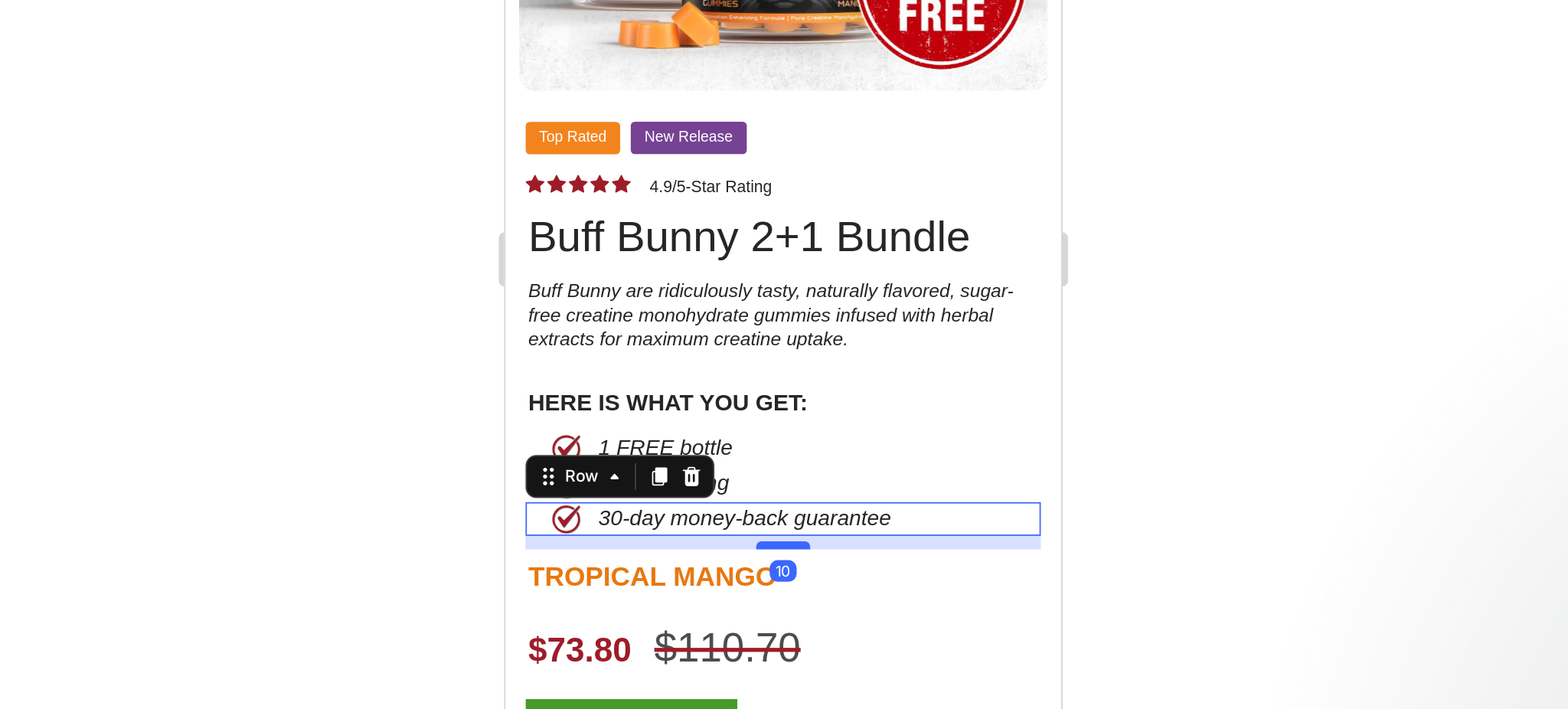
click at [668, 166] on div at bounding box center [663, 169] width 31 height 5
drag, startPoint x: 1103, startPoint y: 480, endPoint x: 303, endPoint y: 441, distance: 801.0
click at [1103, 480] on div at bounding box center [913, 376] width 1311 height 666
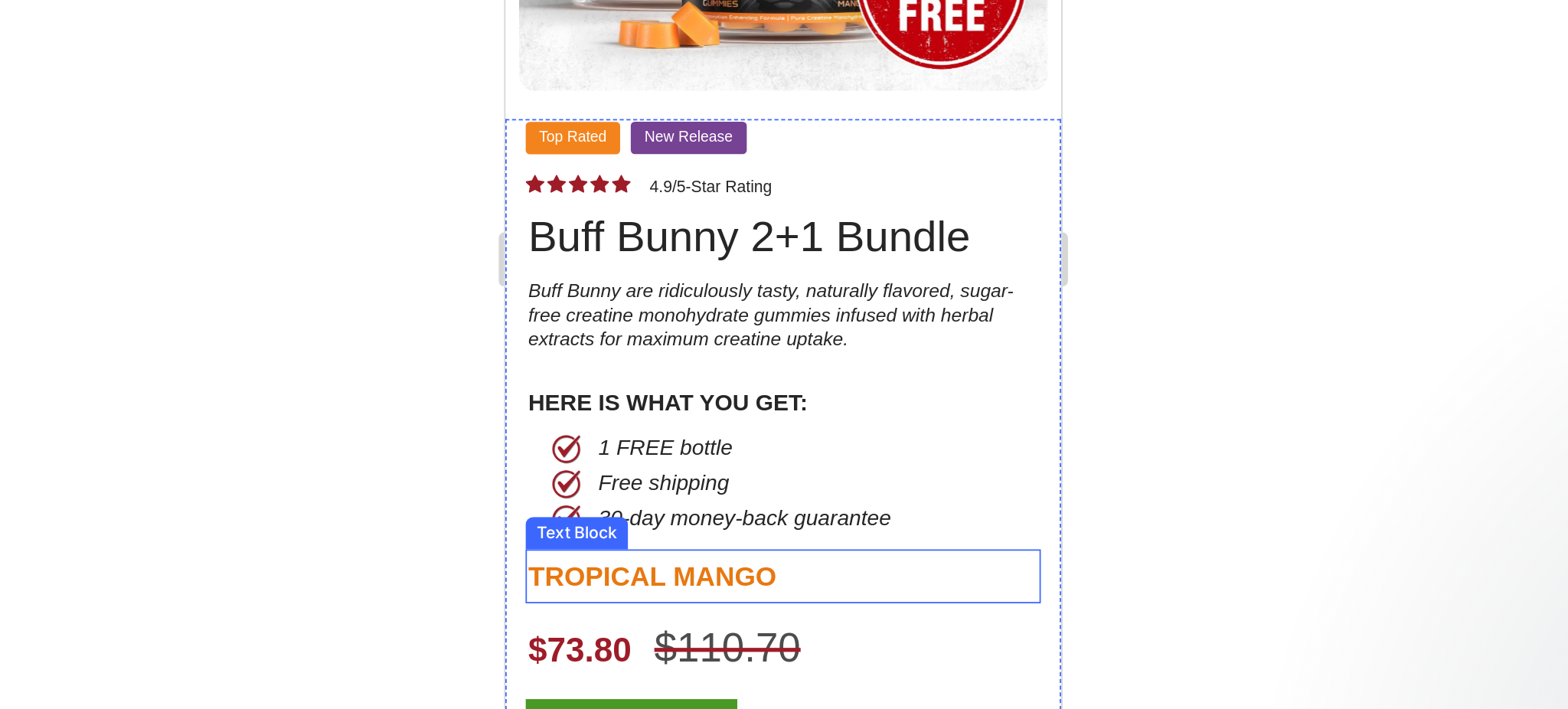
click at [591, 172] on p "TROPICAL MANGO" at bounding box center [662, 186] width 289 height 28
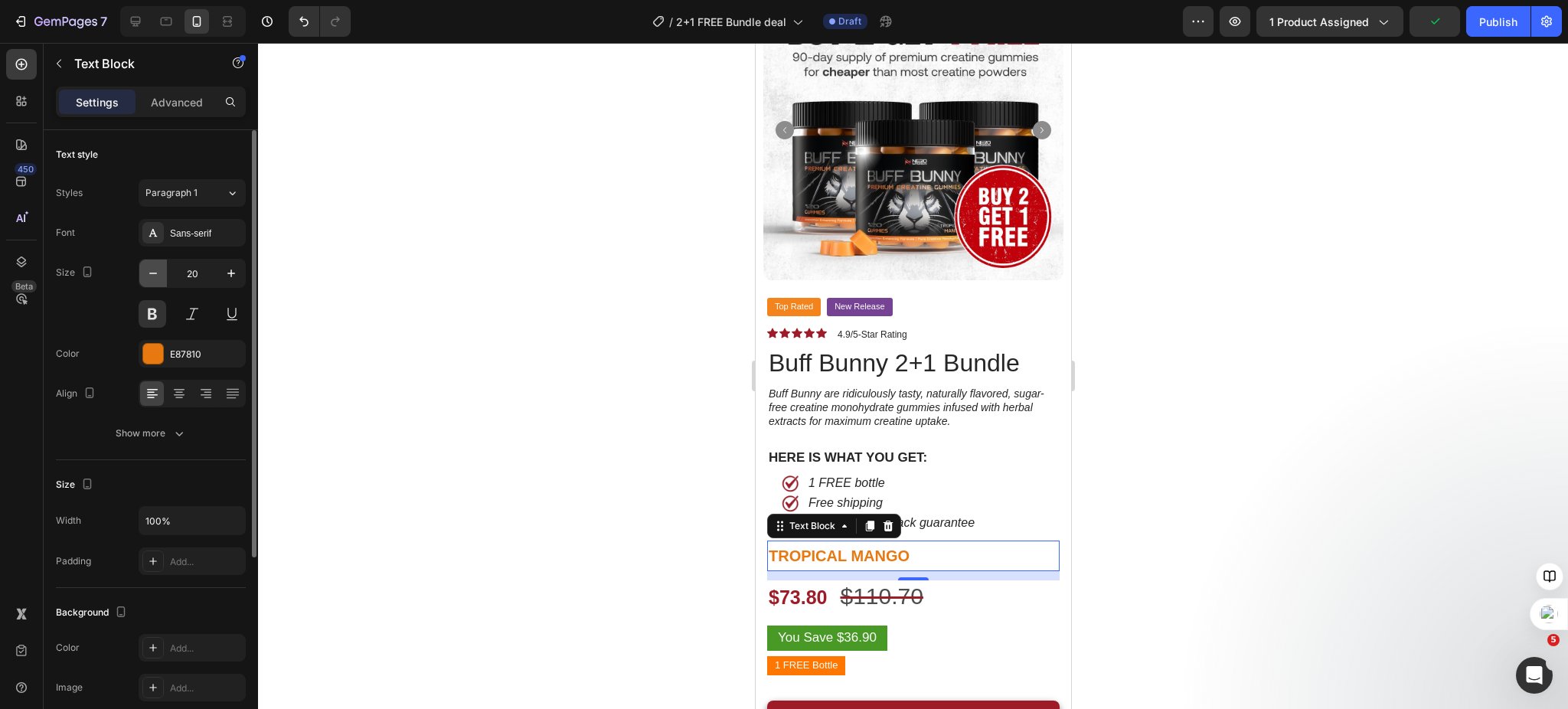
click at [154, 275] on icon "button" at bounding box center [153, 274] width 15 height 15
type input "19"
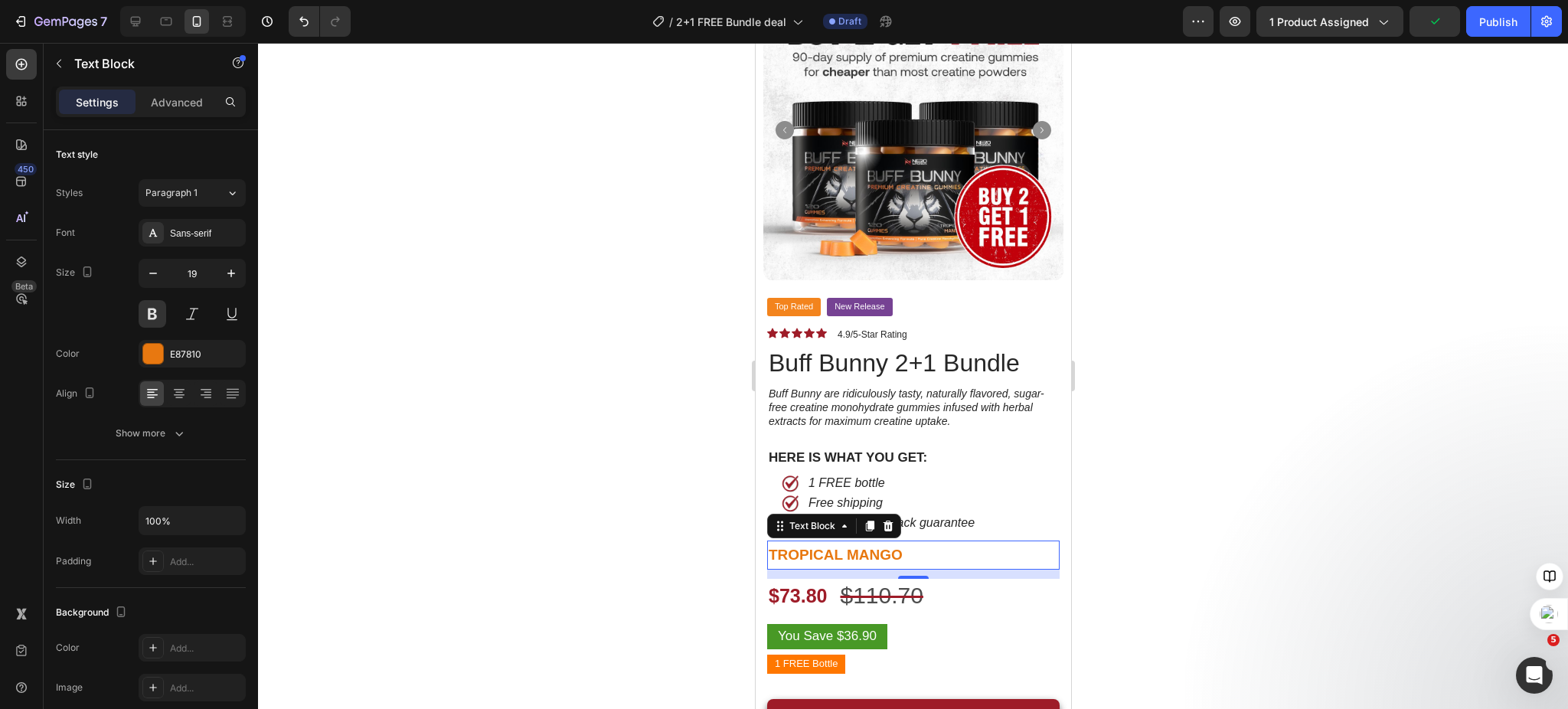
click at [499, 377] on div at bounding box center [913, 376] width 1311 height 666
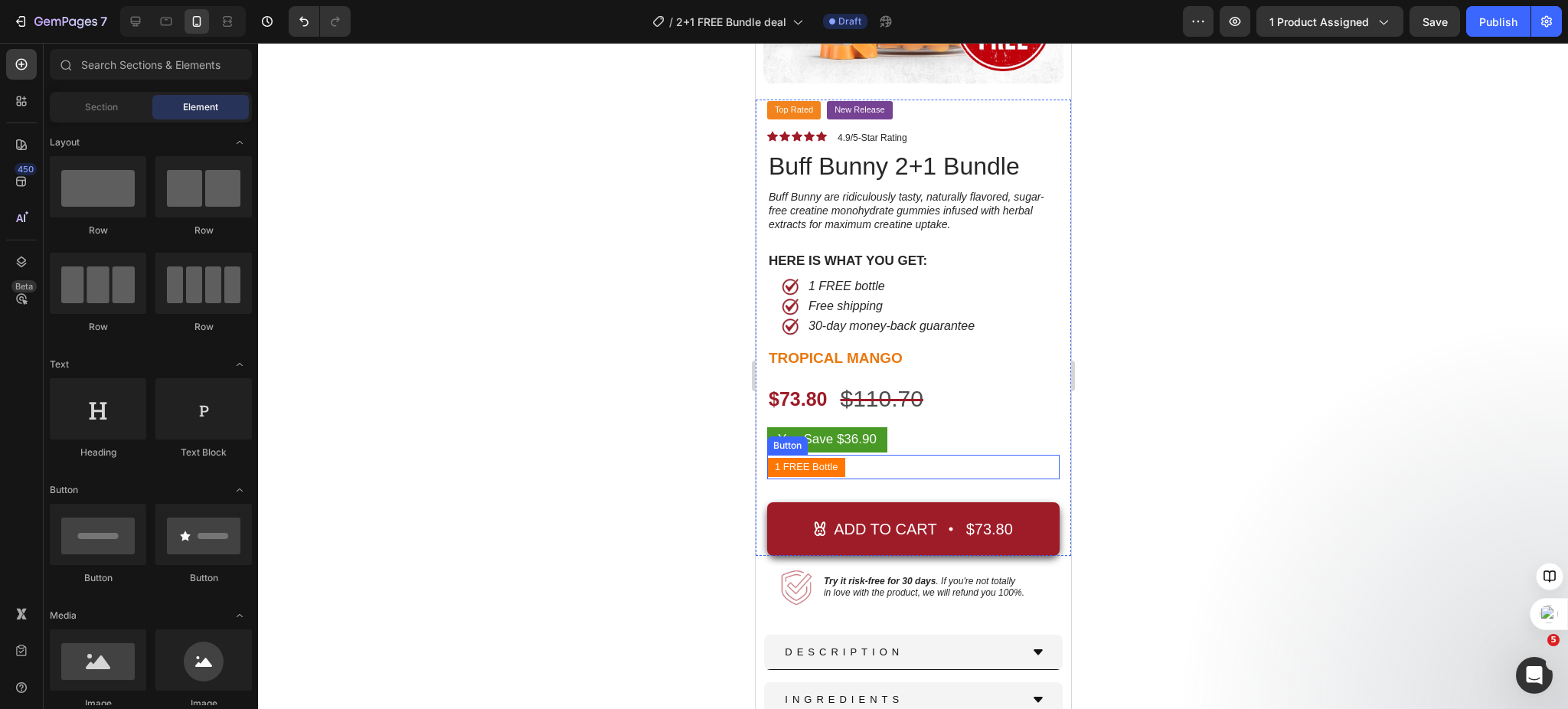
scroll to position [306, 0]
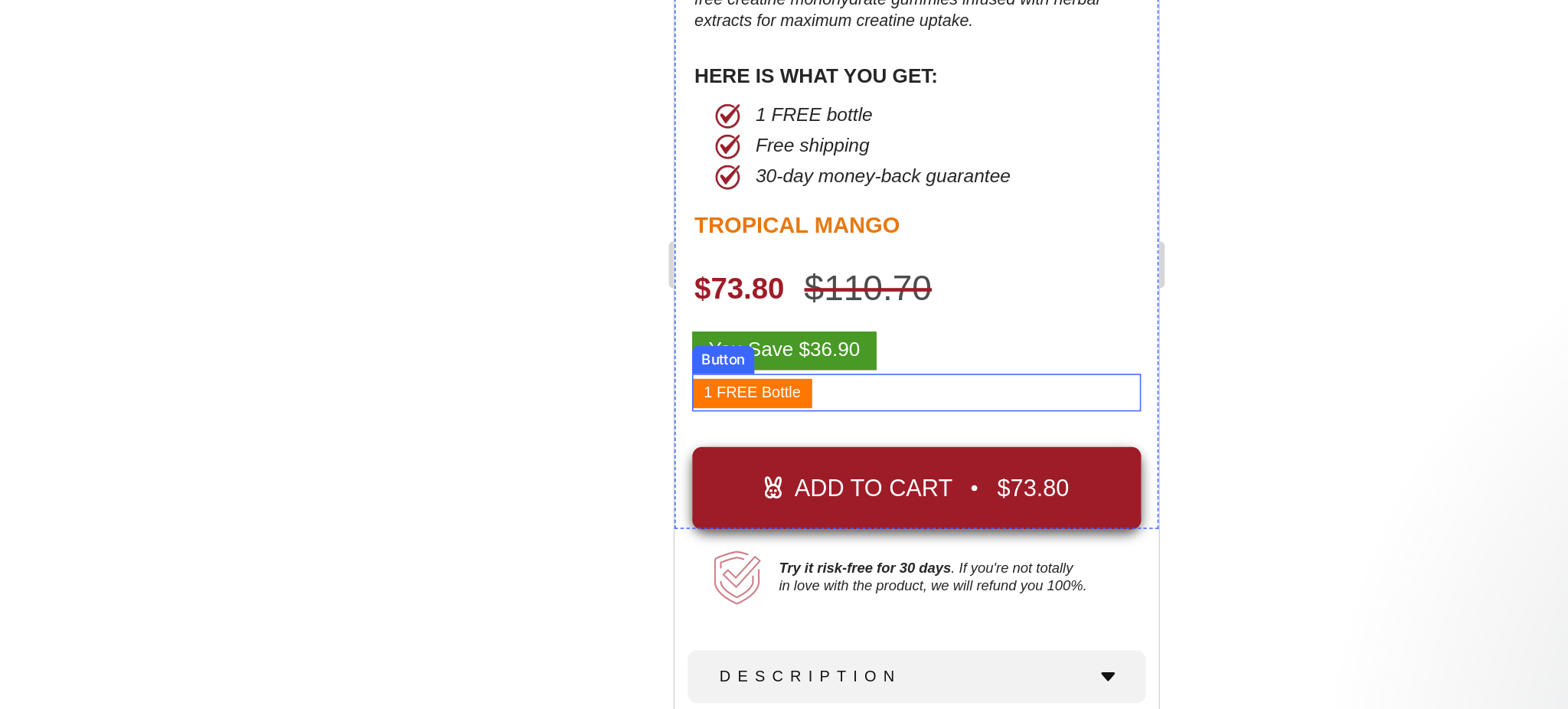
click at [687, 162] on button "1 FREE Bottle" at bounding box center [724, 171] width 78 height 19
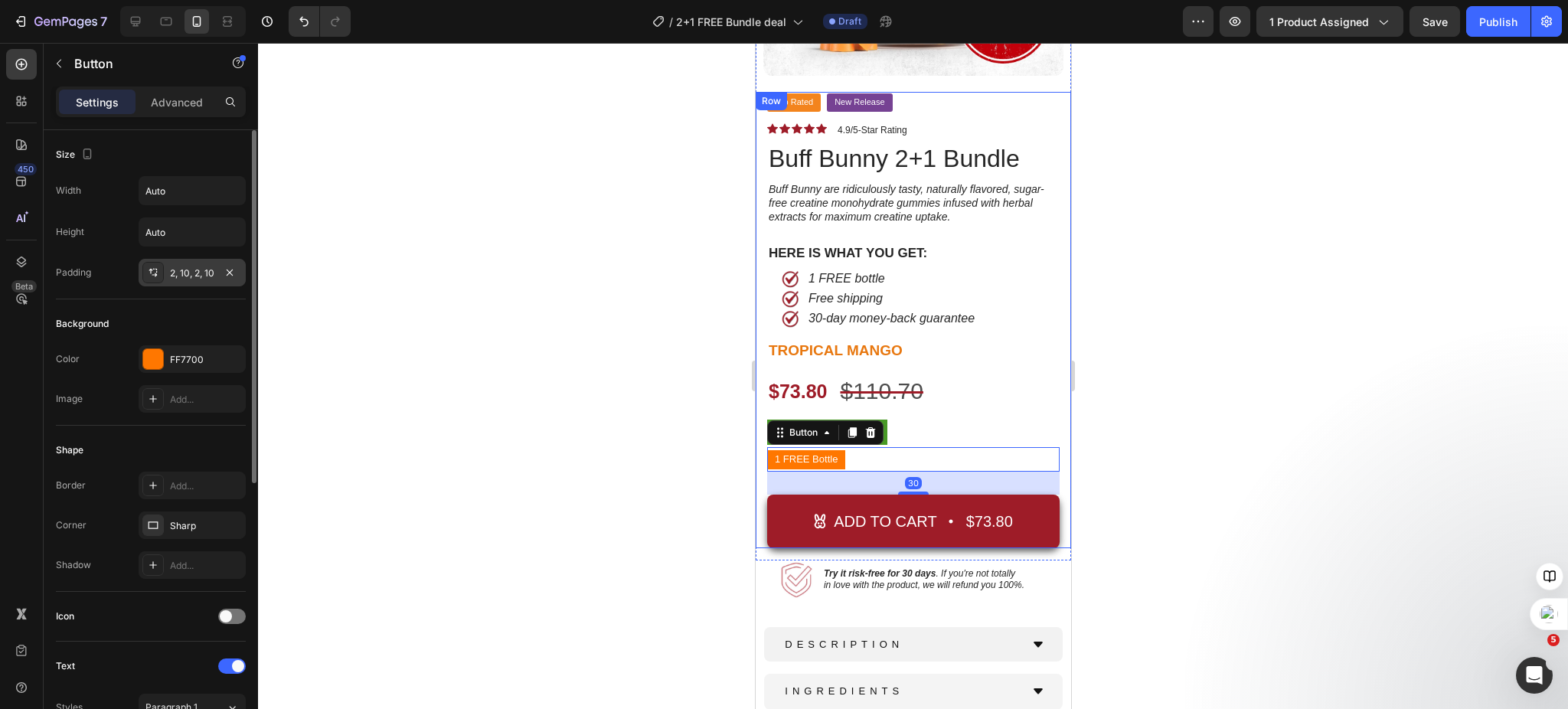
click at [196, 275] on div "2, 10, 2, 10" at bounding box center [192, 274] width 44 height 14
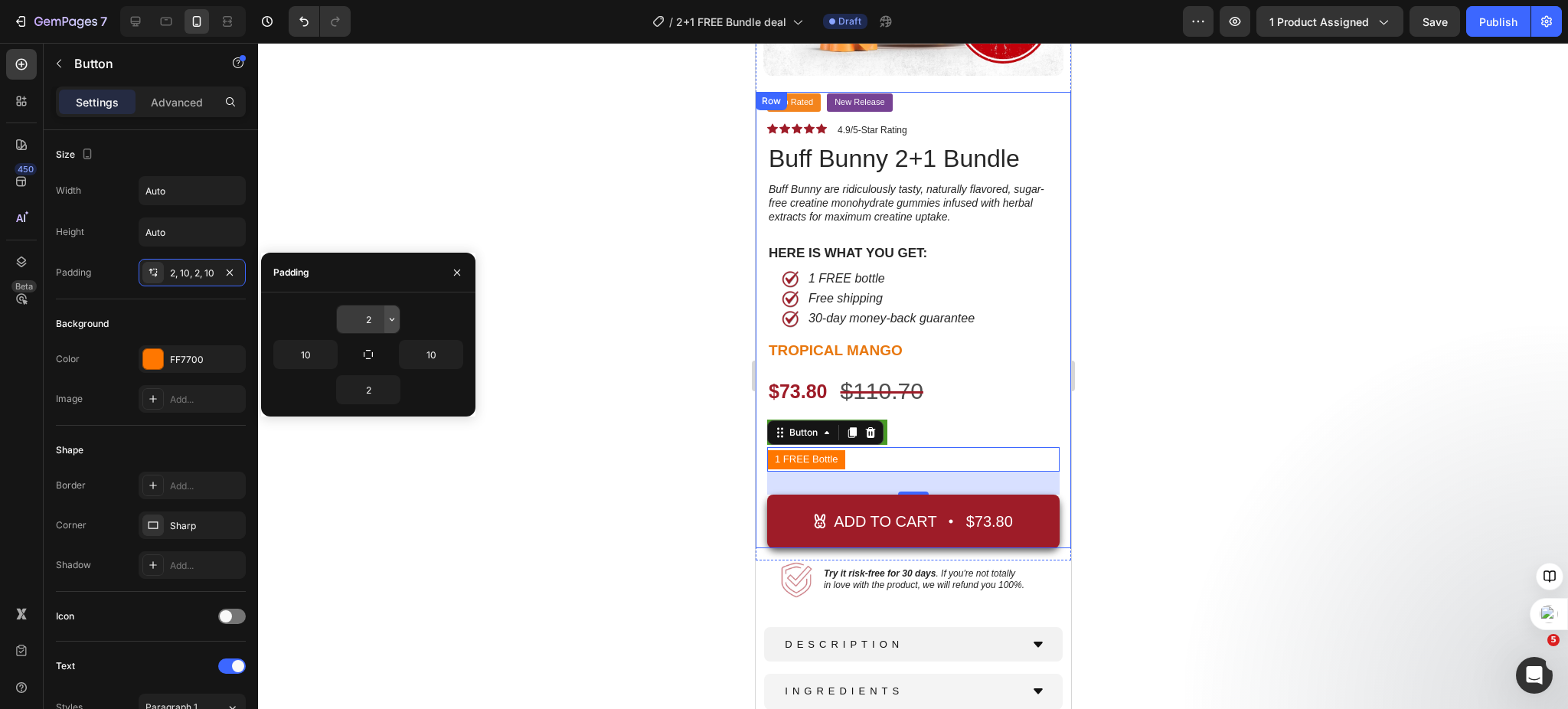
click at [394, 322] on icon "button" at bounding box center [392, 319] width 12 height 12
type input "4"
click at [387, 385] on icon "button" at bounding box center [392, 390] width 12 height 12
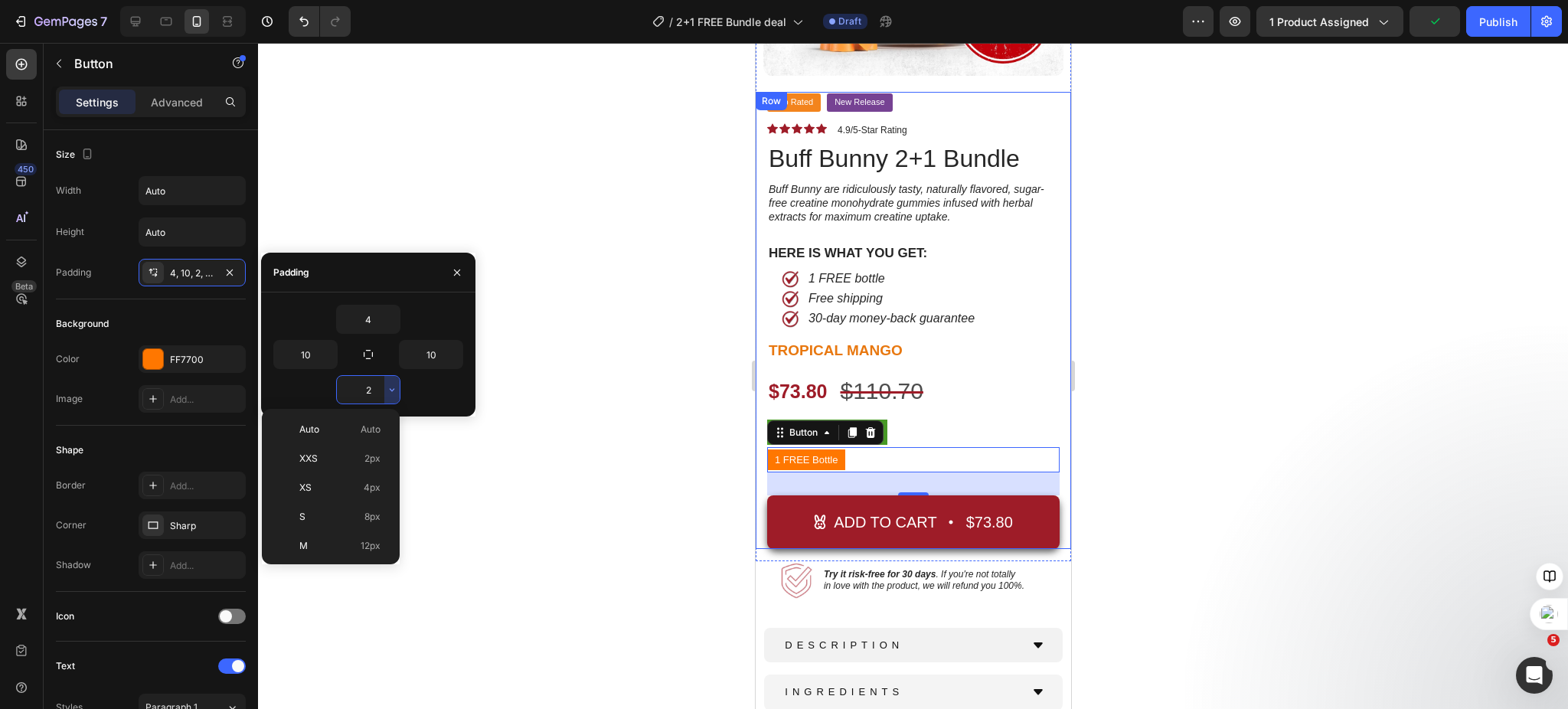
click at [362, 389] on input "2" at bounding box center [368, 390] width 63 height 28
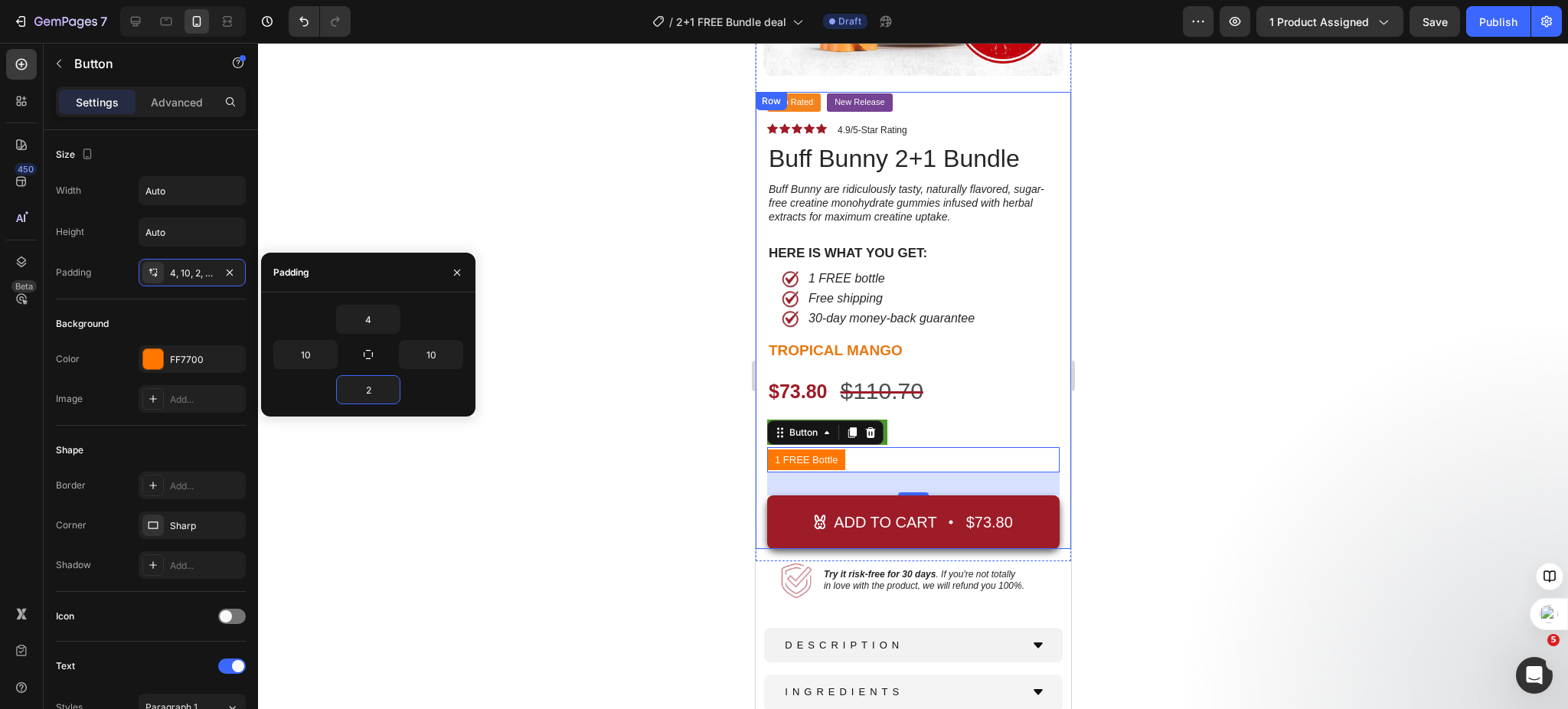
type input "3"
click at [582, 518] on div at bounding box center [913, 376] width 1311 height 666
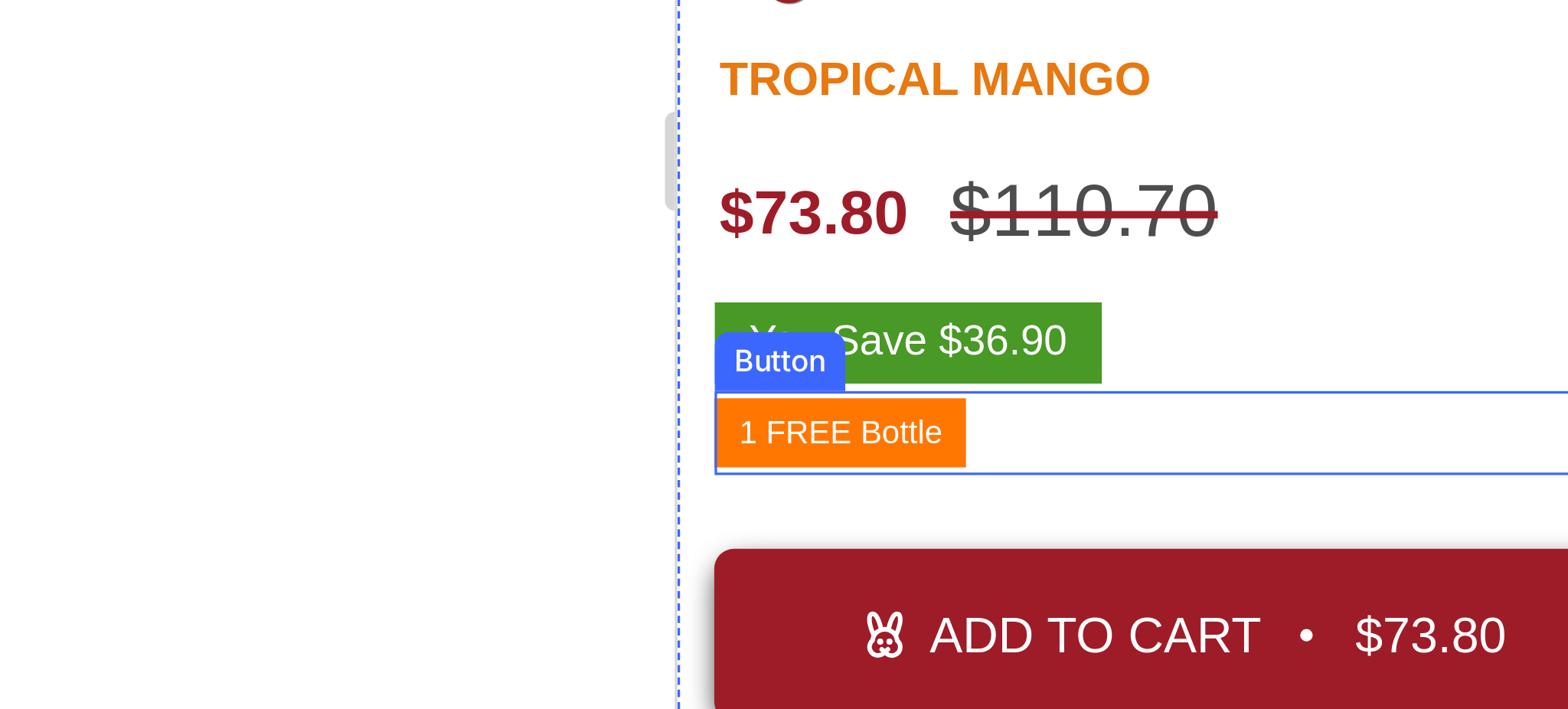
click at [696, 447] on div at bounding box center [913, 376] width 1311 height 666
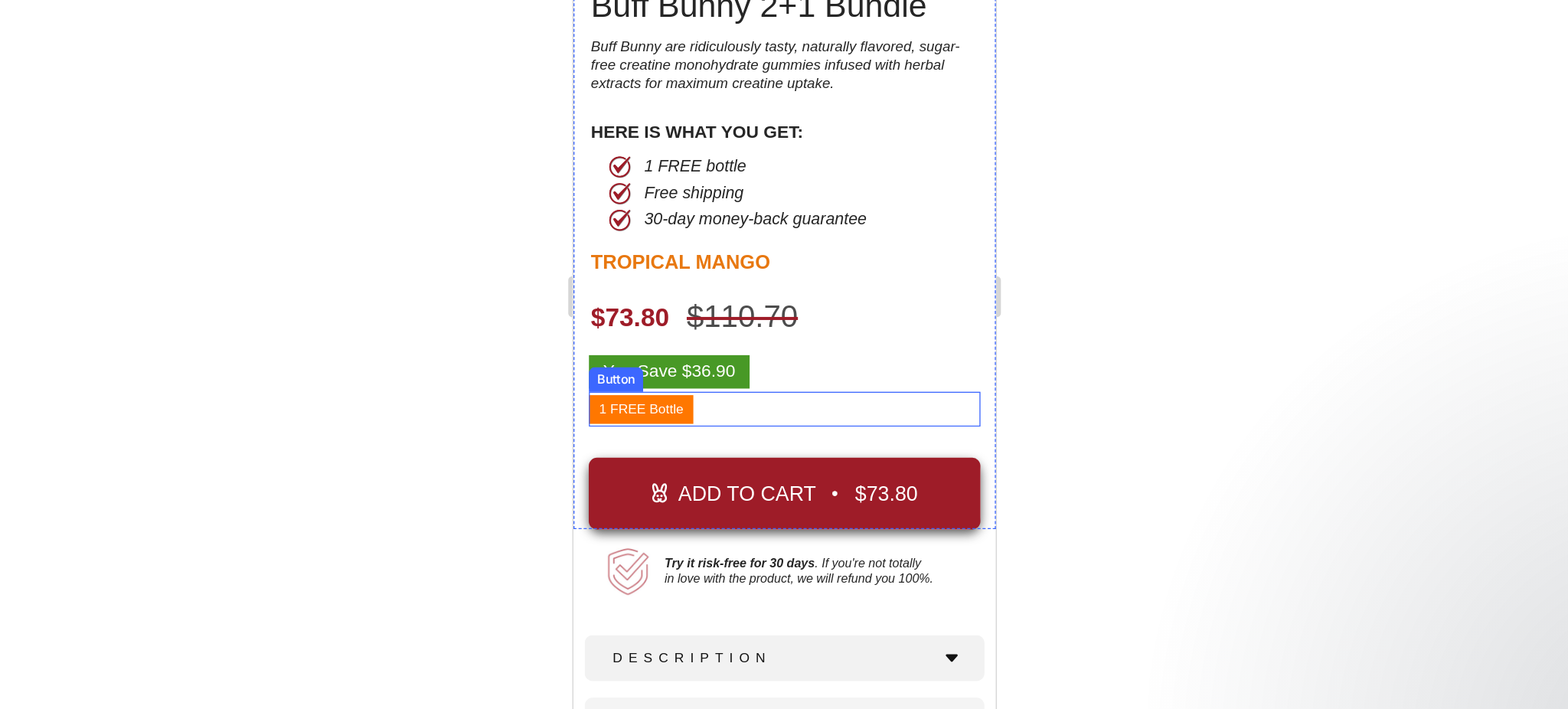
scroll to position [0, 0]
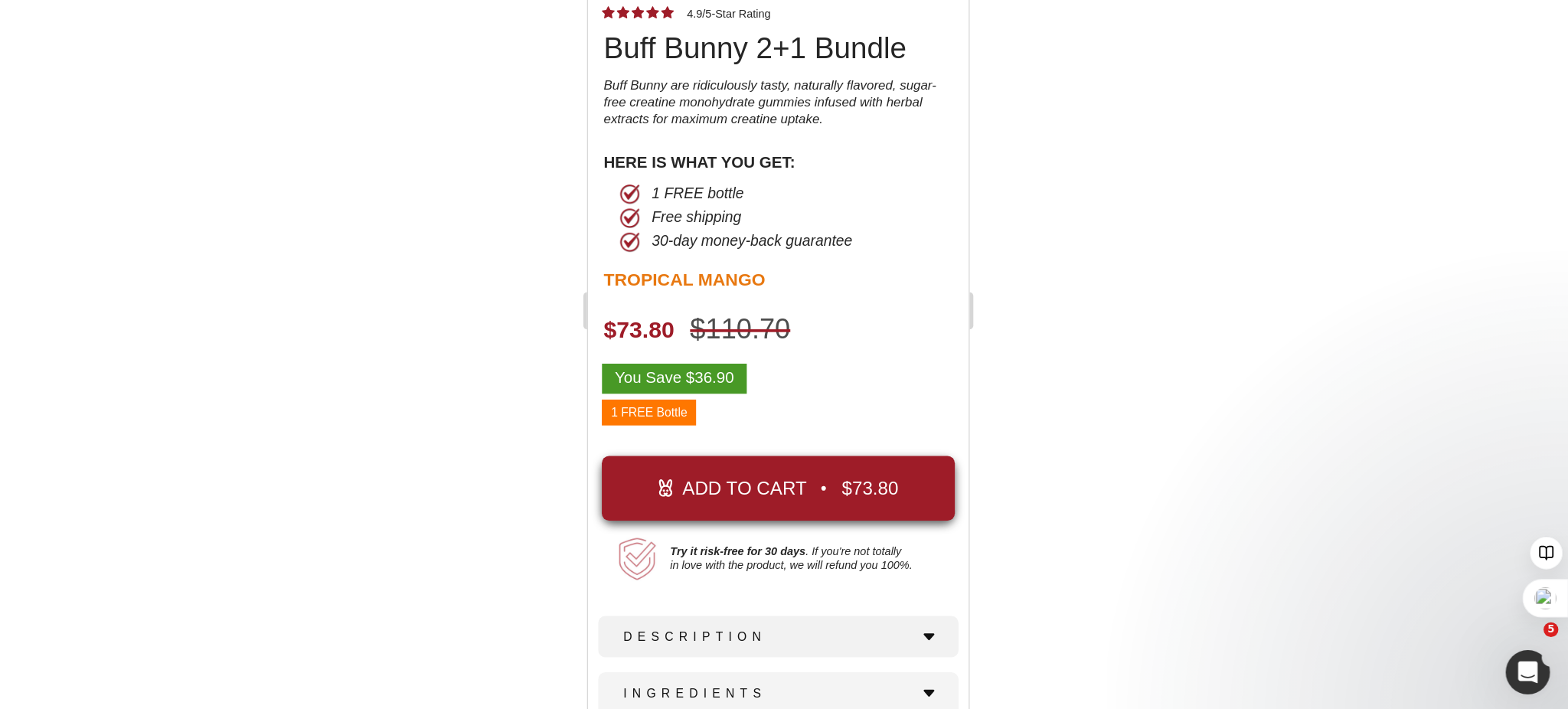
click at [1167, 482] on div at bounding box center [913, 376] width 1311 height 666
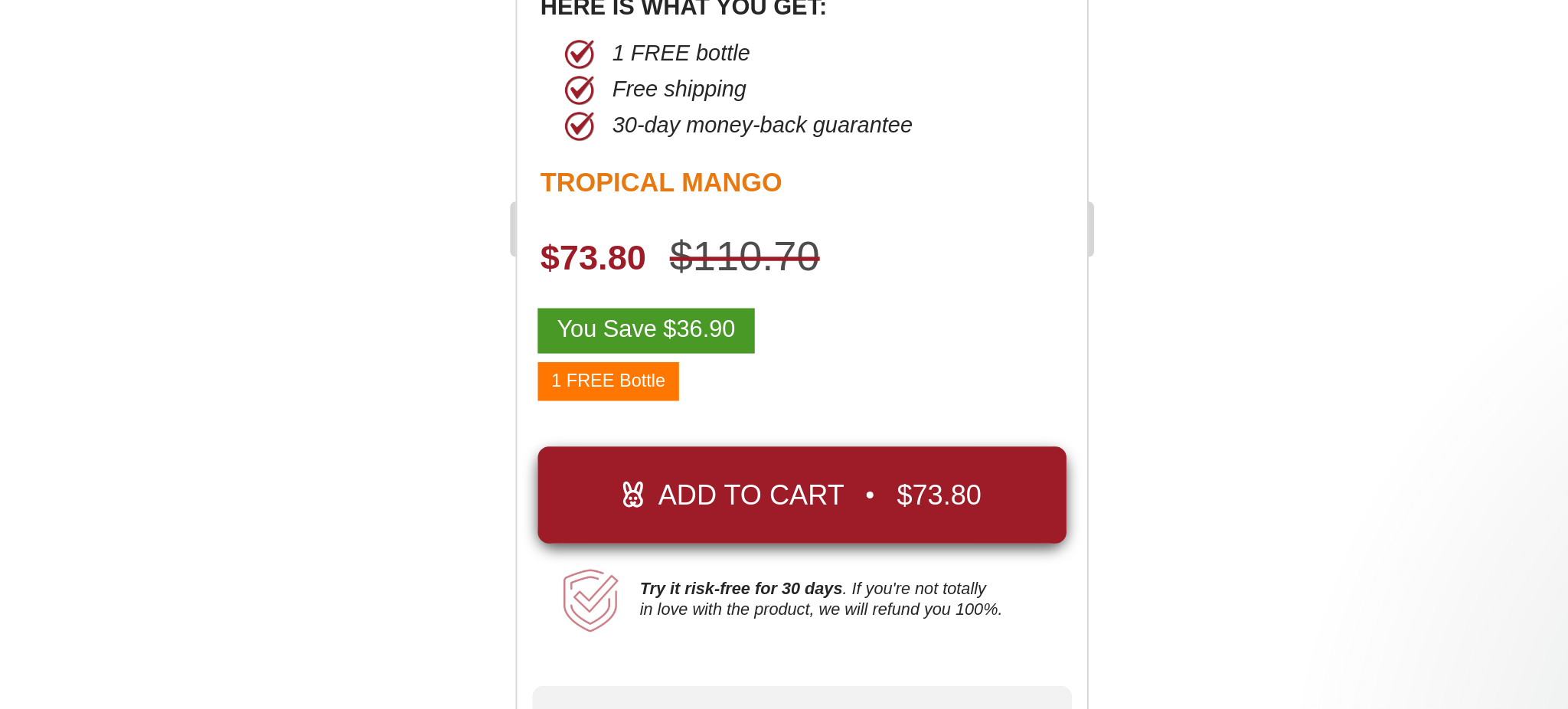
click at [1099, 445] on div at bounding box center [913, 376] width 1311 height 666
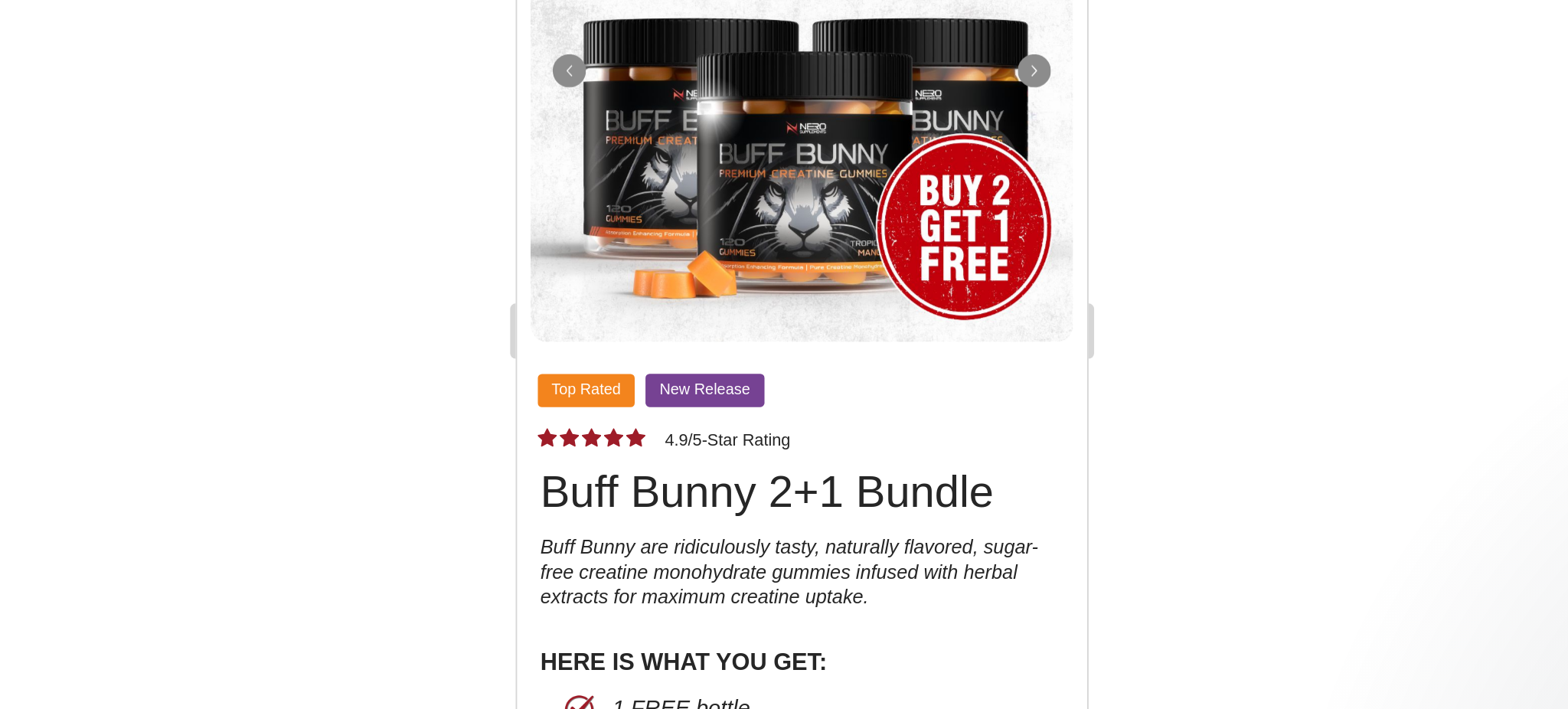
click at [1165, 449] on div at bounding box center [913, 376] width 1311 height 666
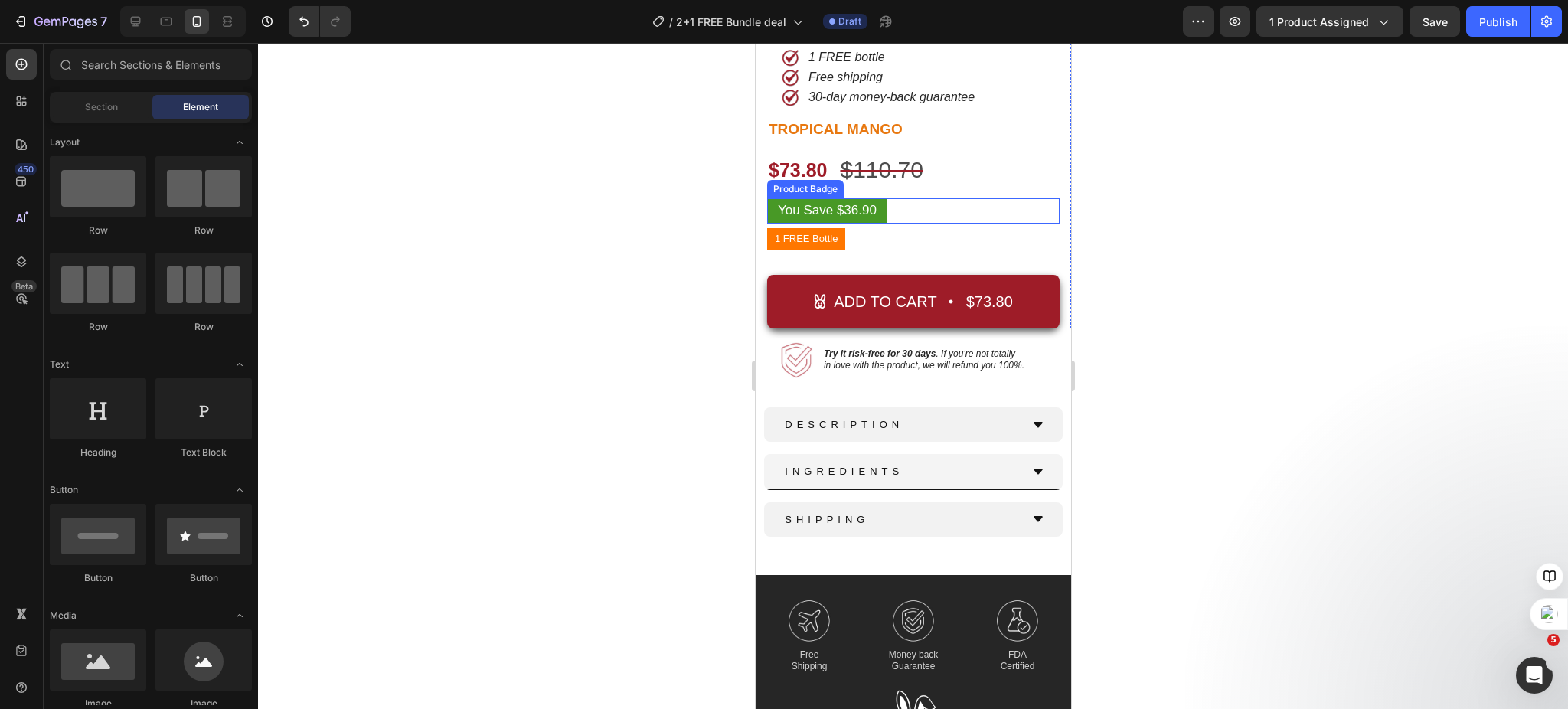
scroll to position [532, 0]
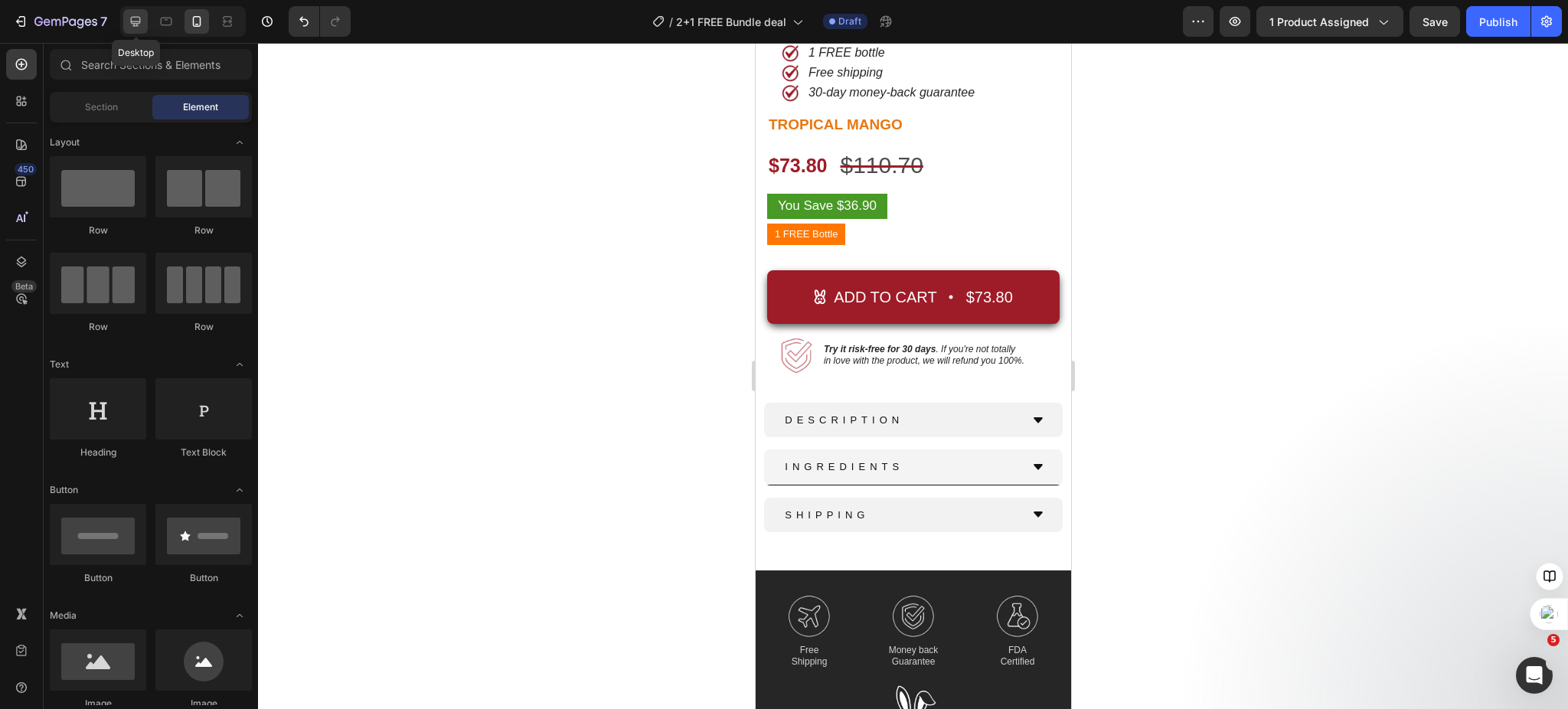
click at [138, 19] on icon at bounding box center [135, 22] width 15 height 15
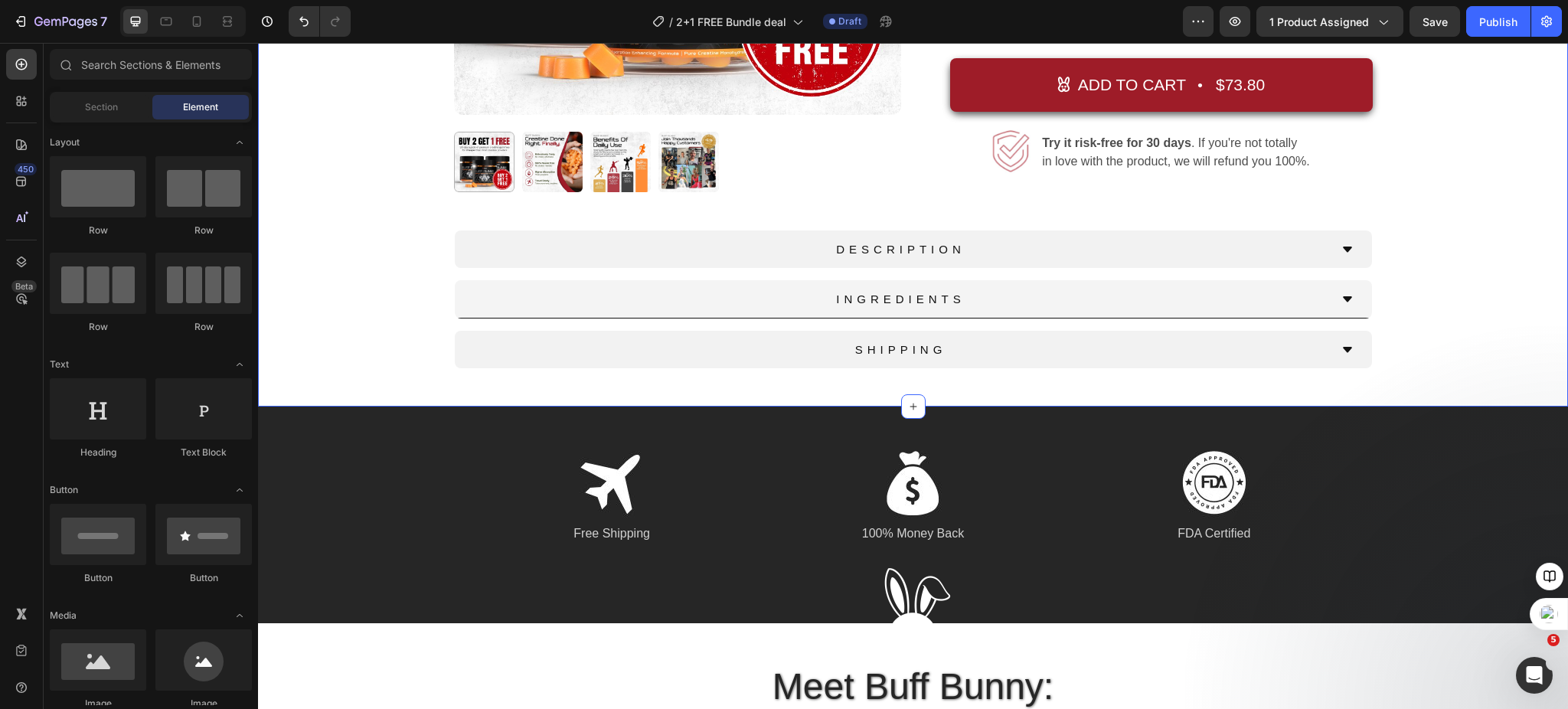
scroll to position [399, 0]
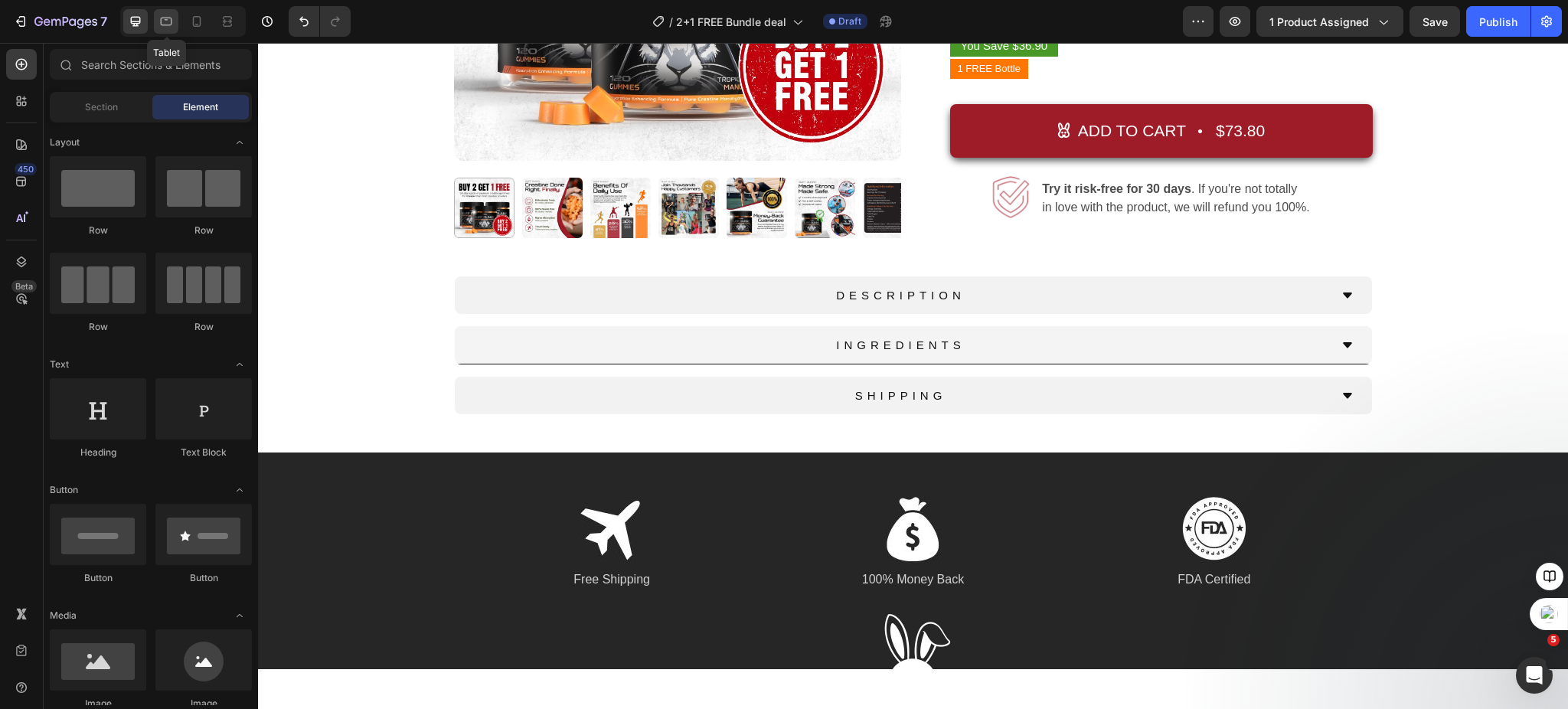
click at [163, 23] on icon at bounding box center [166, 22] width 15 height 15
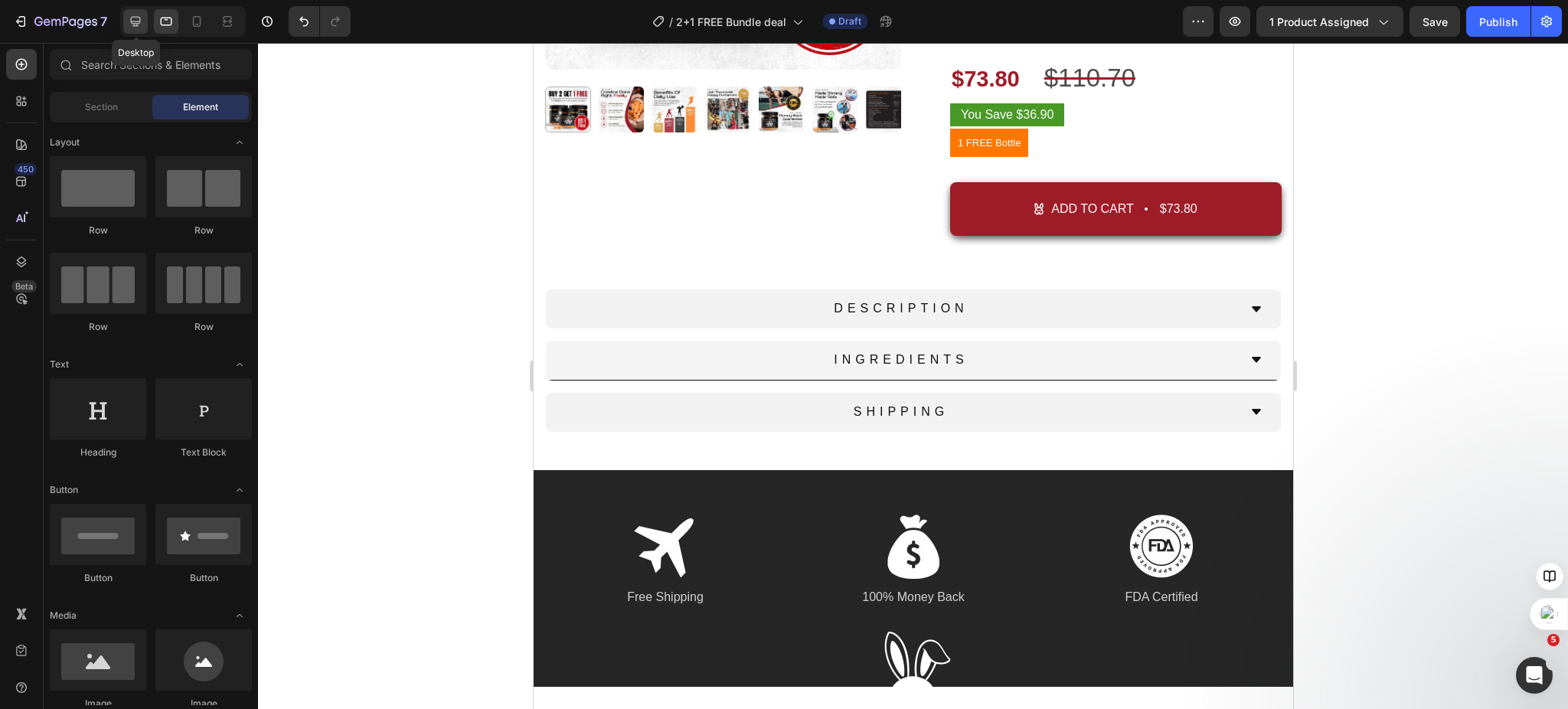
click at [141, 18] on icon at bounding box center [135, 22] width 15 height 15
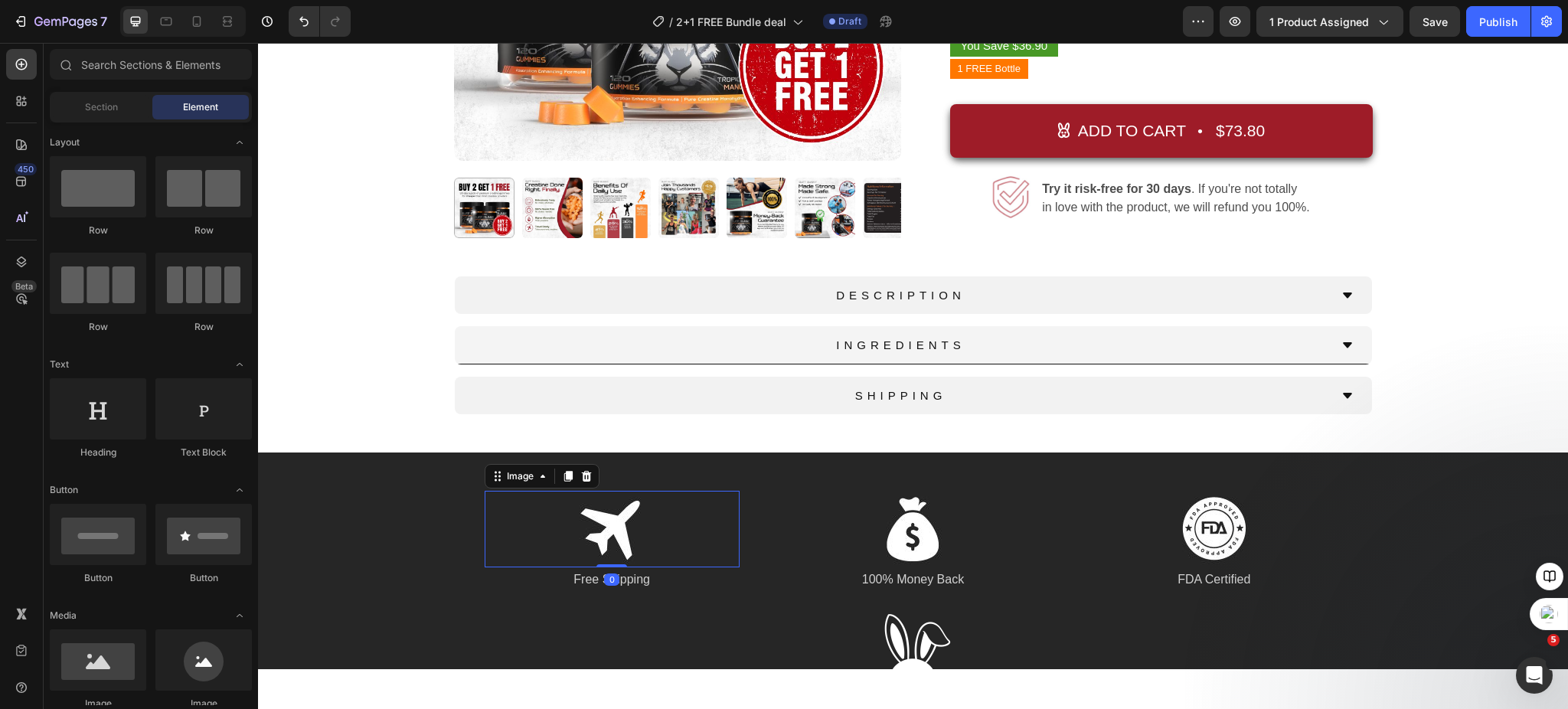
click at [604, 525] on img at bounding box center [612, 529] width 77 height 77
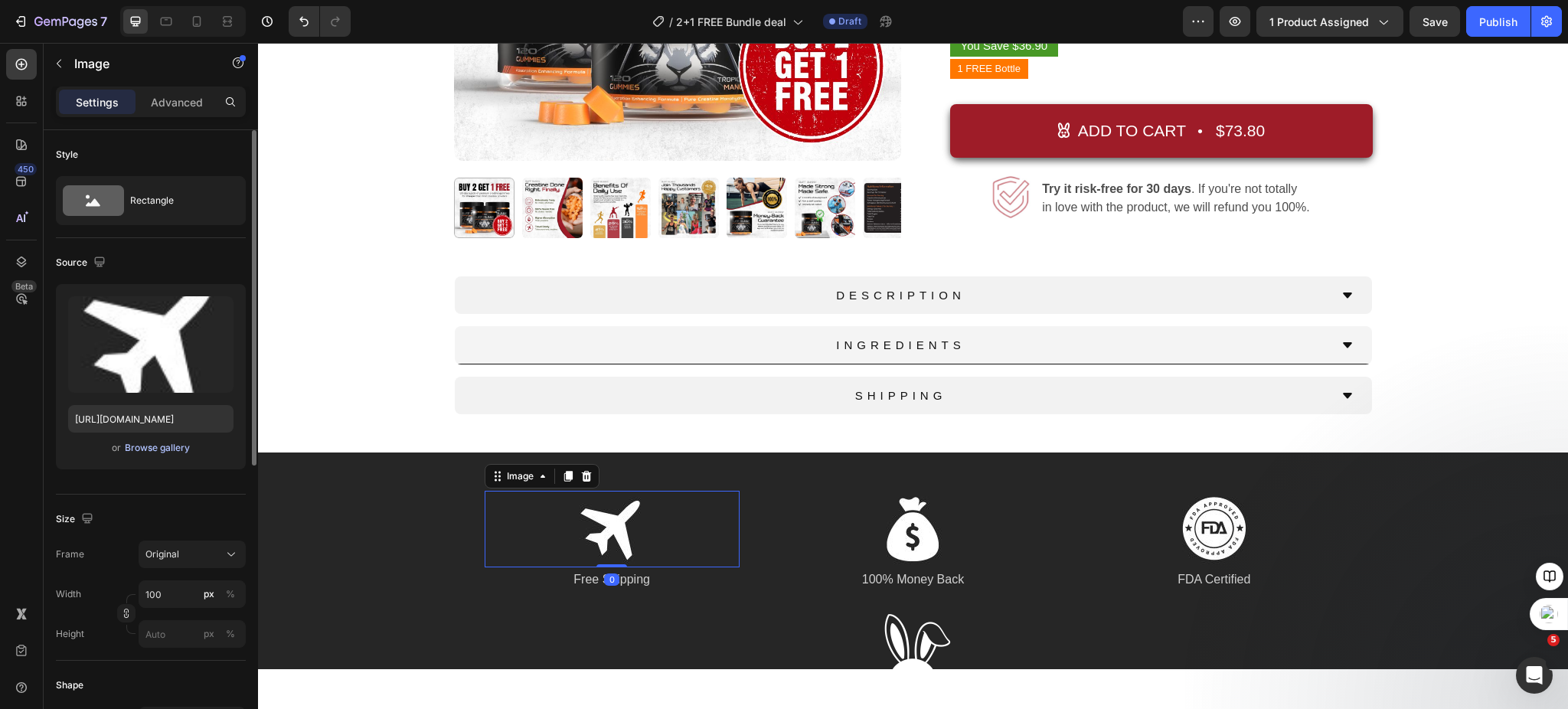
click at [147, 441] on div "Browse gallery" at bounding box center [157, 448] width 65 height 14
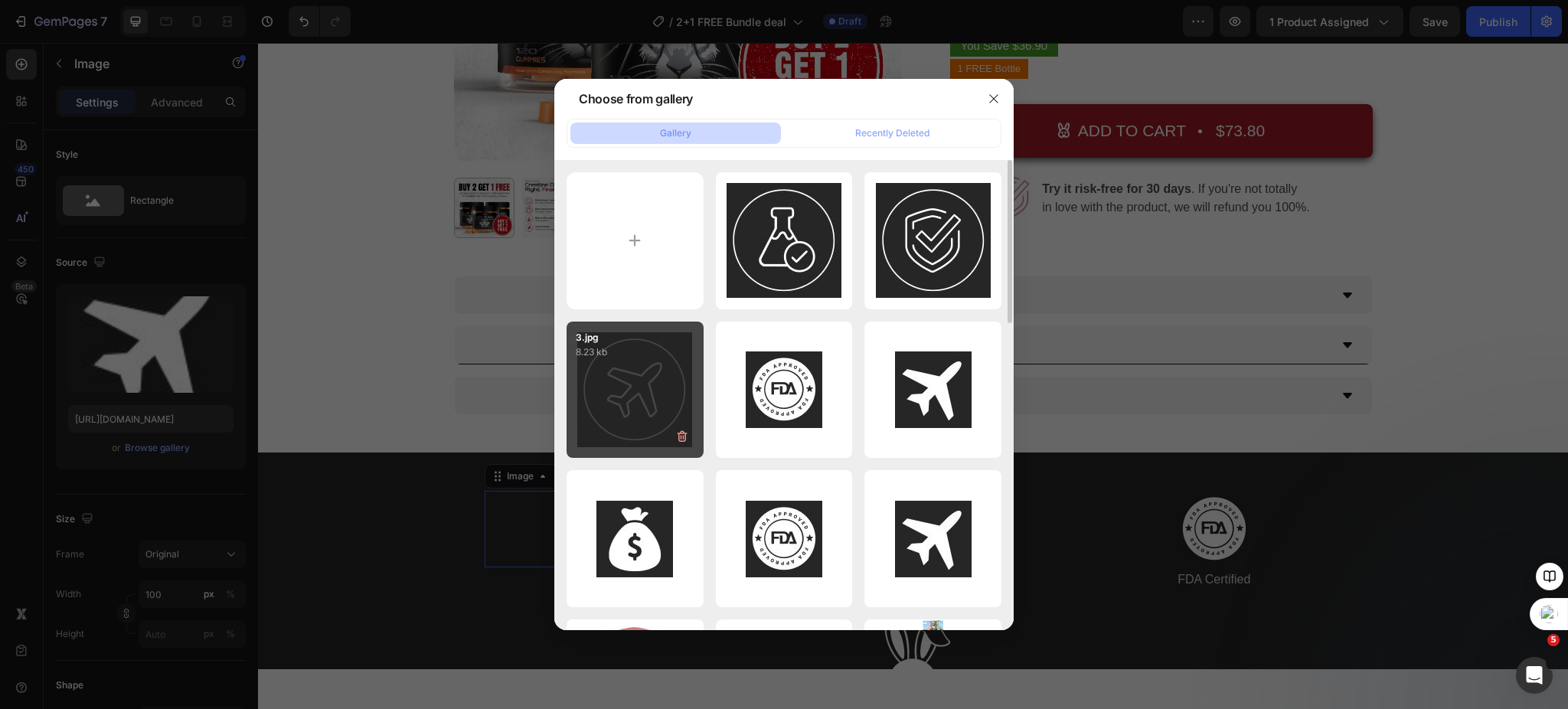
click at [644, 378] on div "3.jpg 8.23 kb" at bounding box center [635, 390] width 137 height 137
type input "[URL][DOMAIN_NAME]"
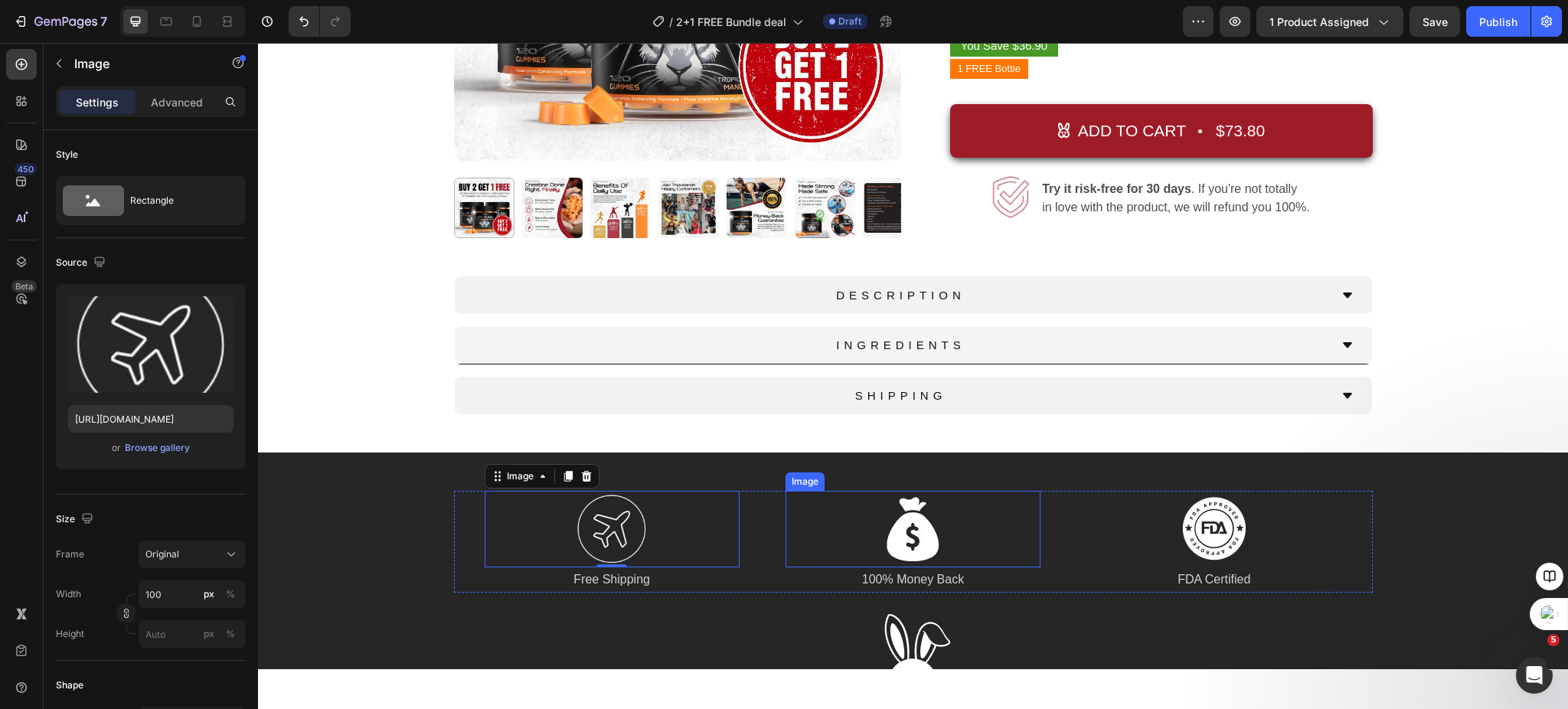
click at [898, 530] on img at bounding box center [912, 529] width 77 height 77
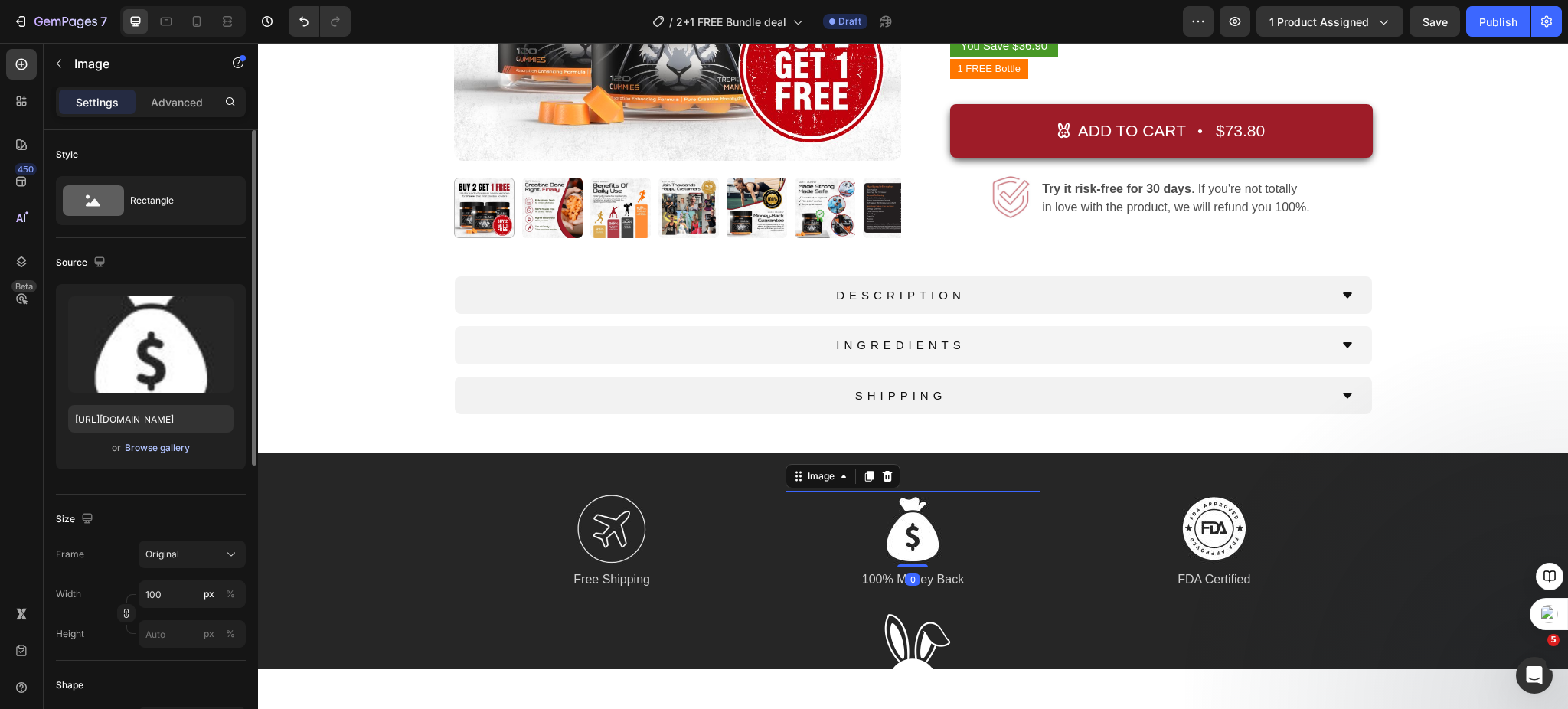
click at [153, 449] on div "Browse gallery" at bounding box center [157, 448] width 65 height 14
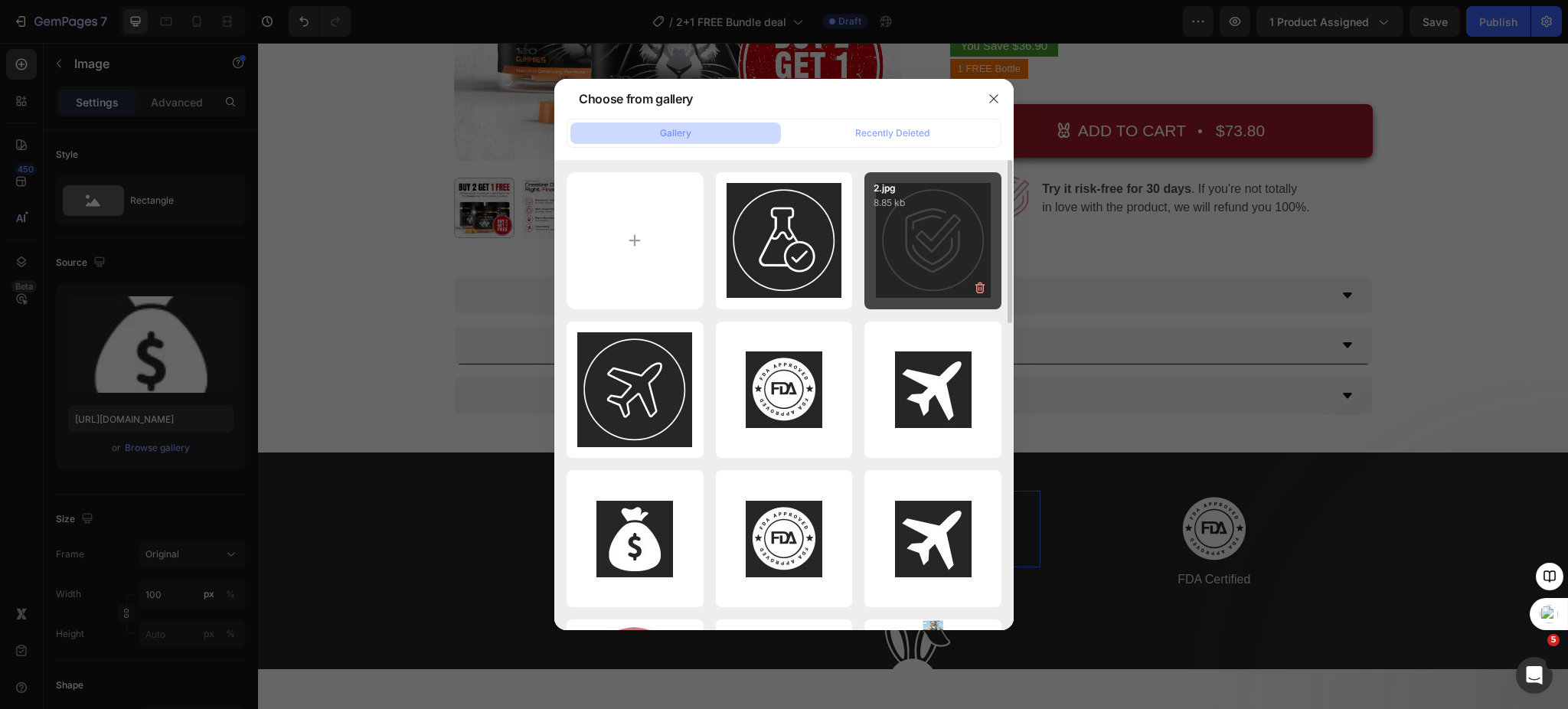
click at [928, 255] on div "2.jpg 8.85 kb" at bounding box center [932, 240] width 137 height 137
type input "[URL][DOMAIN_NAME]"
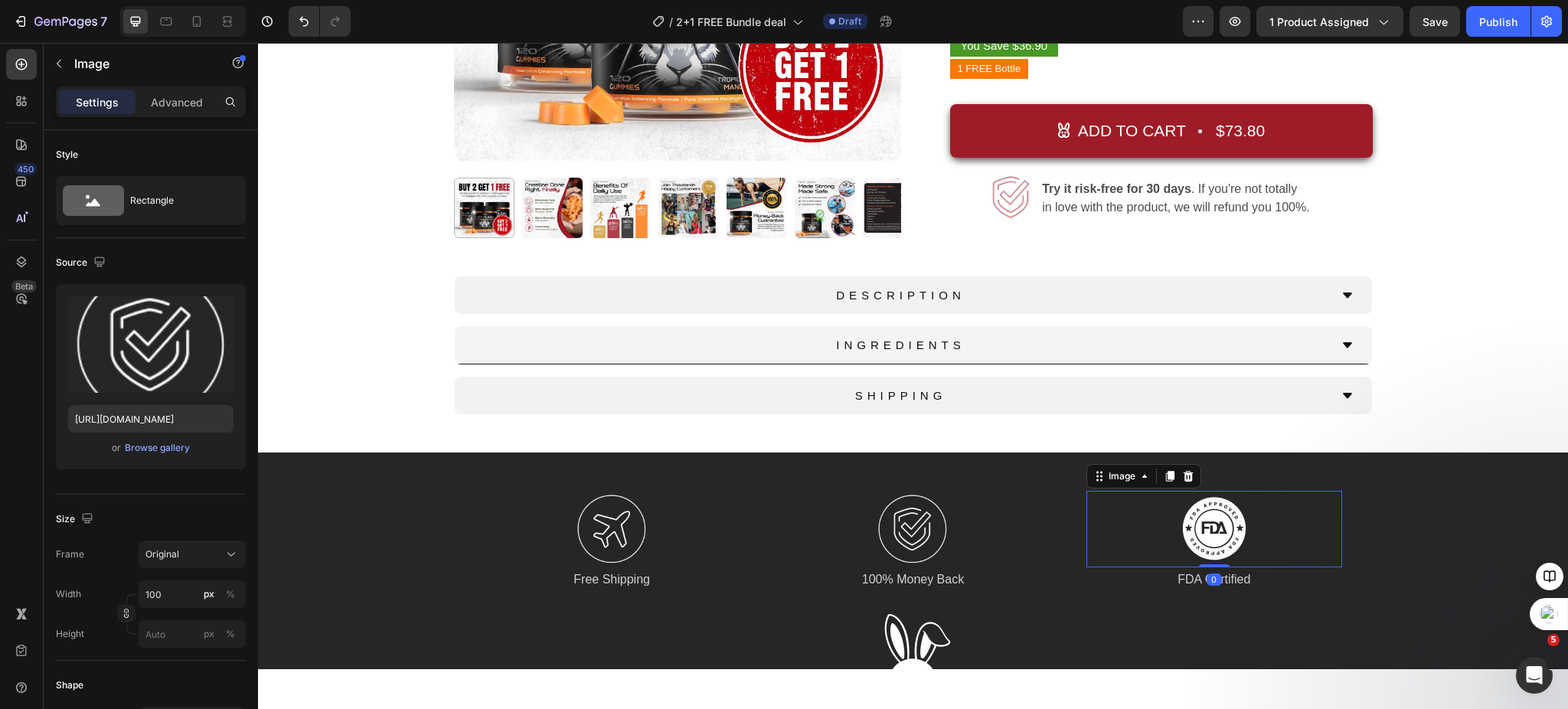
click at [1202, 526] on img at bounding box center [1214, 529] width 77 height 77
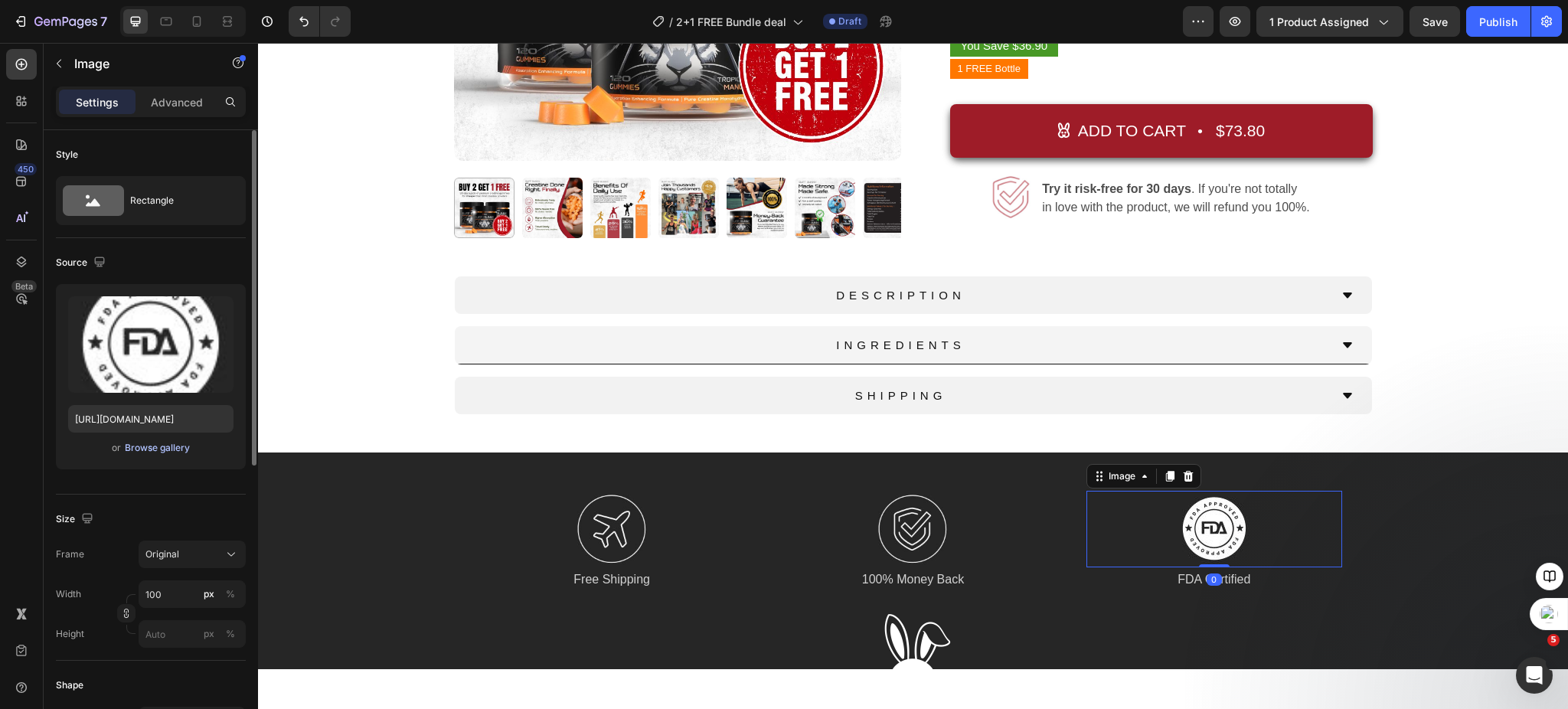
click at [158, 448] on div "Browse gallery" at bounding box center [157, 448] width 65 height 14
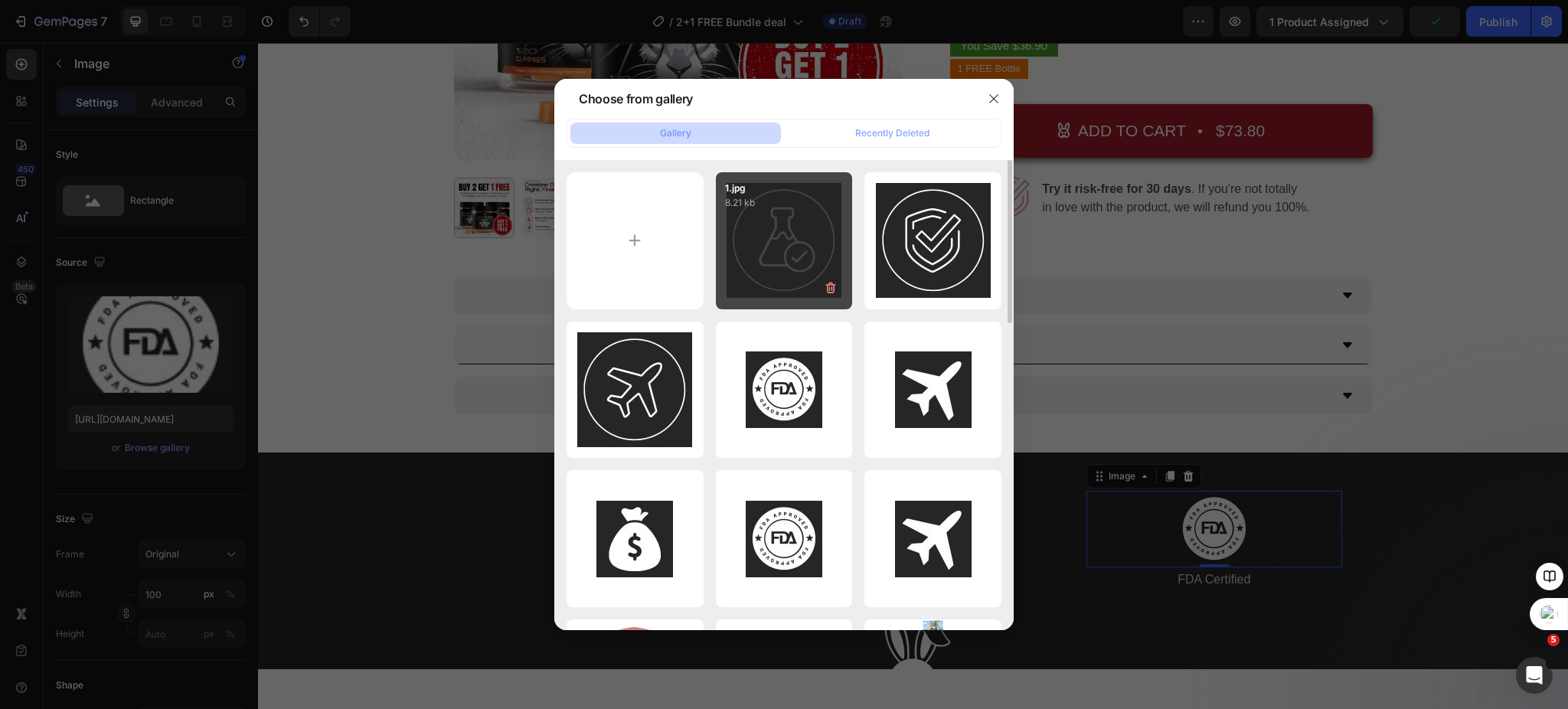
click at [782, 259] on div "1.jpg 8.21 kb" at bounding box center [784, 240] width 137 height 137
type input "[URL][DOMAIN_NAME]"
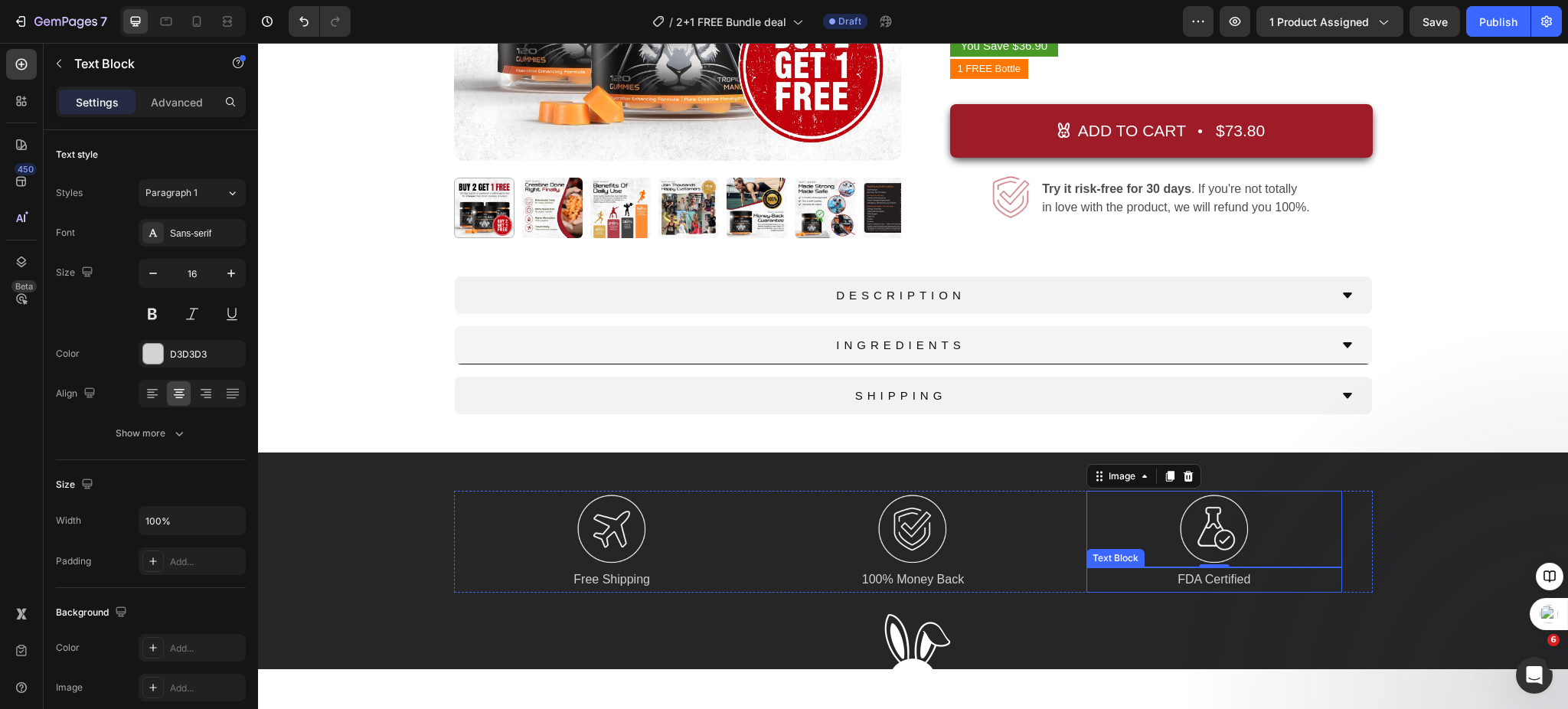
click at [1184, 581] on p "FDA Certified" at bounding box center [1214, 580] width 252 height 22
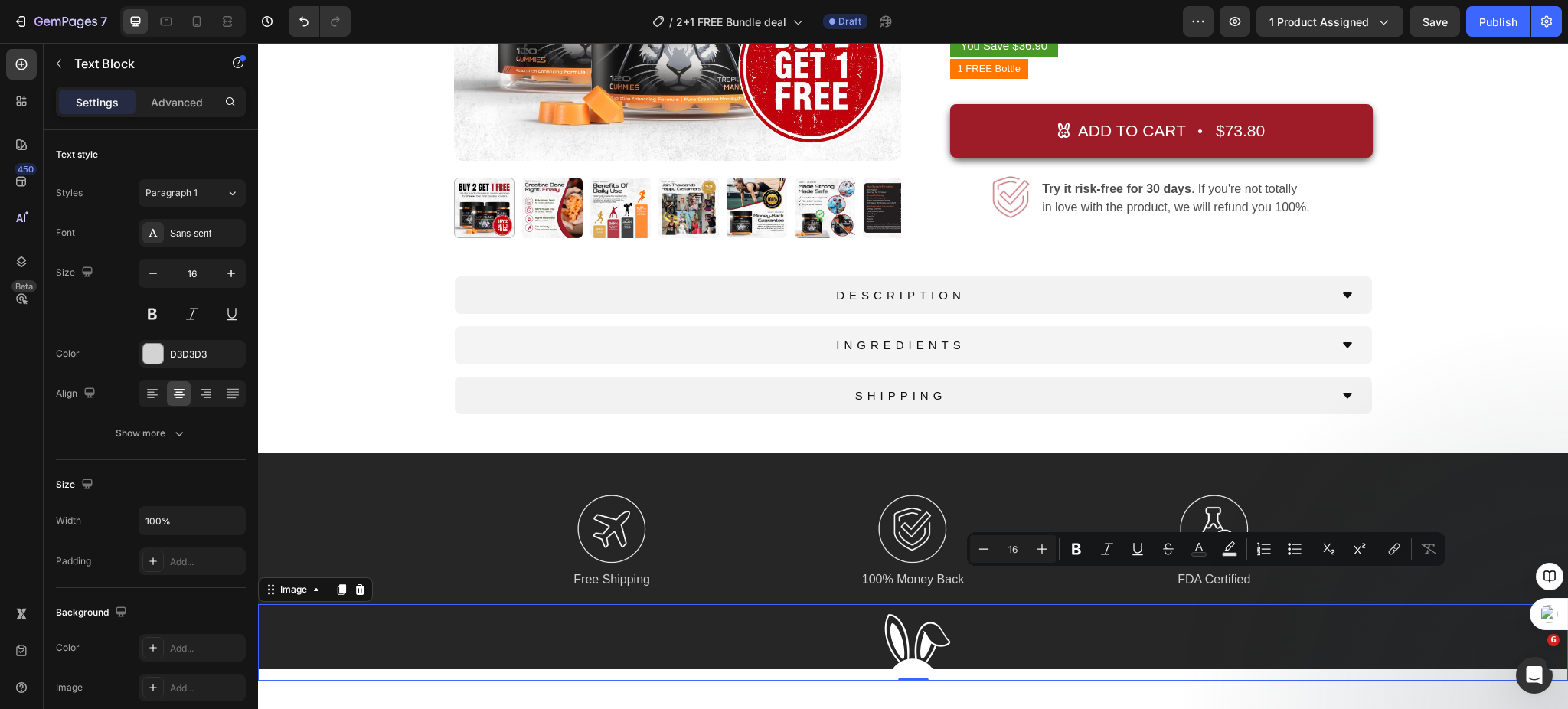
click at [1227, 611] on div at bounding box center [913, 642] width 1311 height 77
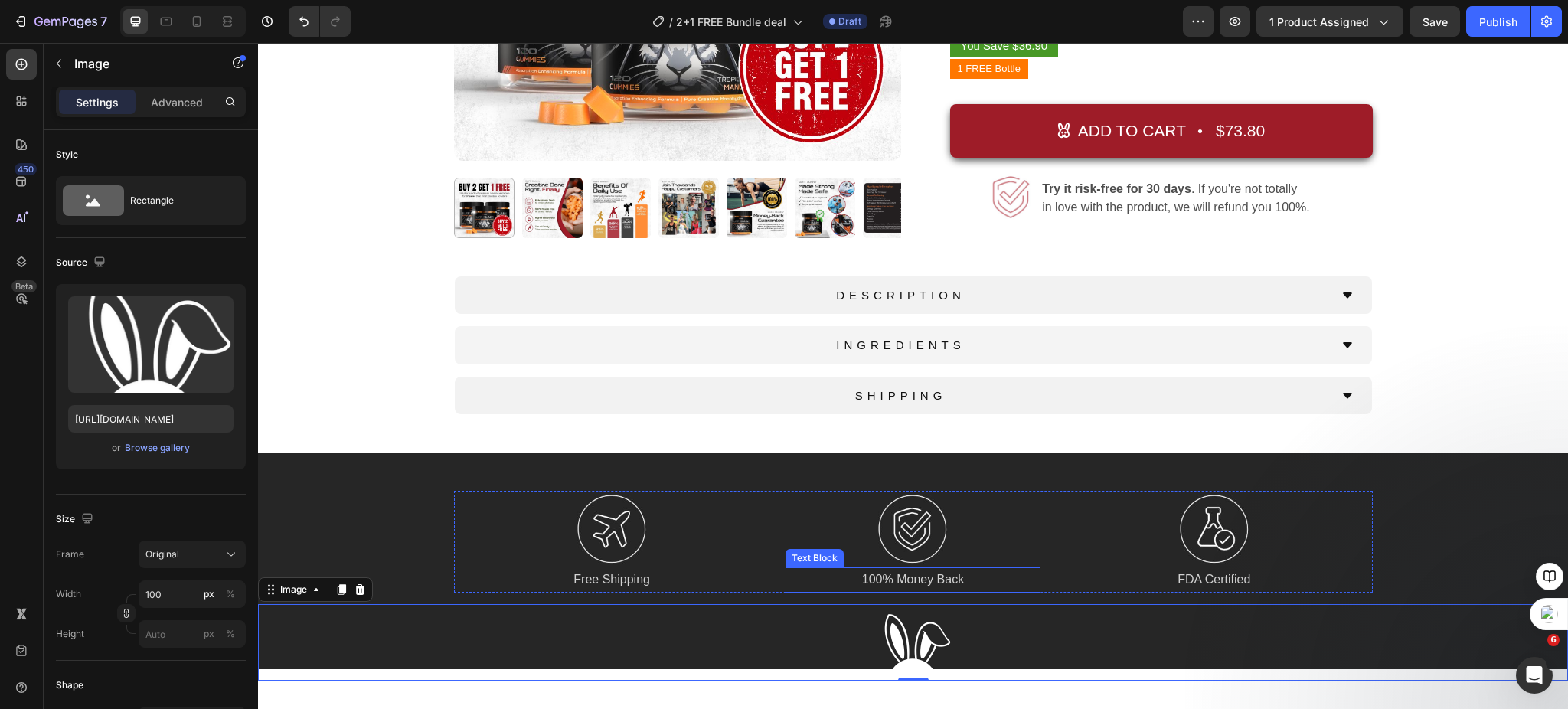
click at [891, 585] on p "100% Money Back" at bounding box center [913, 580] width 252 height 22
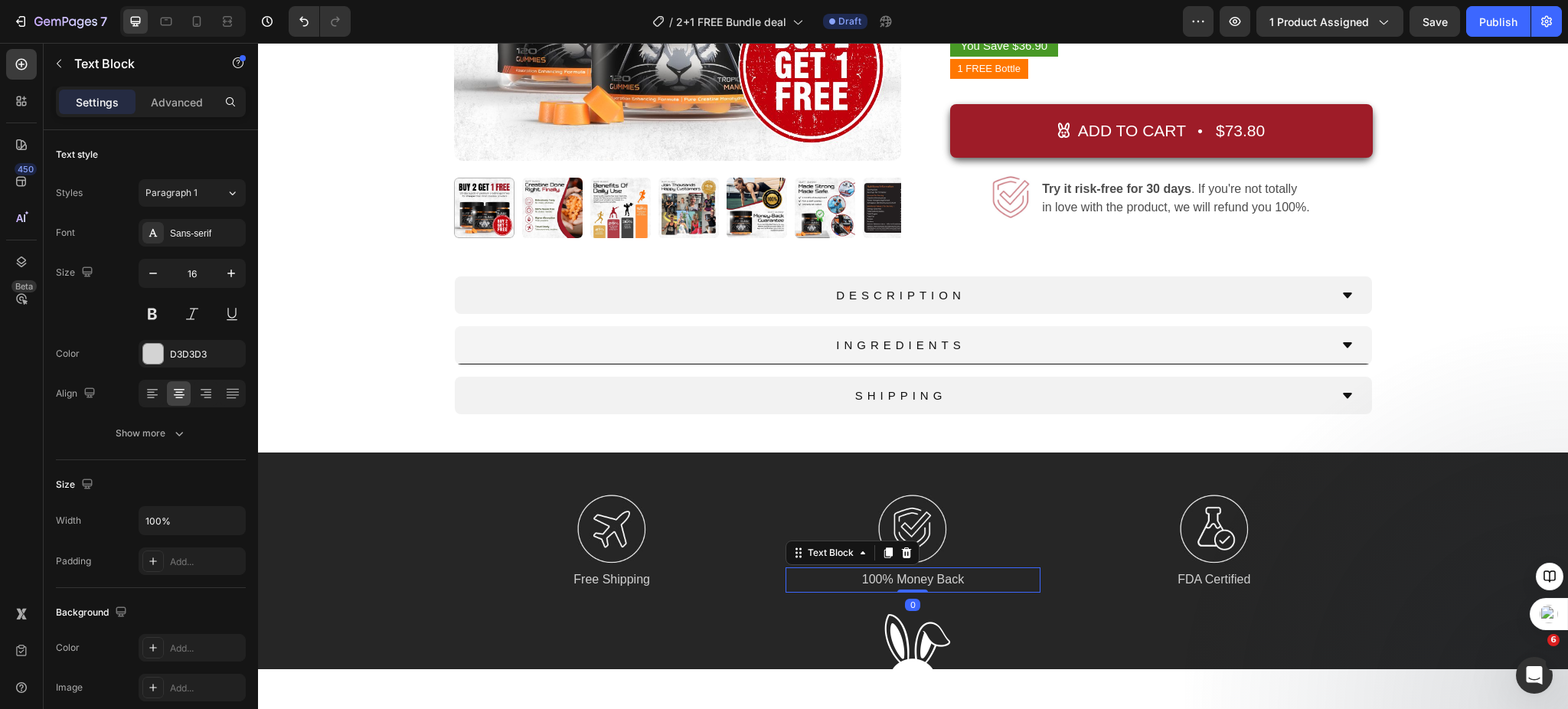
click at [891, 585] on p "100% Money Back" at bounding box center [913, 580] width 252 height 22
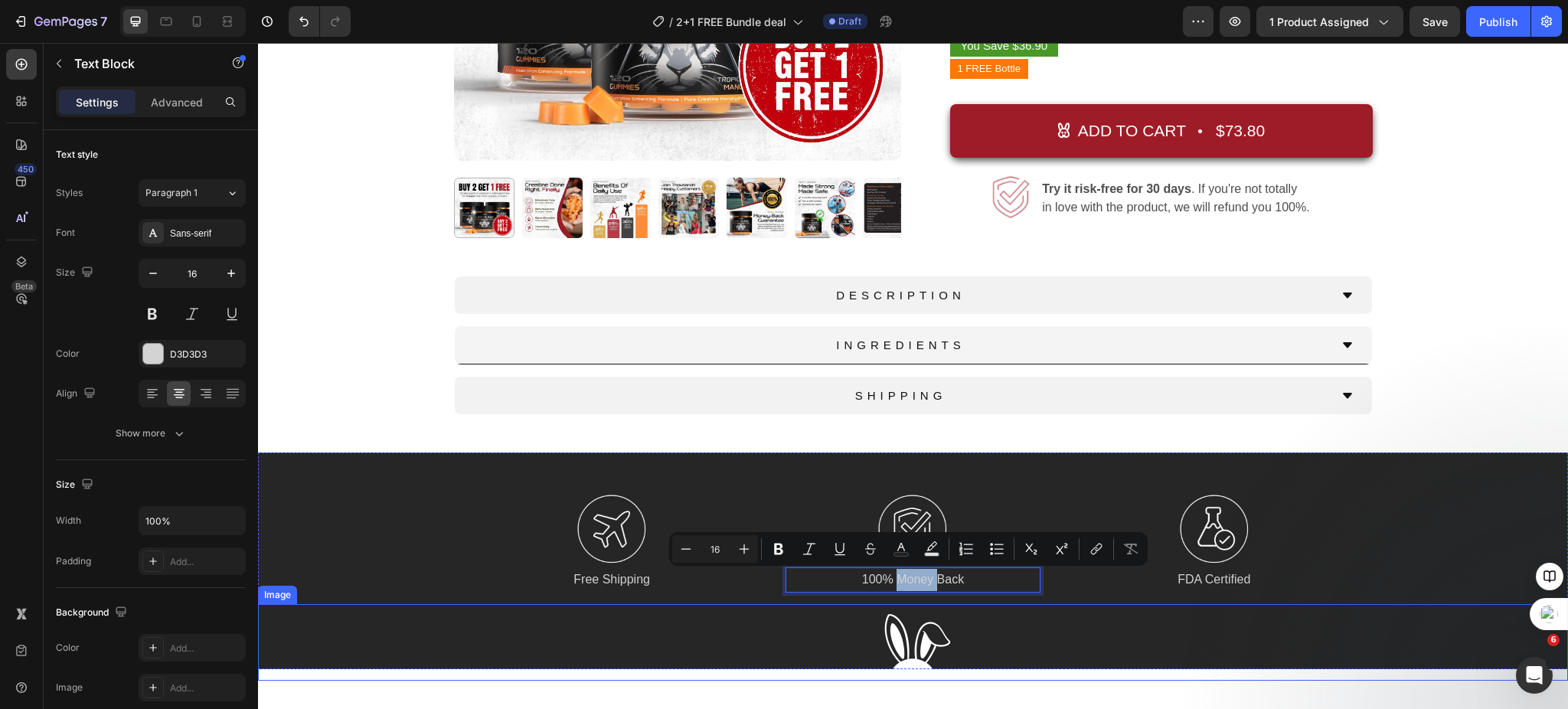
click at [770, 625] on div at bounding box center [913, 642] width 1311 height 77
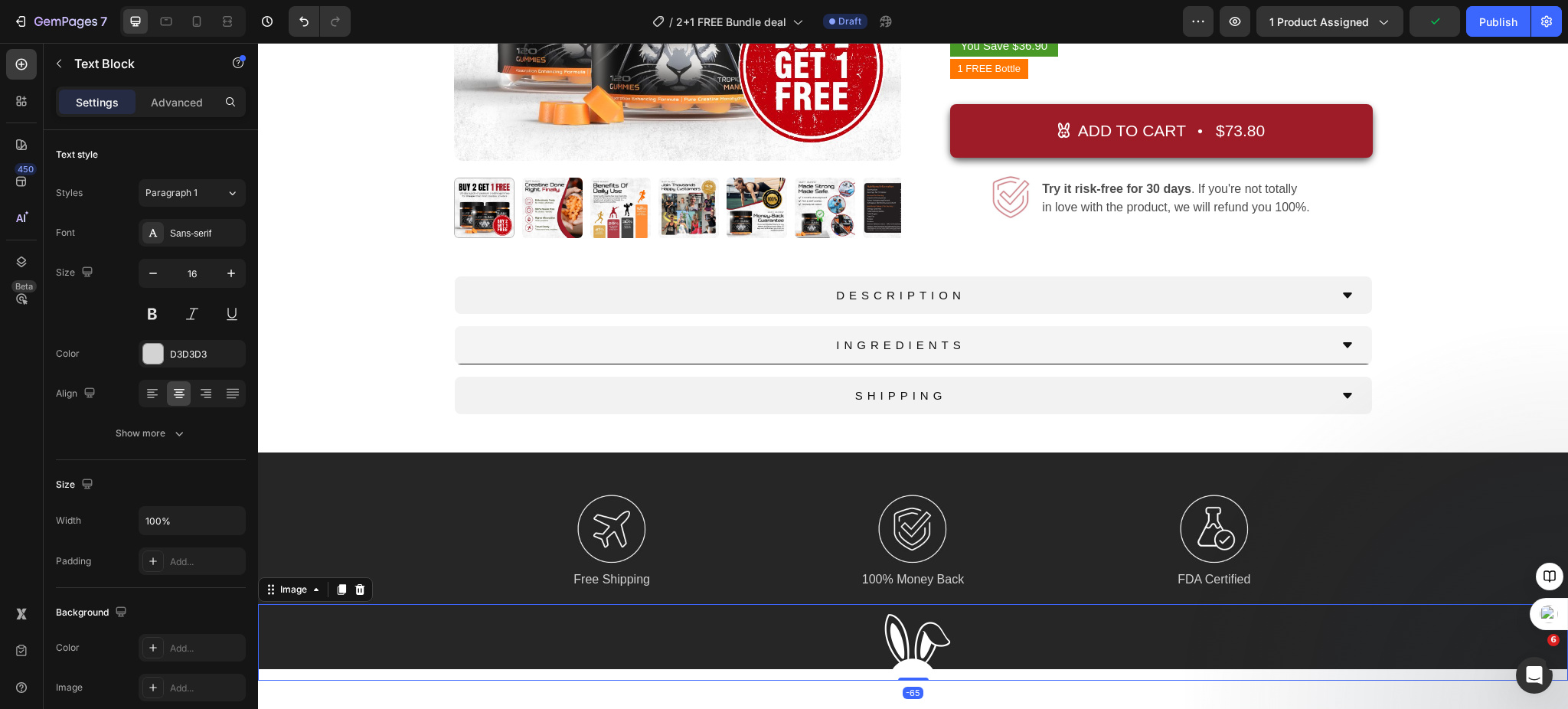
click at [558, 630] on div at bounding box center [913, 642] width 1311 height 77
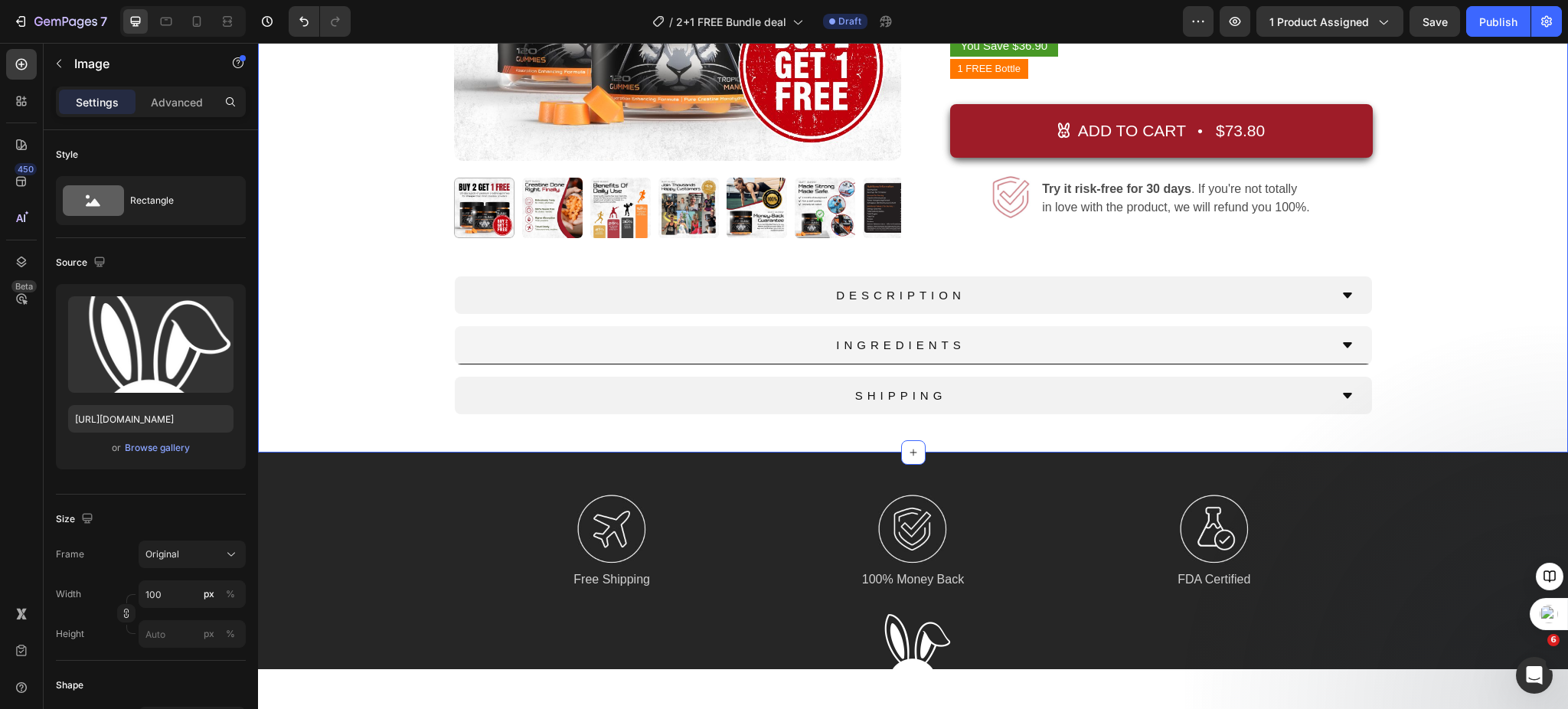
click at [1464, 397] on div "Product Images Top Rated Button New Release Button Row Icon Icon Icon Icon Icon…" at bounding box center [913, 84] width 1287 height 739
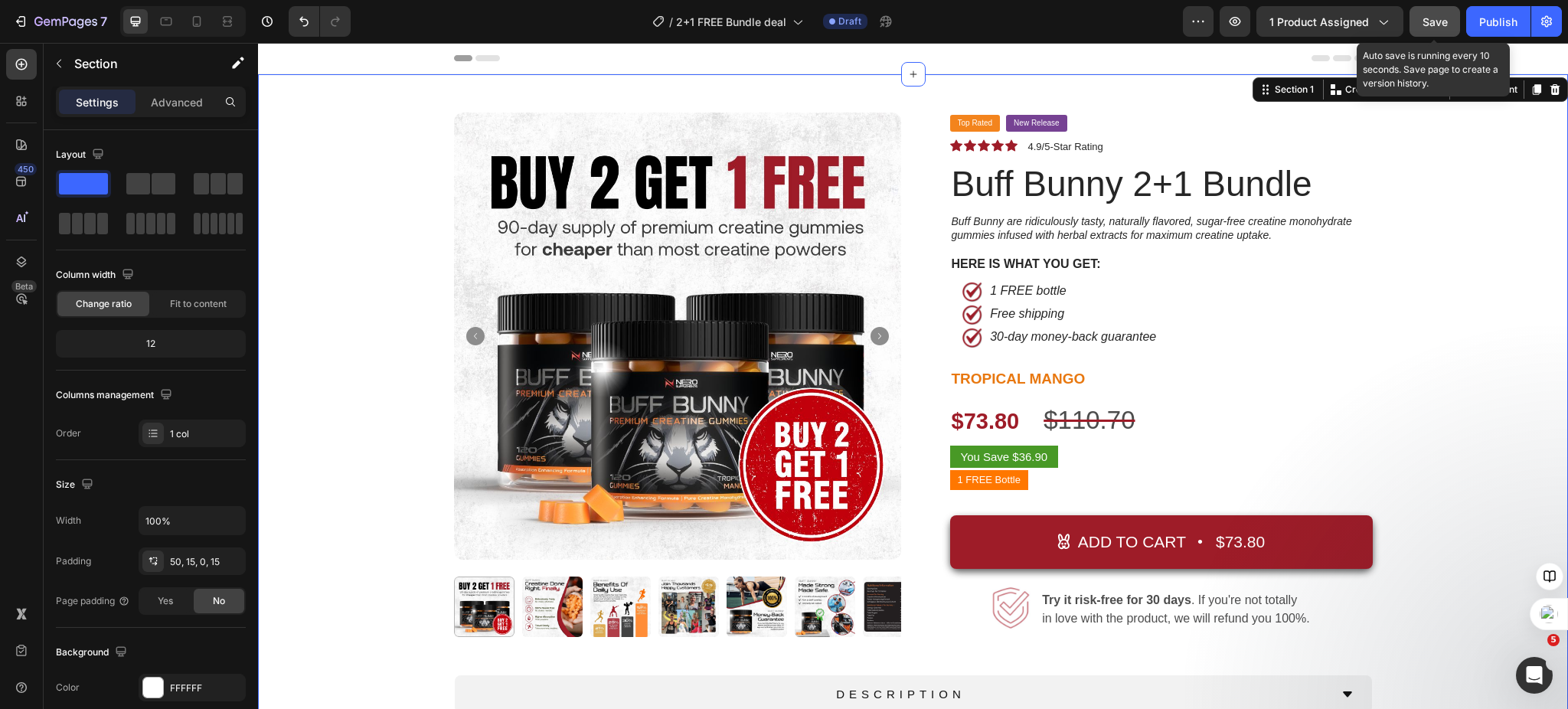
click at [1427, 22] on span "Save" at bounding box center [1435, 22] width 26 height 13
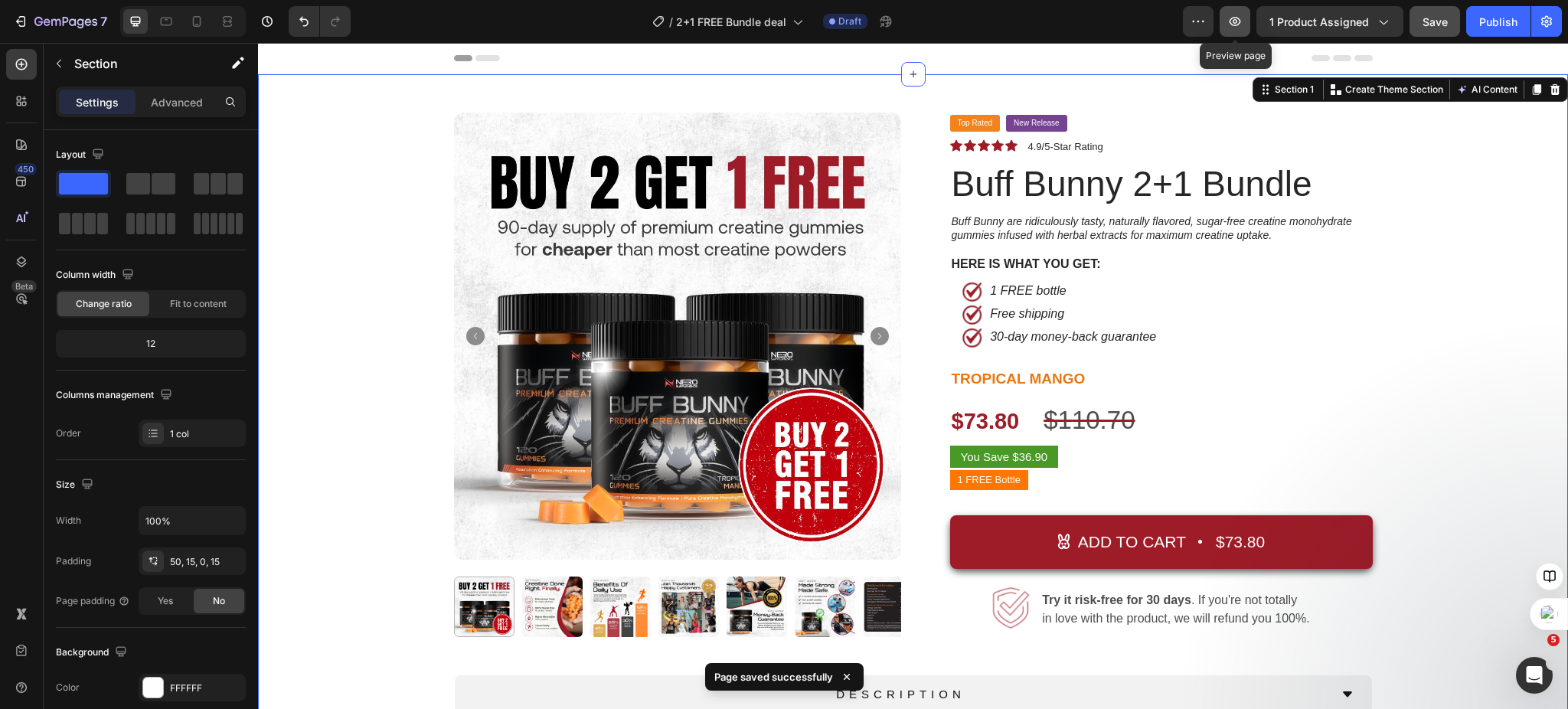
click at [1239, 20] on icon "button" at bounding box center [1236, 22] width 15 height 15
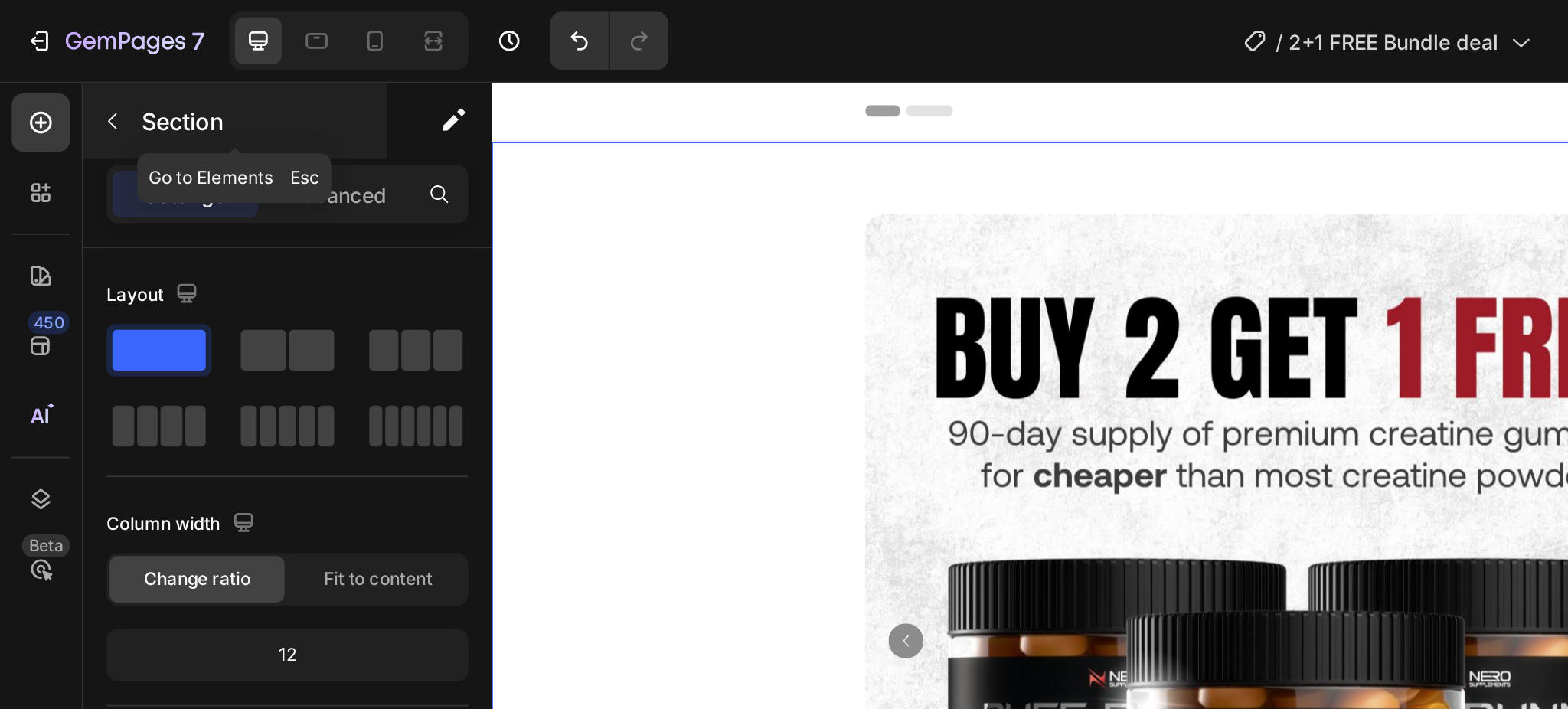
click at [57, 66] on icon "button" at bounding box center [59, 63] width 12 height 12
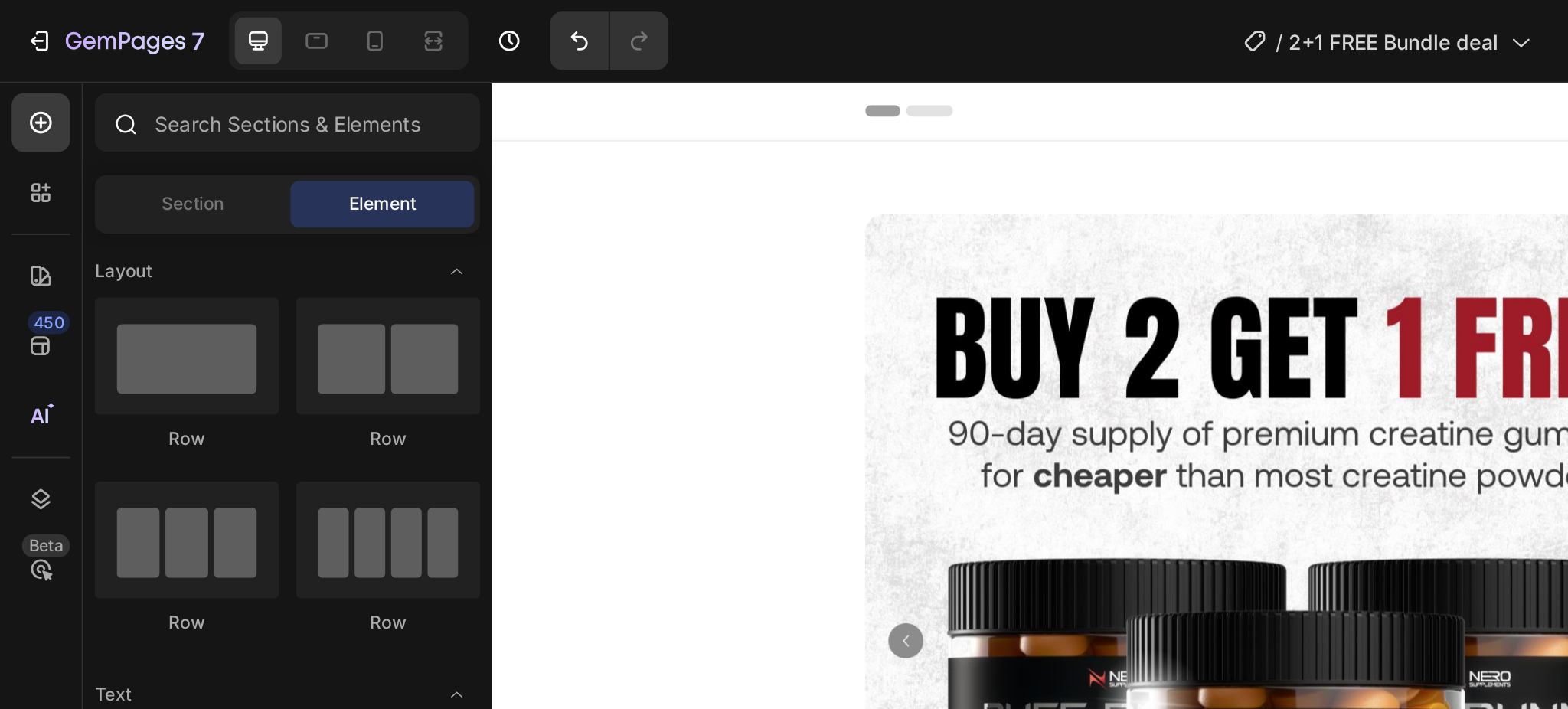
click at [70, 68] on icon at bounding box center [65, 64] width 12 height 12
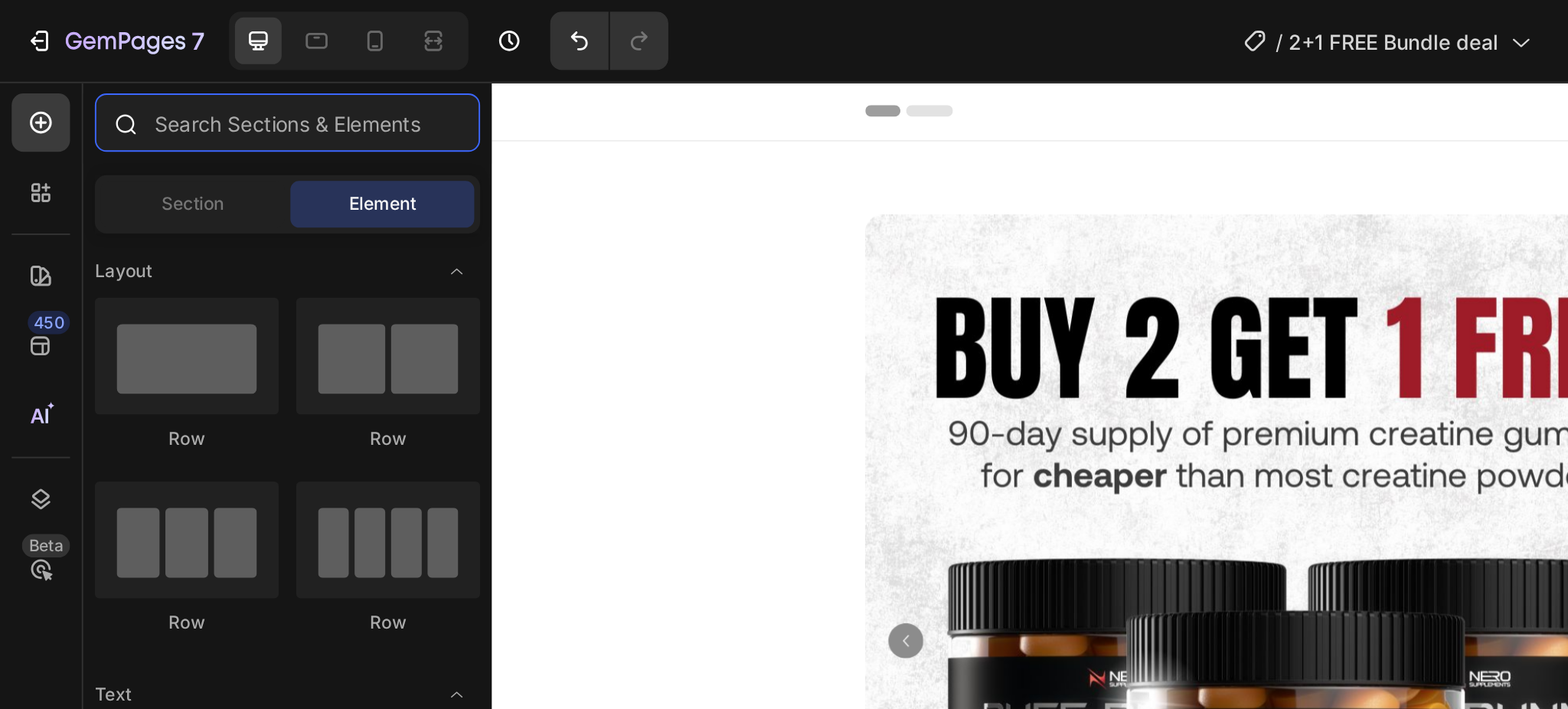
click at [97, 71] on input "text" at bounding box center [150, 64] width 202 height 31
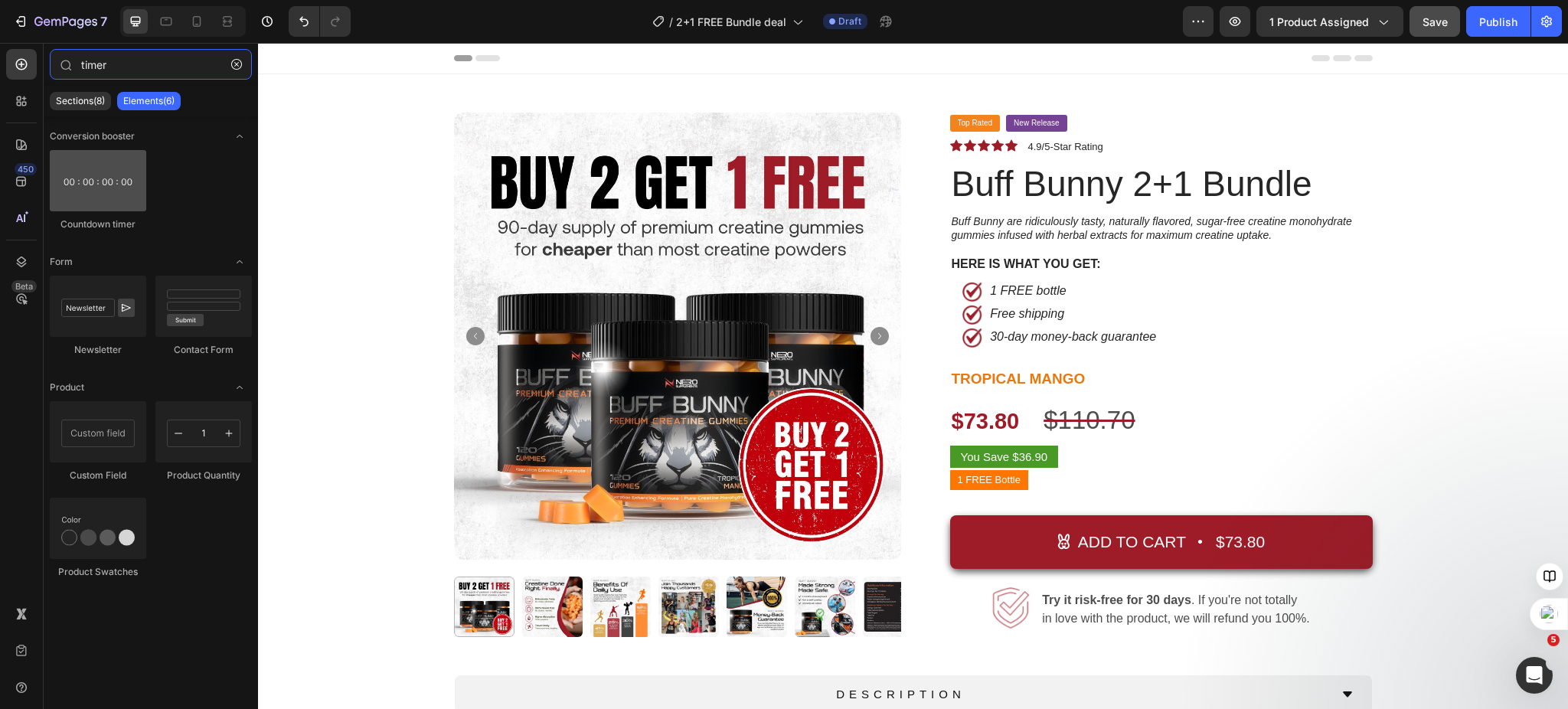
type input "timer"
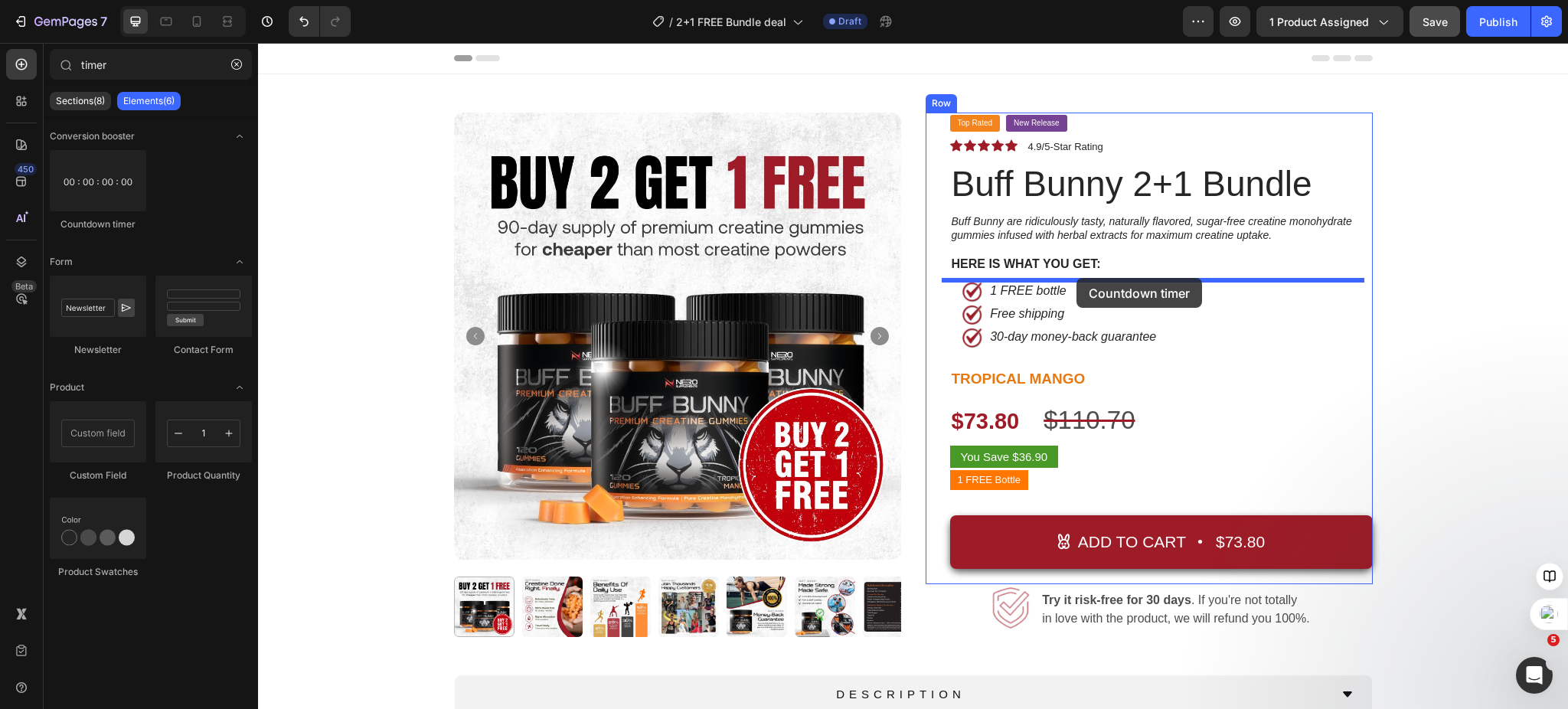
drag, startPoint x: 421, startPoint y: 256, endPoint x: 1076, endPoint y: 278, distance: 655.4
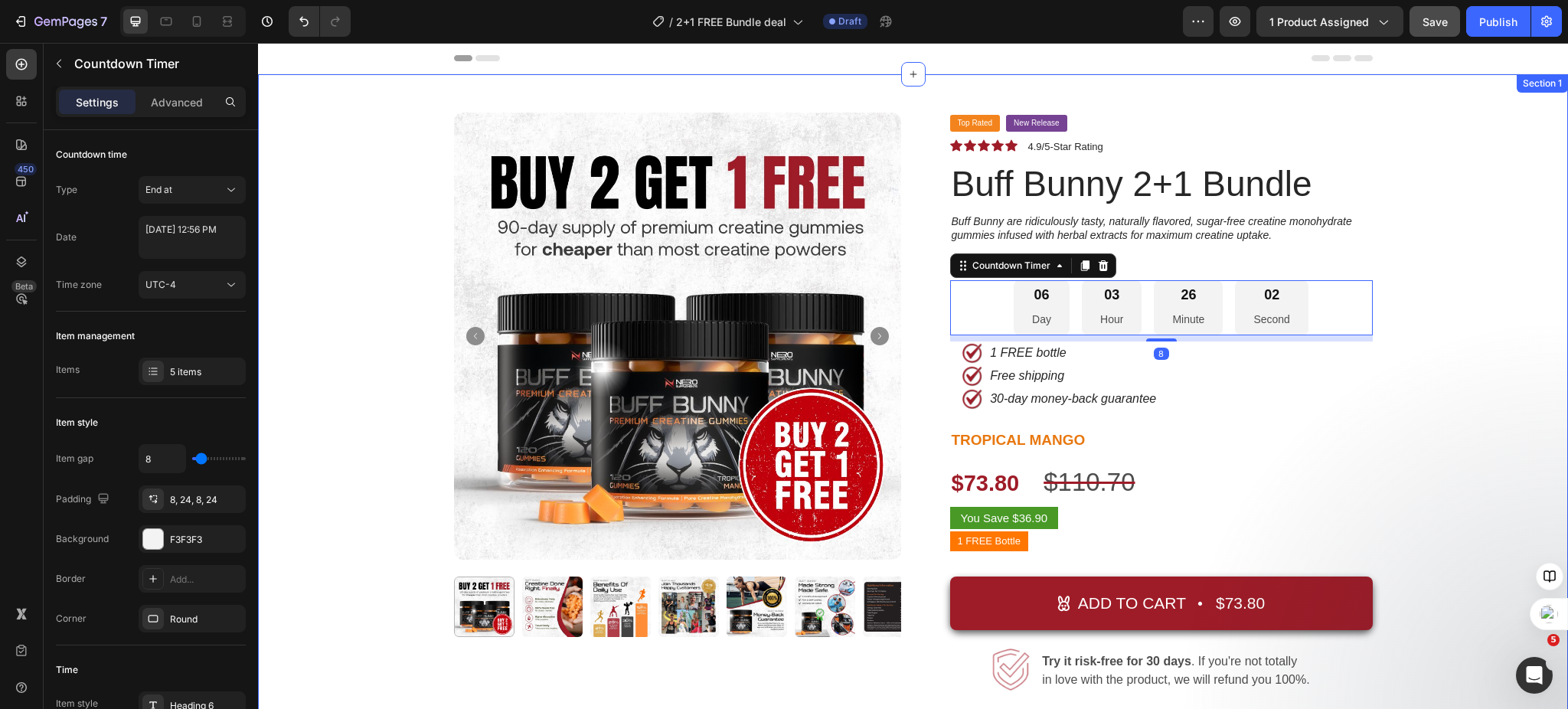
click at [1487, 344] on div "Product Images Top Rated Button New Release Button Row Icon Icon Icon Icon Icon…" at bounding box center [913, 510] width 1287 height 796
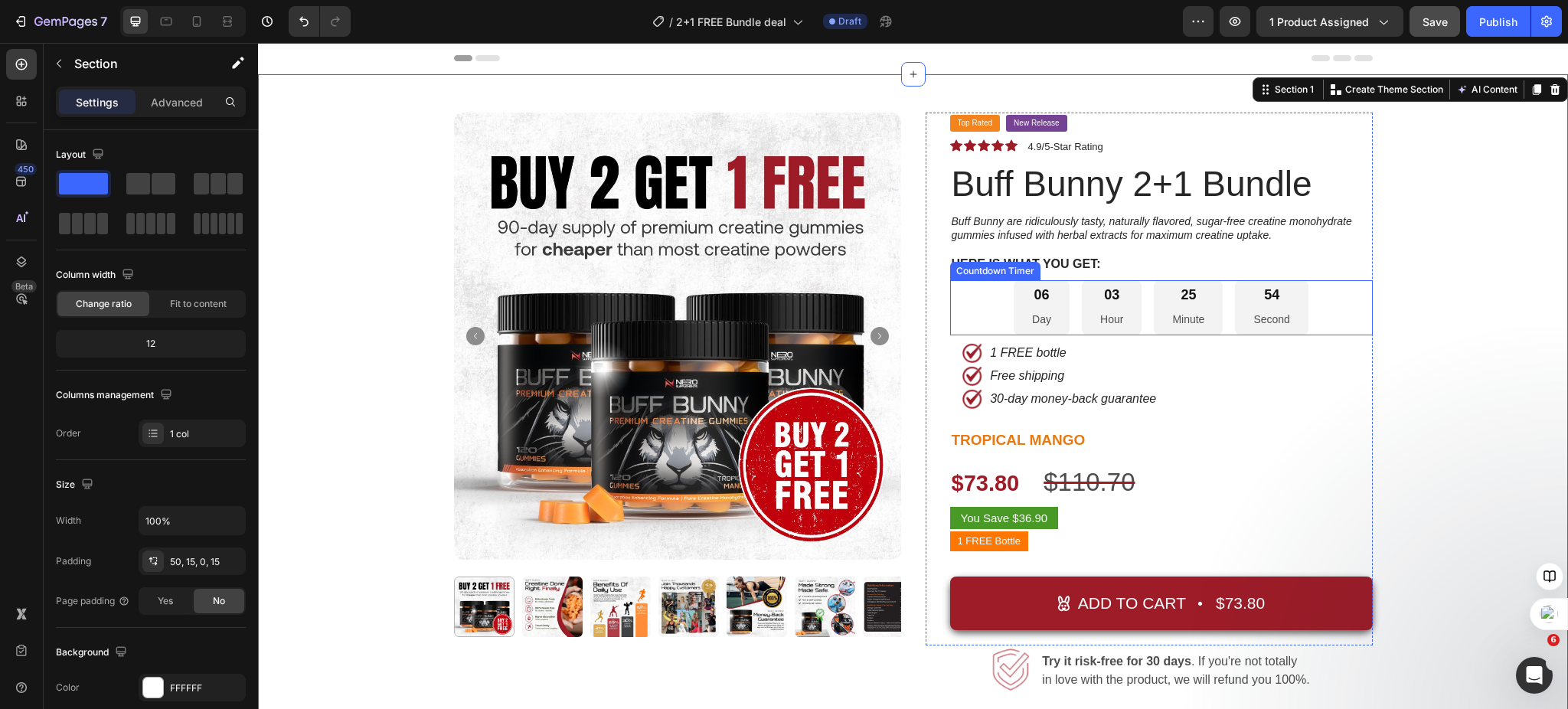
click at [1048, 315] on div "06 Day" at bounding box center [1041, 308] width 56 height 56
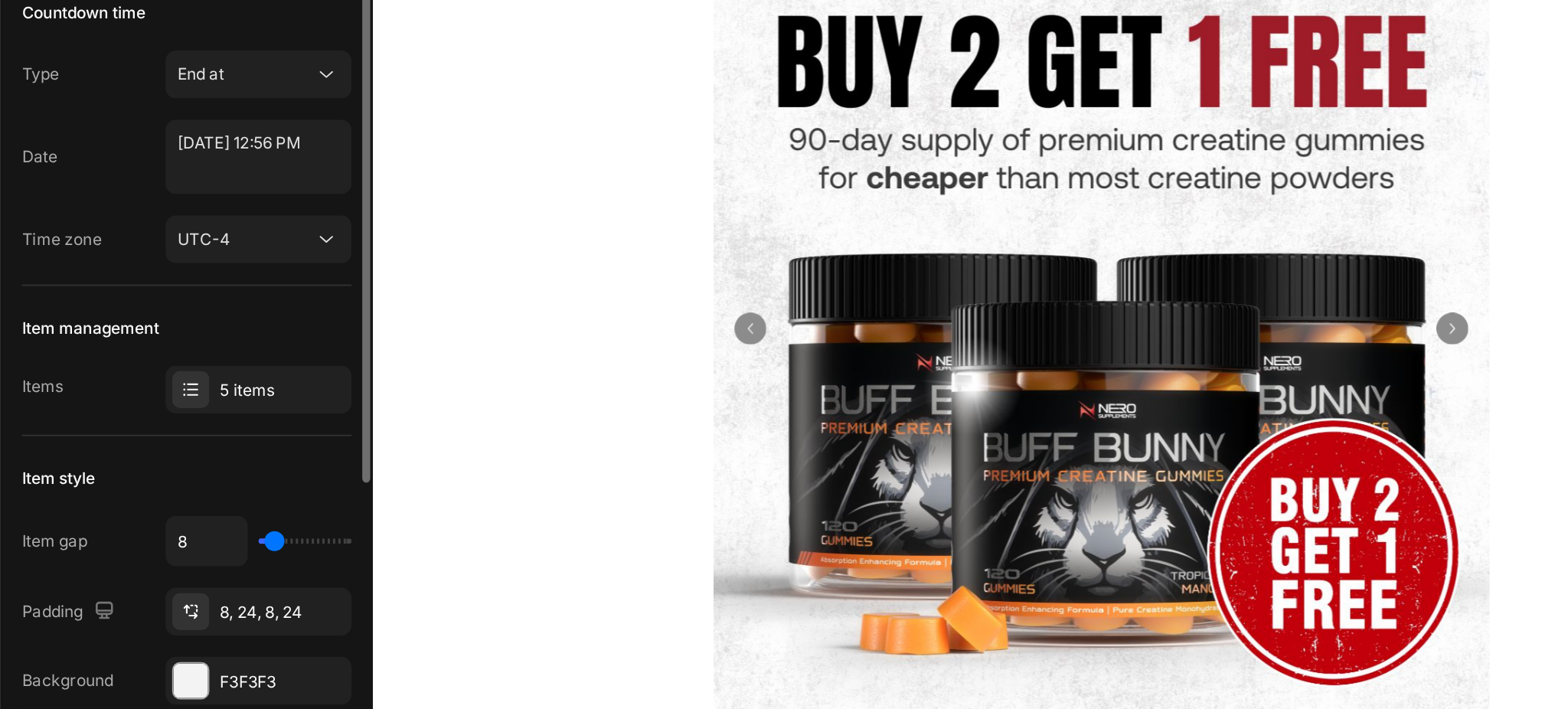
scroll to position [58, 0]
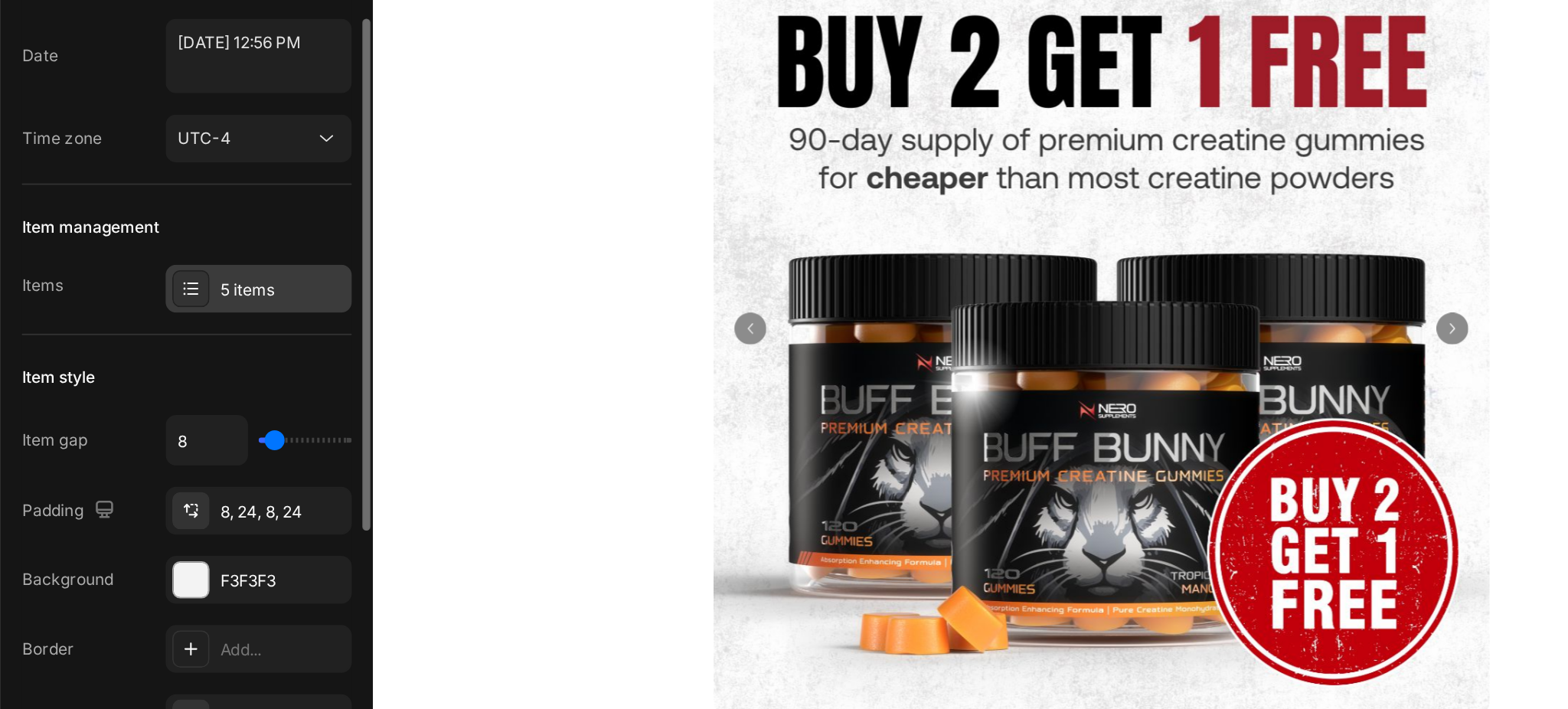
click at [174, 312] on div "5 items" at bounding box center [206, 314] width 72 height 14
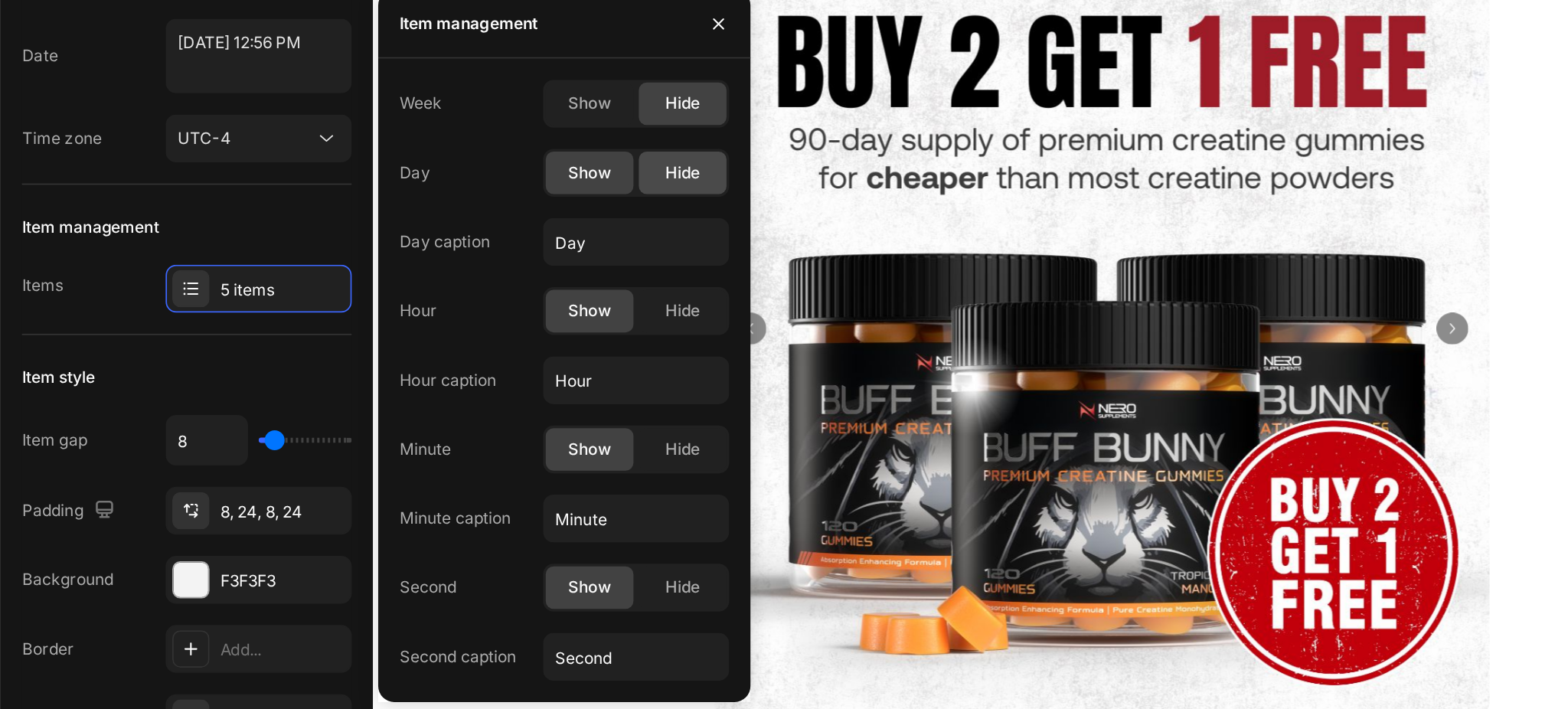
click at [439, 249] on span "Hide" at bounding box center [437, 247] width 20 height 14
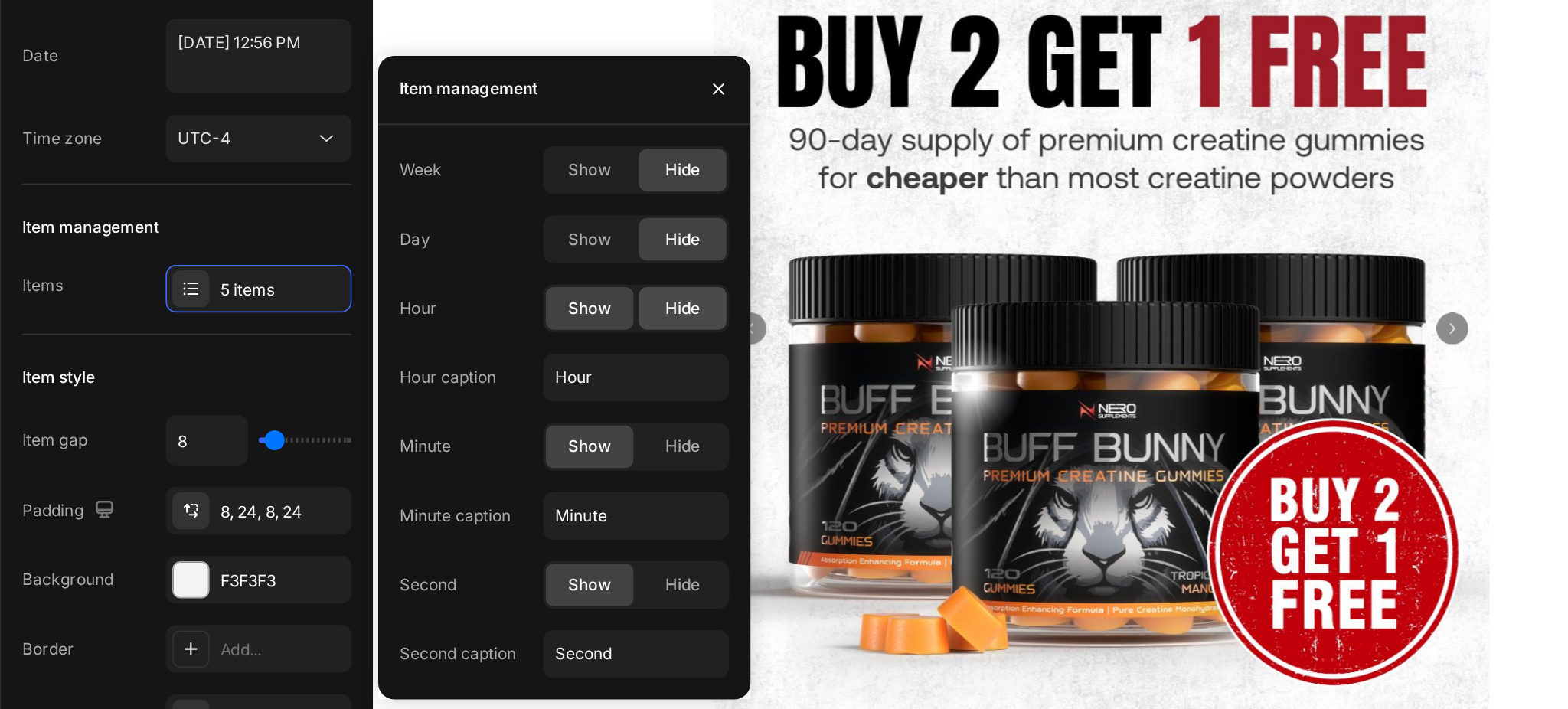
click at [443, 323] on span "Hide" at bounding box center [437, 325] width 20 height 14
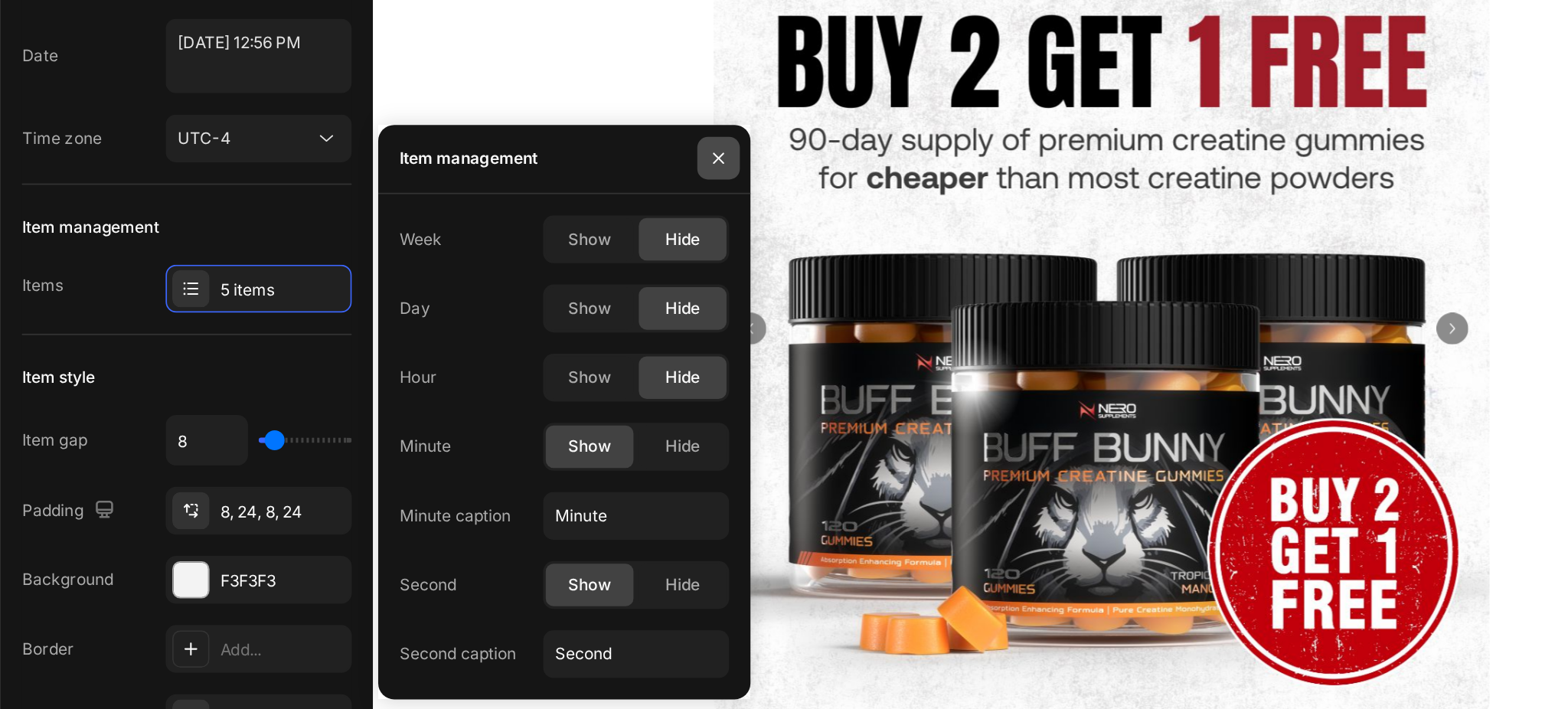
click at [455, 250] on button "button" at bounding box center [457, 238] width 25 height 25
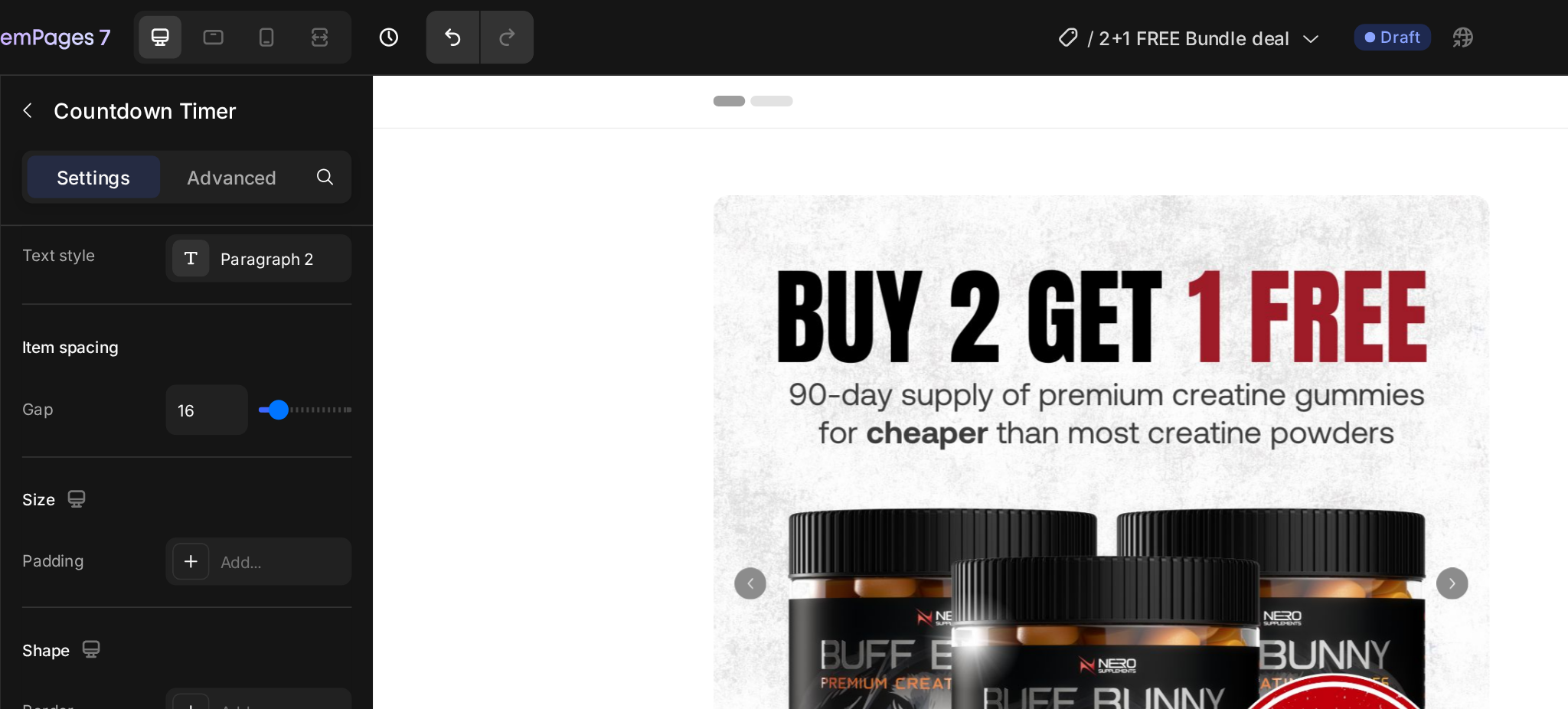
scroll to position [692, 0]
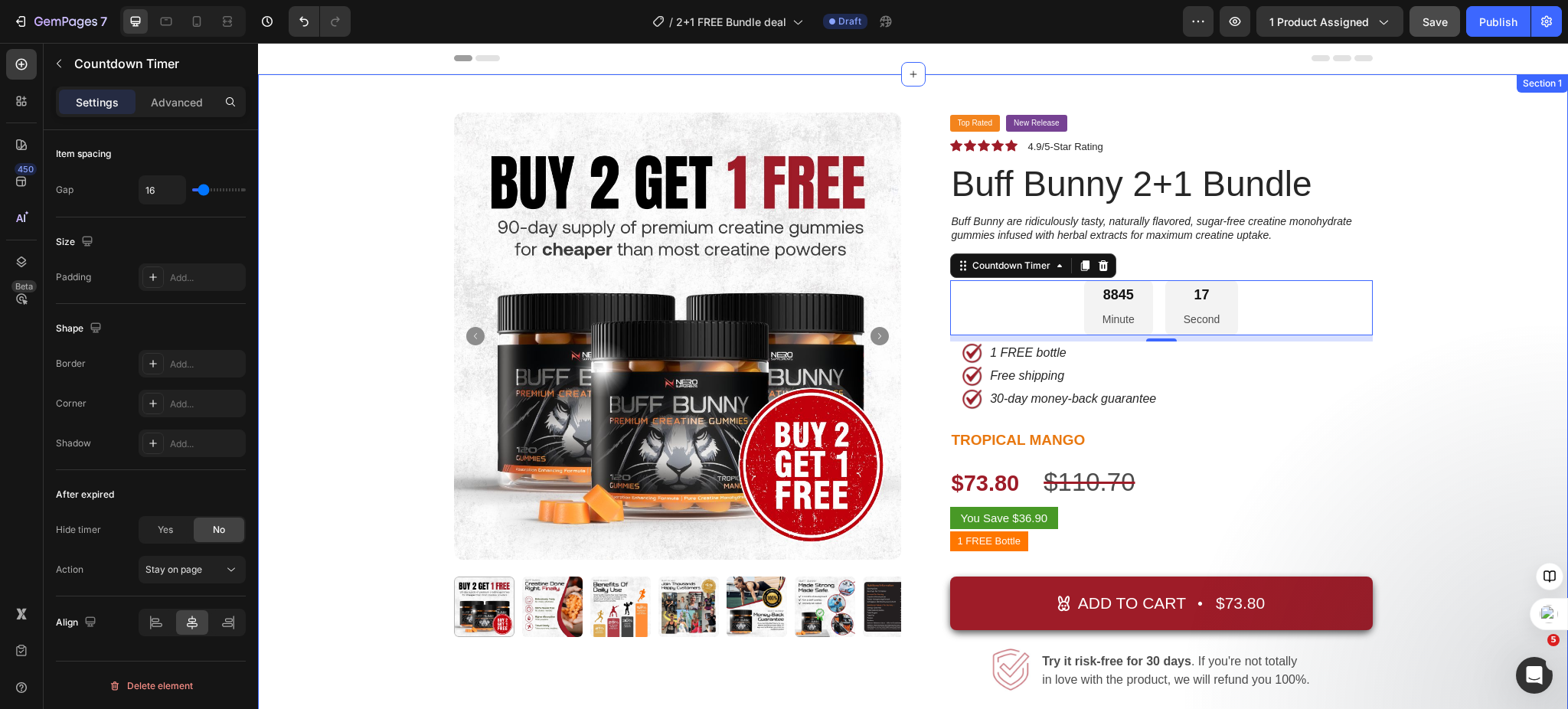
click at [1491, 420] on div "Product Images Top Rated Button New Release Button Row Icon Icon Icon Icon Icon…" at bounding box center [913, 510] width 1287 height 796
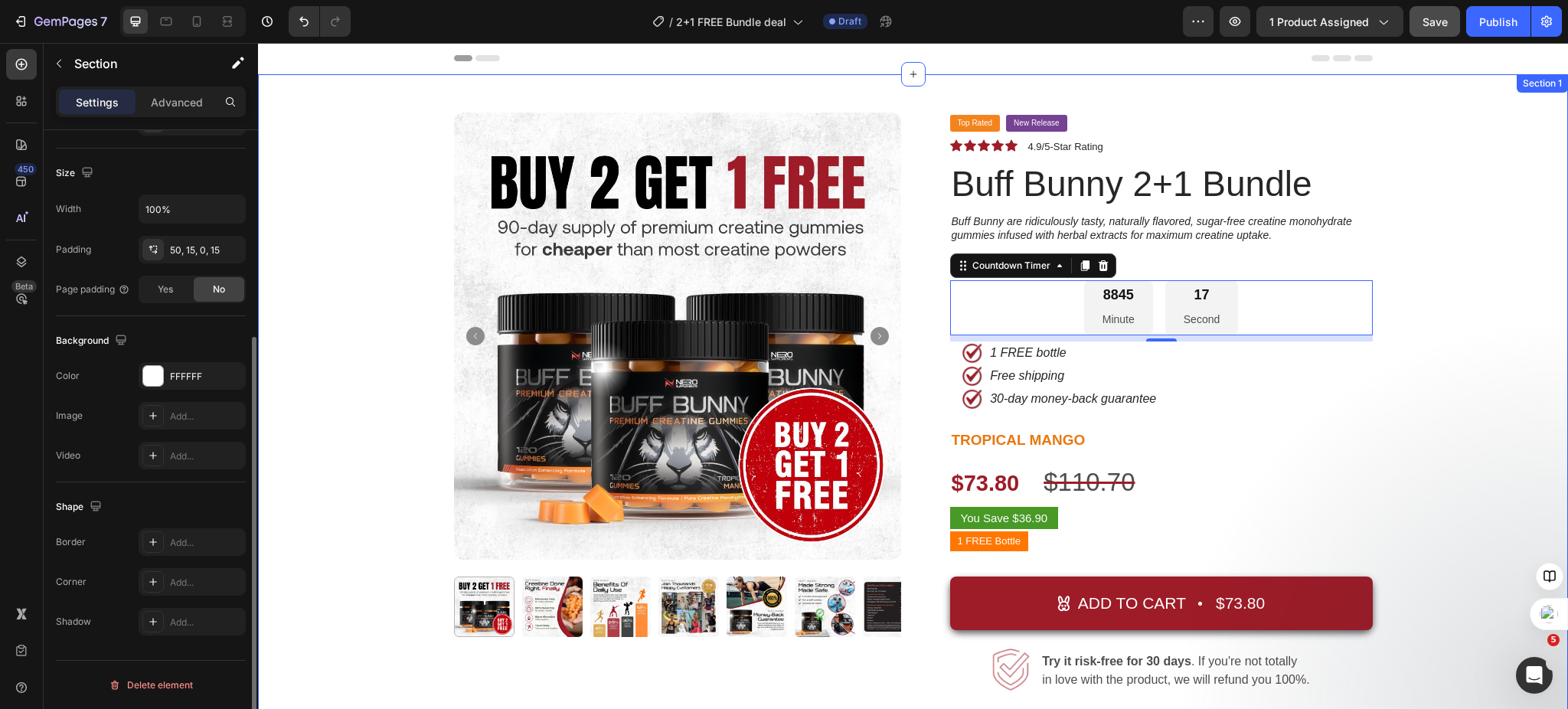
scroll to position [0, 0]
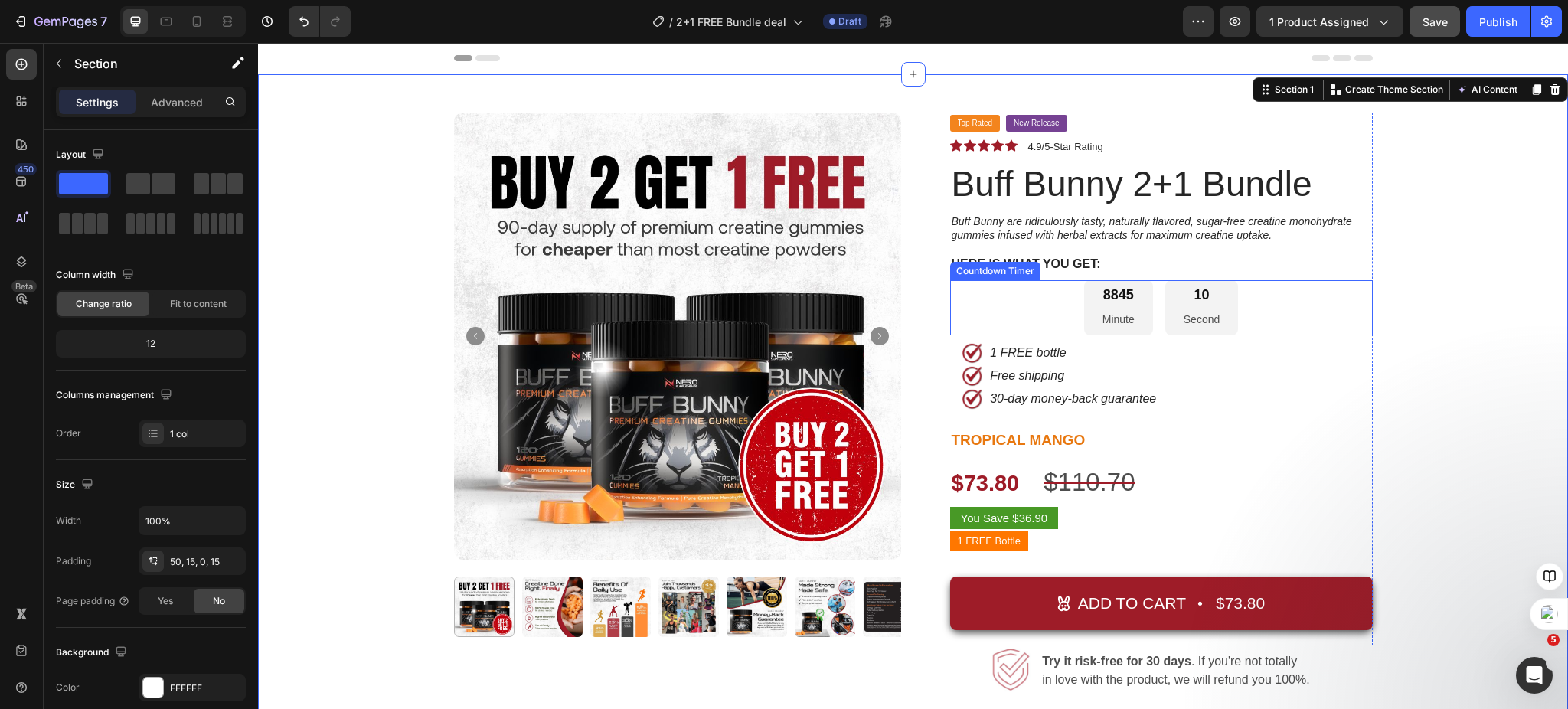
click at [1045, 305] on div "8845 Minute 10 Second" at bounding box center [1161, 308] width 423 height 56
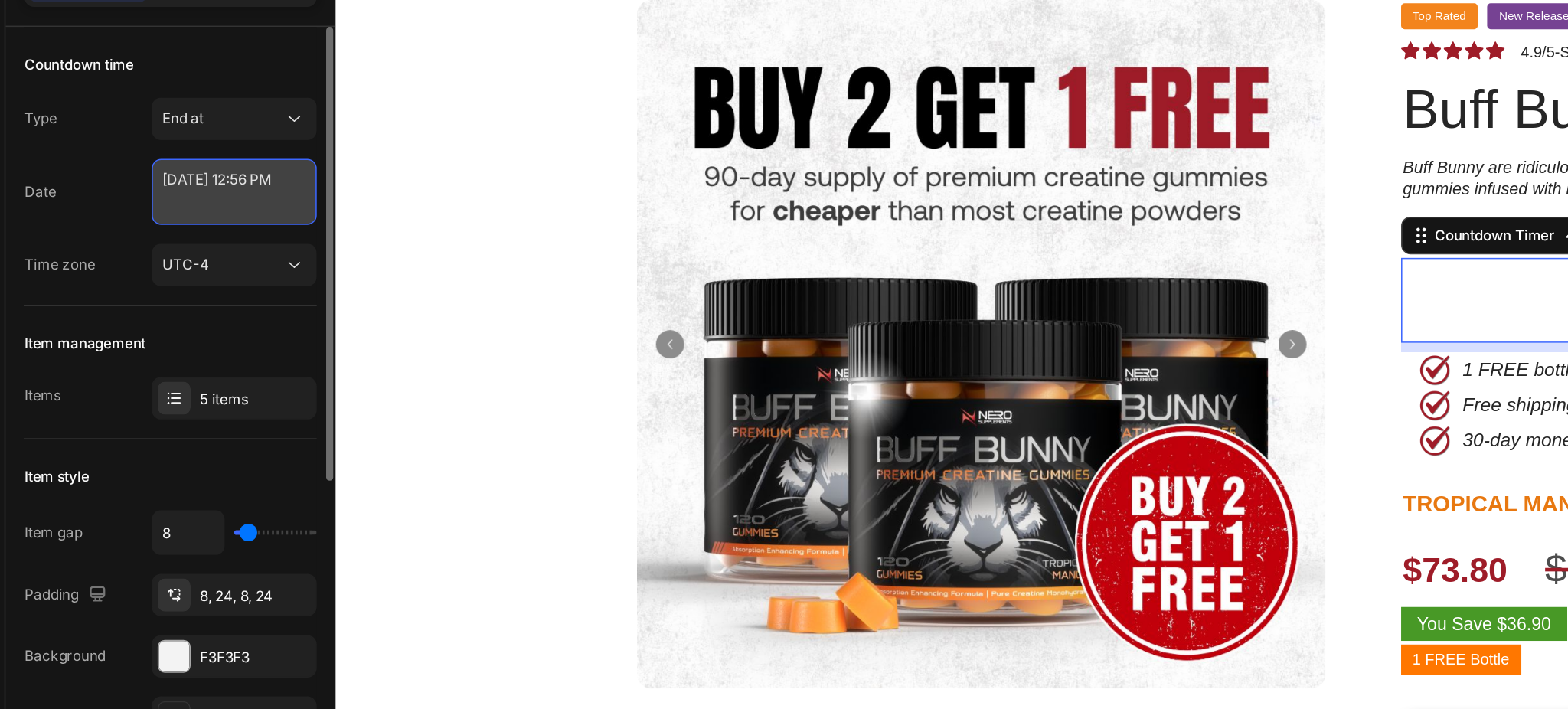
select select "56"
select select "false"
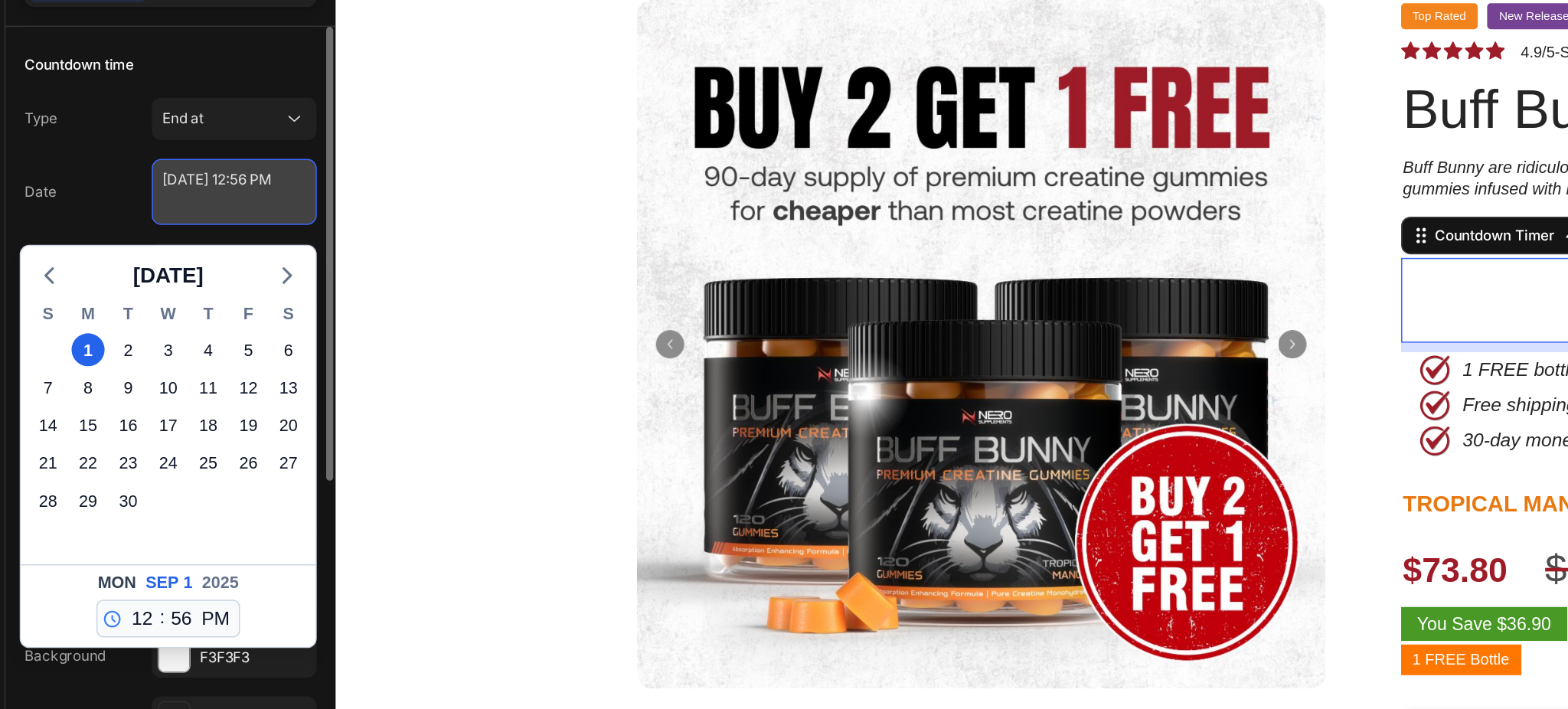
click at [200, 236] on textarea "September 01 2025 12:56 PM" at bounding box center [192, 237] width 107 height 43
click at [118, 227] on div "Date September 01 2025 12:56 PM September 2025 S M T W T F S 31 1 2 3 4 5 6 7 8…" at bounding box center [151, 237] width 190 height 43
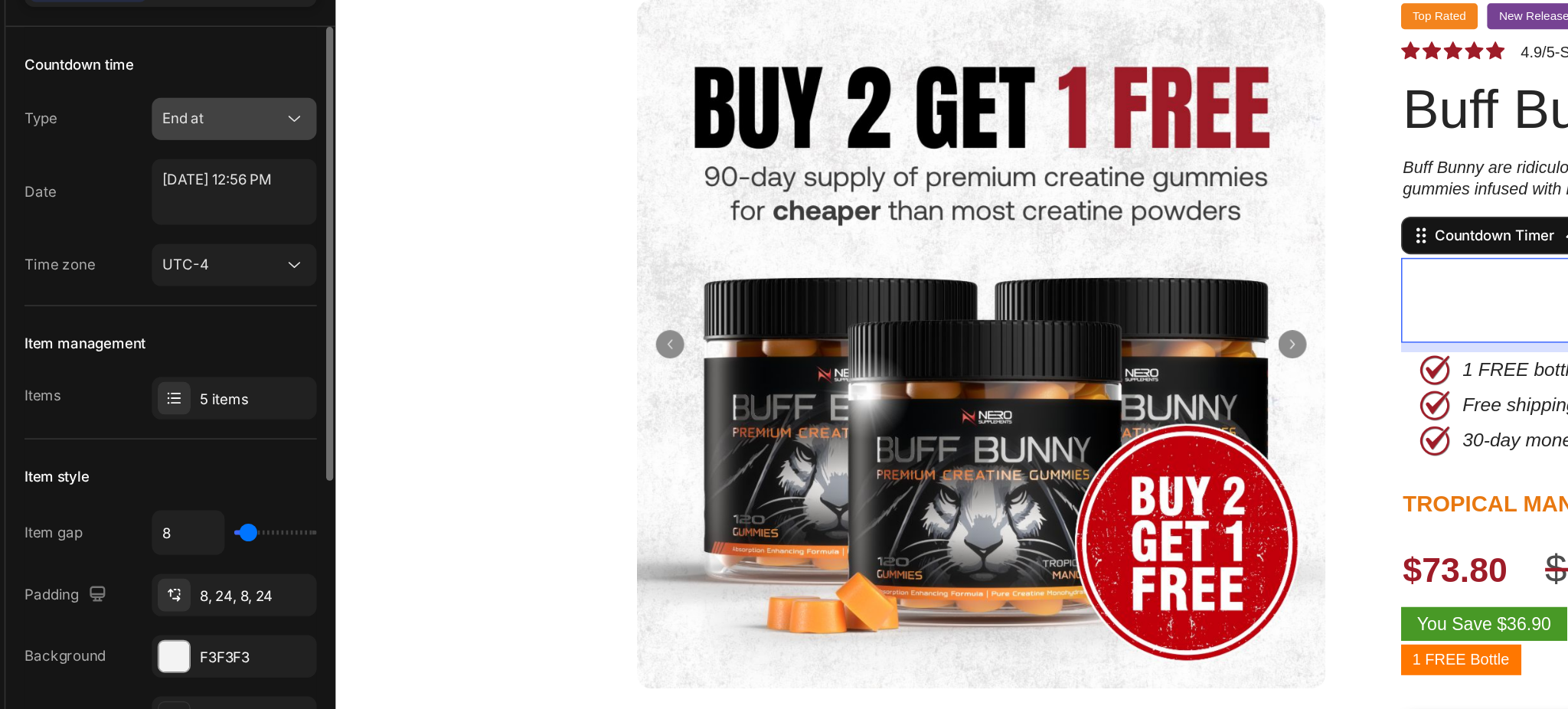
click at [225, 193] on icon at bounding box center [231, 190] width 15 height 15
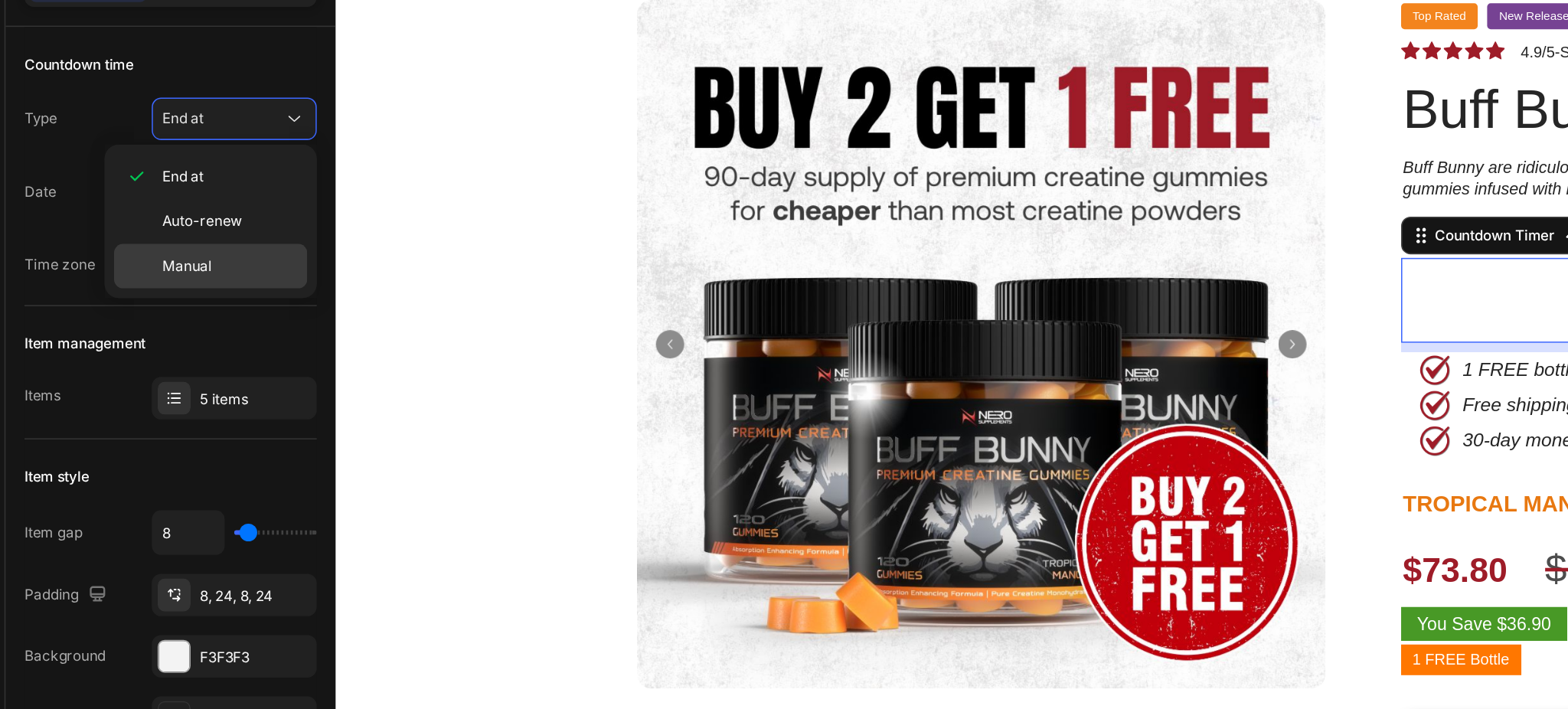
click at [176, 277] on div "Manual" at bounding box center [177, 286] width 125 height 29
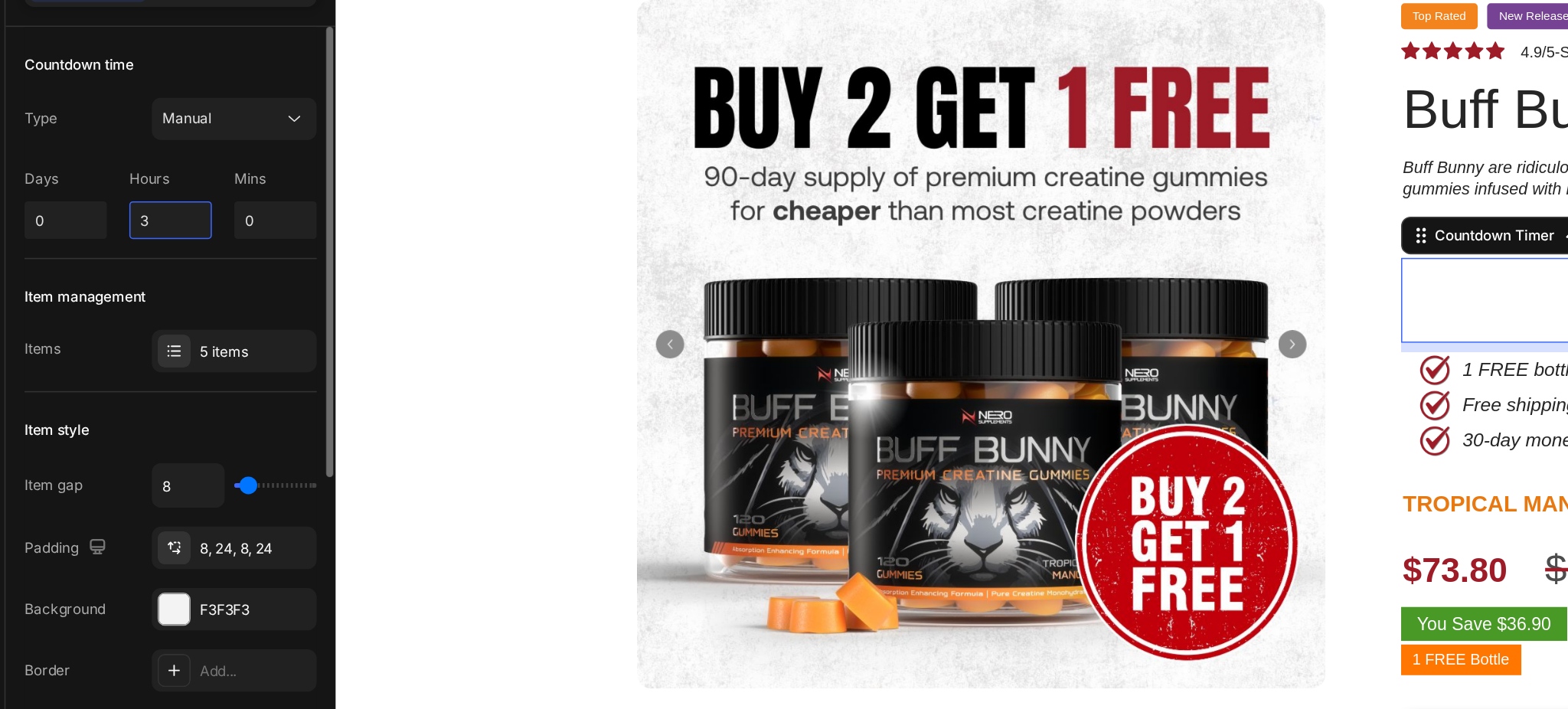
drag, startPoint x: 142, startPoint y: 256, endPoint x: 115, endPoint y: 259, distance: 27.2
click at [115, 258] on div "Days 0 Hours 3 Mins 0" at bounding box center [151, 241] width 190 height 52
type input "1"
click at [195, 299] on div "Item management" at bounding box center [151, 305] width 190 height 25
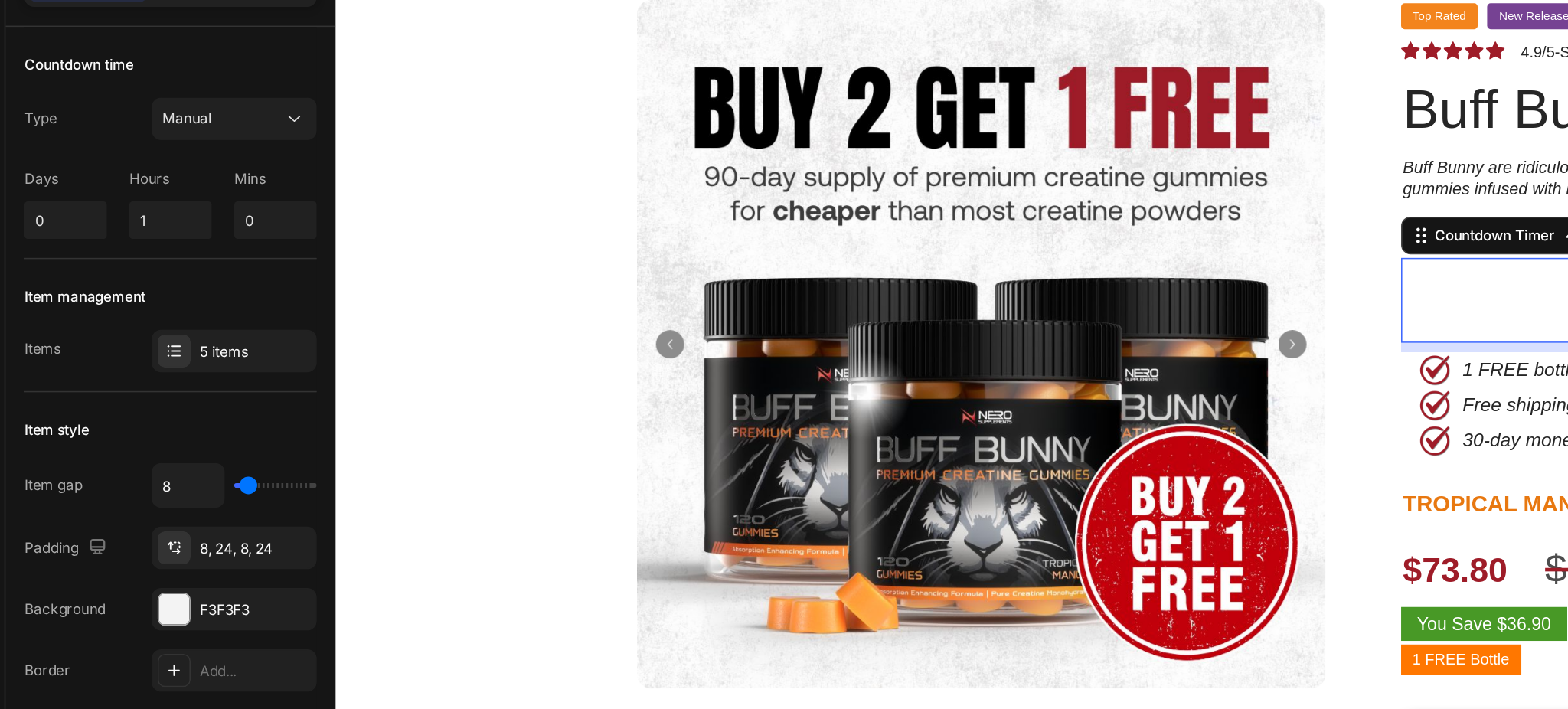
scroll to position [55, 0]
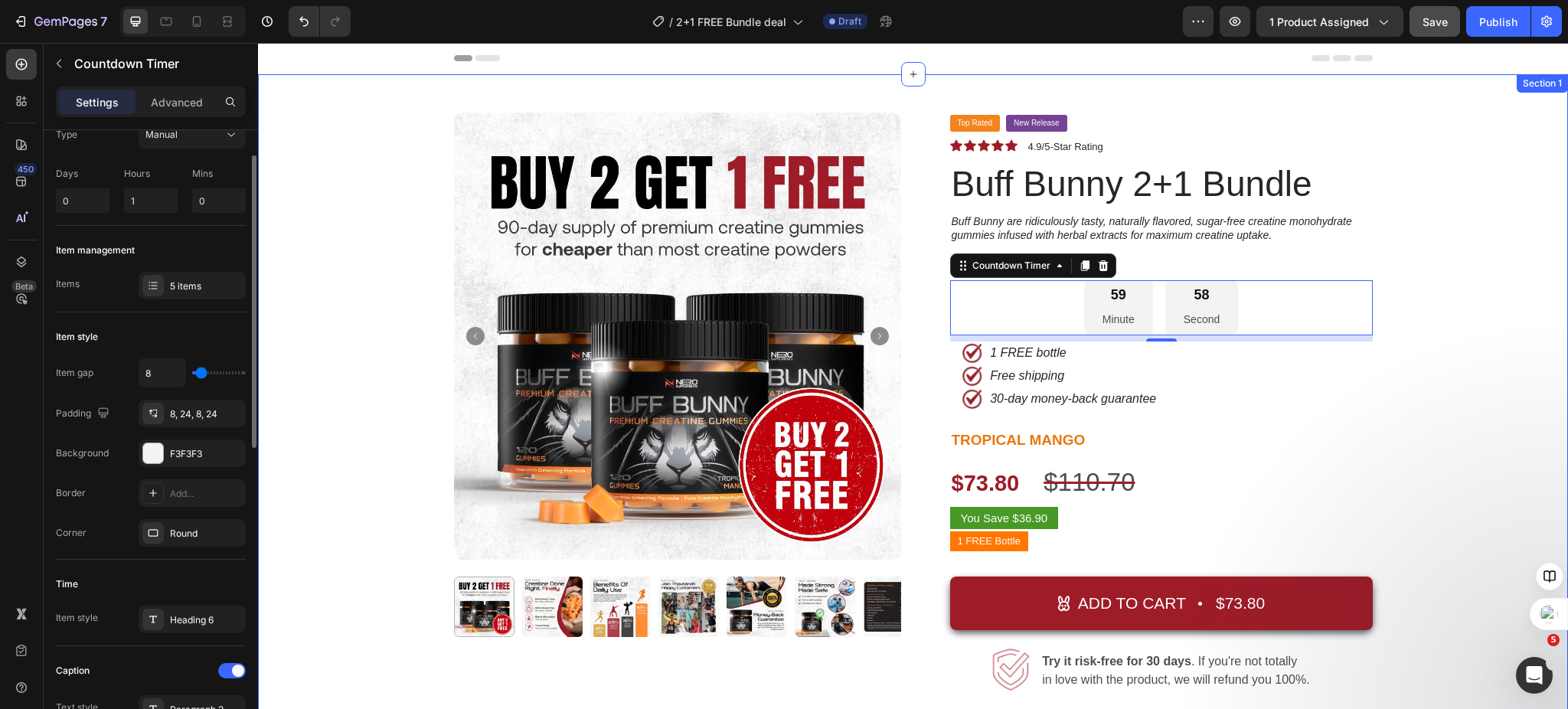
click at [1464, 385] on div "Product Images Top Rated Button New Release Button Row Icon Icon Icon Icon Icon…" at bounding box center [913, 510] width 1287 height 796
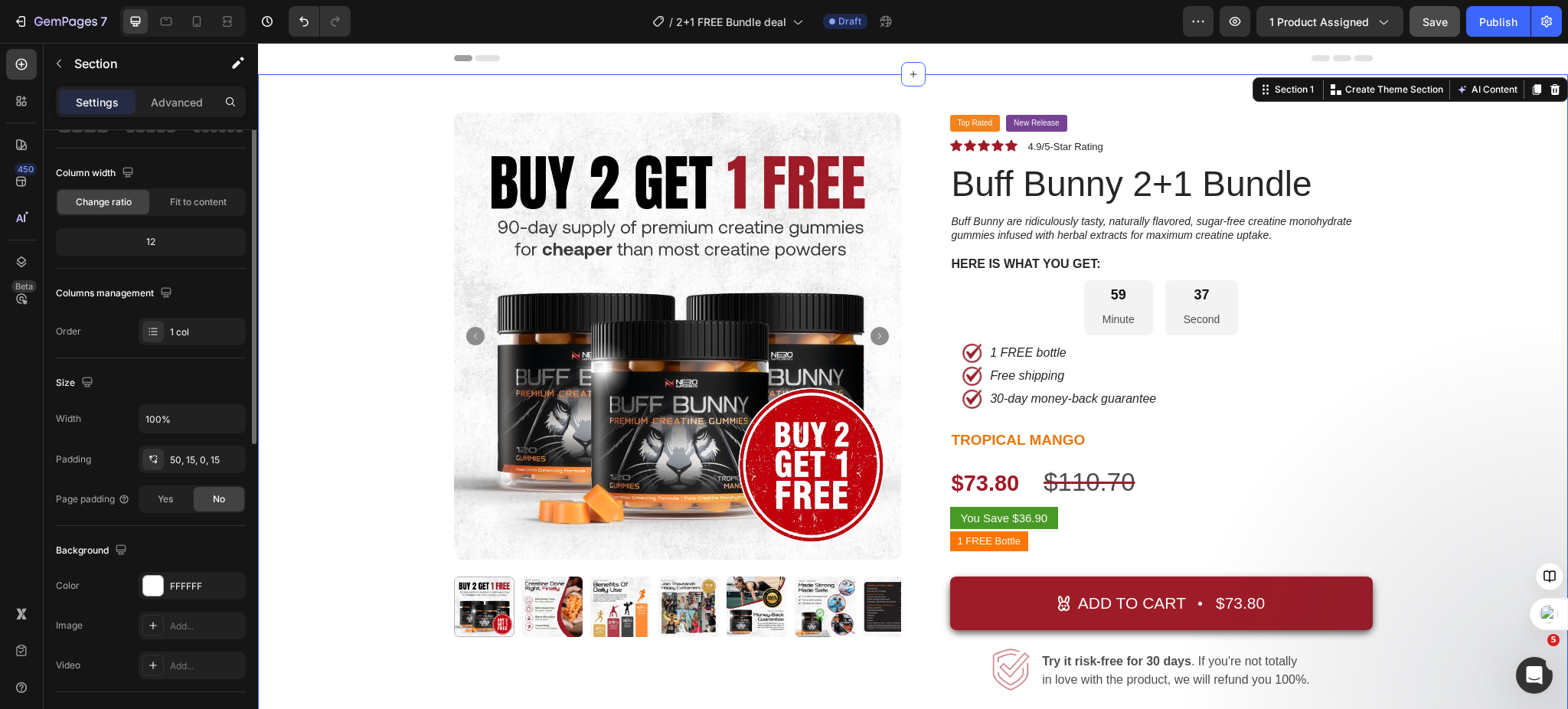
scroll to position [0, 0]
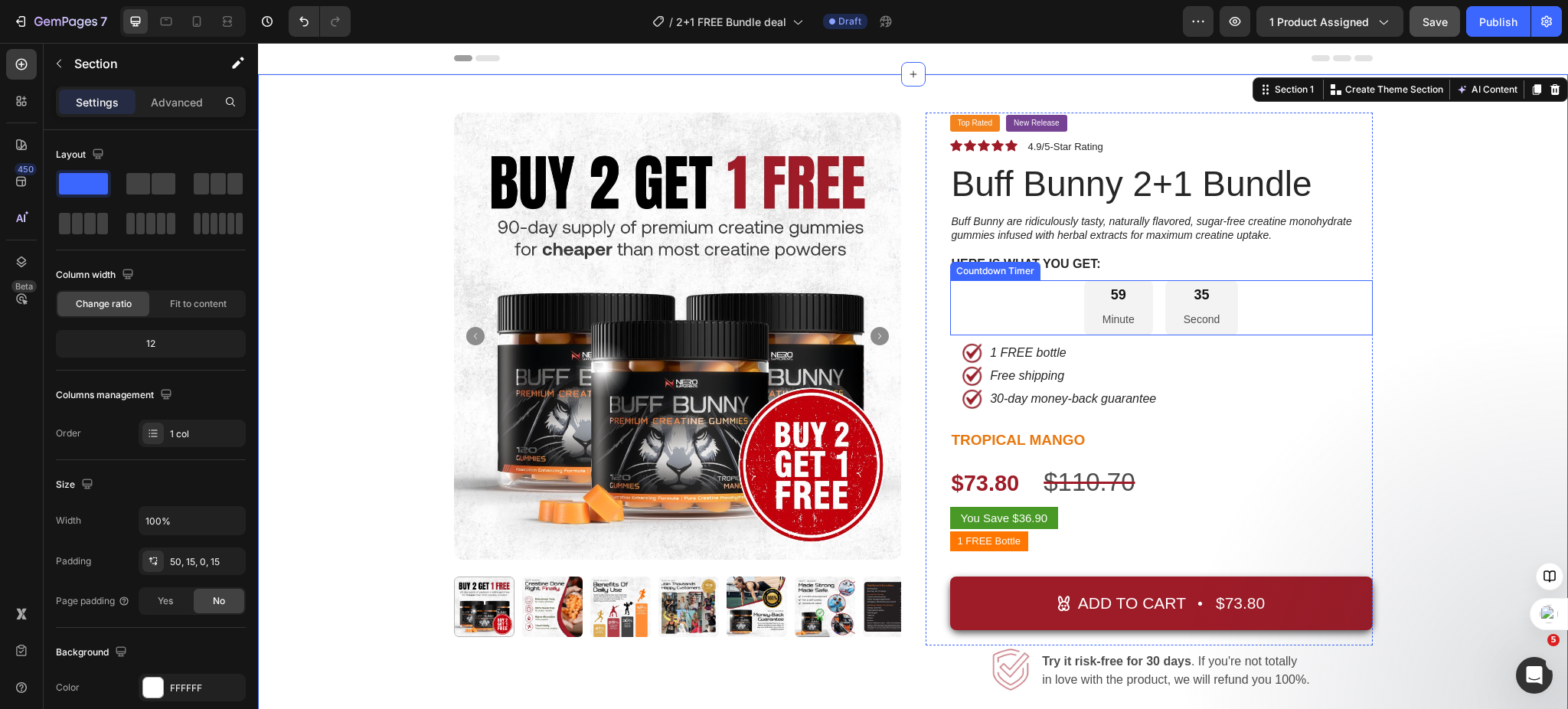
click at [1138, 294] on div "59 Minute" at bounding box center [1118, 308] width 69 height 56
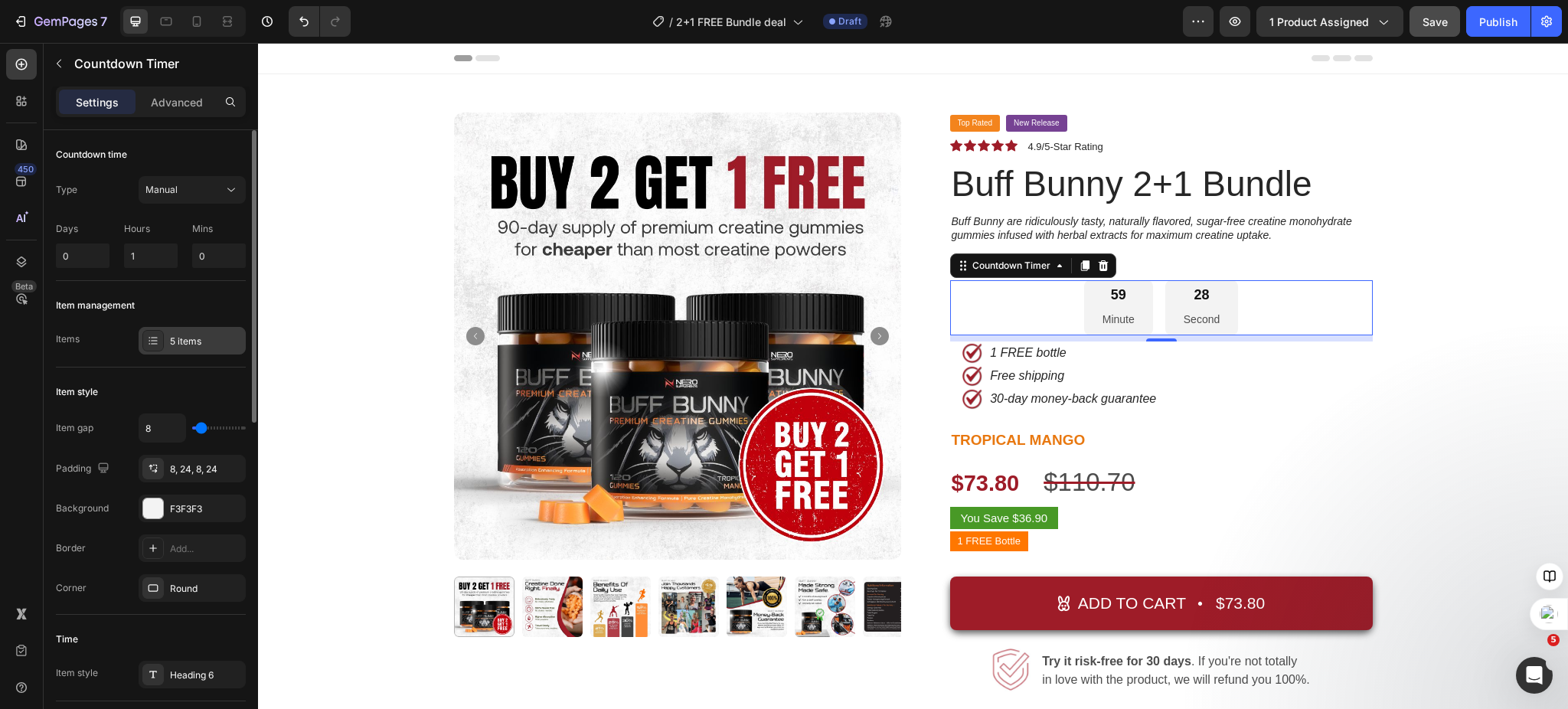
click at [196, 343] on div "5 items" at bounding box center [206, 342] width 72 height 14
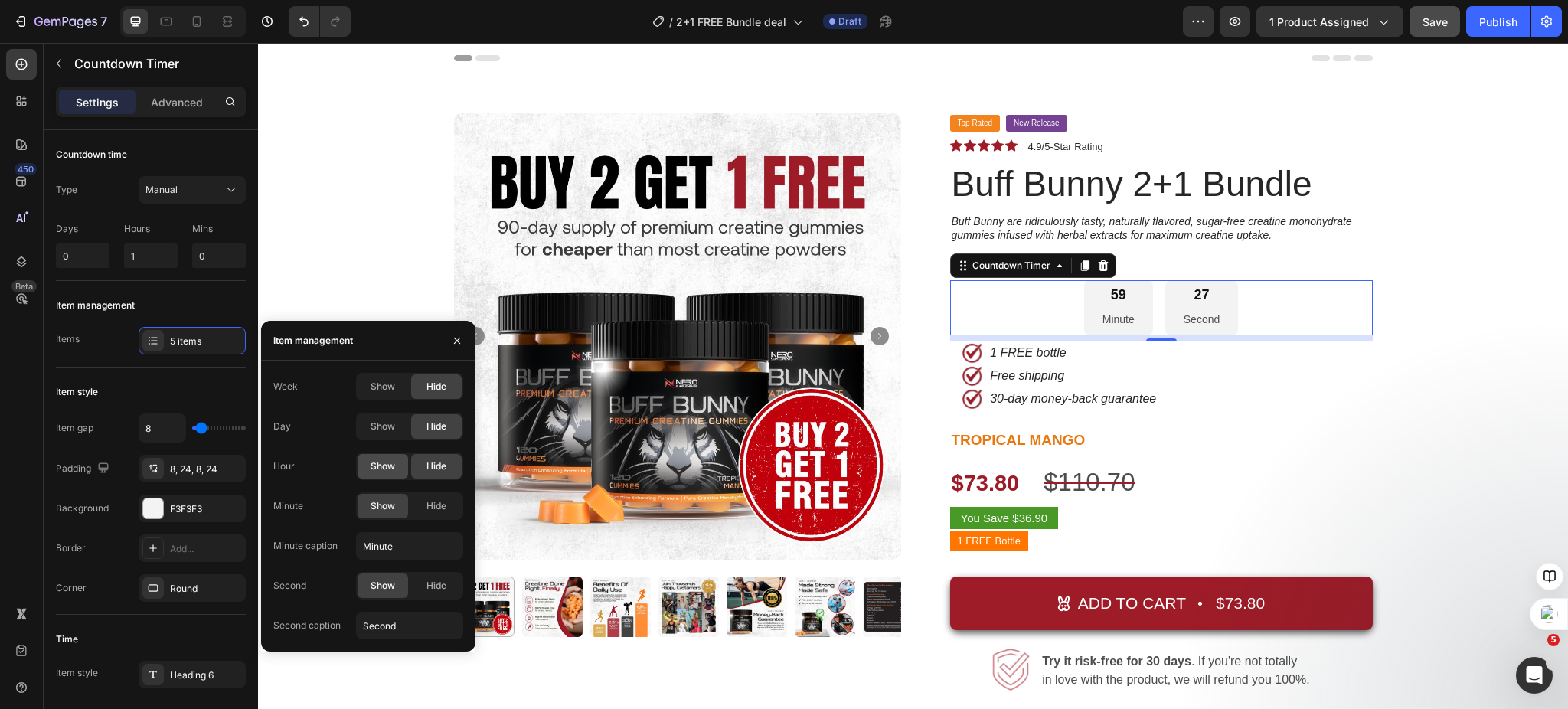
click at [374, 465] on span "Show" at bounding box center [383, 466] width 25 height 14
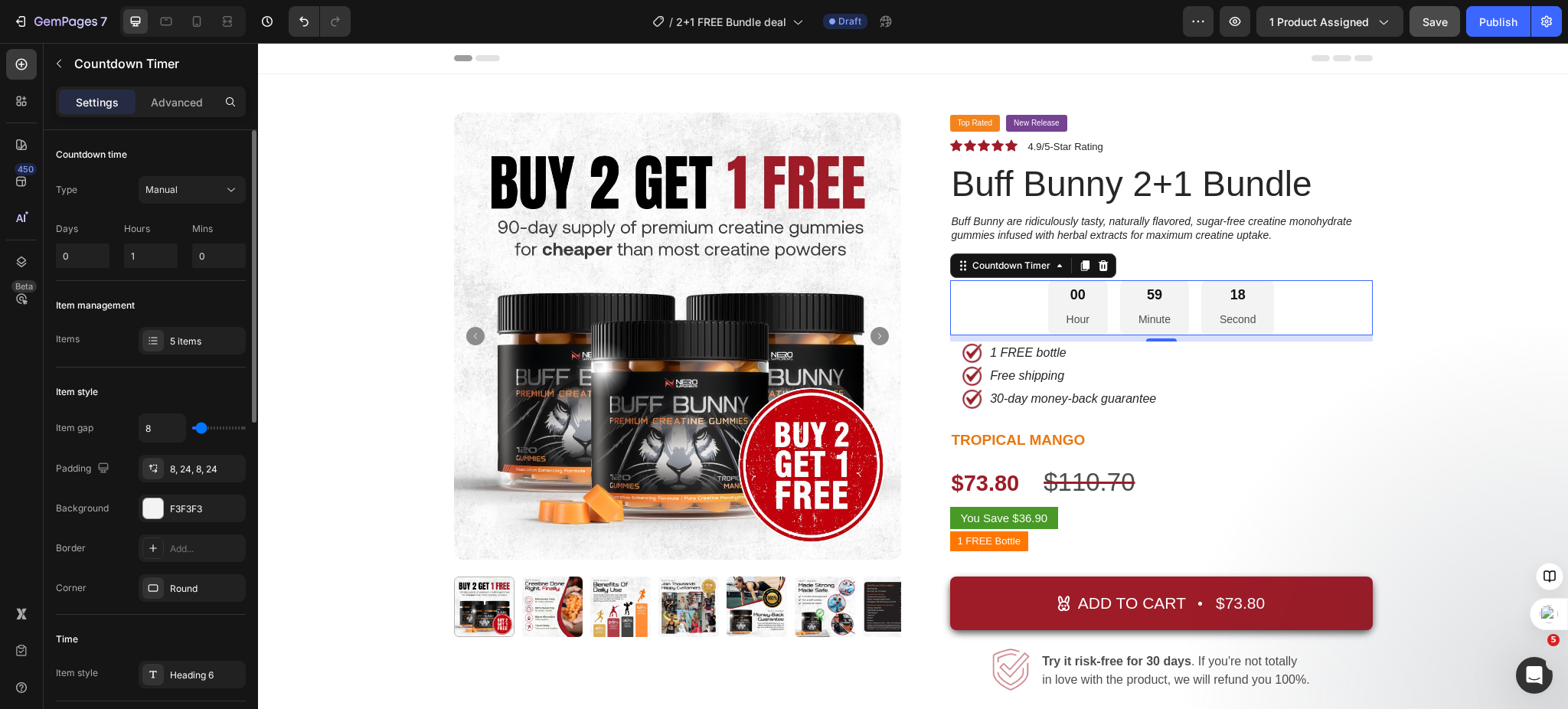
click at [202, 297] on div "Item management" at bounding box center [151, 305] width 190 height 25
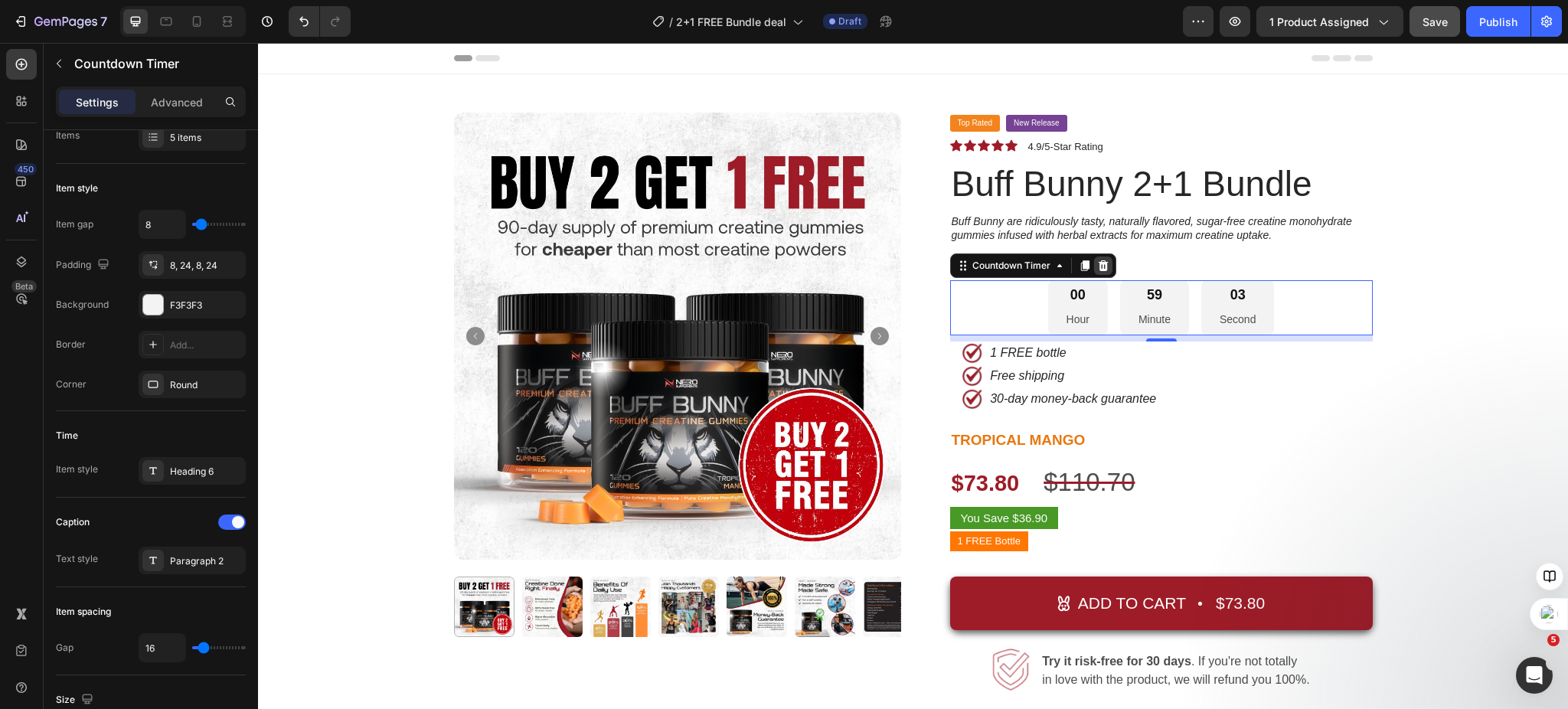
click at [1098, 263] on icon at bounding box center [1103, 266] width 10 height 11
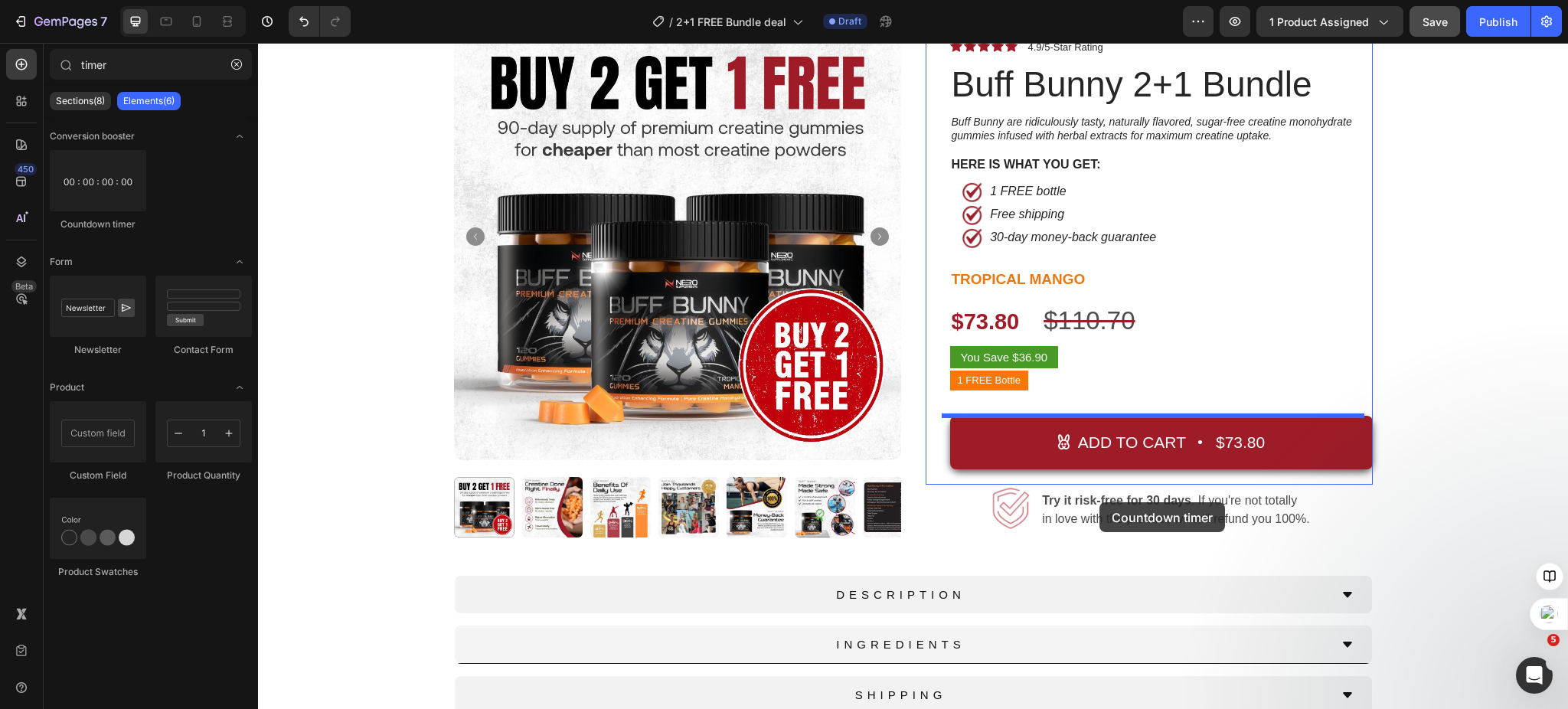
scroll to position [102, 0]
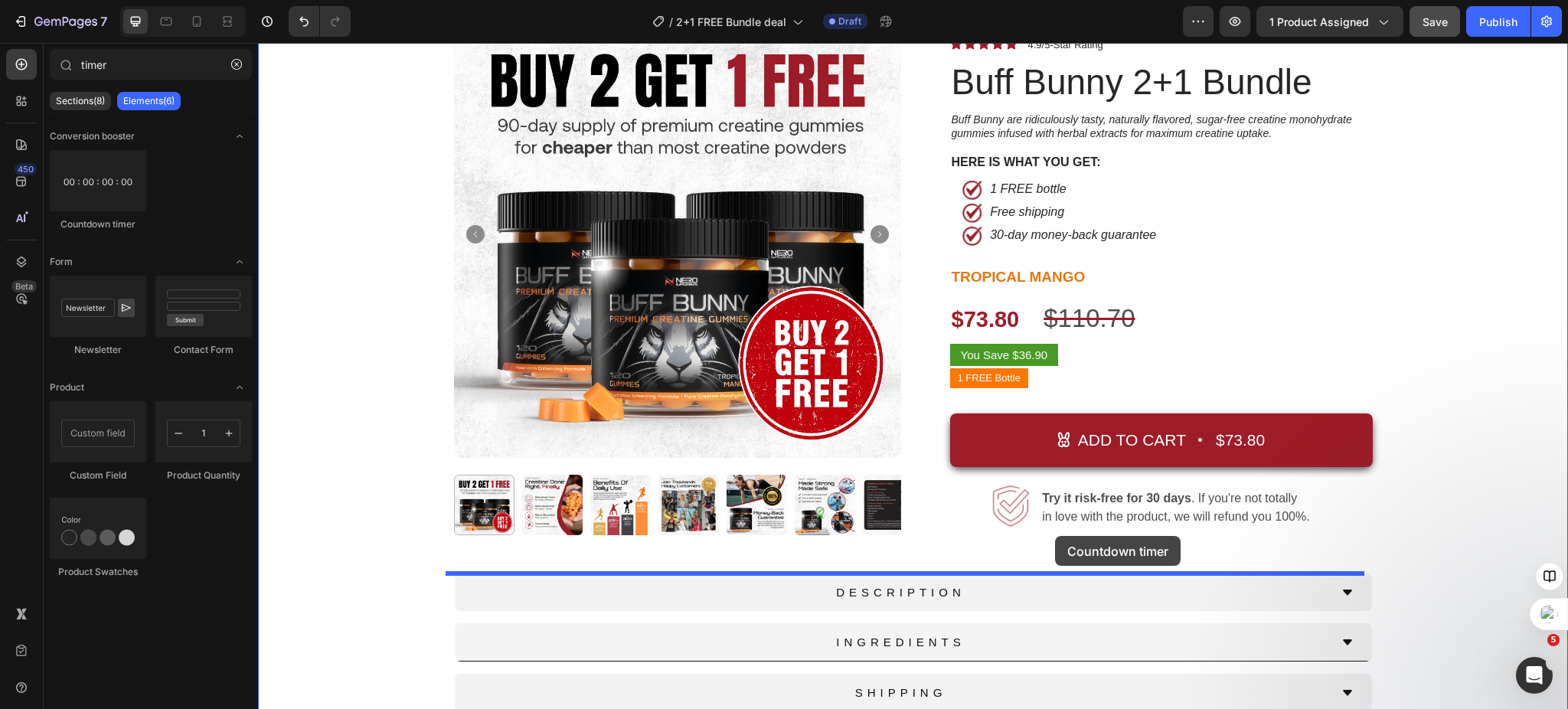
drag, startPoint x: 359, startPoint y: 222, endPoint x: 1055, endPoint y: 536, distance: 763.6
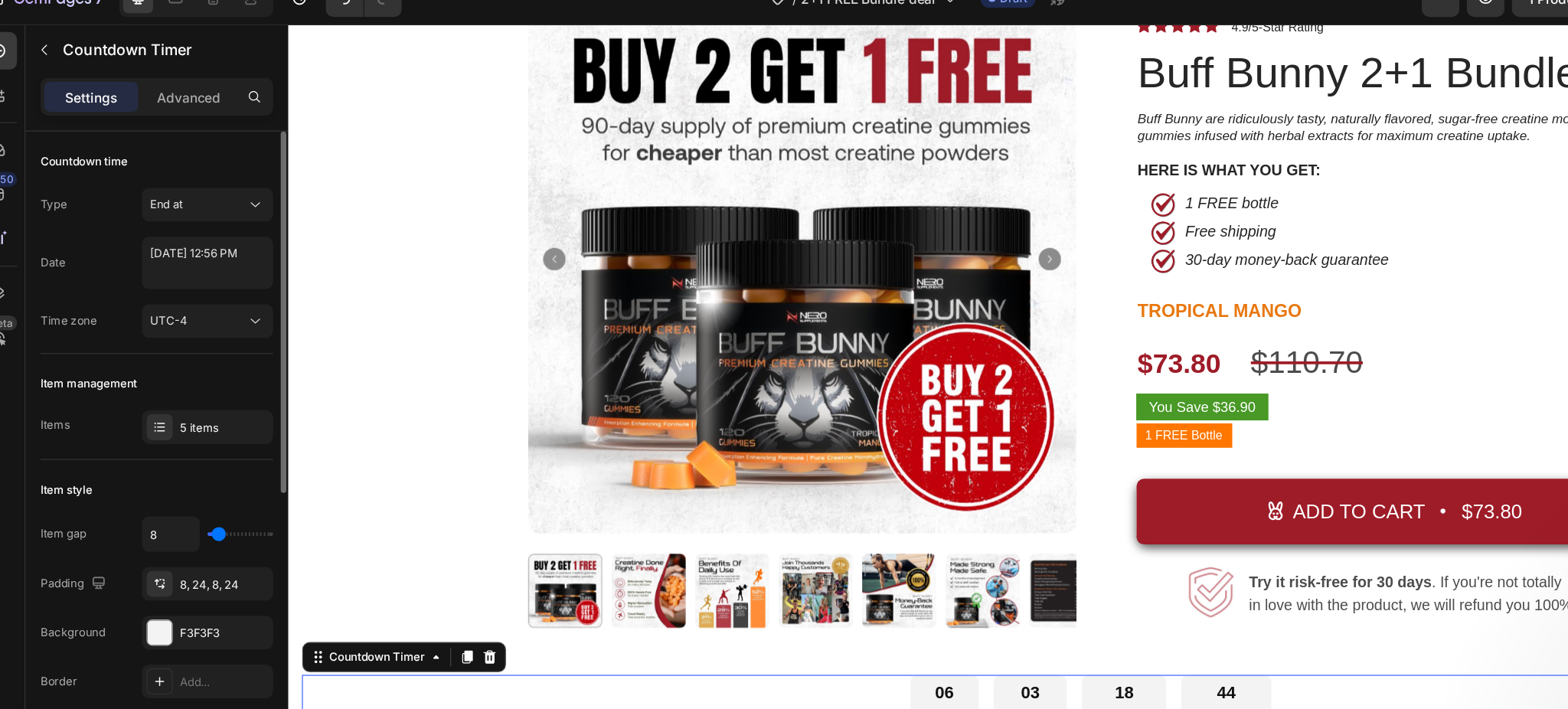
scroll to position [0, 0]
click at [230, 194] on icon at bounding box center [231, 190] width 15 height 15
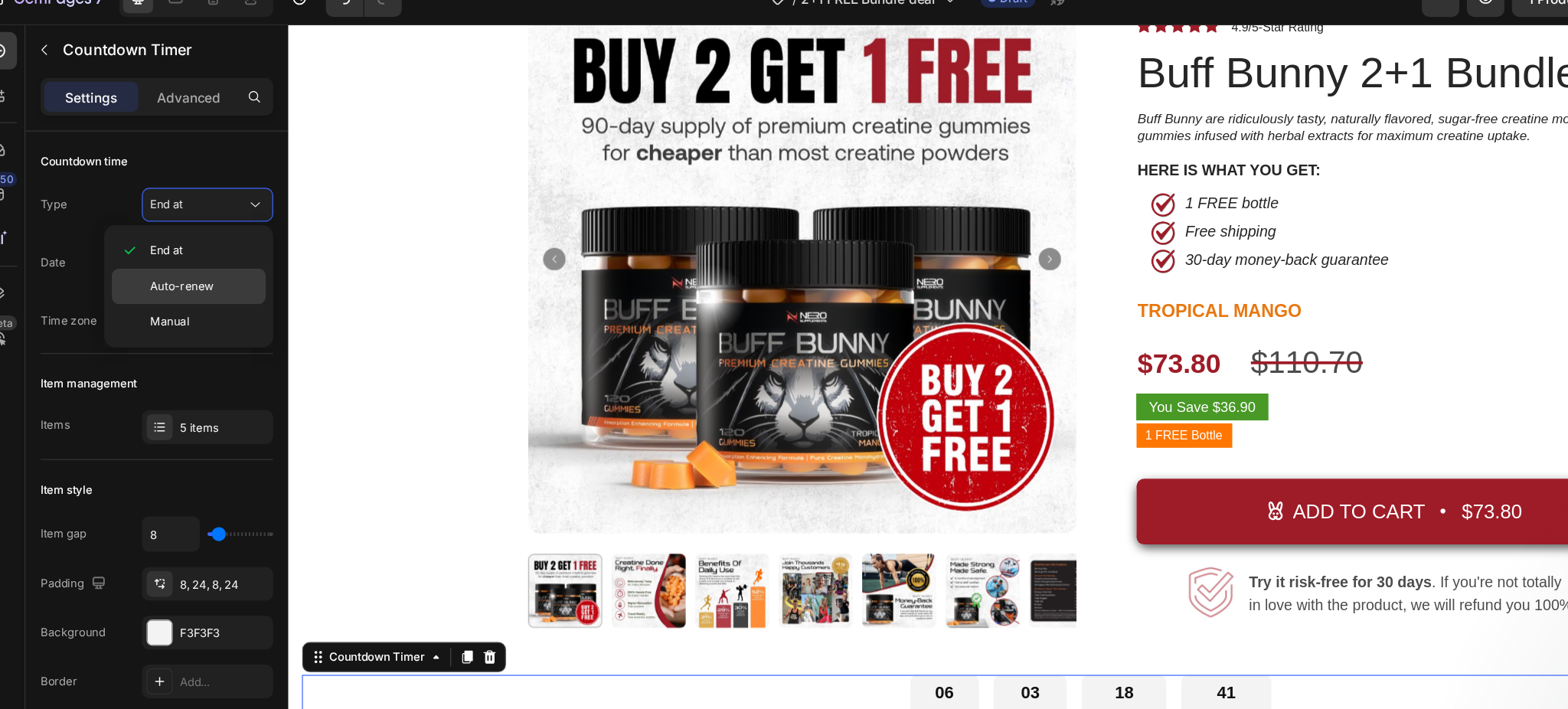
click at [204, 252] on p "Auto-renew" at bounding box center [189, 257] width 87 height 14
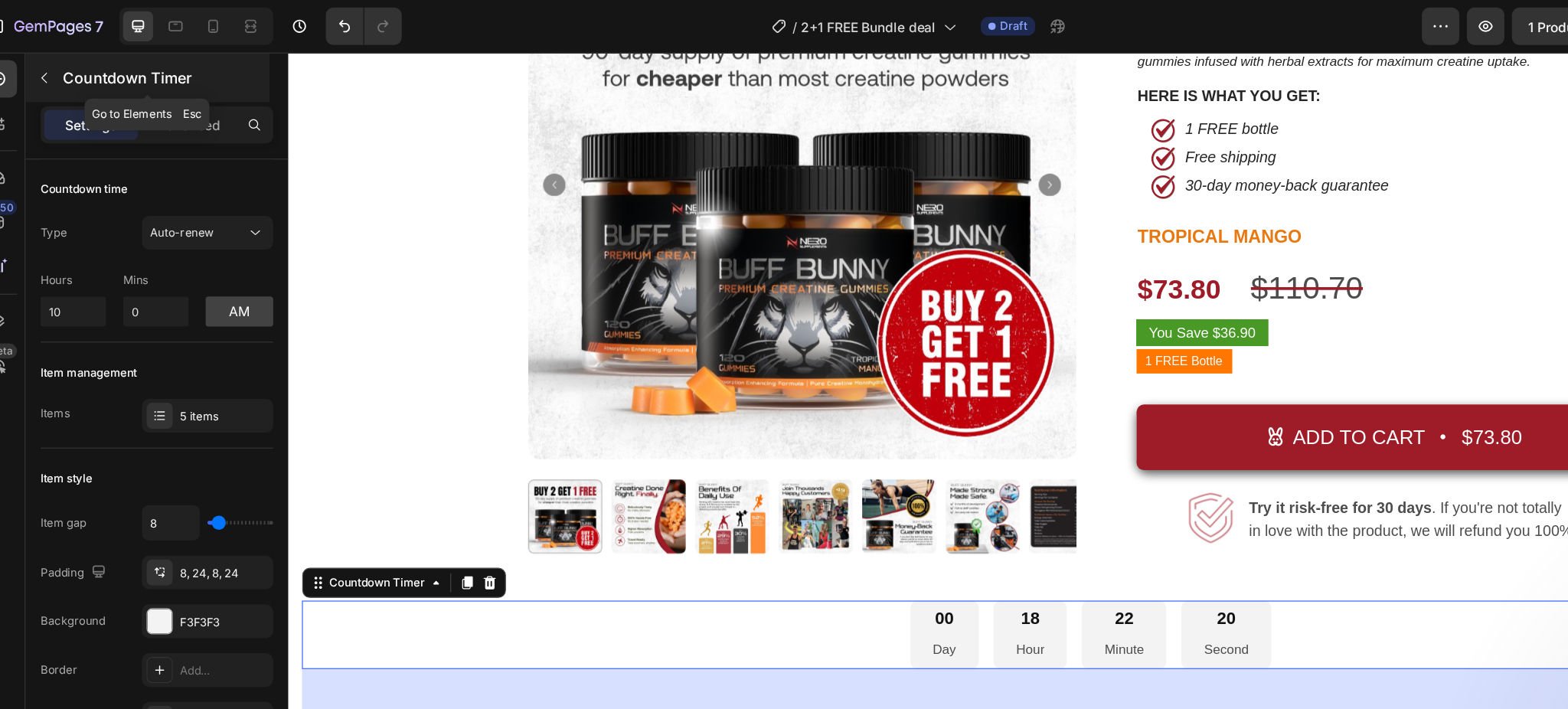
click at [60, 66] on icon "button" at bounding box center [59, 63] width 5 height 9
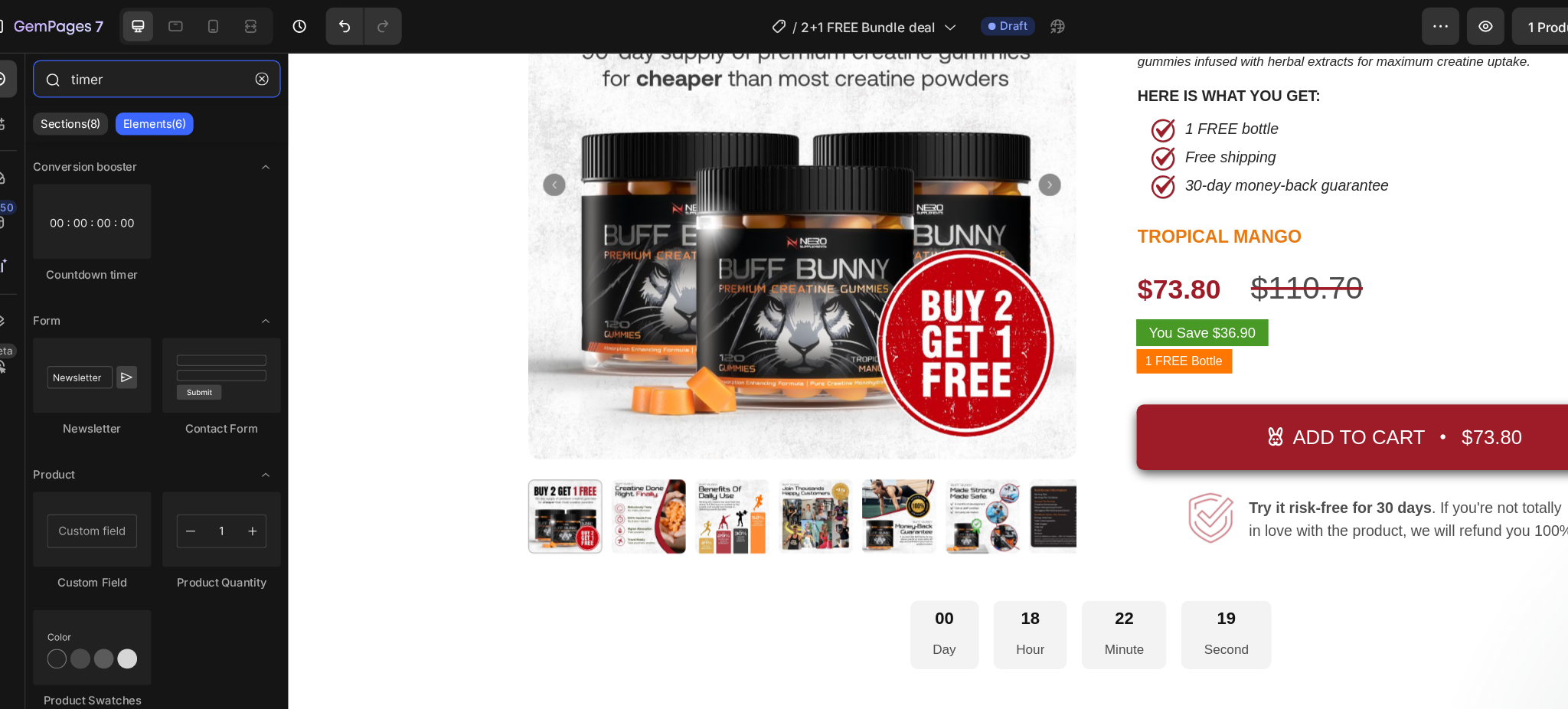
click at [142, 69] on input "timer" at bounding box center [150, 64] width 202 height 31
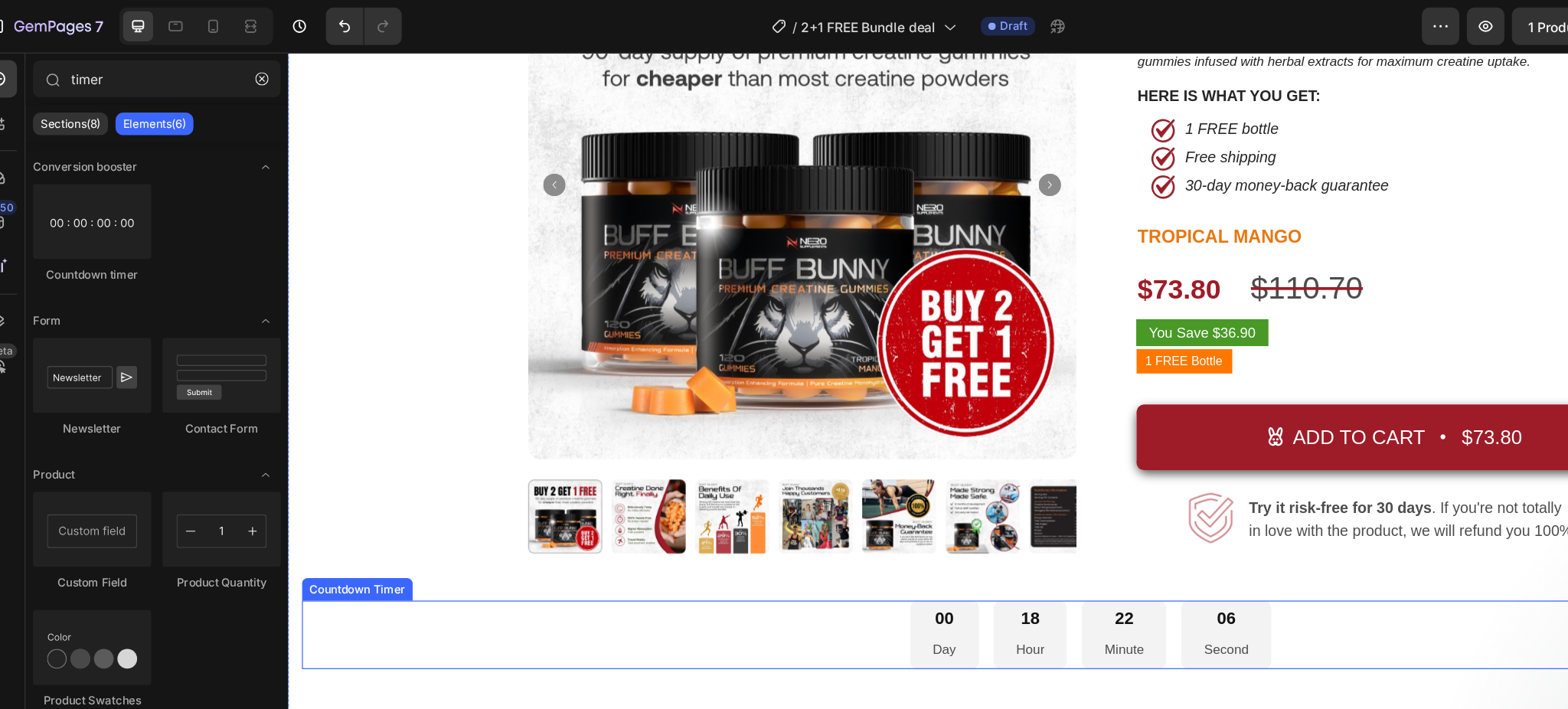
click at [698, 522] on div "00 Day 18 Hour 22 Minute 06 Second" at bounding box center [943, 527] width 1287 height 56
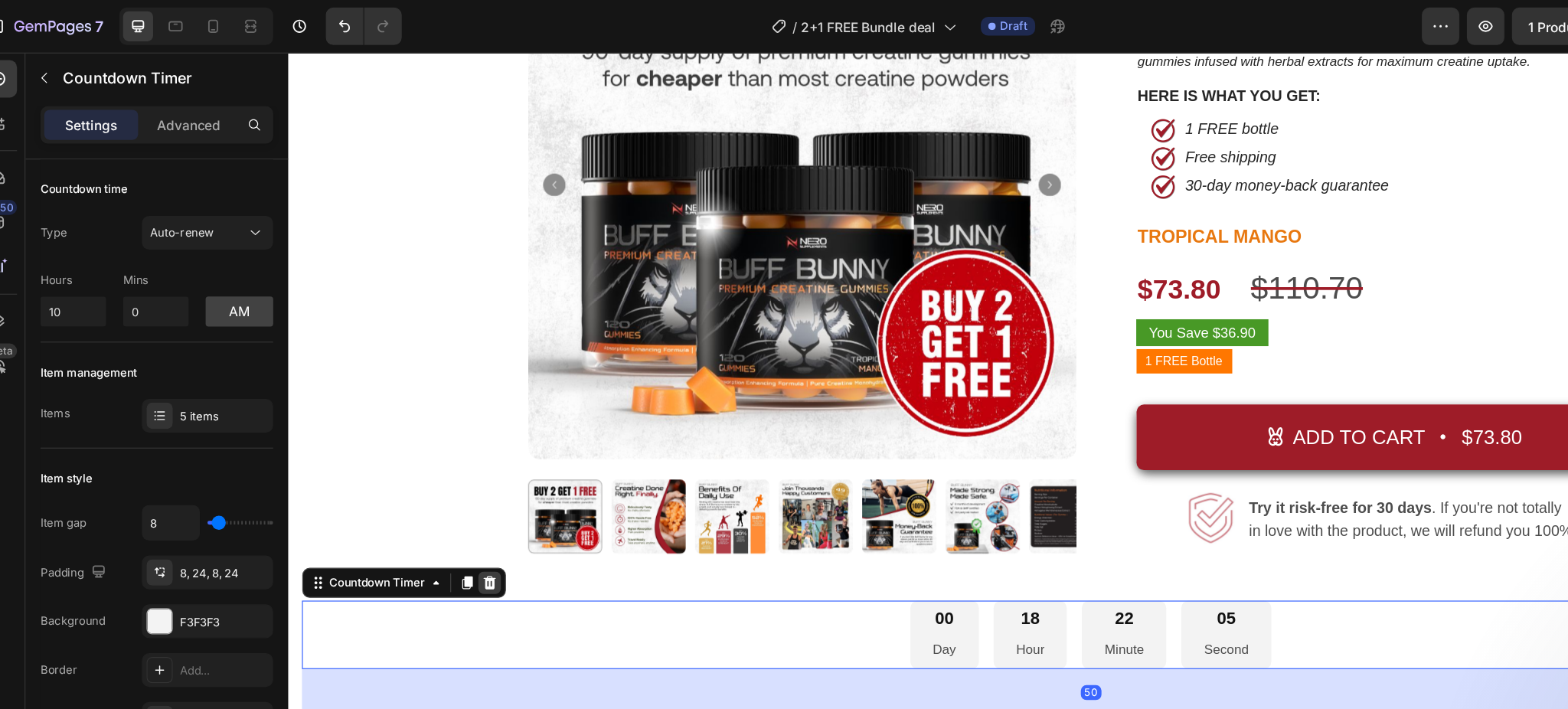
click at [452, 485] on icon at bounding box center [452, 485] width 10 height 11
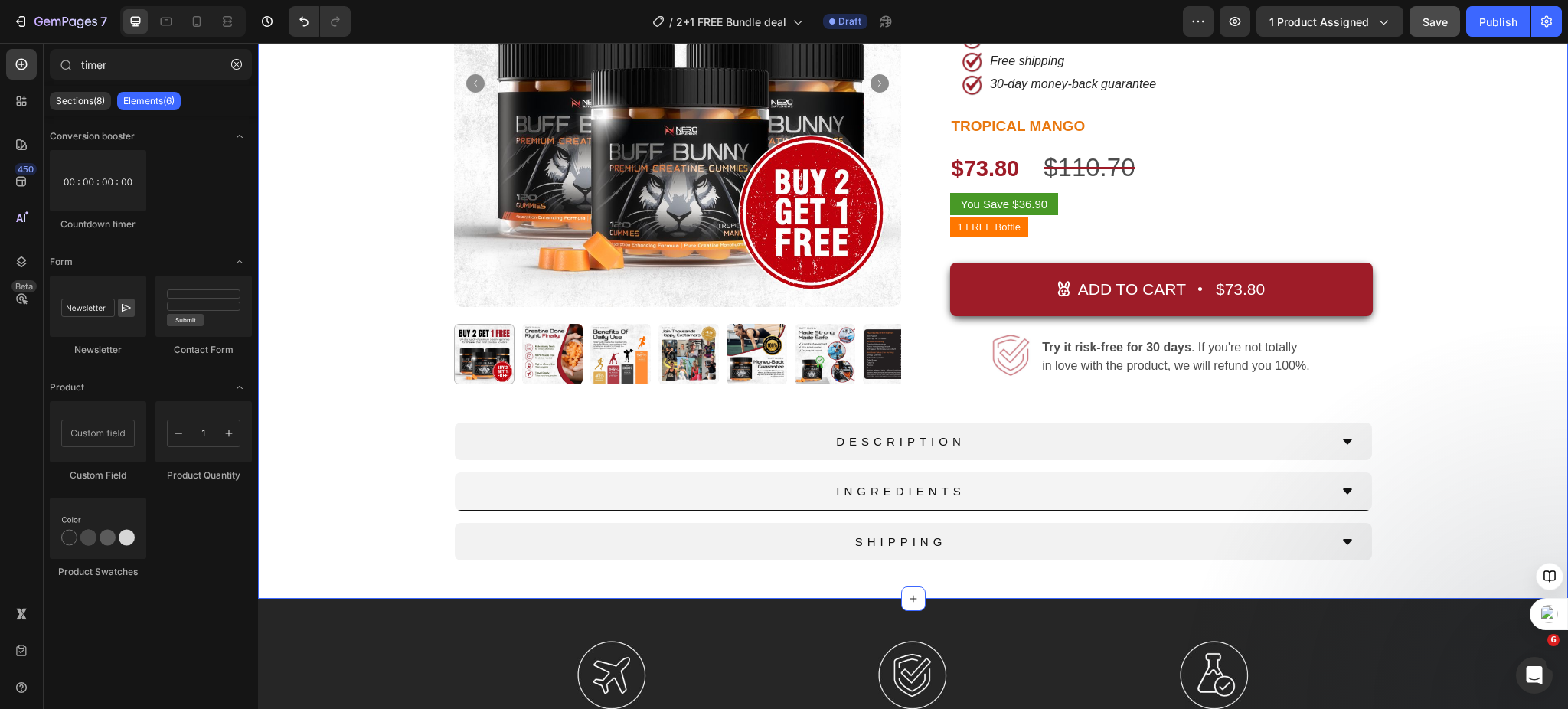
scroll to position [250, 0]
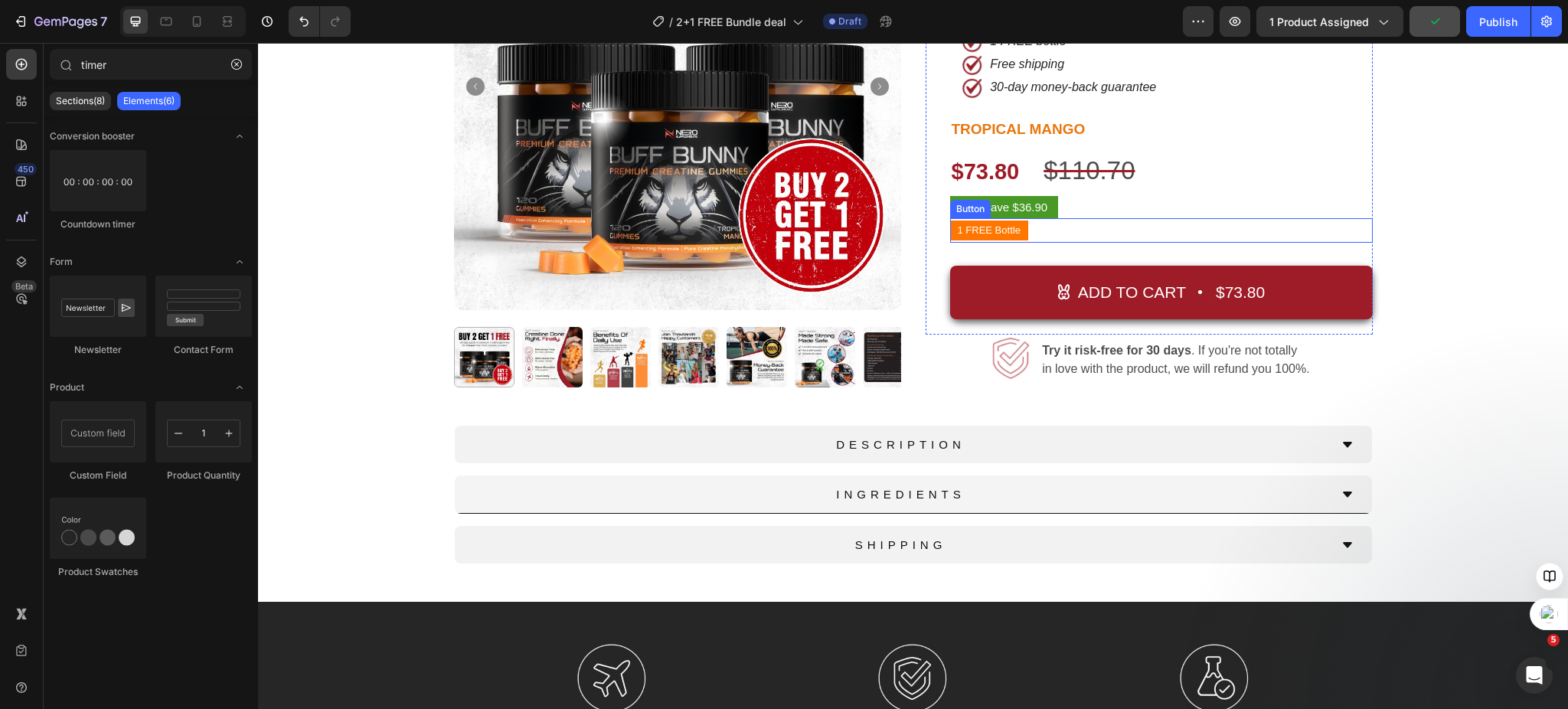
click at [1143, 230] on div "1 FREE Bottle Button" at bounding box center [1161, 230] width 423 height 25
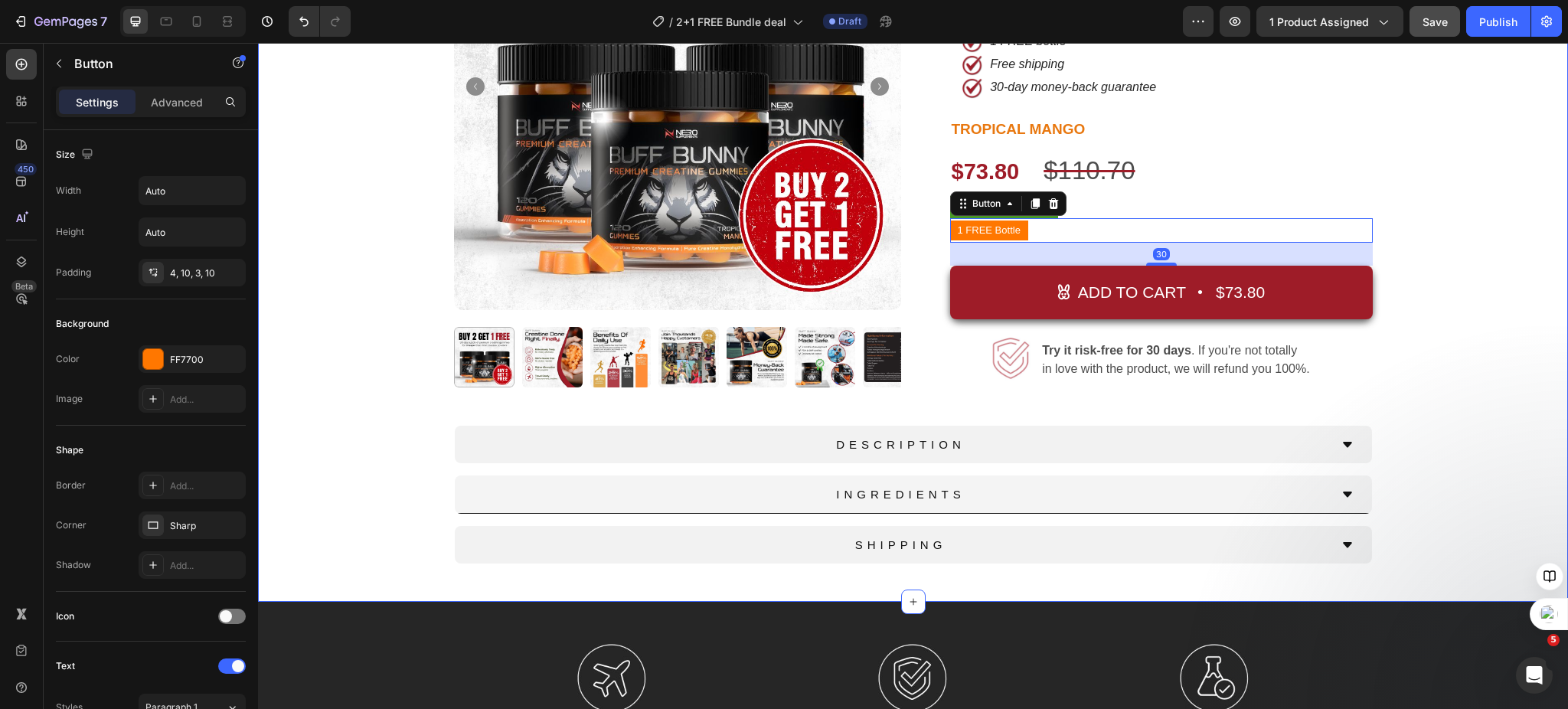
click at [1480, 282] on div "Product Images Top Rated Button New Release Button Row Icon Icon Icon Icon Icon…" at bounding box center [913, 233] width 1287 height 739
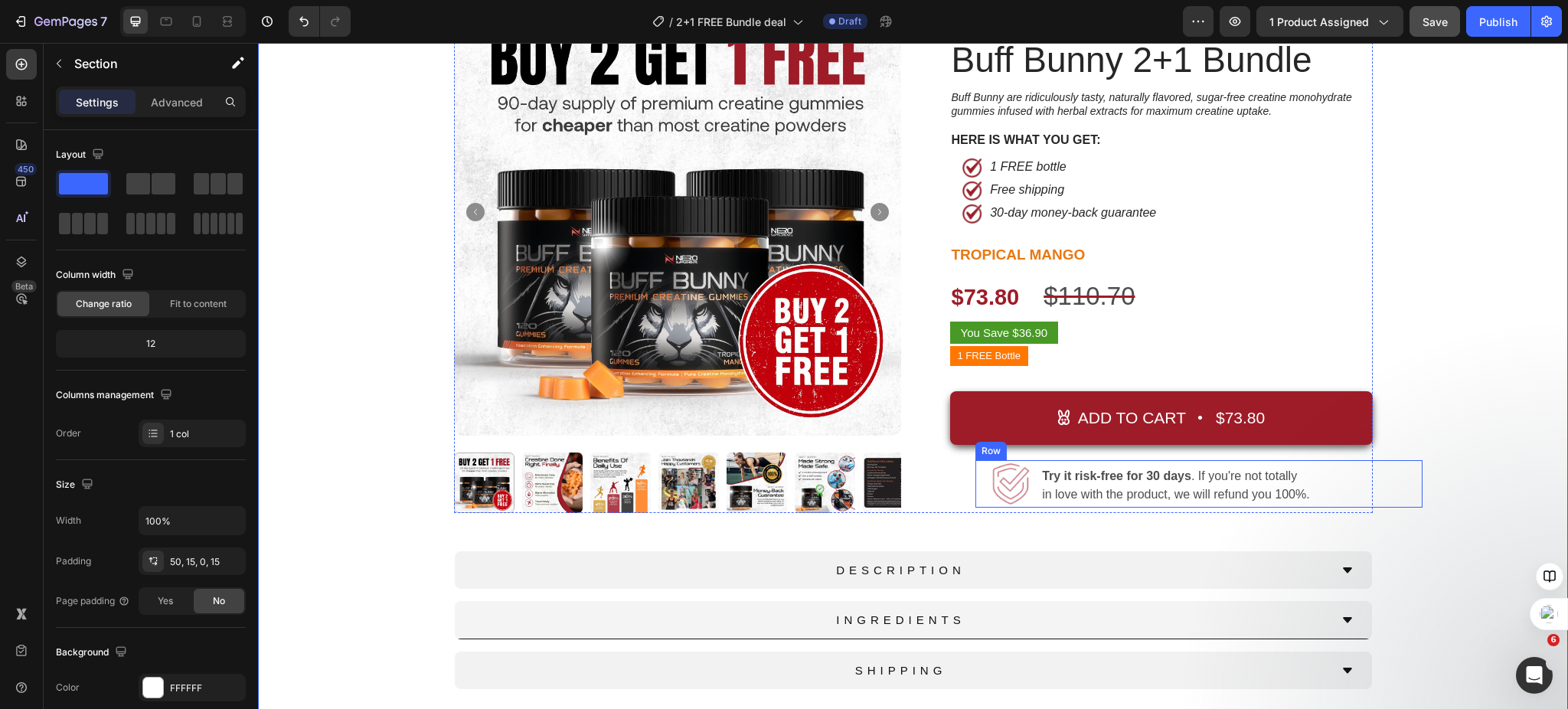
scroll to position [352, 0]
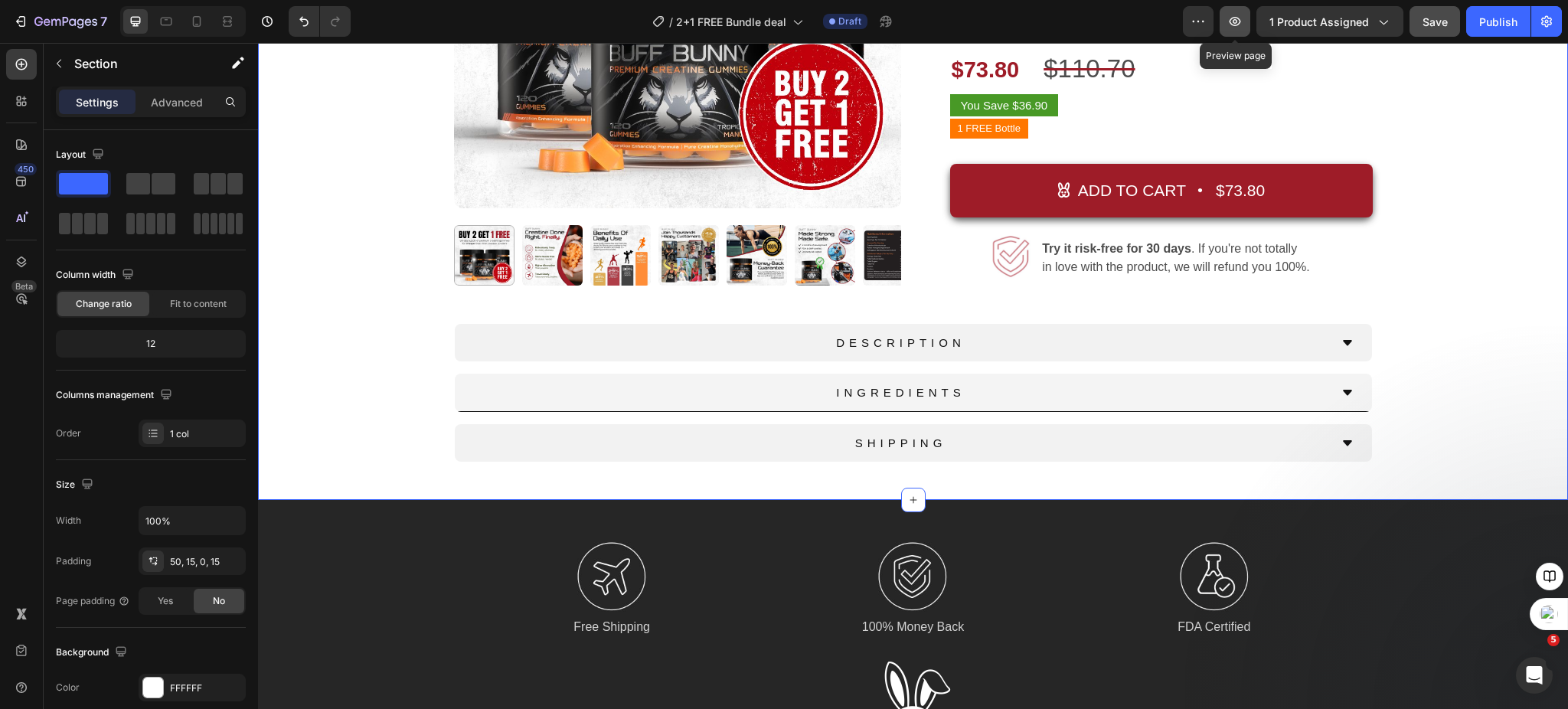
click at [1237, 22] on icon "button" at bounding box center [1236, 22] width 15 height 15
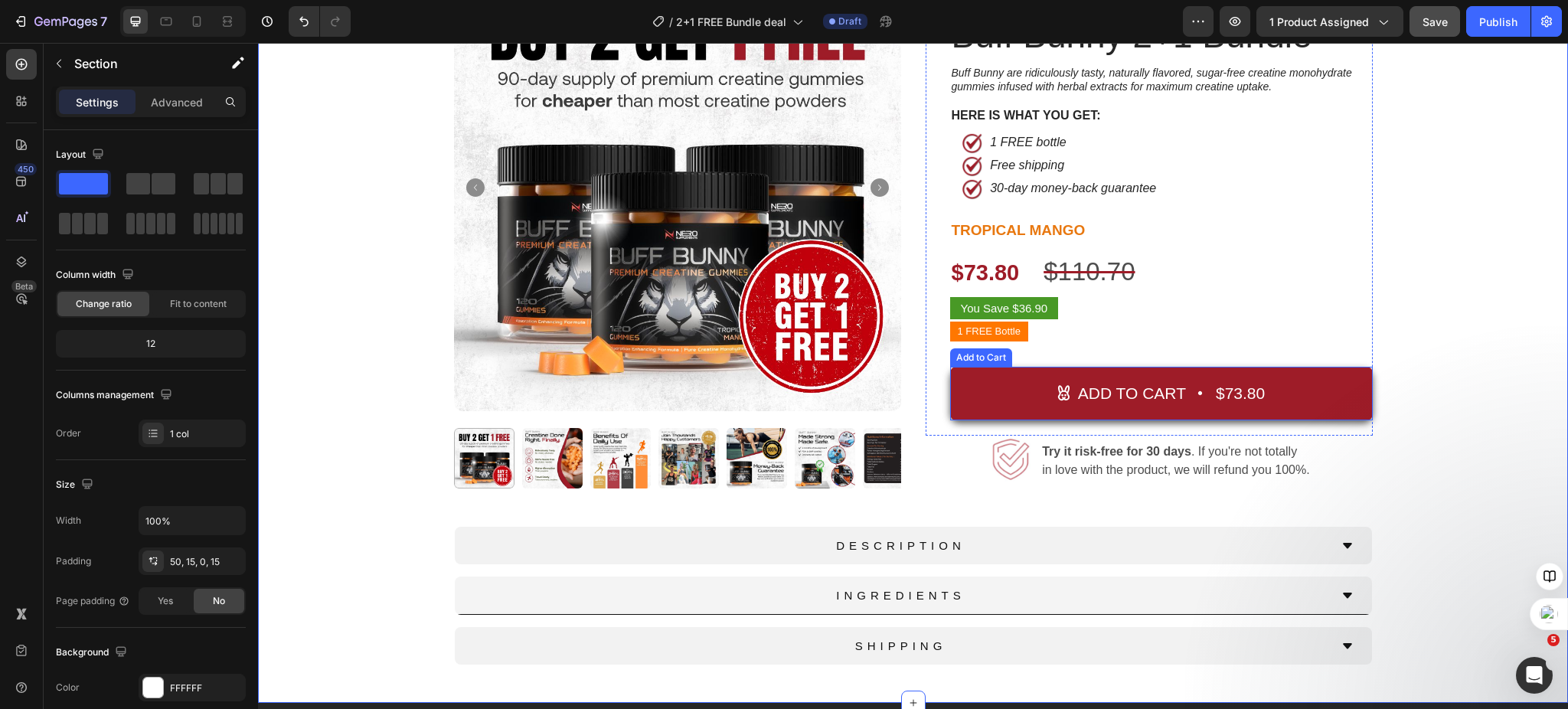
scroll to position [148, 0]
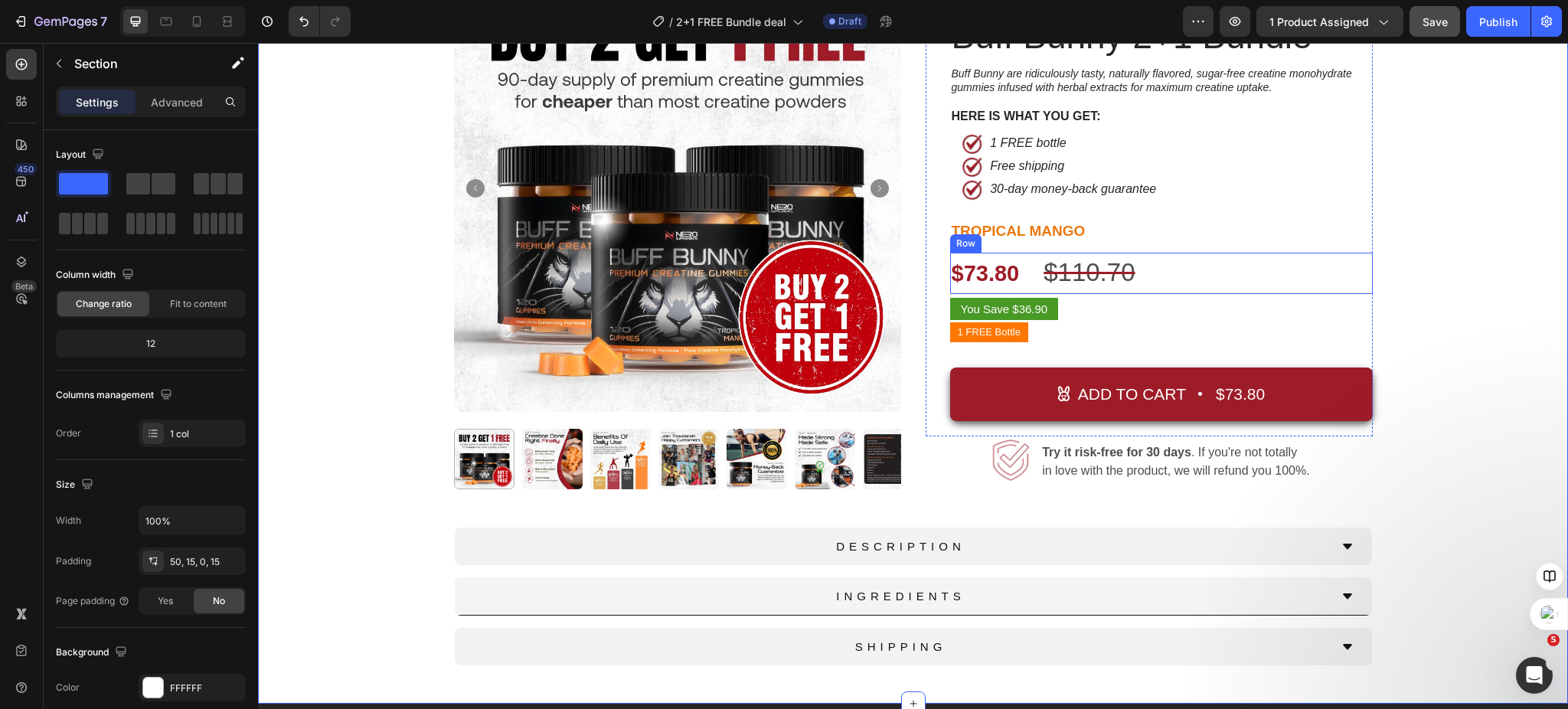
click at [1219, 280] on div "$73.80 Product Price Product Price $110.70 Product Price Product Price Row" at bounding box center [1161, 273] width 423 height 41
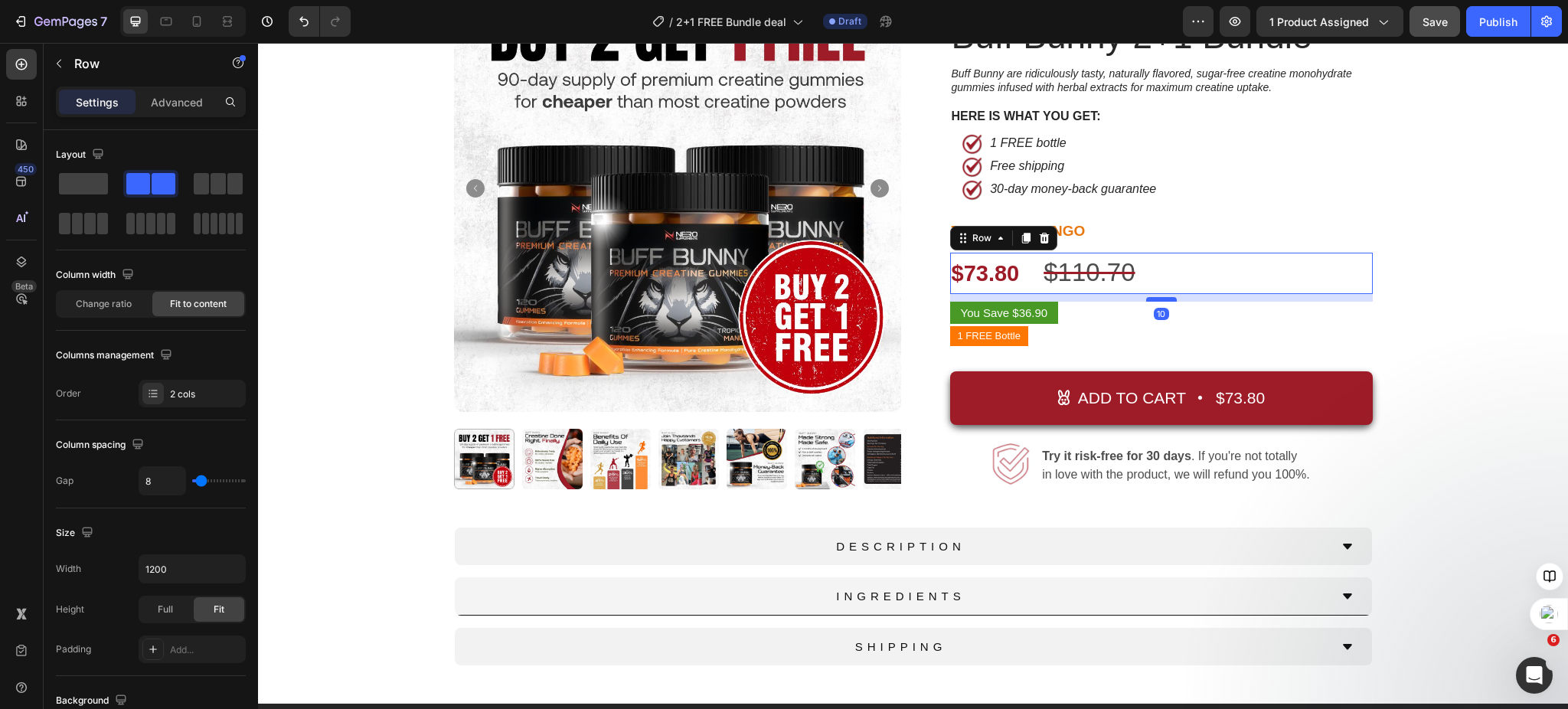
click at [1160, 298] on div at bounding box center [1162, 299] width 31 height 5
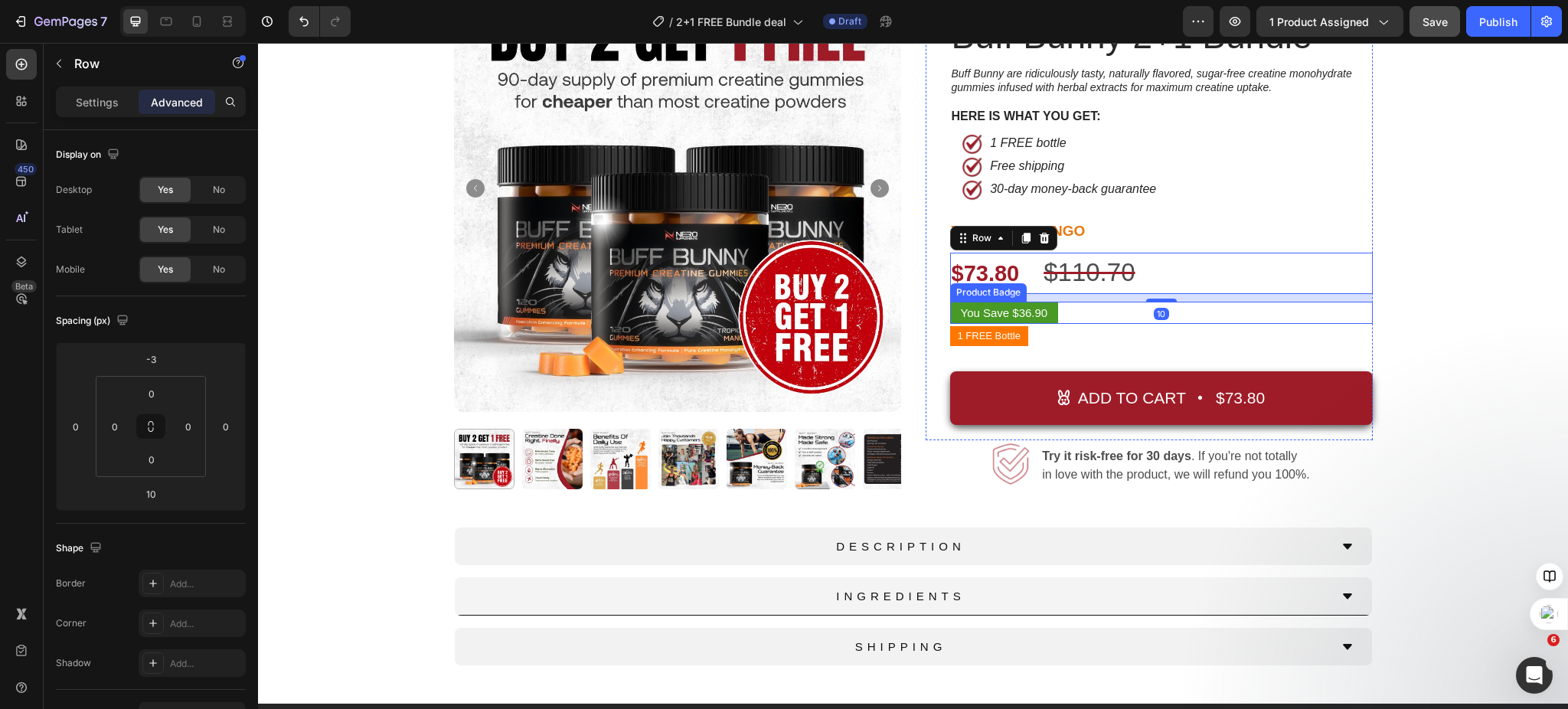
drag, startPoint x: 1471, startPoint y: 306, endPoint x: 1441, endPoint y: 353, distance: 55.8
click at [1470, 306] on div "Product Images Top Rated Button New Release Button Row Icon Icon Icon Icon Icon…" at bounding box center [913, 334] width 1287 height 739
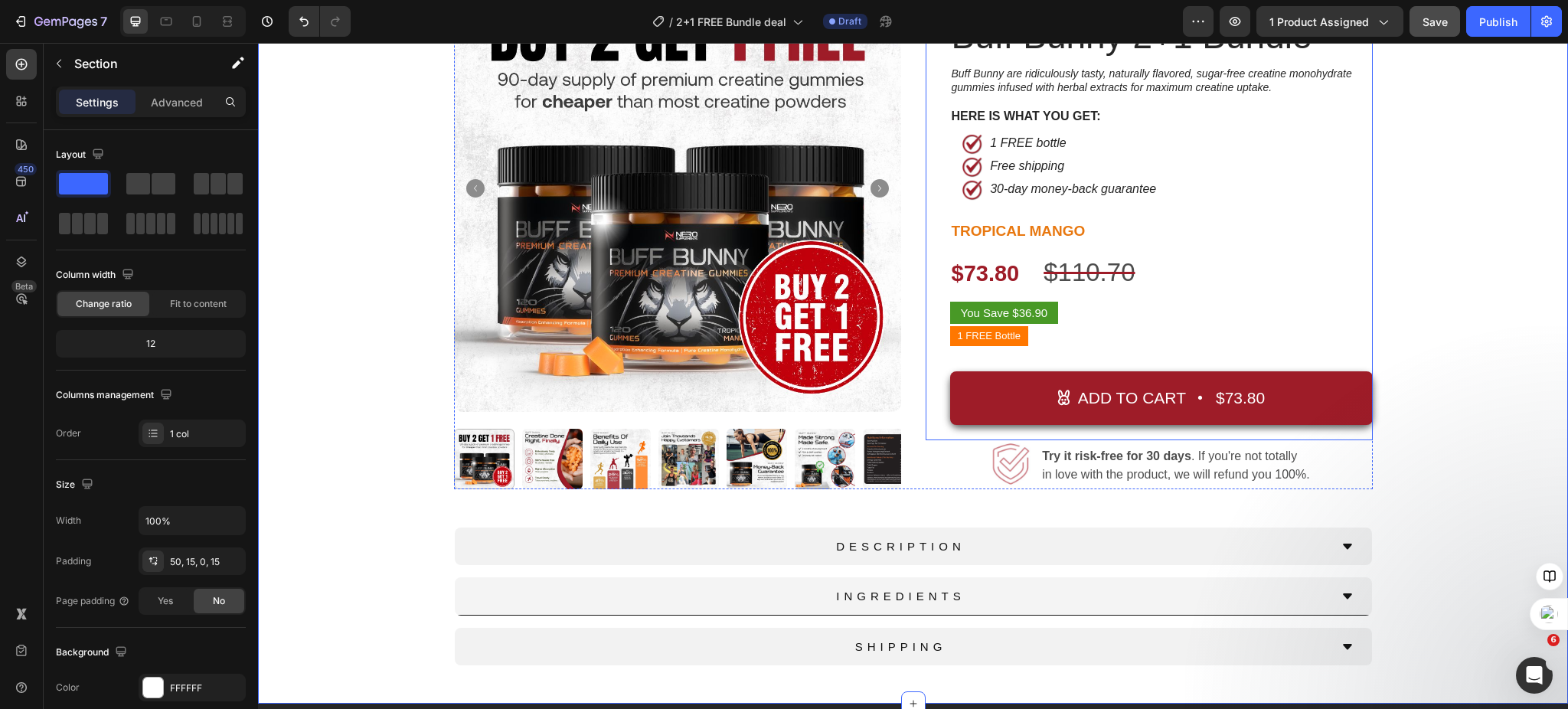
scroll to position [45, 0]
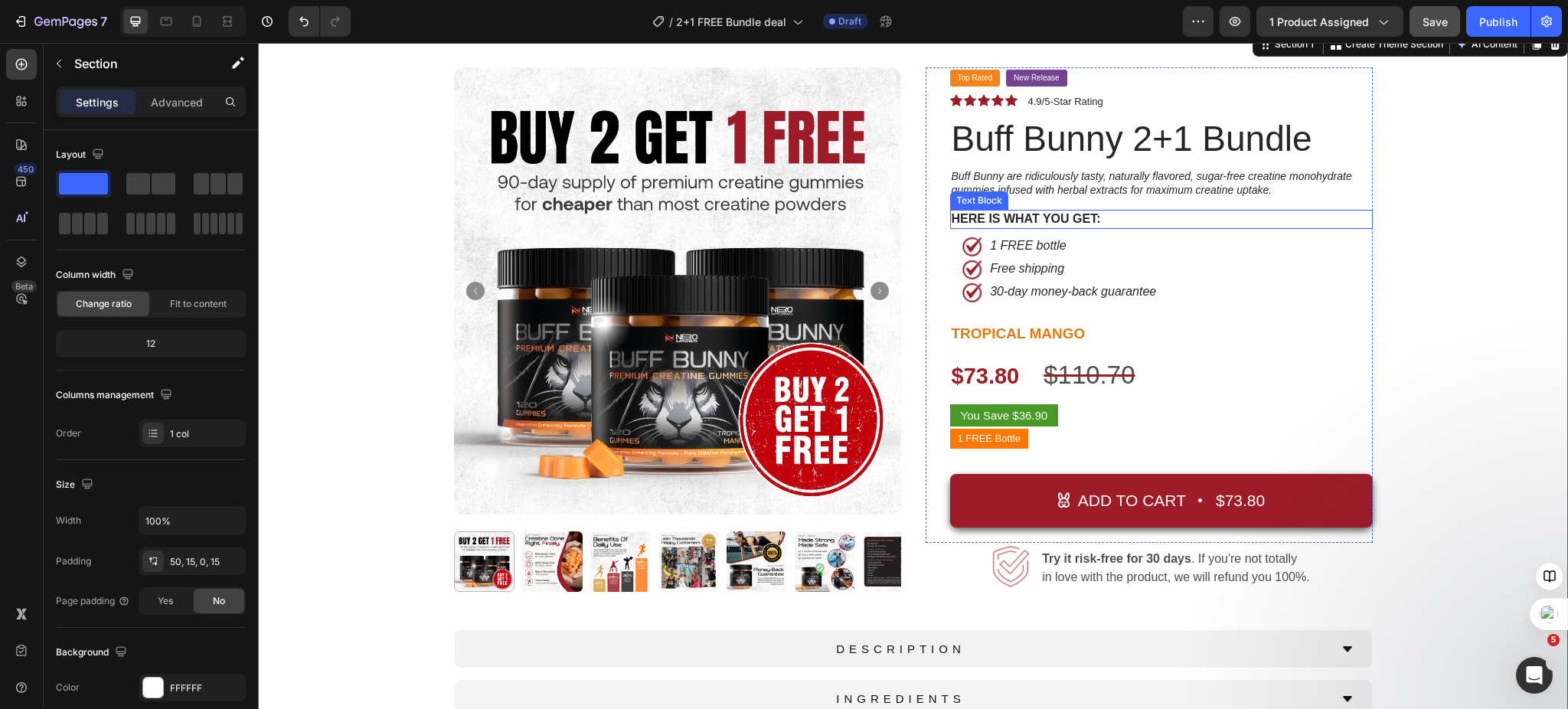
click at [987, 225] on p "HERE IS WHAT YOU GET:" at bounding box center [1161, 219] width 420 height 16
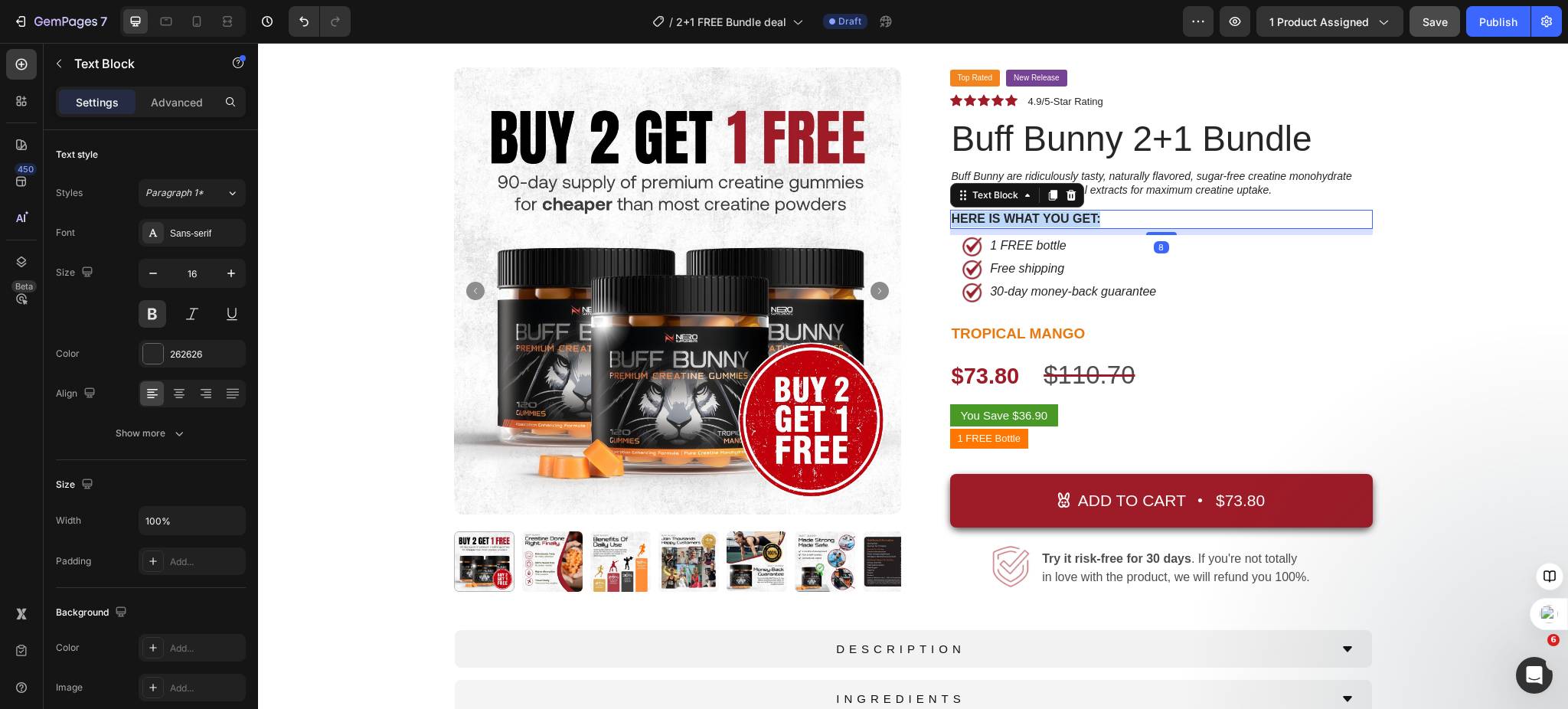
click at [988, 222] on p "HERE IS WHAT YOU GET:" at bounding box center [1161, 219] width 420 height 16
click at [1468, 338] on div "Product Images Top Rated Button New Release Button Row Icon Icon Icon Icon Icon…" at bounding box center [913, 437] width 1287 height 739
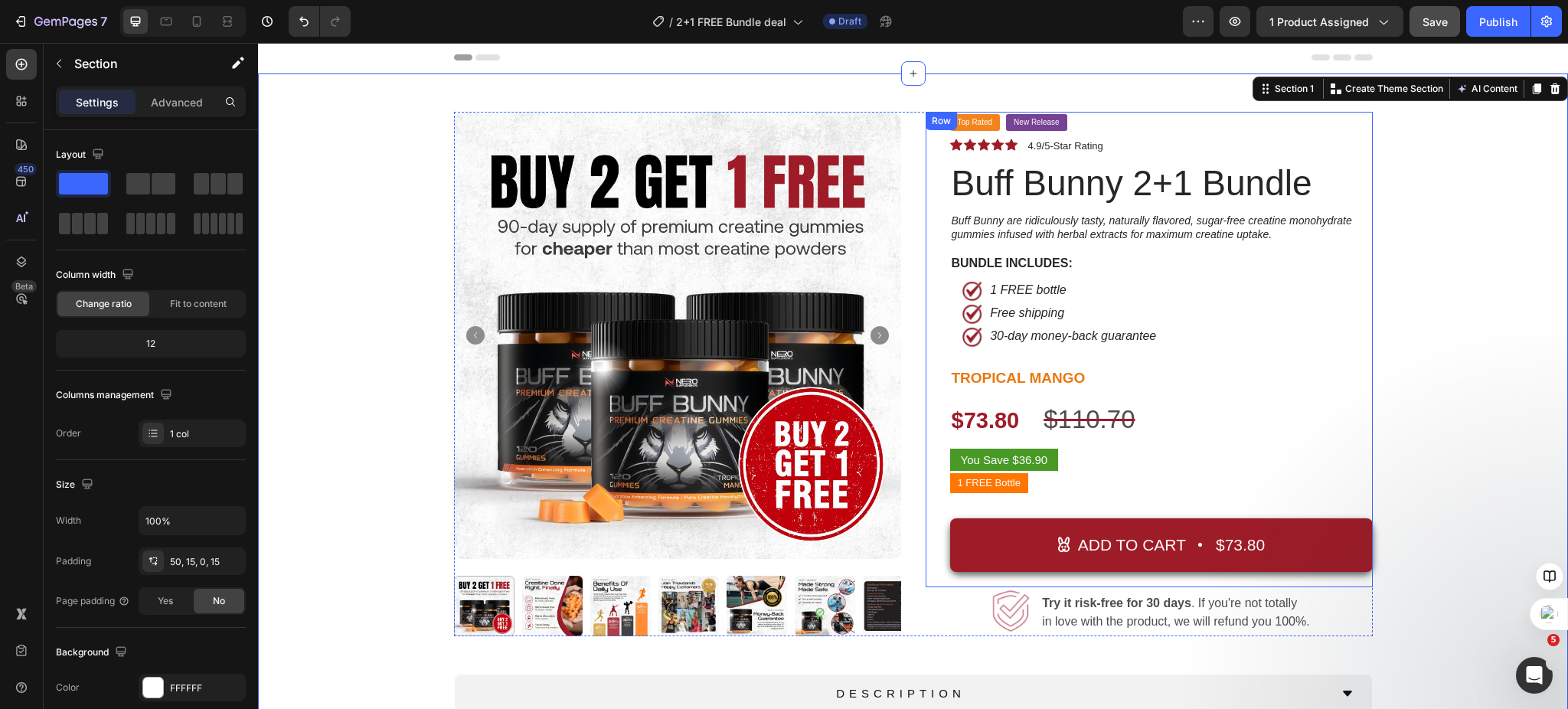
scroll to position [0, 0]
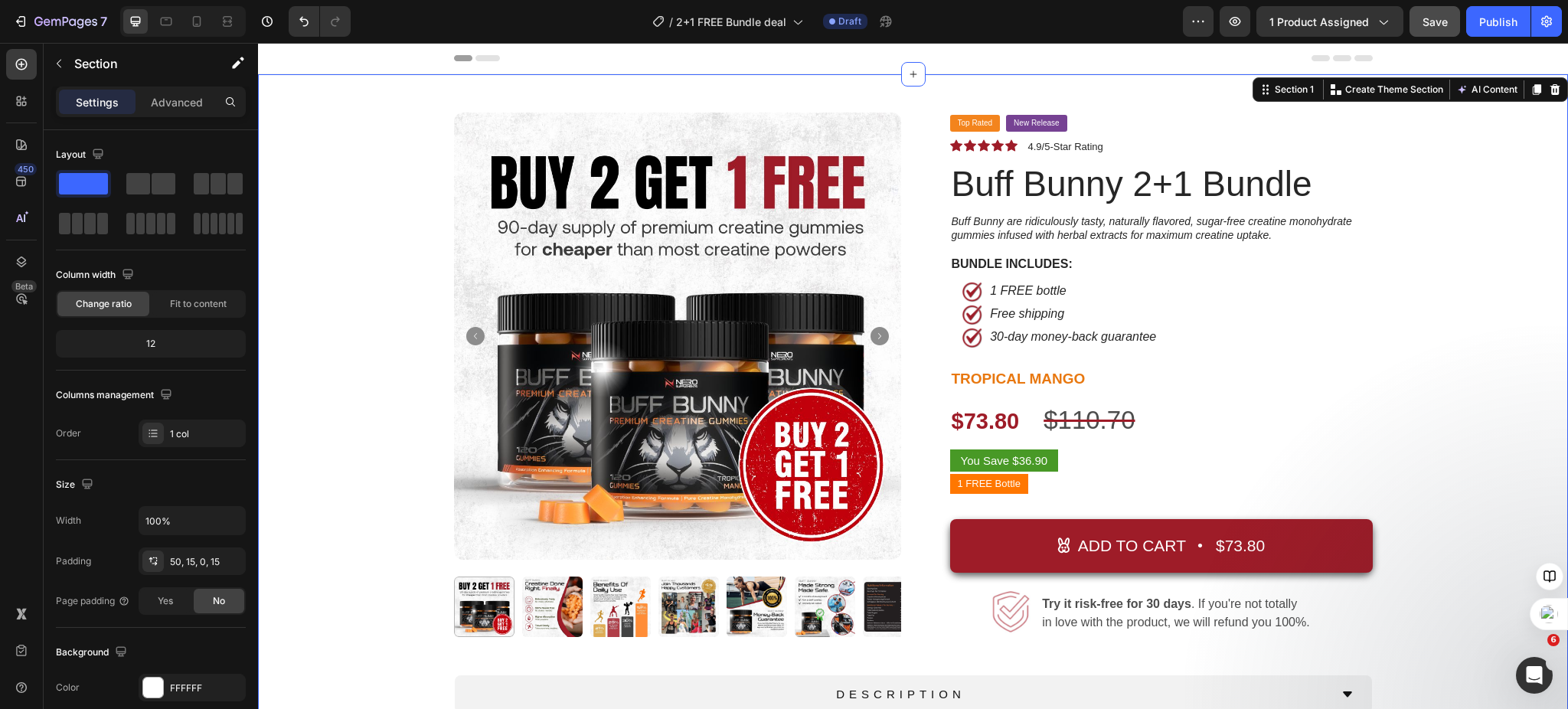
click at [1440, 494] on div "Product Images Top Rated Button New Release Button Row Icon Icon Icon Icon Icon…" at bounding box center [913, 482] width 1287 height 739
click at [1105, 181] on h2 "Buff Bunny 2+1 Bundle" at bounding box center [1161, 184] width 423 height 42
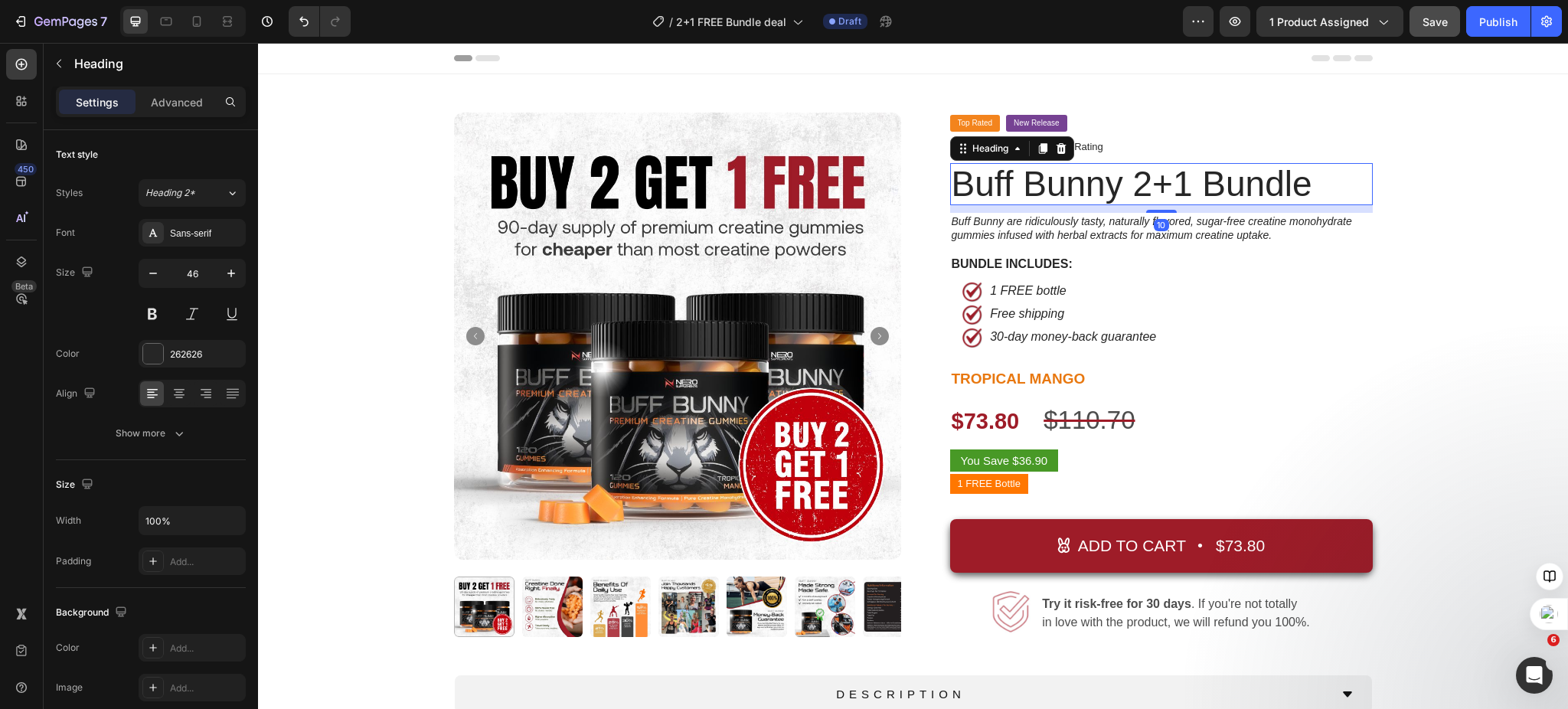
click at [1152, 185] on h2 "Buff Bunny 2+1 Bundle" at bounding box center [1161, 184] width 423 height 42
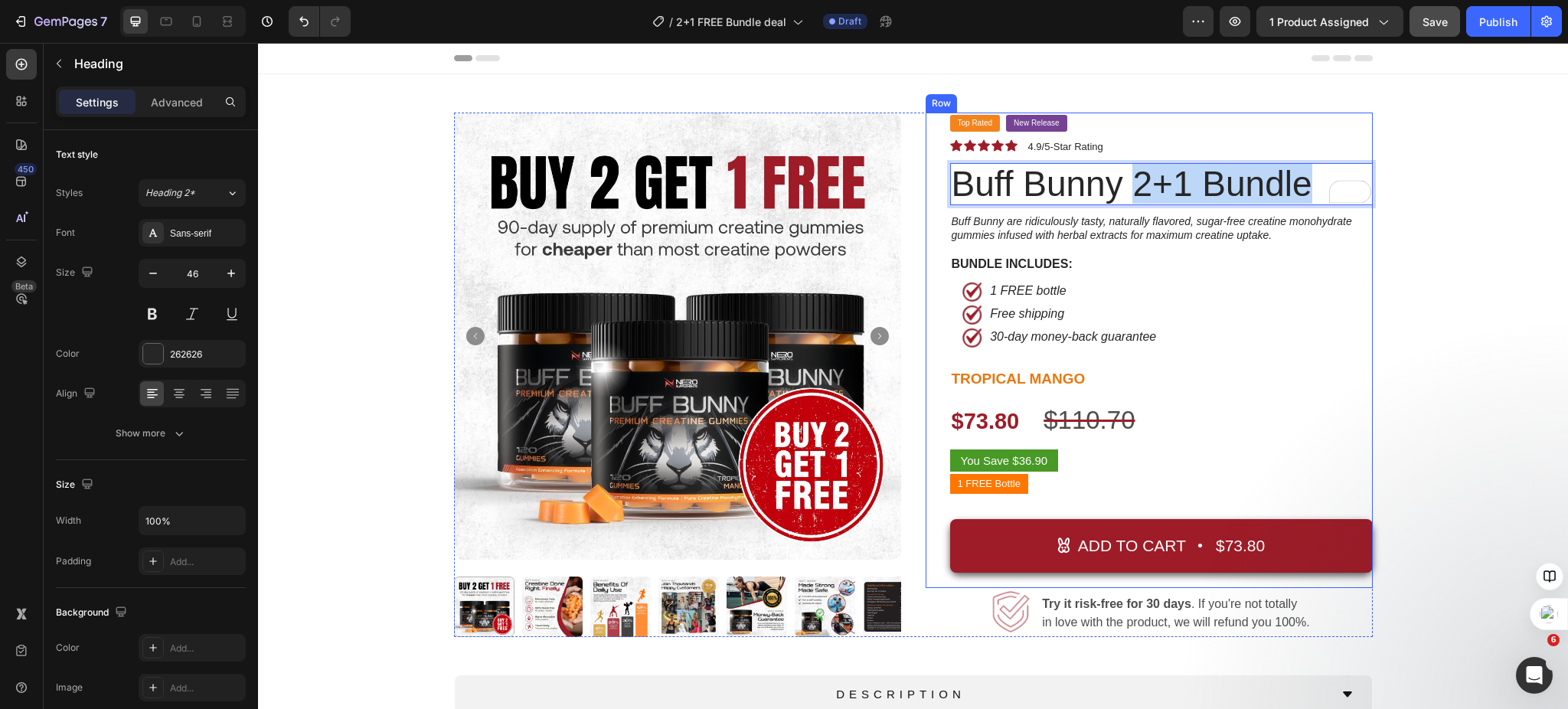
drag, startPoint x: 1129, startPoint y: 187, endPoint x: 1297, endPoint y: 205, distance: 169.0
click at [1297, 205] on div "Top Rated Button New Release Button Row Icon Icon Icon Icon Icon Icon List 4.9/…" at bounding box center [1161, 350] width 423 height 476
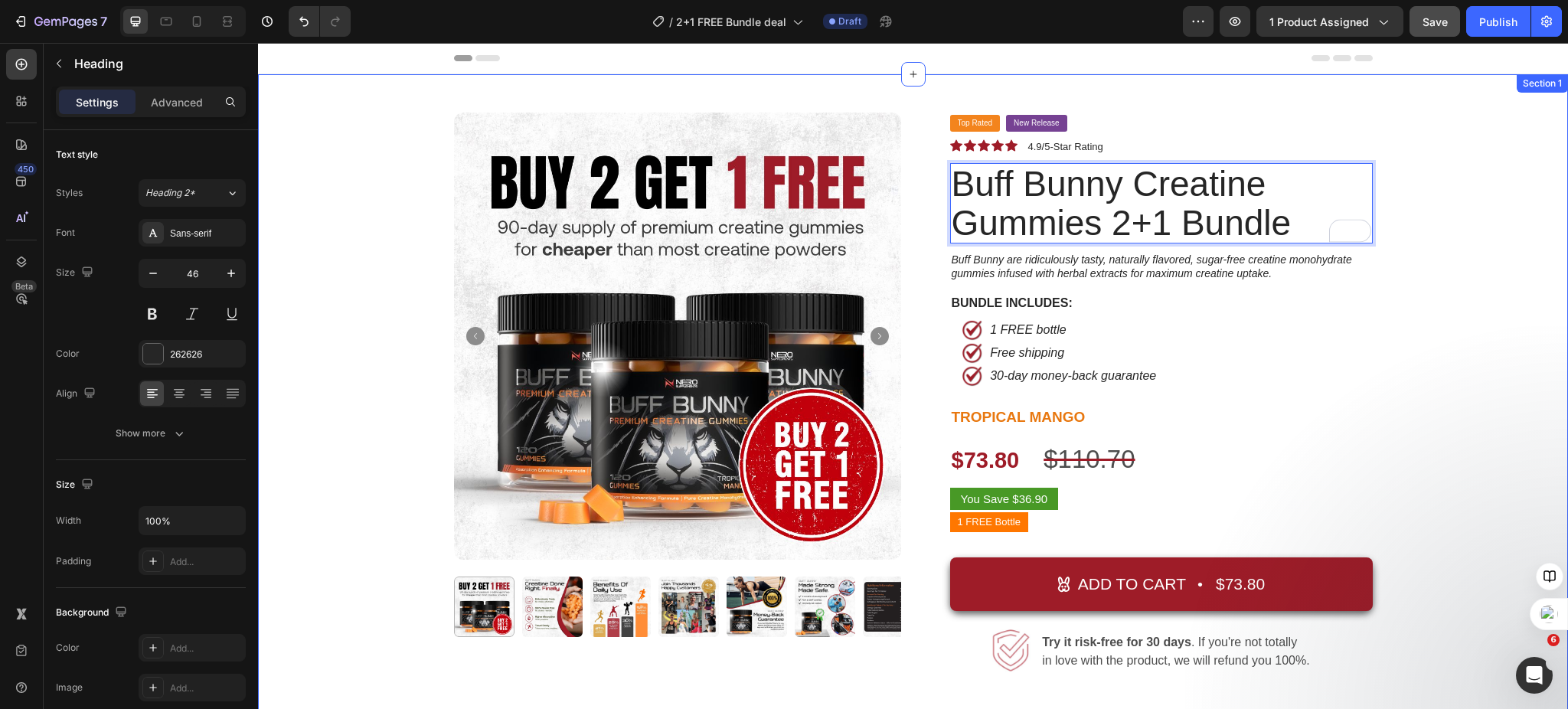
click at [1472, 320] on div "Product Images Top Rated Button New Release Button Row Icon Icon Icon Icon Icon…" at bounding box center [913, 501] width 1287 height 776
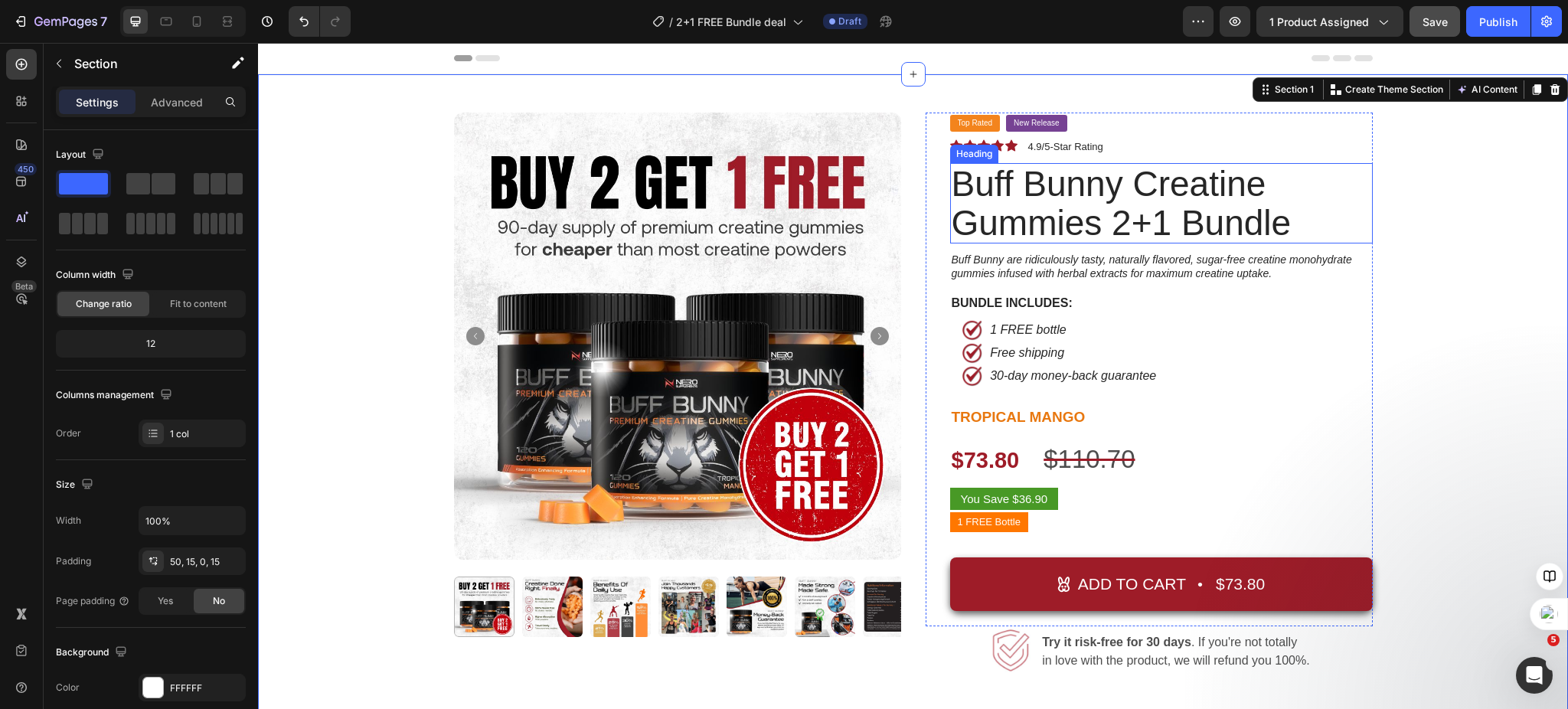
click at [1162, 208] on p "Buff Bunny Creatine Gummies 2+1 Bundle" at bounding box center [1161, 203] width 420 height 77
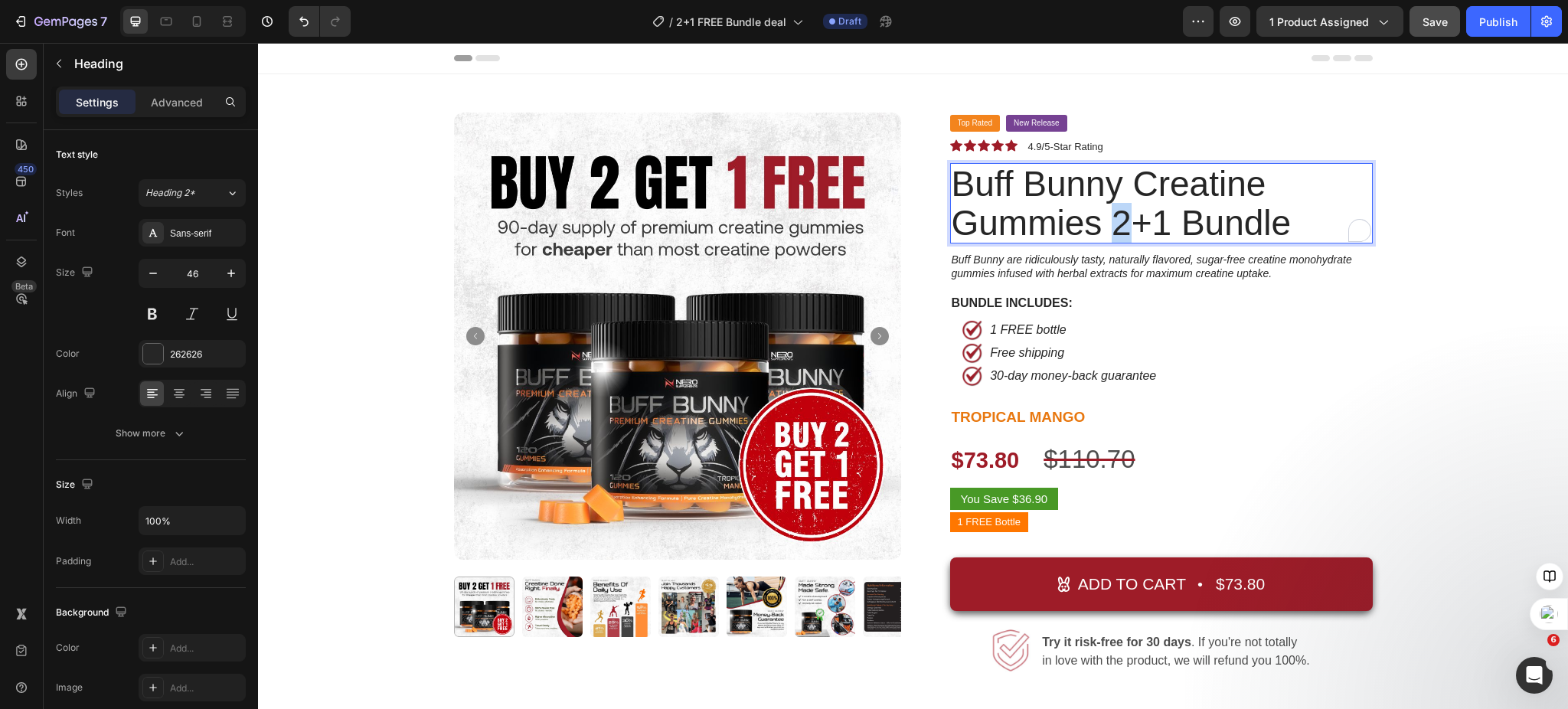
click at [1110, 227] on p "Buff Bunny Creatine Gummies 2+1 Bundle" at bounding box center [1161, 203] width 420 height 77
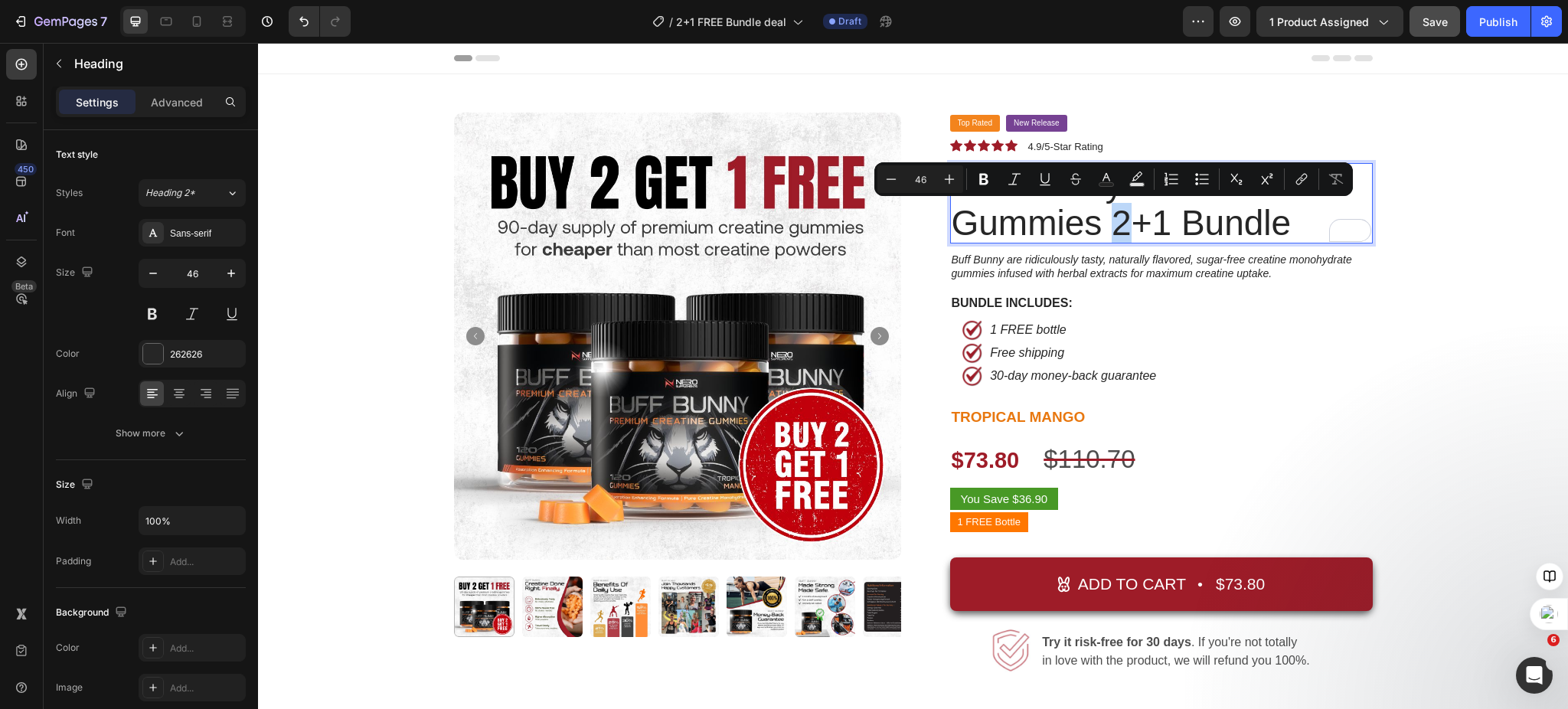
click at [1103, 224] on p "Buff Bunny Creatine Gummies 2+1 Bundle" at bounding box center [1161, 203] width 420 height 77
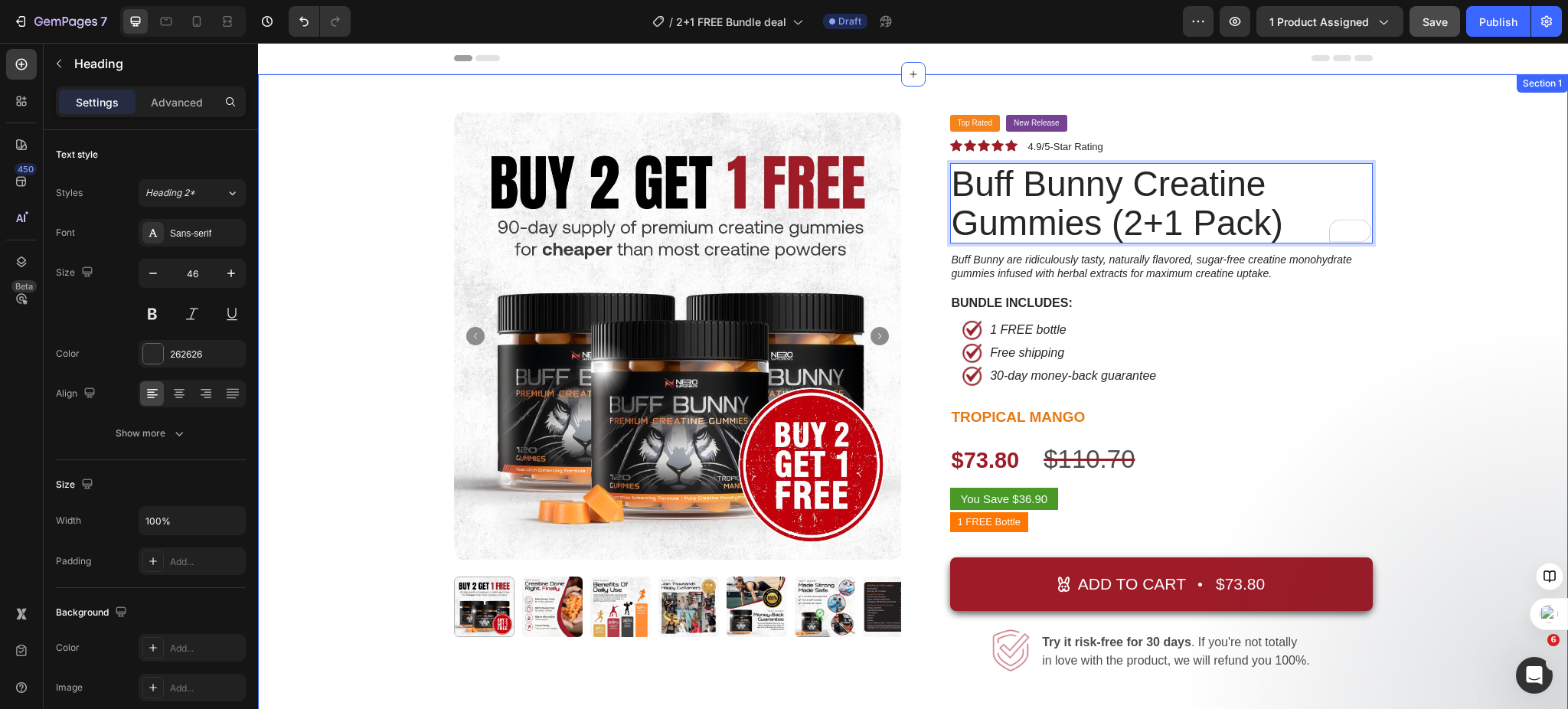
click at [1474, 334] on div "Product Images Top Rated Button New Release Button Row Icon Icon Icon Icon Icon…" at bounding box center [913, 501] width 1287 height 776
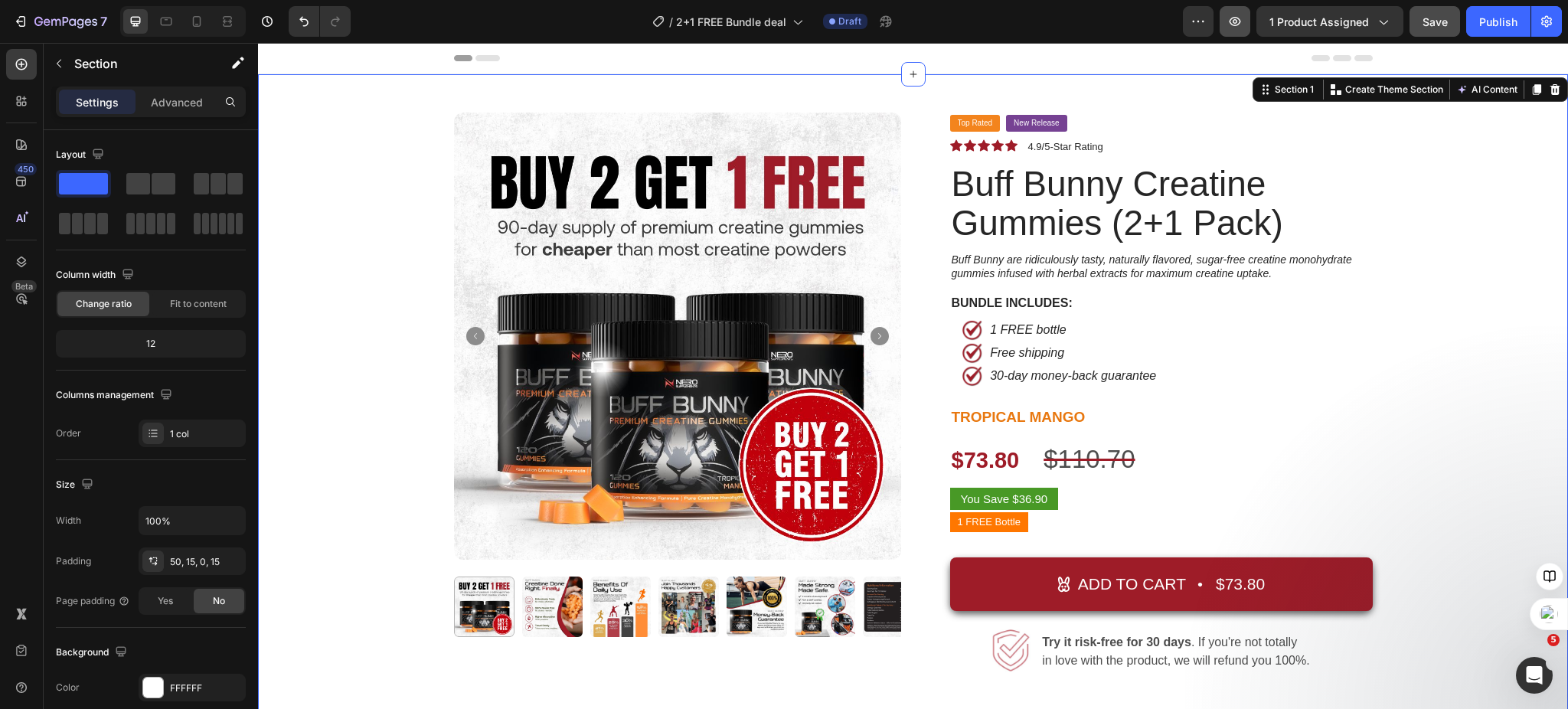
click at [1239, 23] on icon "button" at bounding box center [1236, 22] width 15 height 15
click at [1428, 21] on span "Save" at bounding box center [1435, 22] width 26 height 13
click at [1237, 18] on icon "button" at bounding box center [1236, 22] width 15 height 15
click at [1244, 20] on button "button" at bounding box center [1236, 22] width 31 height 31
click at [1241, 26] on icon "button" at bounding box center [1236, 22] width 15 height 15
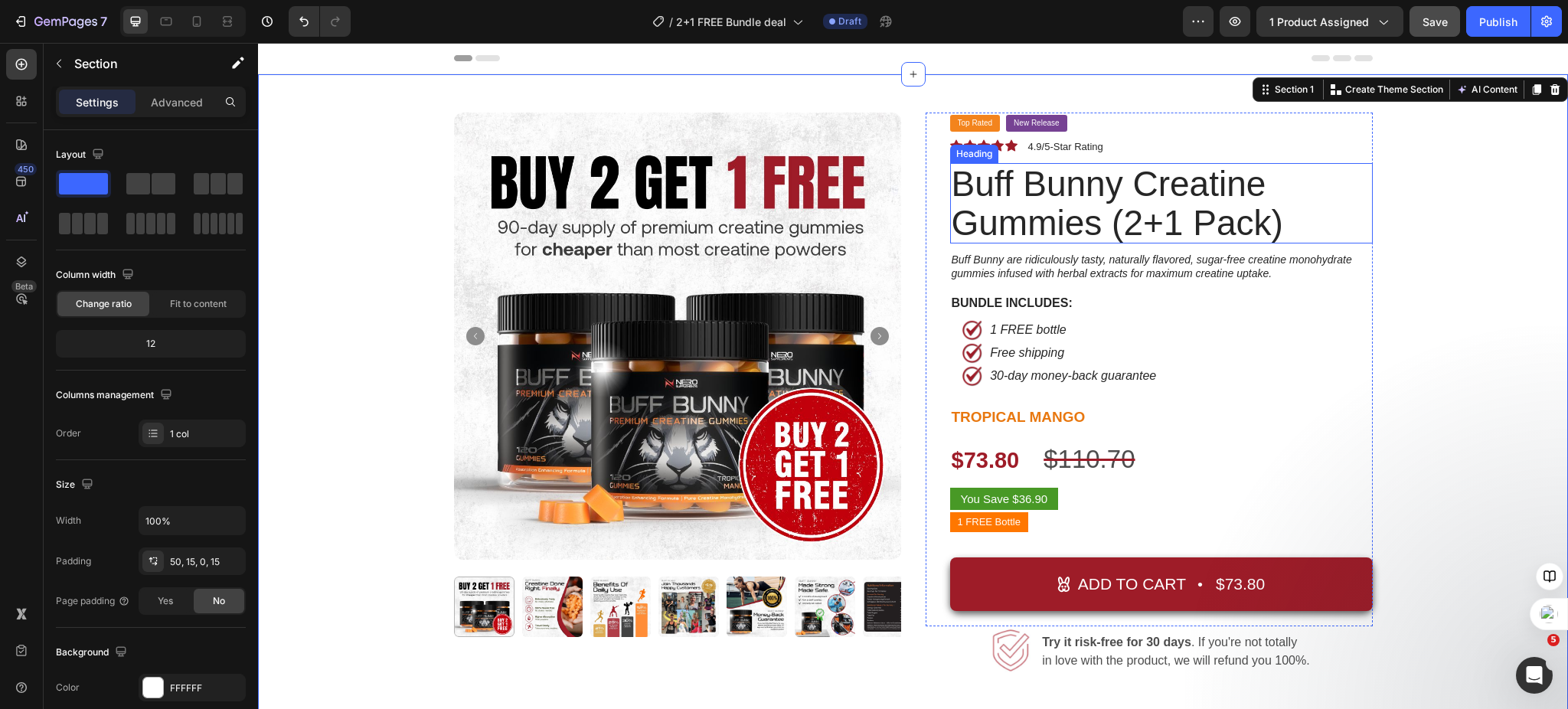
click at [1197, 213] on p "Buff Bunny Creatine Gummies (2+1 Pack)" at bounding box center [1161, 203] width 420 height 77
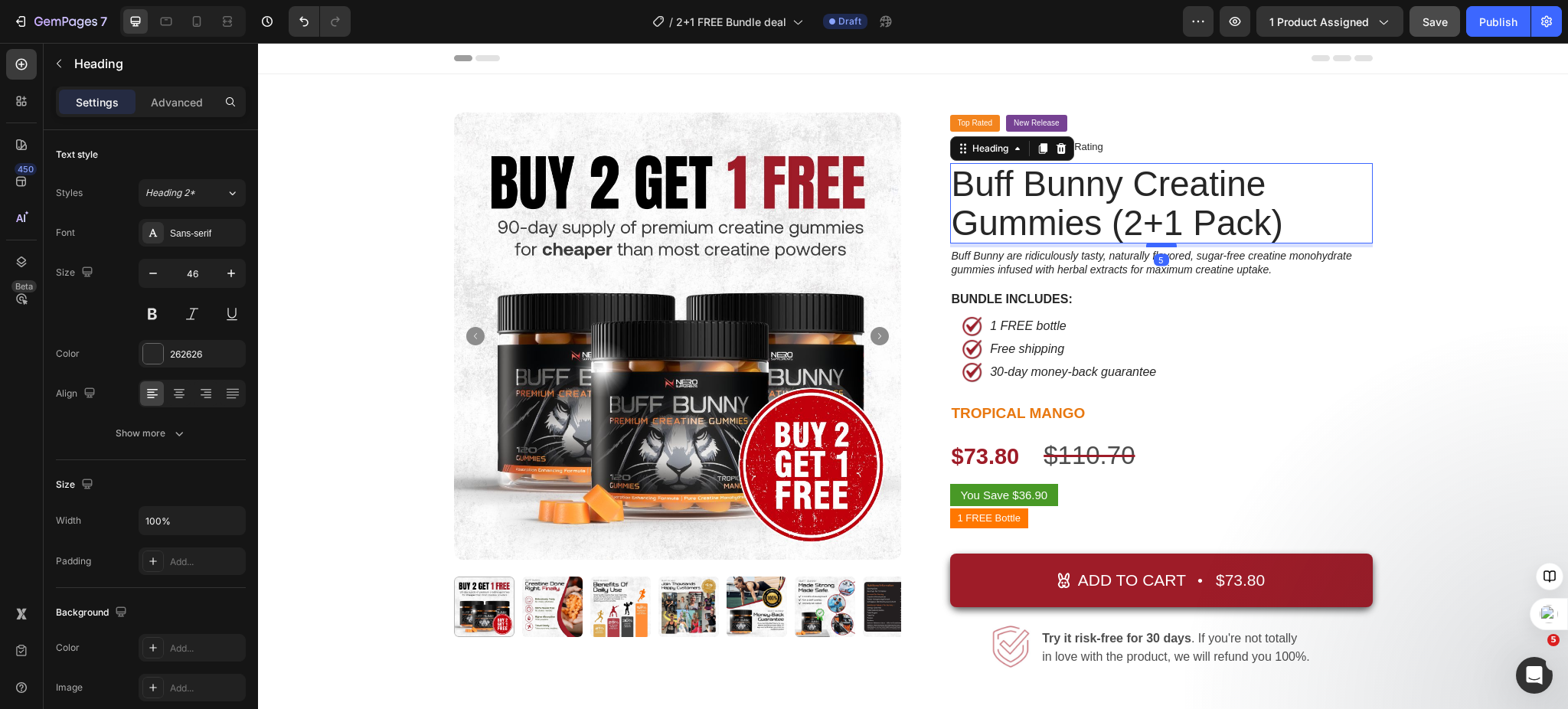
click at [1157, 246] on div at bounding box center [1162, 245] width 31 height 5
click at [1353, 388] on div "Top Rated Button New Release Button Row Icon Icon Icon Icon Icon Icon List 4.9/…" at bounding box center [1161, 368] width 423 height 510
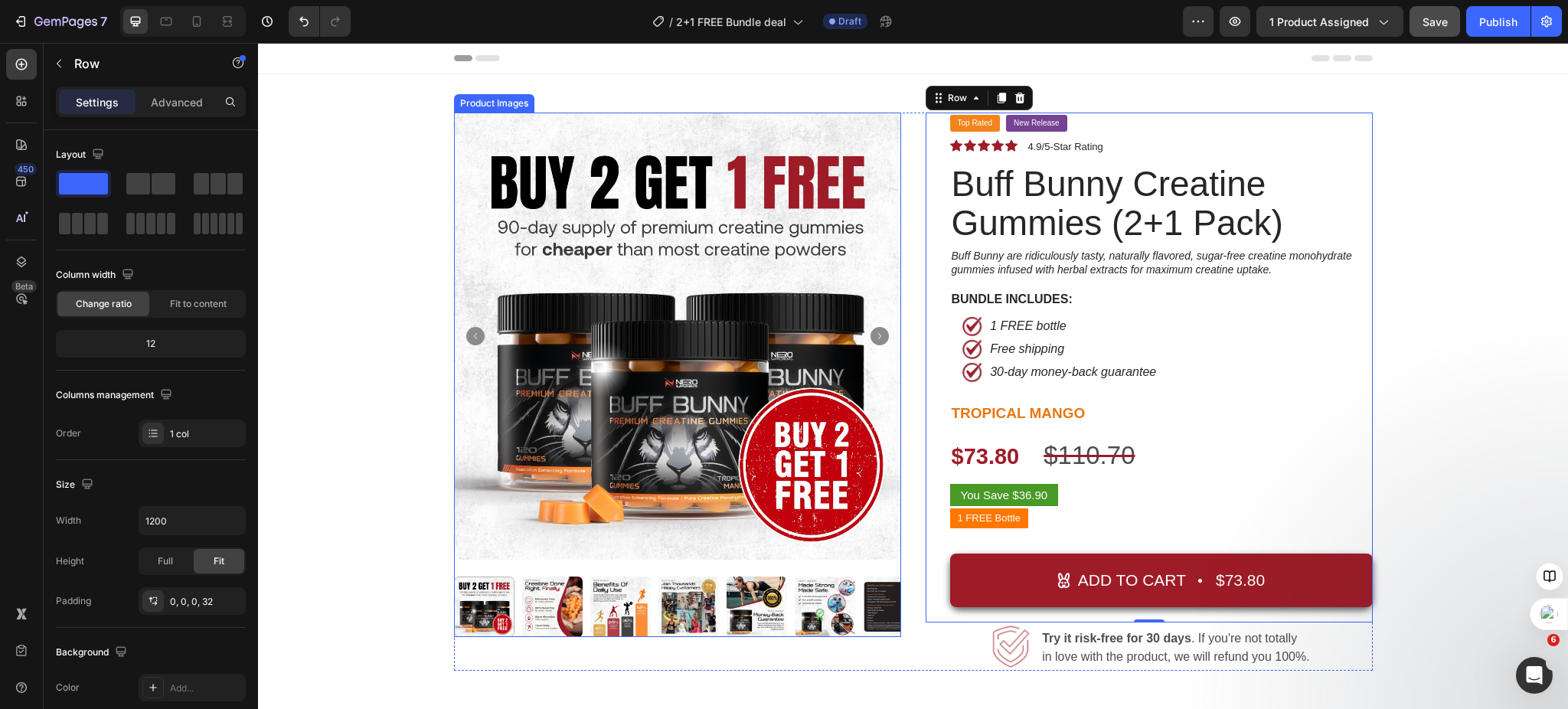
click at [864, 322] on img at bounding box center [677, 336] width 447 height 447
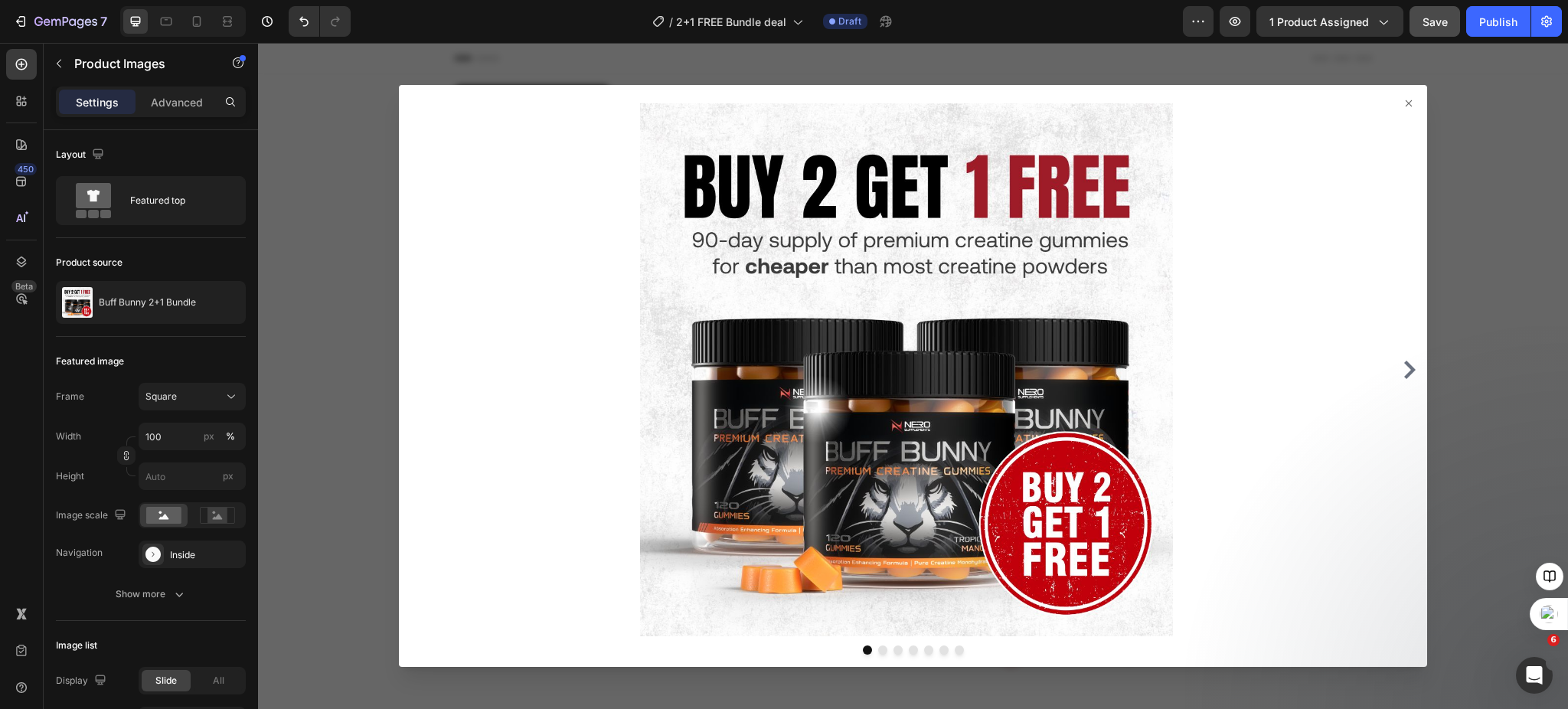
click at [1404, 365] on icon "Carousel Next Arrow" at bounding box center [1409, 370] width 12 height 19
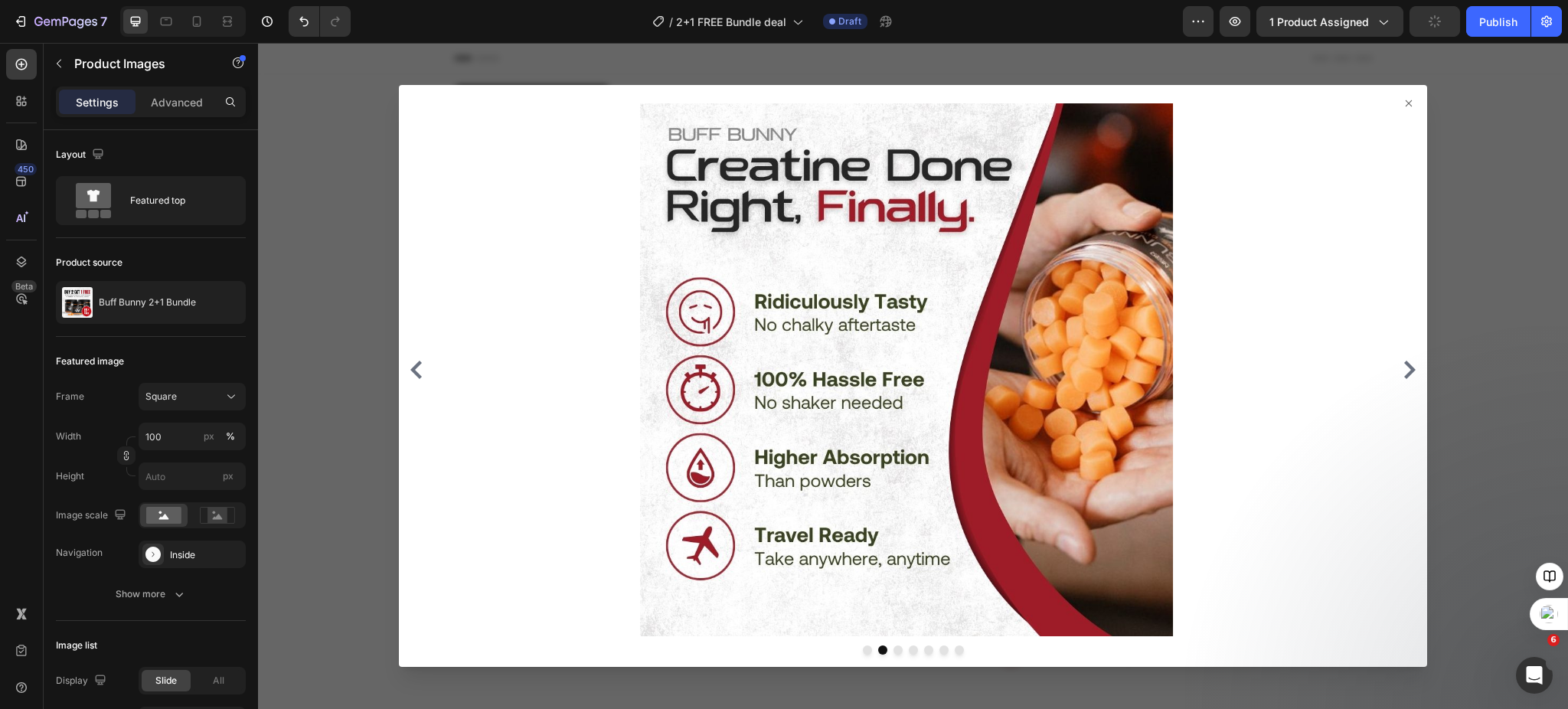
click at [1404, 365] on icon "Carousel Next Arrow" at bounding box center [1409, 370] width 12 height 19
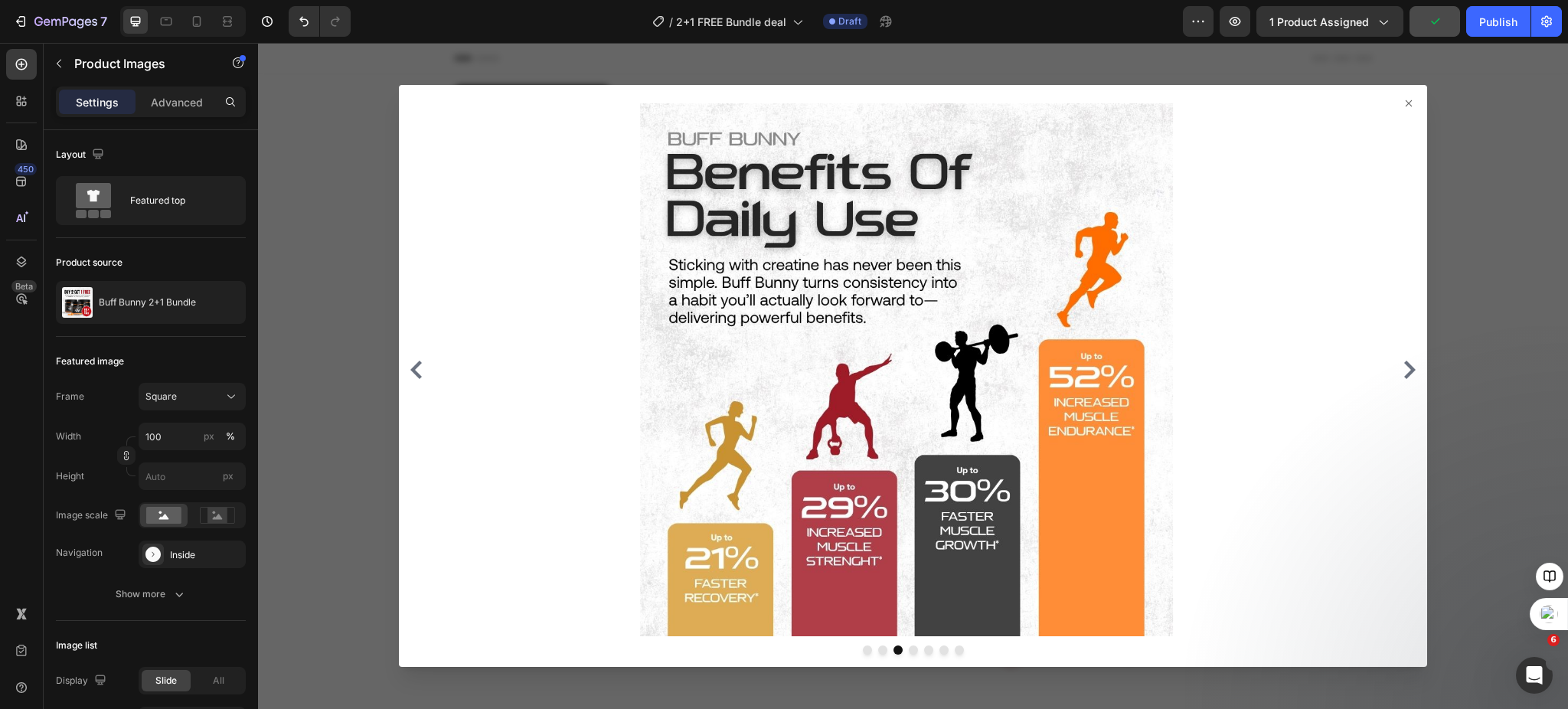
click at [1404, 365] on icon "Carousel Next Arrow" at bounding box center [1409, 370] width 12 height 19
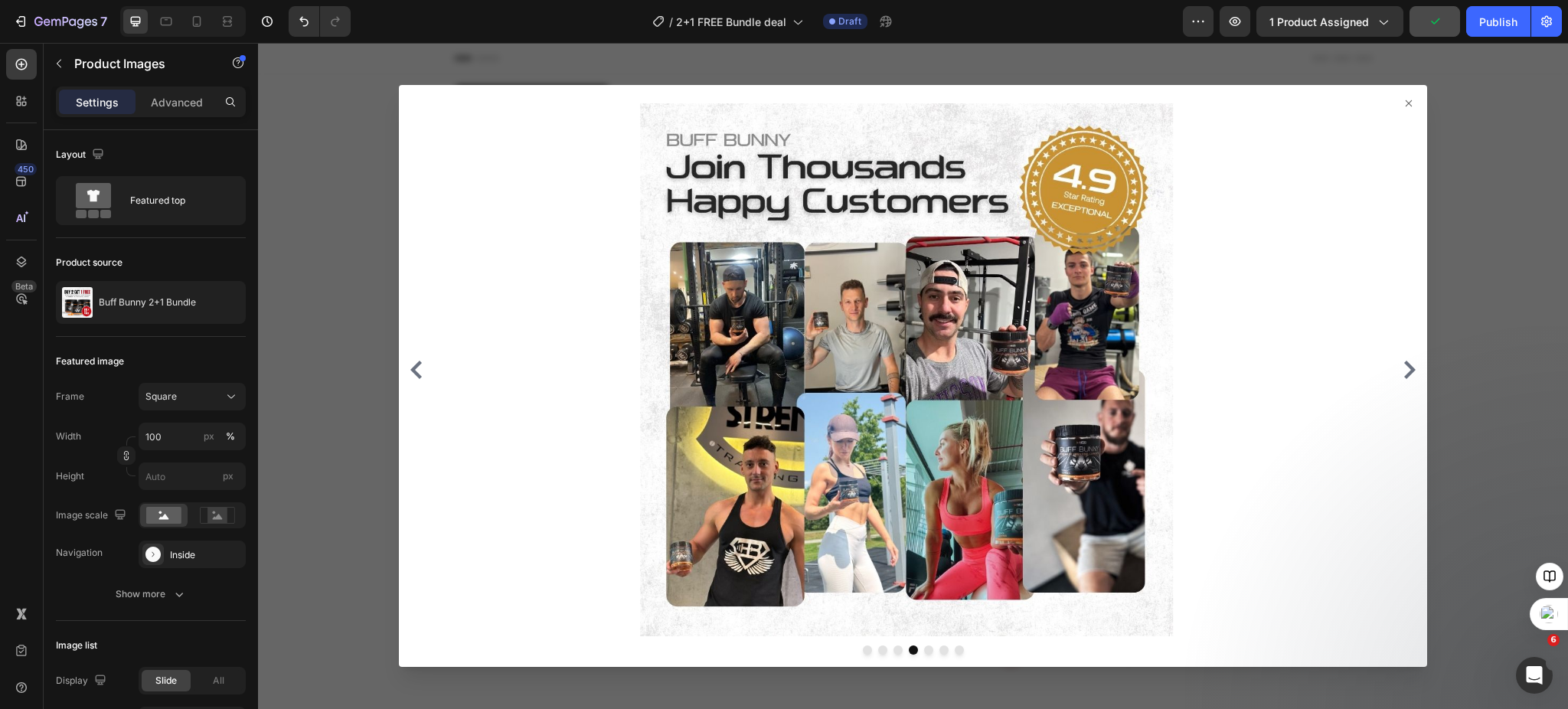
click at [1404, 365] on icon "Carousel Next Arrow" at bounding box center [1409, 370] width 12 height 19
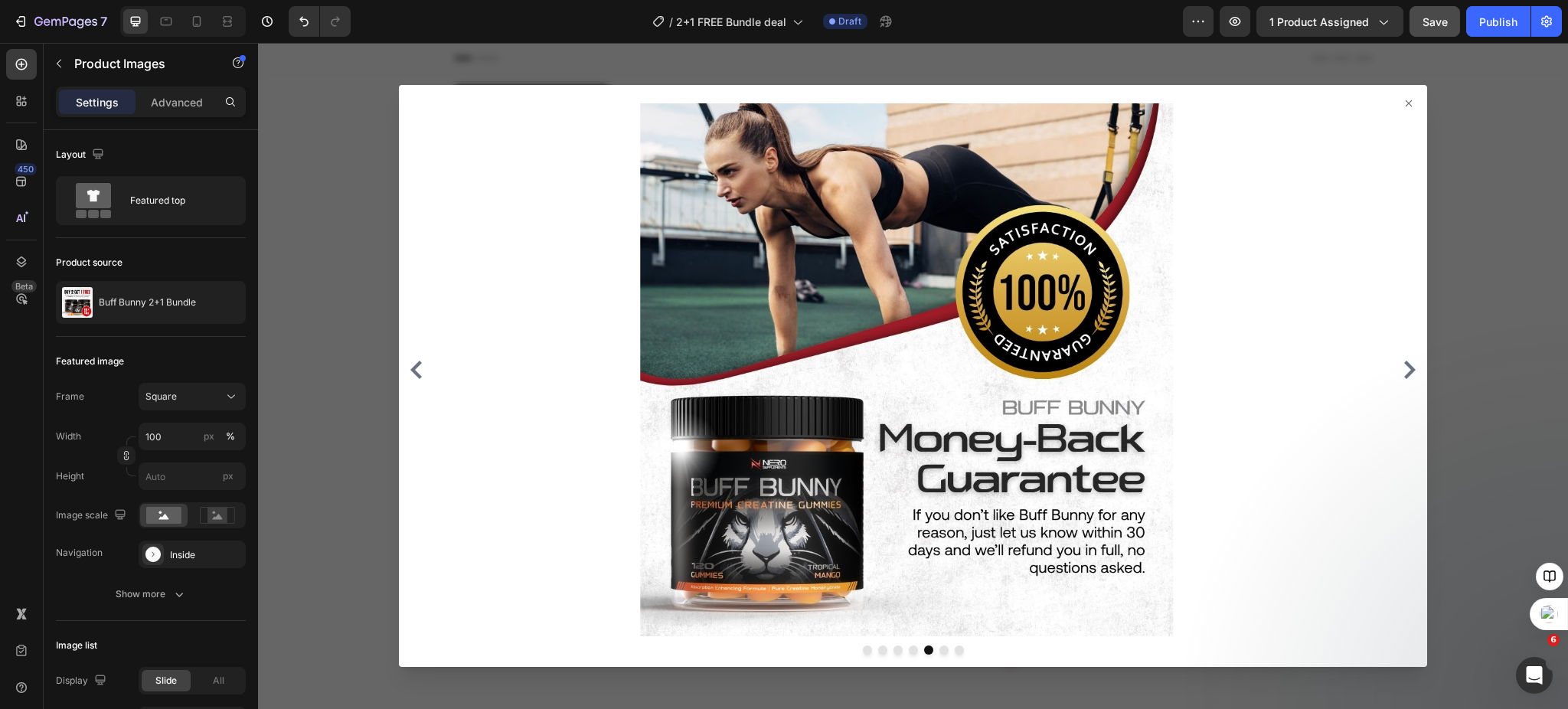
click at [1404, 365] on icon "Carousel Next Arrow" at bounding box center [1409, 370] width 12 height 19
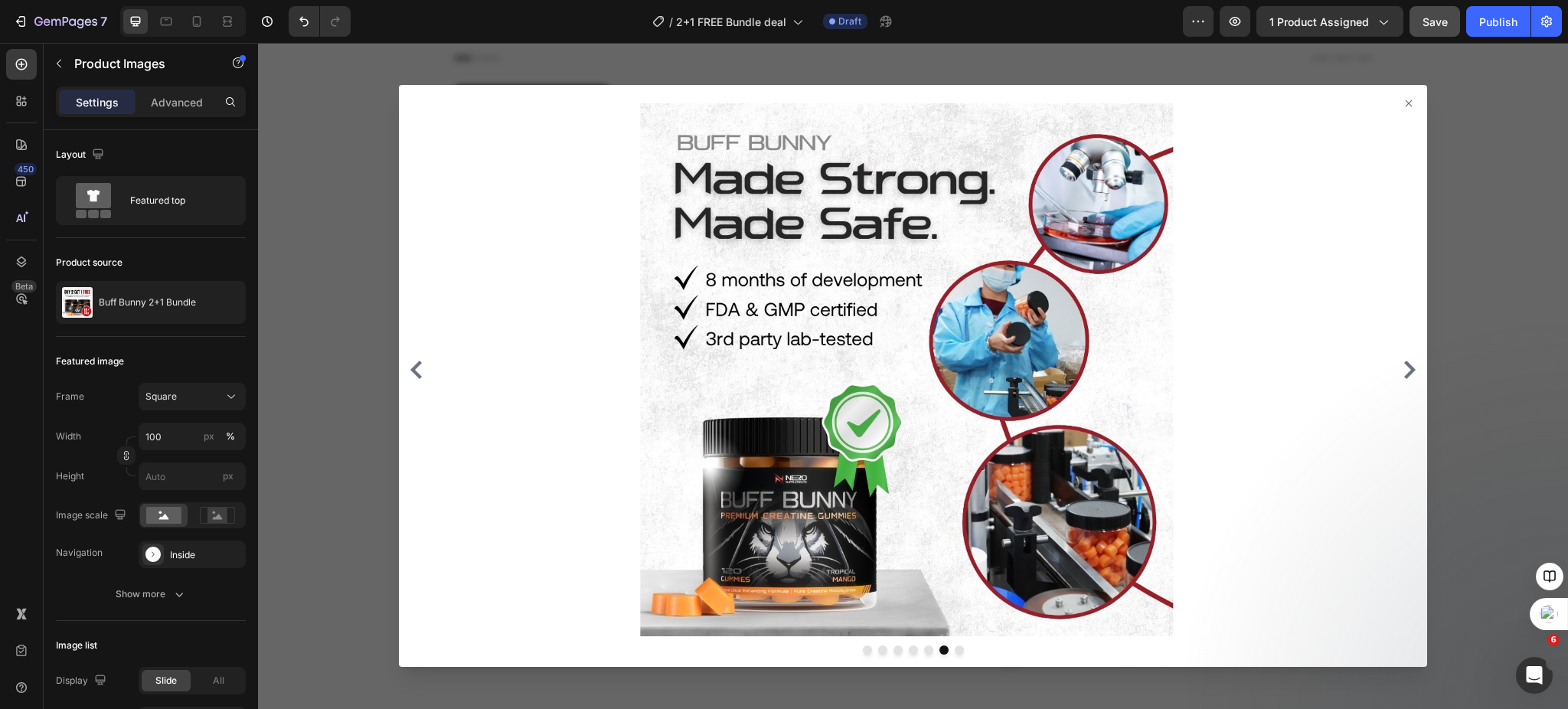
click at [1404, 365] on icon "Carousel Next Arrow" at bounding box center [1409, 370] width 12 height 19
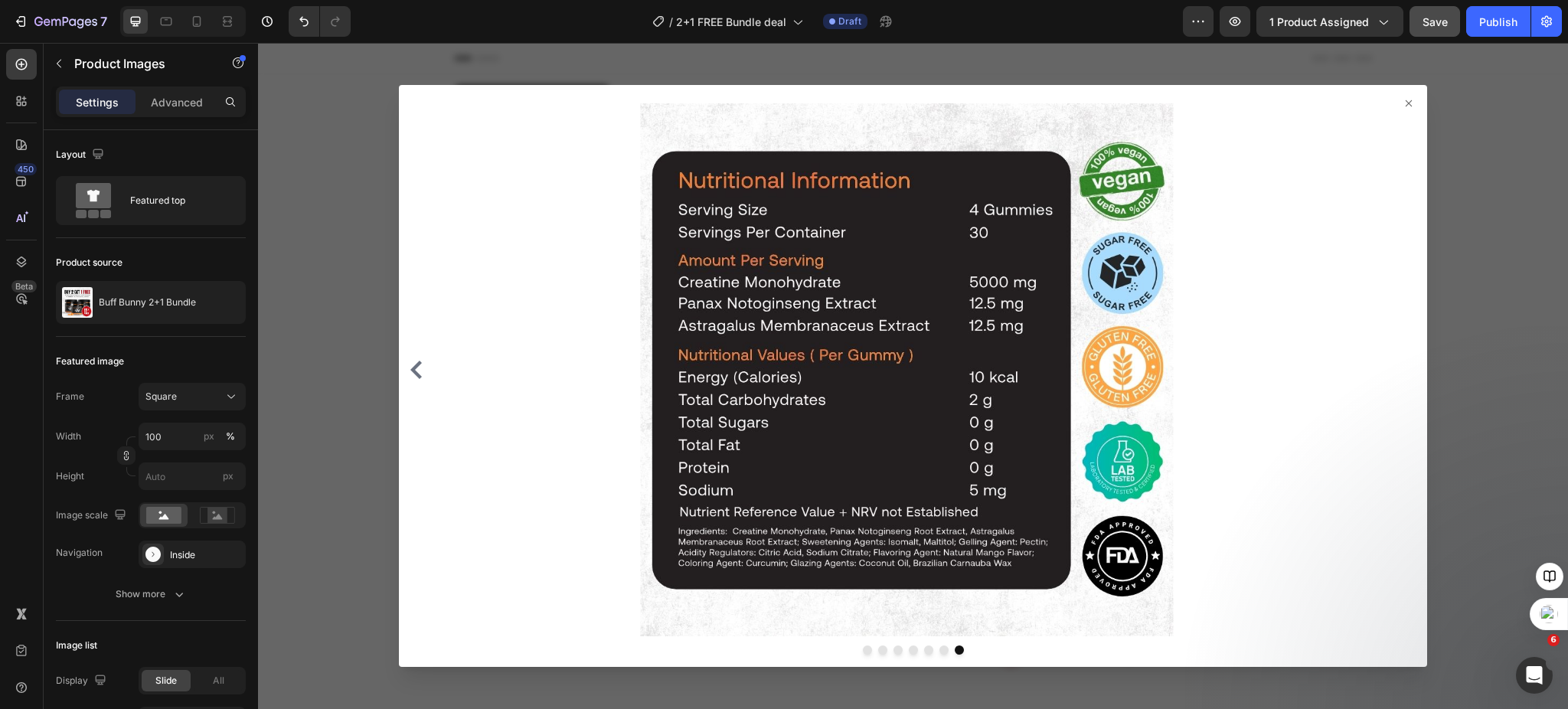
click at [1394, 365] on div at bounding box center [913, 370] width 1016 height 533
click at [1403, 104] on icon at bounding box center [1409, 104] width 12 height 12
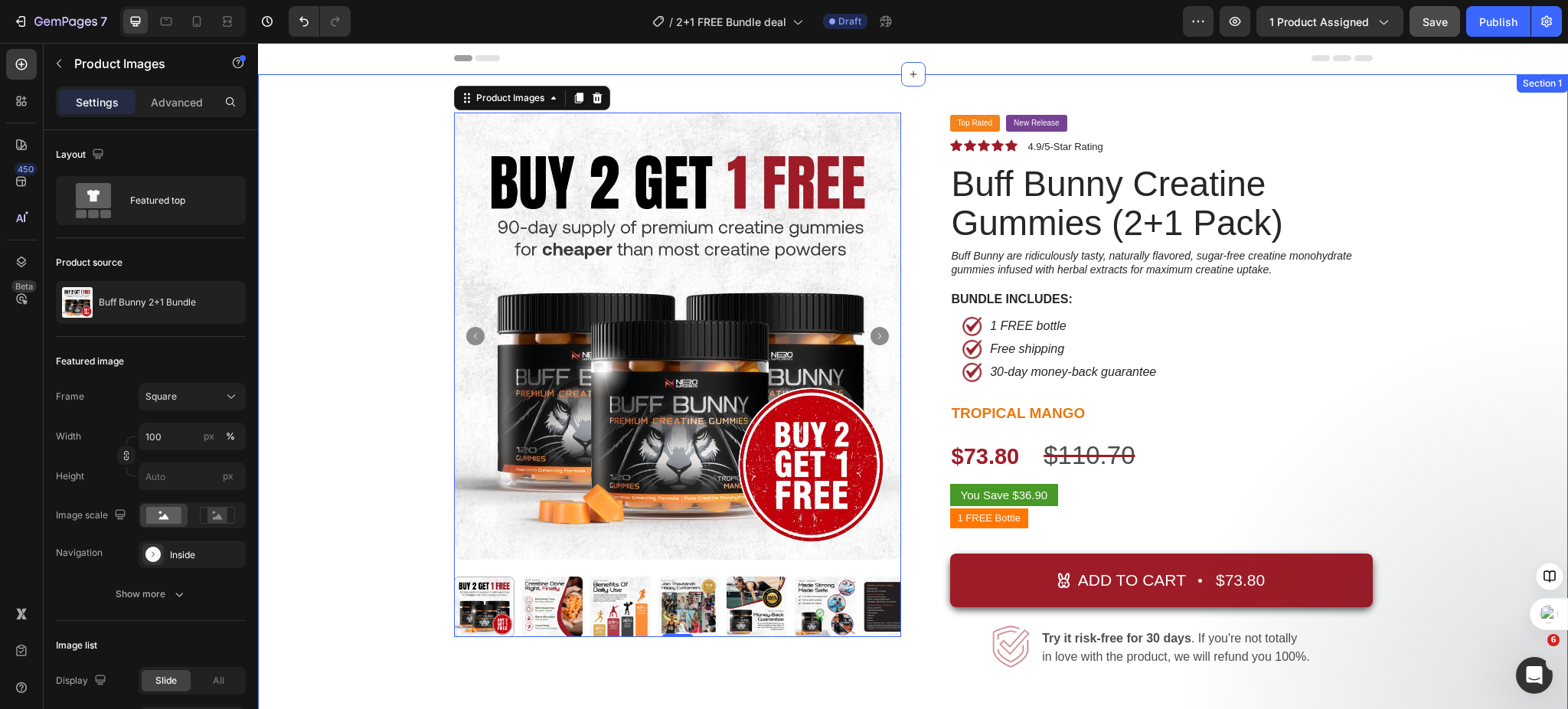
click at [1471, 250] on div "Product Images 0 Top Rated Button New Release Button Row Icon Icon Icon Icon Ic…" at bounding box center [913, 499] width 1287 height 772
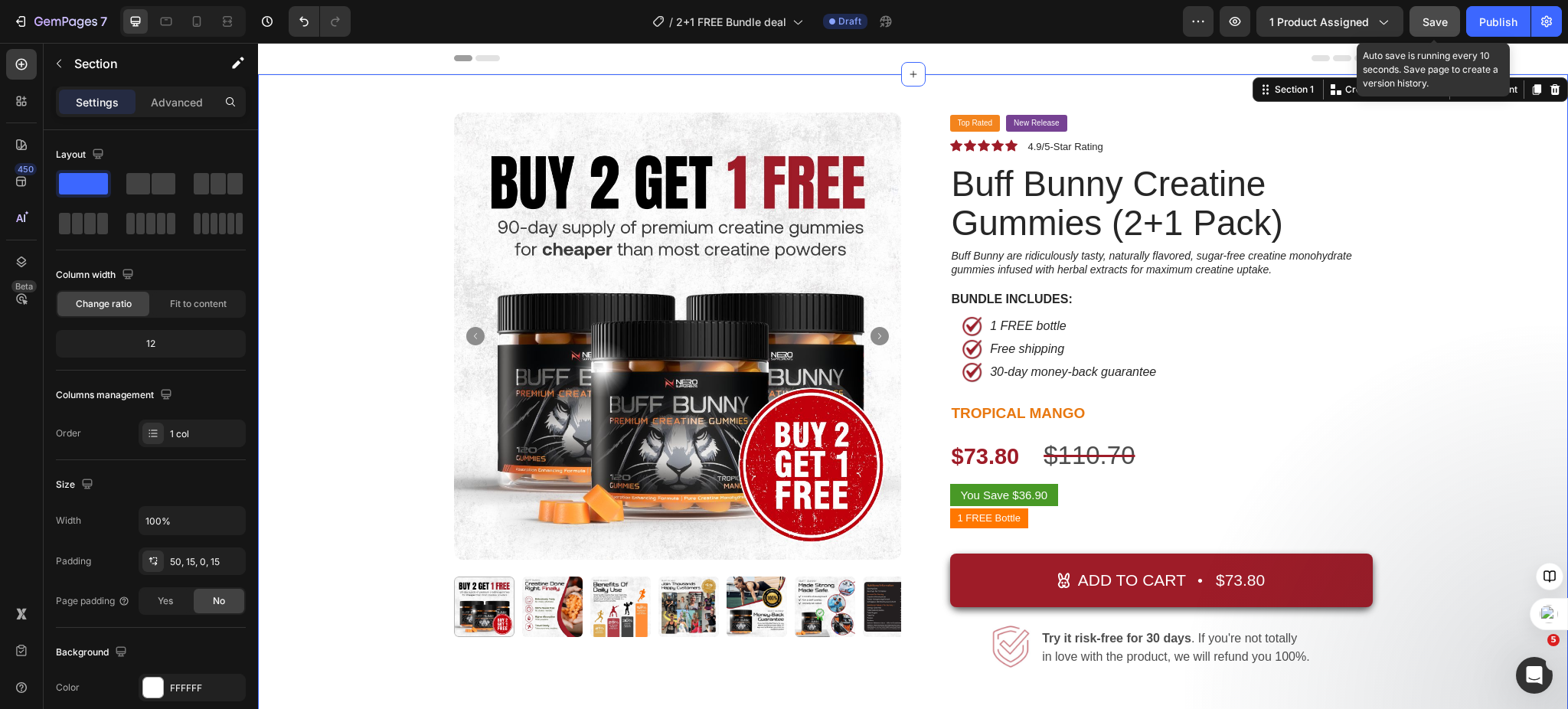
click at [1427, 22] on span "Save" at bounding box center [1435, 22] width 26 height 13
